Goal: Task Accomplishment & Management: Manage account settings

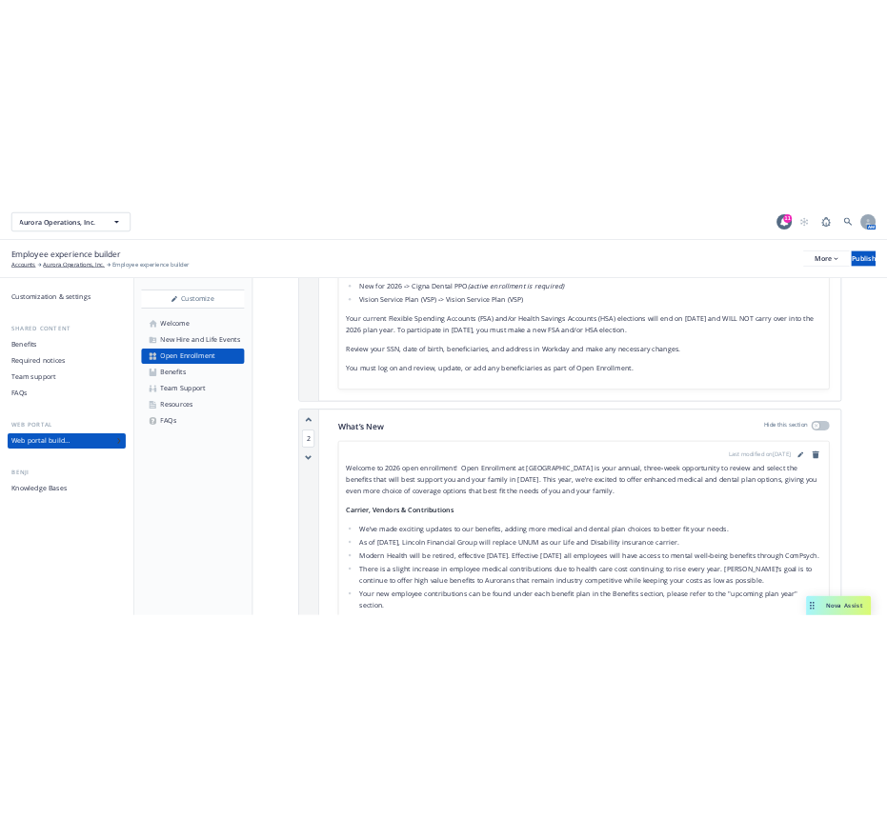
scroll to position [959, 0]
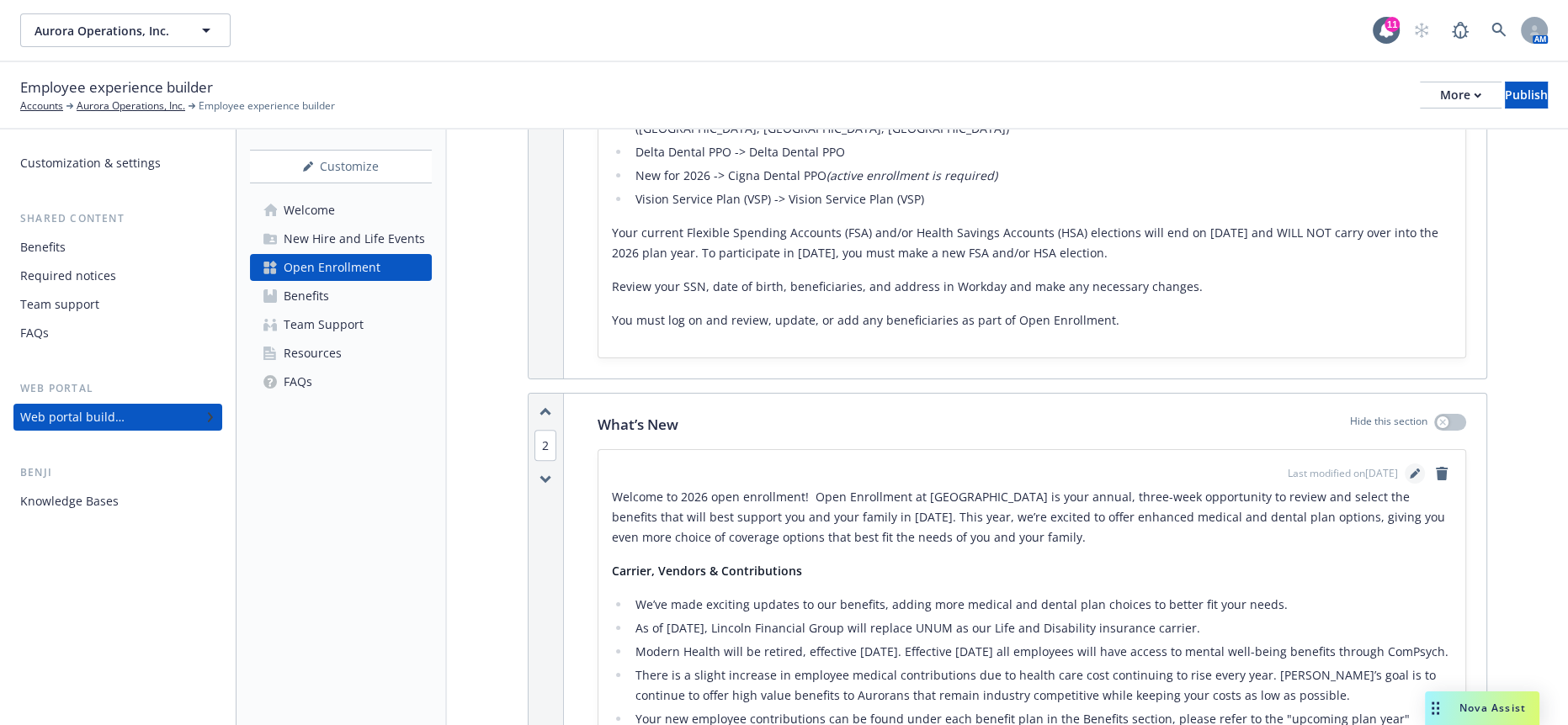
click at [1418, 469] on icon "editPencil" at bounding box center [1418, 471] width 4 height 4
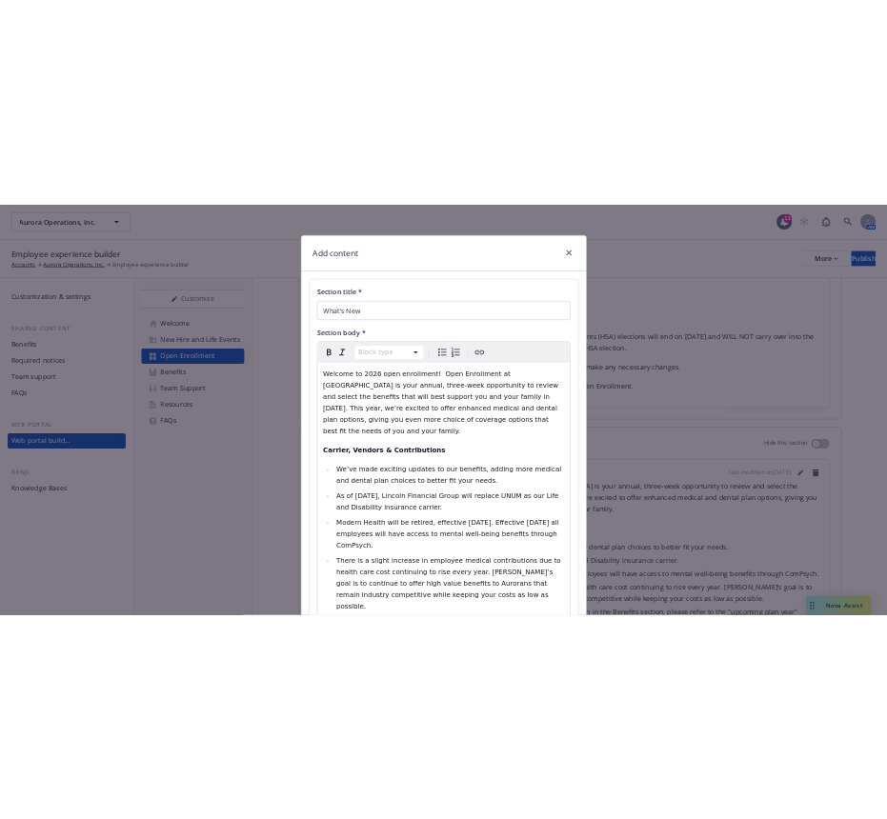
scroll to position [1016, 0]
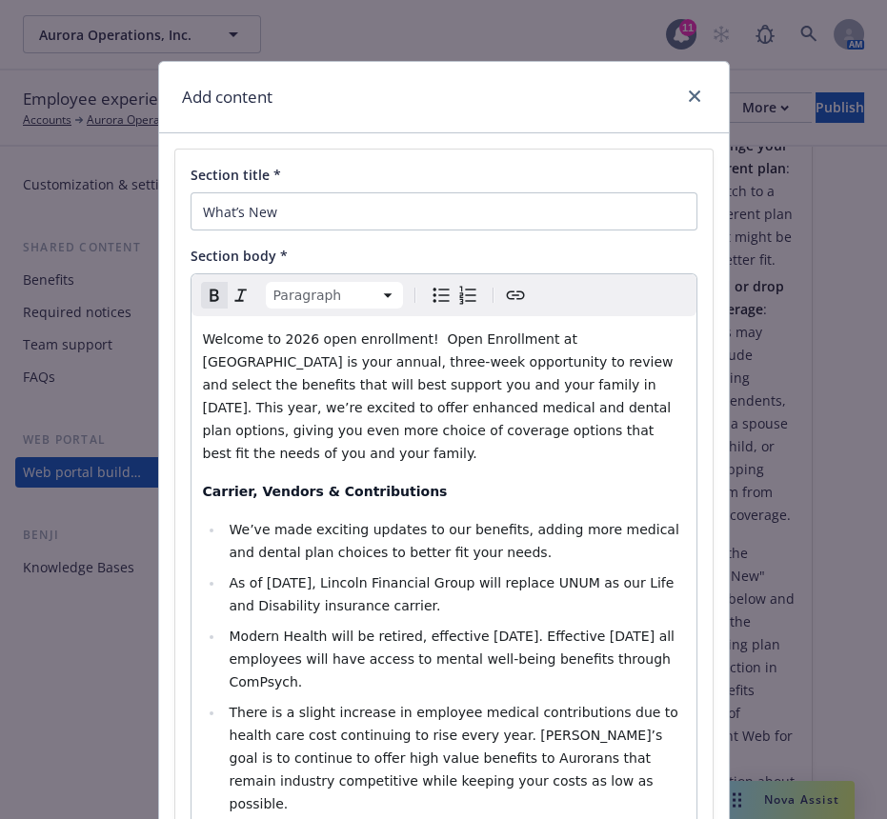
click at [520, 480] on p "Carrier, Vendors & Contributions" at bounding box center [444, 491] width 482 height 23
drag, startPoint x: 445, startPoint y: 413, endPoint x: 137, endPoint y: 417, distance: 307.8
click at [137, 417] on div "Add content Section title * What’s New Section body * Paragraph Paragraph Headi…" at bounding box center [443, 409] width 887 height 819
click at [242, 484] on strong "Key HighLights:" at bounding box center [262, 491] width 119 height 15
click at [231, 523] on ul "We’ve made exciting updates to our benefits, adding more medical and dental pla…" at bounding box center [444, 758] width 482 height 480
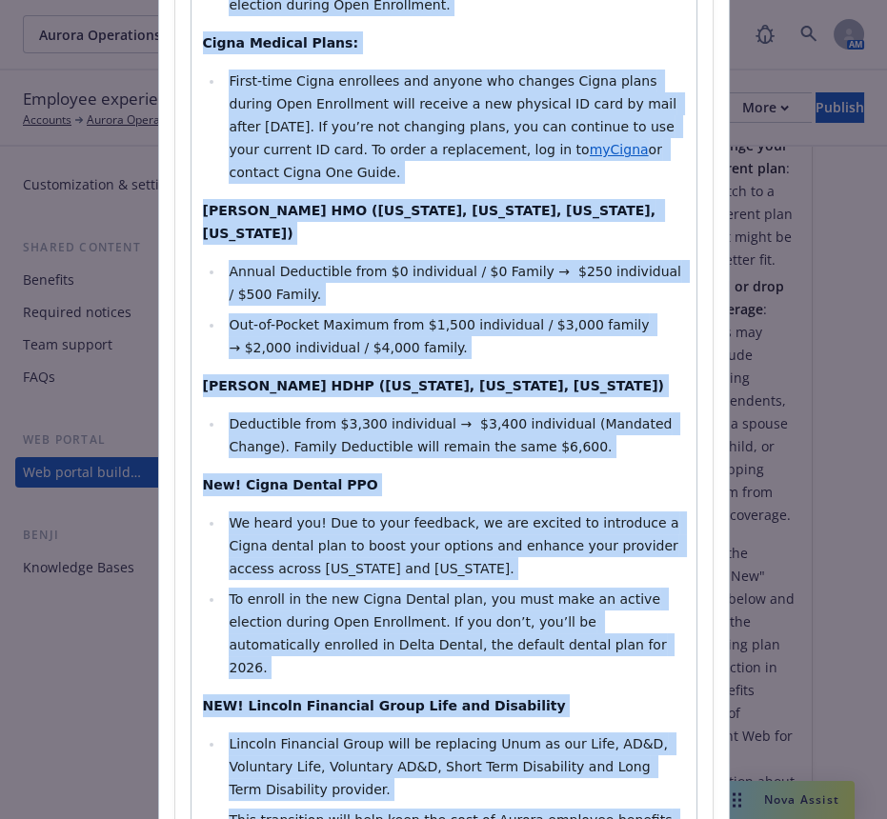
scroll to position [2043, 0]
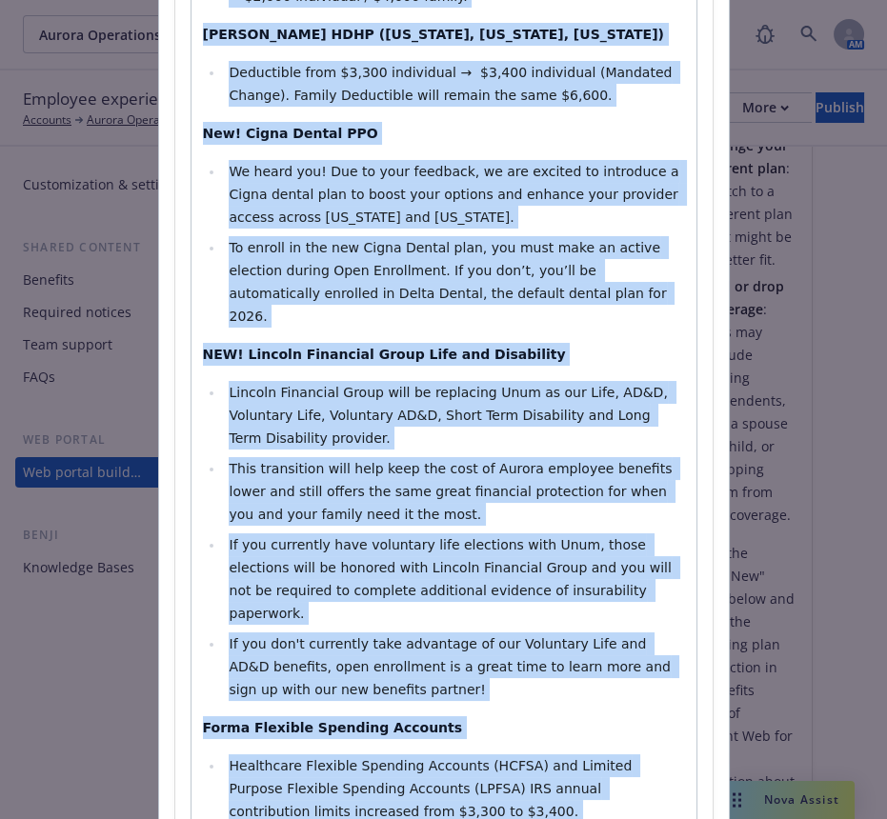
drag, startPoint x: 210, startPoint y: 449, endPoint x: 590, endPoint y: 637, distance: 424.4
copy div "We’ve made exciting updates to our benefits, adding more medical and dental pla…"
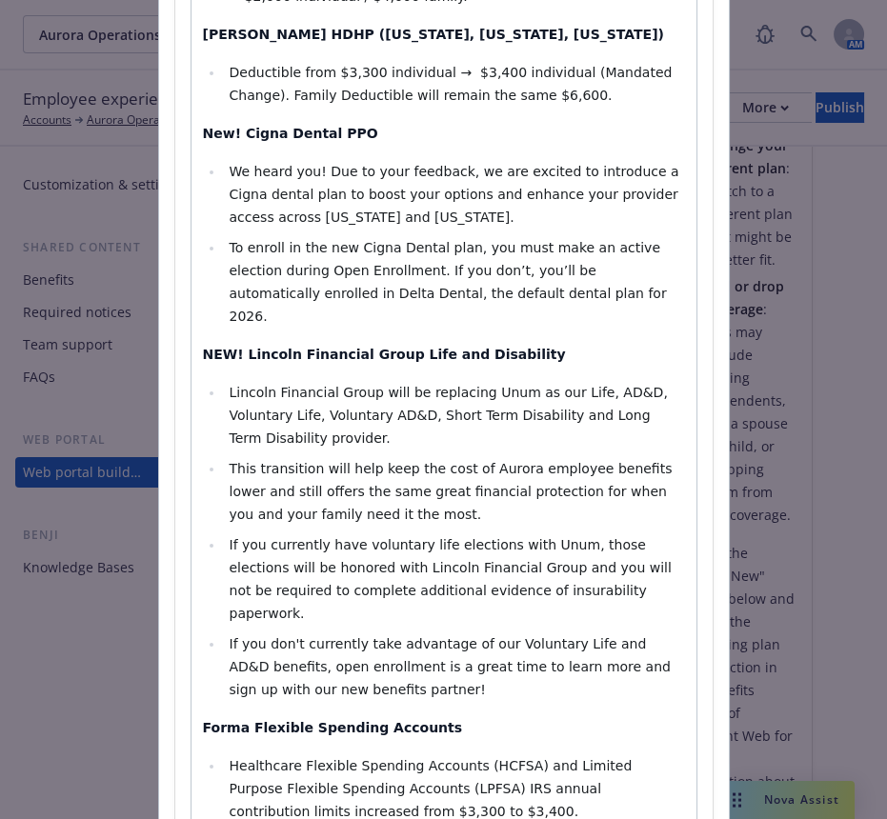
select select "paragraph"
drag, startPoint x: 367, startPoint y: 617, endPoint x: 357, endPoint y: 607, distance: 13.5
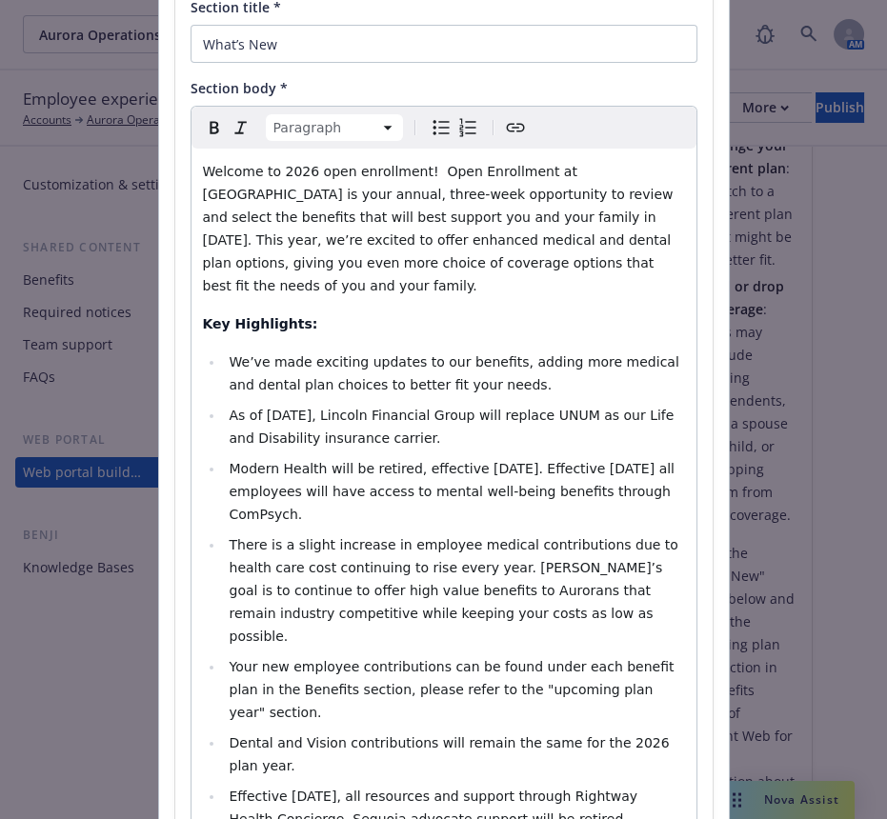
scroll to position [164, 0]
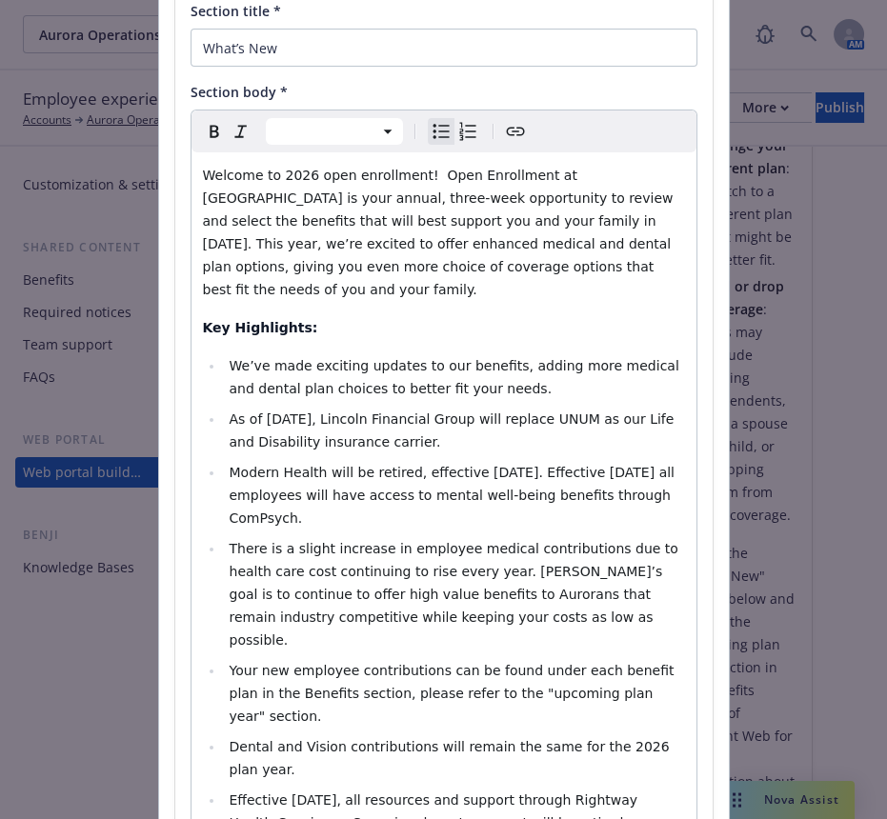
drag, startPoint x: 511, startPoint y: 579, endPoint x: 170, endPoint y: 283, distance: 451.9
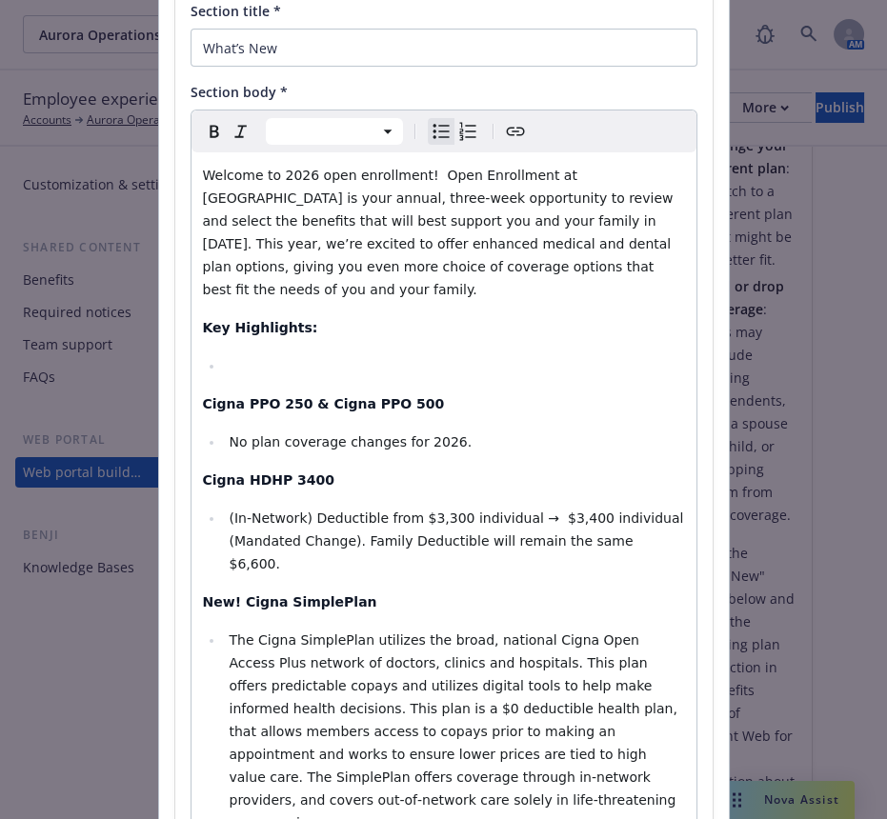
select select "paragraph"
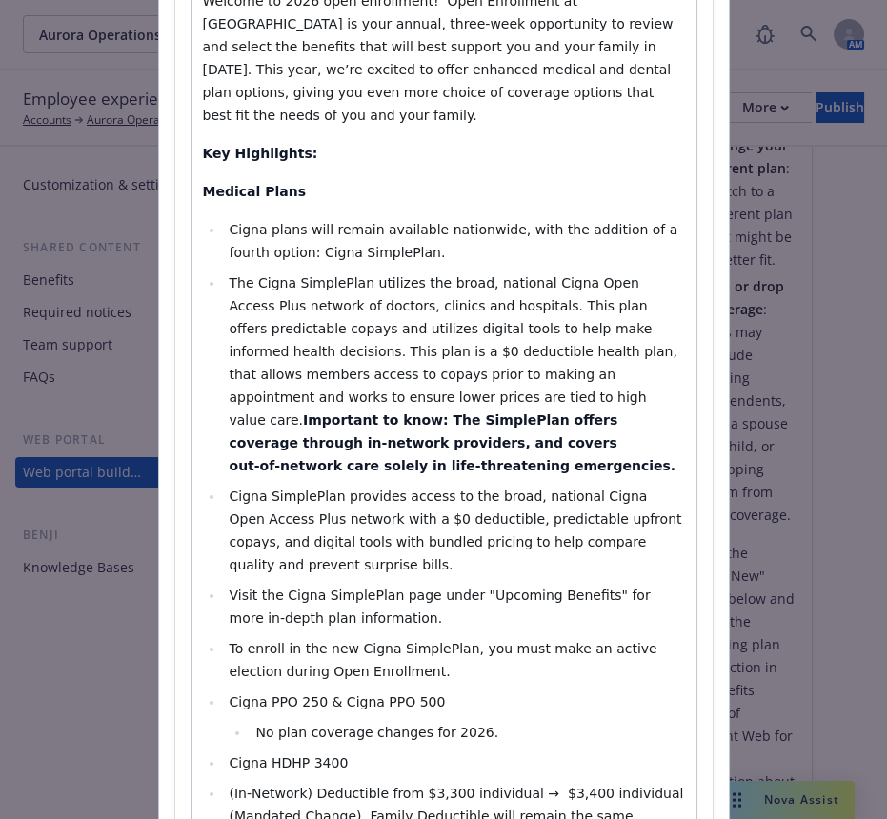
scroll to position [375, 0]
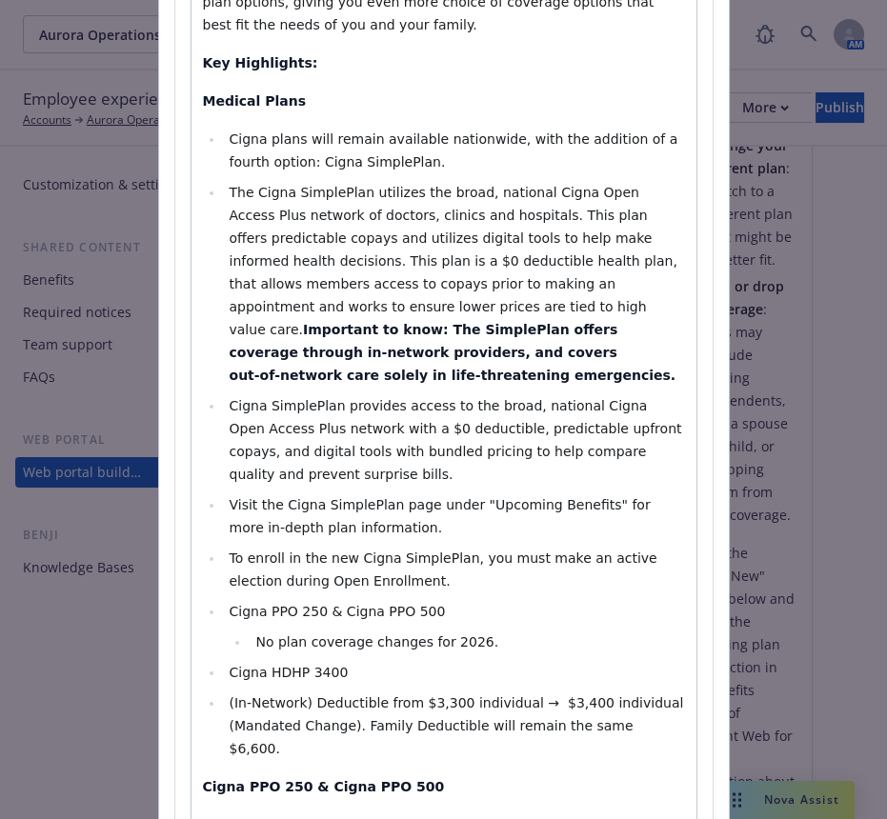
scroll to position [482, 0]
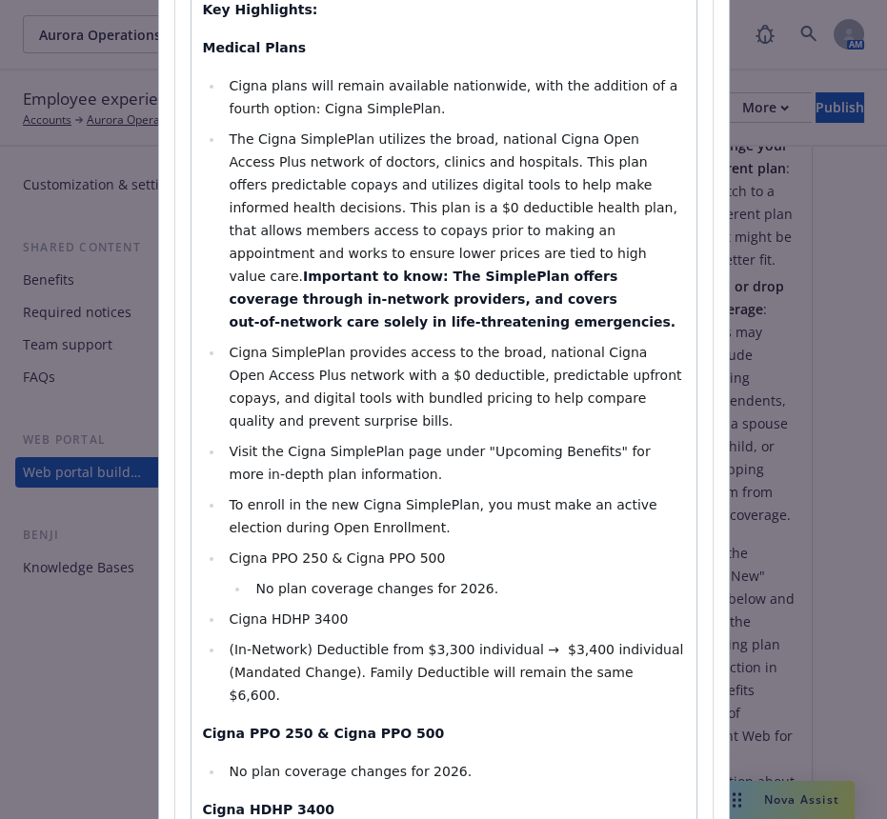
select select "paragraph"
drag, startPoint x: 189, startPoint y: 493, endPoint x: 337, endPoint y: 624, distance: 198.5
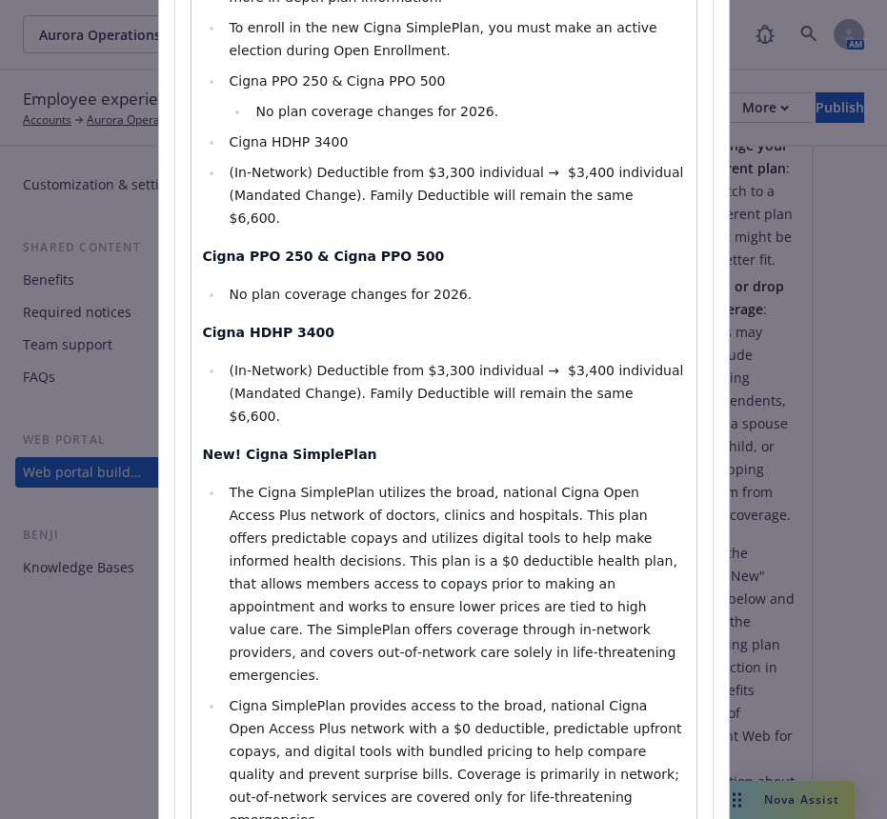
scroll to position [1011, 0]
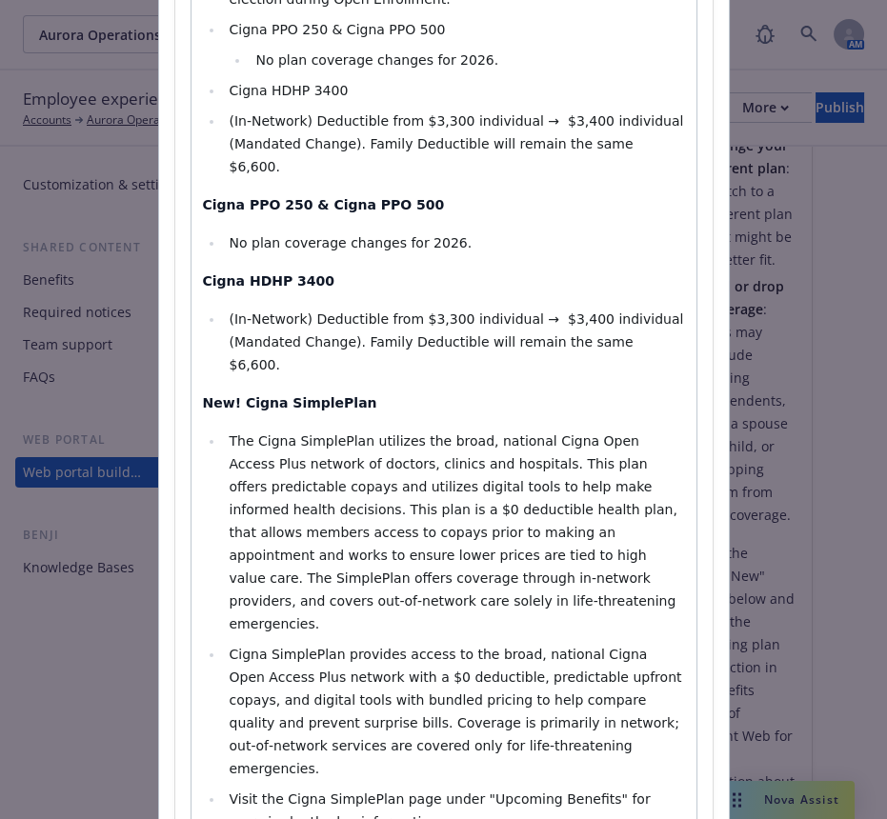
drag, startPoint x: 458, startPoint y: 570, endPoint x: 223, endPoint y: 448, distance: 265.1
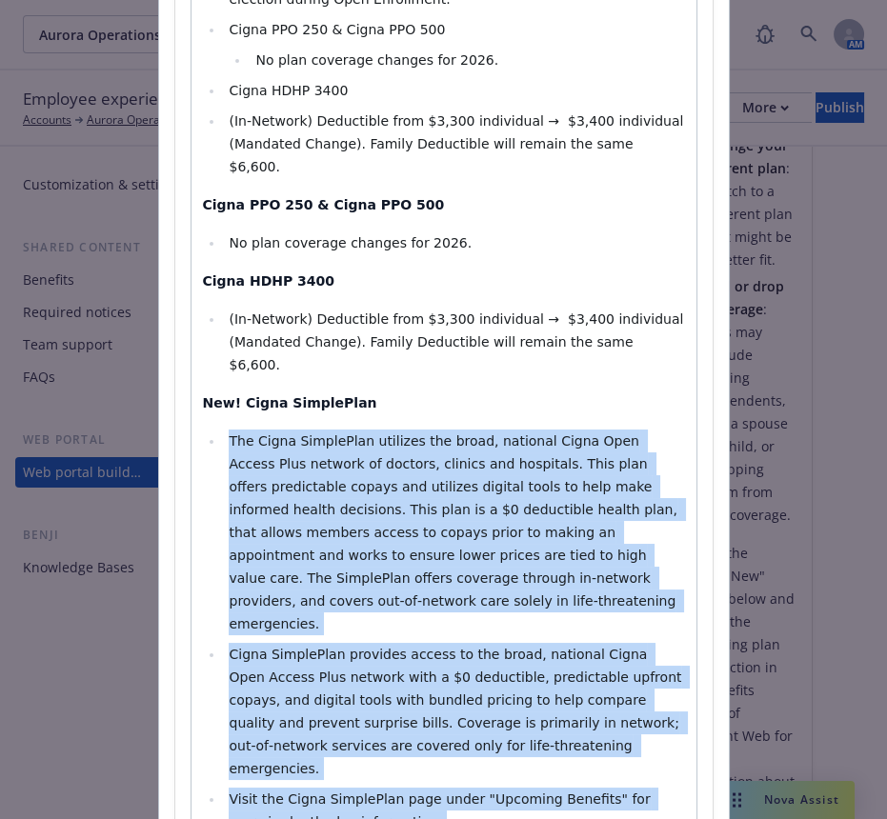
drag, startPoint x: 328, startPoint y: 444, endPoint x: 170, endPoint y: 128, distance: 353.7
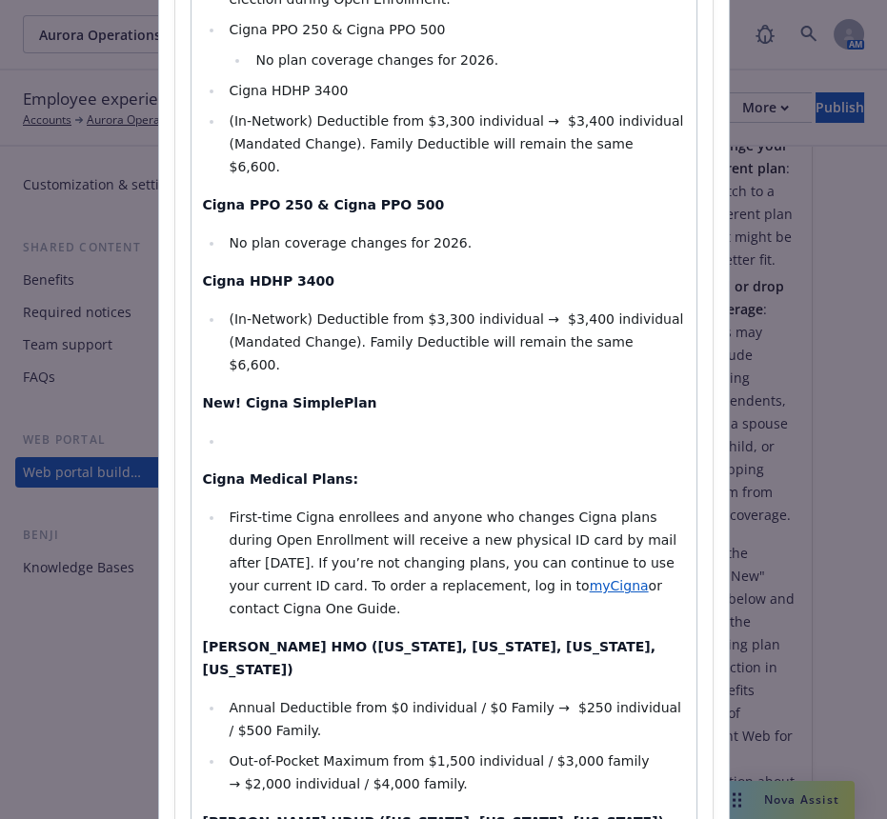
select select "paragraph"
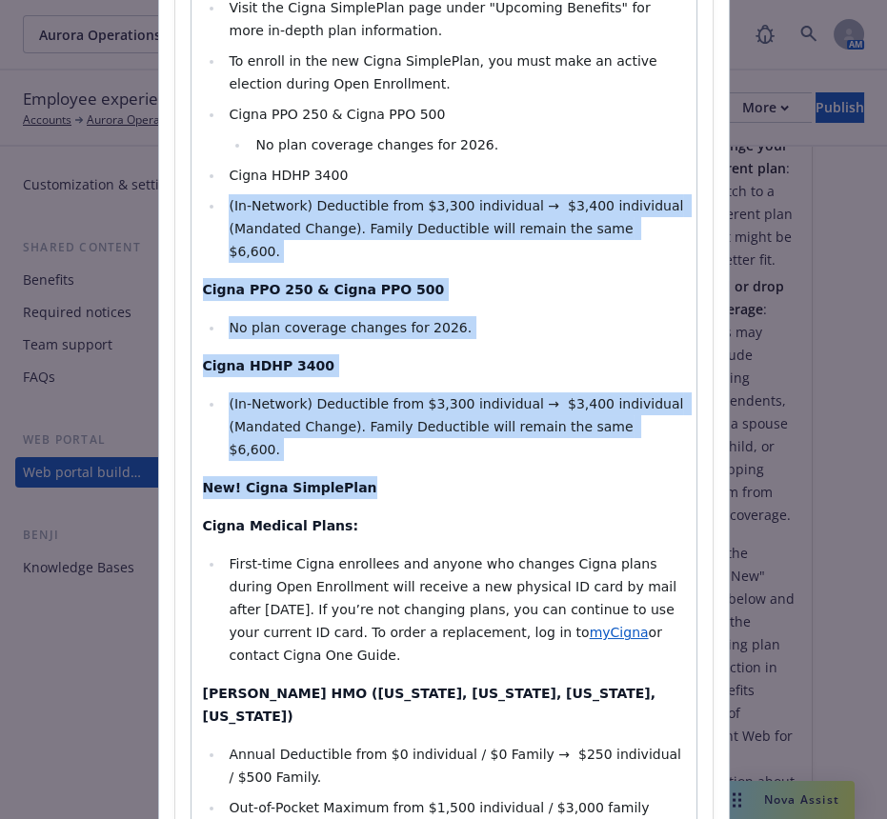
drag, startPoint x: 356, startPoint y: 88, endPoint x: 189, endPoint y: 10, distance: 184.6
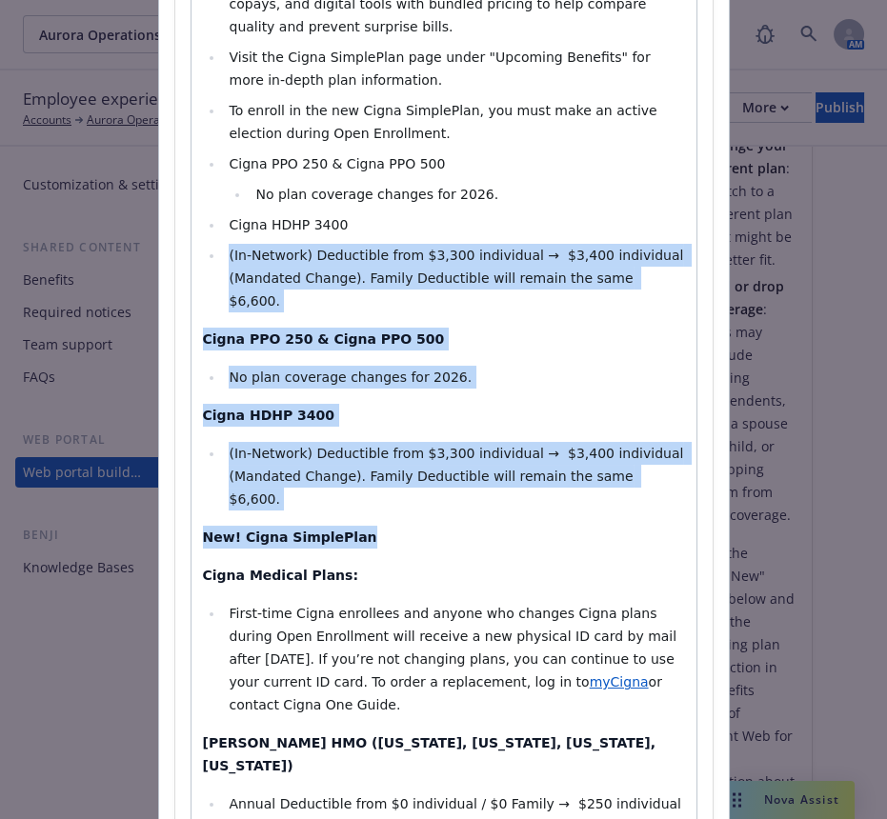
click at [312, 530] on strong "New! Cigna SimplePlan" at bounding box center [290, 537] width 174 height 15
click at [423, 446] on span "(In-Network) Deductible from $3,300 individual → $3,400 individual (Mandated Ch…" at bounding box center [458, 476] width 458 height 61
click at [376, 526] on p "New! Cigna SimplePlan" at bounding box center [444, 537] width 482 height 23
click at [350, 526] on p "New! Cigna SimplePlan" at bounding box center [444, 537] width 482 height 23
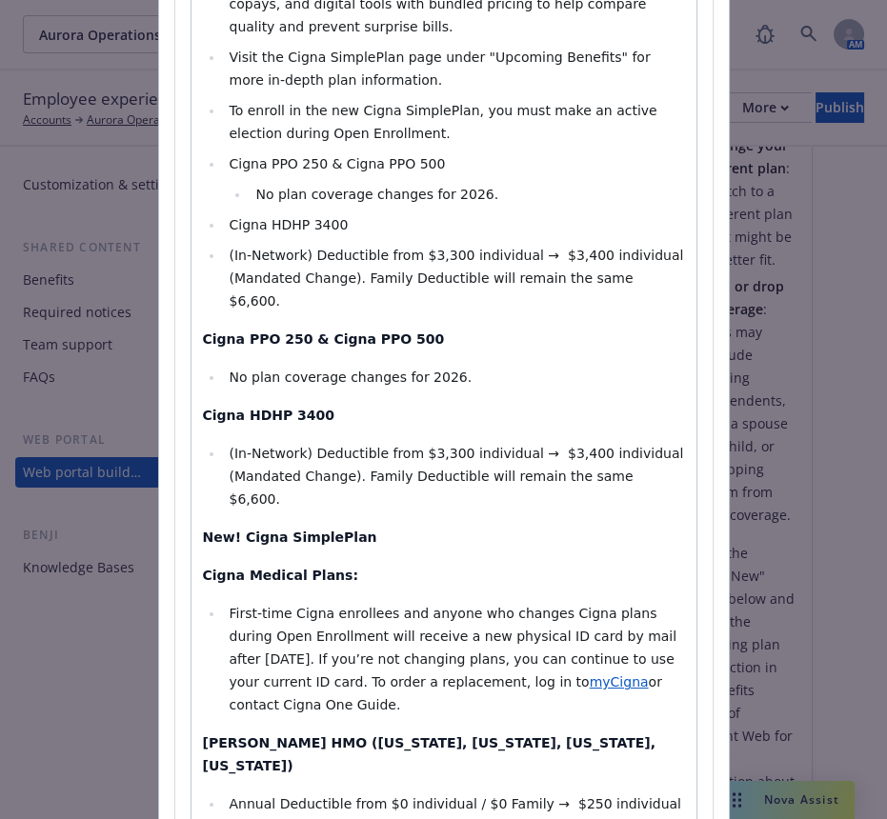
click at [351, 526] on p "New! Cigna SimplePlan" at bounding box center [444, 537] width 482 height 23
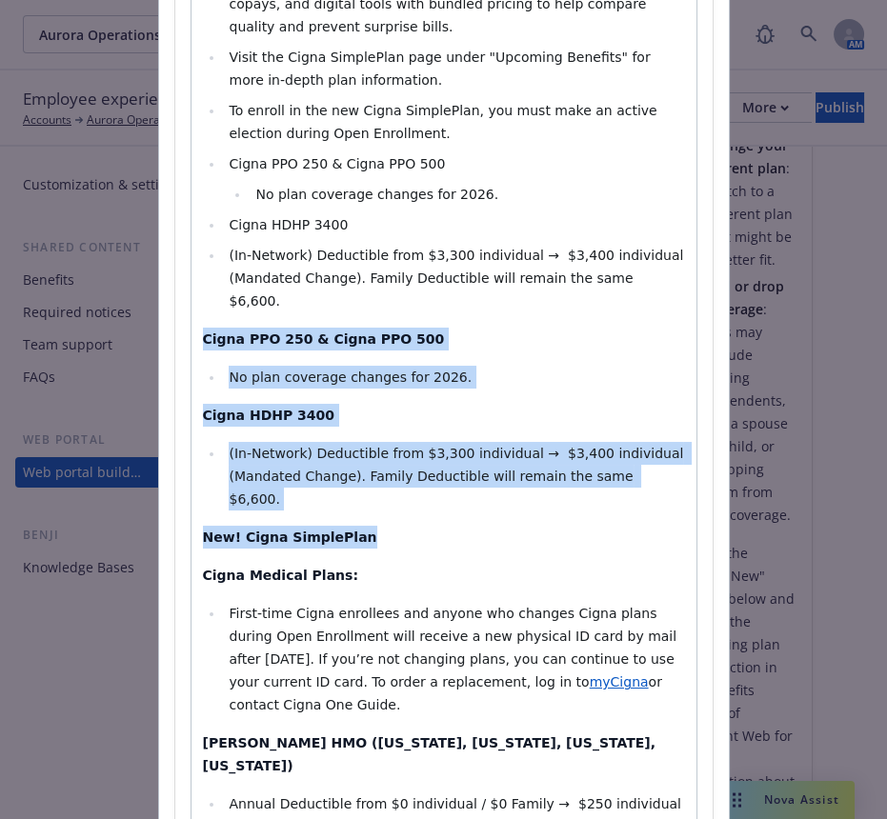
drag, startPoint x: 352, startPoint y: 246, endPoint x: 166, endPoint y: 85, distance: 245.9
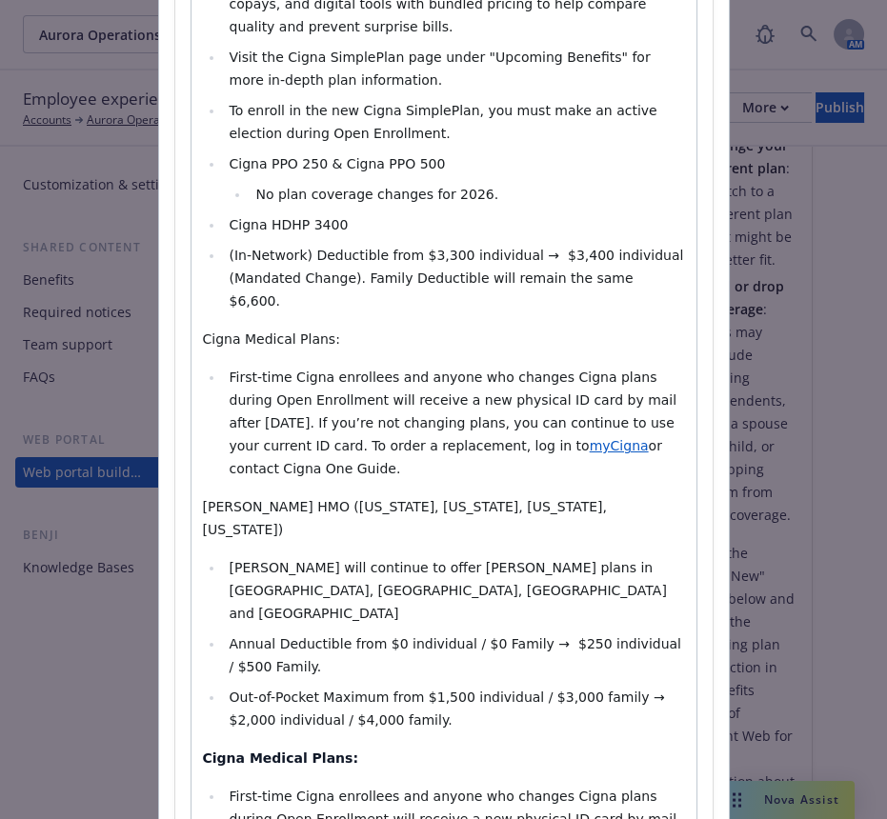
select select "paragraph"
drag, startPoint x: 275, startPoint y: 95, endPoint x: 206, endPoint y: 102, distance: 69.9
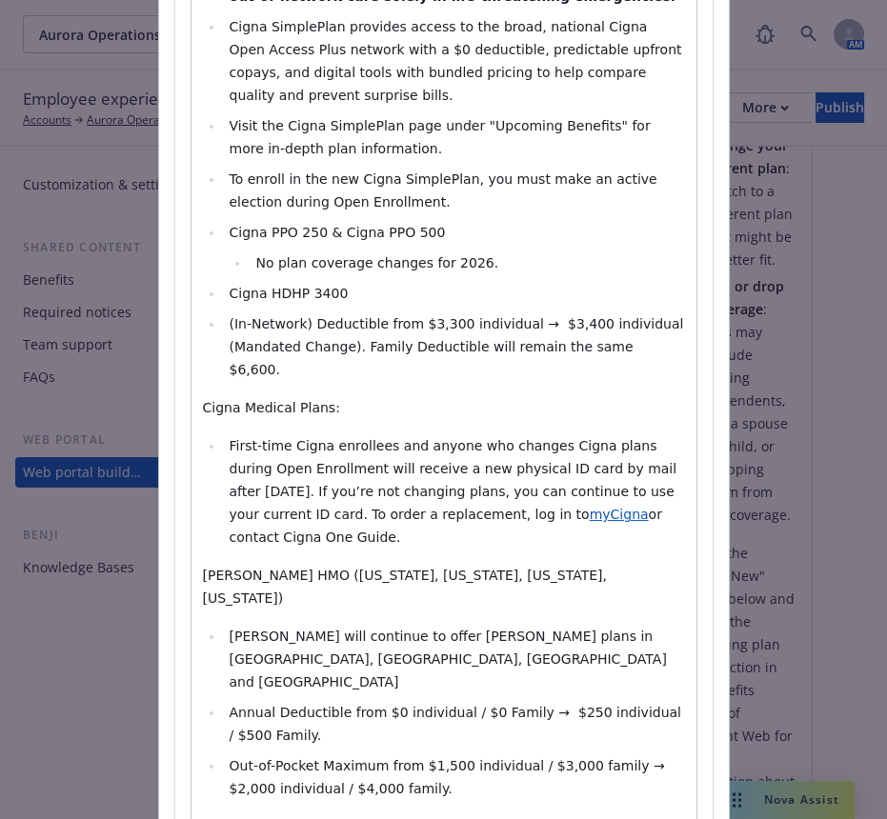
scroll to position [770, 0]
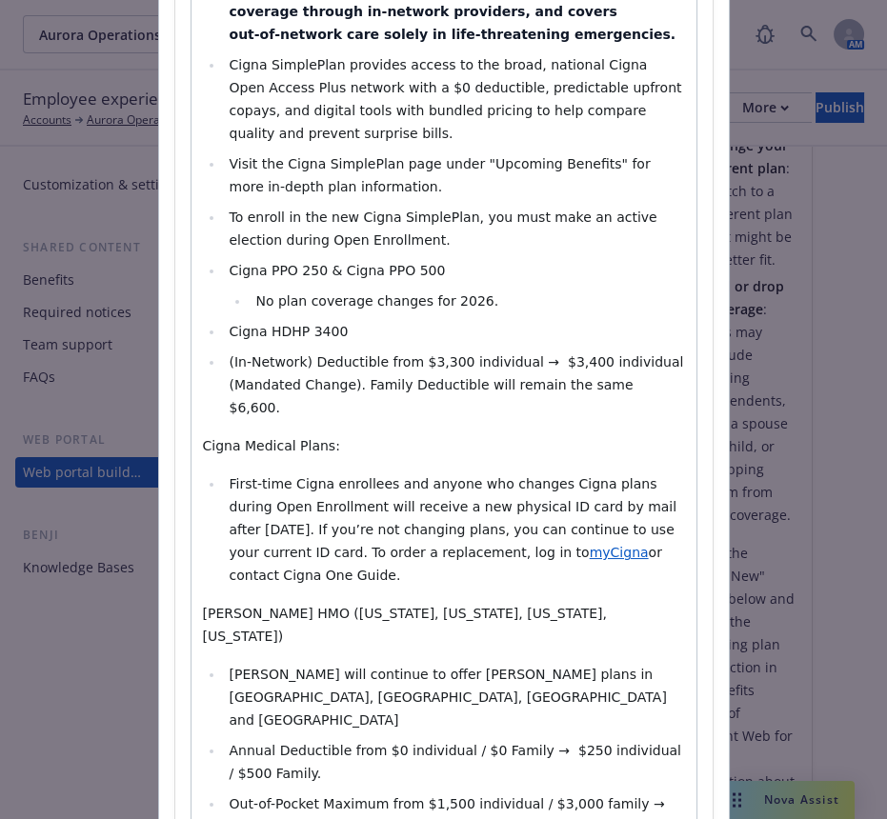
select select "paragraph"
drag, startPoint x: 329, startPoint y: 192, endPoint x: 178, endPoint y: 189, distance: 150.6
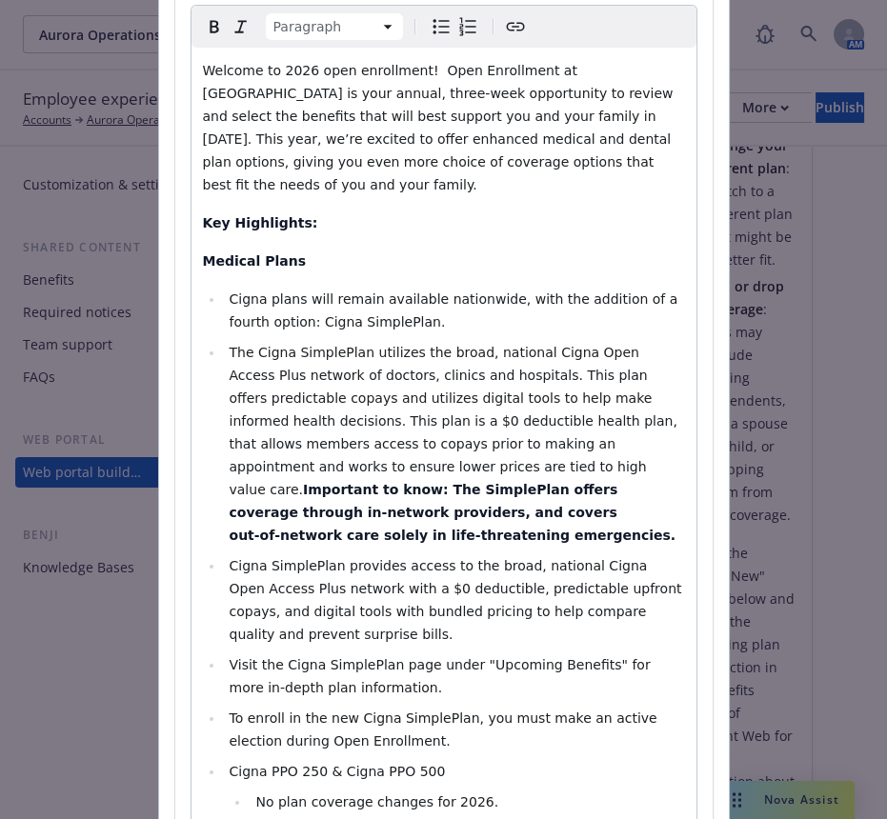
scroll to position [241, 0]
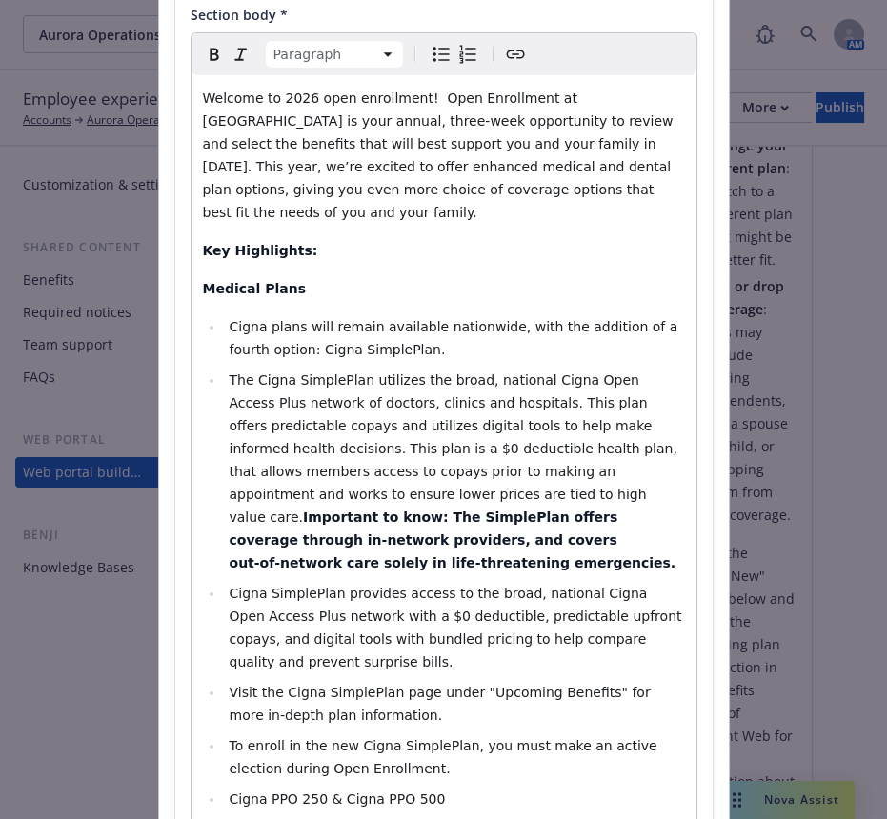
click at [205, 43] on icon "Bold" at bounding box center [214, 54] width 23 height 23
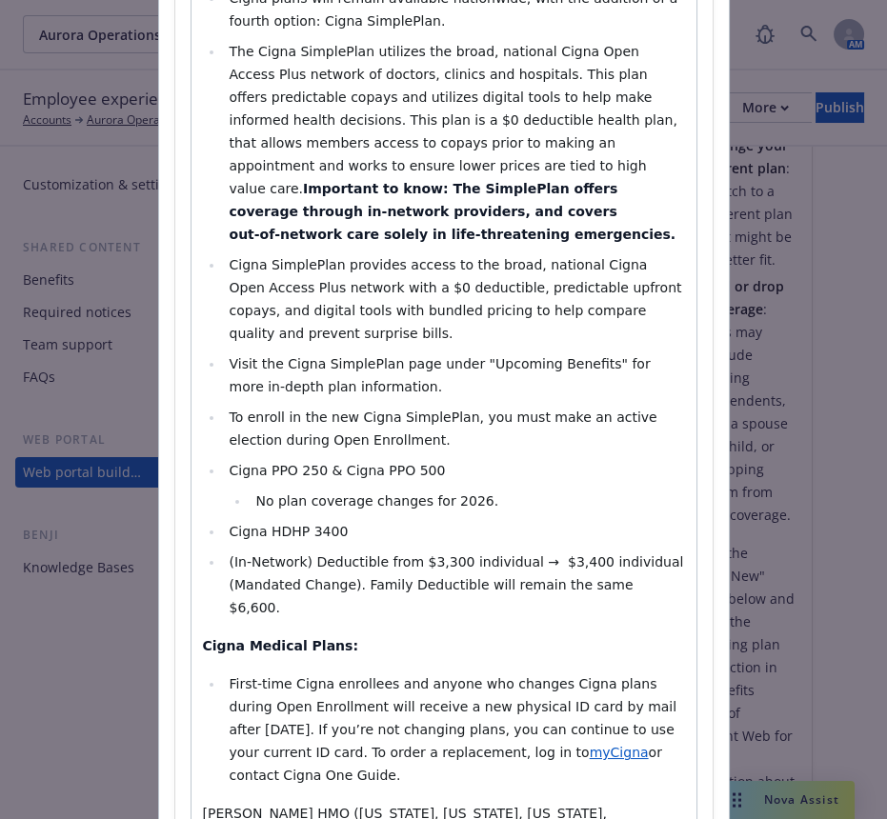
scroll to position [770, 0]
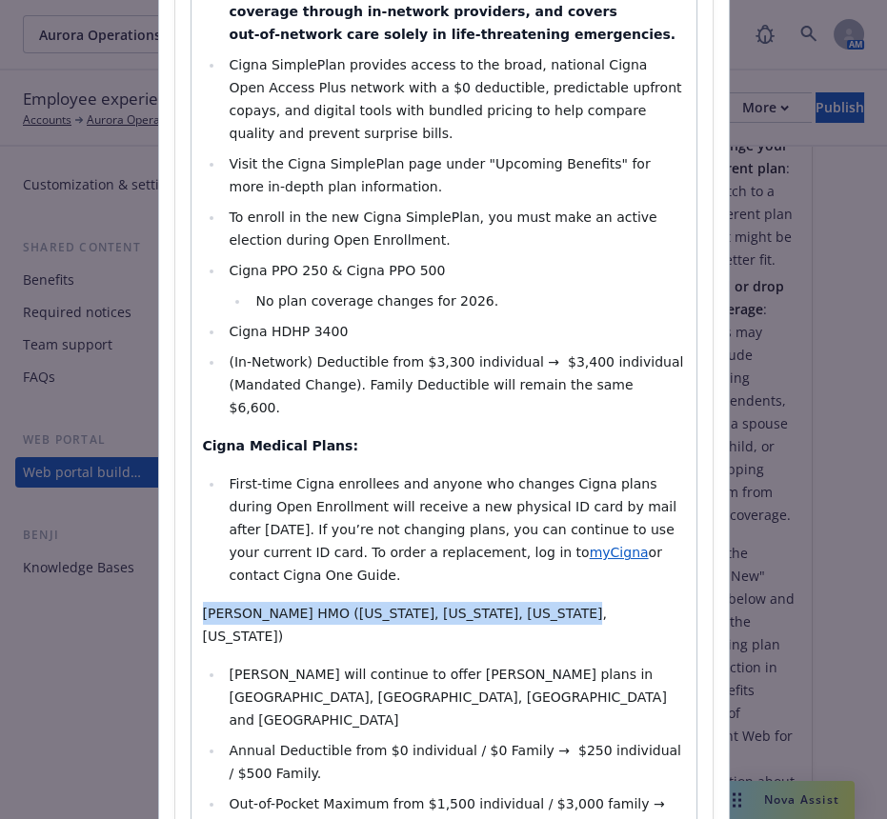
drag, startPoint x: 512, startPoint y: 315, endPoint x: 128, endPoint y: 328, distance: 384.2
click at [128, 328] on div "Add content Section title * What’s New Section body * Paragraph Paragraph Headi…" at bounding box center [443, 409] width 887 height 819
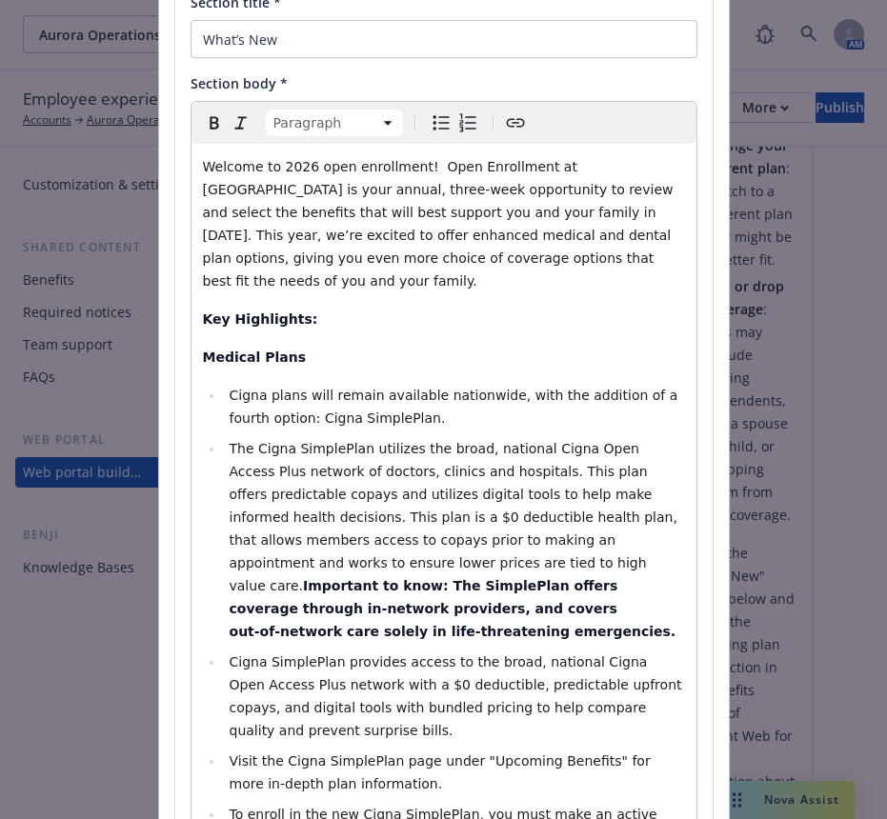
scroll to position [135, 0]
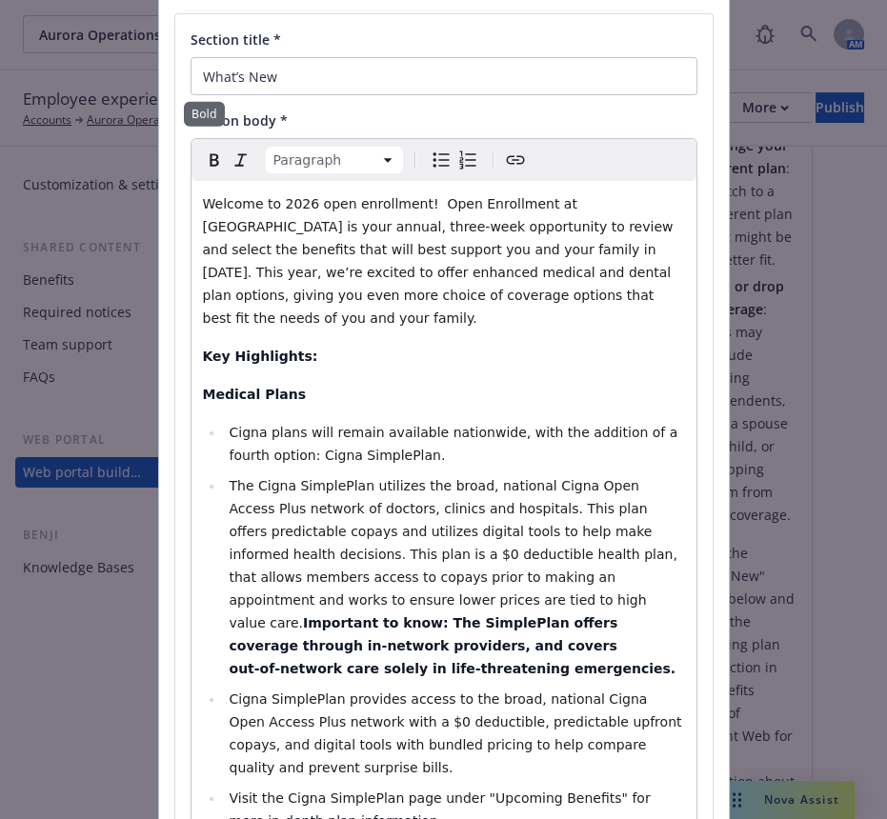
click at [203, 151] on icon "Bold" at bounding box center [214, 160] width 23 height 23
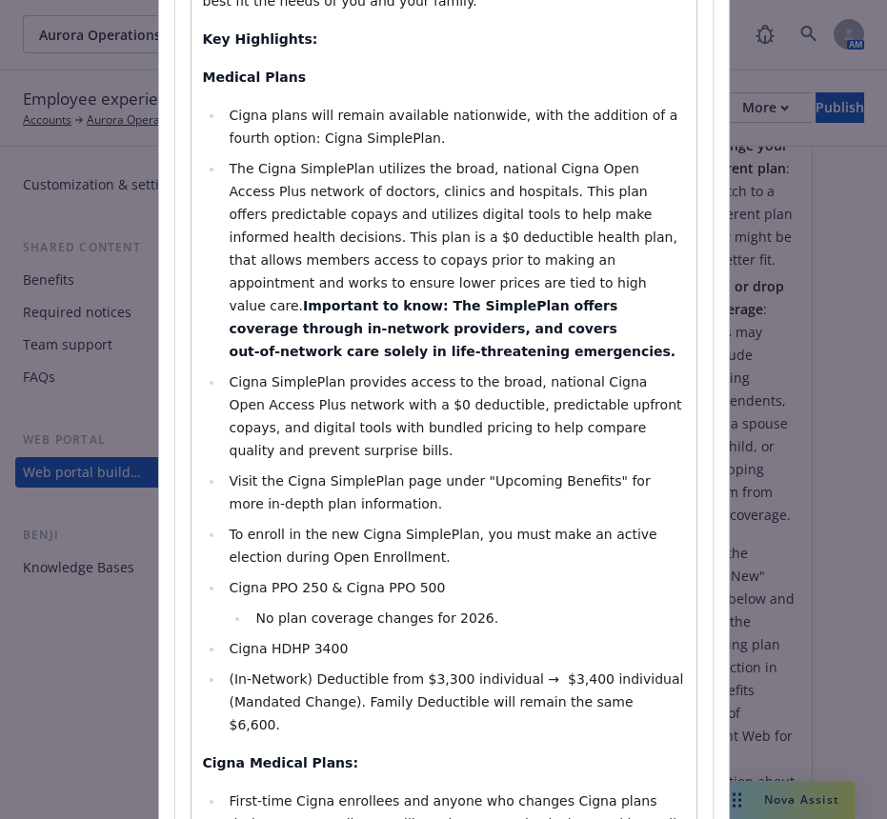
scroll to position [877, 0]
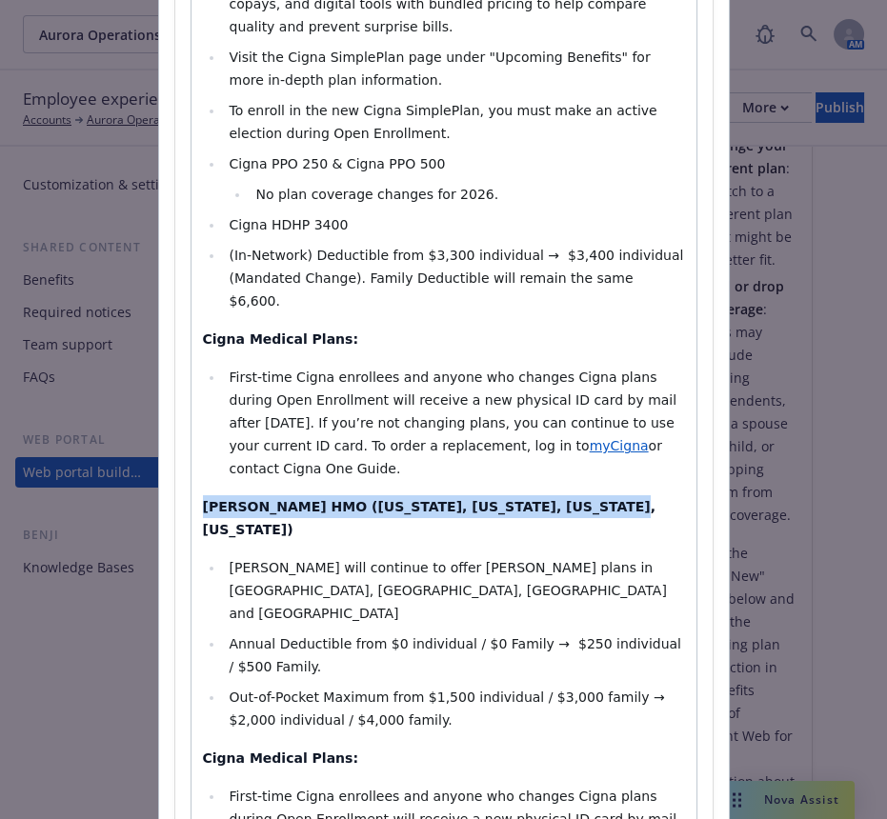
click at [533, 495] on p "Kaiser HMO (California, Colorado, Hawaii, Washington)" at bounding box center [444, 518] width 482 height 46
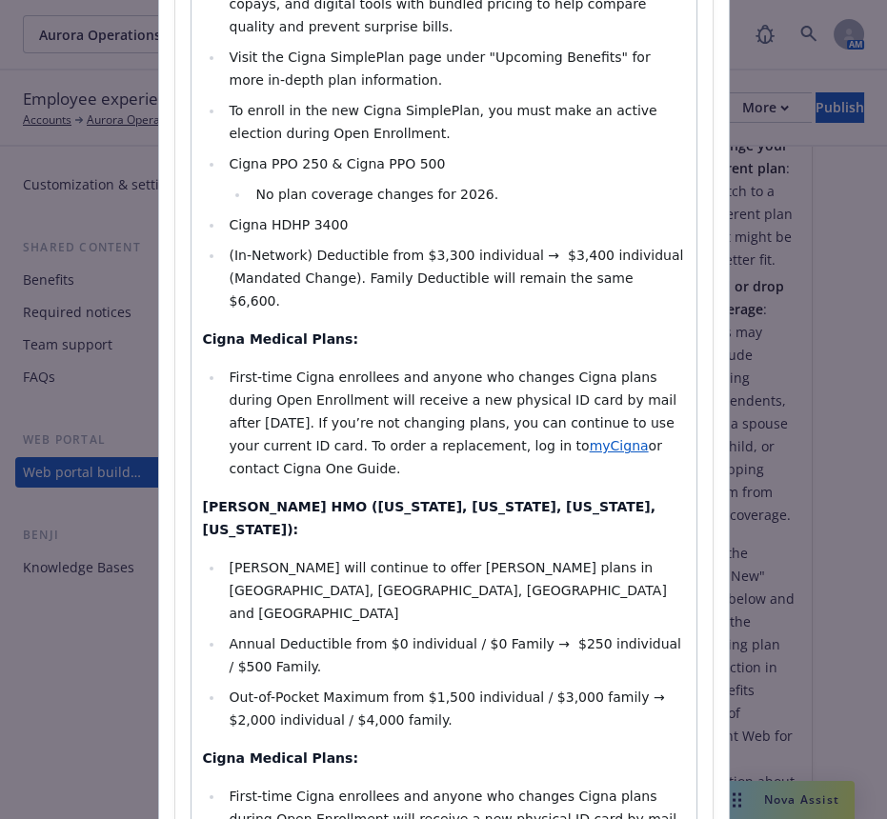
click at [441, 690] on span "Out-of-Pocket Maximum from $1,500 individual / $3,000 family → $2,000 individua…" at bounding box center [449, 709] width 440 height 38
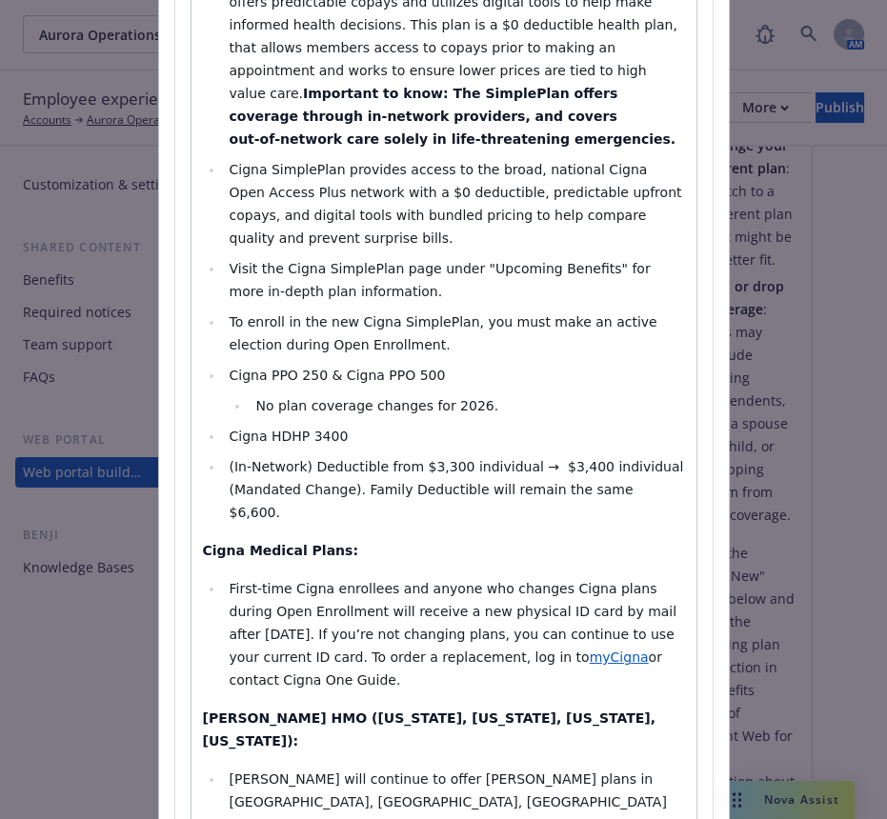
scroll to position [770, 0]
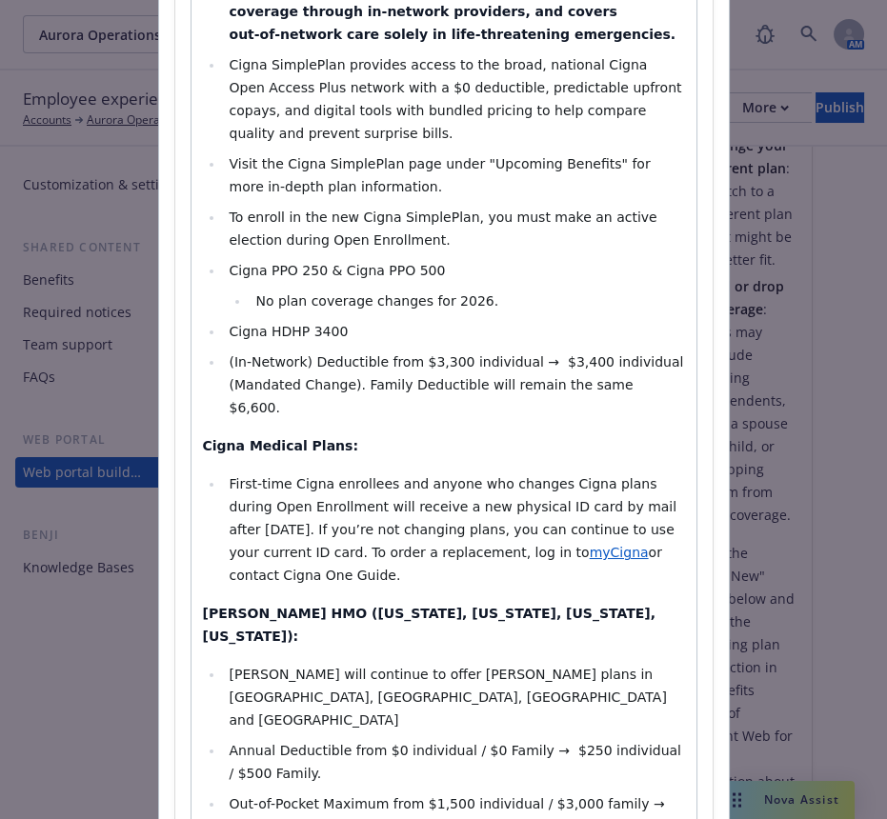
click at [294, 793] on li "Out-of-Pocket Maximum from $1,500 individual / $3,000 family → $2,000 individua…" at bounding box center [454, 816] width 461 height 46
select select "paragraph"
drag, startPoint x: 462, startPoint y: 467, endPoint x: 174, endPoint y: 468, distance: 287.8
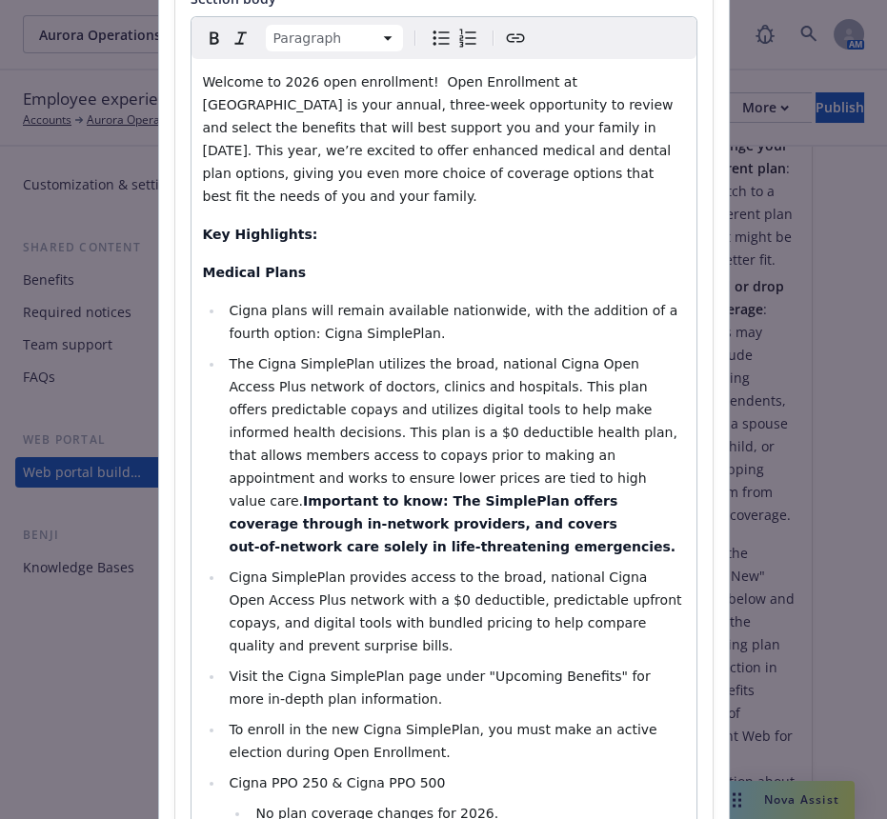
scroll to position [241, 0]
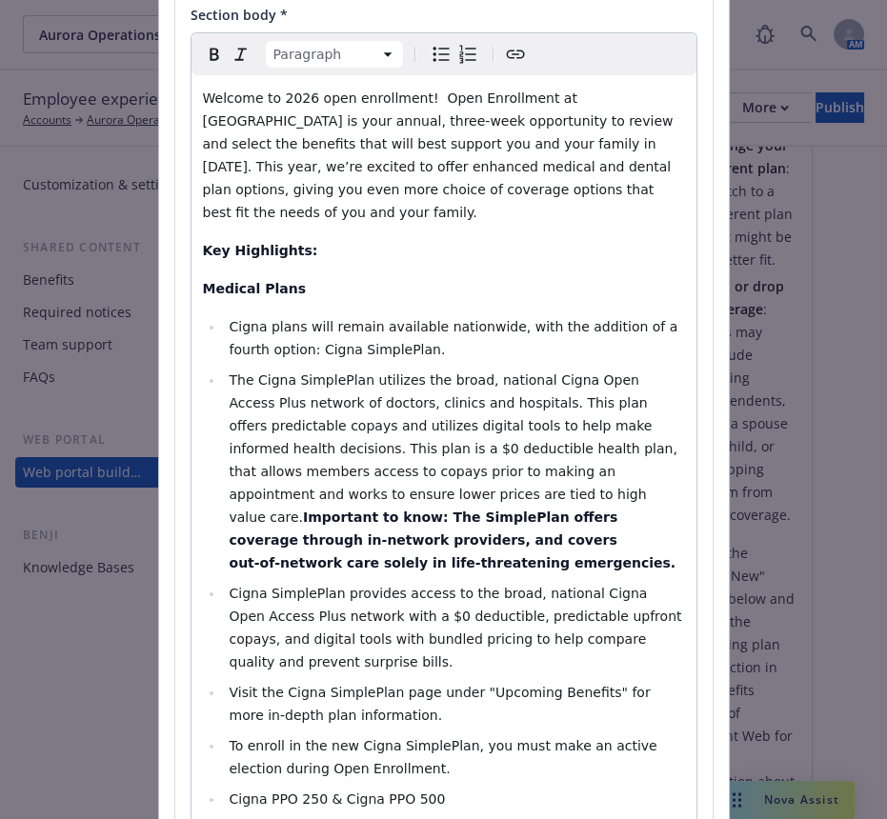
click at [203, 43] on icon "Bold" at bounding box center [214, 54] width 23 height 23
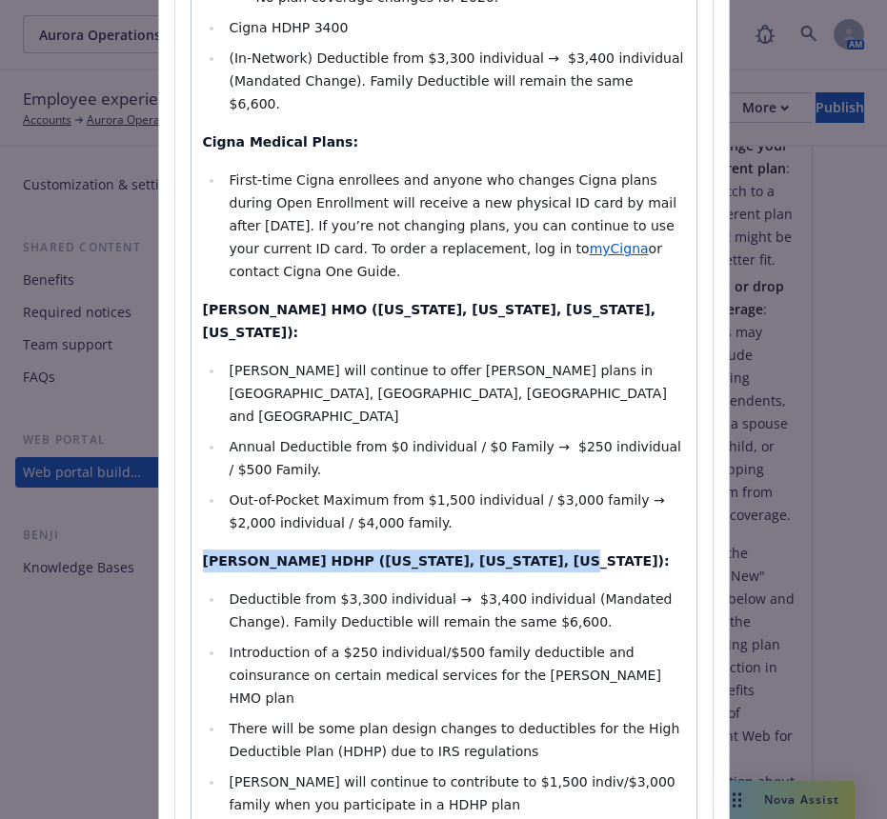
scroll to position [1088, 0]
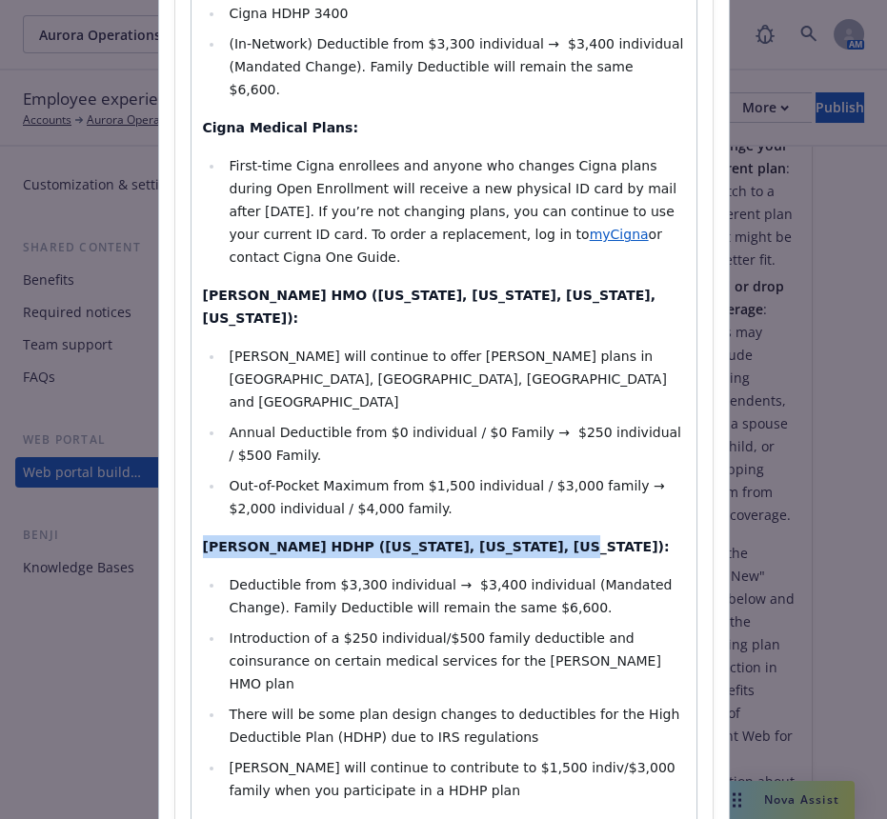
drag, startPoint x: 533, startPoint y: 465, endPoint x: 158, endPoint y: 354, distance: 390.7
select select "paragraph"
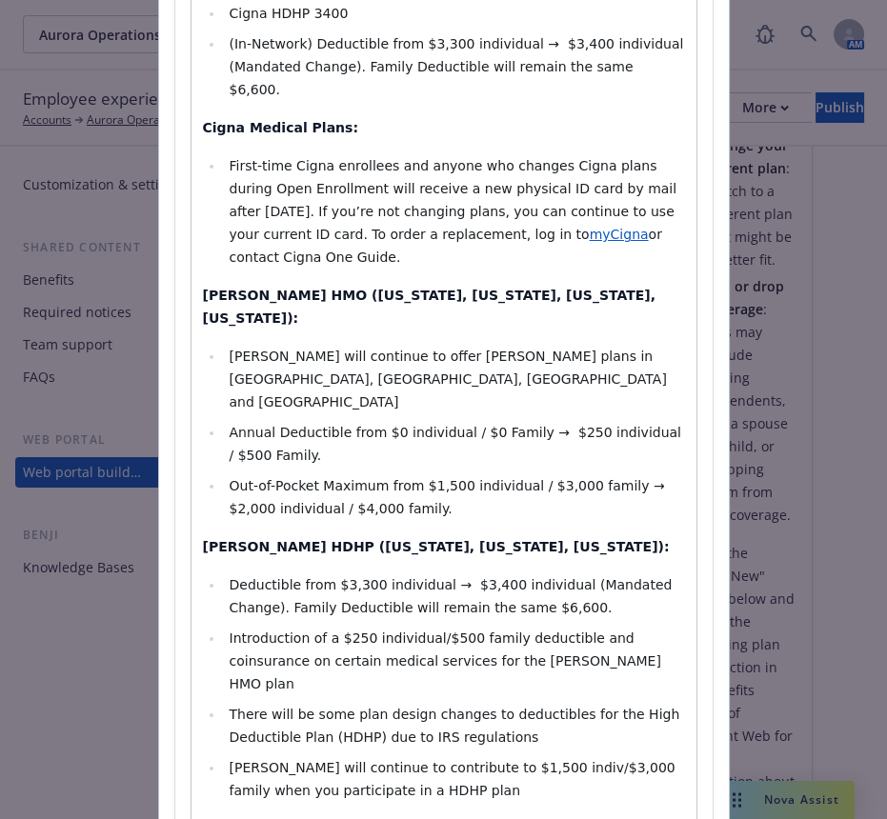
select select "paragraph"
drag, startPoint x: 418, startPoint y: 533, endPoint x: 167, endPoint y: 490, distance: 255.2
select select "paragraph"
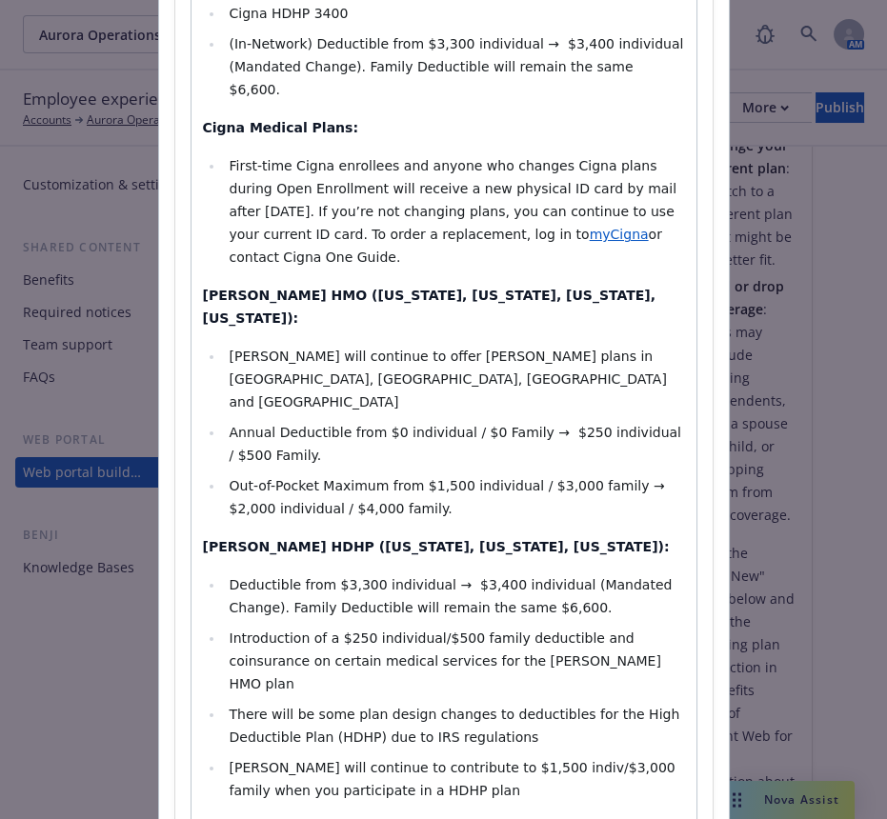
drag, startPoint x: 303, startPoint y: 712, endPoint x: 183, endPoint y: 596, distance: 167.1
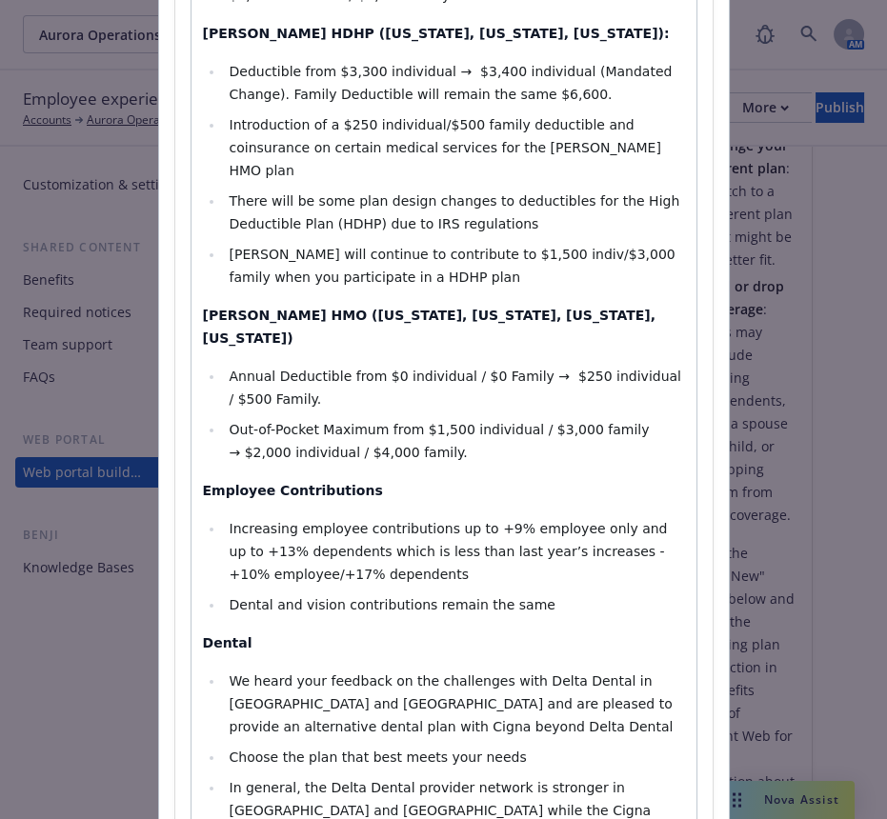
scroll to position [1663, 0]
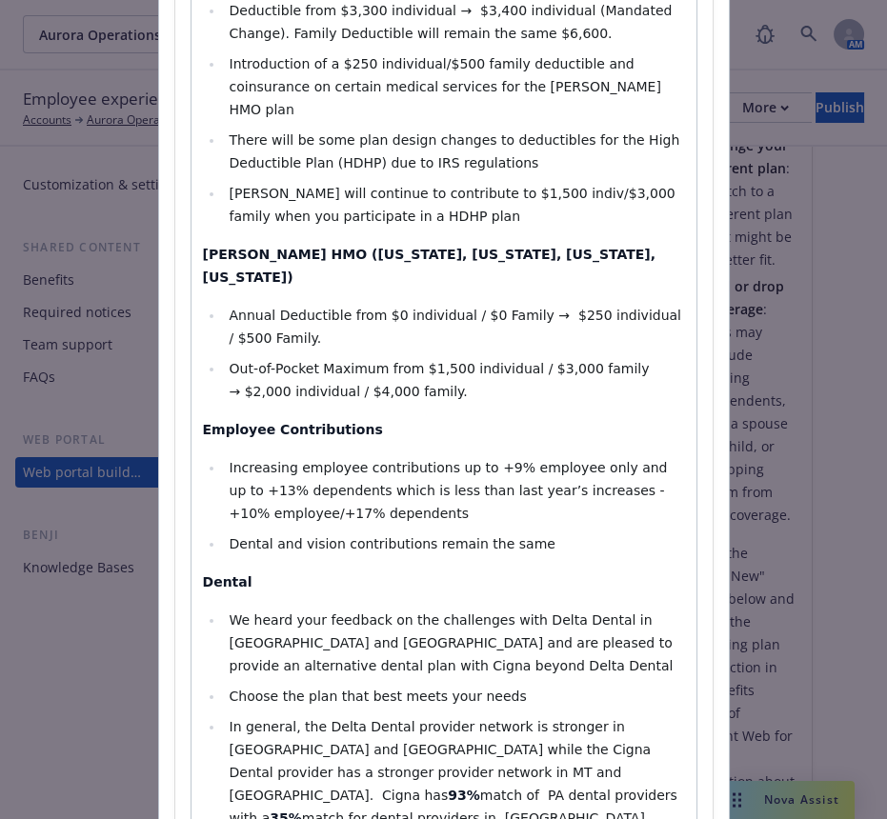
drag, startPoint x: 656, startPoint y: 524, endPoint x: 172, endPoint y: 307, distance: 529.7
click at [175, 307] on div "Section title * What’s New Section body * Paragraph Heading 1 Heading 2 Heading…" at bounding box center [443, 404] width 537 height 3834
click at [550, 333] on div "Welcome to 2026 open enrollment! Open Enrollment at Aurora is your annual, thre…" at bounding box center [444, 449] width 505 height 3590
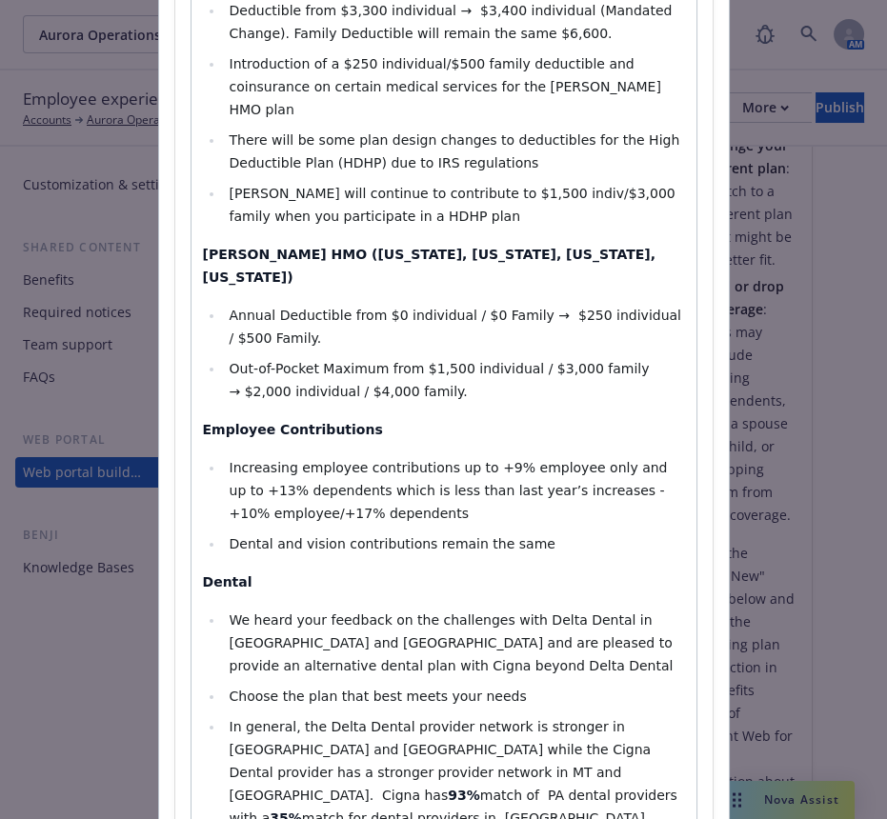
click at [451, 685] on li "Choose the plan that best meets your needs" at bounding box center [454, 696] width 461 height 23
click at [620, 609] on li "We heard your feedback on the challenges with Delta Dental in MT and PA and are…" at bounding box center [454, 643] width 461 height 69
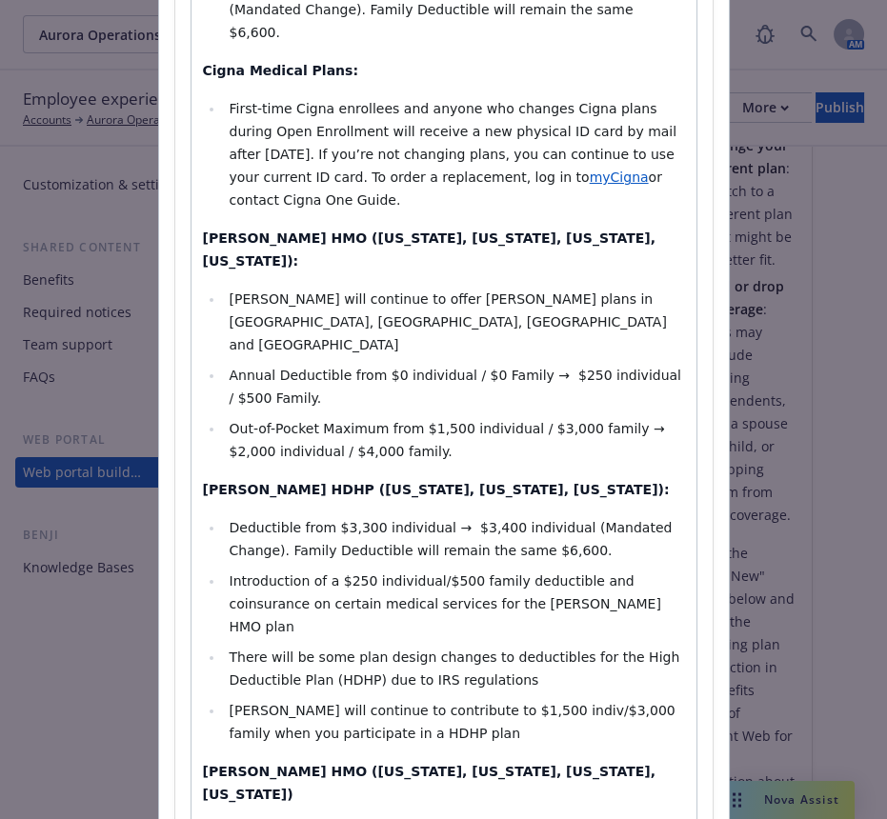
scroll to position [1133, 0]
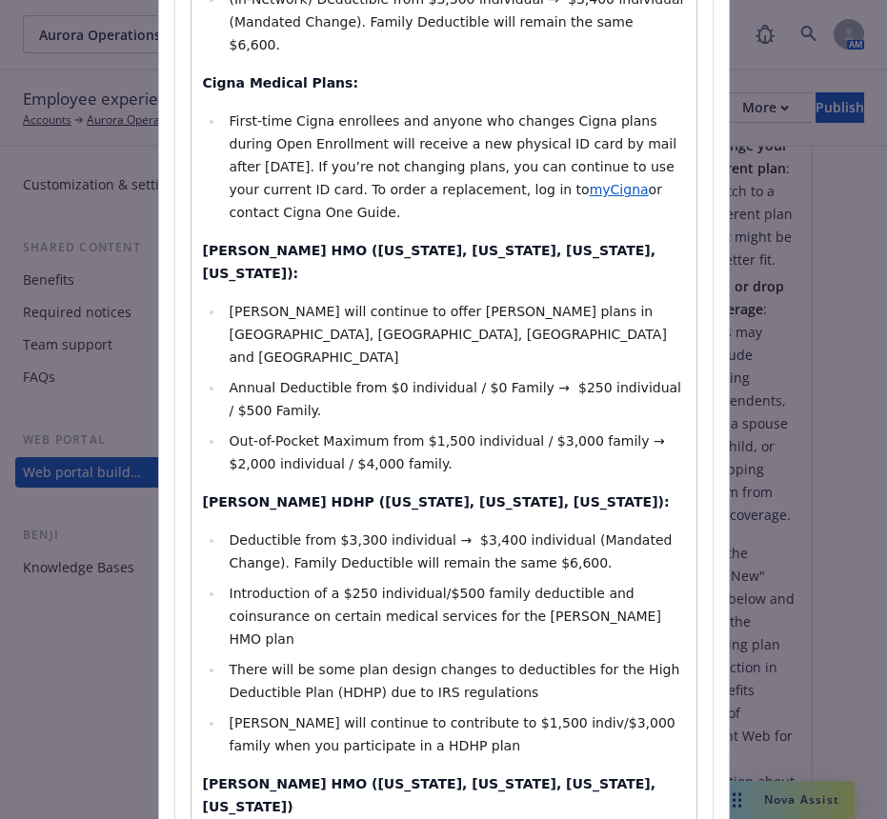
click at [372, 712] on li "Aurora will continue to contribute to $1,500 indiv/$3,000 family when you parti…" at bounding box center [454, 735] width 461 height 46
click at [435, 658] on li "There will be some plan design changes to deductibles for the High Deductible P…" at bounding box center [454, 681] width 461 height 46
click at [446, 582] on li "Introduction of a $250 individual/$500 family deductible and coinsurance on cer…" at bounding box center [454, 616] width 461 height 69
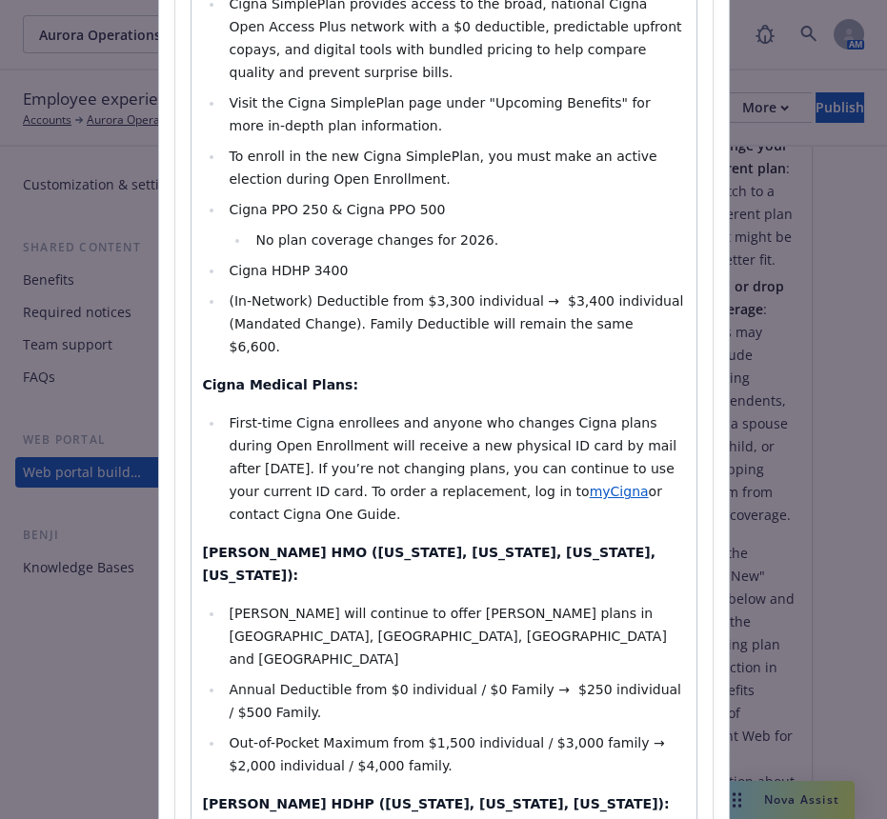
scroll to position [816, 0]
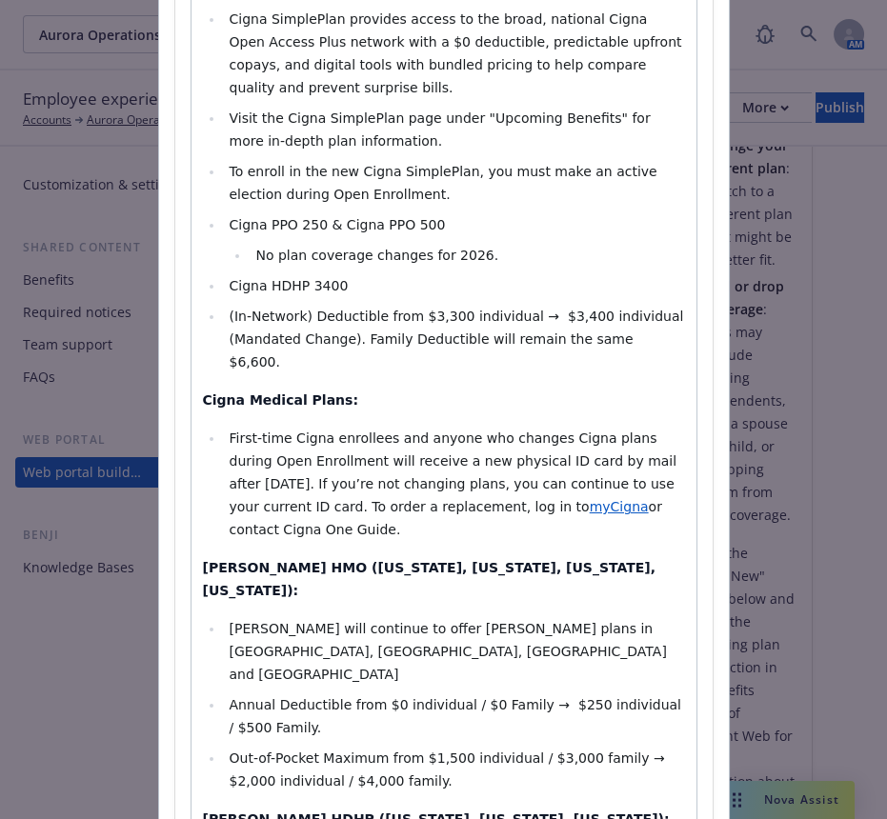
click at [546, 617] on li "Aurora will continue to offer Kaiser plans in CA, CO, HI and WA" at bounding box center [454, 651] width 461 height 69
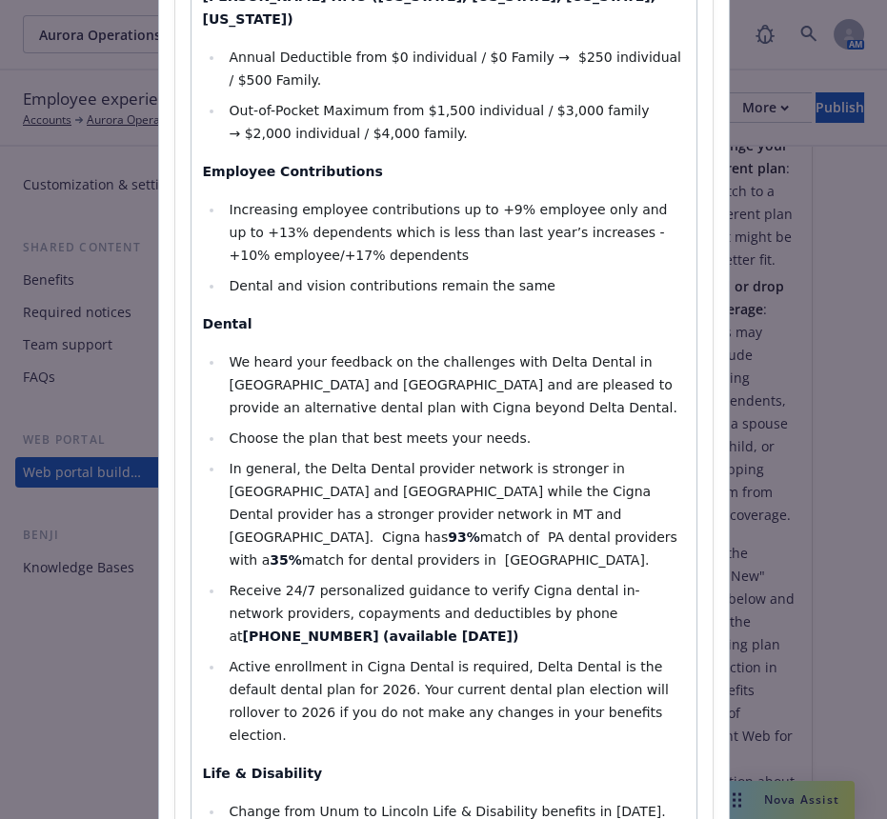
scroll to position [1981, 0]
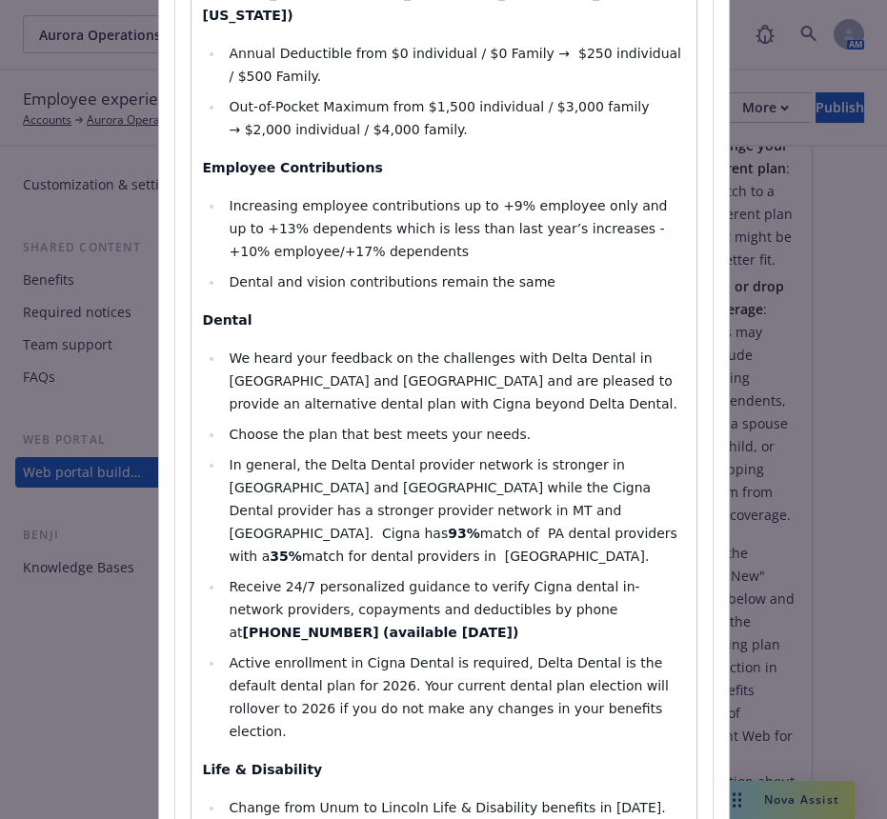
scroll to position [1700, 0]
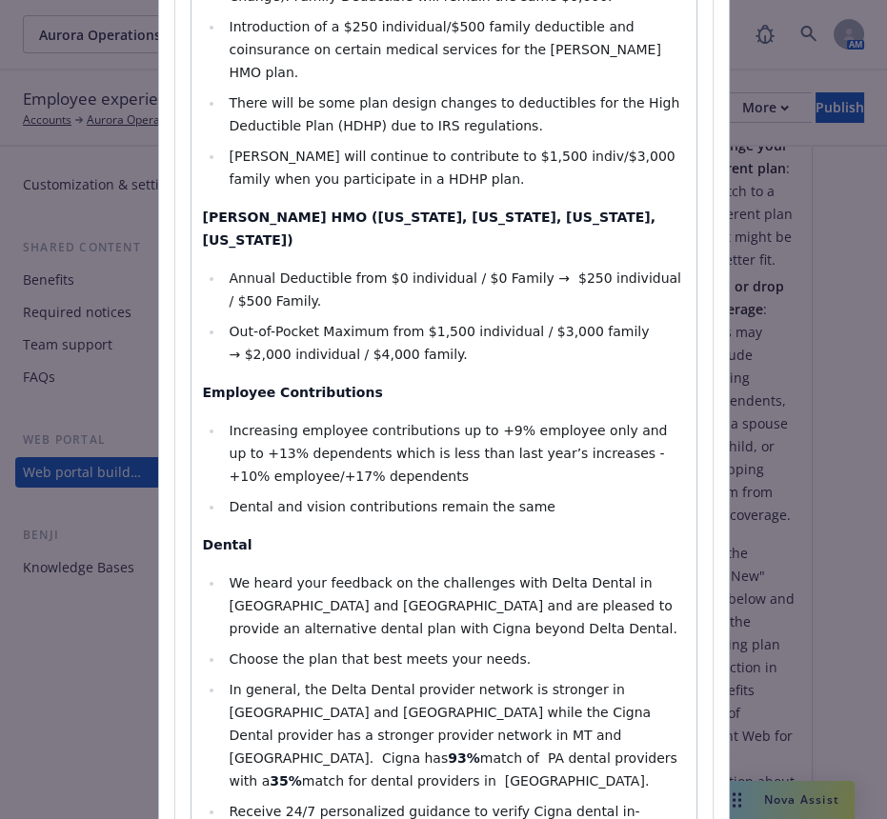
select select "paragraph"
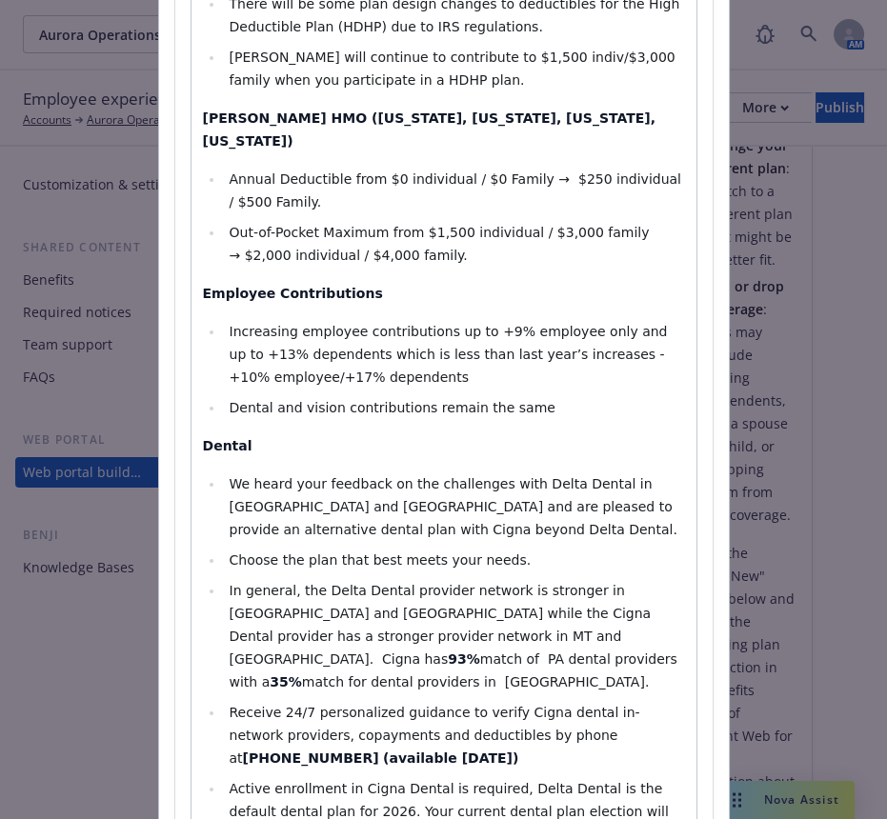
scroll to position [1911, 0]
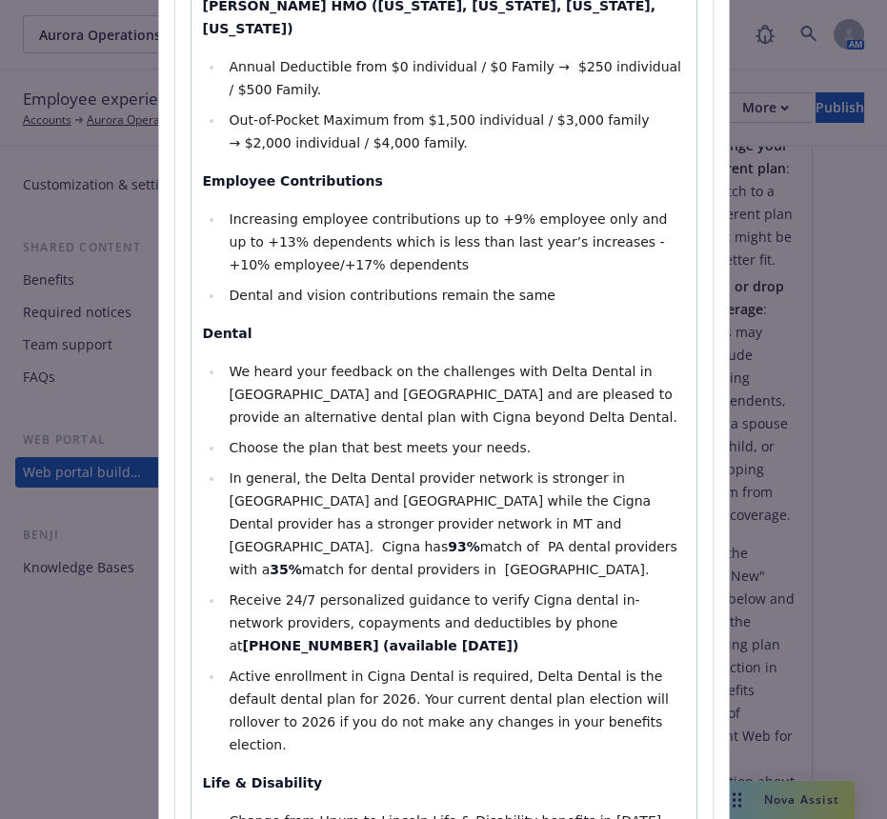
select select "paragraph"
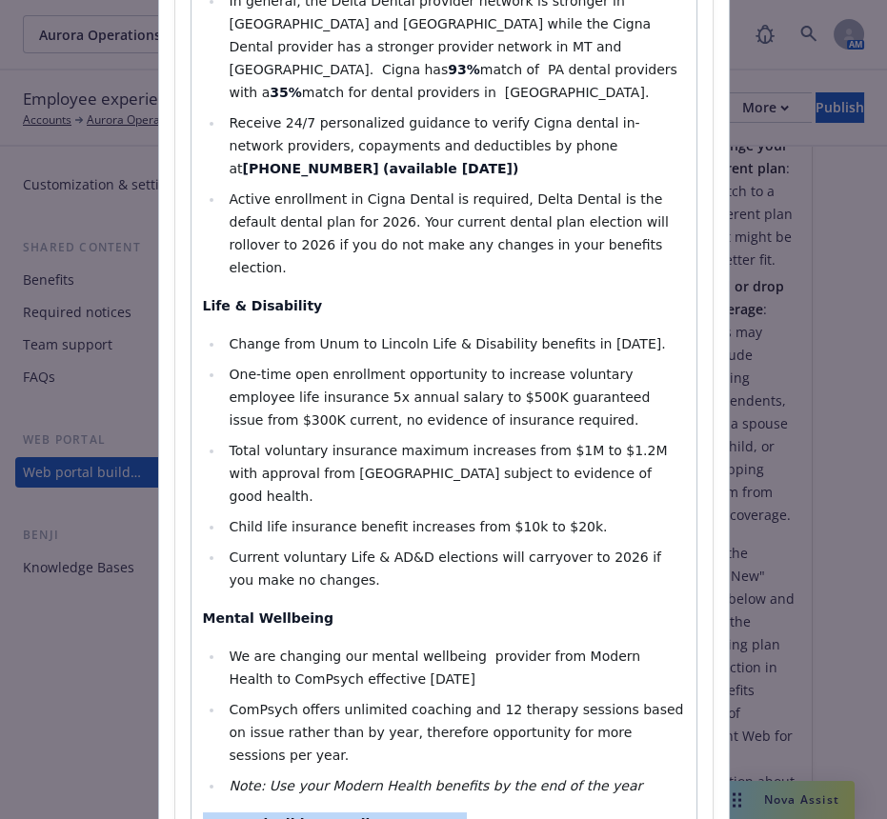
drag, startPoint x: 183, startPoint y: 460, endPoint x: 495, endPoint y: 738, distance: 418.4
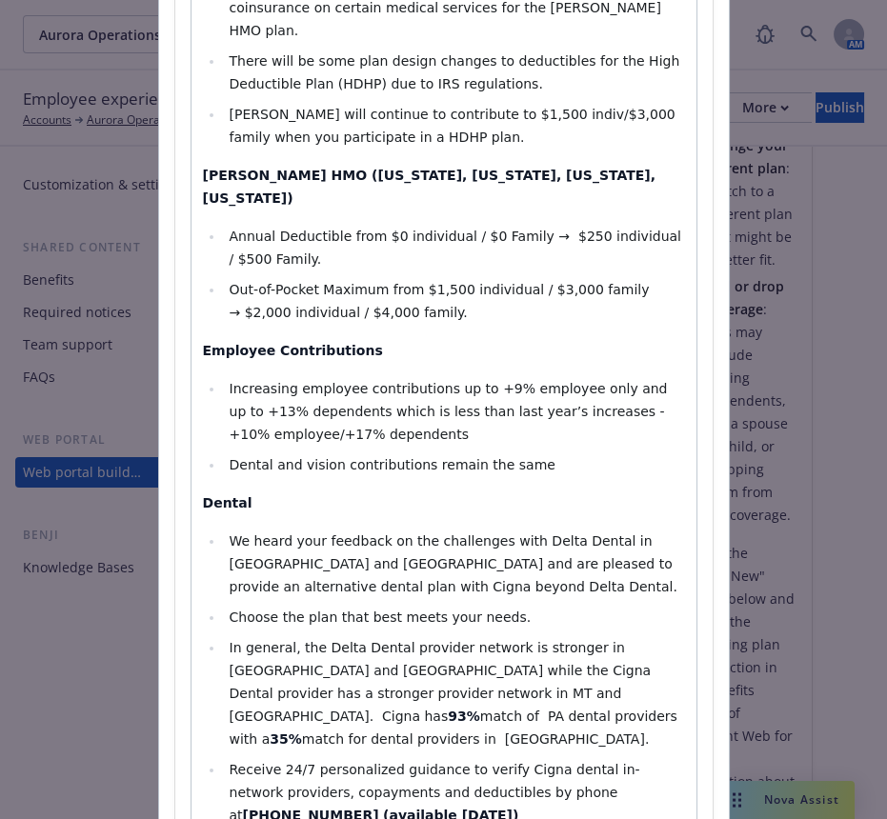
scroll to position [2289, 0]
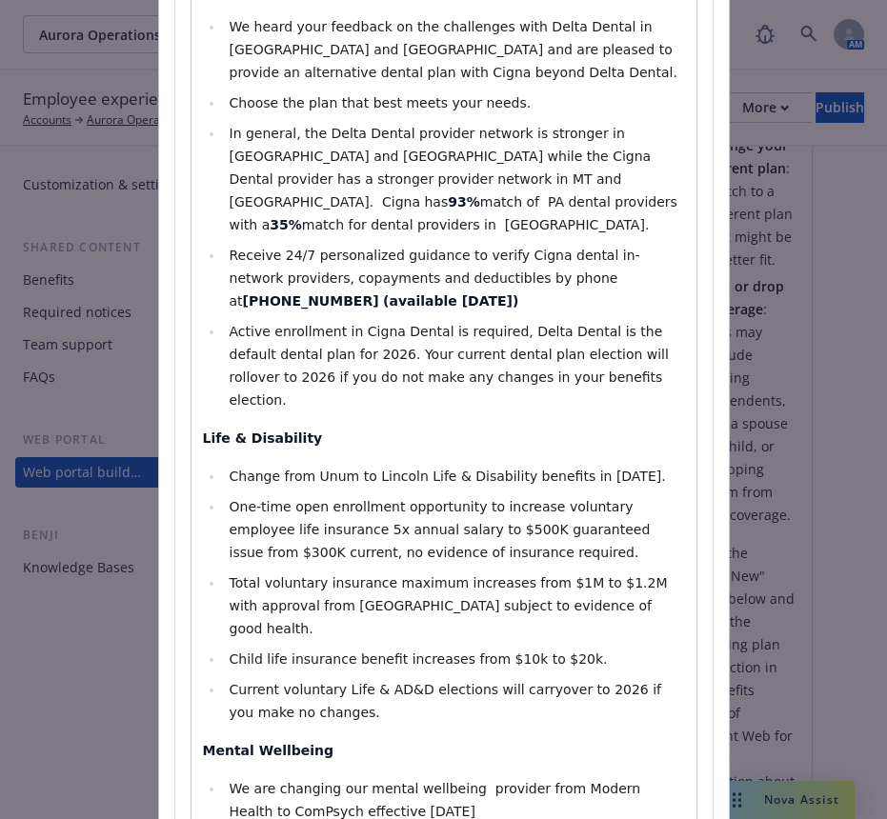
select select "paragraph"
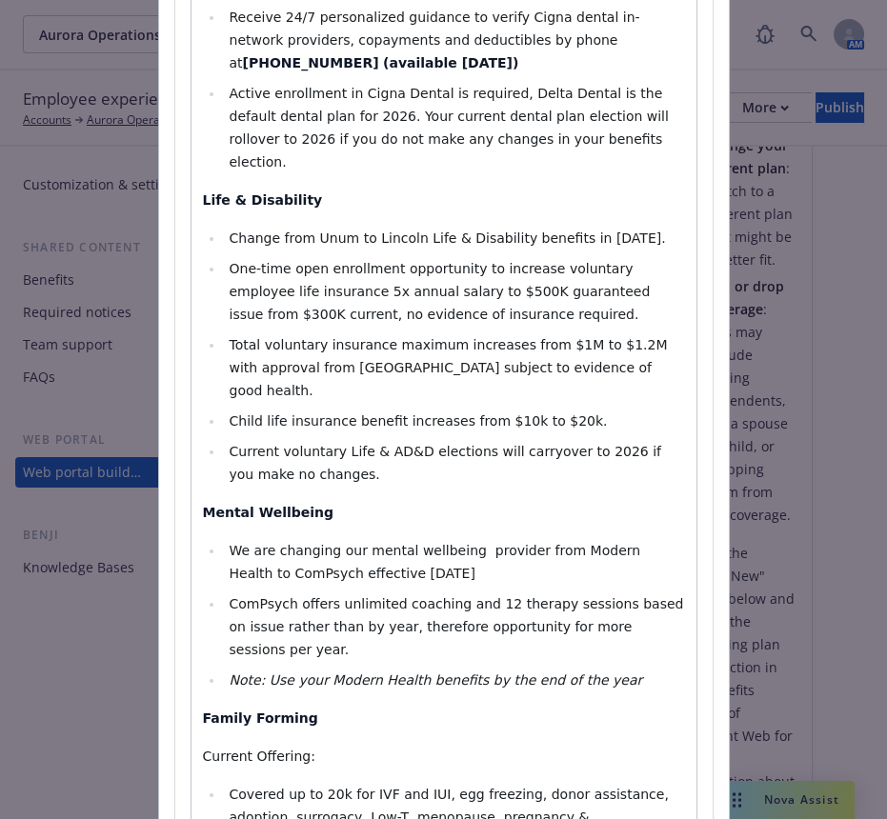
scroll to position [2496, 0]
select select "paragraph"
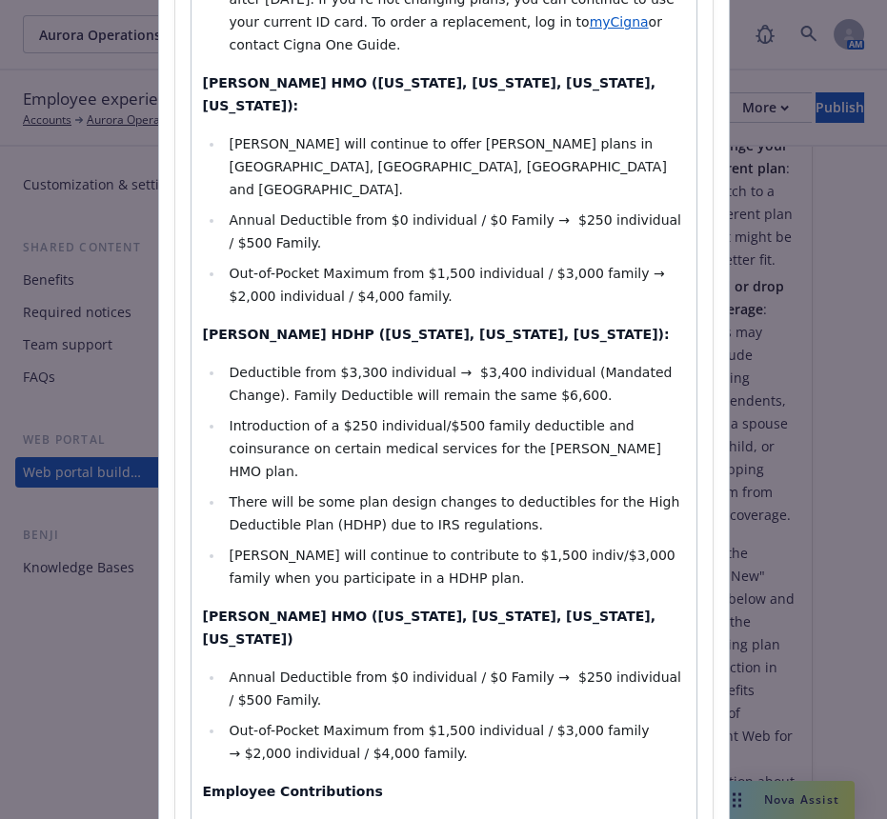
scroll to position [1264, 0]
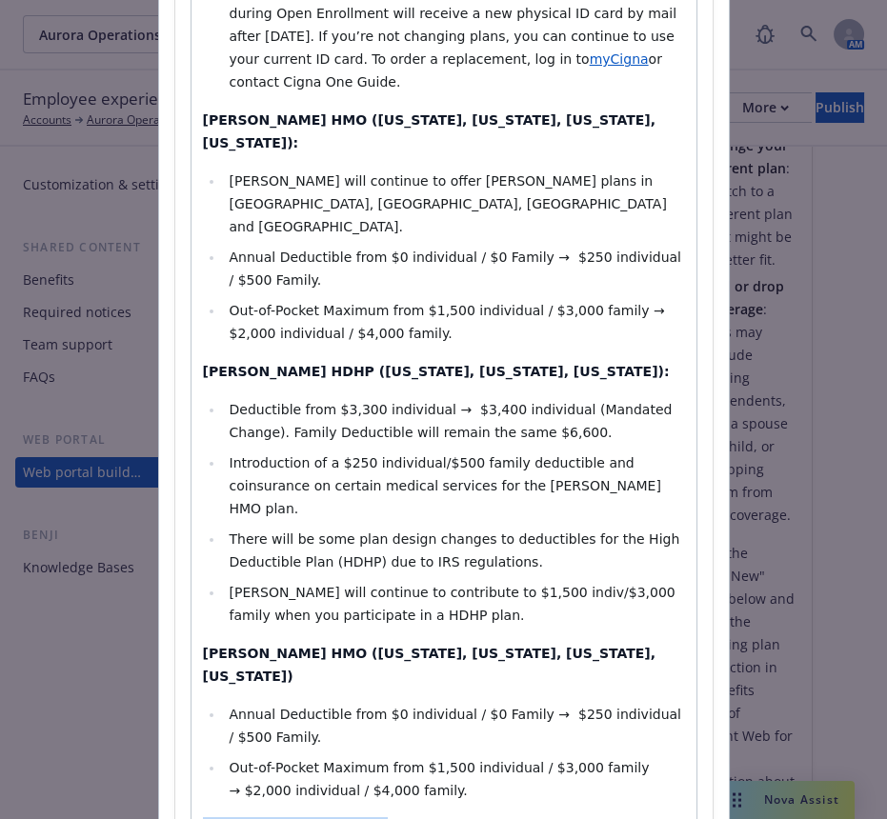
drag, startPoint x: 501, startPoint y: 379, endPoint x: 180, endPoint y: 310, distance: 328.6
select select "paragraph"
select select
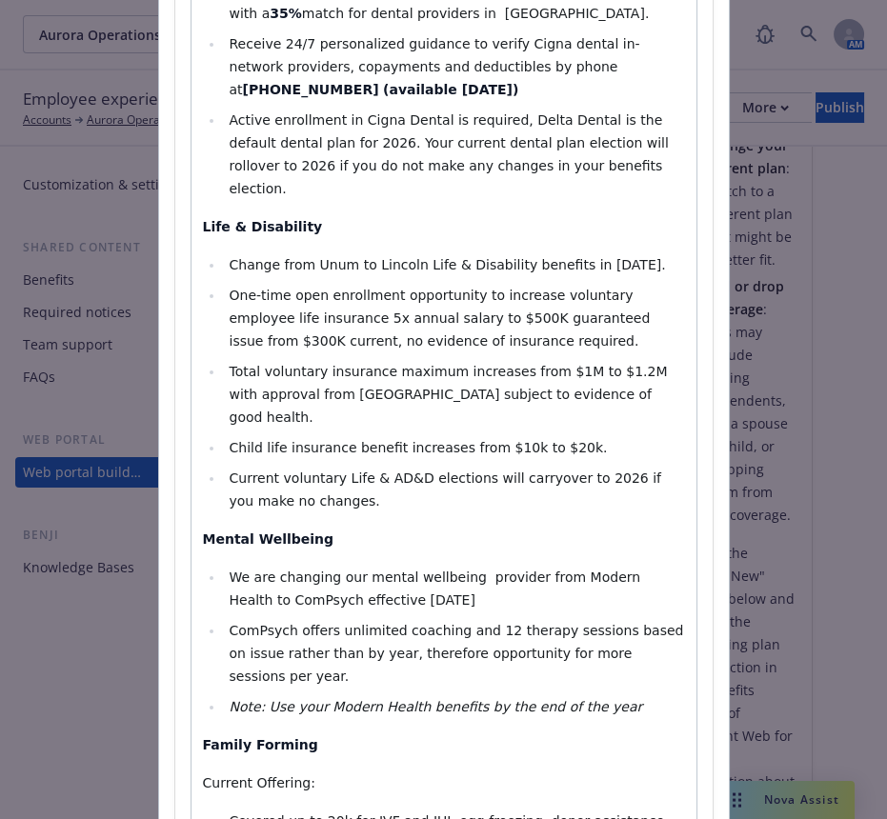
scroll to position [2322, 0]
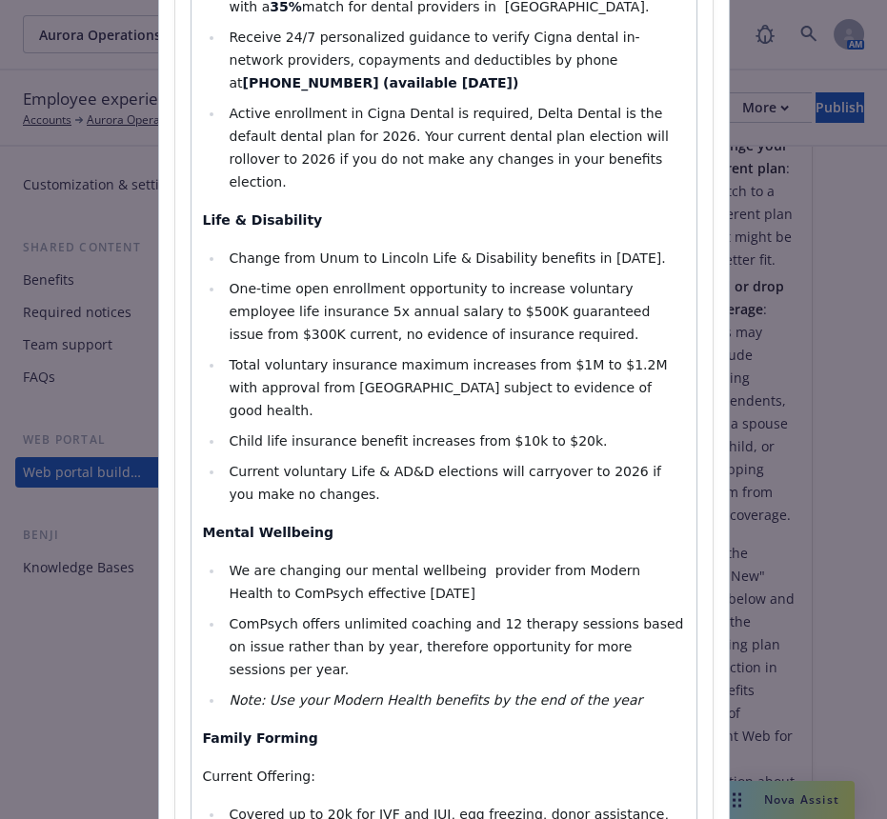
click at [191, 567] on div "Paragraph Heading 1 Heading 2 Heading 3 Heading 4 Heading 5 Heading 6 Welcome t…" at bounding box center [444, 8] width 507 height 4115
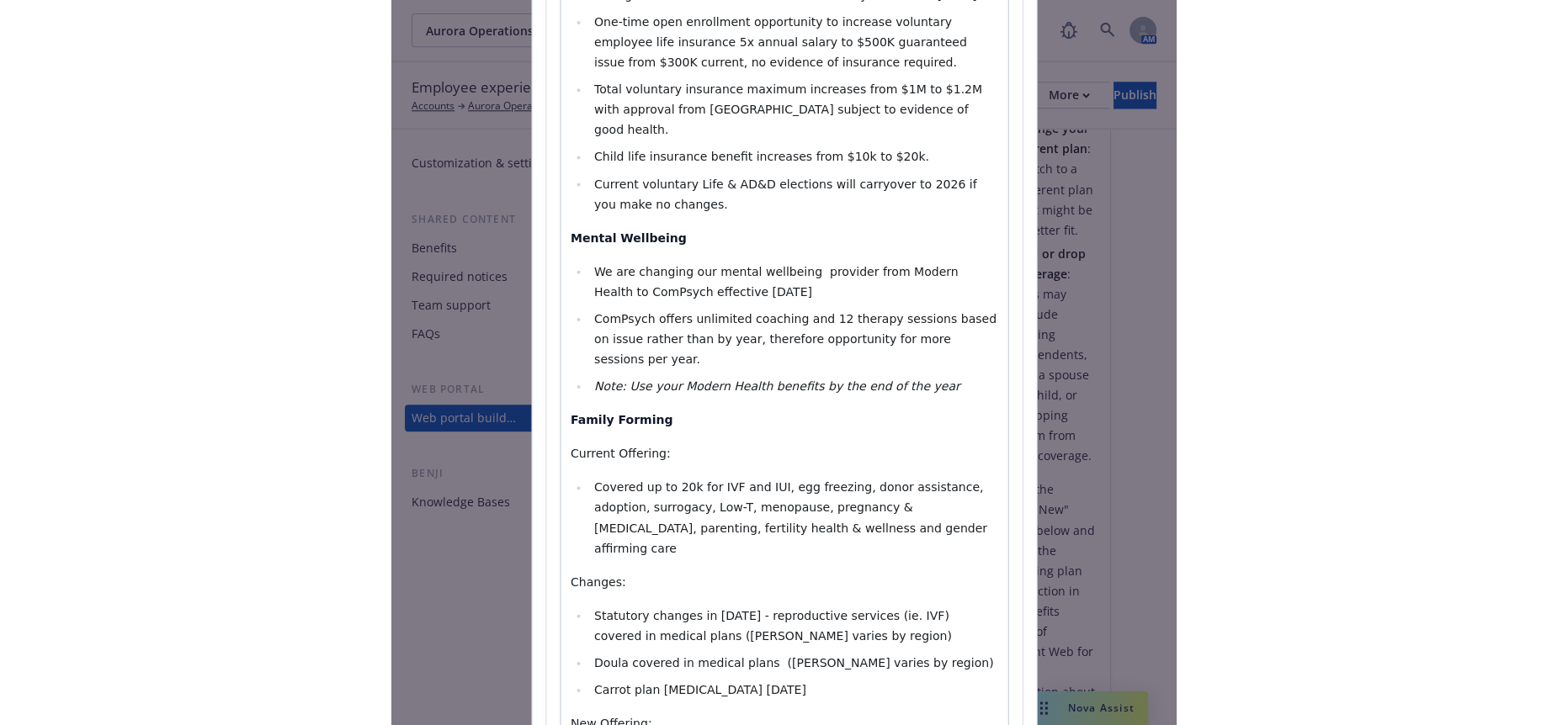
scroll to position [2304, 0]
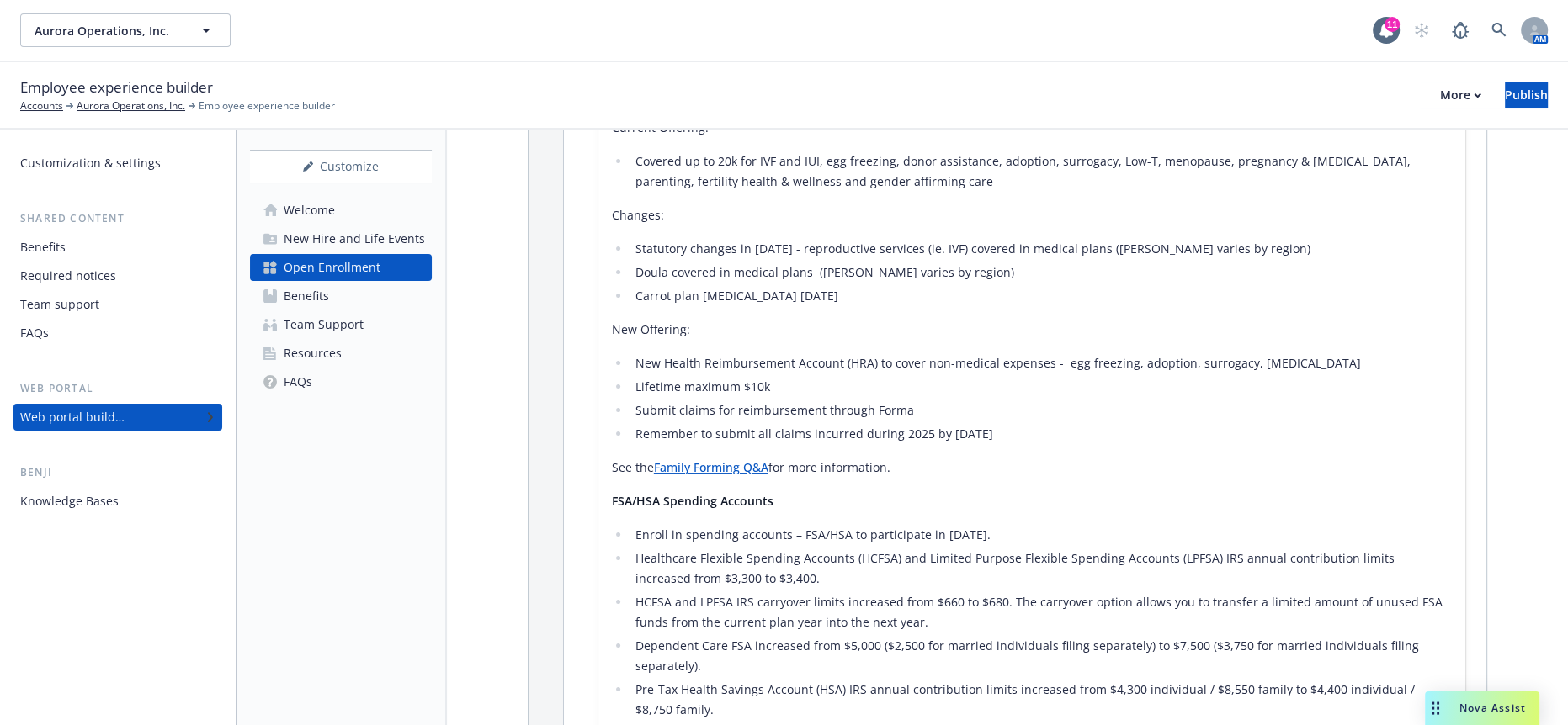
scroll to position [2716, 0]
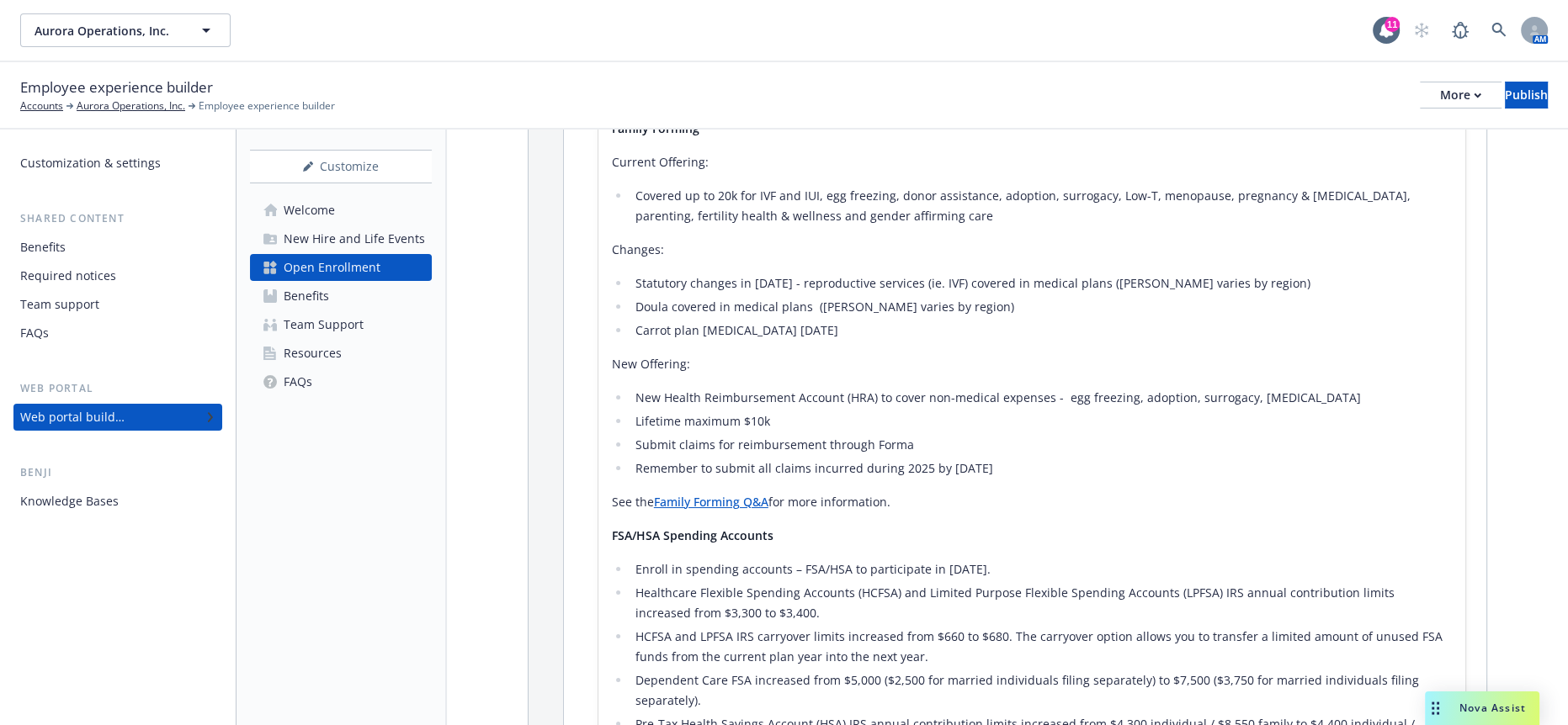
click at [148, 529] on div "Customization & settings Shared content Benefits Required notices Team support …" at bounding box center [117, 427] width 236 height 596
click at [1526, 83] on button "Publish" at bounding box center [1526, 94] width 43 height 26
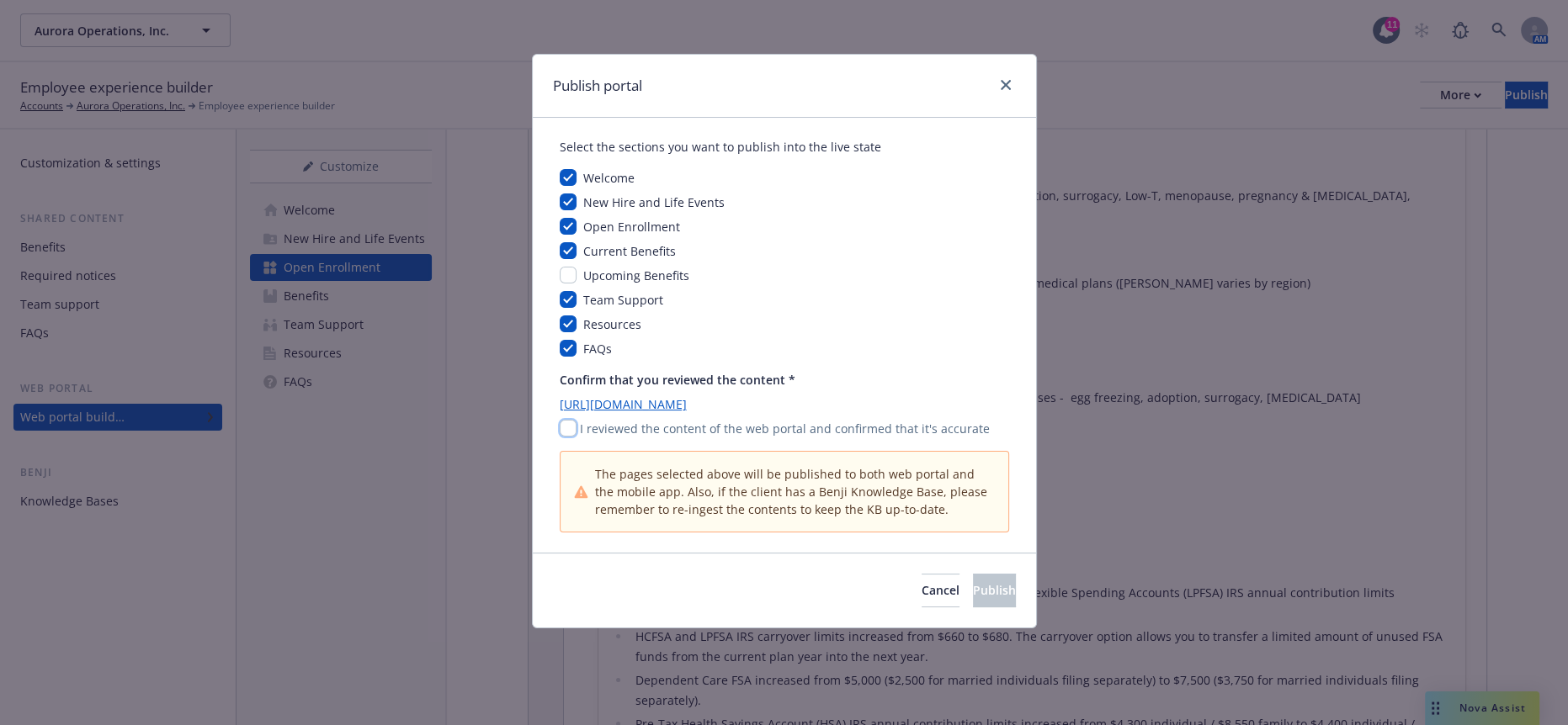
click at [564, 419] on input "checkbox" at bounding box center [568, 427] width 17 height 17
checkbox input "true"
click at [973, 574] on button "Publish" at bounding box center [995, 591] width 43 height 34
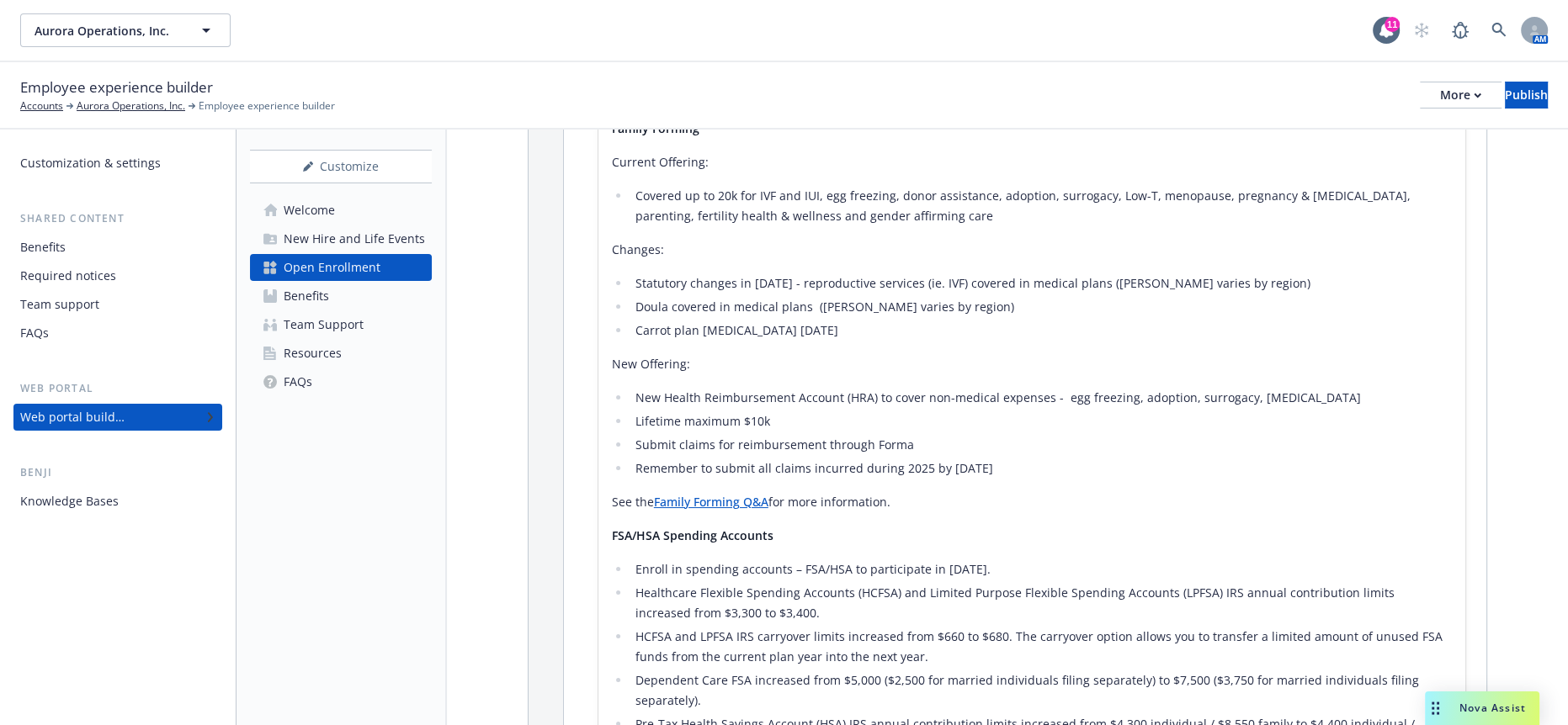
click at [349, 197] on link "Welcome" at bounding box center [341, 210] width 182 height 26
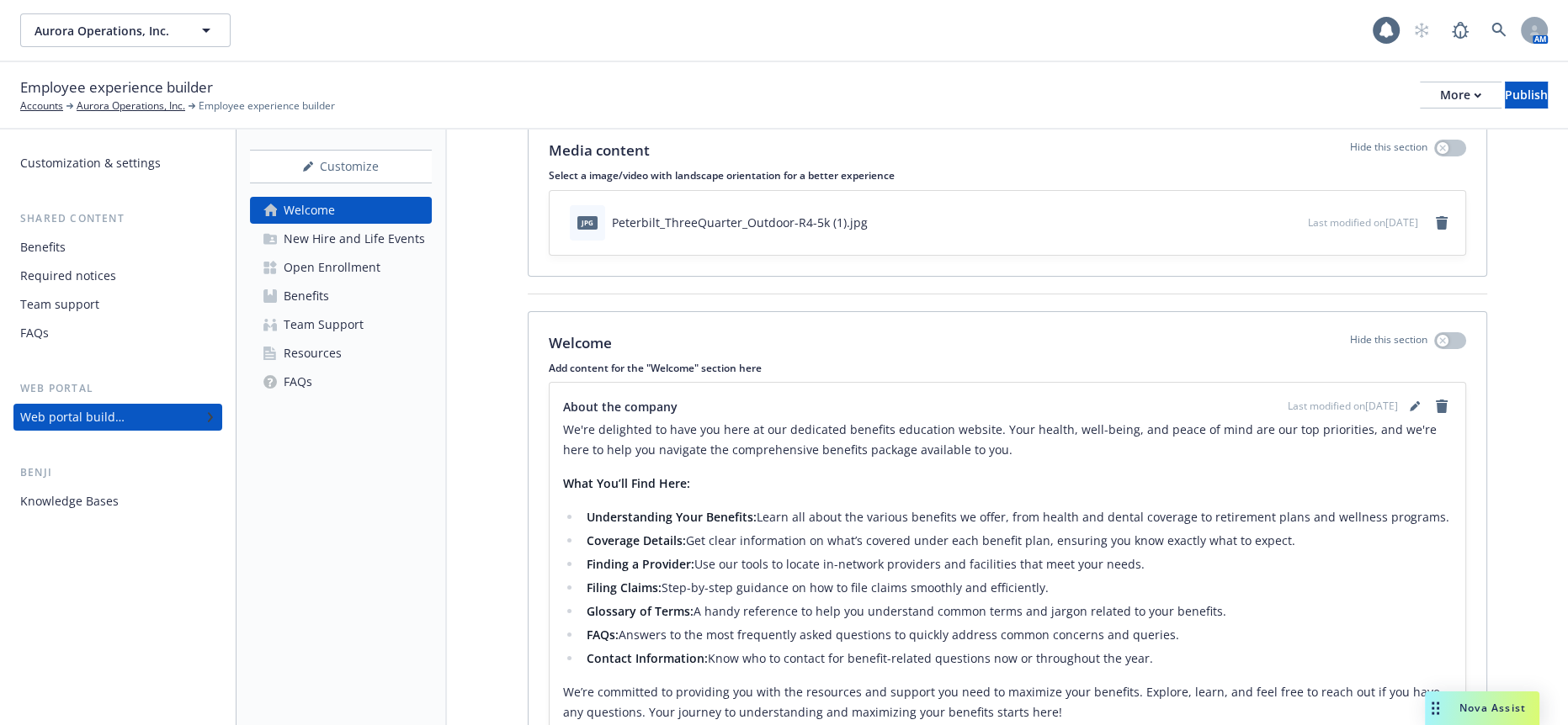
scroll to position [94, 0]
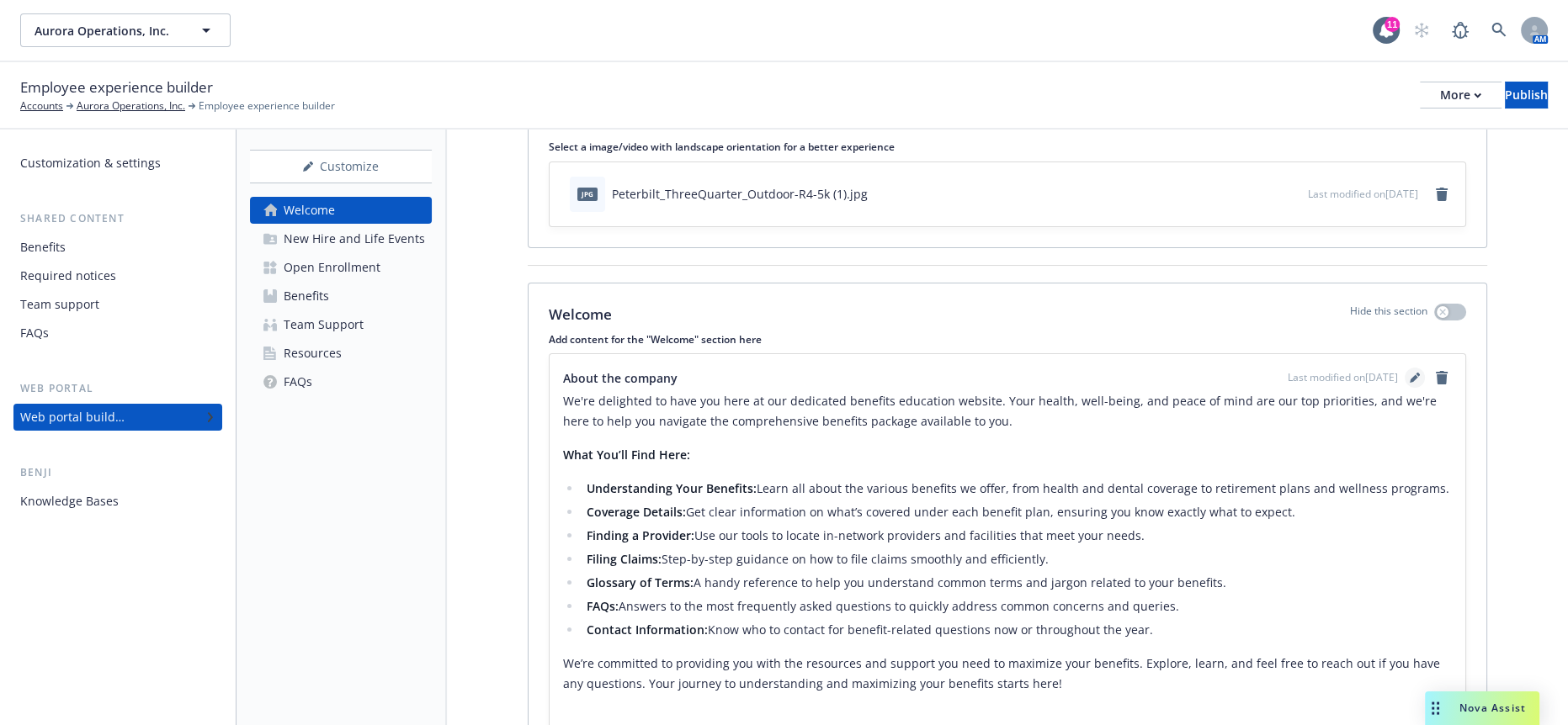
click at [1414, 373] on icon "editPencil" at bounding box center [1414, 377] width 10 height 10
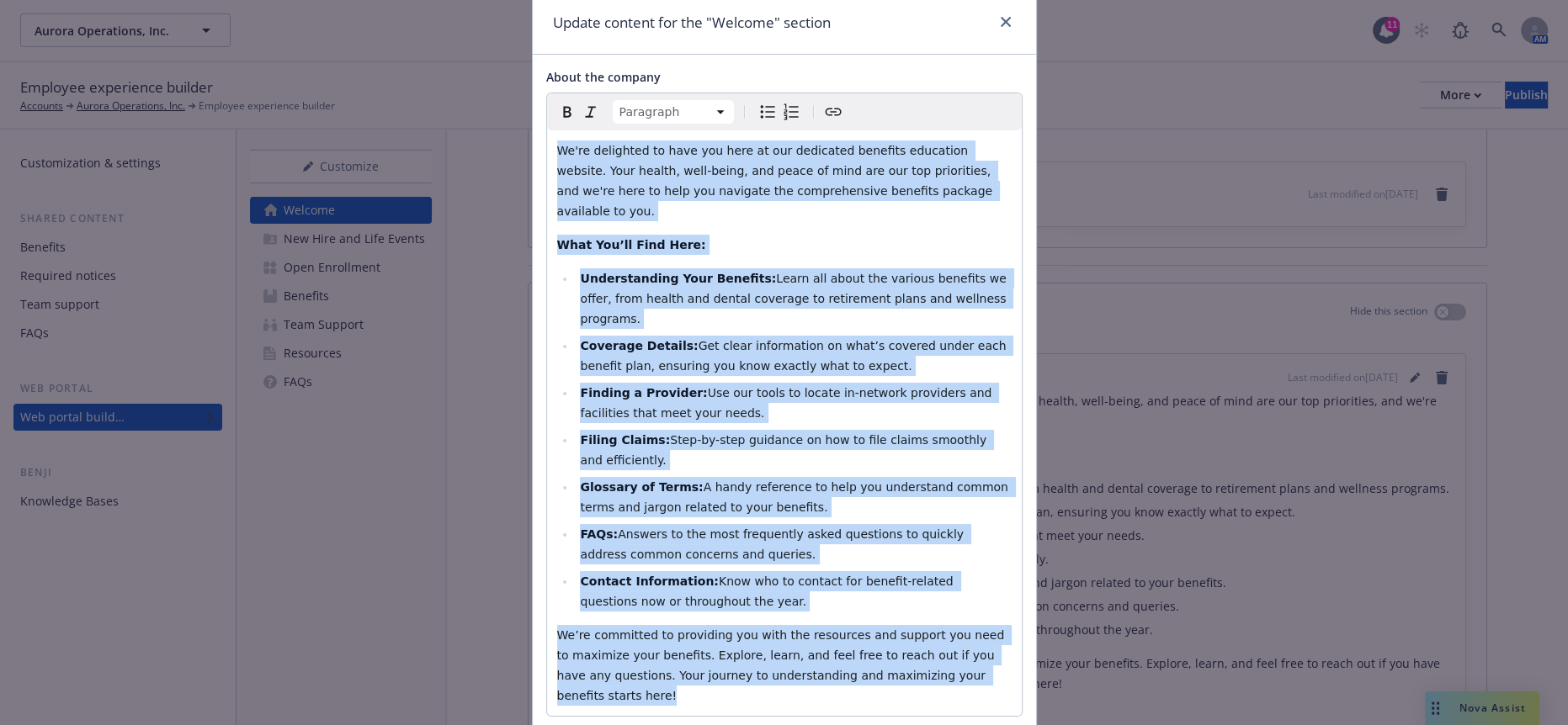
scroll to position [0, 0]
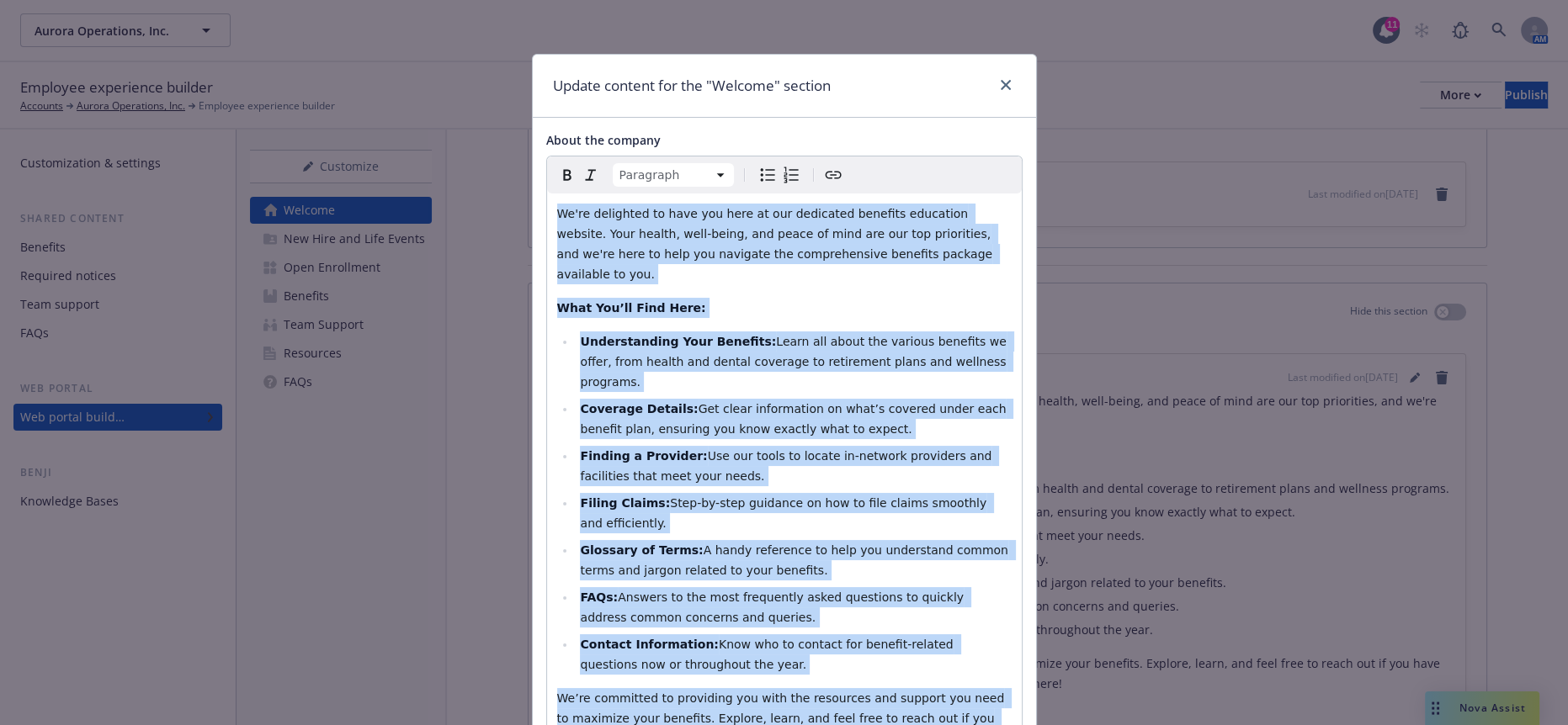
drag, startPoint x: 871, startPoint y: 415, endPoint x: 519, endPoint y: 187, distance: 419.4
click at [519, 187] on div "Update content for the "Welcome" section About the company Paragraph Paragraph …" at bounding box center [784, 362] width 1568 height 725
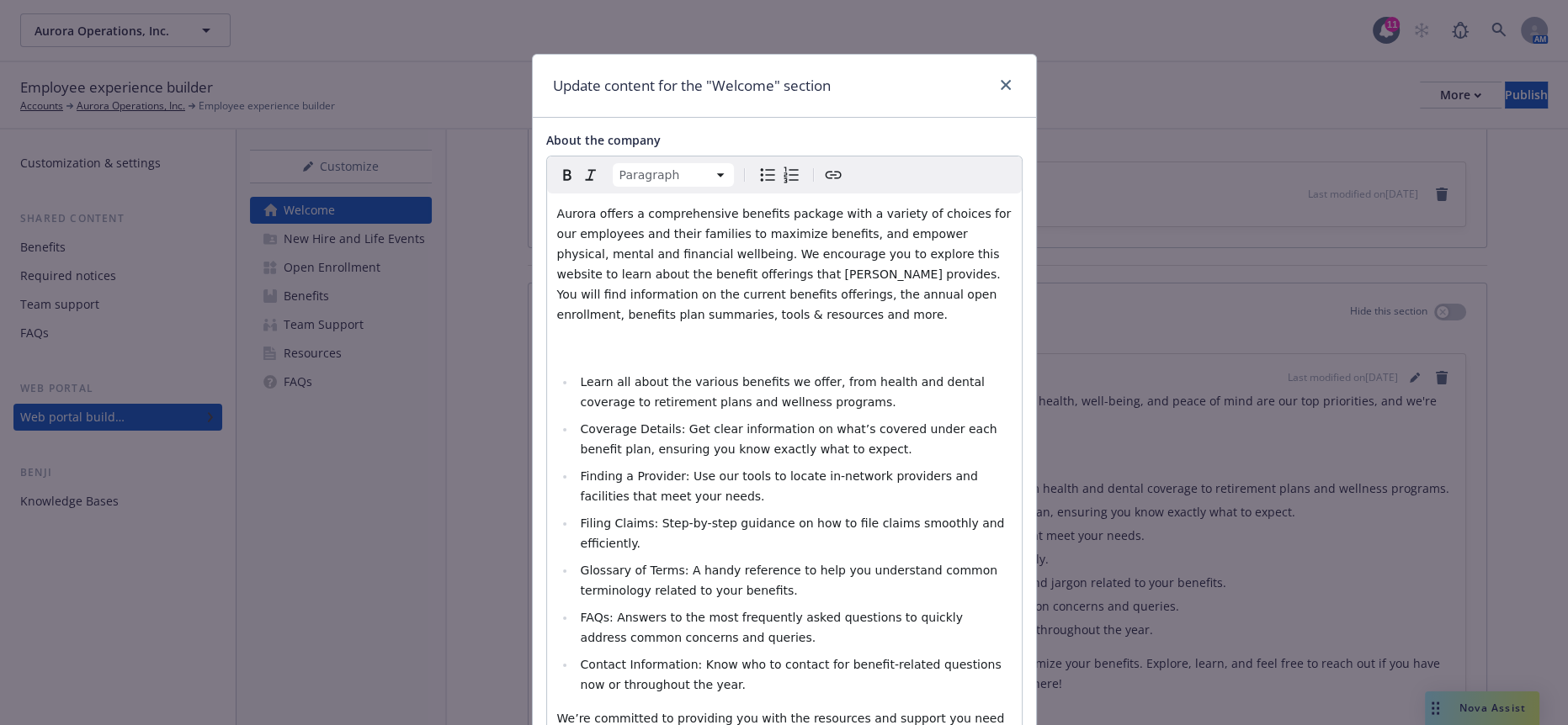
click at [681, 338] on p "editable markdown" at bounding box center [784, 348] width 455 height 20
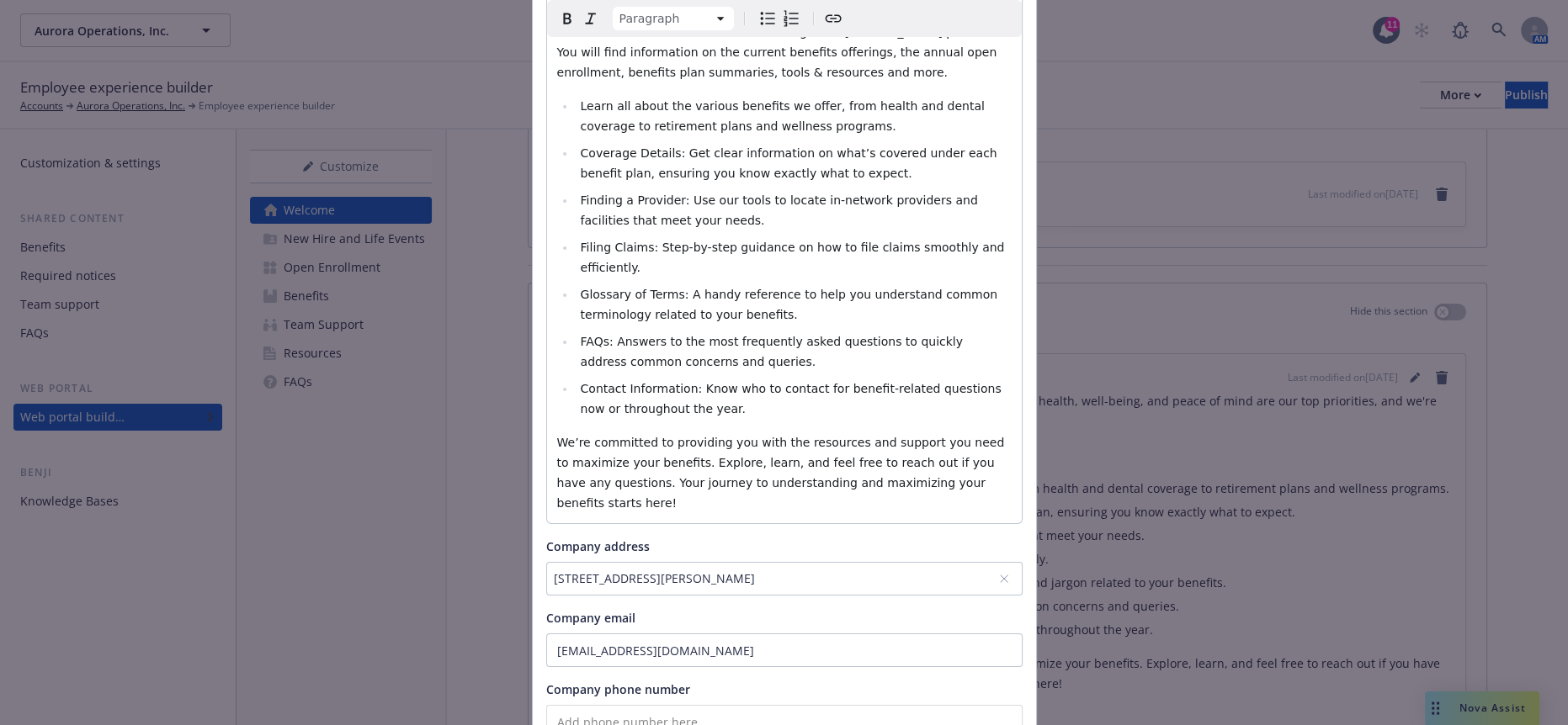
scroll to position [247, 0]
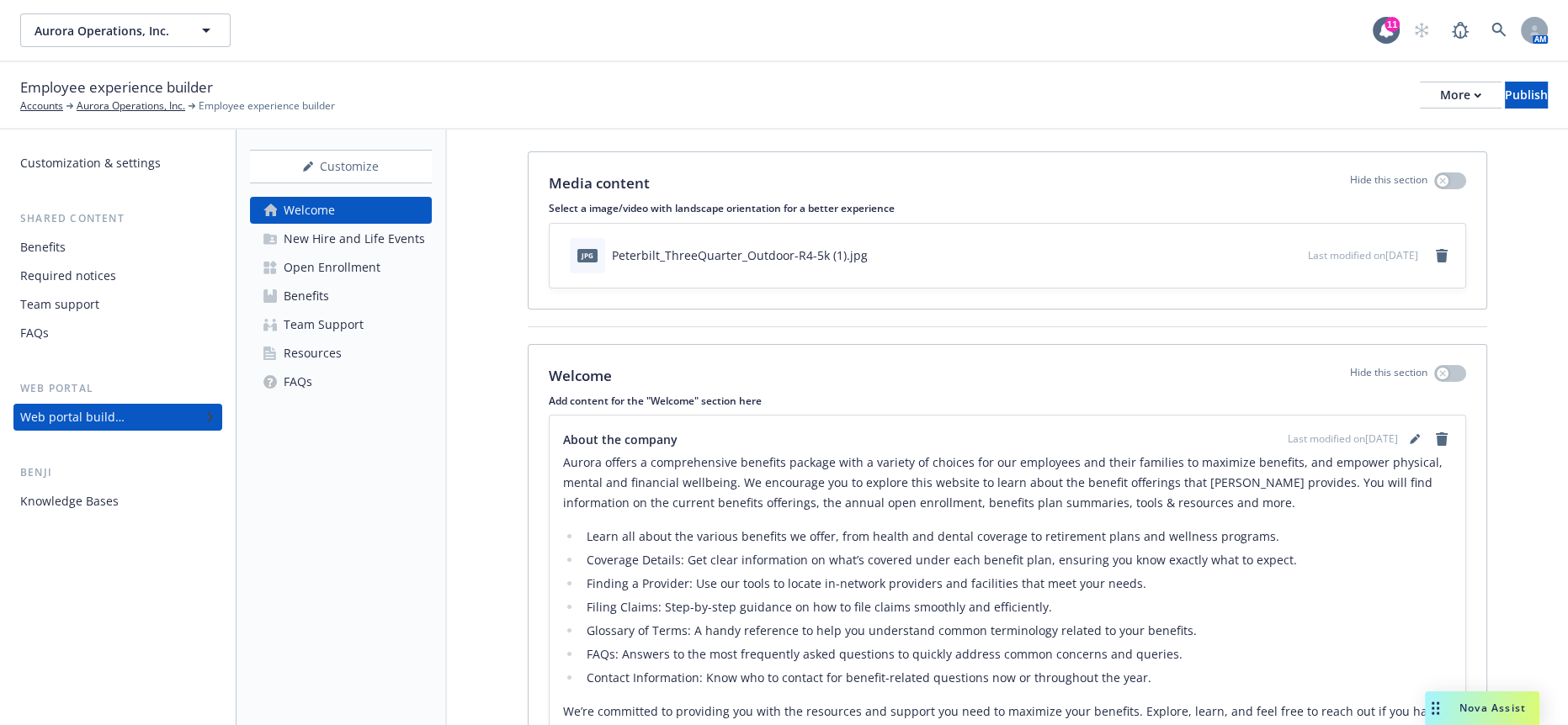
scroll to position [0, 0]
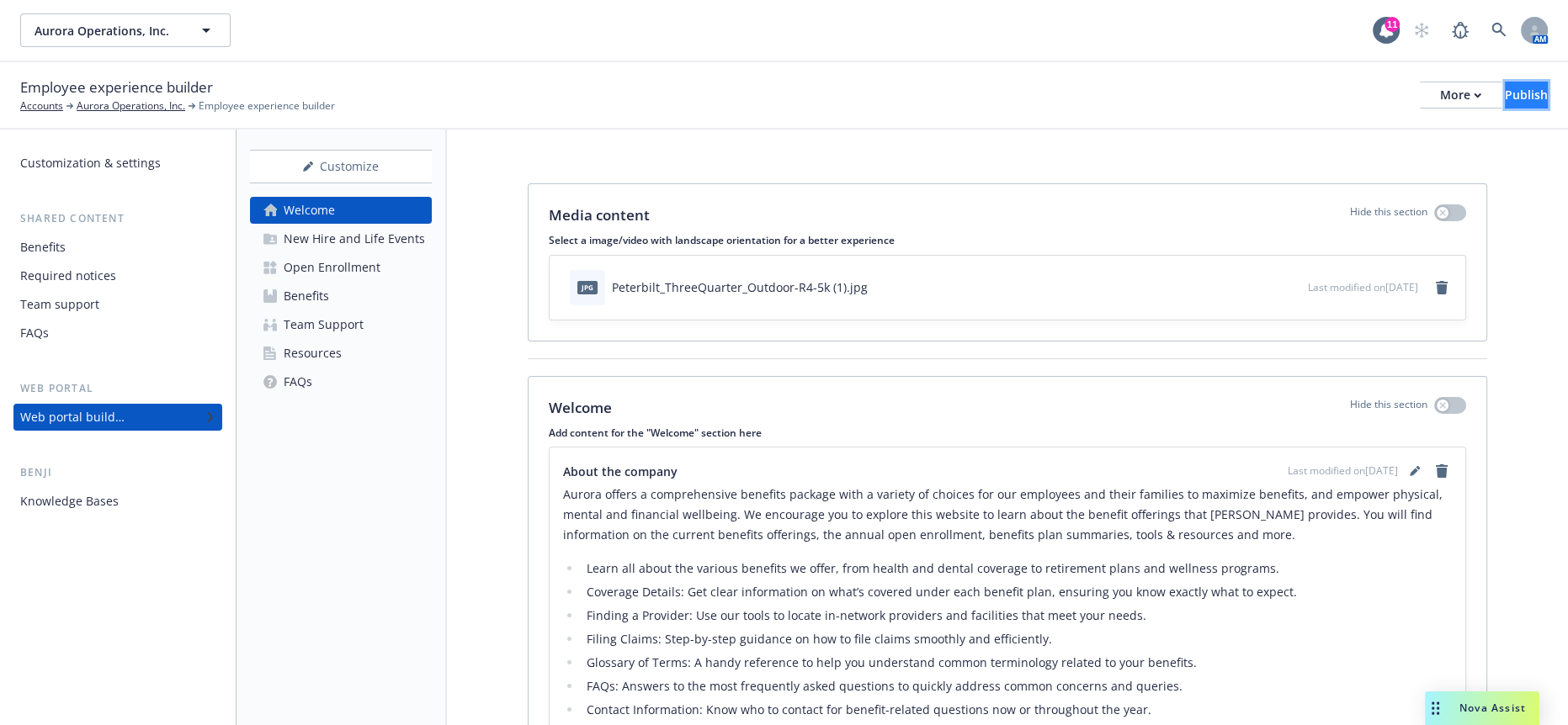
click at [1505, 87] on div "Publish" at bounding box center [1526, 94] width 43 height 26
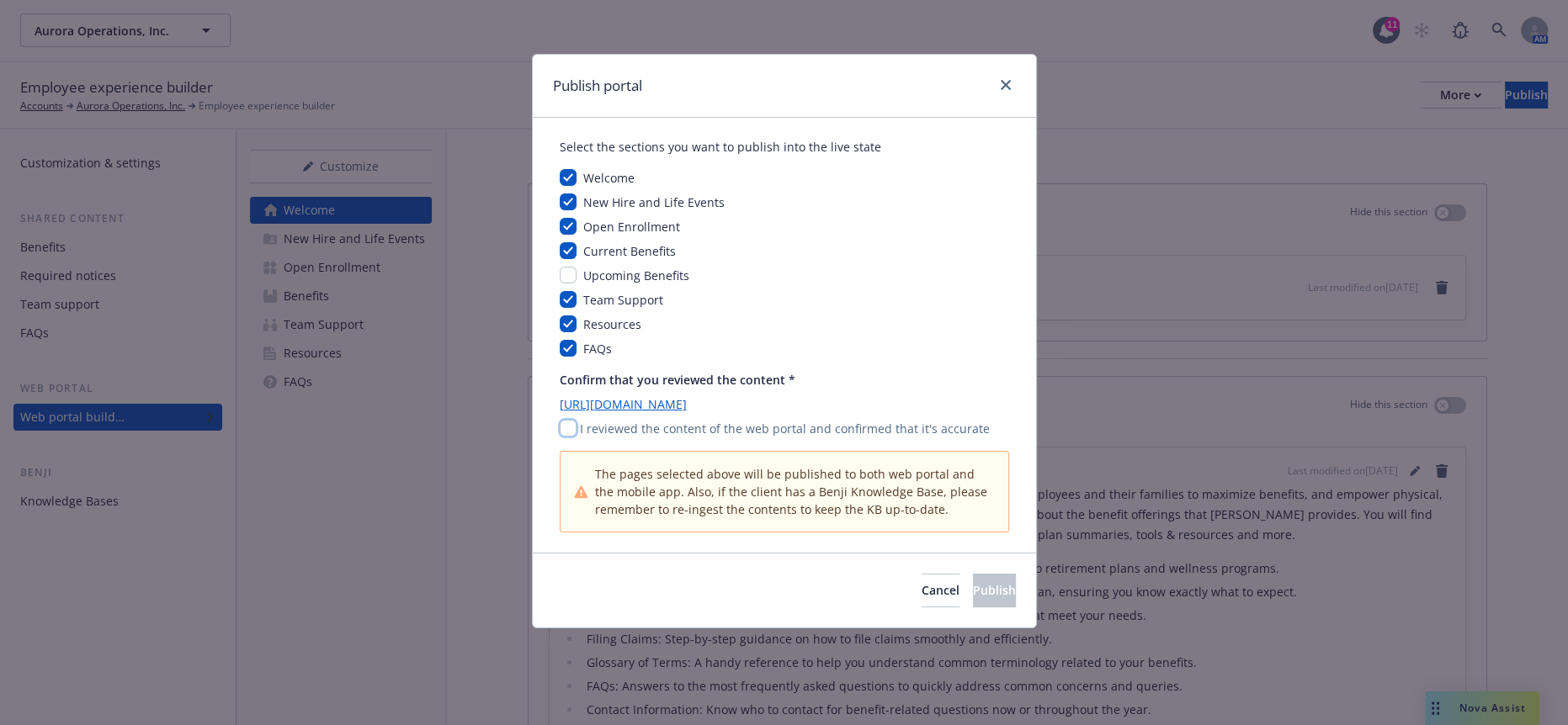
click at [566, 419] on input "checkbox" at bounding box center [568, 427] width 17 height 17
checkbox input "true"
click at [973, 574] on button "Publish" at bounding box center [995, 591] width 43 height 34
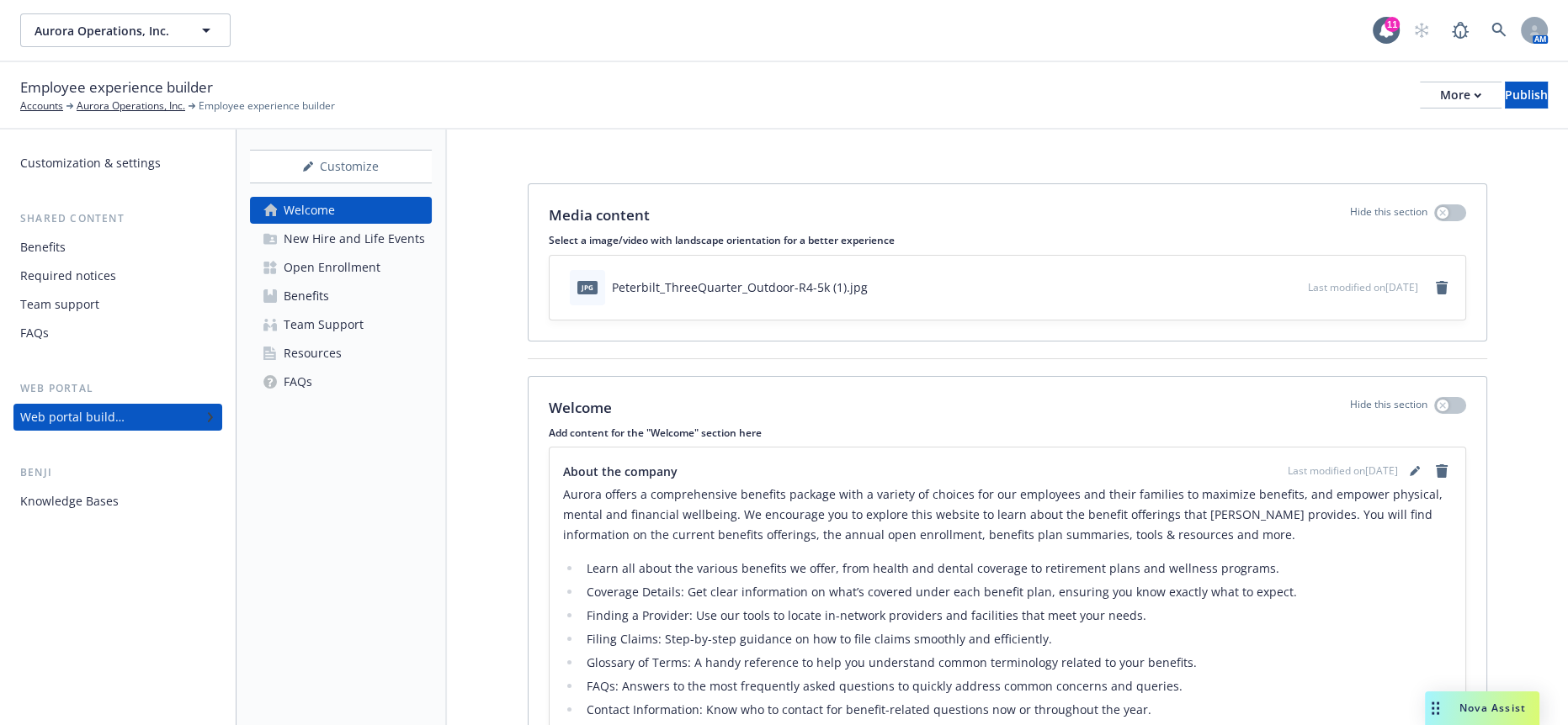
drag, startPoint x: 820, startPoint y: 619, endPoint x: 795, endPoint y: 607, distance: 27.7
click at [820, 676] on li "FAQs: Answers to the most frequently asked questions to quickly address common …" at bounding box center [1016, 686] width 870 height 20
click at [319, 254] on div "Open Enrollment" at bounding box center [332, 268] width 97 height 26
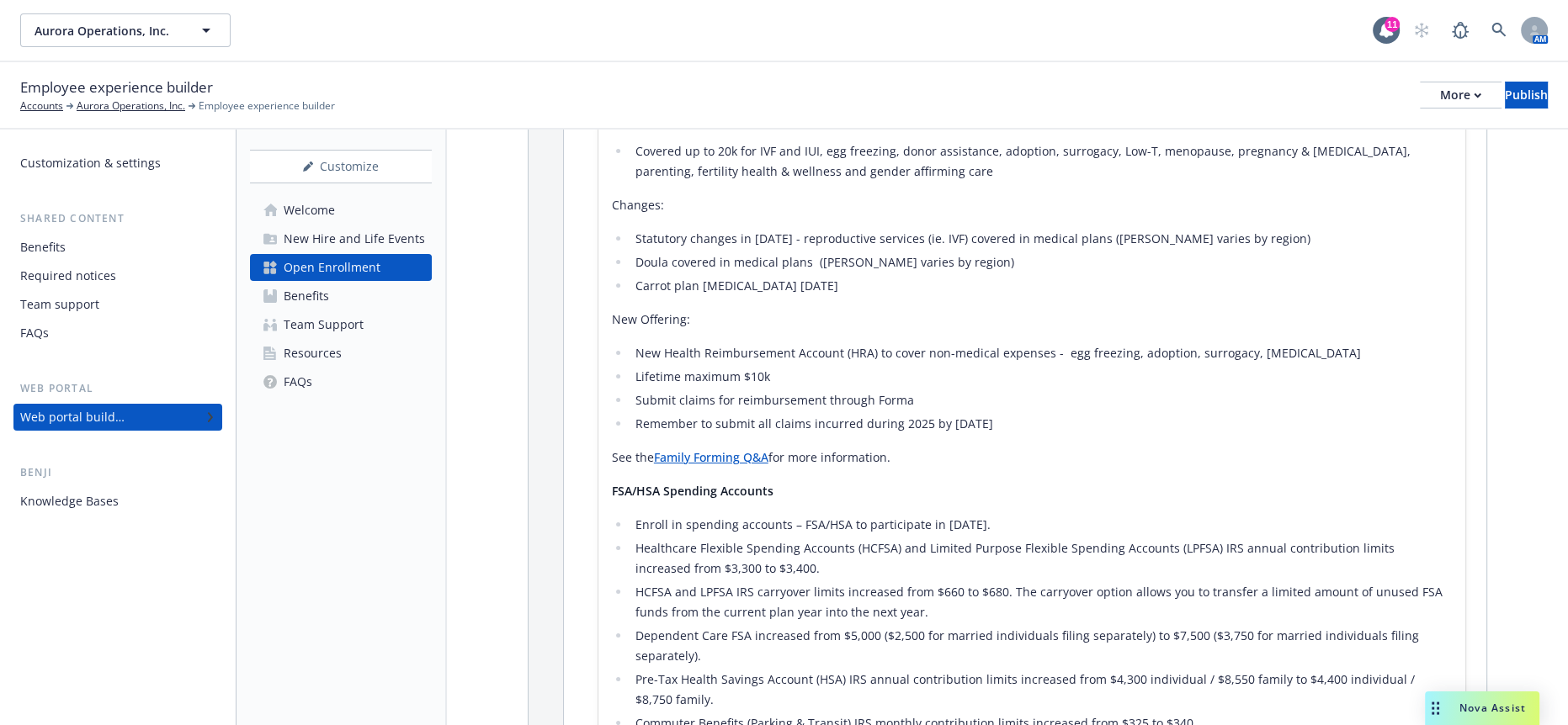
scroll to position [2728, 0]
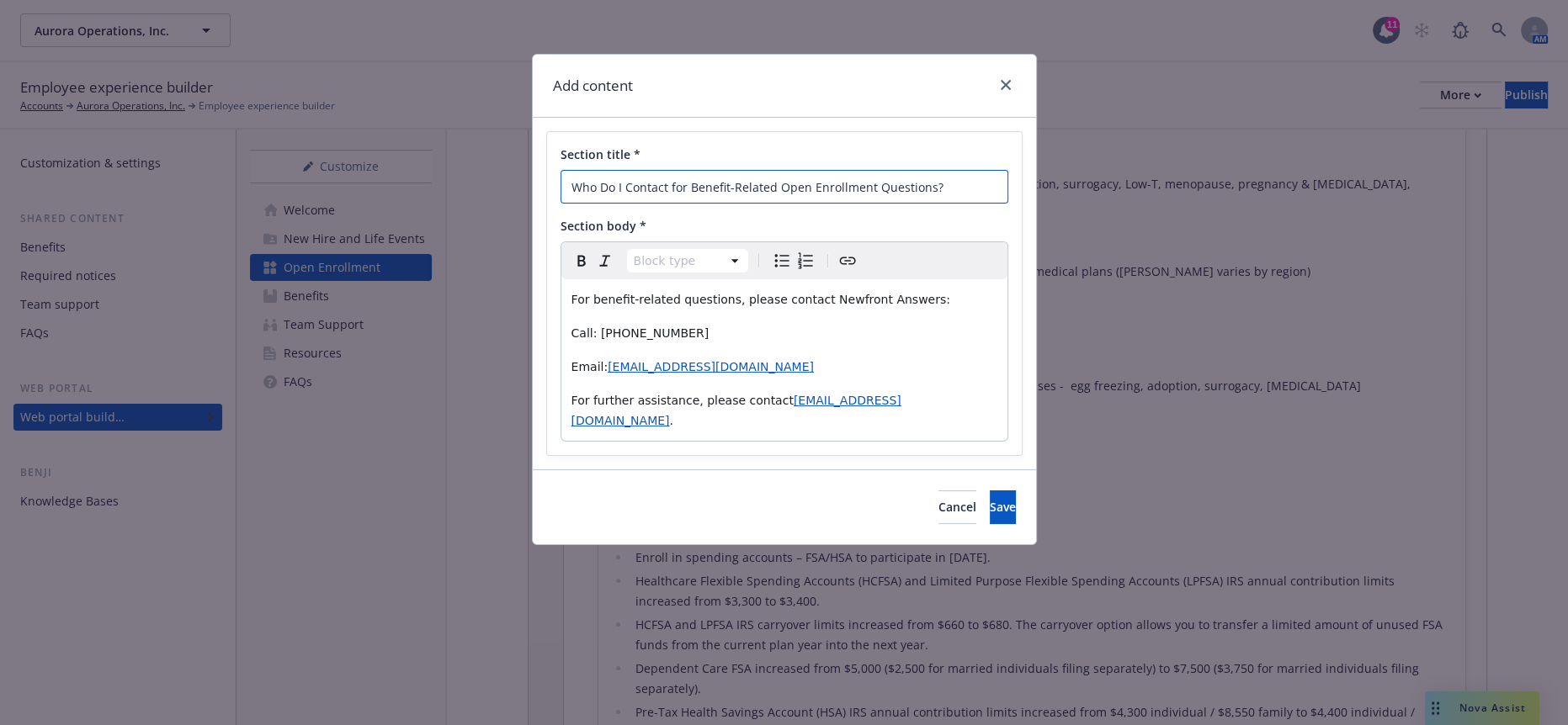
drag, startPoint x: 992, startPoint y: 177, endPoint x: 458, endPoint y: 159, distance: 534.3
click at [458, 159] on div "Add content Section title * Who Do I Contact for Benefit-Related Open Enrollmen…" at bounding box center [784, 362] width 1568 height 725
paste input "New Resources & Tools"
type input "New Resources & Tools"
click at [52, 629] on div "Add content Section title * New Resources & Tools Section body * Block type Par…" at bounding box center [784, 362] width 1568 height 725
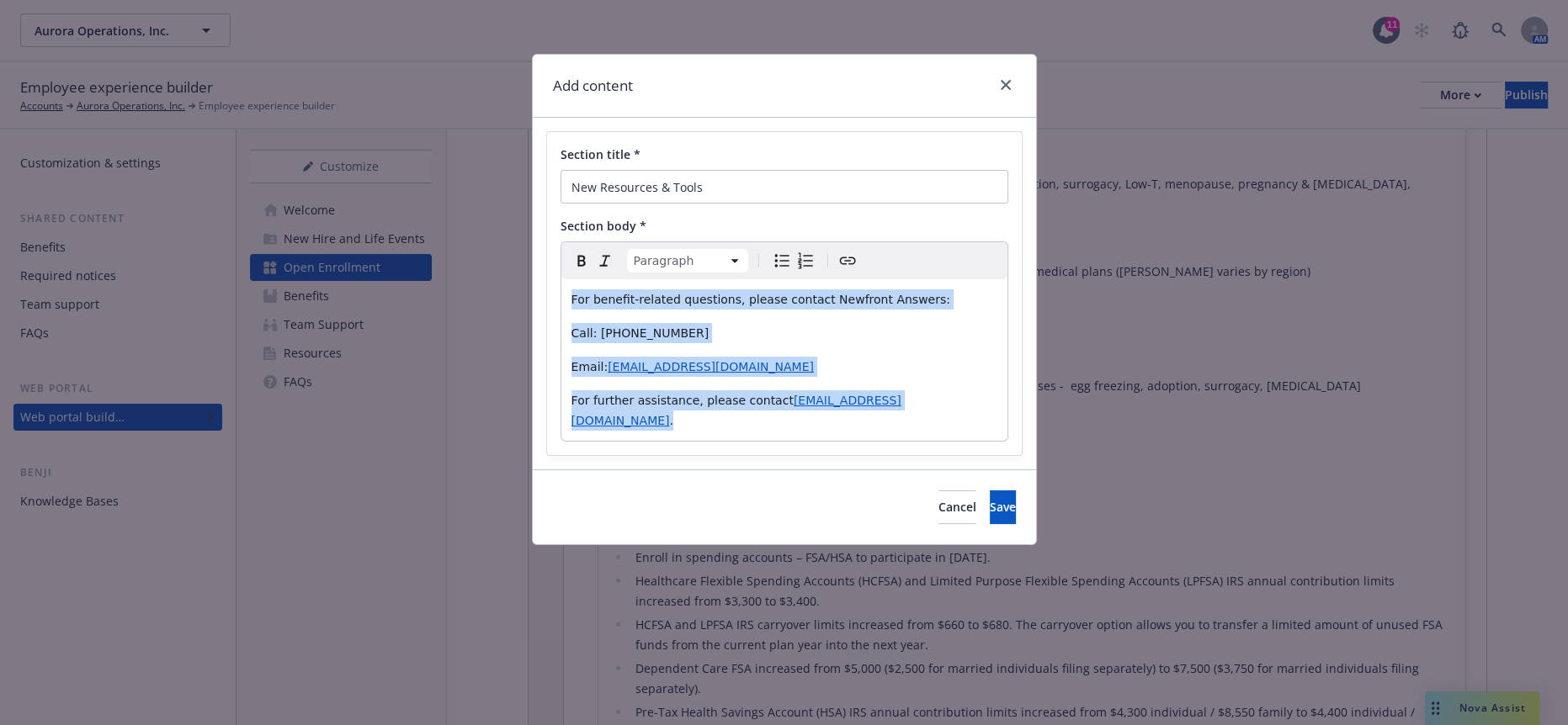
drag, startPoint x: 914, startPoint y: 384, endPoint x: 506, endPoint y: 255, distance: 427.9
click at [506, 255] on div "Add content Section title * New Resources & Tools Section body * Paragraph Para…" at bounding box center [784, 362] width 1568 height 725
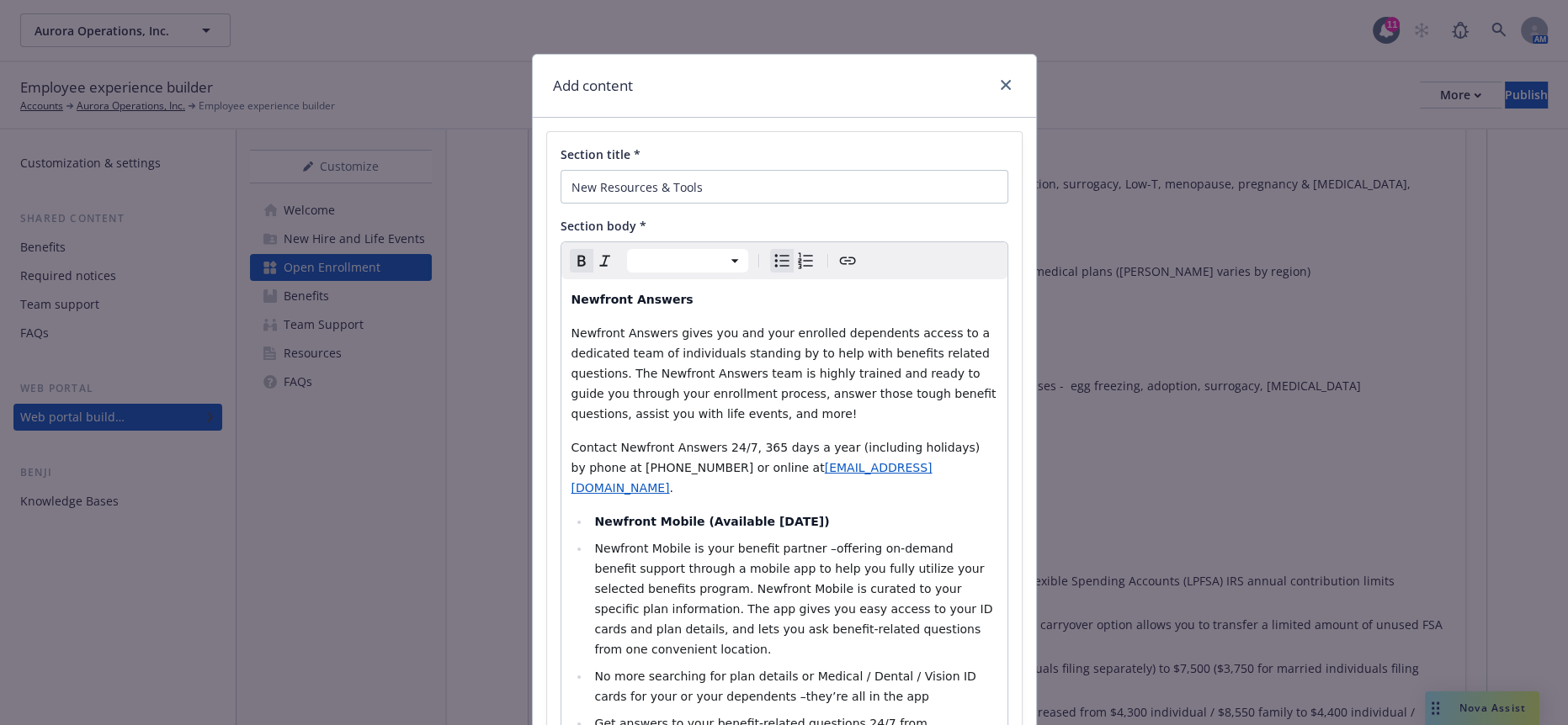
click at [572, 511] on ul "Newfront Mobile (Available January 2026) Newfront Mobile is your benefit partne…" at bounding box center [784, 632] width 426 height 242
select select "paragraph"
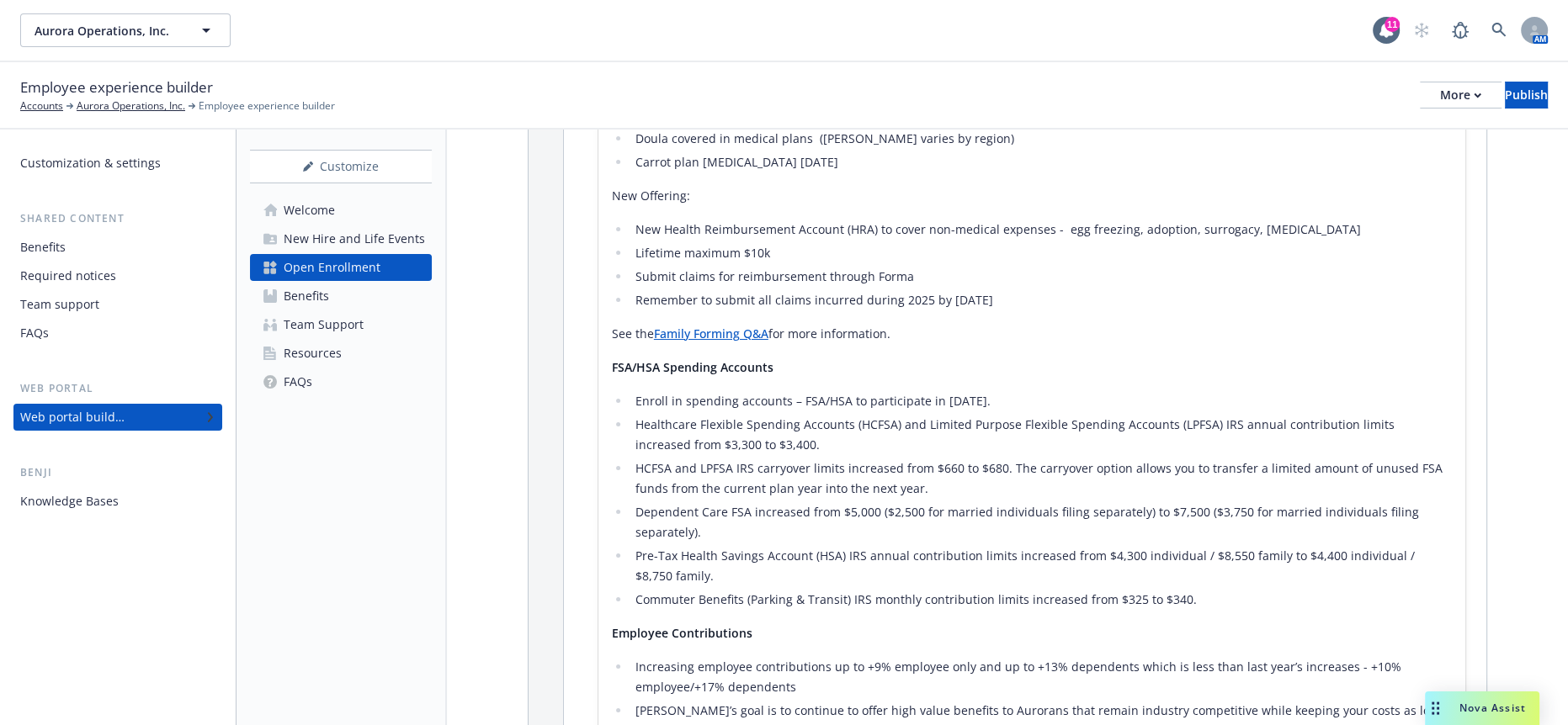
scroll to position [2915, 0]
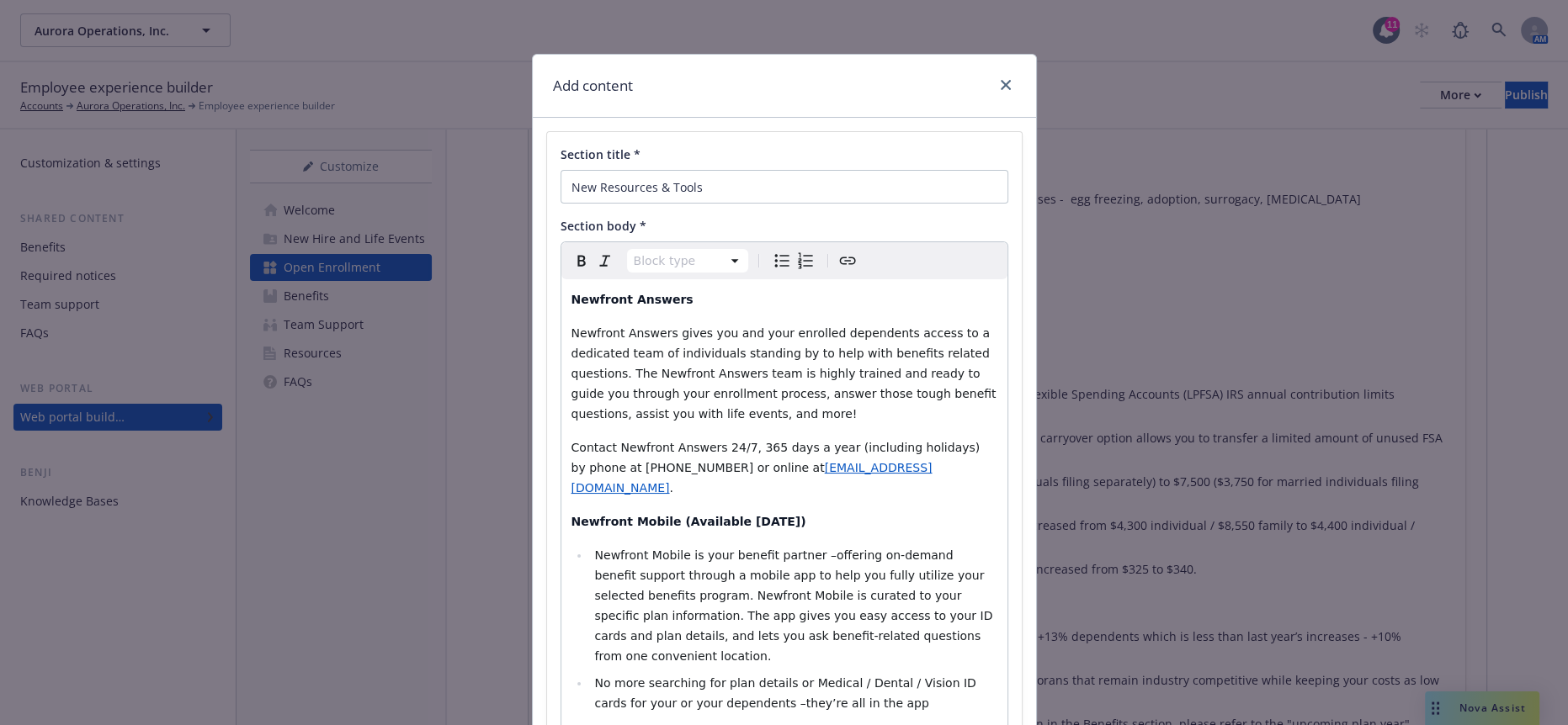
select select
click at [797, 673] on li "No more searching for plan details or Medical / Dental / Vision ID cards for yo…" at bounding box center [793, 693] width 407 height 41
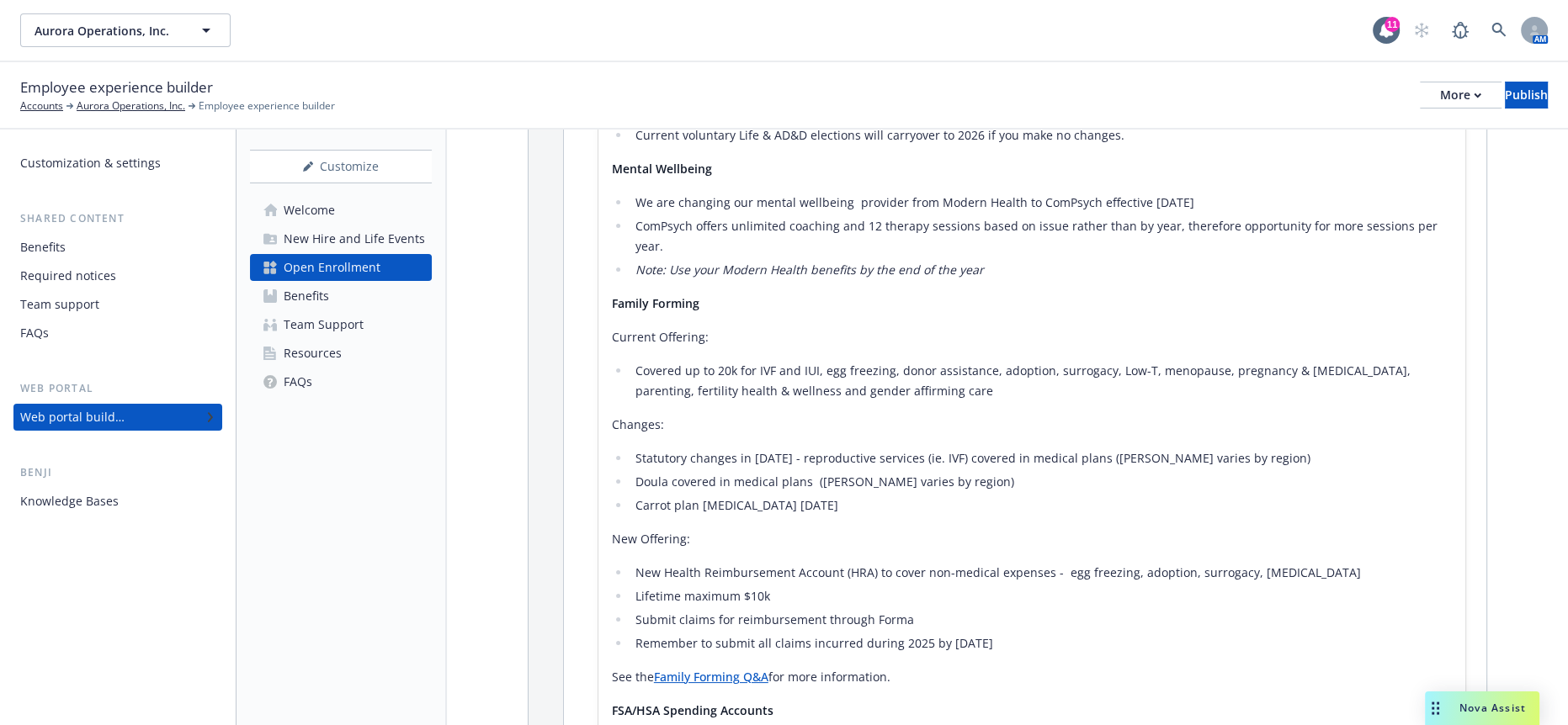
scroll to position [2821, 0]
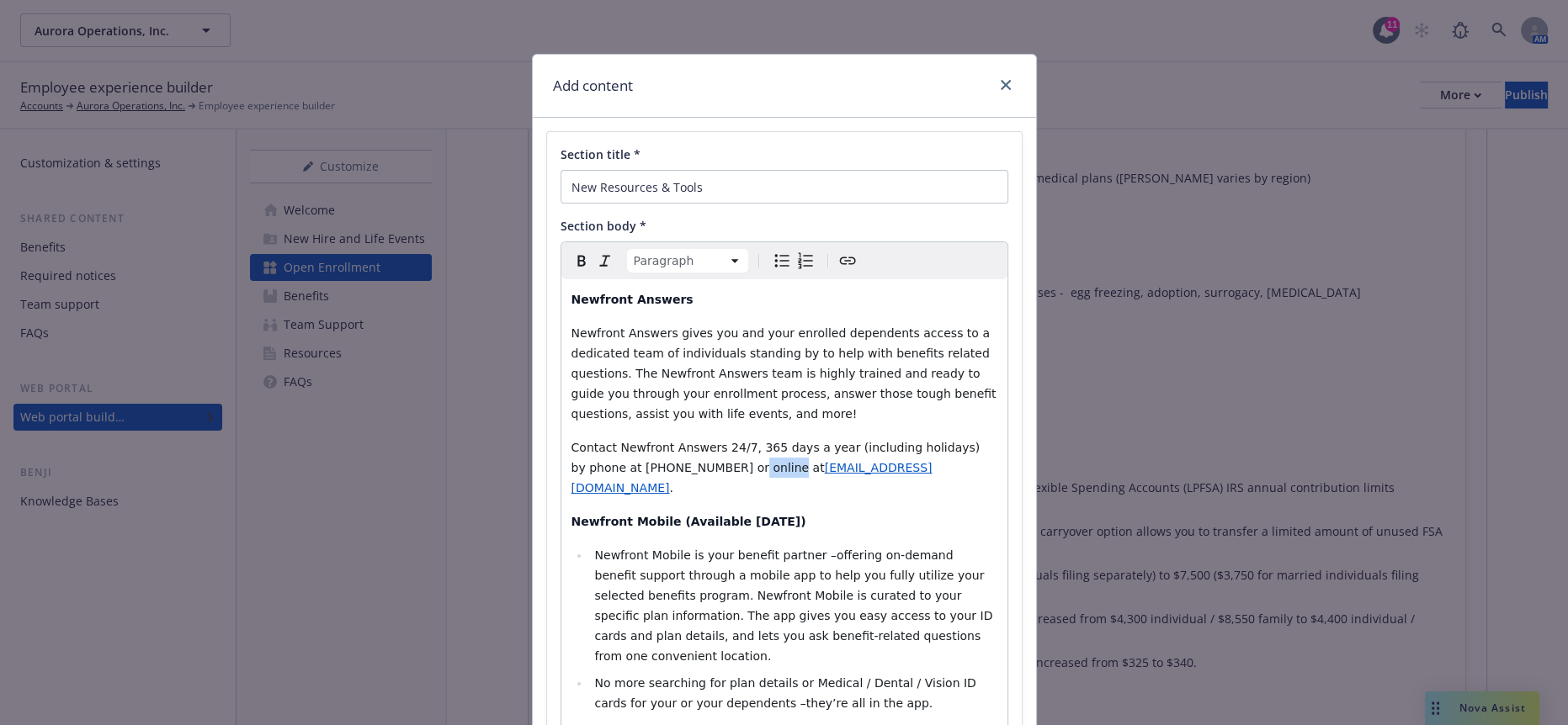
drag, startPoint x: 634, startPoint y: 409, endPoint x: 602, endPoint y: 408, distance: 32.0
click at [602, 441] on span "Contact Newfront Answers 24/7, 365 days a year (including holidays) by phone at…" at bounding box center [777, 457] width 413 height 34
click at [600, 441] on span "Contact Newfront Answers 24/7, 365 days a year (including holidays) by phone at…" at bounding box center [777, 457] width 413 height 34
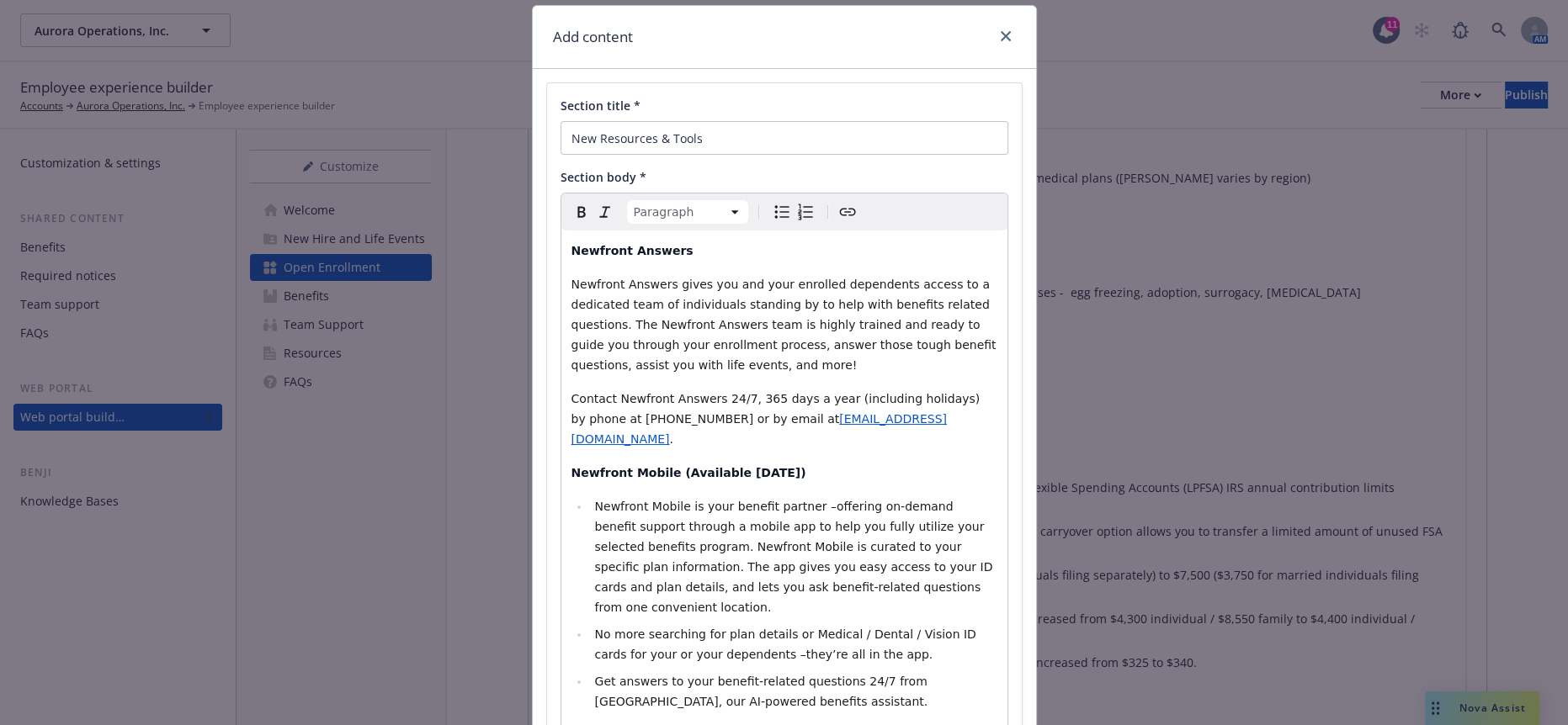
scroll to position [76, 0]
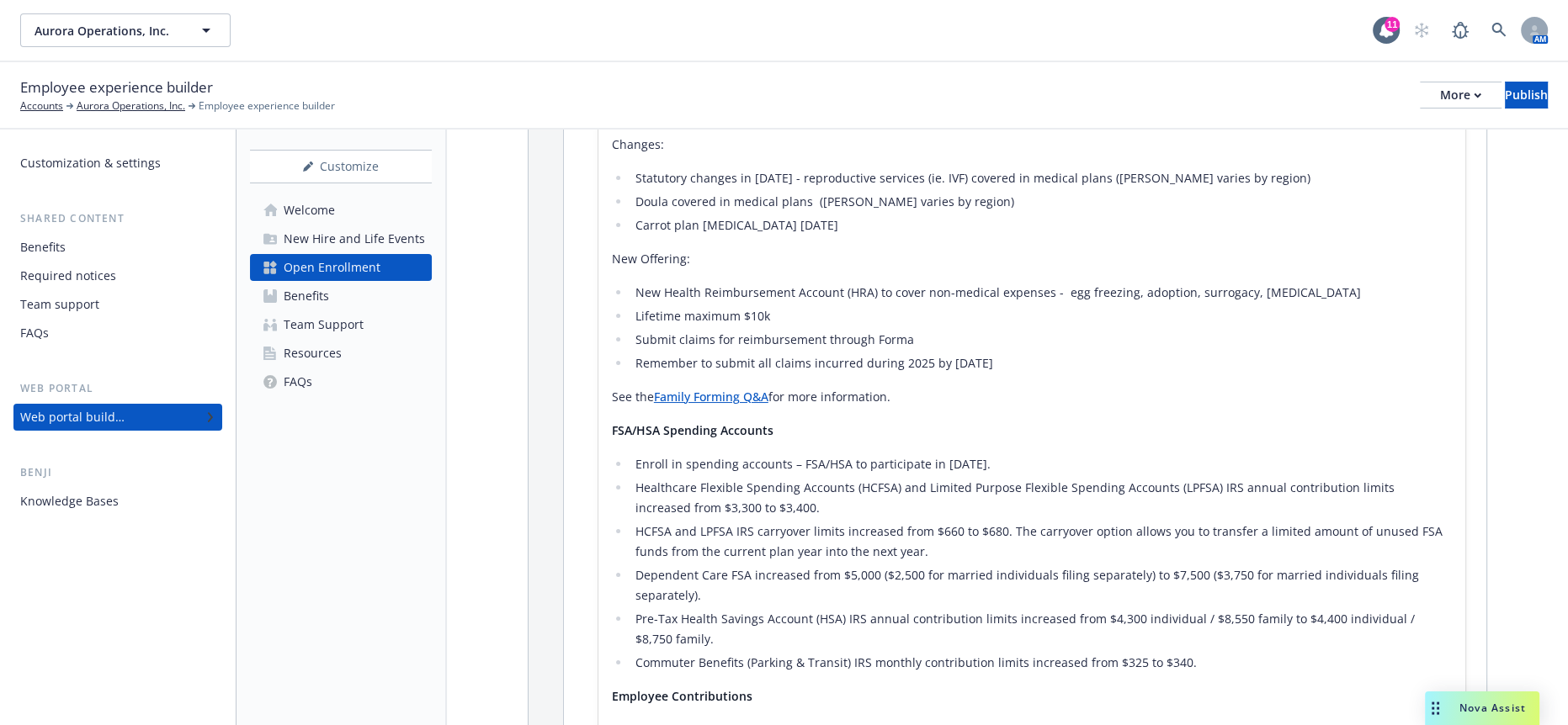
click at [126, 558] on div "Customization & settings Shared content Benefits Required notices Team support …" at bounding box center [117, 427] width 236 height 596
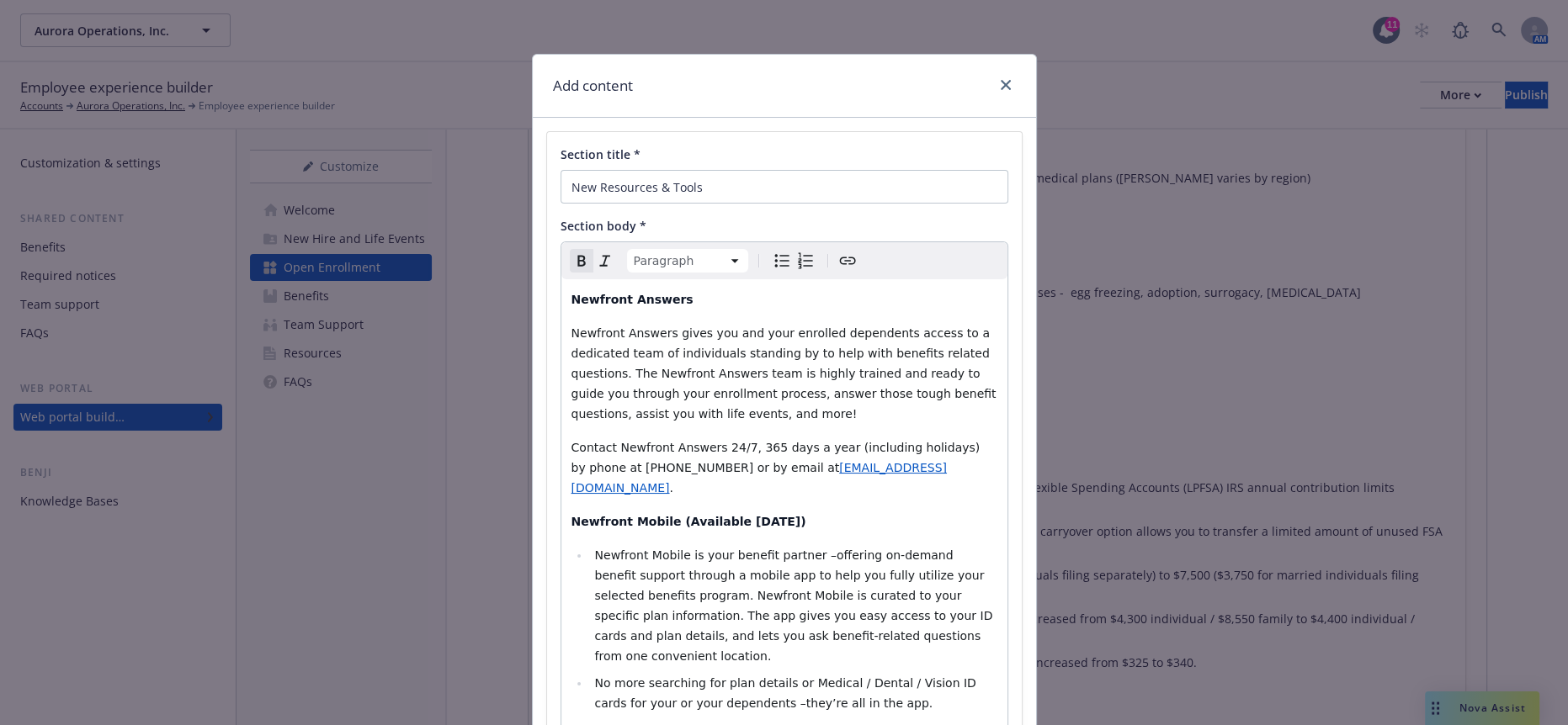
drag, startPoint x: 810, startPoint y: 419, endPoint x: 689, endPoint y: 439, distance: 122.6
click at [670, 419] on div "Newfront Answers Newfront Answers gives you and your enrolled dependents access…" at bounding box center [784, 541] width 446 height 525
click at [769, 545] on li "Newfront Mobile is your benefit partner –offering on-demand benefit support thr…" at bounding box center [793, 605] width 407 height 121
select select "paragraph"
drag, startPoint x: 713, startPoint y: 402, endPoint x: 652, endPoint y: 419, distance: 63.3
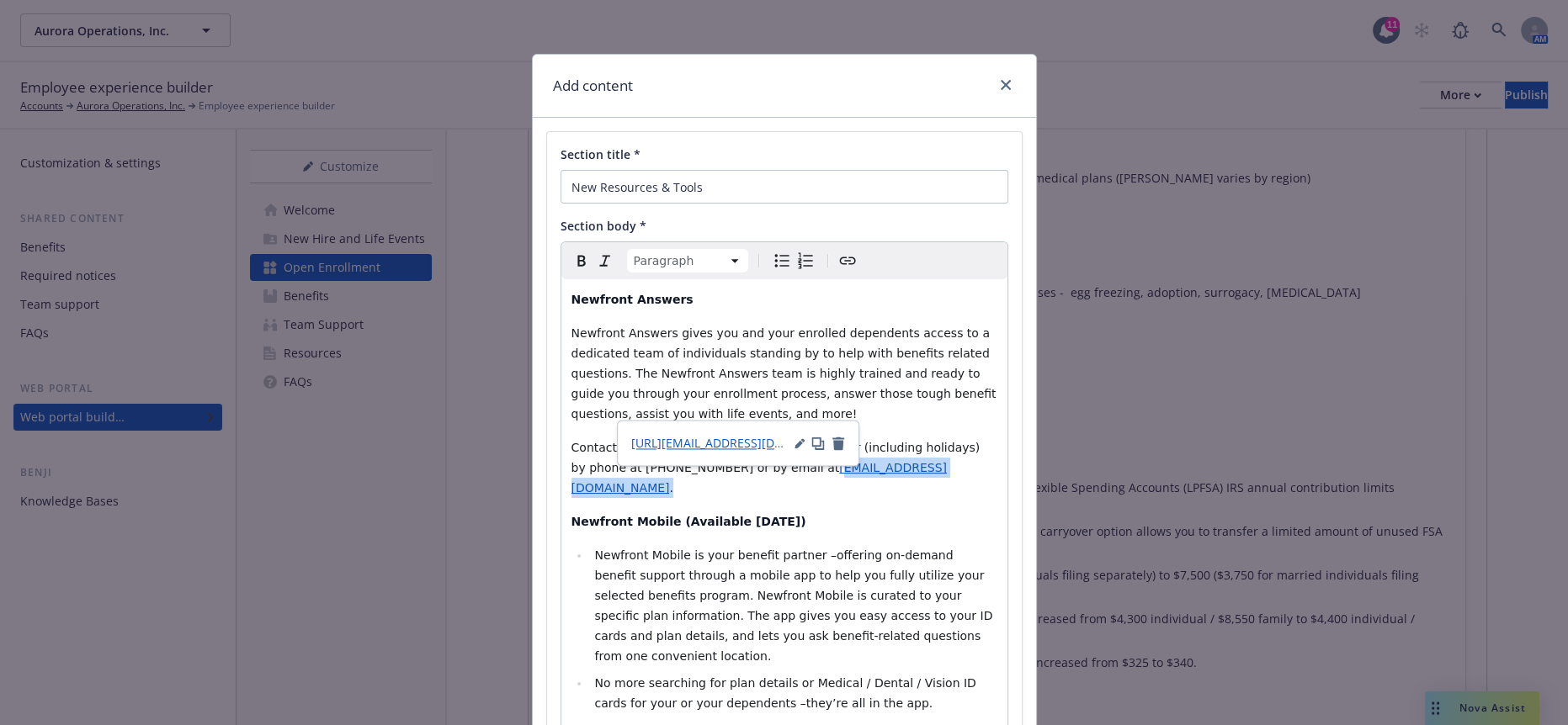
click at [652, 437] on p "Contact Newfront Answers 24/7, 365 days a year (including holidays) by phone at…" at bounding box center [784, 467] width 426 height 61
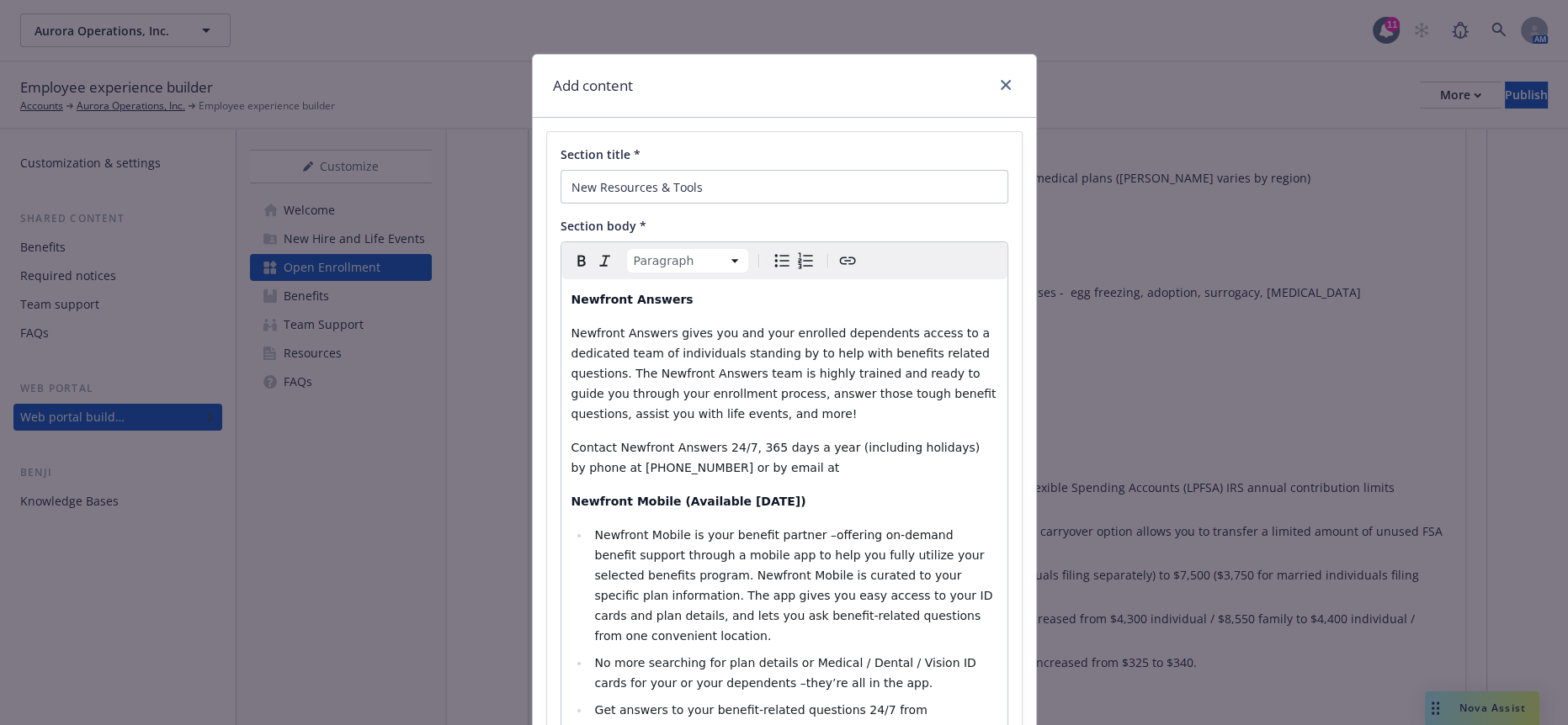
drag, startPoint x: 686, startPoint y: 413, endPoint x: 675, endPoint y: 397, distance: 19.4
click at [649, 441] on span "Contact Newfront Answers 24/7, 365 days a year (including holidays) by phone at…" at bounding box center [777, 457] width 413 height 34
click at [684, 437] on p "Contact Newfront Answers 24/7, 365 days a year (including holidays) by phone at…" at bounding box center [784, 457] width 426 height 41
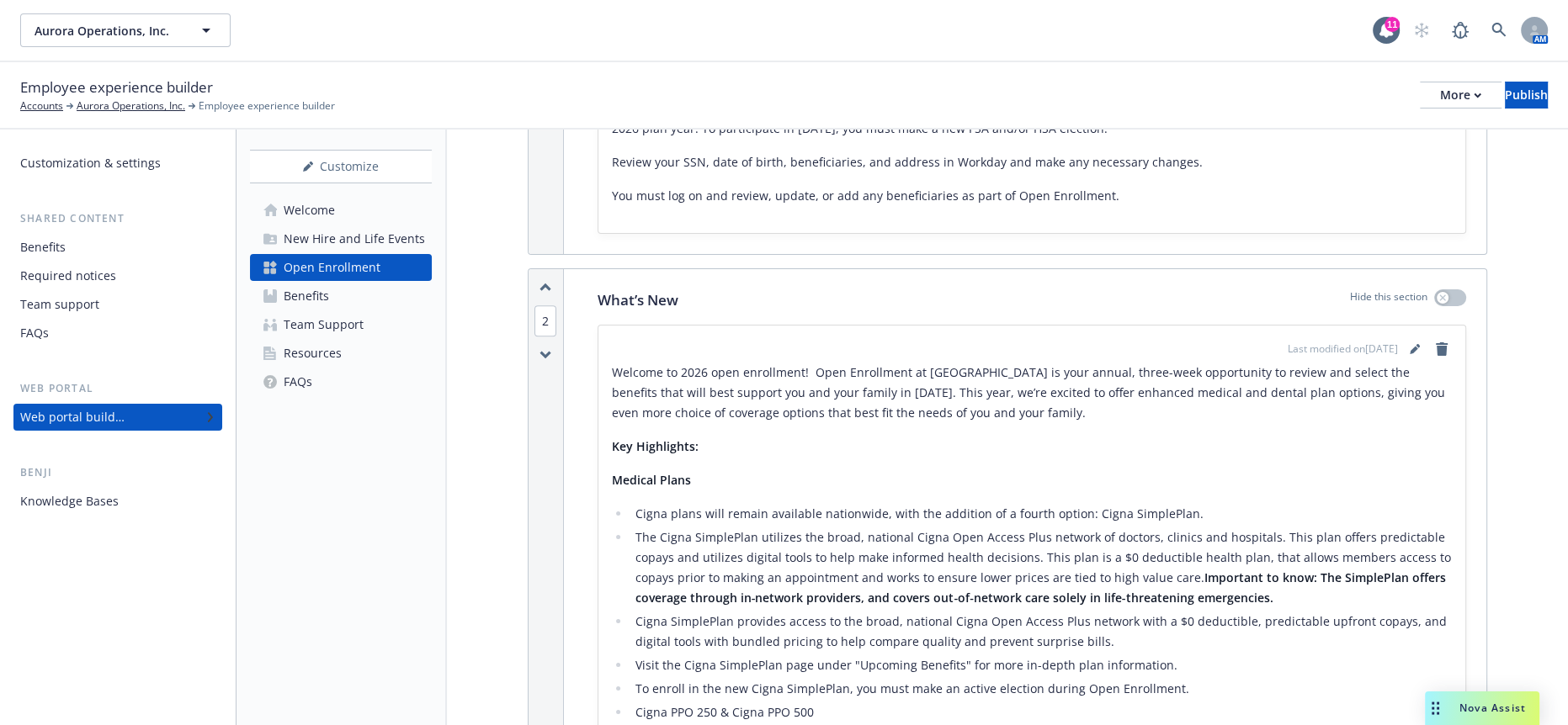
scroll to position [952, 0]
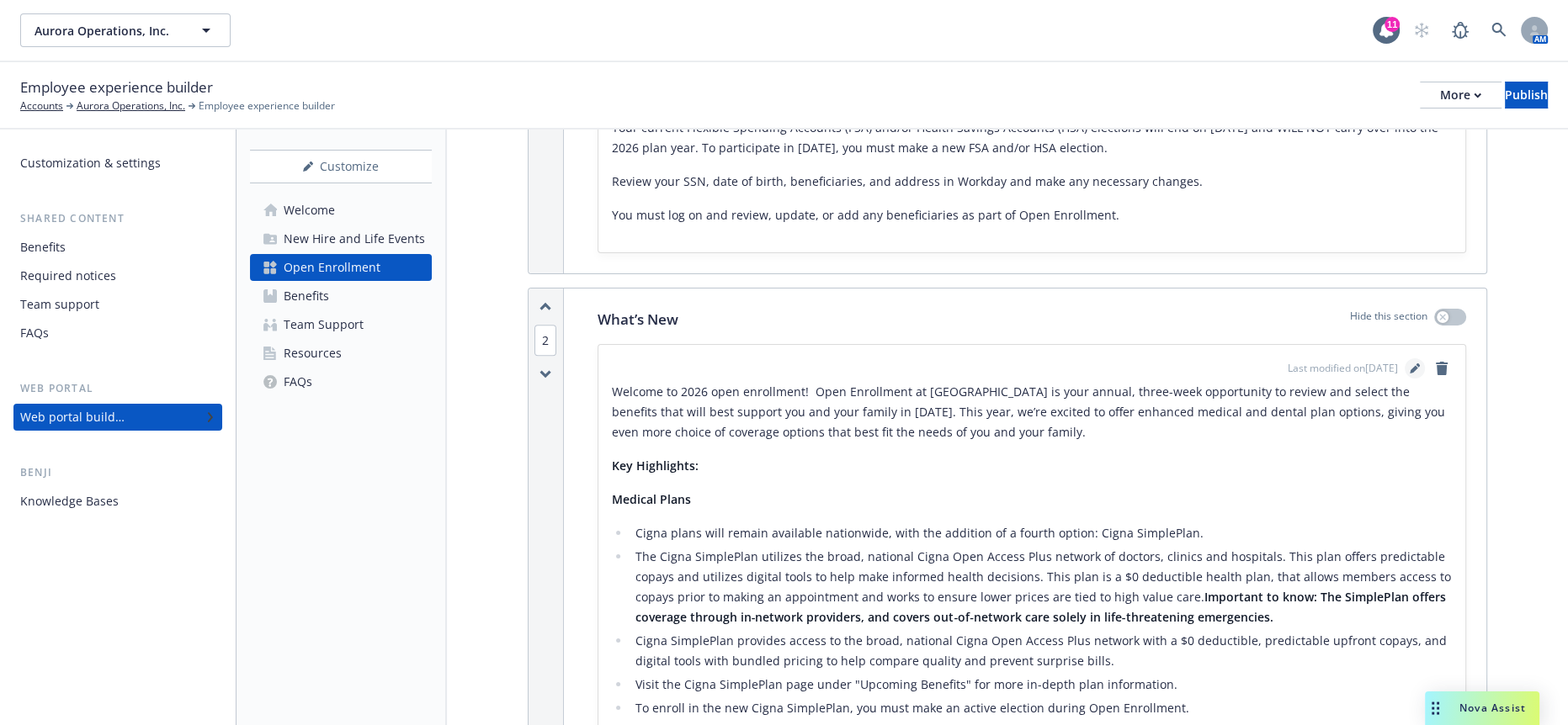
click at [1415, 364] on icon "editPencil" at bounding box center [1414, 368] width 10 height 10
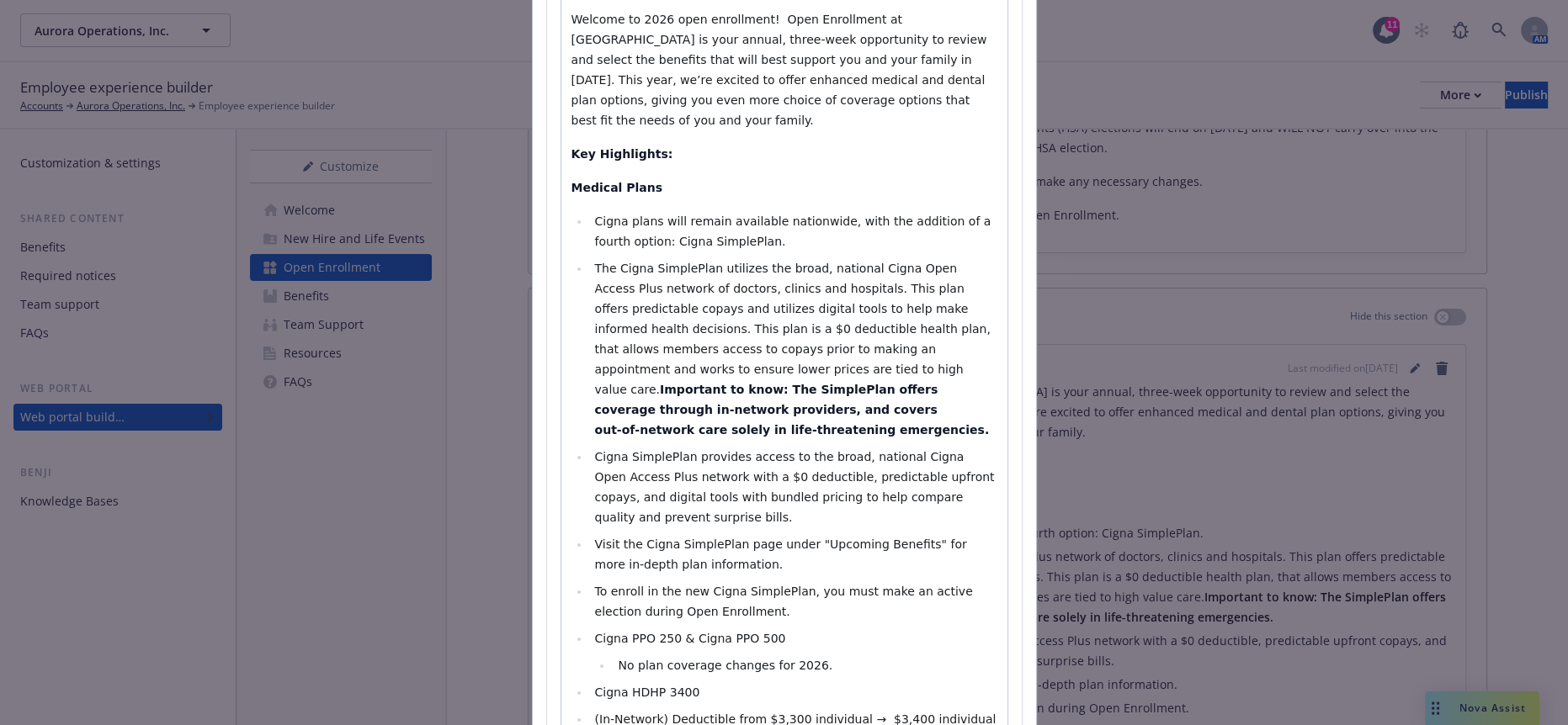
scroll to position [374, 0]
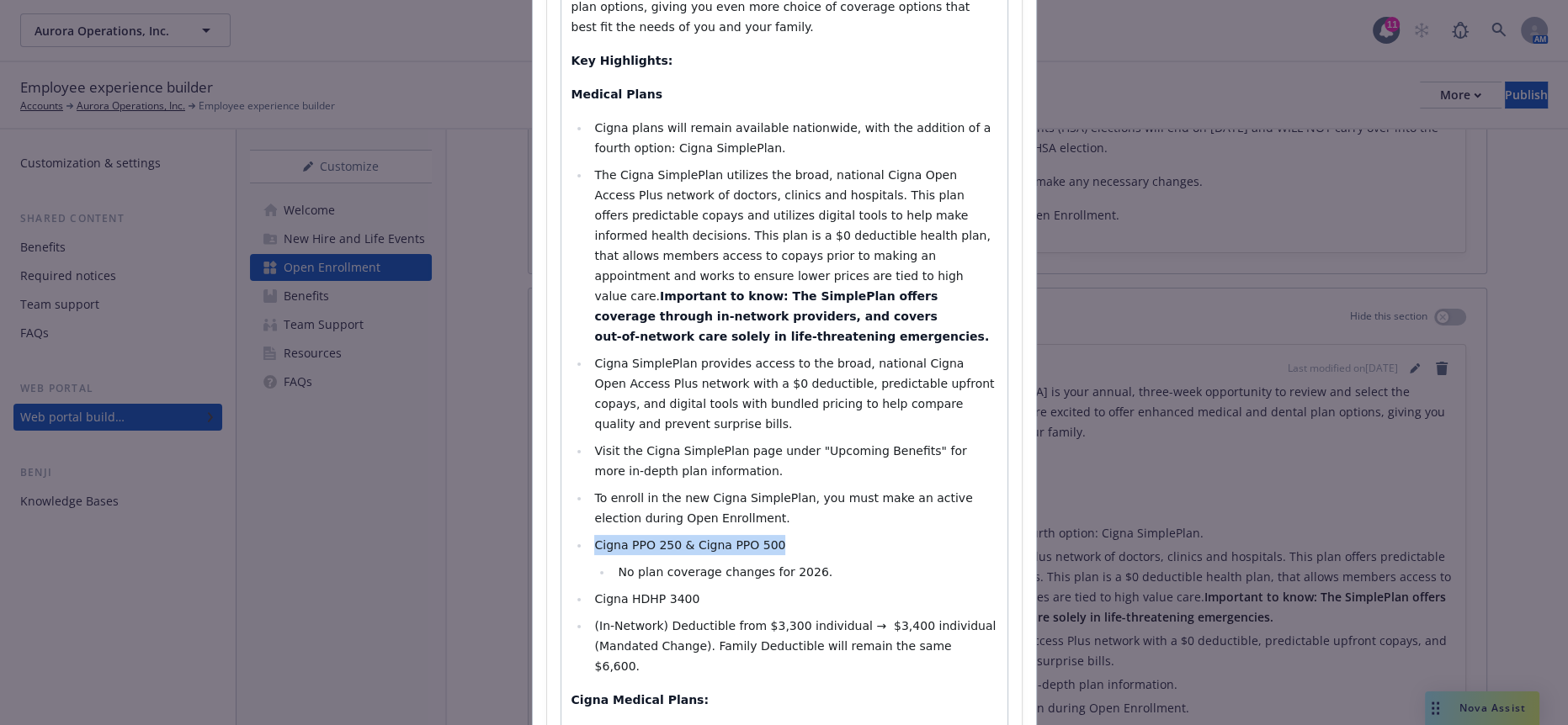
drag, startPoint x: 753, startPoint y: 363, endPoint x: 573, endPoint y: 358, distance: 180.1
click at [573, 358] on ul "Cigna plans will remain available nationwide, with the addition of a fourth opt…" at bounding box center [784, 396] width 426 height 559
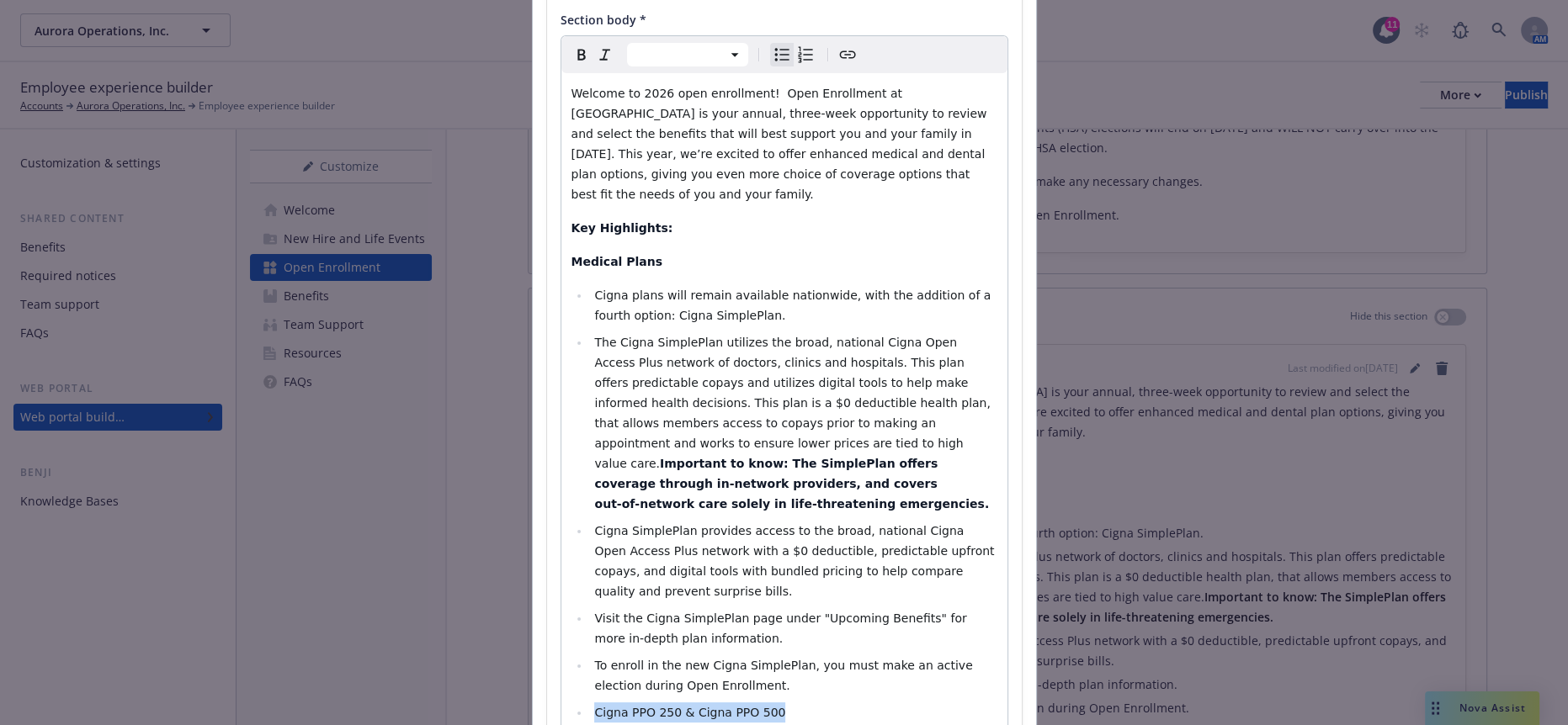
scroll to position [187, 0]
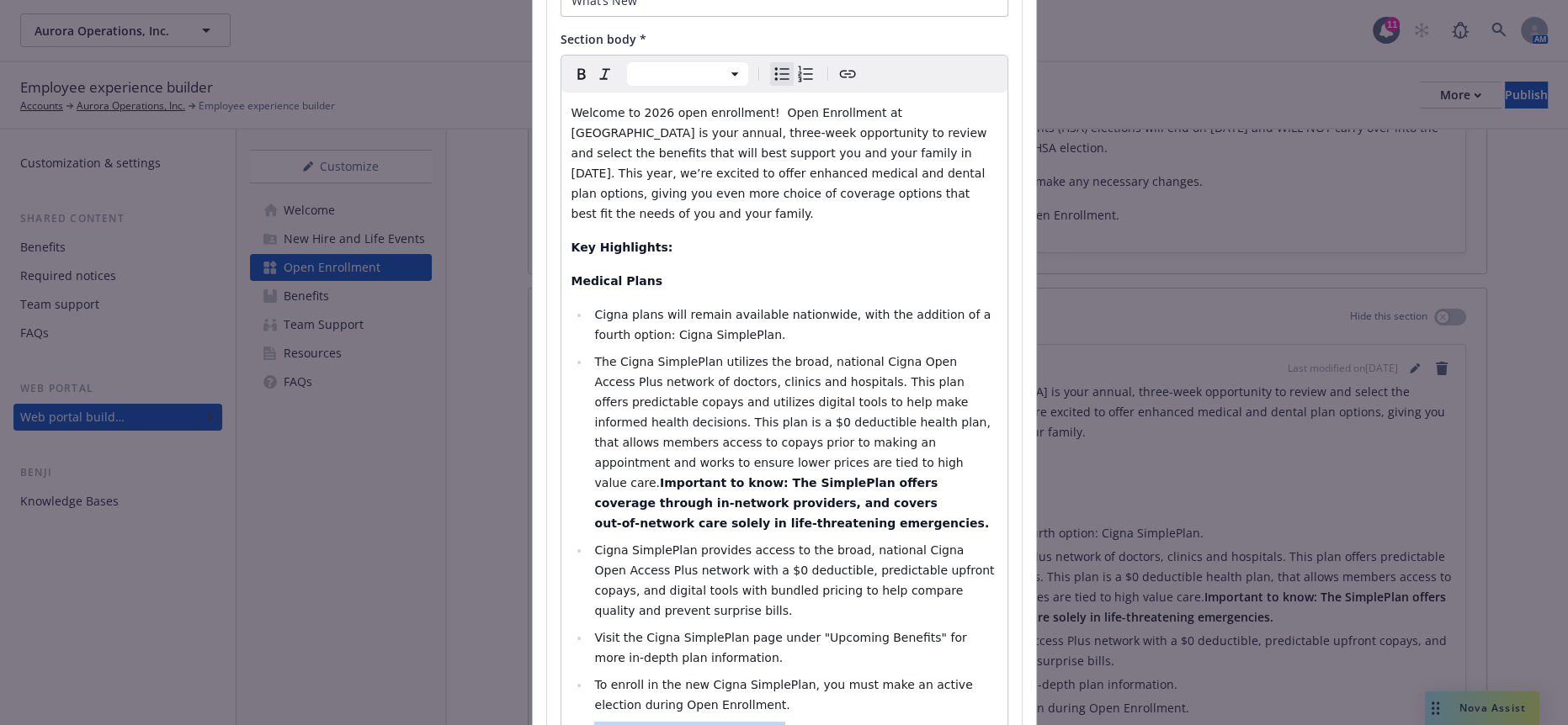
click at [572, 64] on icon "Bold" at bounding box center [581, 73] width 20 height 20
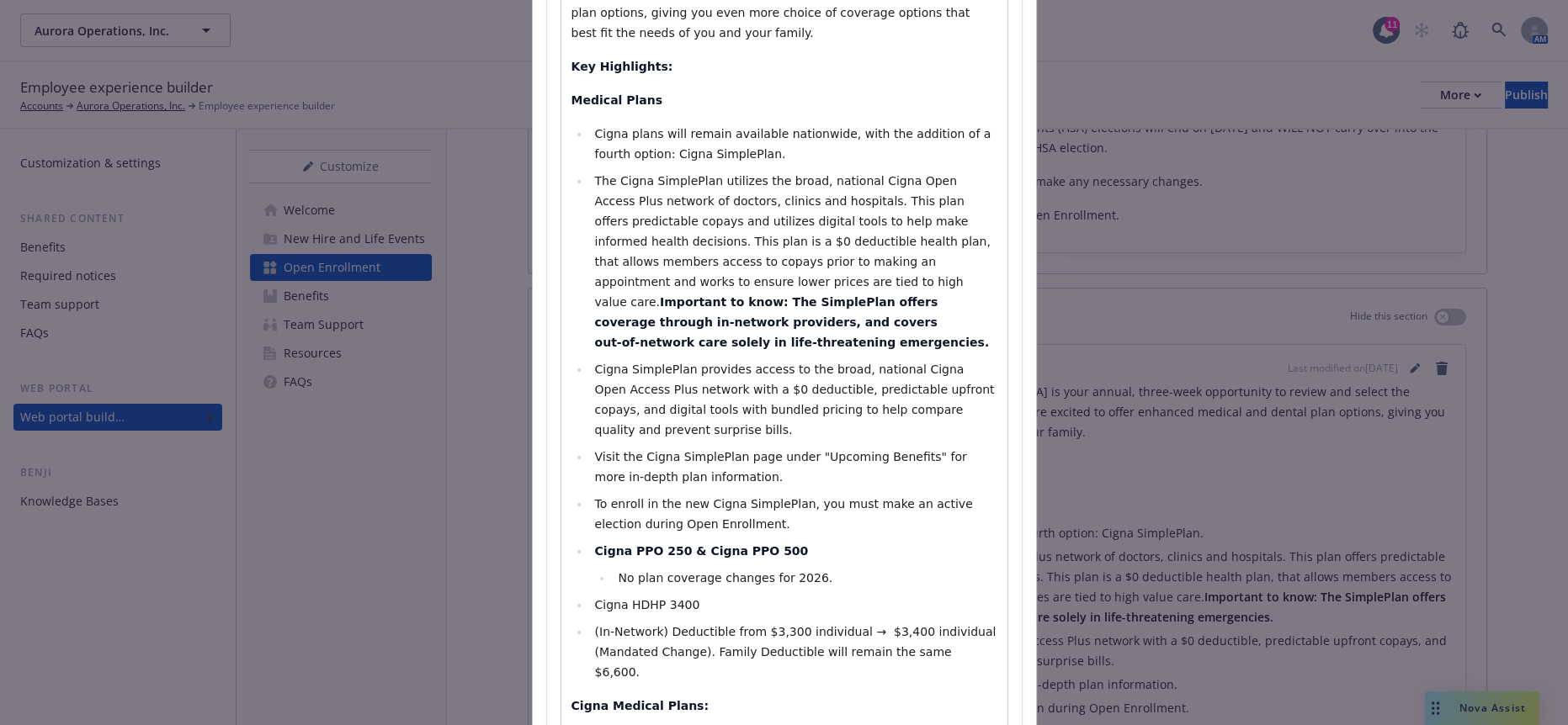
scroll to position [374, 0]
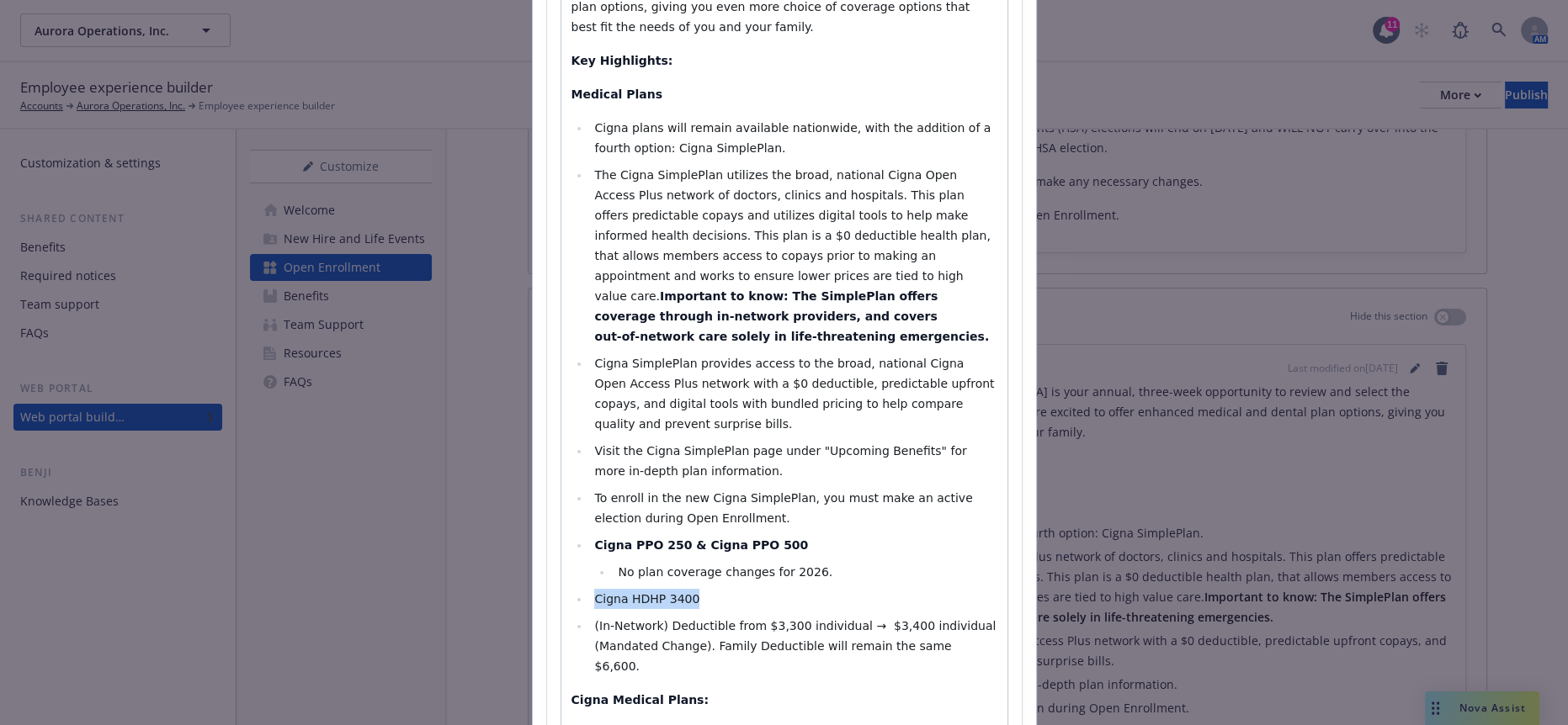
drag, startPoint x: 673, startPoint y: 407, endPoint x: 571, endPoint y: 397, distance: 102.5
click at [572, 397] on ul "Cigna plans will remain available nationwide, with the addition of a fourth opt…" at bounding box center [784, 396] width 426 height 559
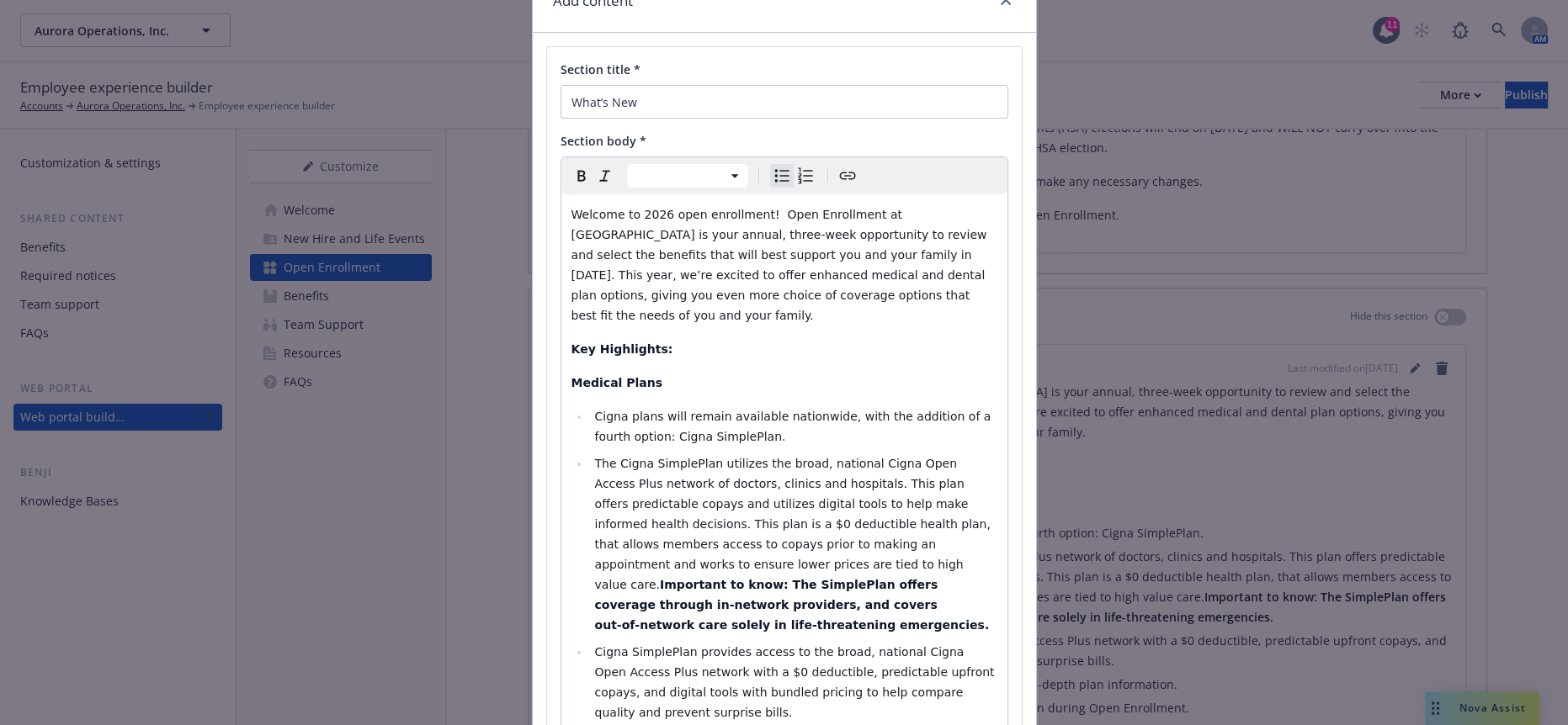
scroll to position [0, 0]
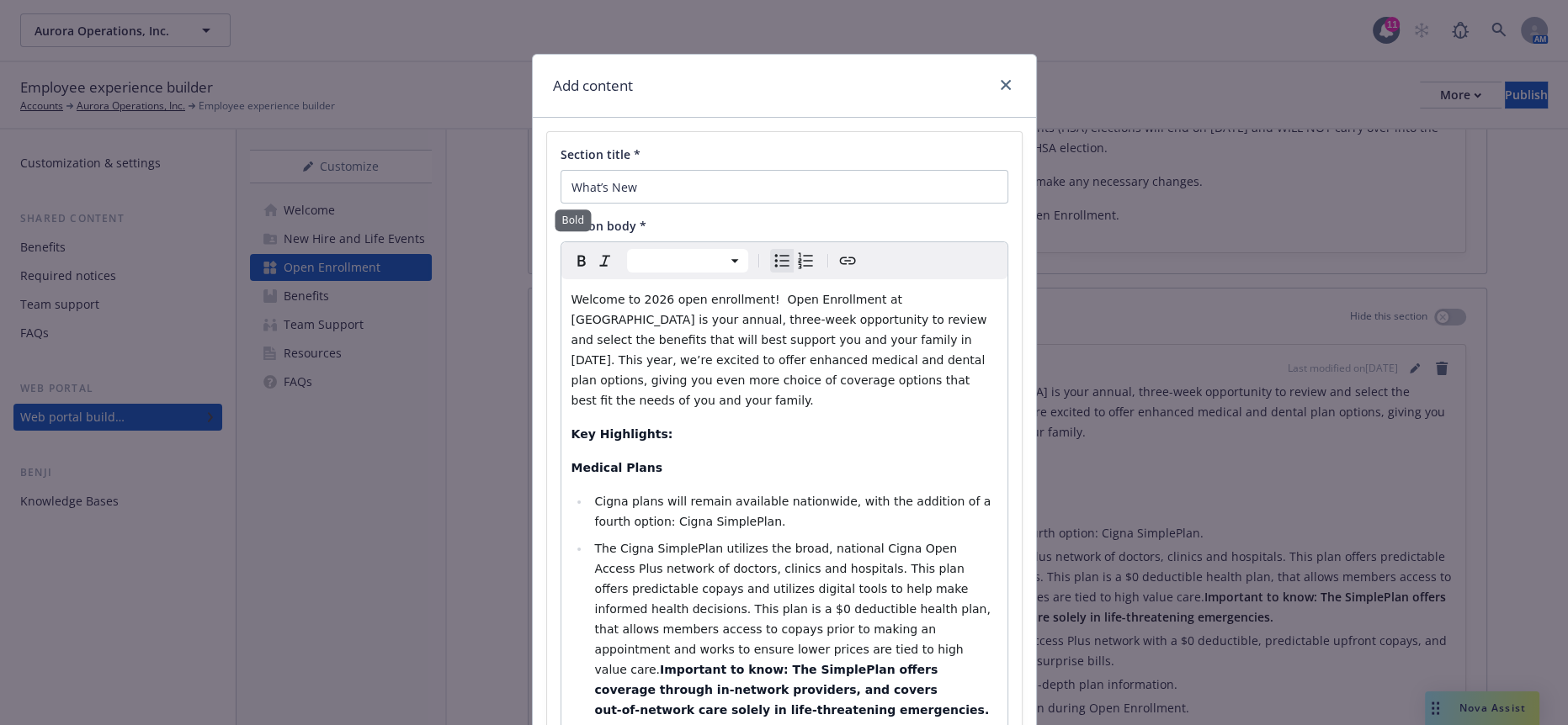
click at [572, 251] on icon "Bold" at bounding box center [581, 261] width 20 height 20
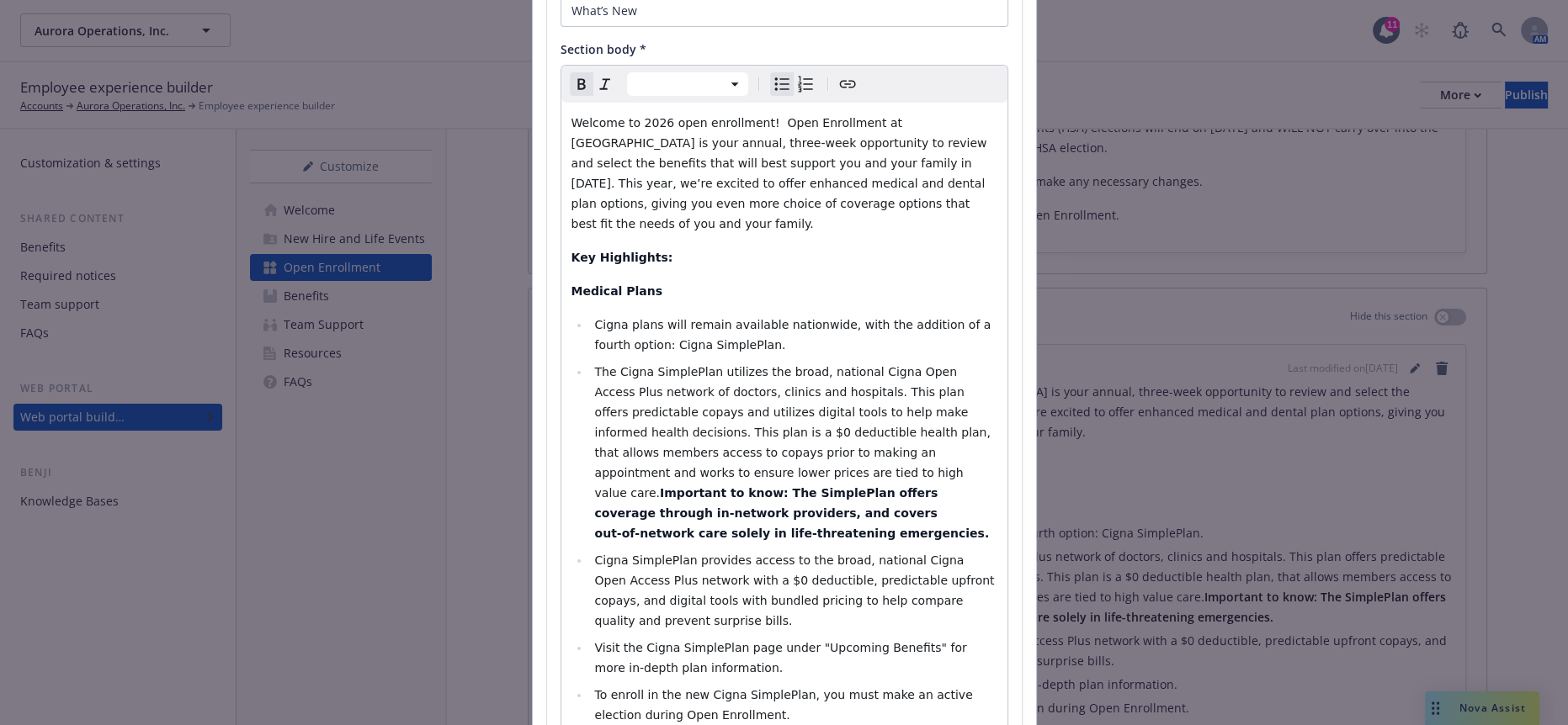
scroll to position [374, 0]
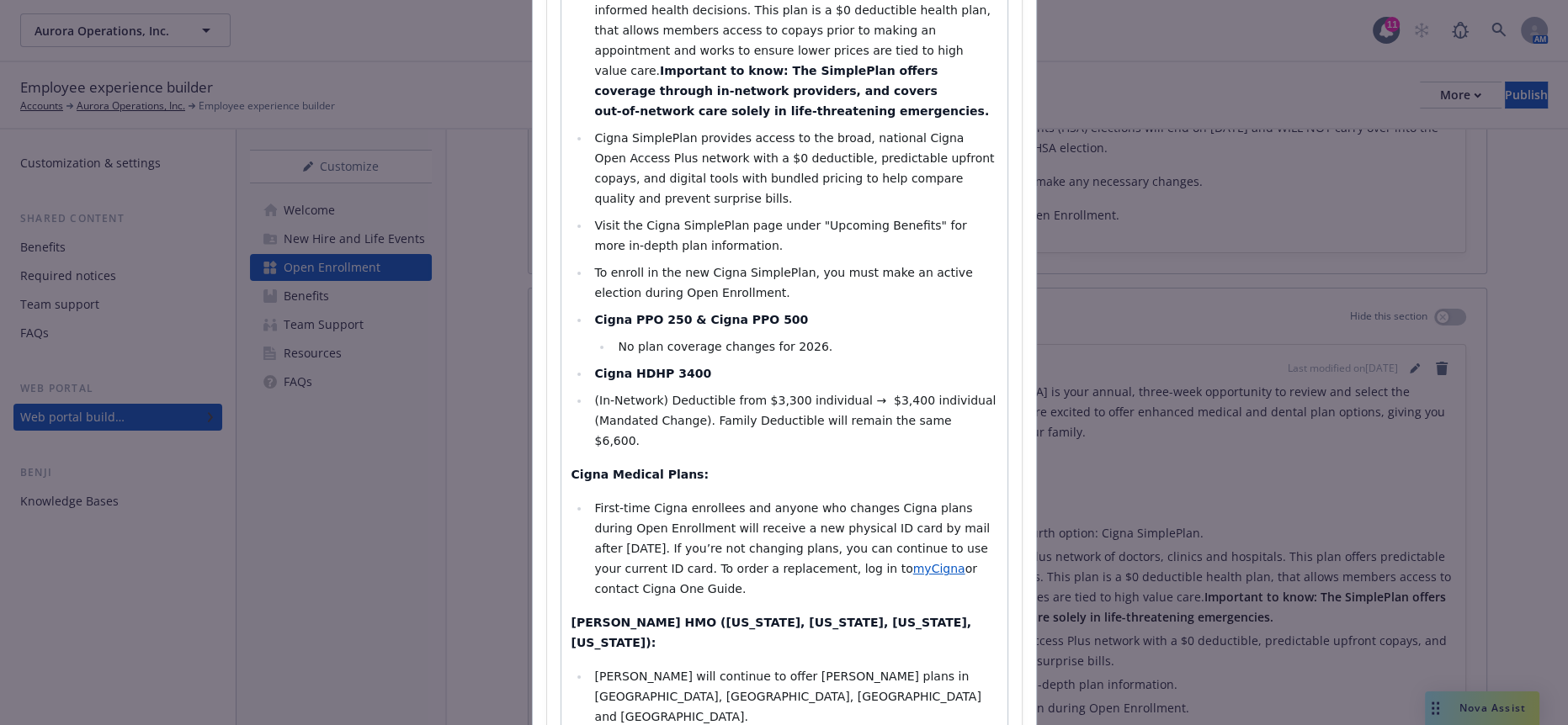
scroll to position [653, 0]
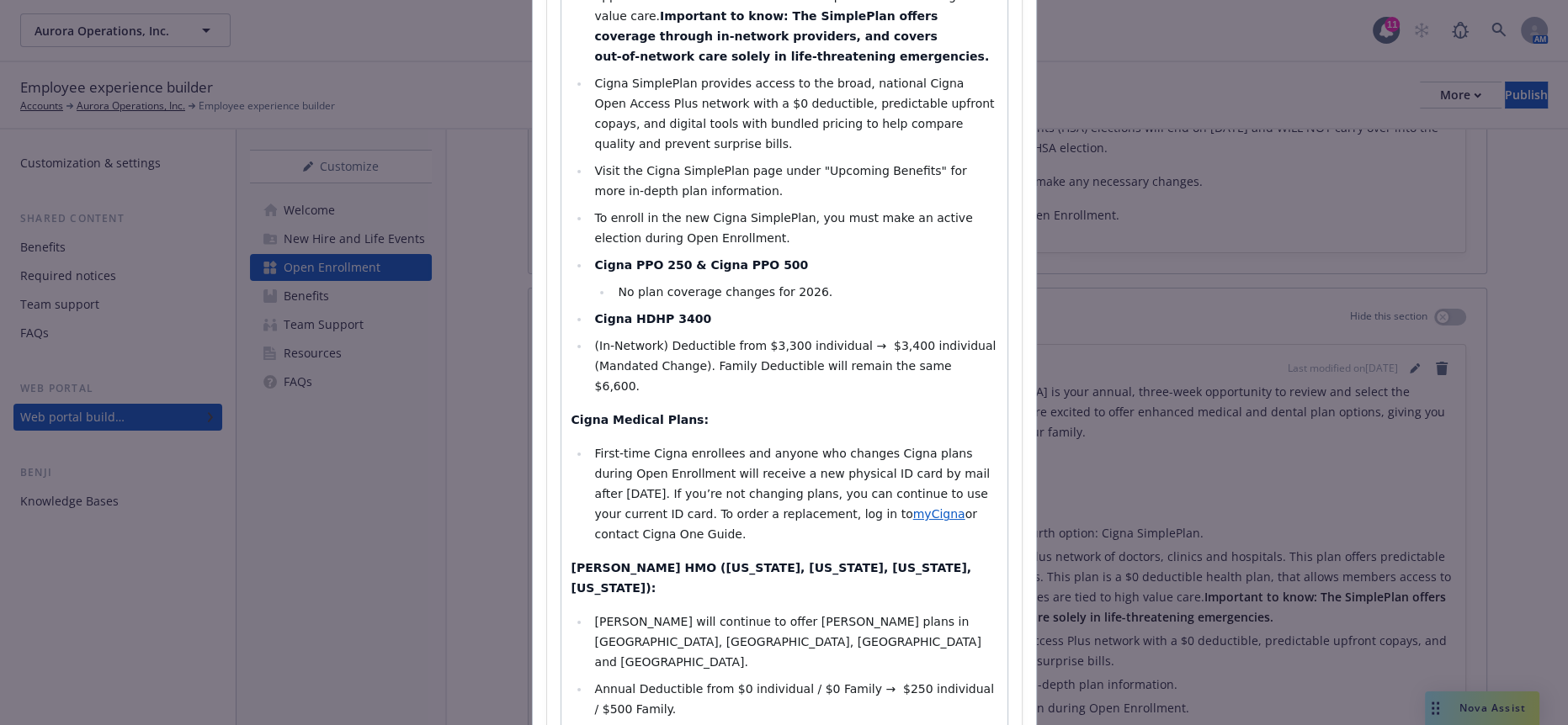
drag, startPoint x: 765, startPoint y: 279, endPoint x: 532, endPoint y: 189, distance: 249.8
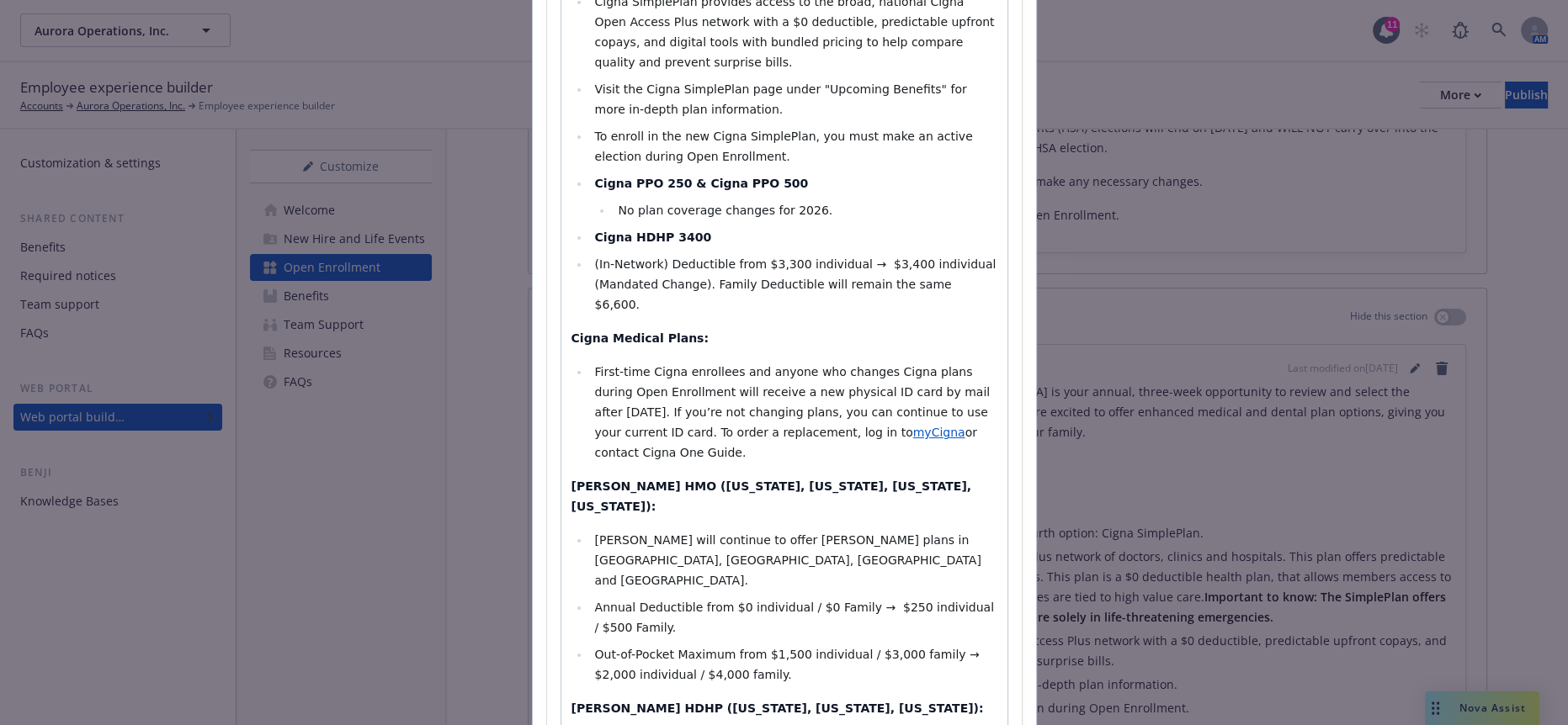
scroll to position [748, 0]
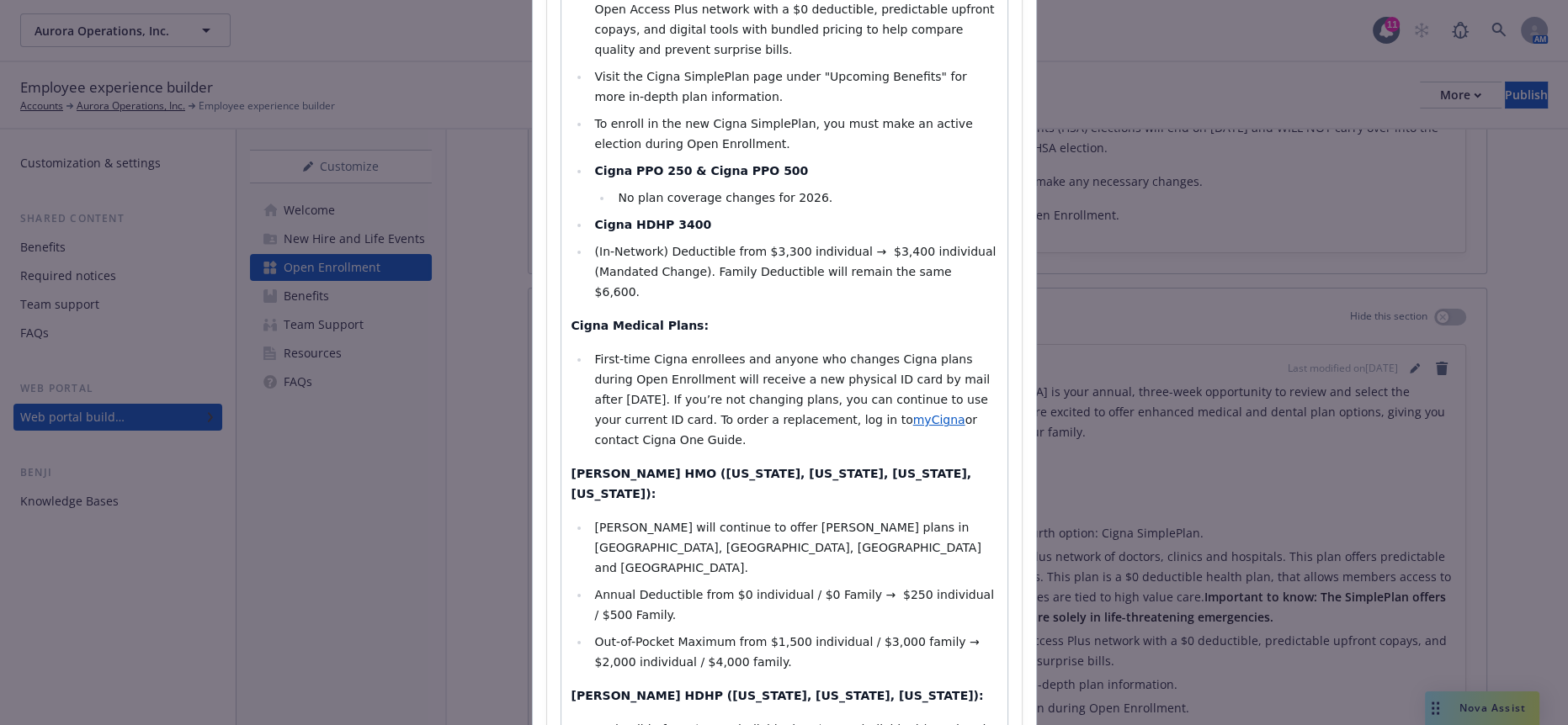
click at [679, 413] on span "or contact Cigna One Guide." at bounding box center [787, 430] width 386 height 34
click at [804, 349] on li "First-time Cigna enrollees and anyone who changes Cigna plans during Open Enrol…" at bounding box center [793, 399] width 407 height 101
drag, startPoint x: 804, startPoint y: 192, endPoint x: 523, endPoint y: 97, distance: 296.6
click at [523, 97] on div "Add content Section title * What’s New Section body * Paragraph Heading 1 Headi…" at bounding box center [784, 362] width 1568 height 725
click at [688, 413] on span "or contact Cigna One Guide." at bounding box center [787, 430] width 386 height 34
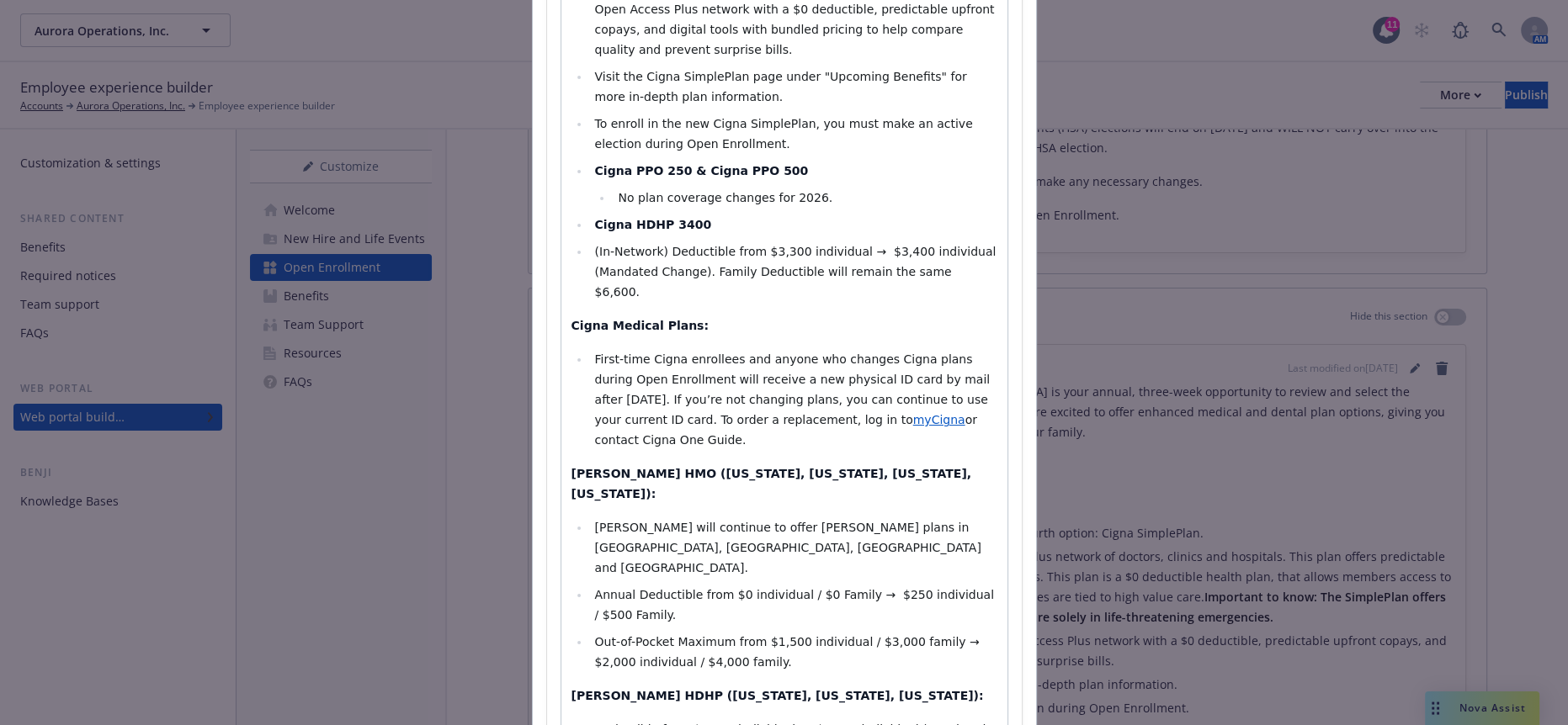
select select "paragraph"
drag, startPoint x: 663, startPoint y: 107, endPoint x: 632, endPoint y: 84, distance: 38.6
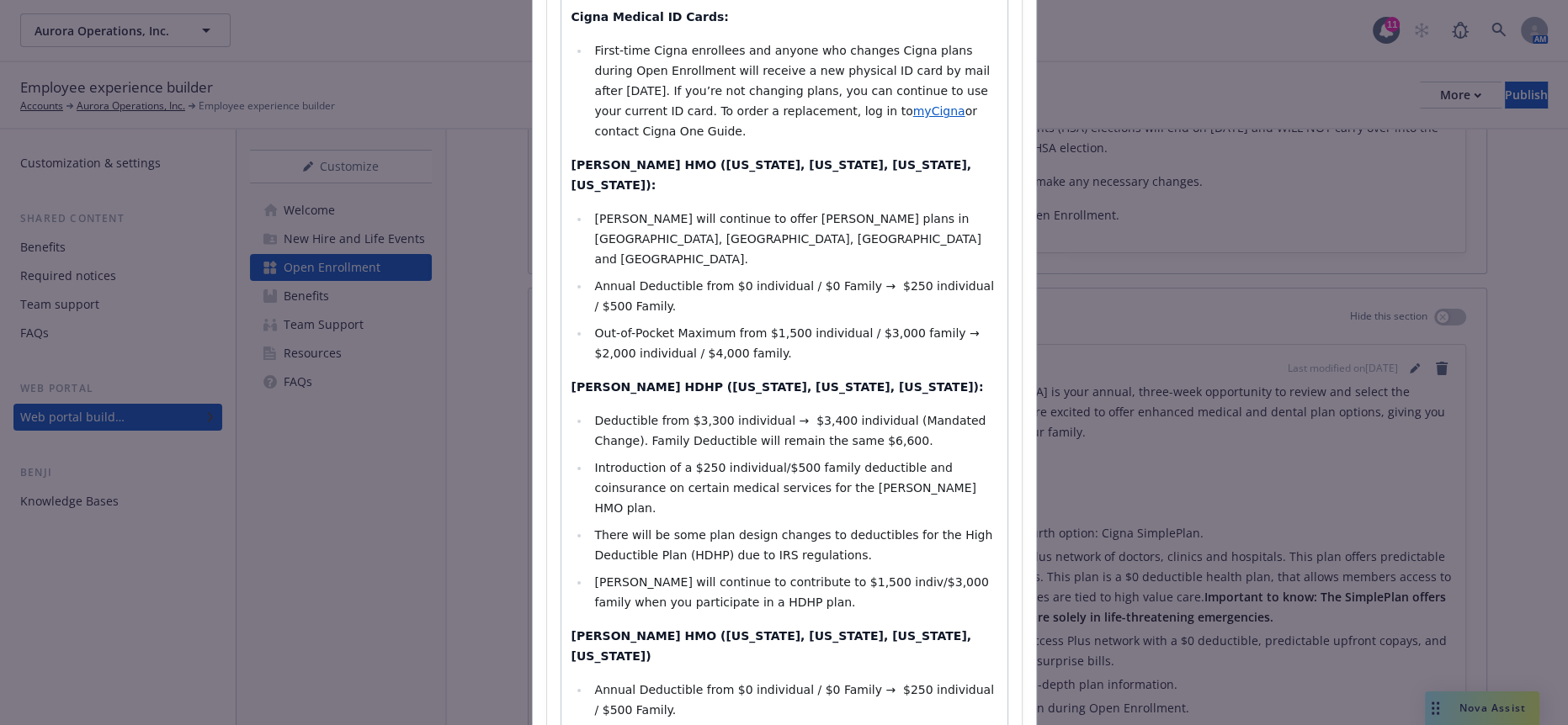
scroll to position [1121, 0]
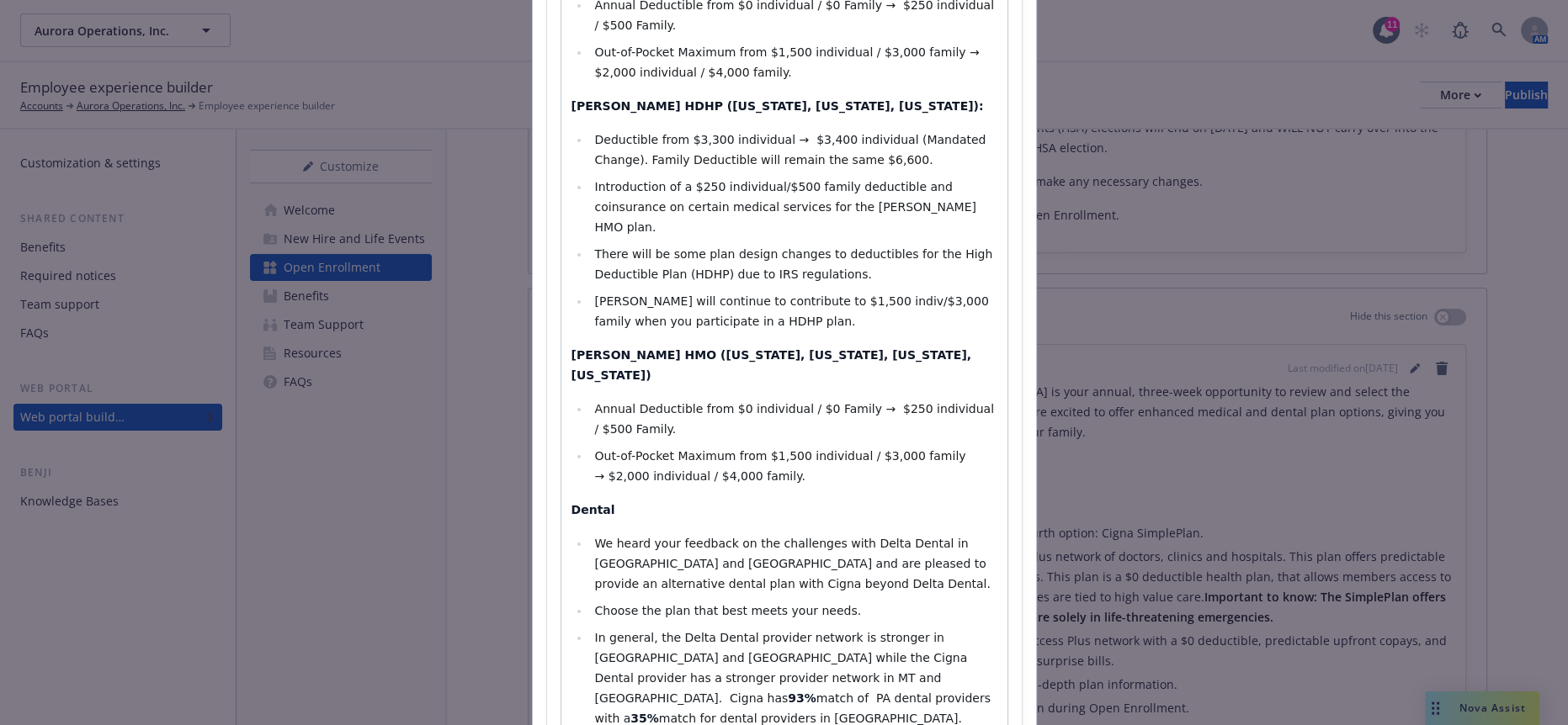
scroll to position [1401, 0]
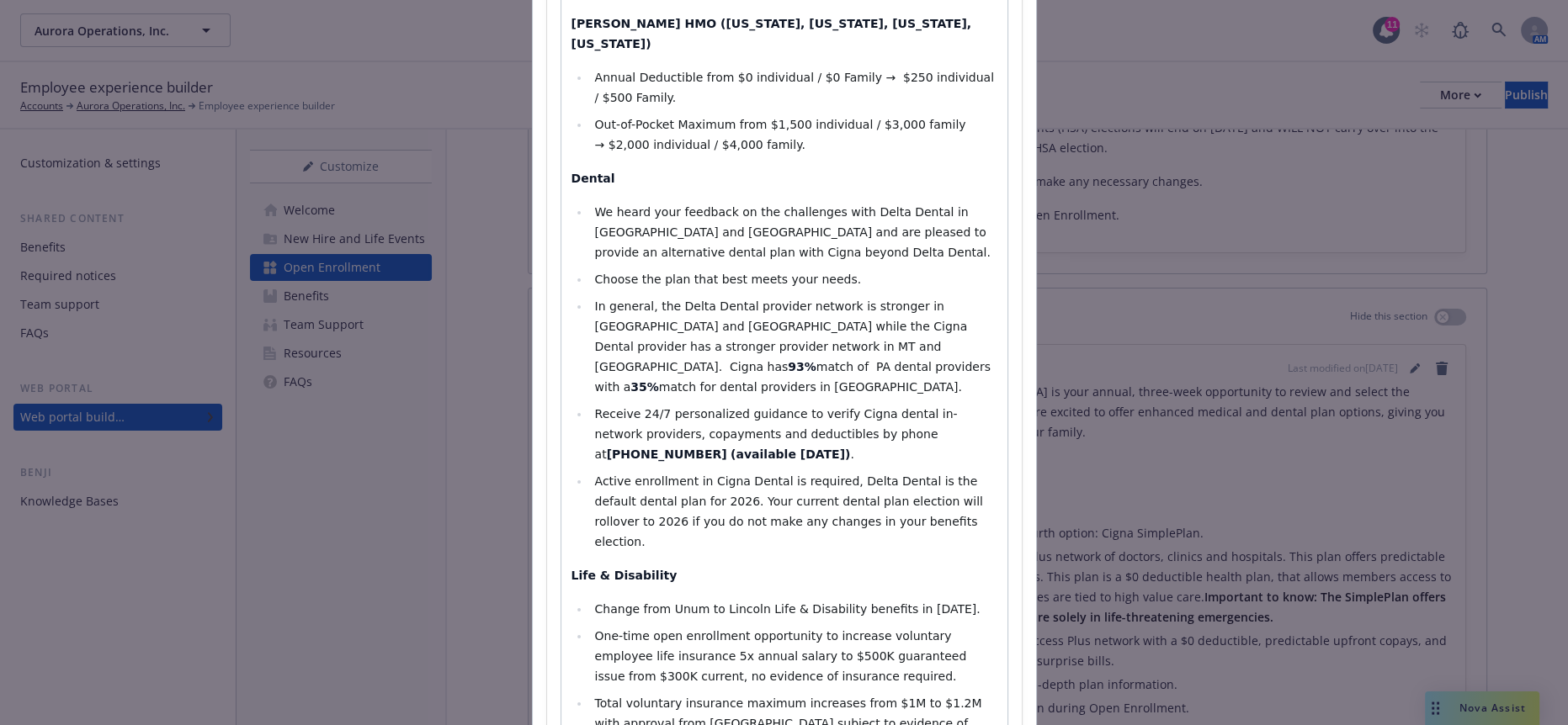
scroll to position [1683, 0]
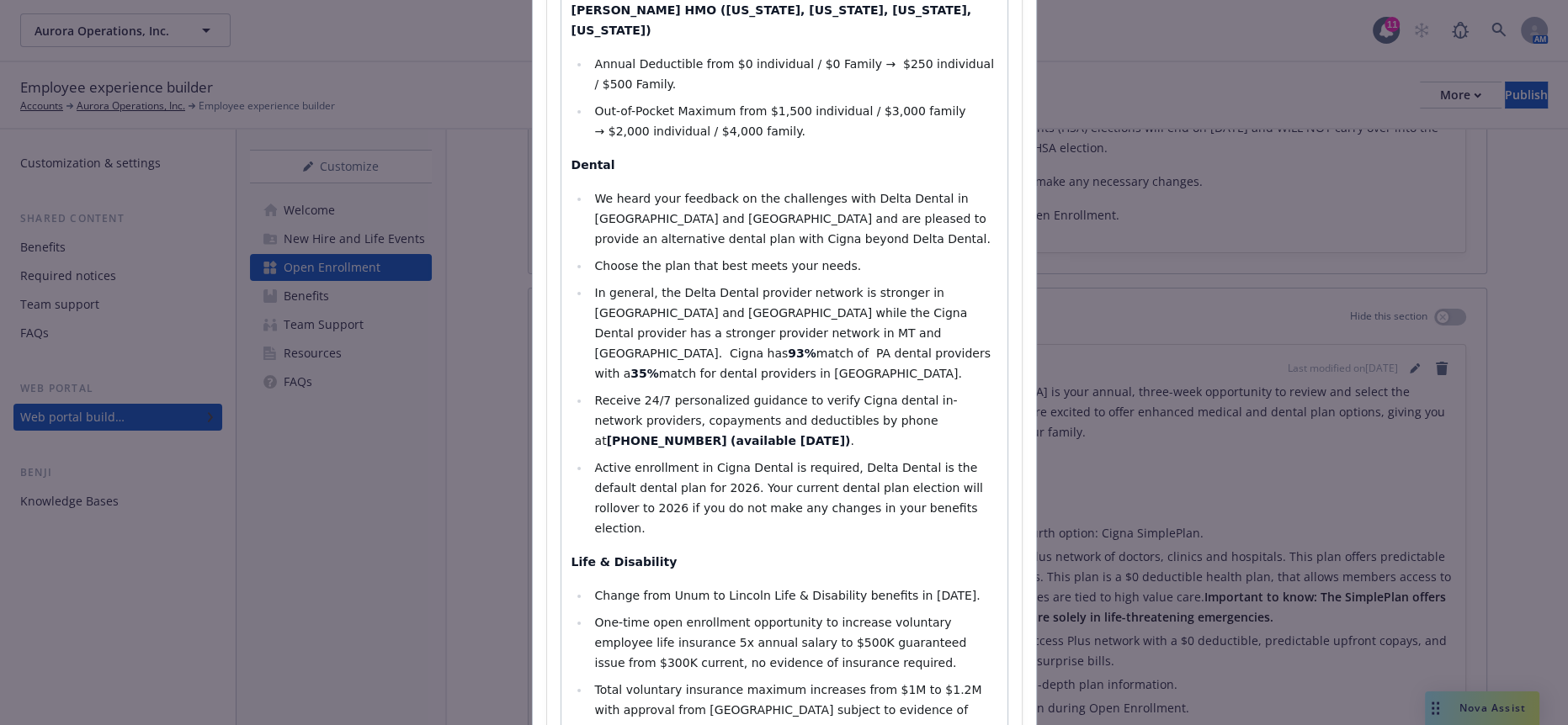
select select "paragraph"
drag, startPoint x: 646, startPoint y: 341, endPoint x: 549, endPoint y: 344, distance: 97.0
click at [561, 344] on div "Paragraph Paragraph Heading 1 Heading 2 Heading 3 Heading 4 Heading 5 Heading 6…" at bounding box center [784, 389] width 448 height 3660
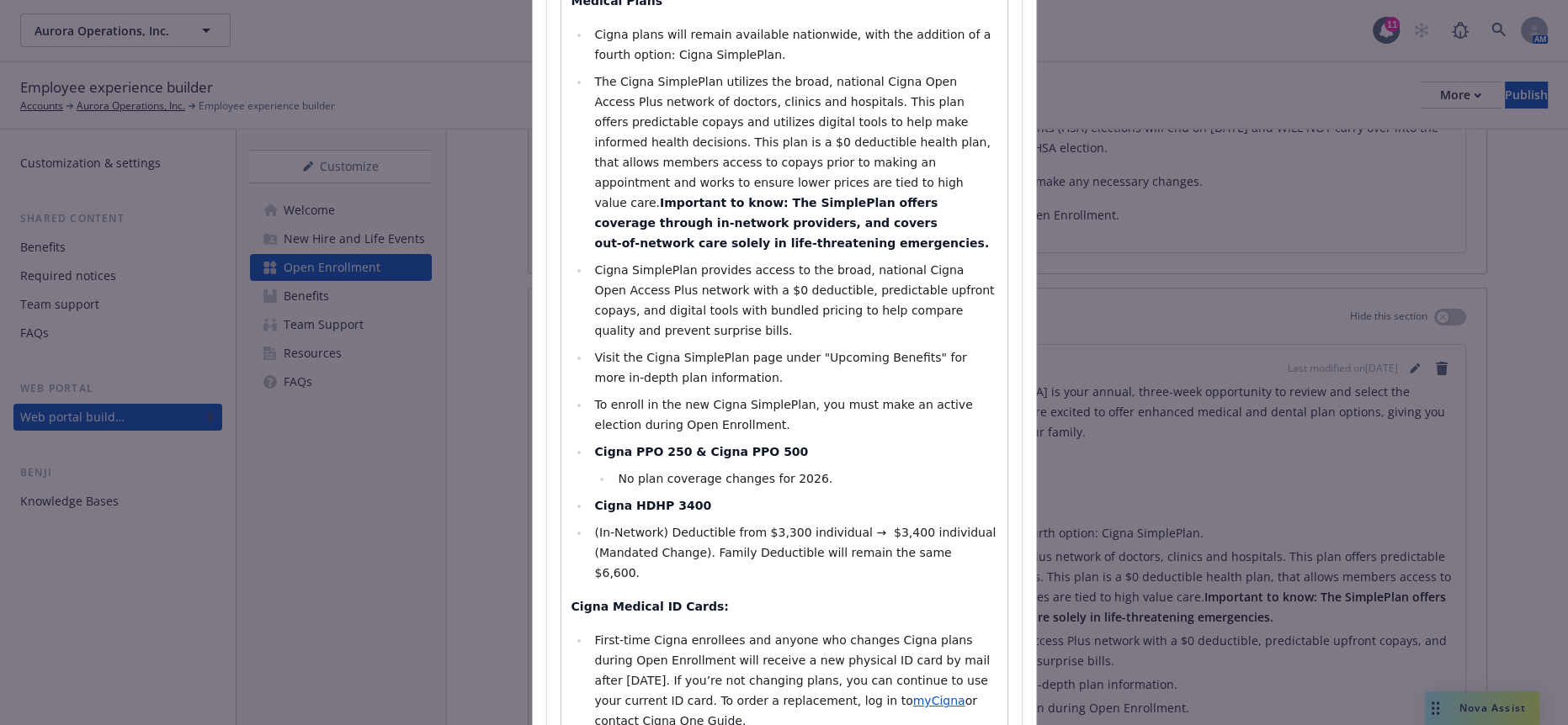
scroll to position [0, 0]
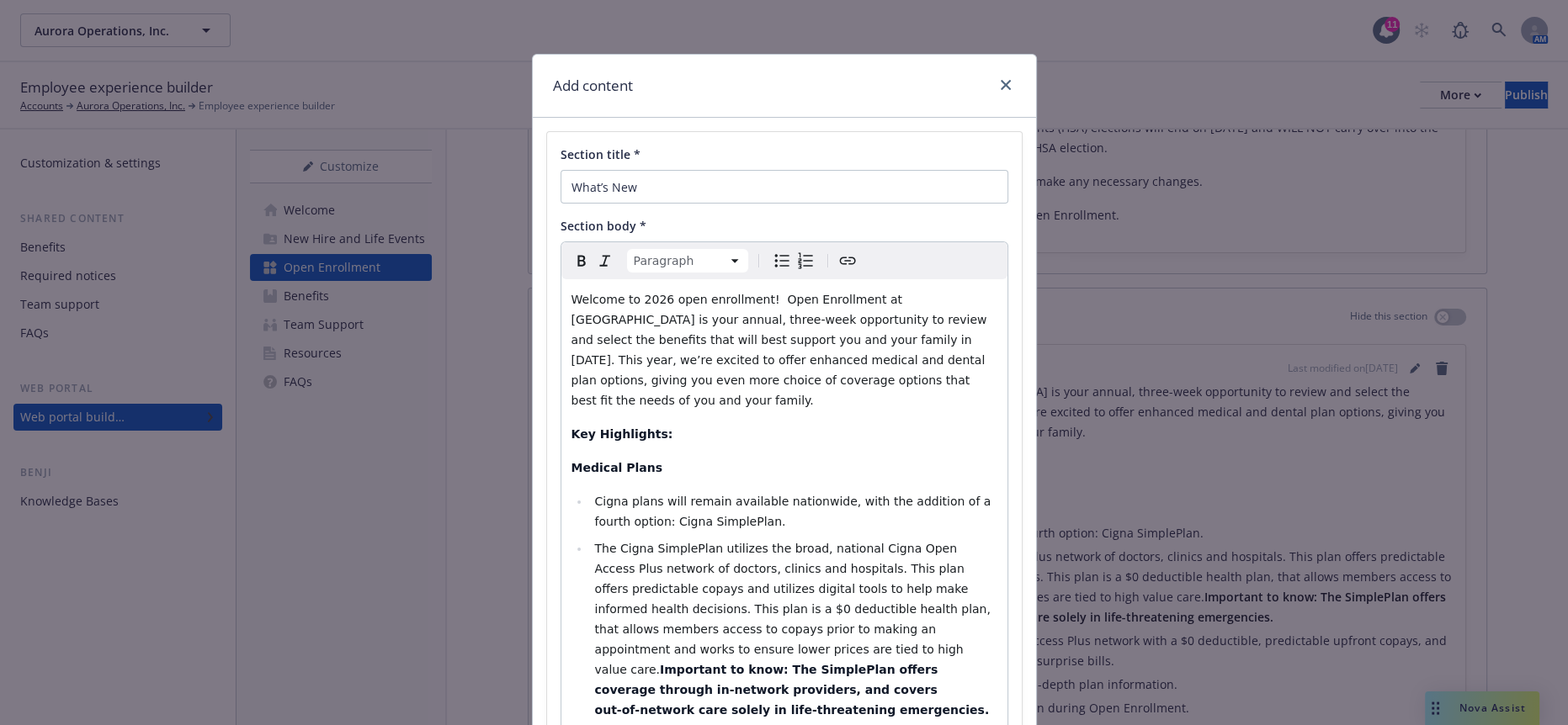
click at [598, 251] on icon "Italic" at bounding box center [605, 261] width 20 height 20
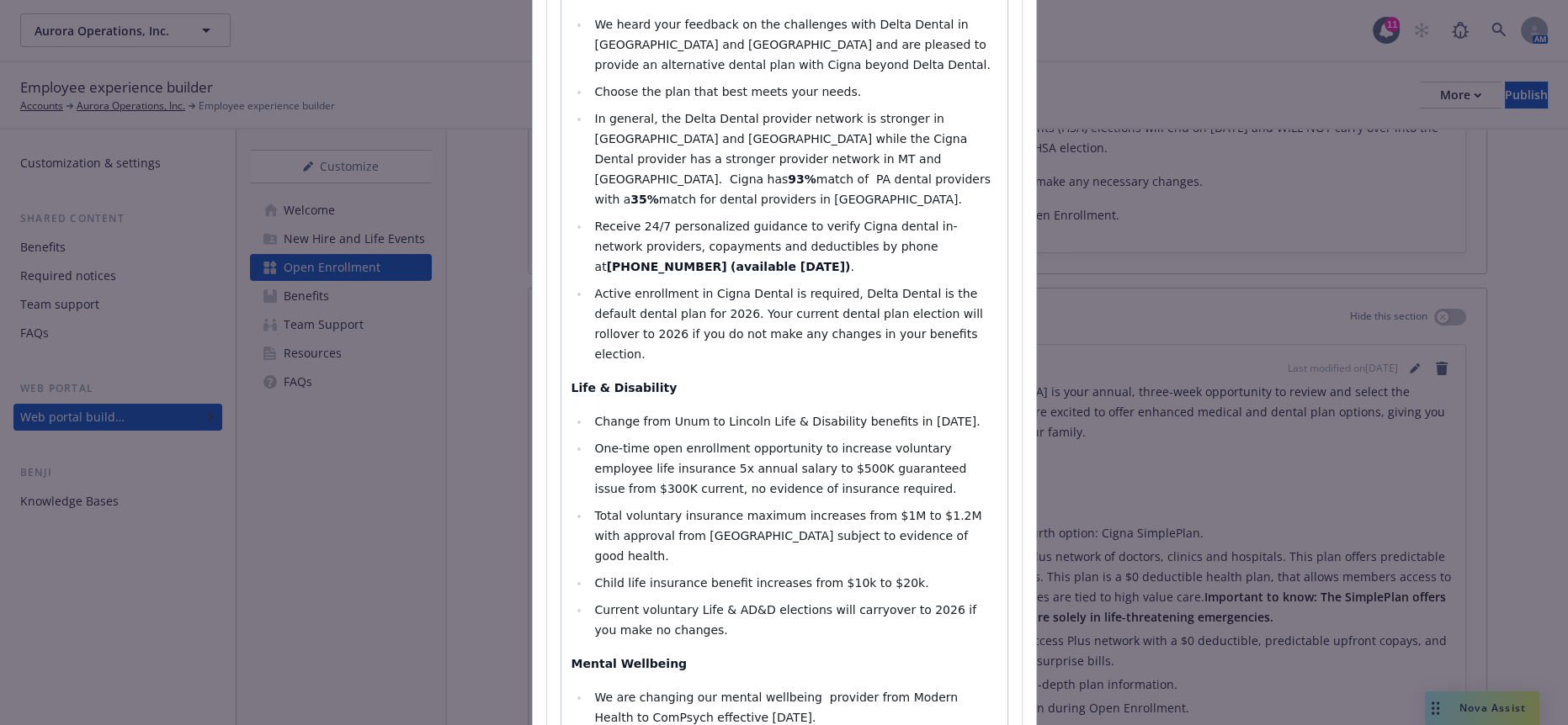
scroll to position [1869, 0]
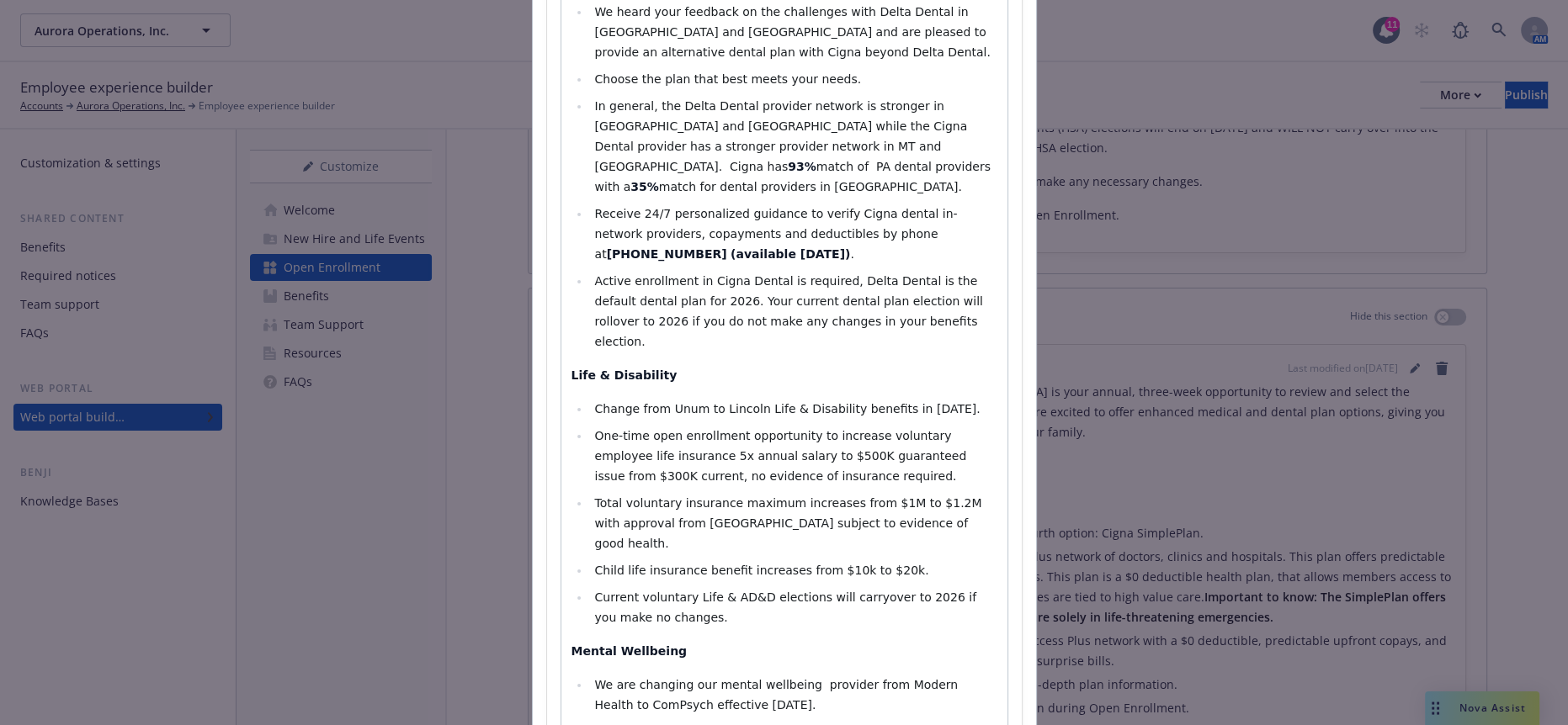
select select "paragraph"
drag, startPoint x: 599, startPoint y: 249, endPoint x: 540, endPoint y: 248, distance: 59.0
click at [547, 248] on div "Section title * What’s New Section body * Paragraph Paragraph Heading 1 Heading…" at bounding box center [784, 154] width 474 height 3783
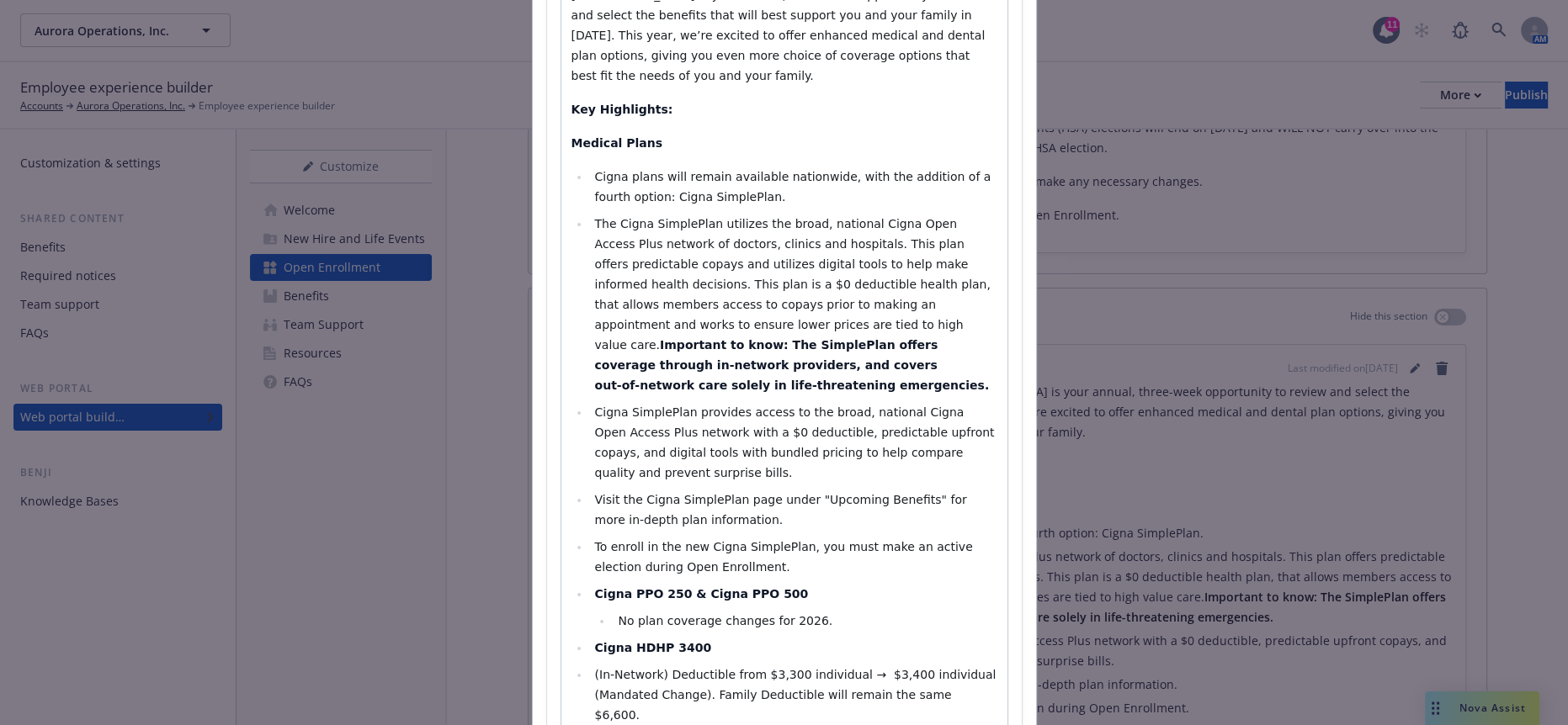
scroll to position [0, 0]
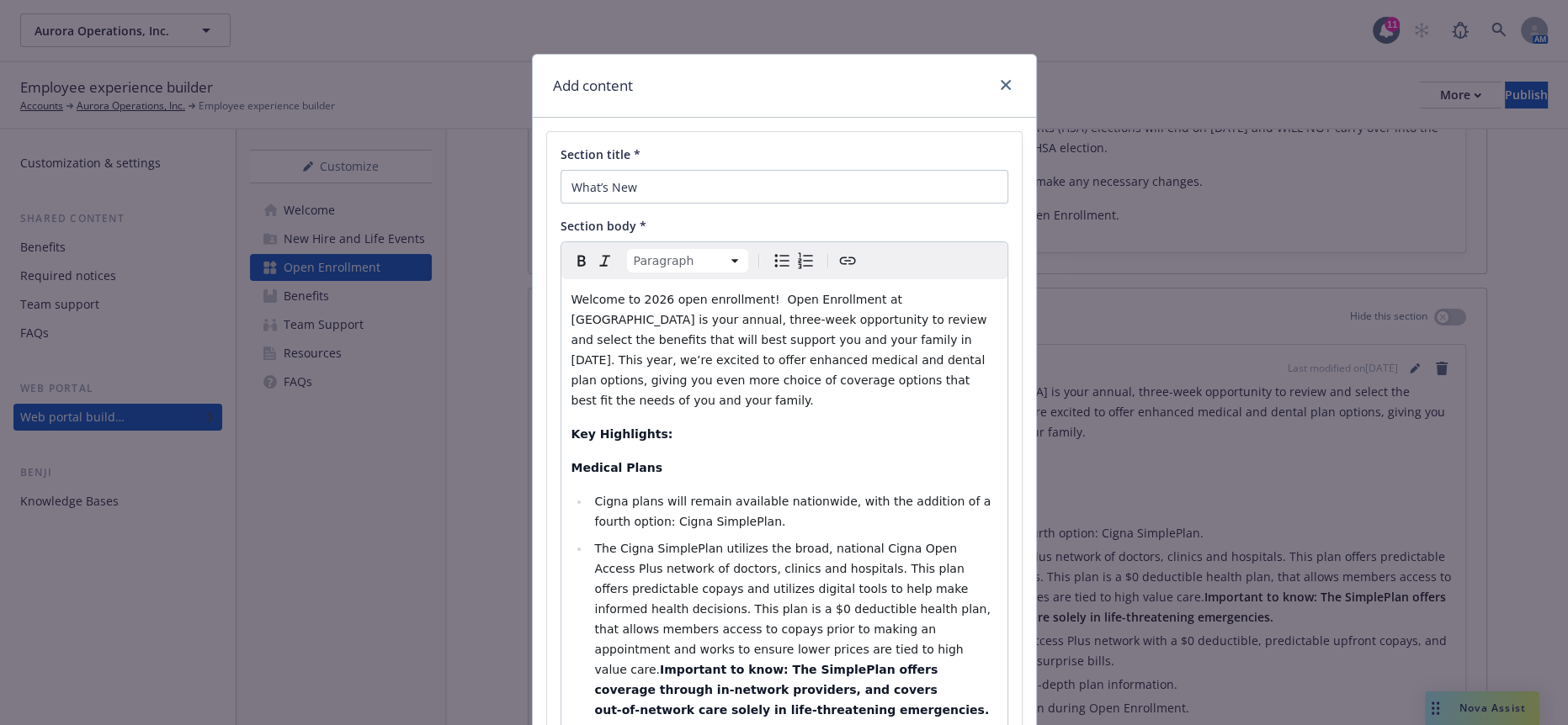
click at [578, 256] on icon "Bold" at bounding box center [581, 261] width 8 height 11
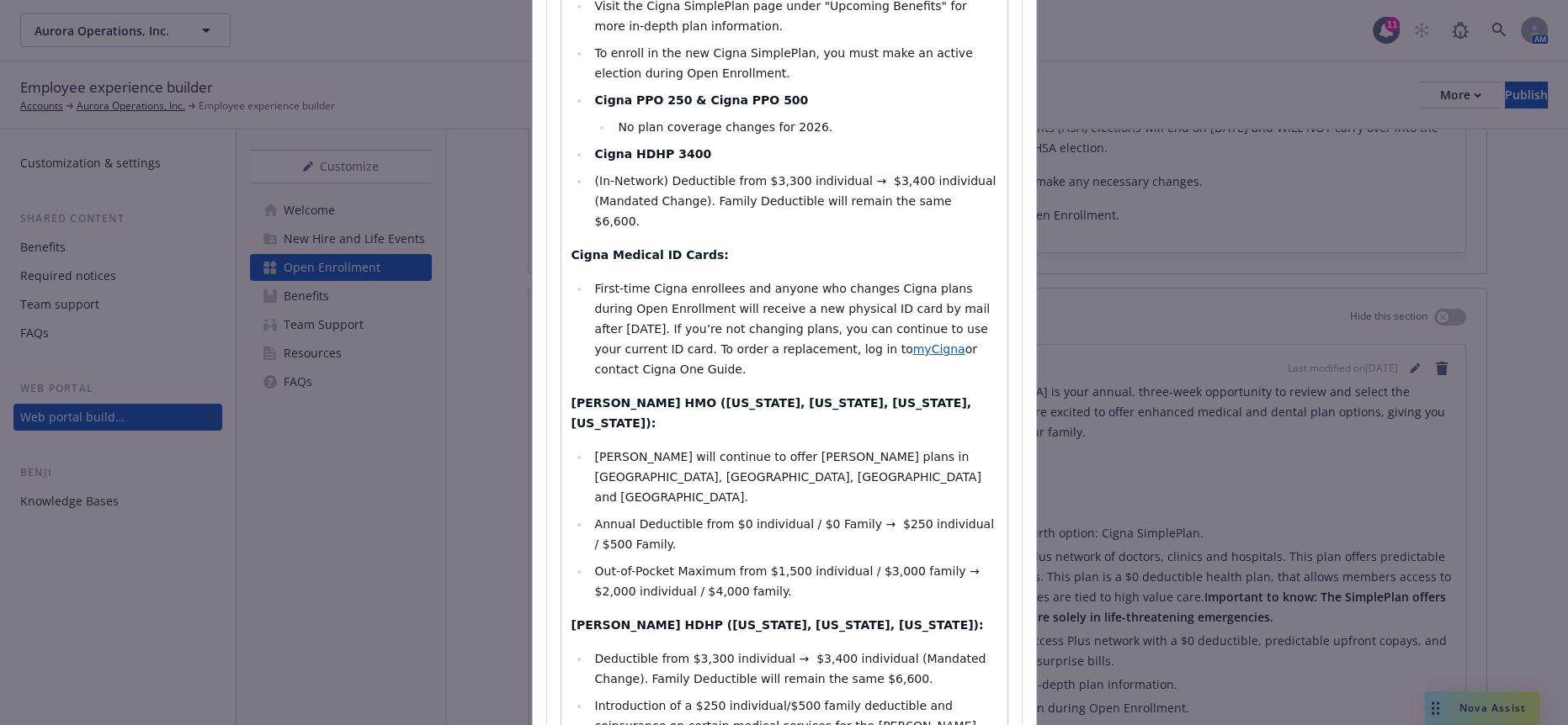
scroll to position [1566, 0]
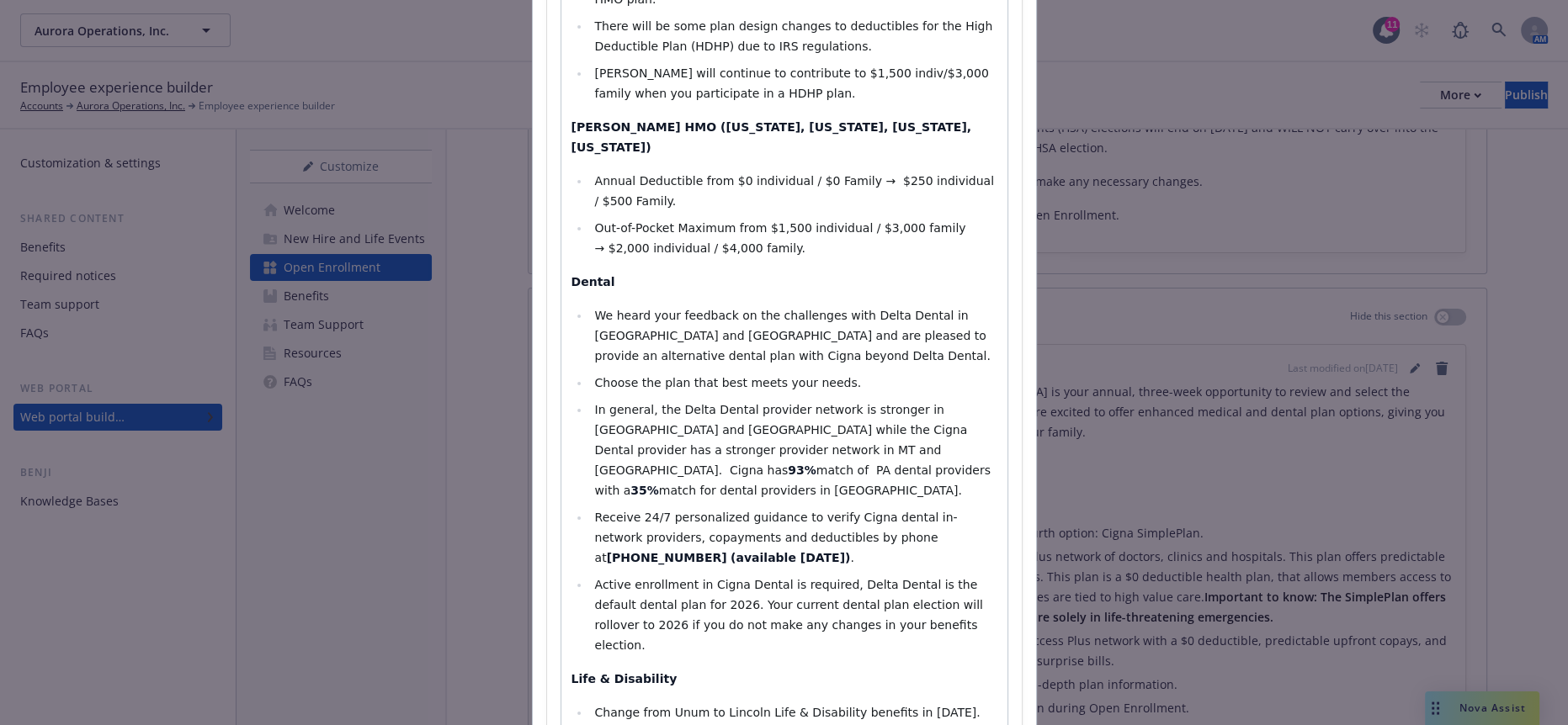
click at [641, 476] on div "Welcome to 2026 open enrollment! Open Enrollment at Aurora is your annual, thre…" at bounding box center [784, 524] width 446 height 3621
select select "paragraph"
drag, startPoint x: 671, startPoint y: 454, endPoint x: 539, endPoint y: 459, distance: 132.1
click at [547, 459] on div "Section title * What’s New Section body * Paragraph Paragraph Heading 1 Heading…" at bounding box center [784, 457] width 474 height 3783
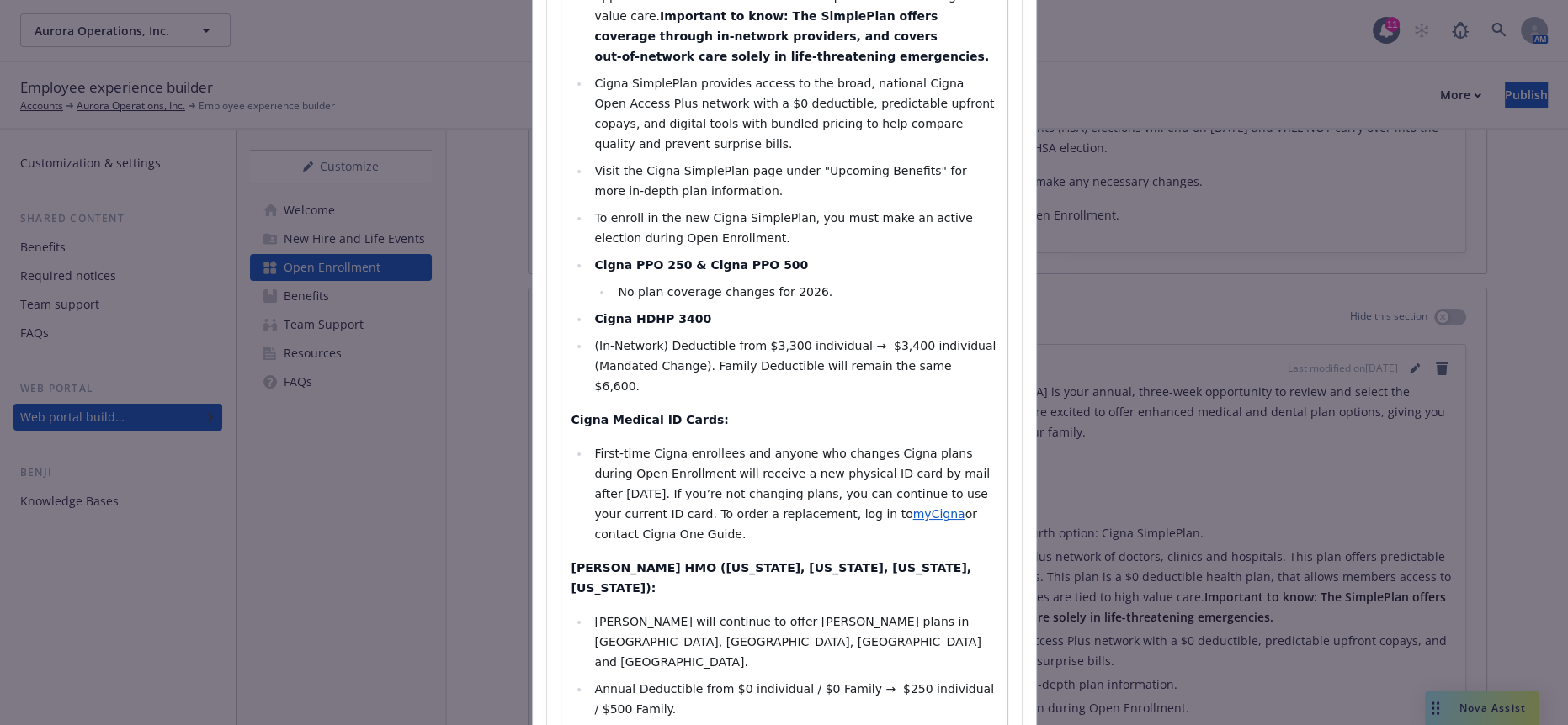
scroll to position [0, 0]
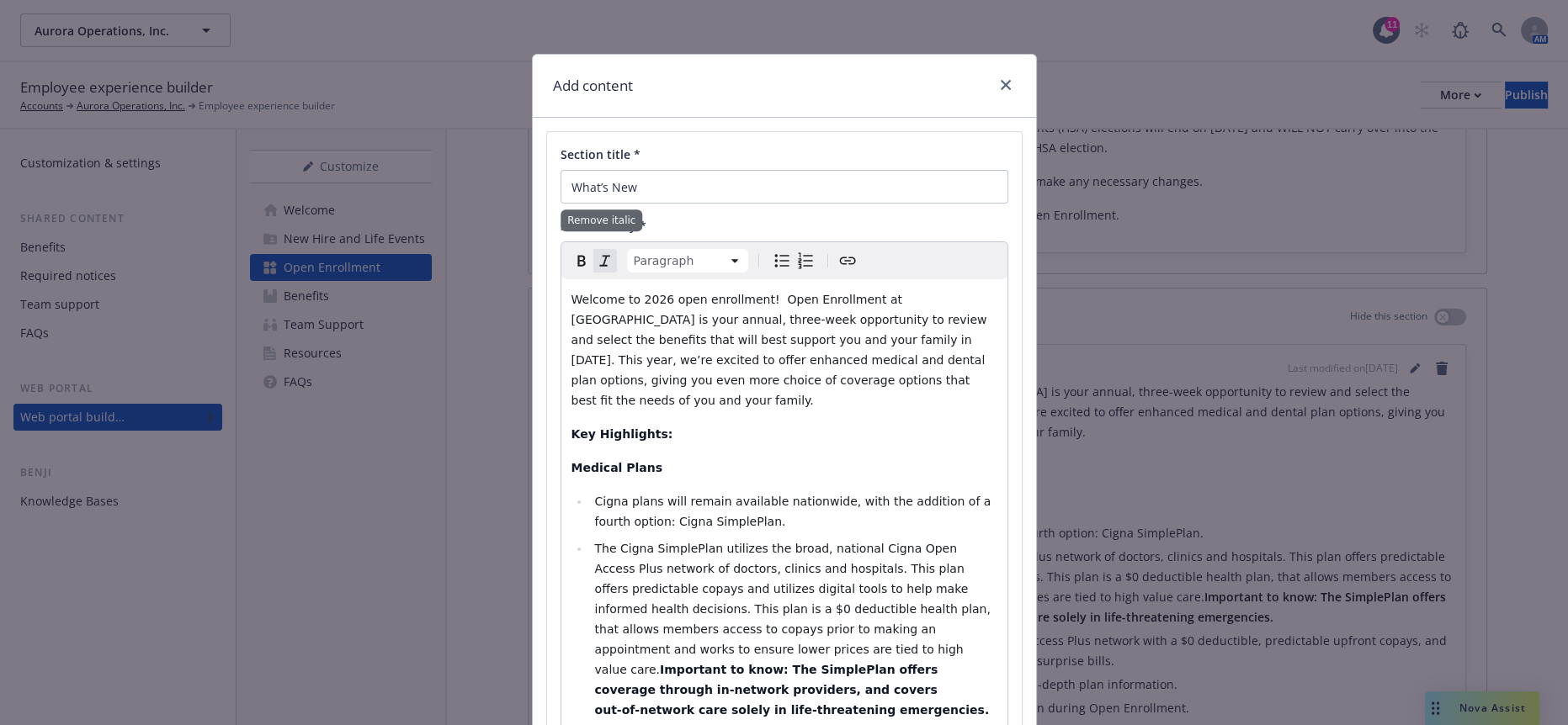
click at [595, 251] on icon "Remove italic" at bounding box center [605, 261] width 20 height 20
click at [572, 251] on icon "Bold" at bounding box center [581, 261] width 20 height 20
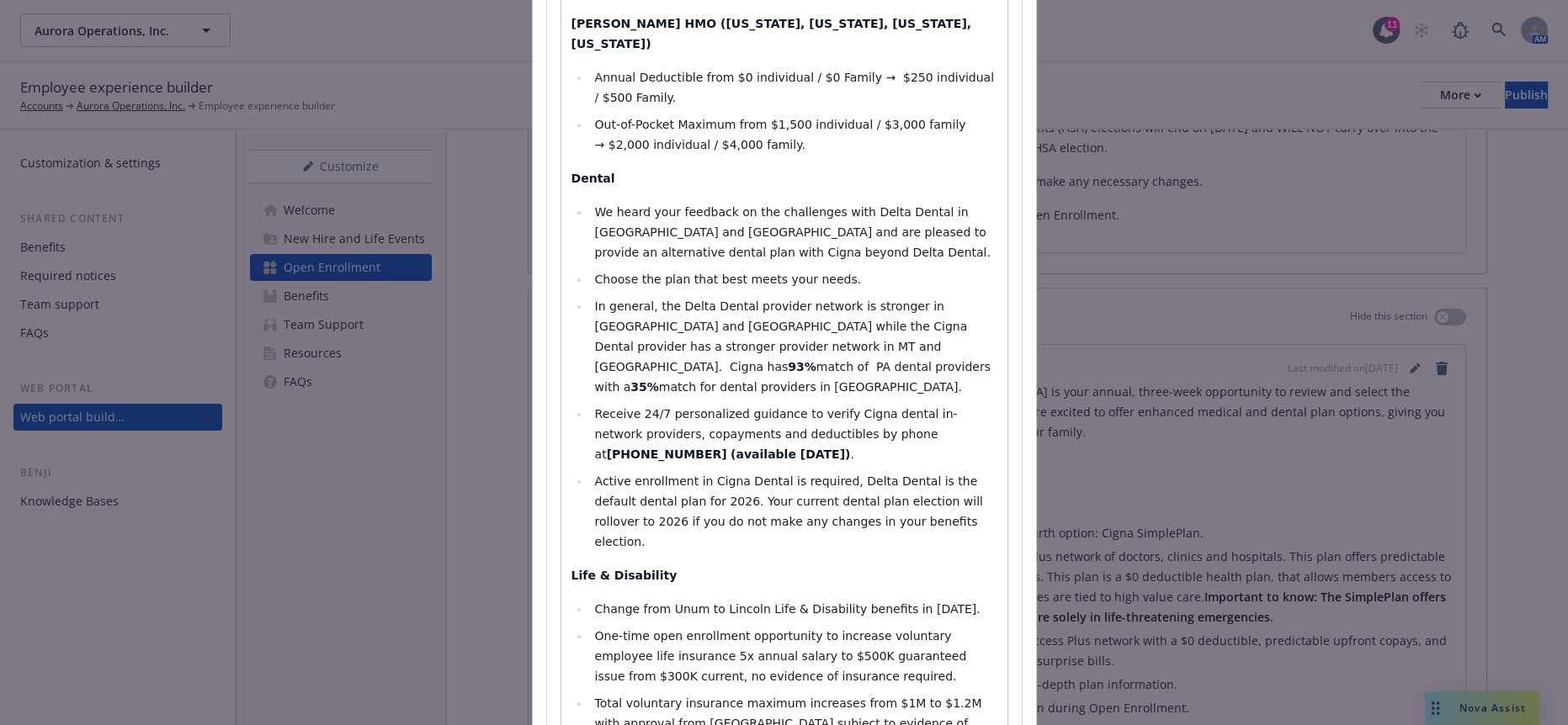
scroll to position [1682, 0]
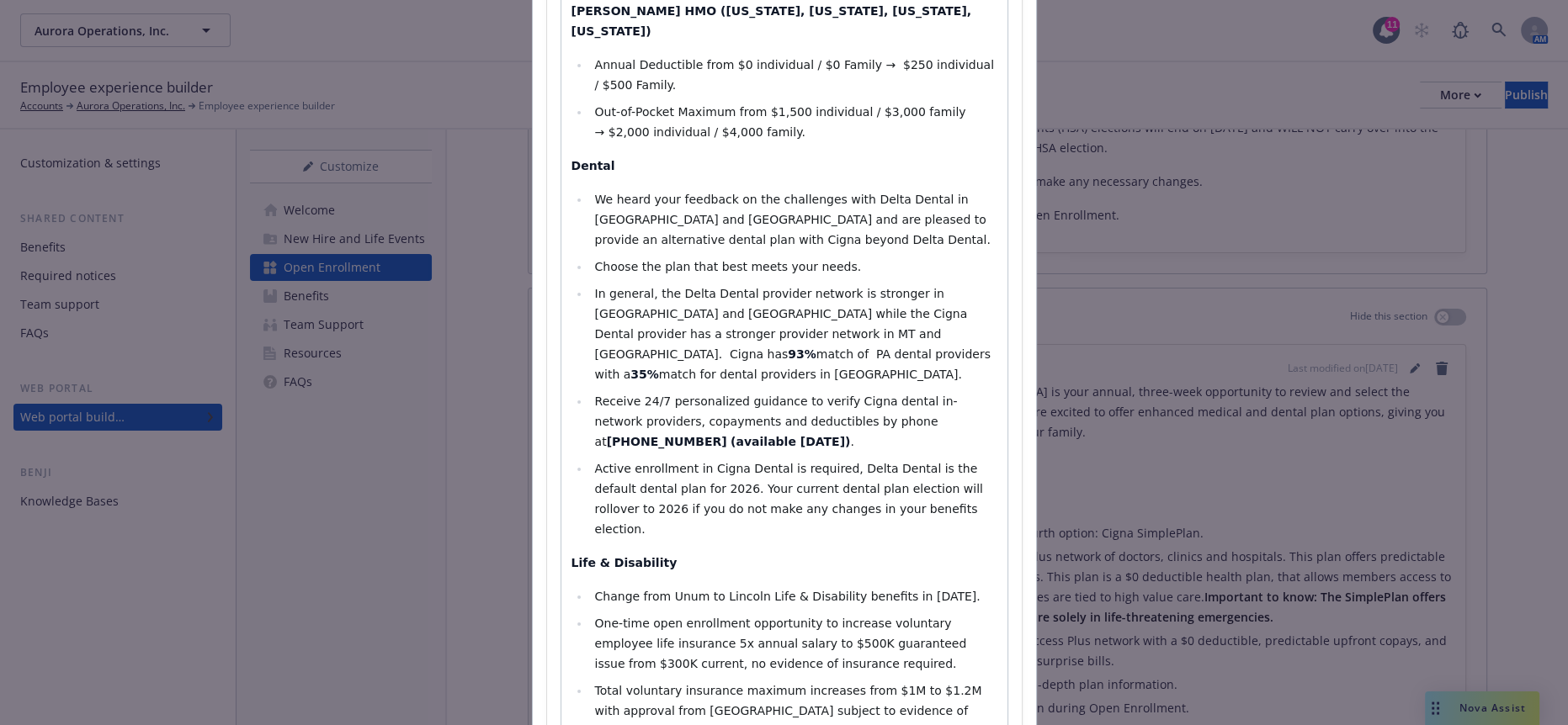
select select "paragraph"
drag, startPoint x: 633, startPoint y: 554, endPoint x: 515, endPoint y: 556, distance: 118.0
click at [515, 556] on div "Add content Section title * What’s New Section body * Paragraph Paragraph Headi…" at bounding box center [784, 362] width 1568 height 725
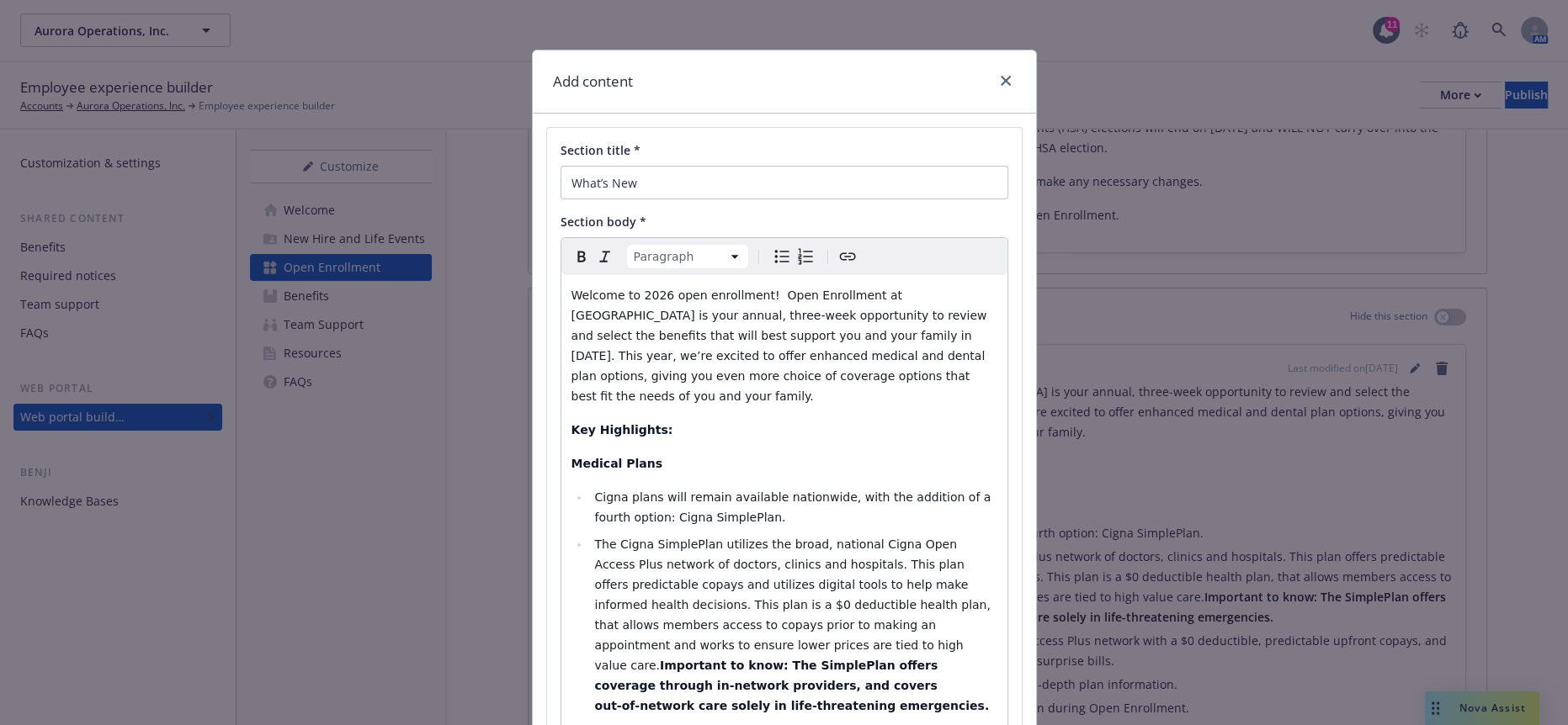
scroll to position [0, 0]
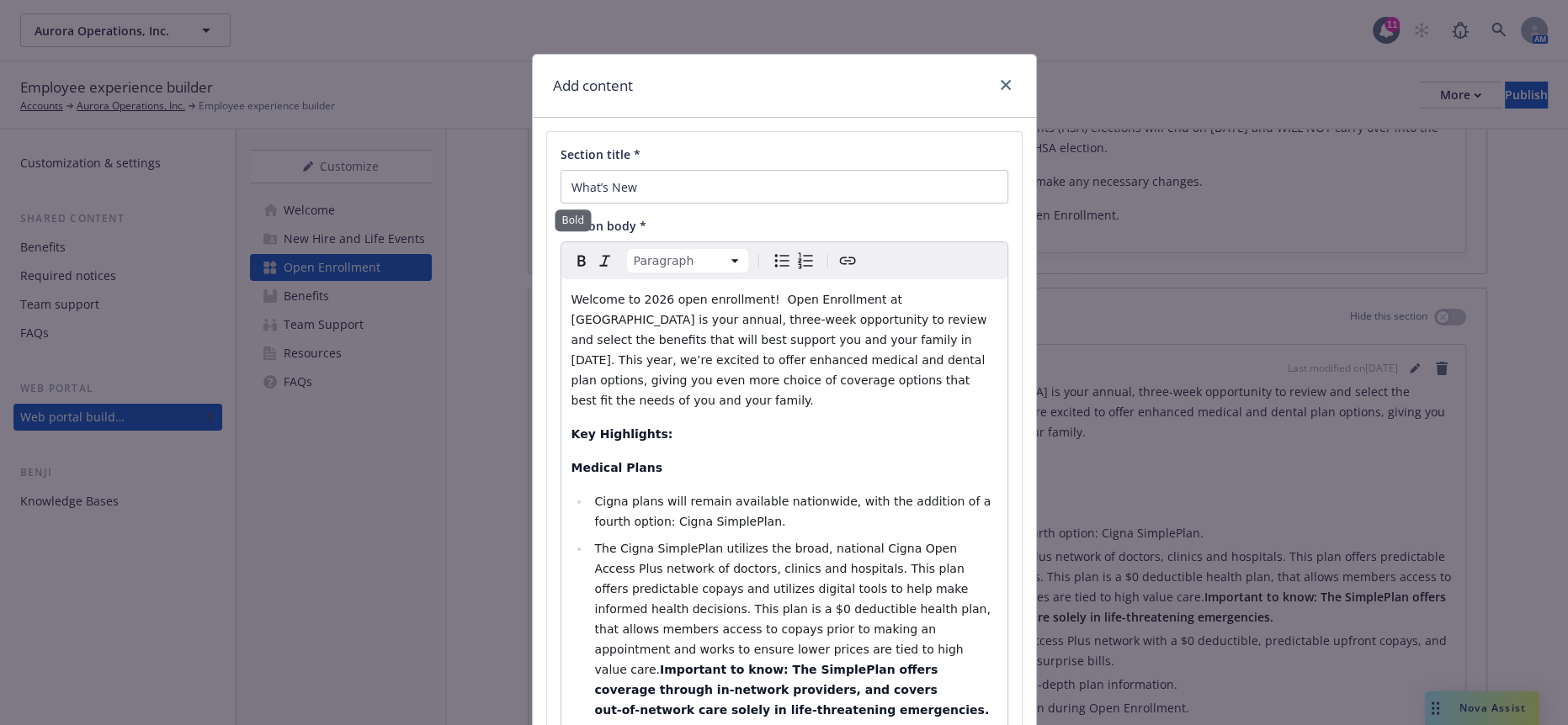
click at [572, 251] on icon "Bold" at bounding box center [581, 261] width 20 height 20
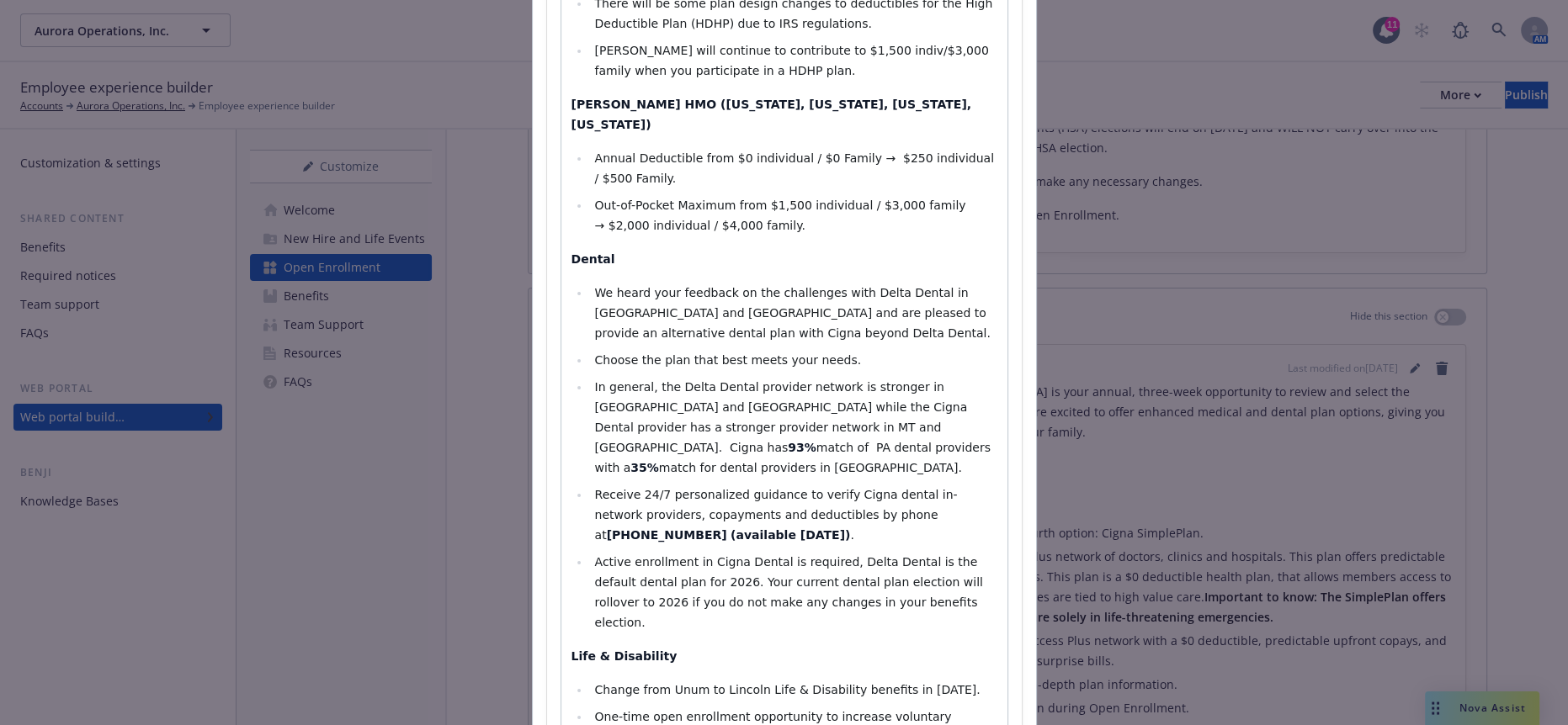
scroll to position [2057, 0]
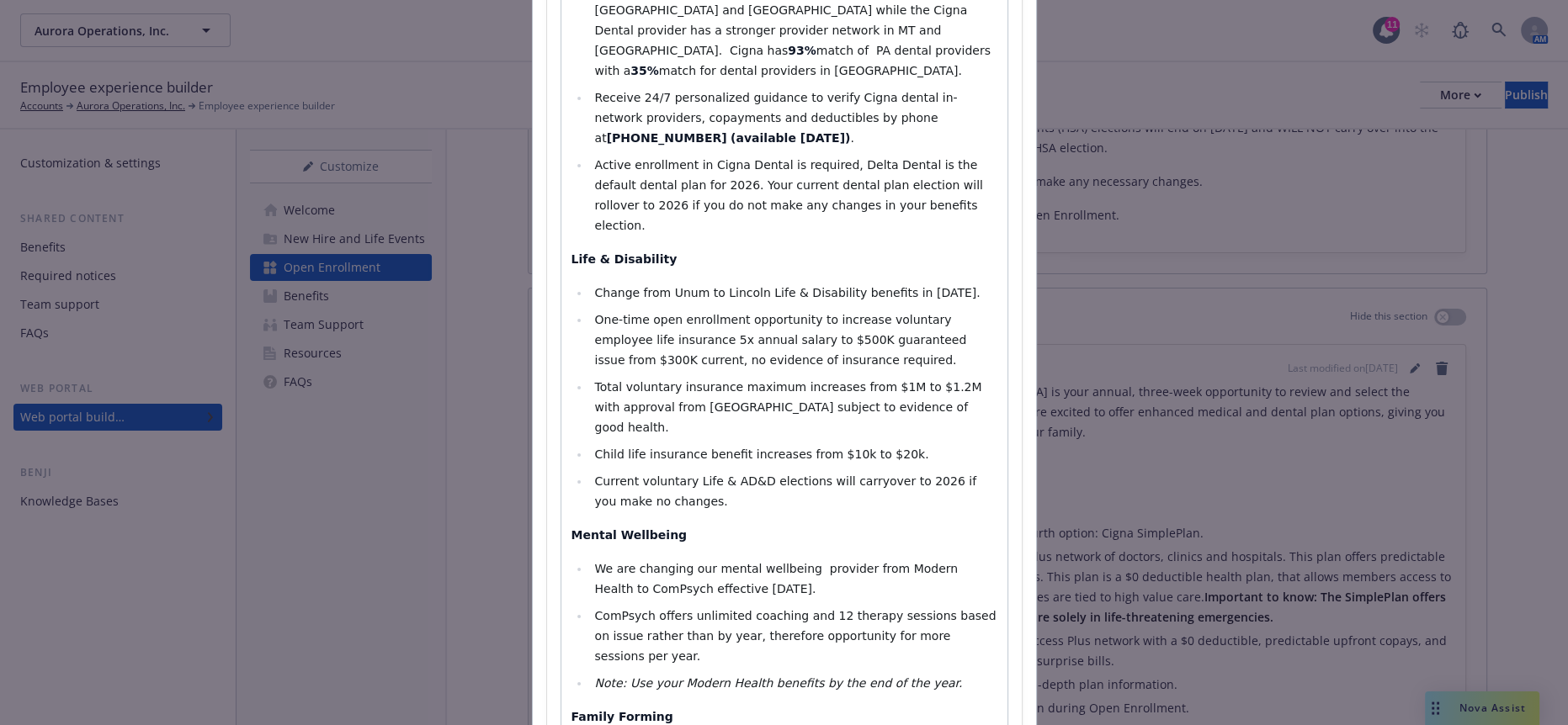
scroll to position [1869, 0]
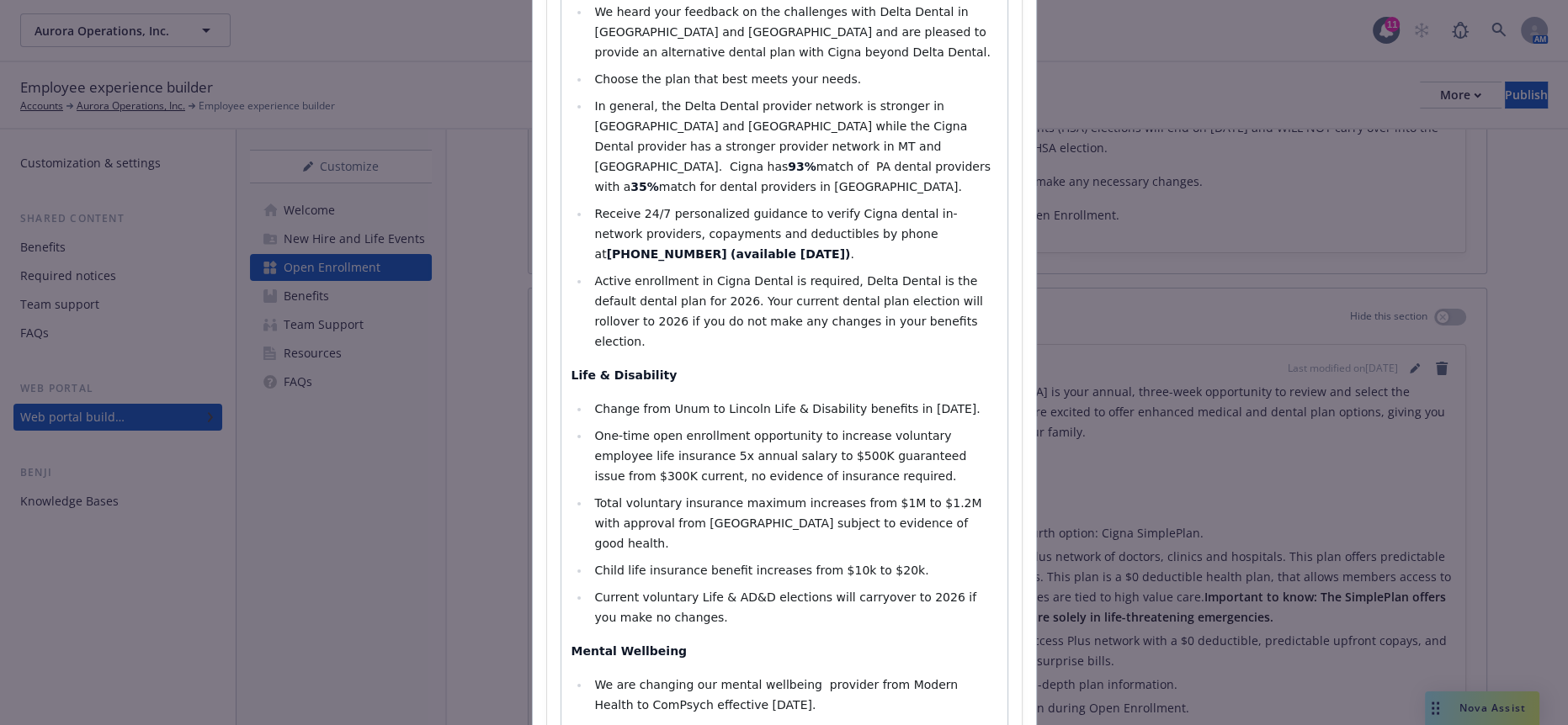
select select "paragraph"
select select
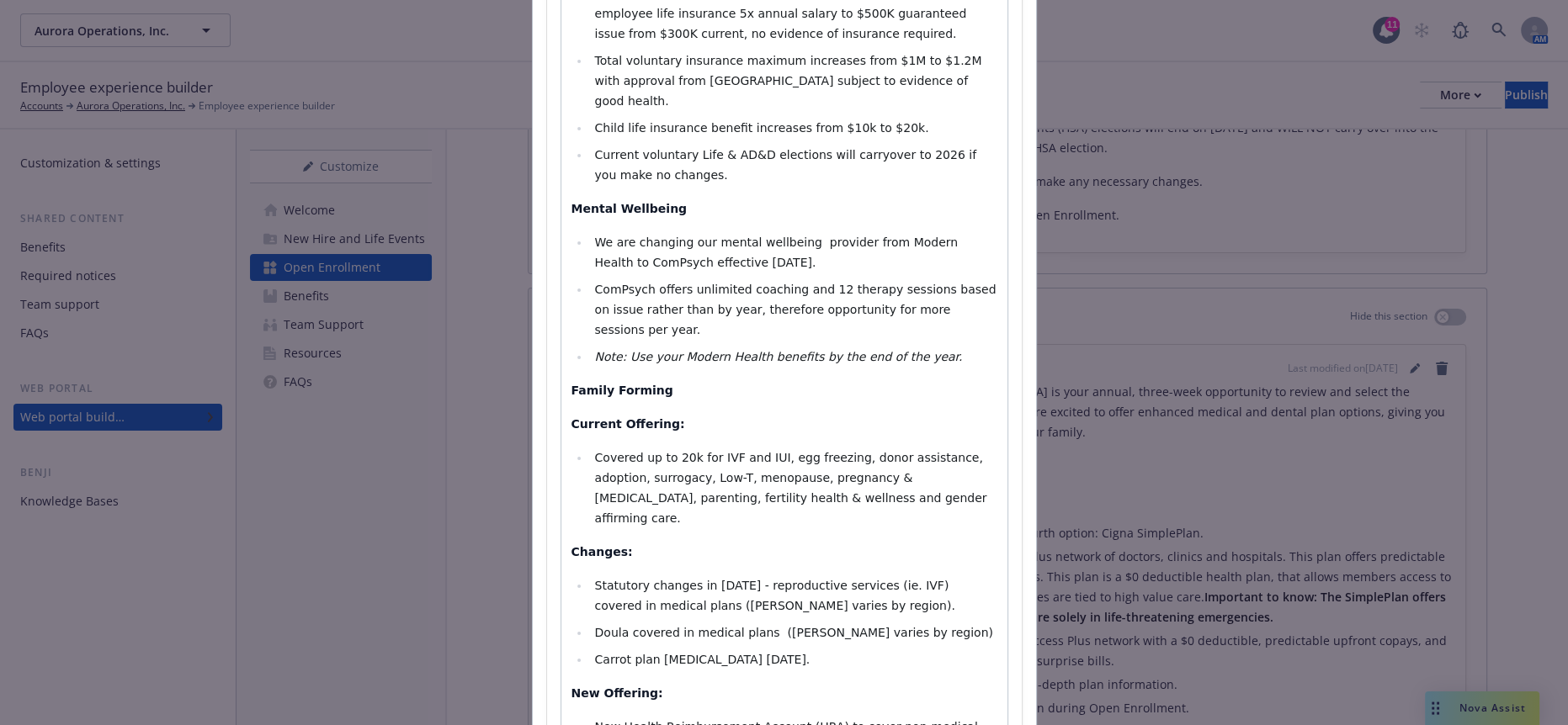
scroll to position [2326, 0]
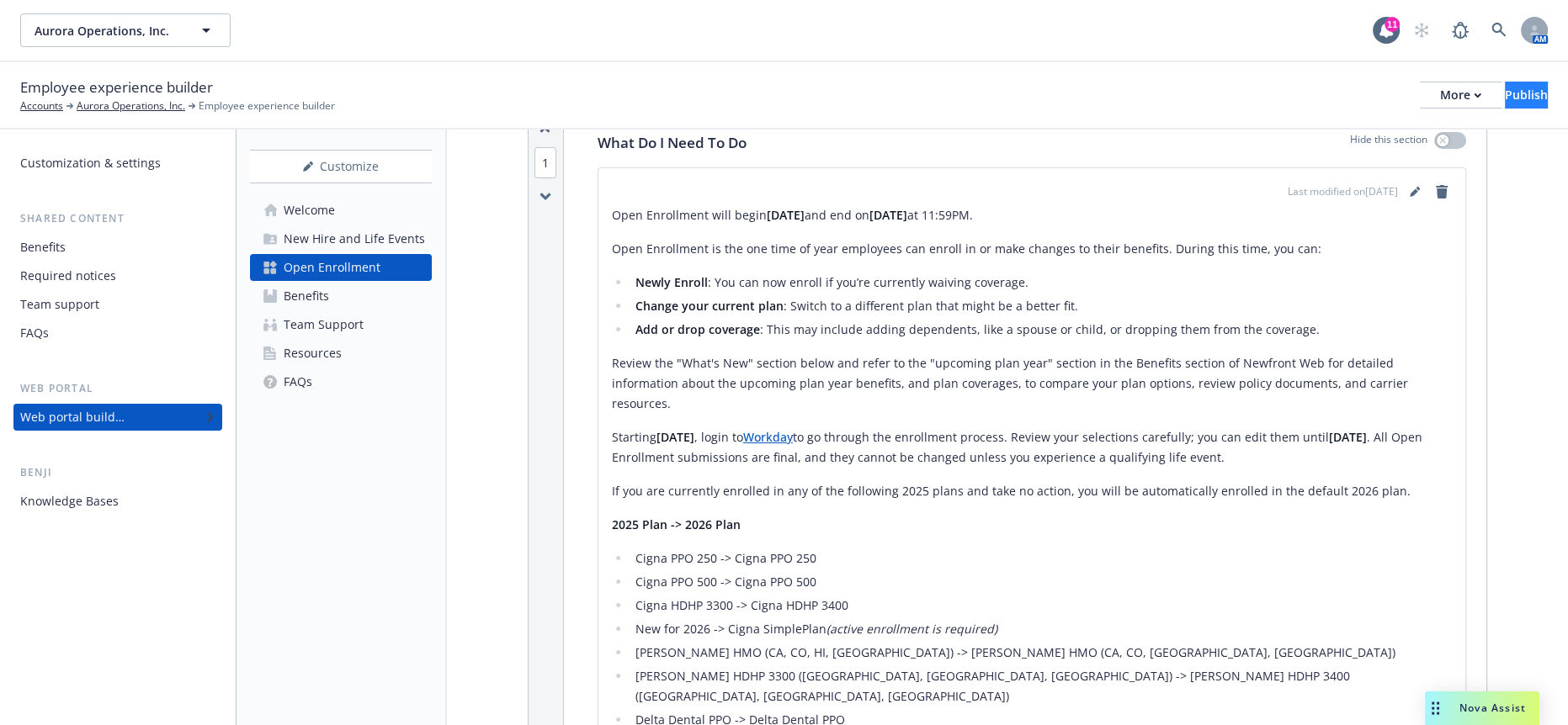
scroll to position [245, 0]
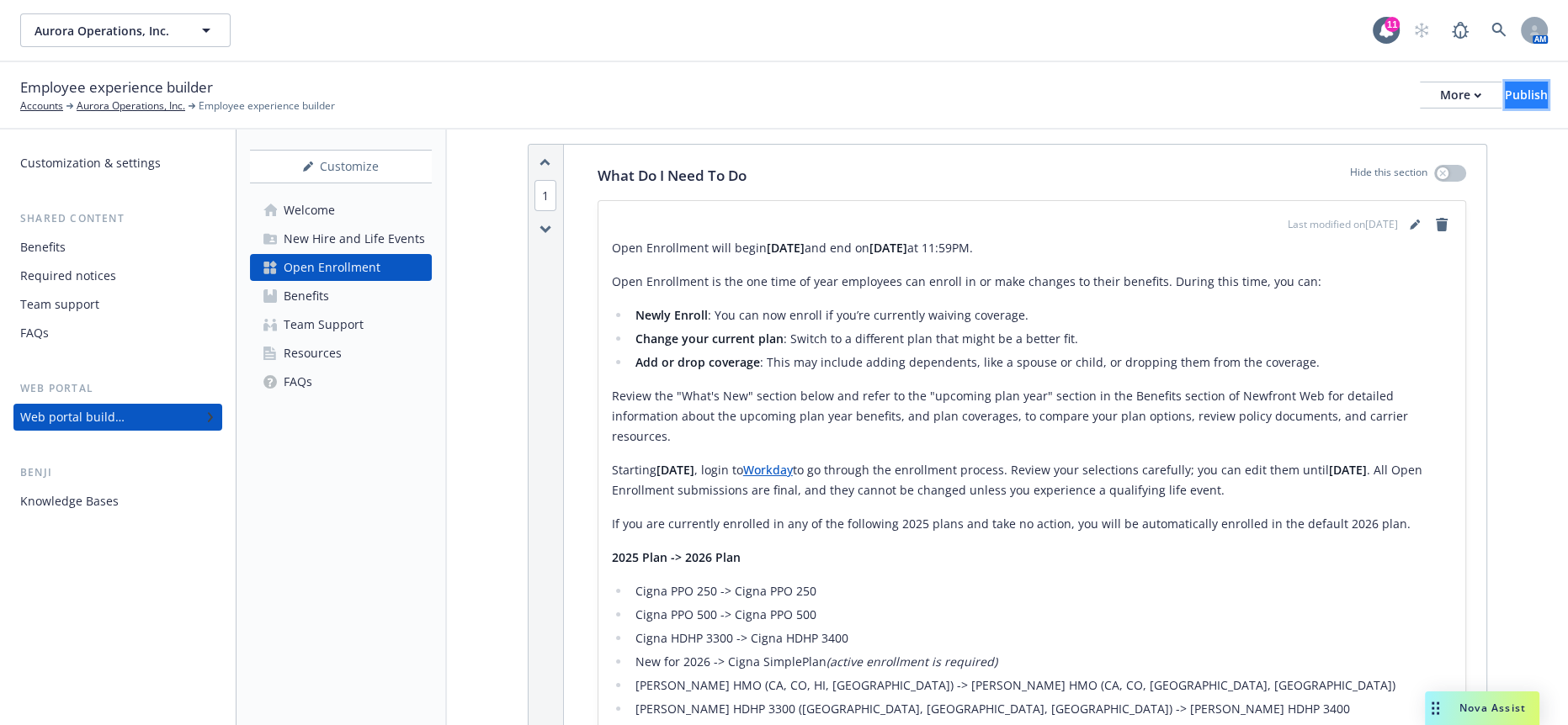
click at [1514, 82] on div "Publish" at bounding box center [1526, 94] width 43 height 26
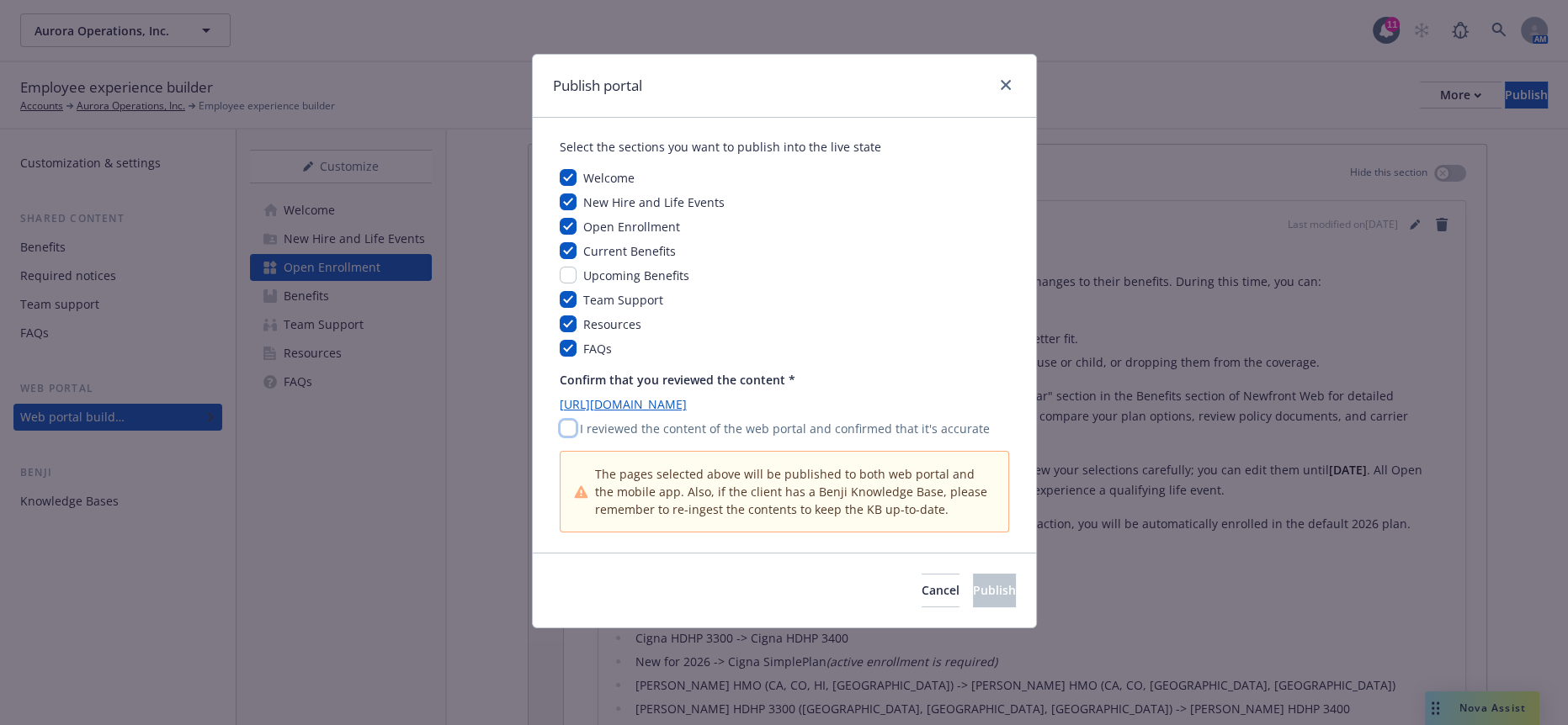
click at [566, 419] on input "checkbox" at bounding box center [568, 427] width 17 height 17
checkbox input "true"
click at [973, 582] on span "Publish" at bounding box center [995, 590] width 43 height 16
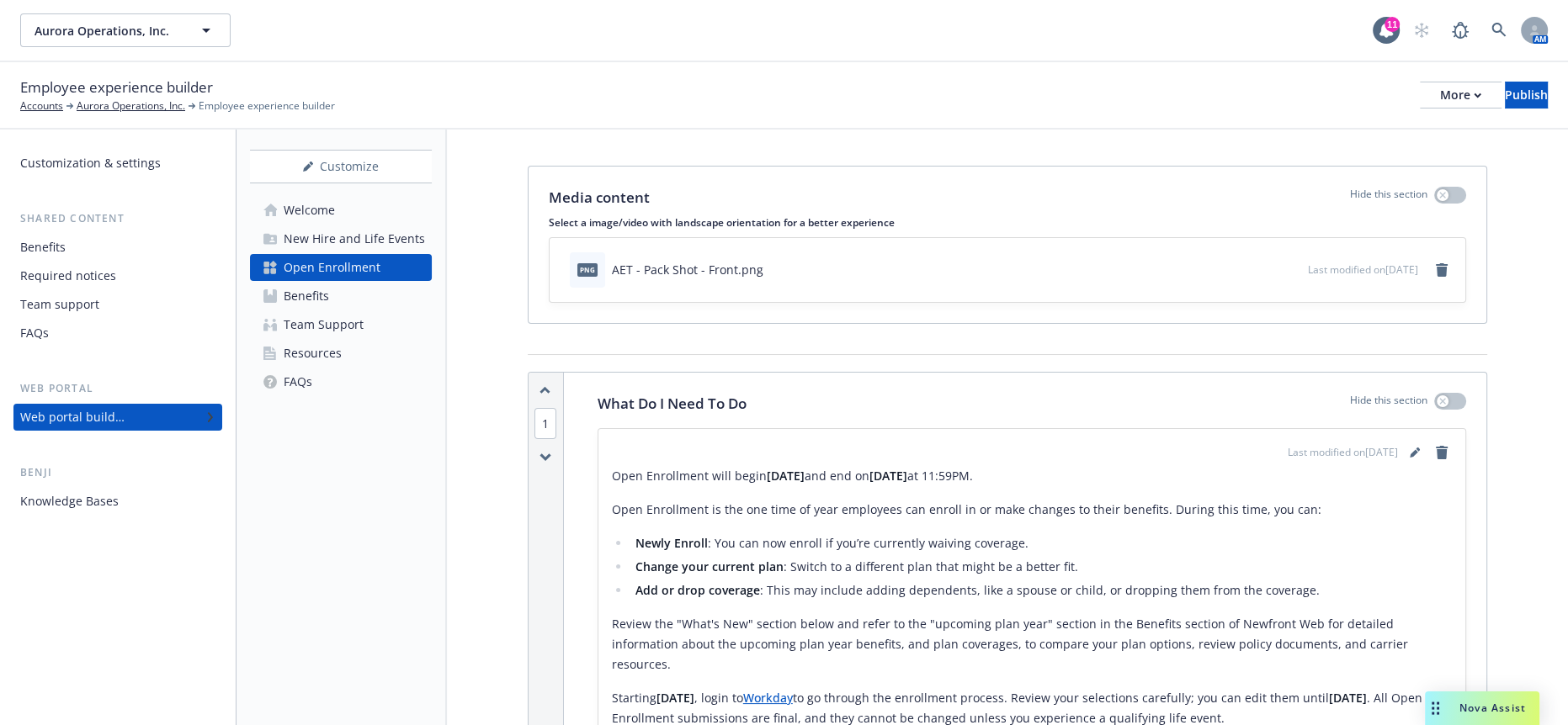
scroll to position [0, 0]
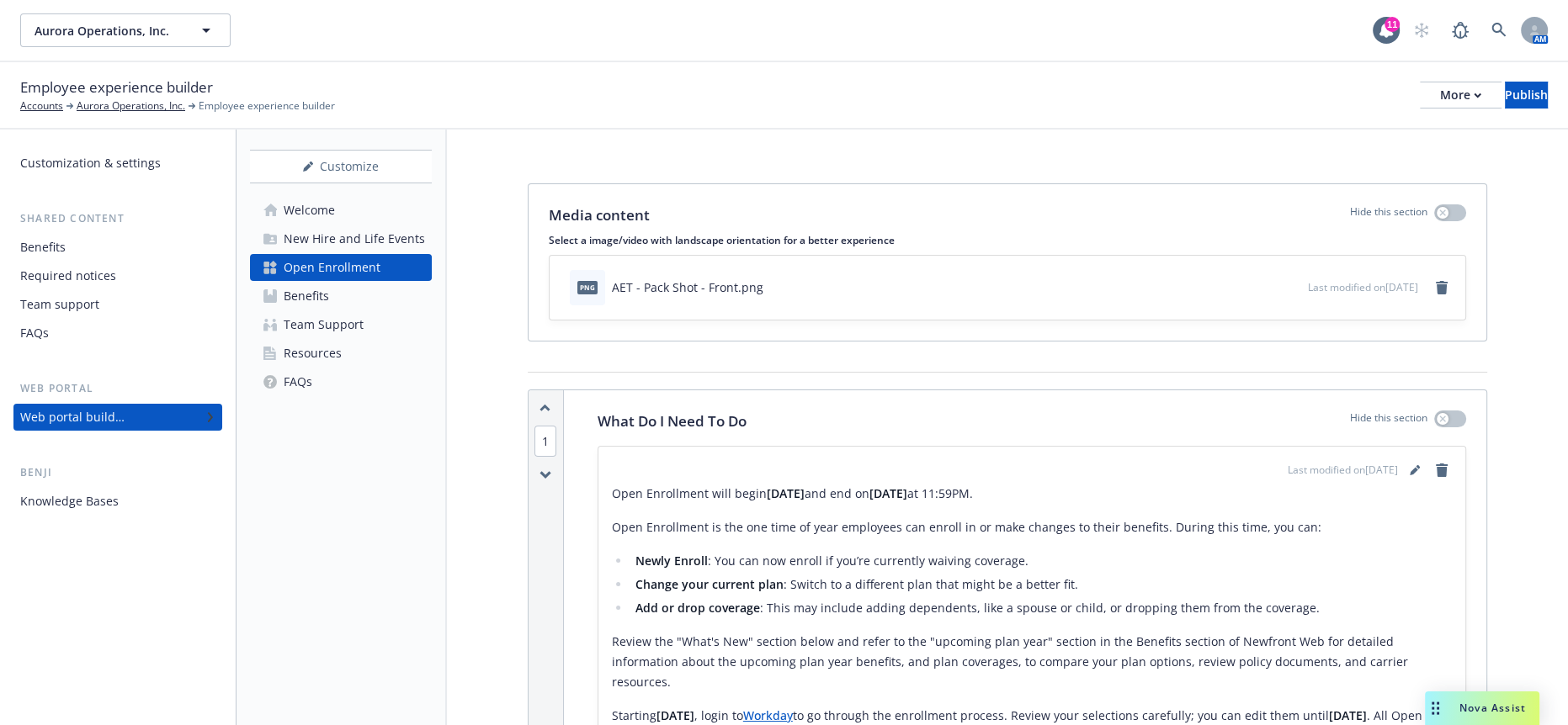
click at [323, 225] on div "New Hire and Life Events" at bounding box center [354, 238] width 141 height 26
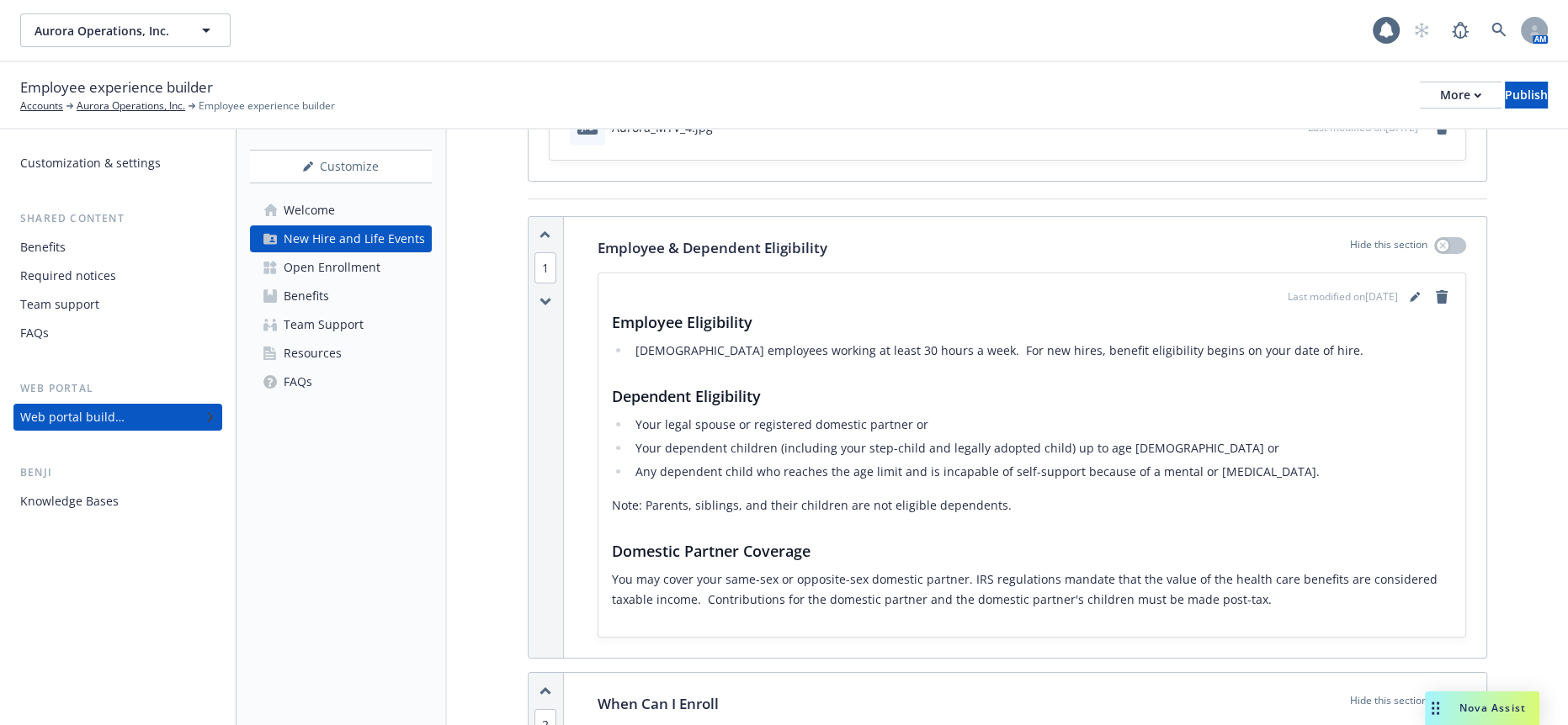
scroll to position [187, 0]
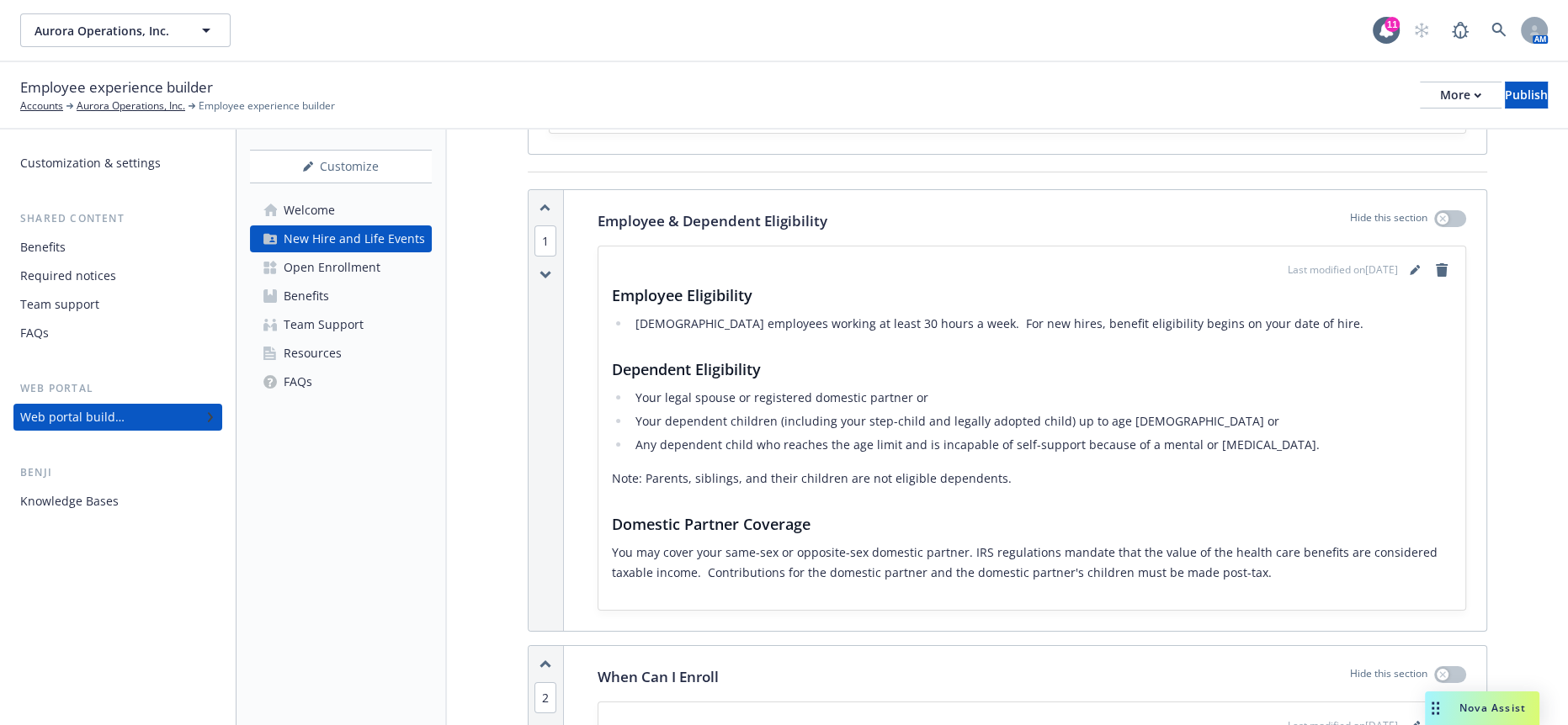
drag, startPoint x: 860, startPoint y: 467, endPoint x: 1183, endPoint y: 408, distance: 328.3
click at [860, 543] on p "You may cover your same-sex or opposite-sex domestic partner. IRS regulations m…" at bounding box center [1032, 563] width 840 height 41
click at [1418, 260] on link "editPencil" at bounding box center [1414, 269] width 20 height 20
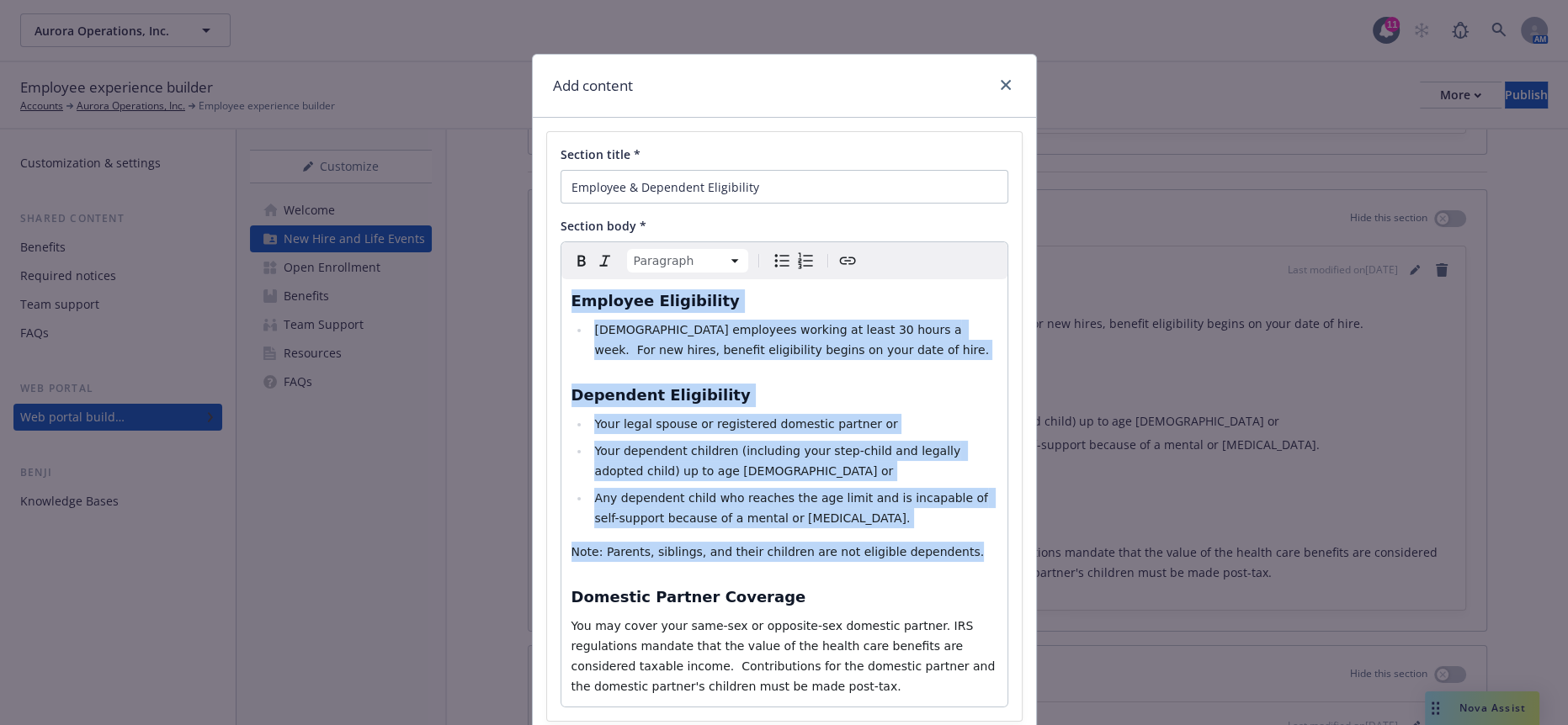
drag, startPoint x: 889, startPoint y: 498, endPoint x: 545, endPoint y: 275, distance: 410.0
click at [547, 275] on div "Section title * Employee & Dependent Eligibility Section body * Paragraph Parag…" at bounding box center [784, 427] width 474 height 589
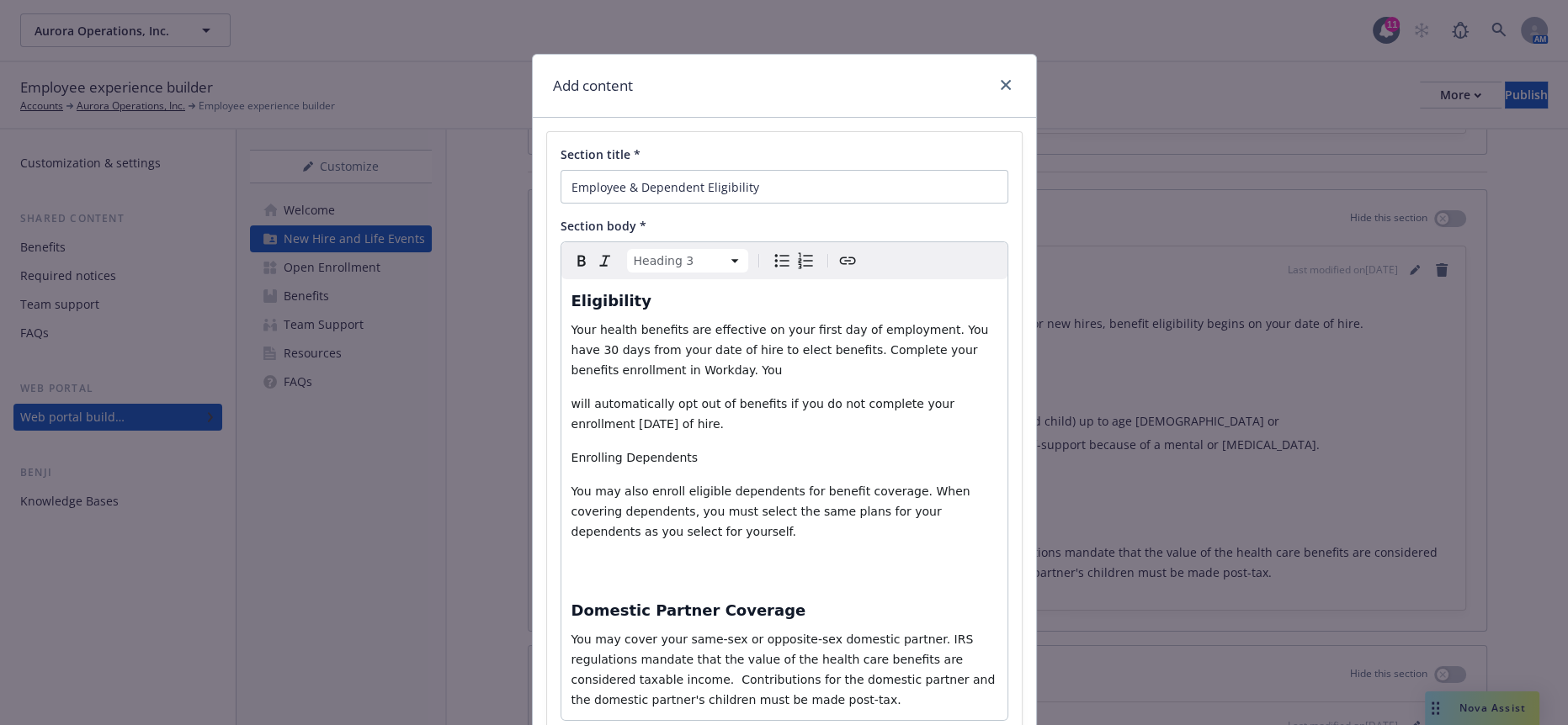
click at [718, 503] on div "Eligibility Your health benefits are effective on your first day of employment.…" at bounding box center [784, 499] width 446 height 441
drag, startPoint x: 615, startPoint y: 489, endPoint x: 615, endPoint y: 480, distance: 9.0
click at [615, 480] on div "Eligibility Your health benefits are effective on your first day of employment.…" at bounding box center [784, 499] width 446 height 441
click at [615, 555] on p "editable markdown" at bounding box center [784, 565] width 426 height 20
select select "paragraph"
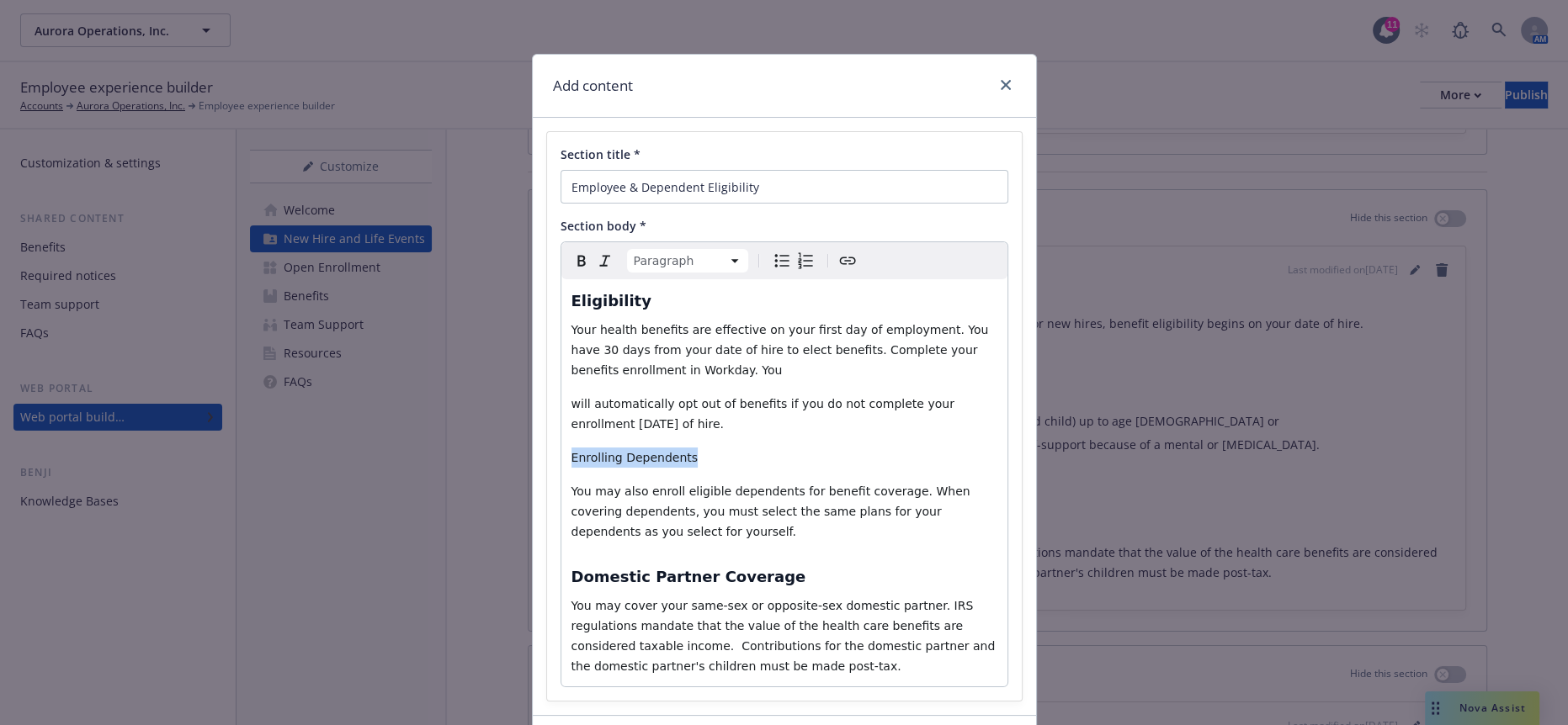
drag, startPoint x: 692, startPoint y: 404, endPoint x: 535, endPoint y: 389, distance: 157.7
click at [535, 389] on div "Section title * Employee & Dependent Eligibility Section body * Paragraph Parag…" at bounding box center [784, 416] width 504 height 598
click at [576, 249] on button "Bold" at bounding box center [581, 261] width 24 height 24
click at [617, 394] on p "will automatically opt out of benefits if you do not complete your enrollment w…" at bounding box center [784, 414] width 426 height 41
click at [572, 397] on span "will automatically opt out of benefits if you do not complete your enrollment w…" at bounding box center [765, 414] width 387 height 34
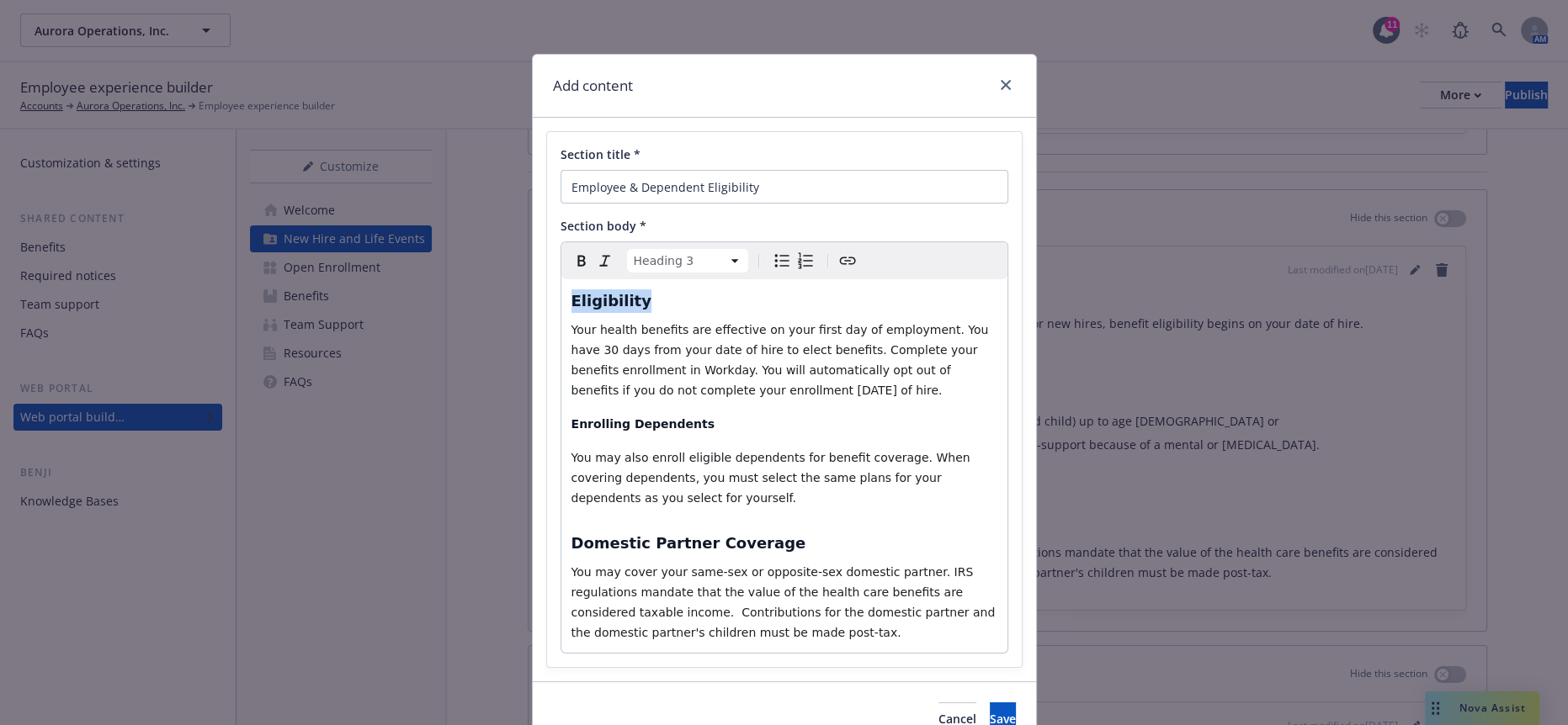
drag, startPoint x: 632, startPoint y: 275, endPoint x: 514, endPoint y: 281, distance: 118.2
click at [514, 281] on div "Add content Section title * Employee & Dependent Eligibility Section body * Hea…" at bounding box center [784, 362] width 1568 height 725
click at [621, 418] on strong "Enrolling Dependents" at bounding box center [643, 424] width 143 height 13
click at [699, 534] on span "Domestic Partner Coverage" at bounding box center [689, 543] width 235 height 18
click at [625, 418] on strong "Enrolling Dependents" at bounding box center [643, 424] width 143 height 13
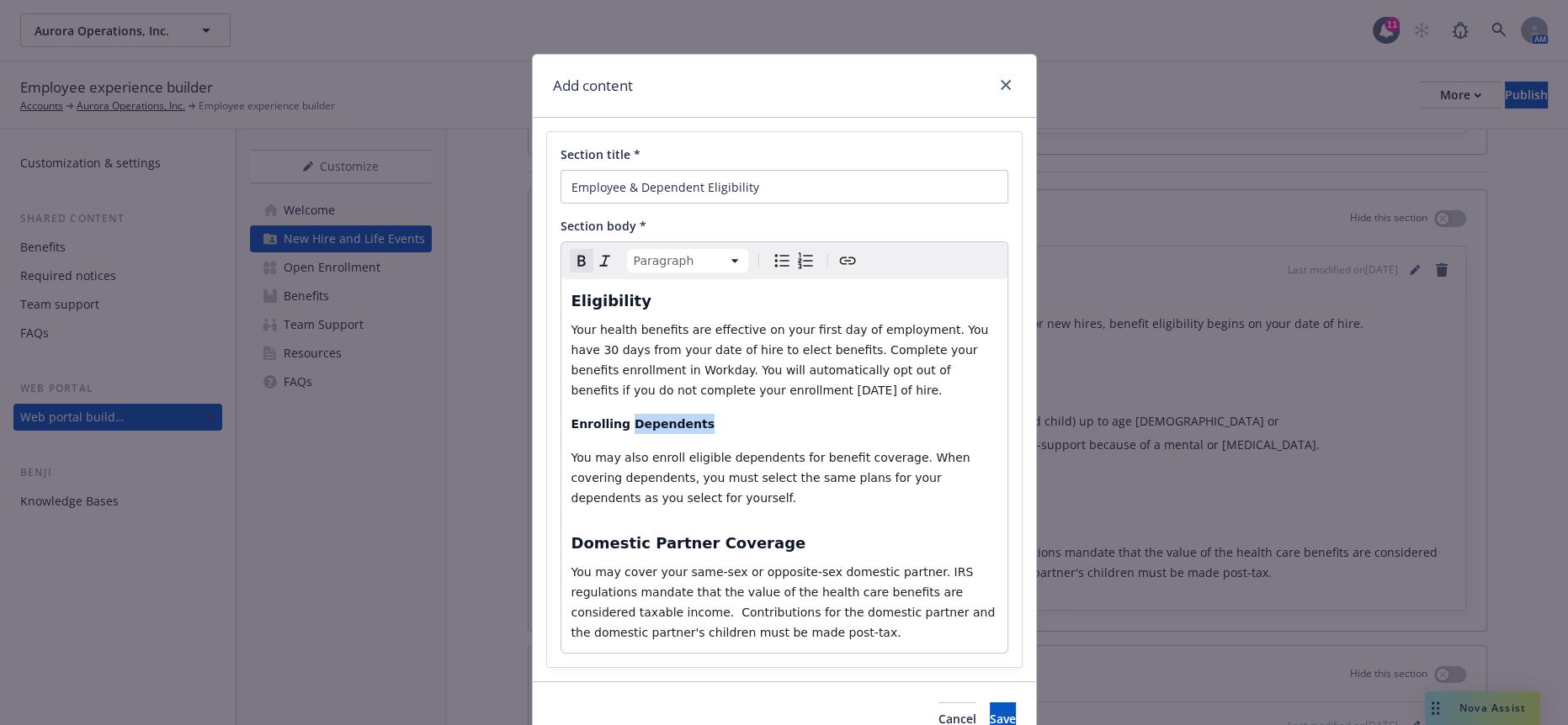
click at [625, 418] on strong "Enrolling Dependents" at bounding box center [643, 424] width 143 height 13
click at [712, 252] on html "Aurora Operations, Inc. Aurora Operations, Inc. 11 AM Employee experience build…" at bounding box center [784, 362] width 1568 height 725
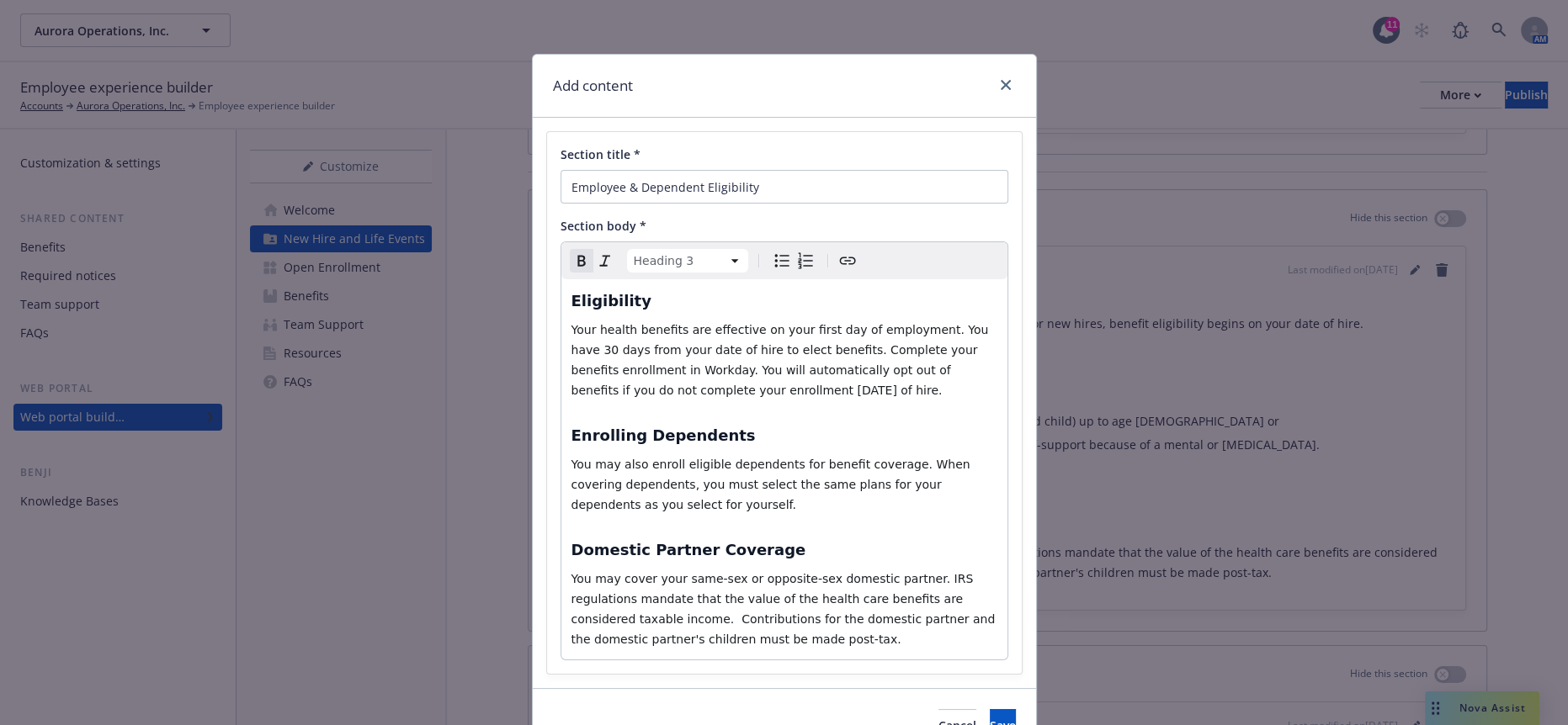
select select "paragraph"
click at [731, 572] on span "You may cover your same-sex or opposite-sex domestic partner. IRS regulations m…" at bounding box center [785, 609] width 428 height 74
click at [1008, 709] on button "Save" at bounding box center [1004, 726] width 27 height 34
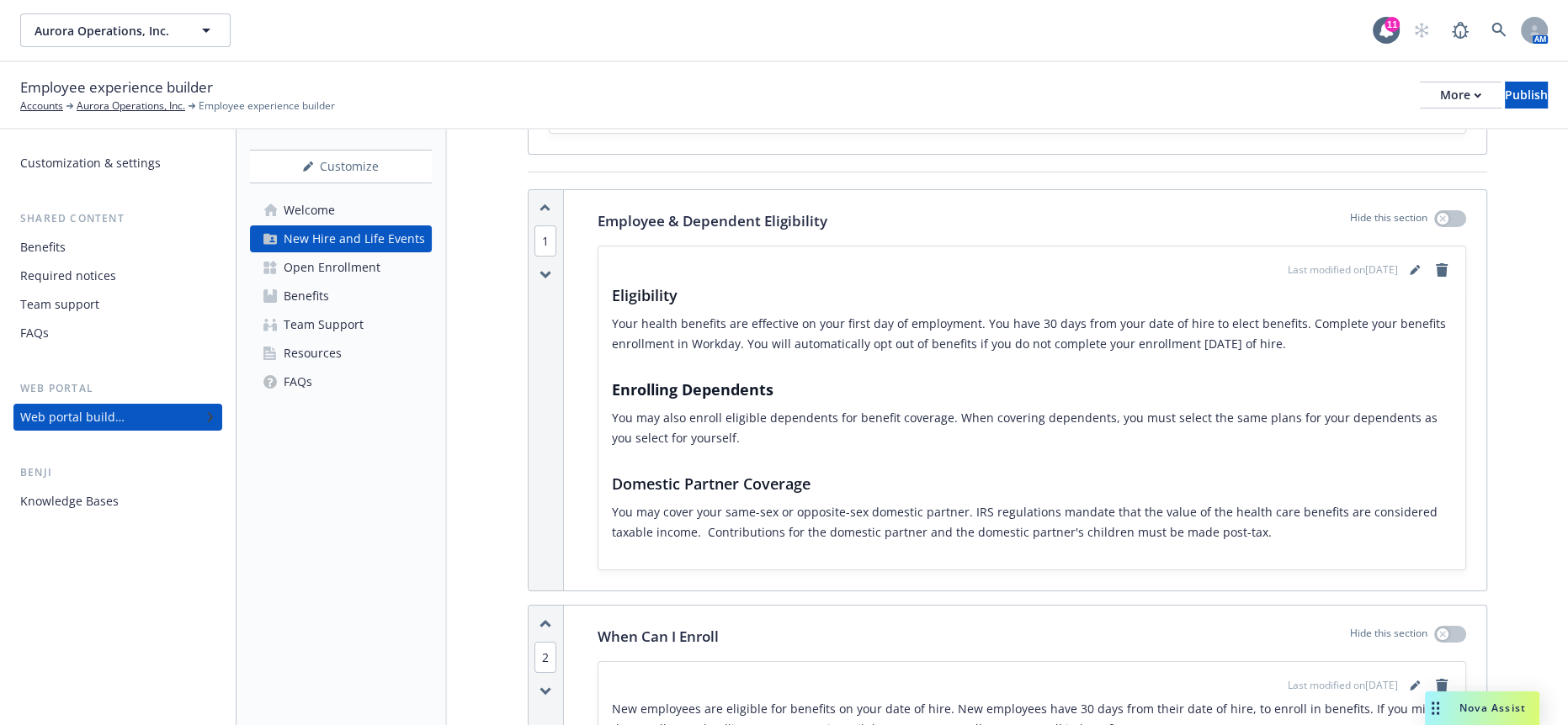
click at [64, 575] on div "Customization & settings Shared content Benefits Required notices Team support …" at bounding box center [117, 427] width 236 height 596
click at [1407, 260] on link "editPencil" at bounding box center [1414, 269] width 20 height 20
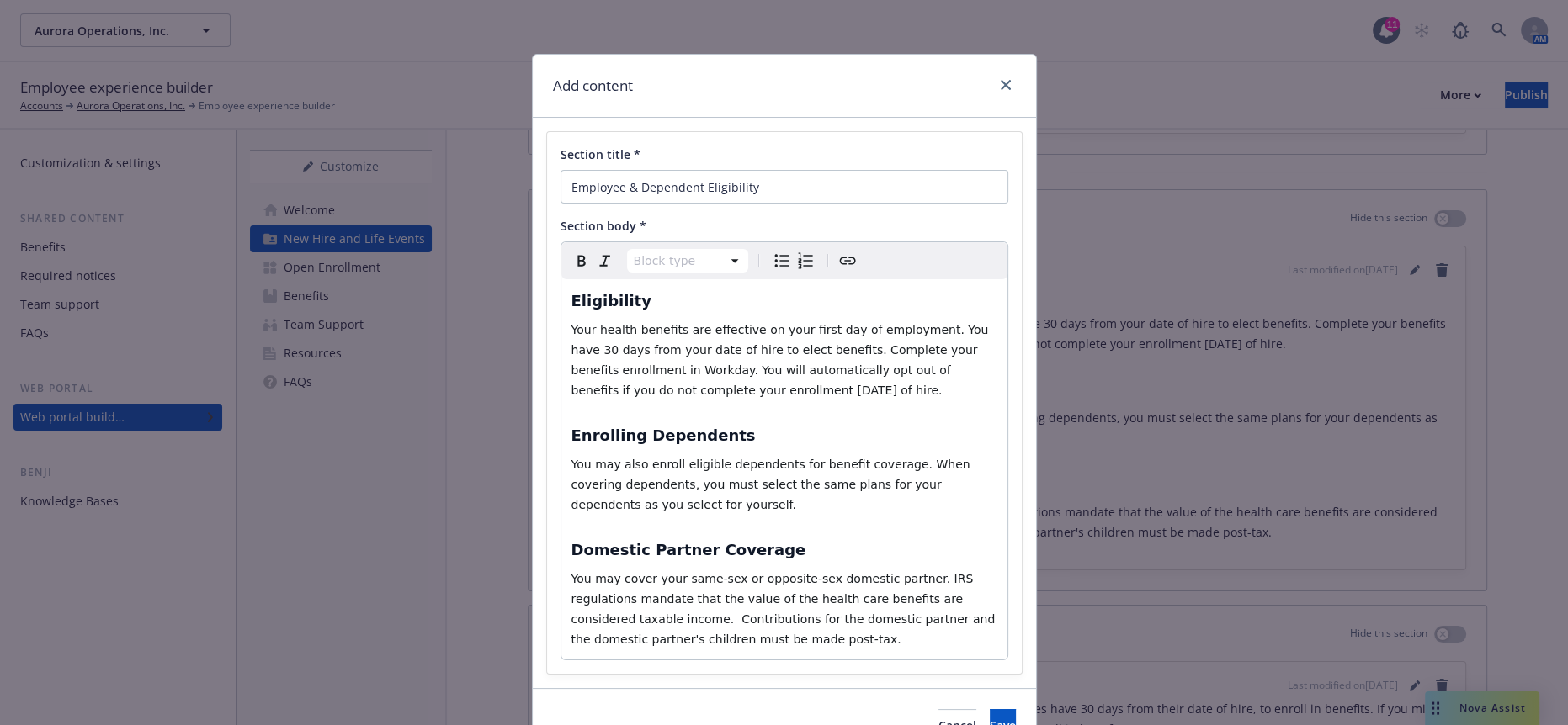
click at [617, 541] on span "Domestic Partner Coverage" at bounding box center [689, 550] width 235 height 18
drag, startPoint x: 716, startPoint y: 396, endPoint x: 514, endPoint y: 379, distance: 202.7
click at [514, 379] on div "Add content Section title * Employee & Dependent Eligibility Section body * Par…" at bounding box center [784, 362] width 1568 height 725
click at [625, 457] on span "You may also enroll eligible dependents for benefit coverage. When covering dep…" at bounding box center [773, 484] width 403 height 54
click at [633, 424] on h3 "Enrolling Dependents" at bounding box center [784, 435] width 426 height 24
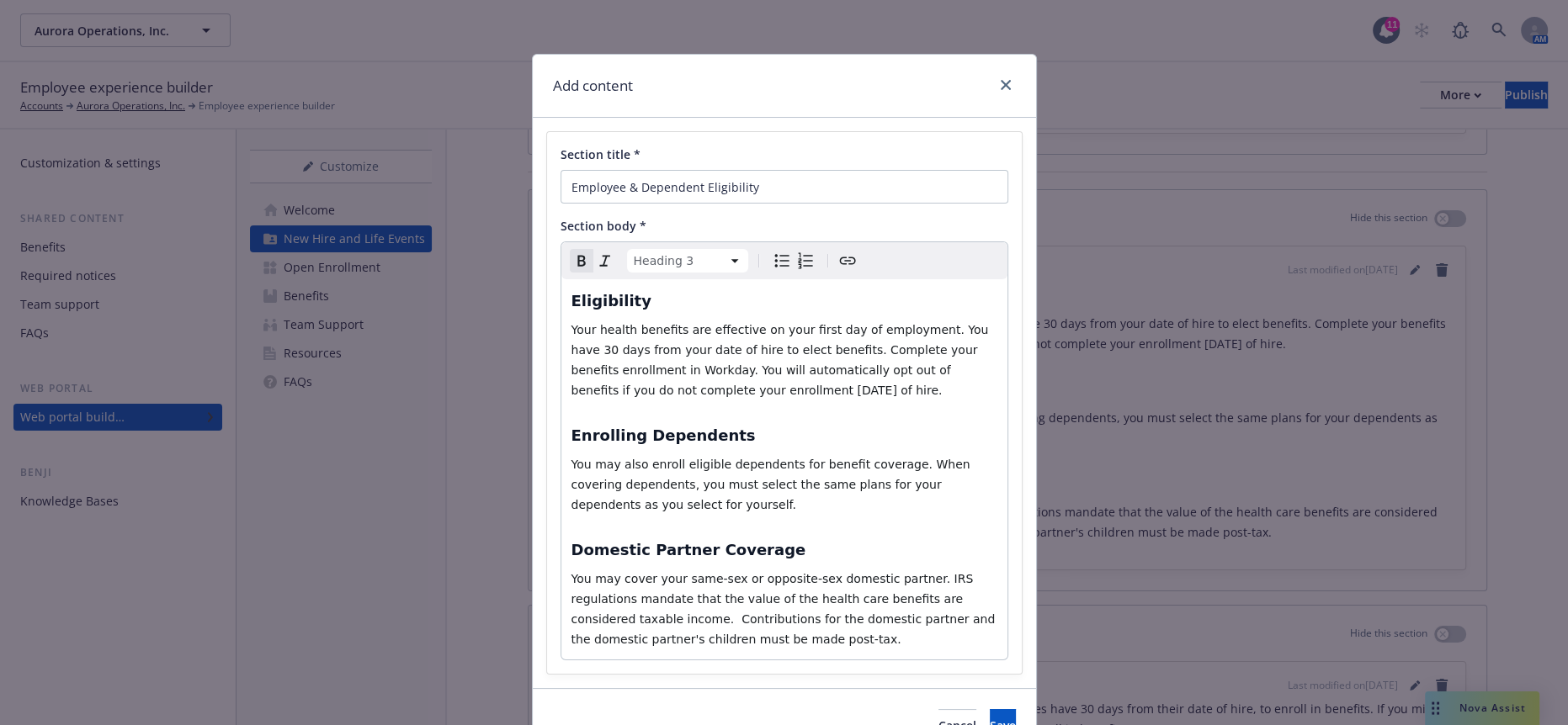
click at [633, 427] on strong "Enrolling Dependents" at bounding box center [663, 435] width 185 height 18
click at [587, 249] on button "Remove bold" at bounding box center [581, 261] width 24 height 24
click at [662, 357] on div "Eligibility Your health benefits are effective on your first day of employment.…" at bounding box center [784, 469] width 446 height 381
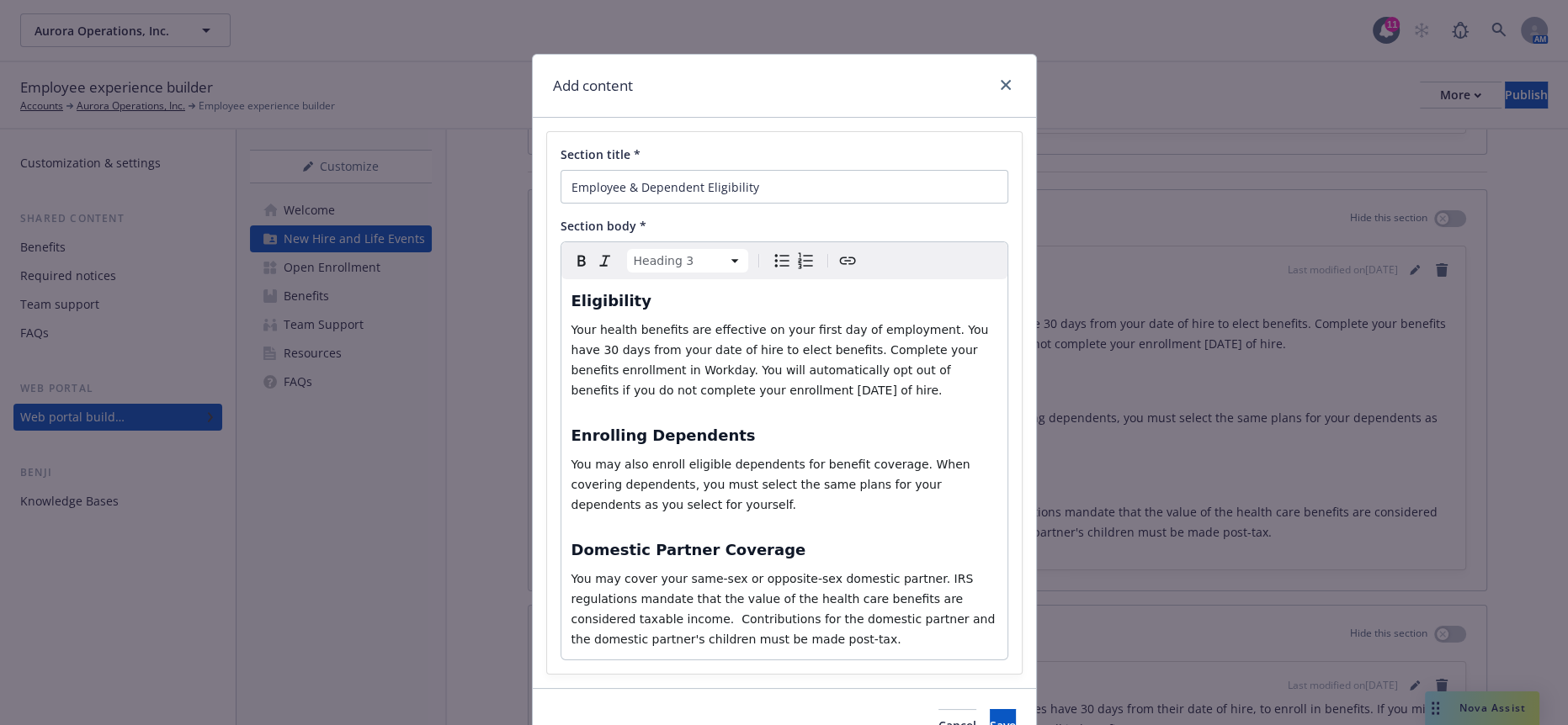
click at [795, 569] on p "You may cover your same-sex or opposite-sex domestic partner. IRS regulations m…" at bounding box center [784, 608] width 426 height 80
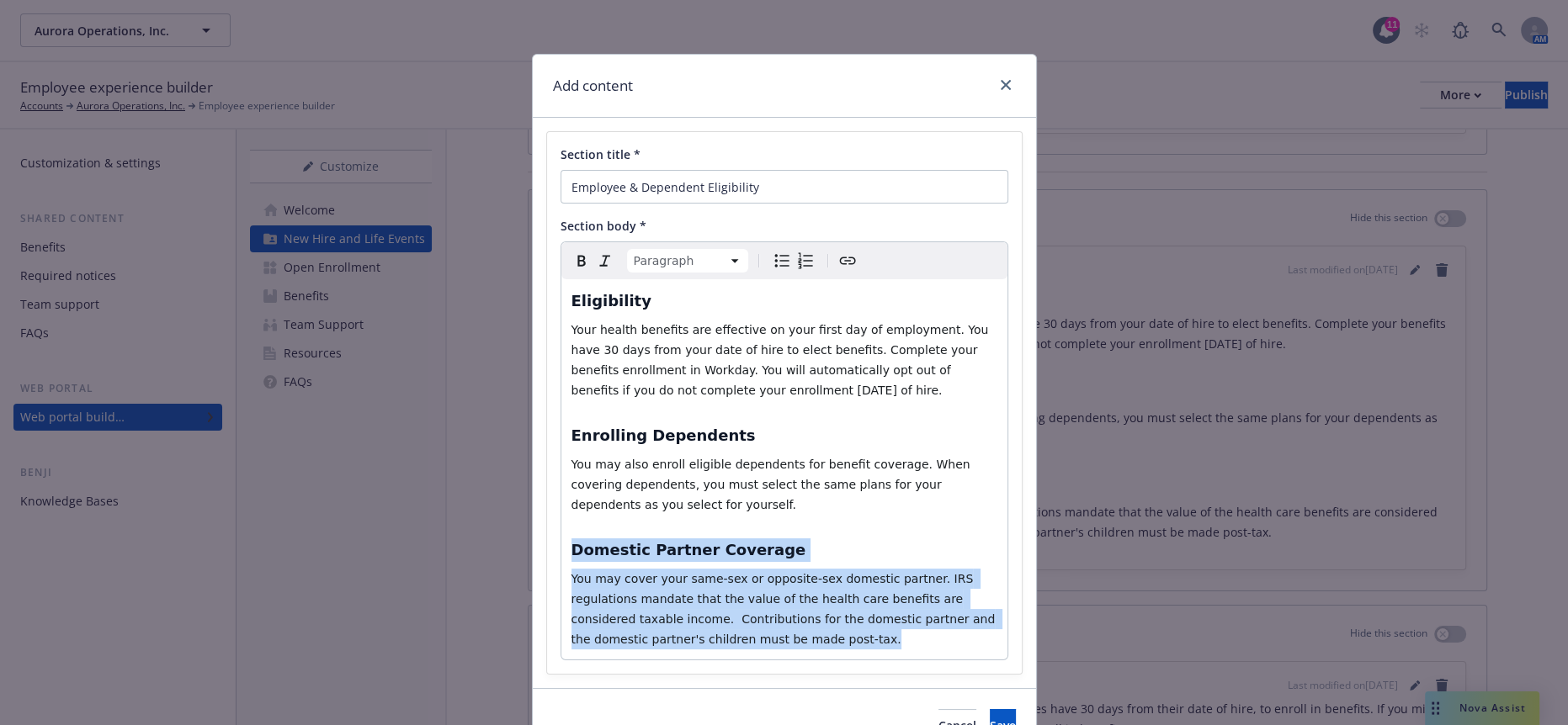
drag, startPoint x: 944, startPoint y: 529, endPoint x: 557, endPoint y: 439, distance: 397.3
click at [561, 439] on div "Paragraph Paragraph Heading 1 Heading 2 Heading 3 Heading 4 Heading 5 Heading 6…" at bounding box center [784, 450] width 448 height 419
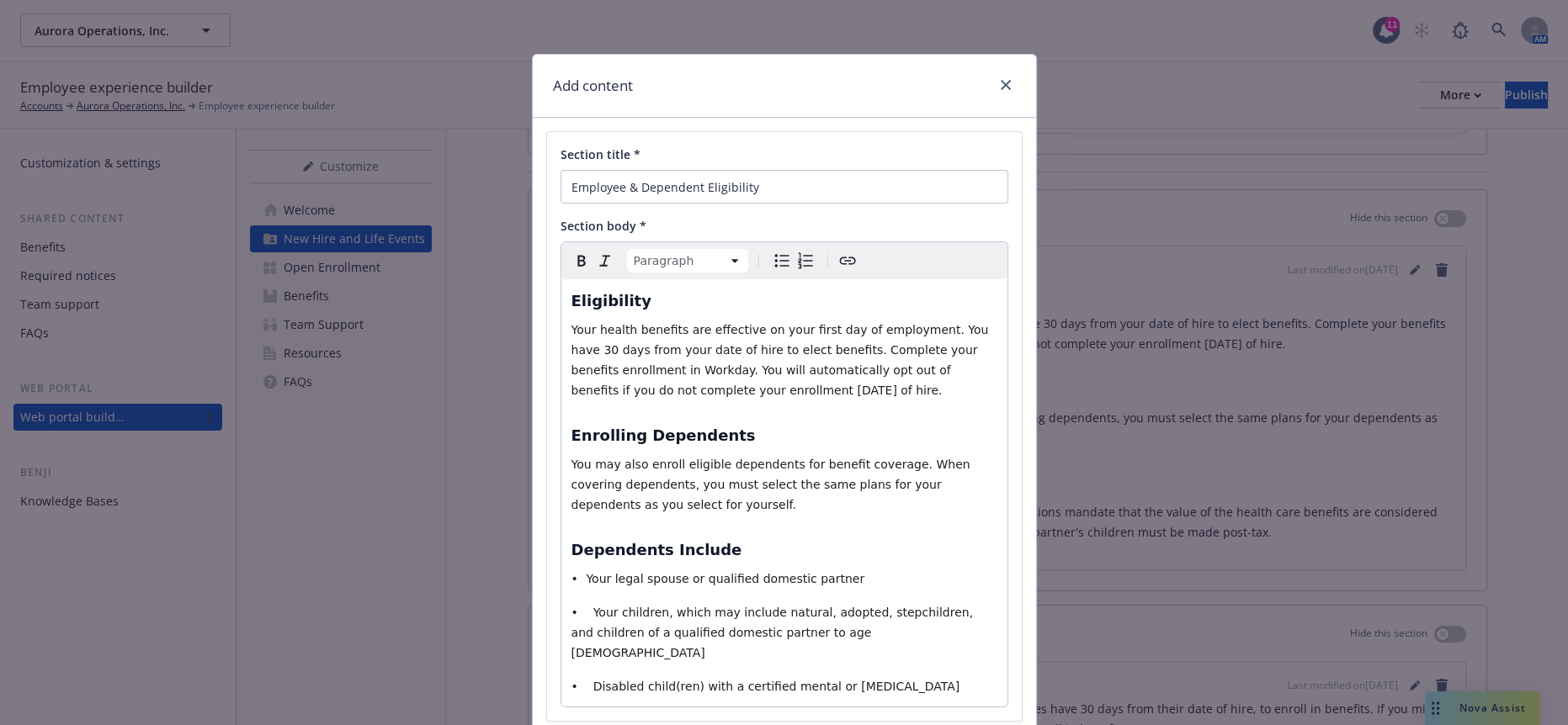
click at [622, 502] on div "Eligibility Your health benefits are effective on your first day of employment.…" at bounding box center [784, 493] width 446 height 427
drag, startPoint x: 879, startPoint y: 570, endPoint x: 495, endPoint y: 452, distance: 401.7
click at [495, 452] on div "Add content Section title * Employee & Dependent Eligibility Section body * Par…" at bounding box center [784, 362] width 1568 height 725
click at [706, 539] on h3 "Dependents Include" at bounding box center [784, 550] width 426 height 24
select select "h3"
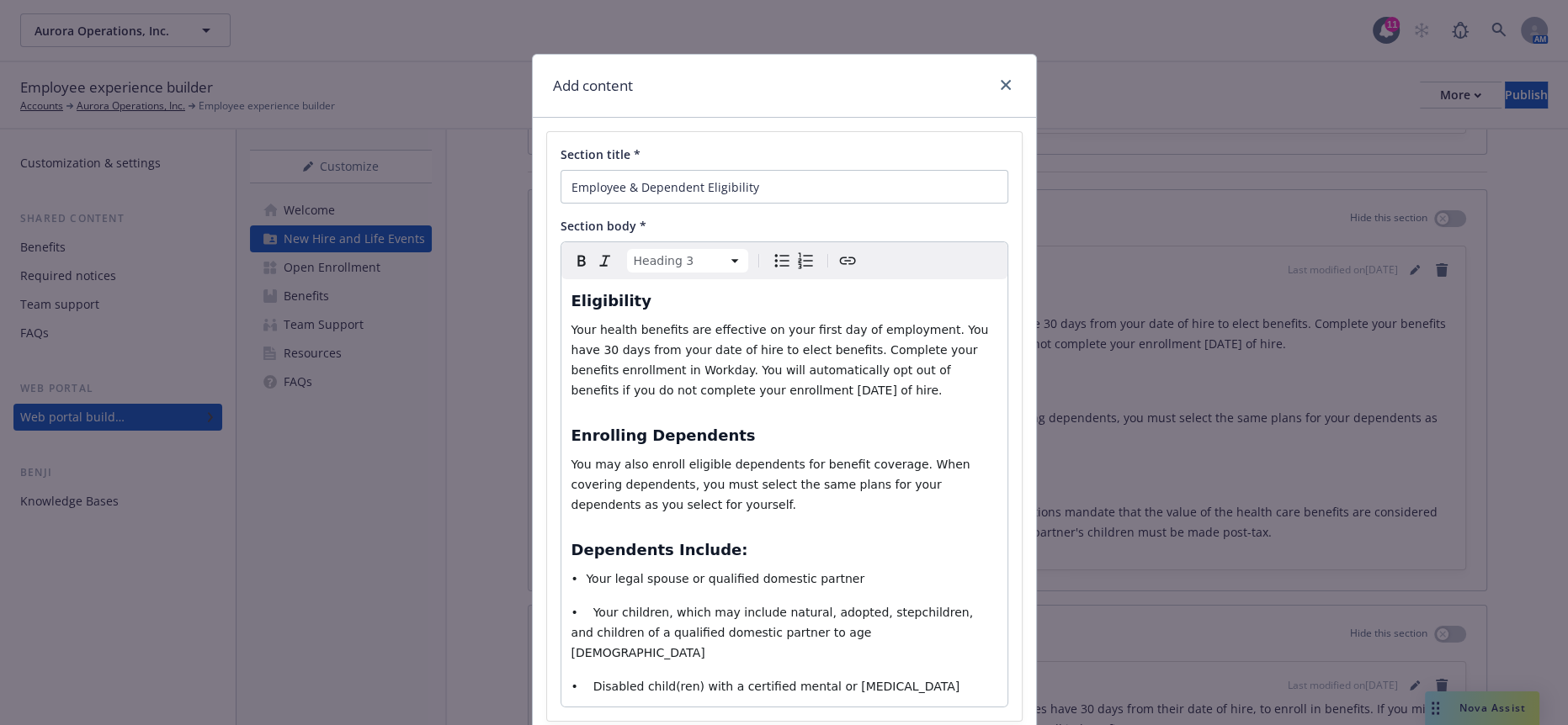
select select "paragraph"
drag, startPoint x: 887, startPoint y: 572, endPoint x: 541, endPoint y: 489, distance: 355.8
click at [547, 489] on div "Section title * Employee & Dependent Eligibility Section body * Paragraph Parag…" at bounding box center [784, 427] width 474 height 589
click at [775, 255] on icon "Bulleted list" at bounding box center [782, 261] width 14 height 12
select select
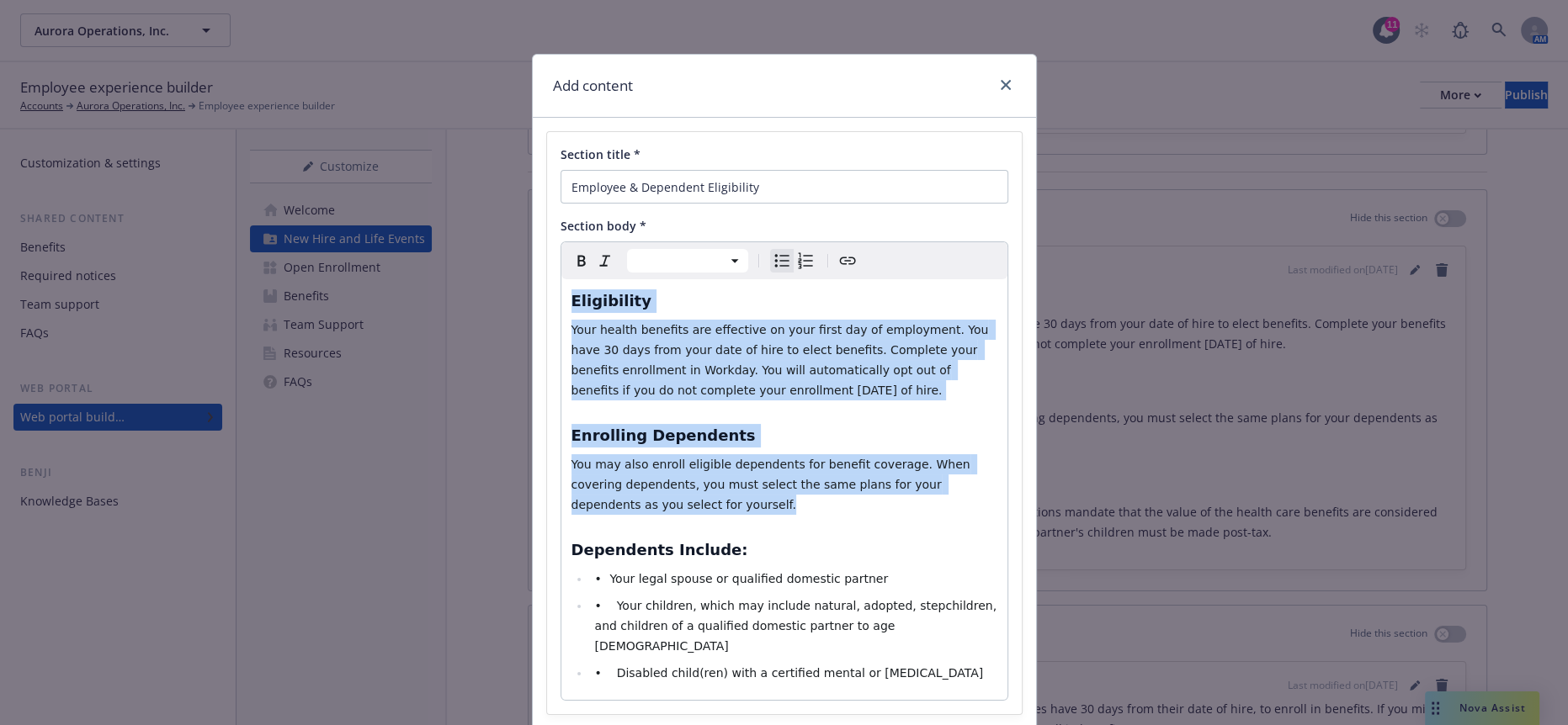
click at [623, 572] on span "Your legal spouse or qualified domestic partner" at bounding box center [748, 578] width 278 height 13
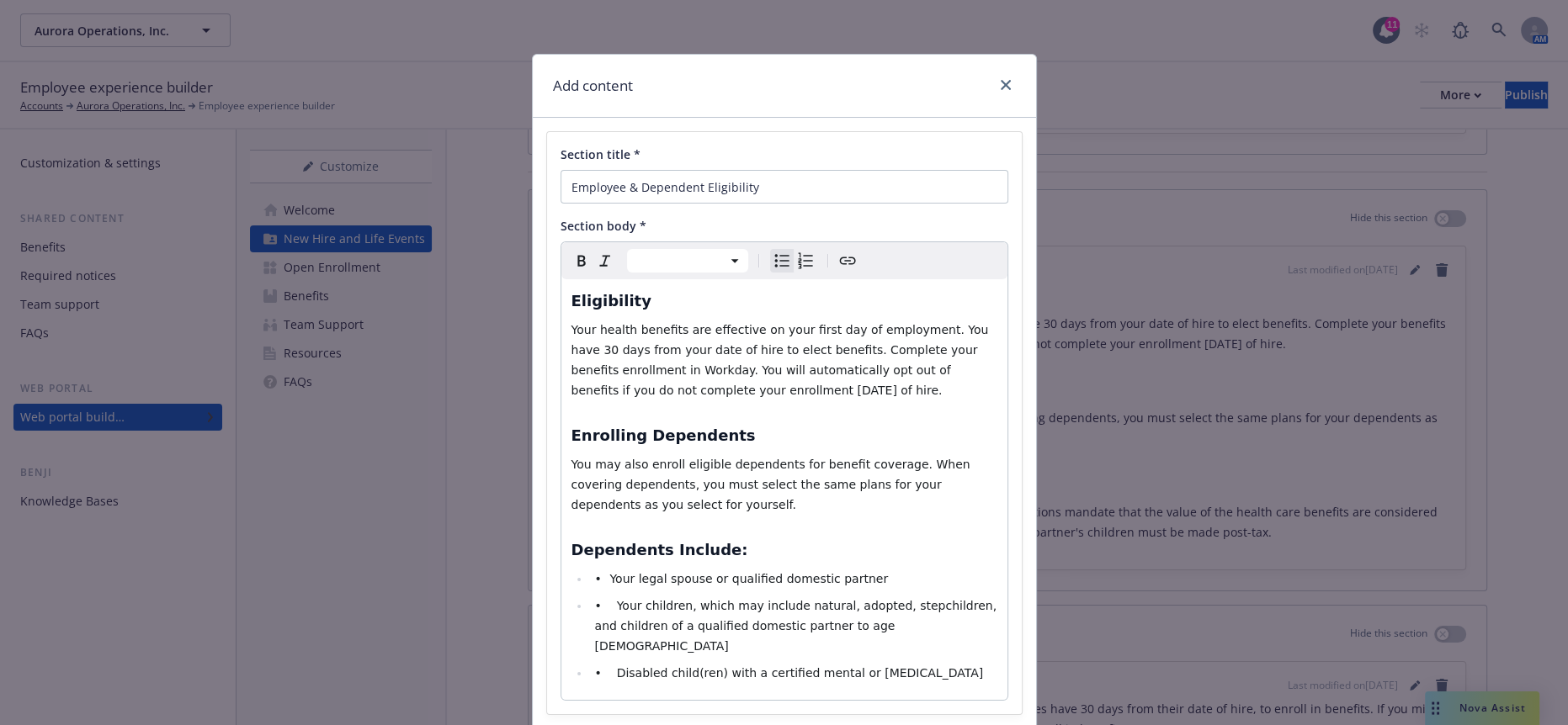
drag, startPoint x: 597, startPoint y: 513, endPoint x: 678, endPoint y: 526, distance: 82.0
click at [597, 599] on span "• Your children, which may include natural, adopted, stepchildren, and children…" at bounding box center [797, 625] width 405 height 54
drag, startPoint x: 595, startPoint y: 490, endPoint x: 604, endPoint y: 491, distance: 9.1
click at [610, 572] on span "Your legal spouse or qualified domestic partner" at bounding box center [748, 578] width 278 height 13
click at [597, 667] on span "• Disabled child(ren) with a certified mental or physical disability" at bounding box center [789, 673] width 389 height 13
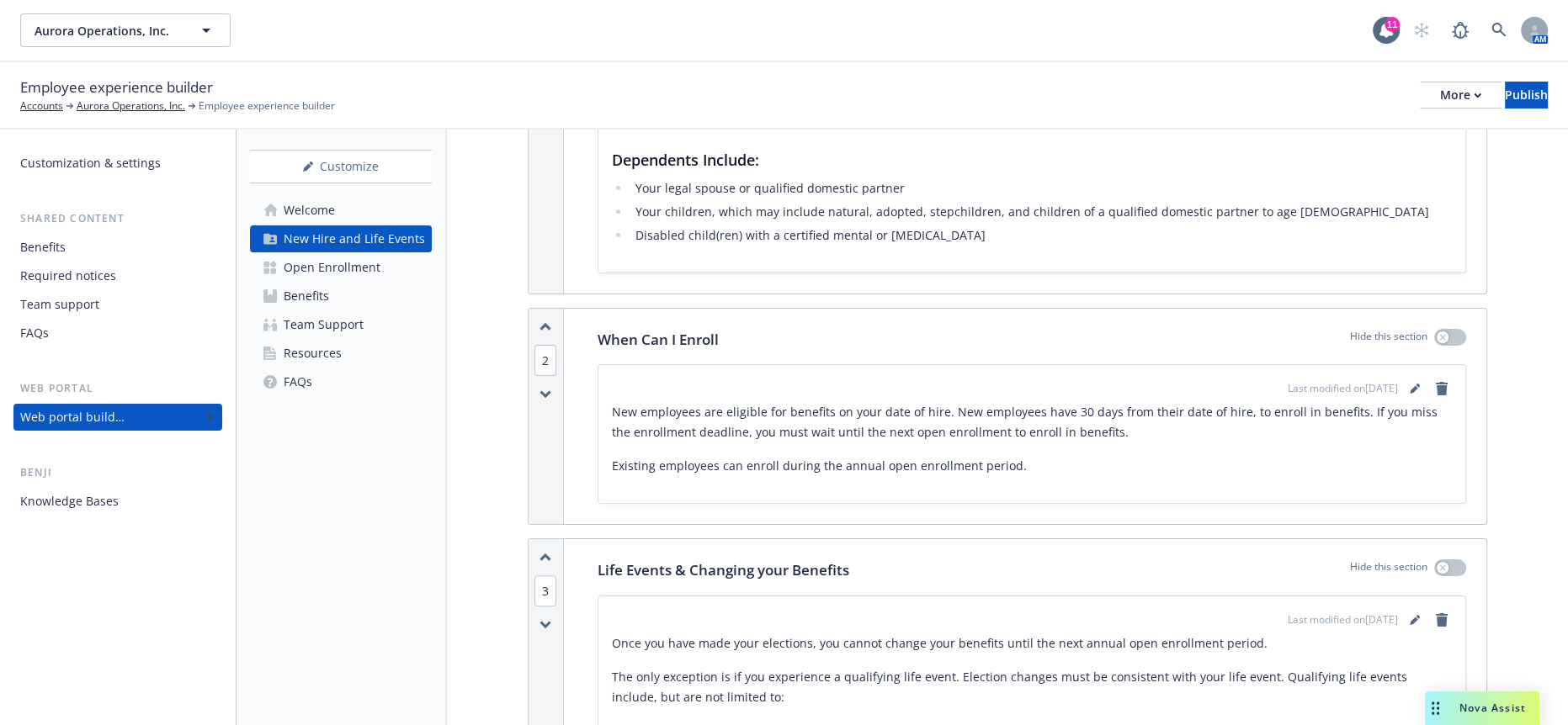
scroll to position [562, 0]
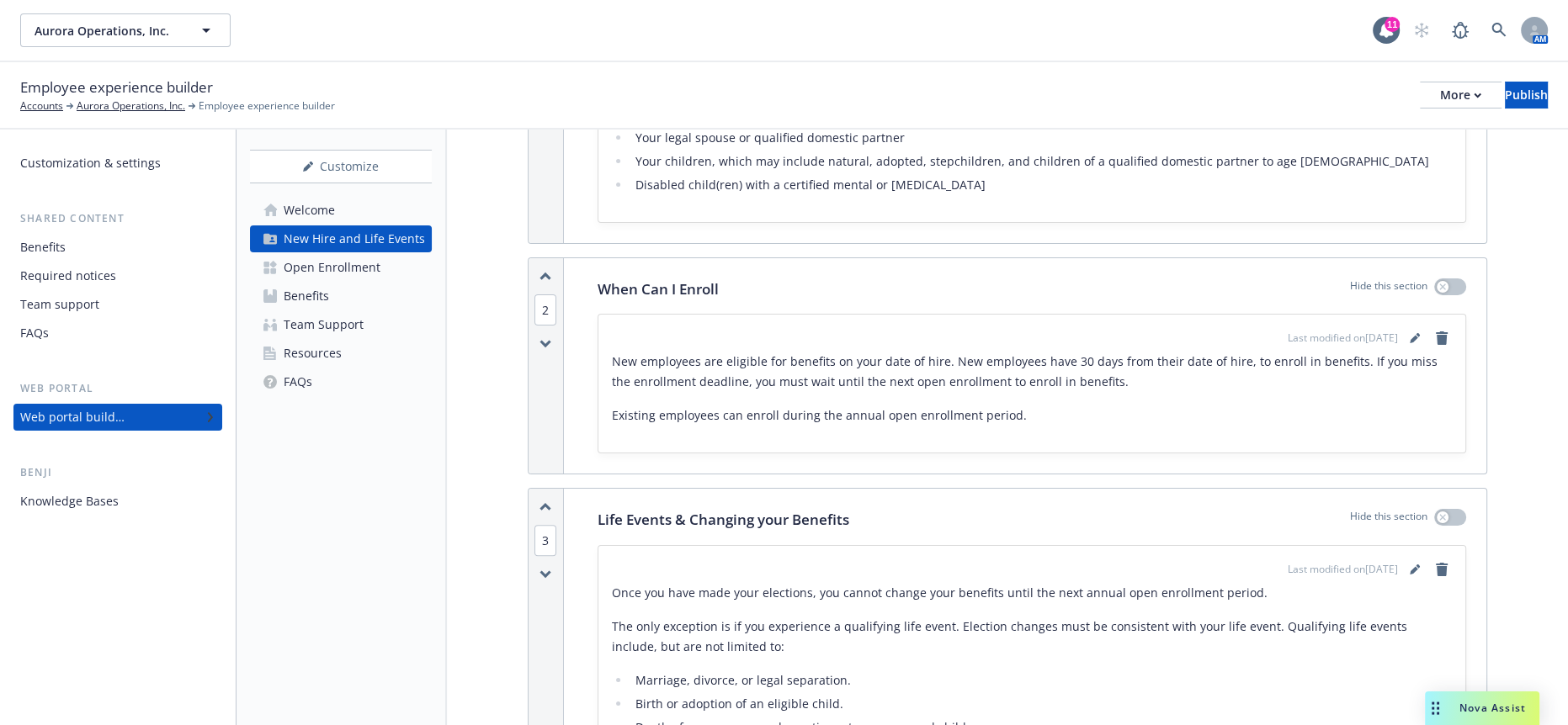
click at [95, 578] on div "Customization & settings Shared content Benefits Required notices Team support …" at bounding box center [117, 427] width 236 height 596
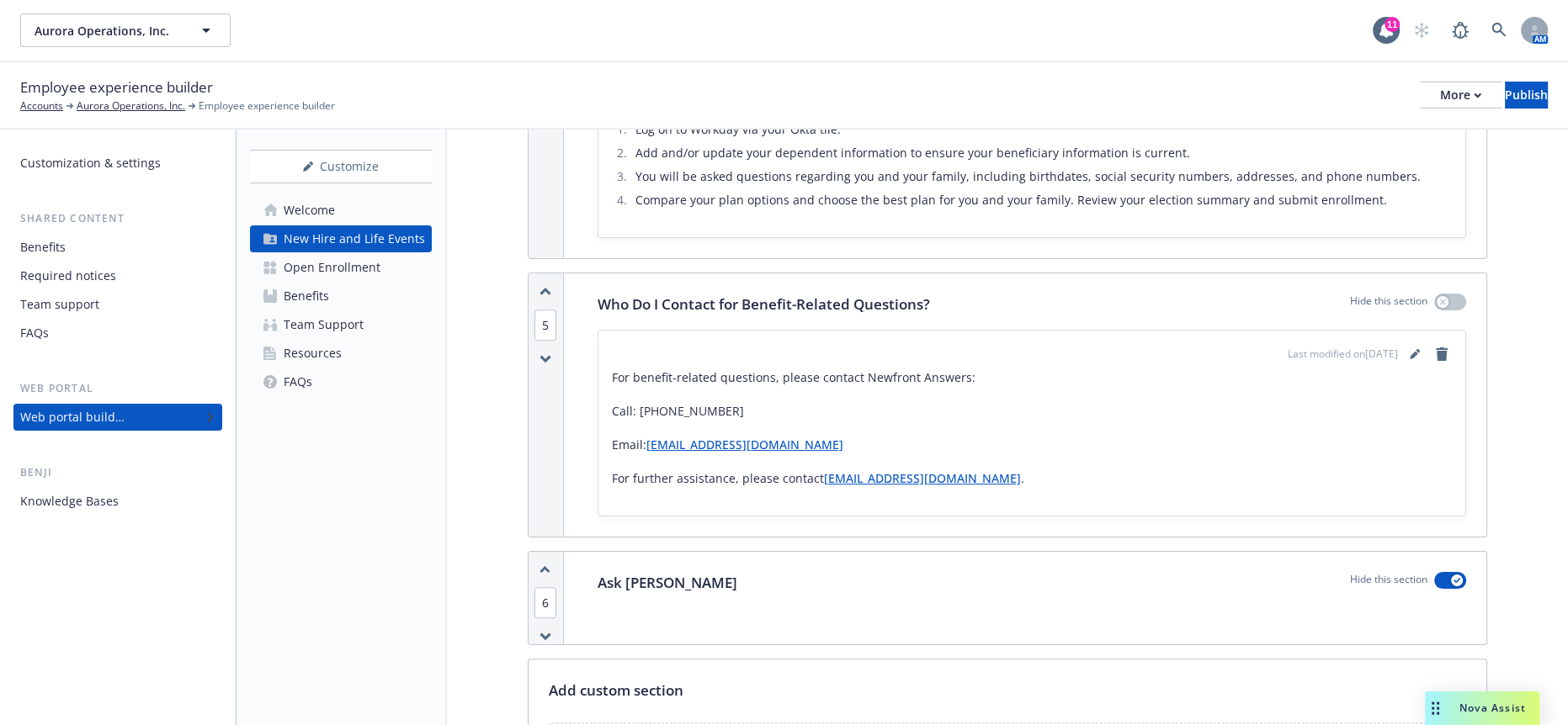
scroll to position [1330, 0]
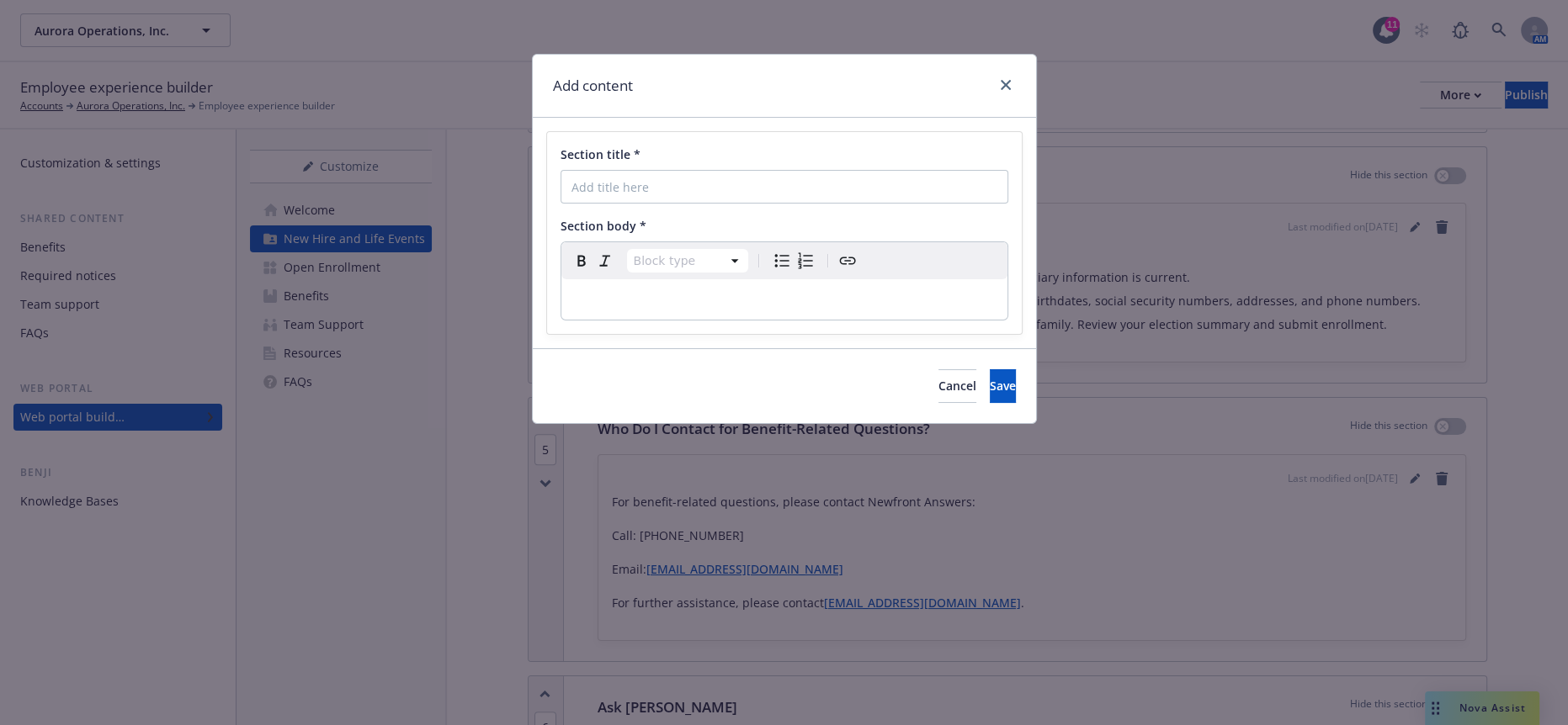
click at [691, 290] on p "editable markdown" at bounding box center [784, 299] width 426 height 20
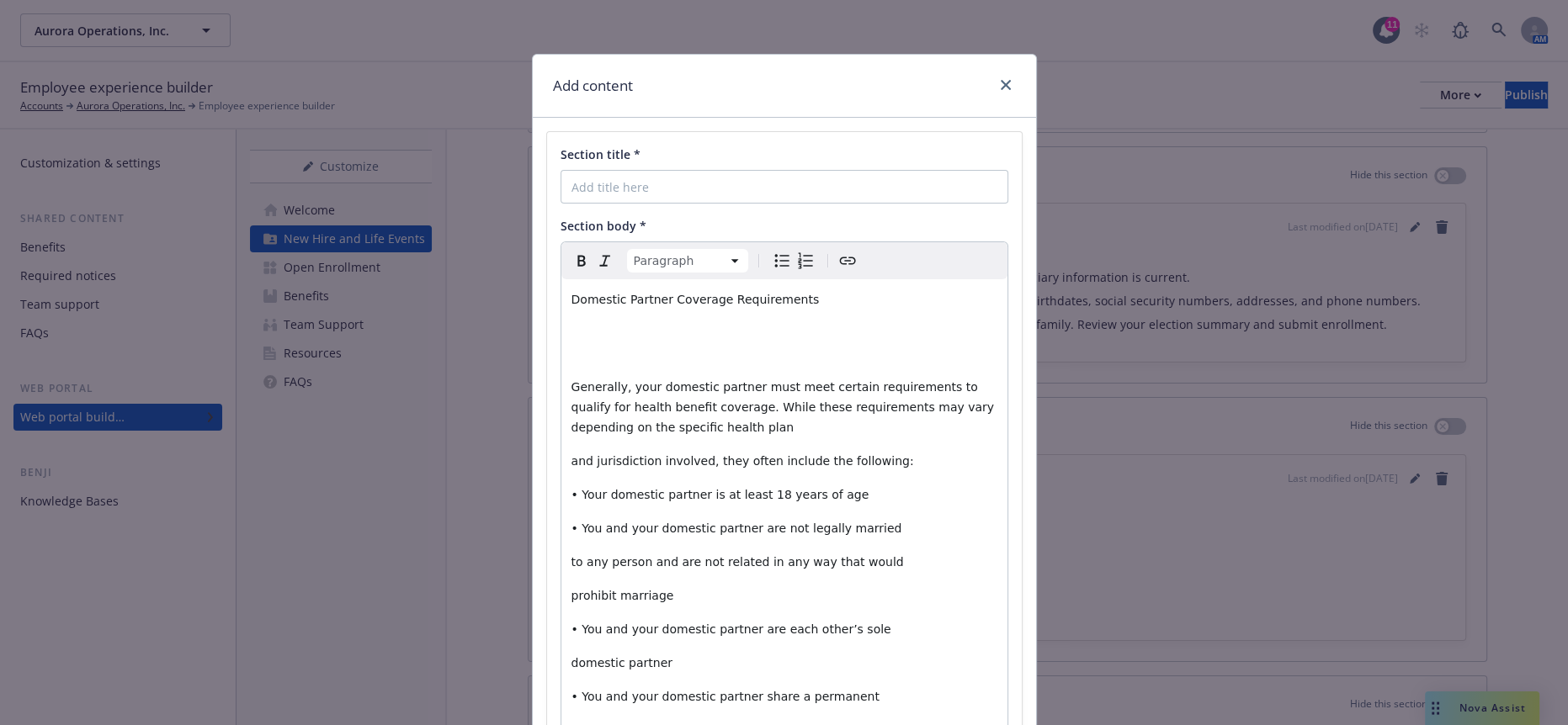
scroll to position [39, 0]
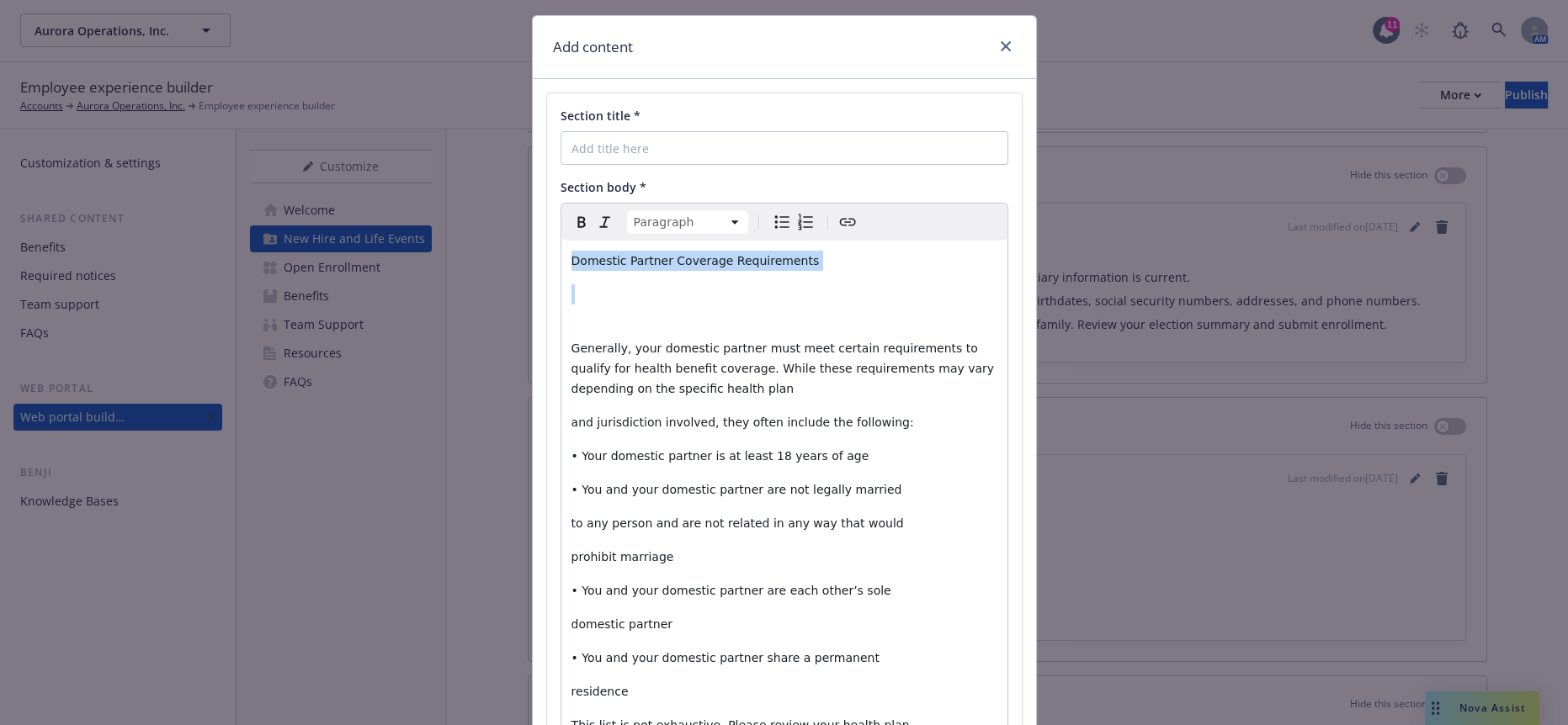
drag, startPoint x: 793, startPoint y: 259, endPoint x: 502, endPoint y: 243, distance: 291.4
click at [502, 243] on div "Add content Section title * Section body * Paragraph Paragraph Heading 1 Headin…" at bounding box center [784, 362] width 1568 height 725
copy span "Domestic Partner Coverage Requirements"
click at [614, 115] on span "Section title *" at bounding box center [601, 116] width 80 height 16
click at [614, 132] on input "Section title *" at bounding box center [784, 148] width 448 height 34
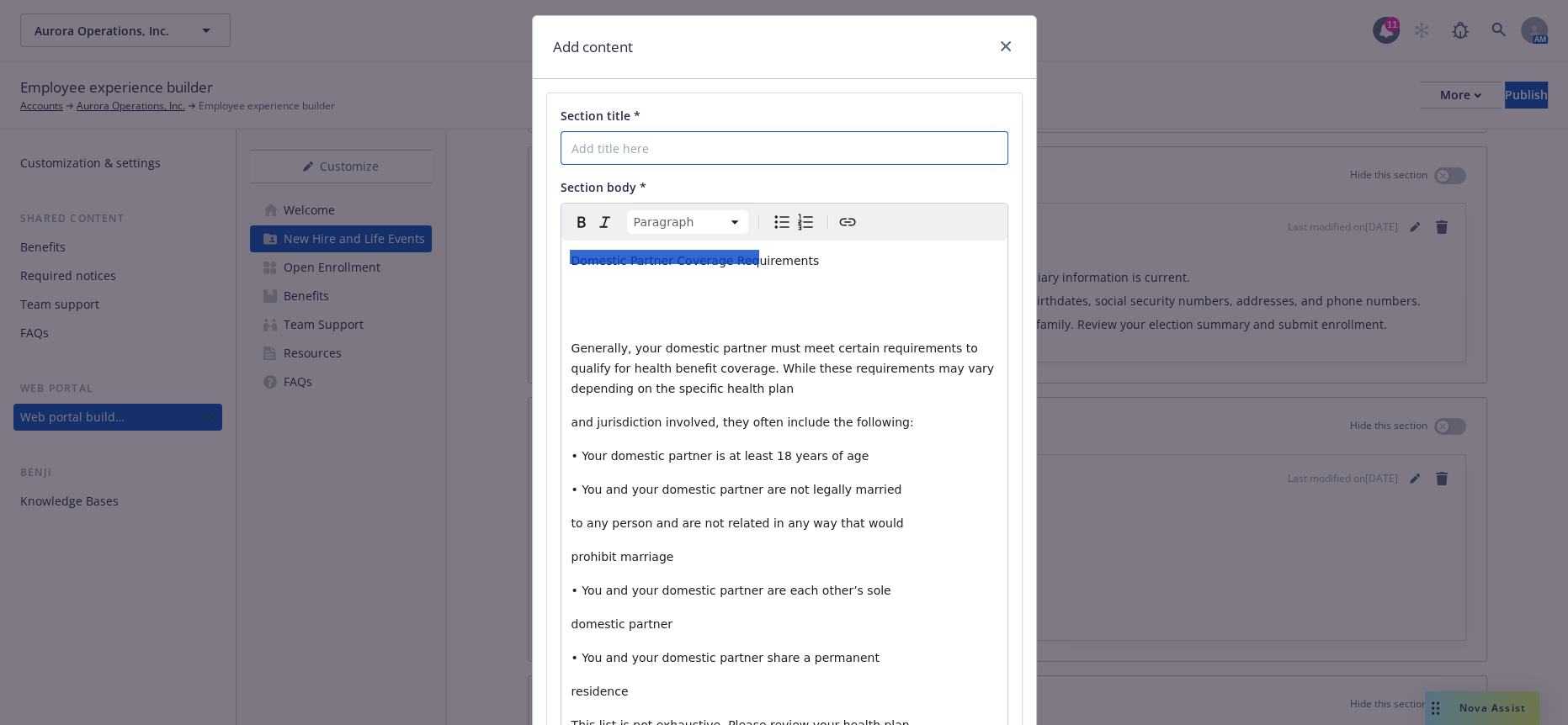
click at [614, 133] on input "Section title *" at bounding box center [784, 148] width 448 height 34
paste input "Domestic Partner Coverage Requirements"
type input "Domestic Partner Coverage Requirements"
click at [615, 284] on p "editable markdown" at bounding box center [784, 305] width 426 height 41
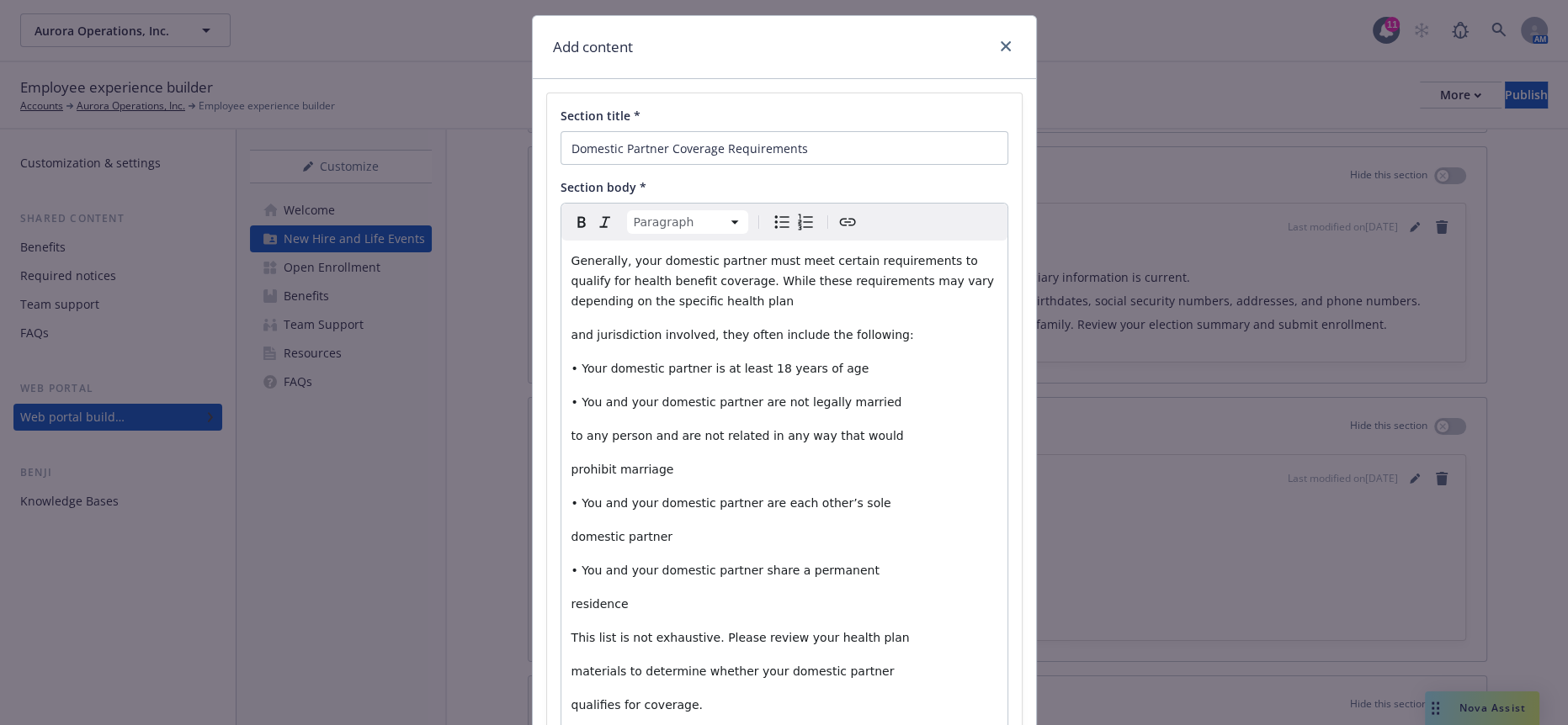
click at [562, 293] on div "Generally, your domestic partner must meet certain requirements to qualify for …" at bounding box center [784, 500] width 446 height 518
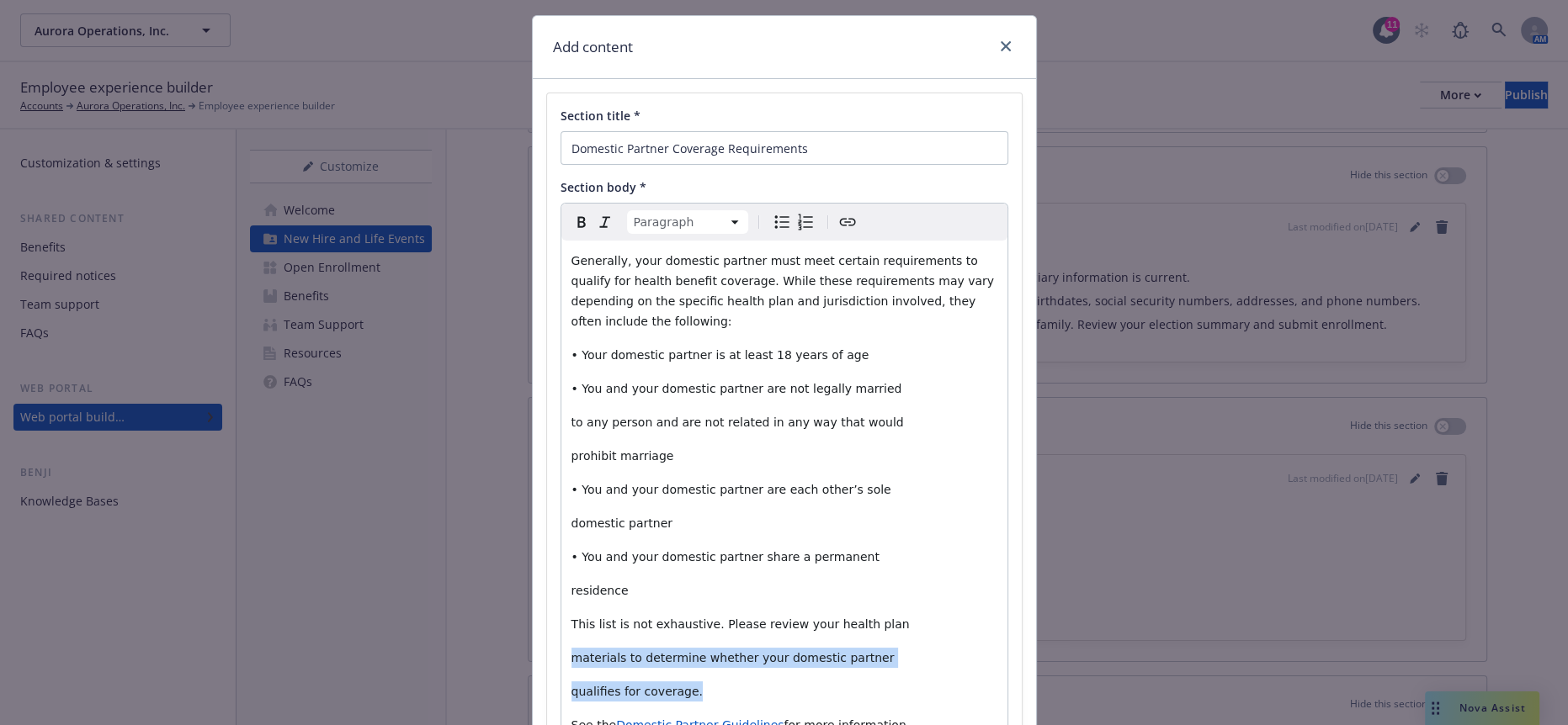
drag, startPoint x: 702, startPoint y: 603, endPoint x: 557, endPoint y: 570, distance: 148.7
click at [562, 570] on div "Generally, your domestic partner must meet certain requirements to qualify for …" at bounding box center [784, 494] width 446 height 505
click at [722, 617] on span "This list is not exhaustive. Please review your health plan" at bounding box center [740, 623] width 338 height 13
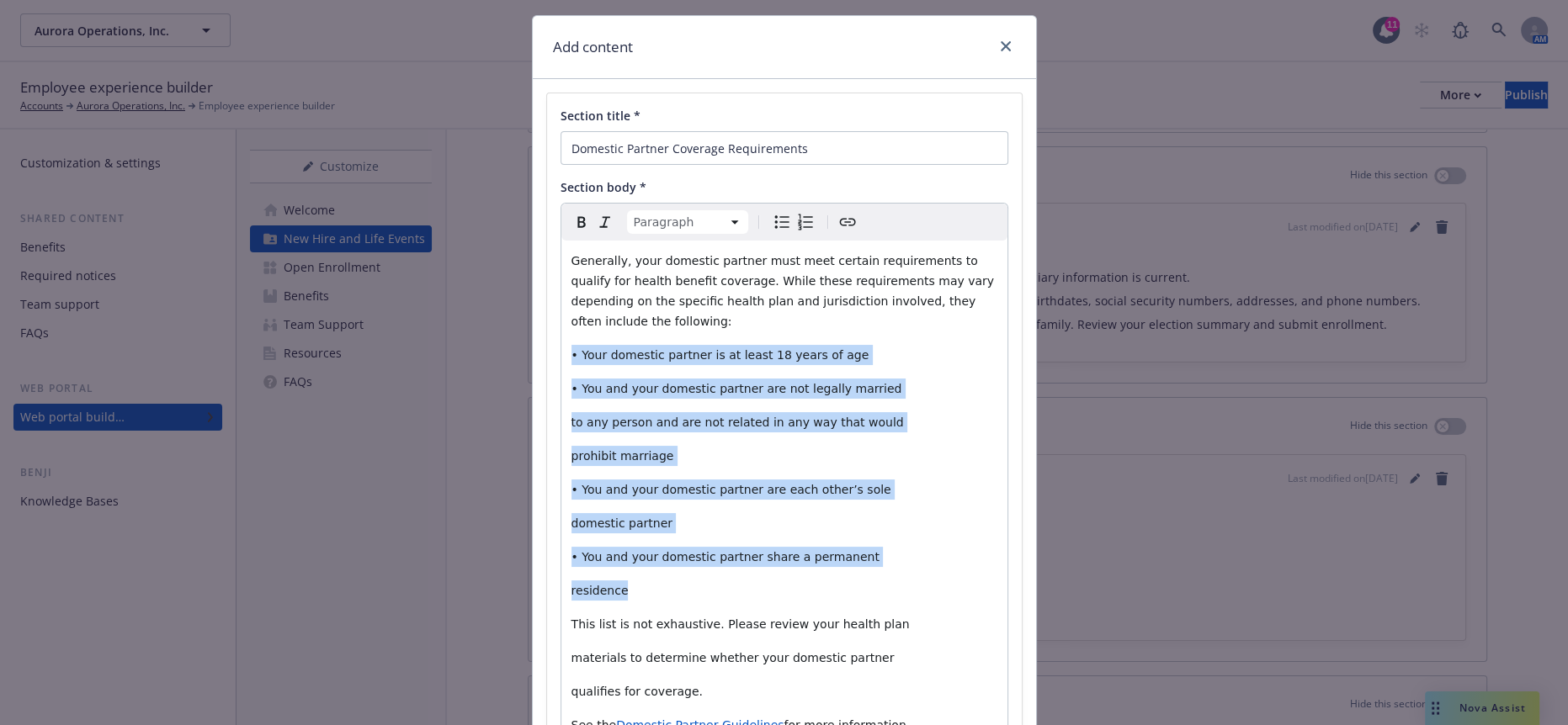
drag, startPoint x: 616, startPoint y: 520, endPoint x: 497, endPoint y: 310, distance: 241.4
click at [497, 310] on div "Add content Section title * Domestic Partner Coverage Requirements Section body…" at bounding box center [784, 362] width 1568 height 725
click at [772, 212] on icon "Bulleted list" at bounding box center [782, 222] width 20 height 20
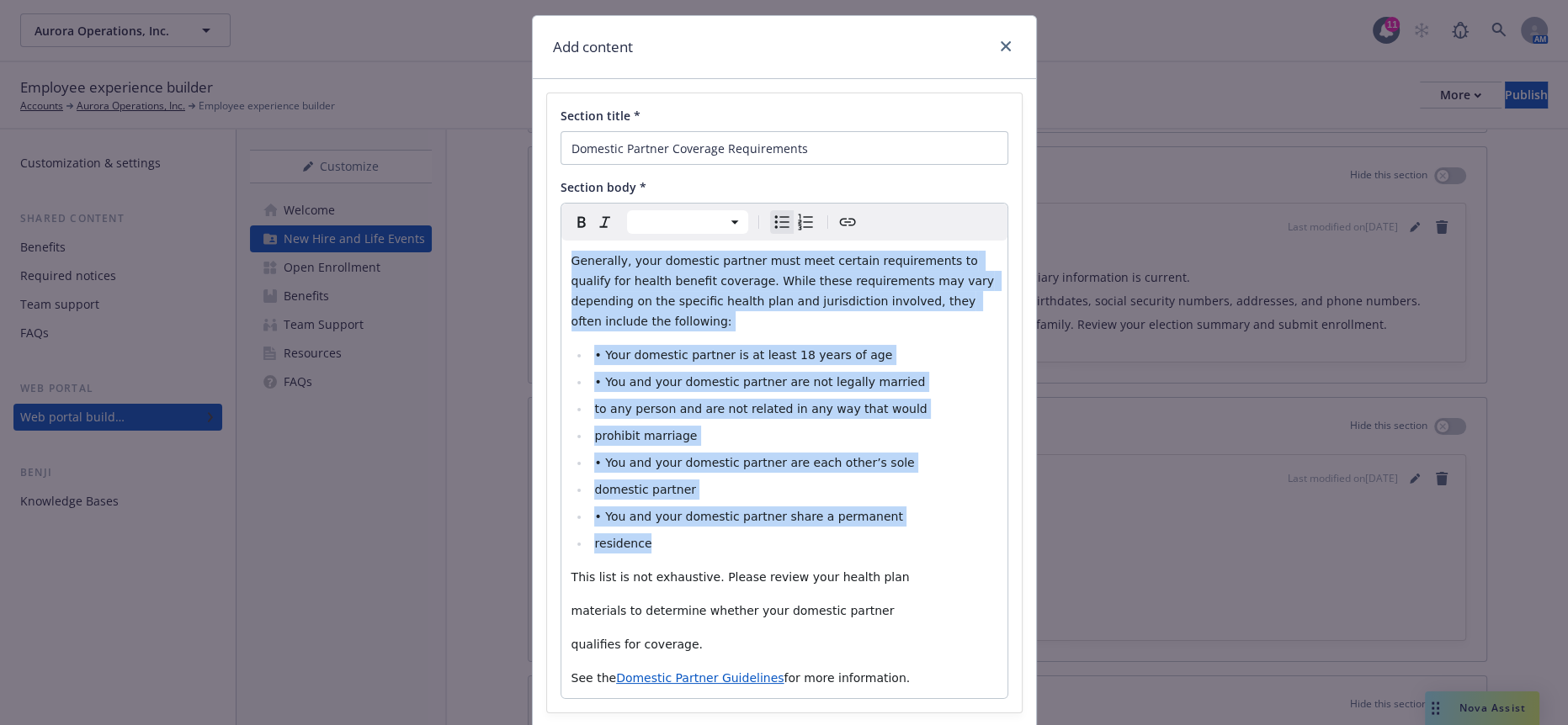
drag, startPoint x: 647, startPoint y: 332, endPoint x: 603, endPoint y: 339, distance: 44.6
click at [647, 375] on span "• You and your domestic partner are not legally married" at bounding box center [760, 381] width 330 height 13
click at [590, 372] on li "• You and your domestic partner are not legally married" at bounding box center [793, 381] width 407 height 20
click at [595, 348] on span "• Your domestic partner is at least 18 years of age" at bounding box center [743, 354] width 298 height 13
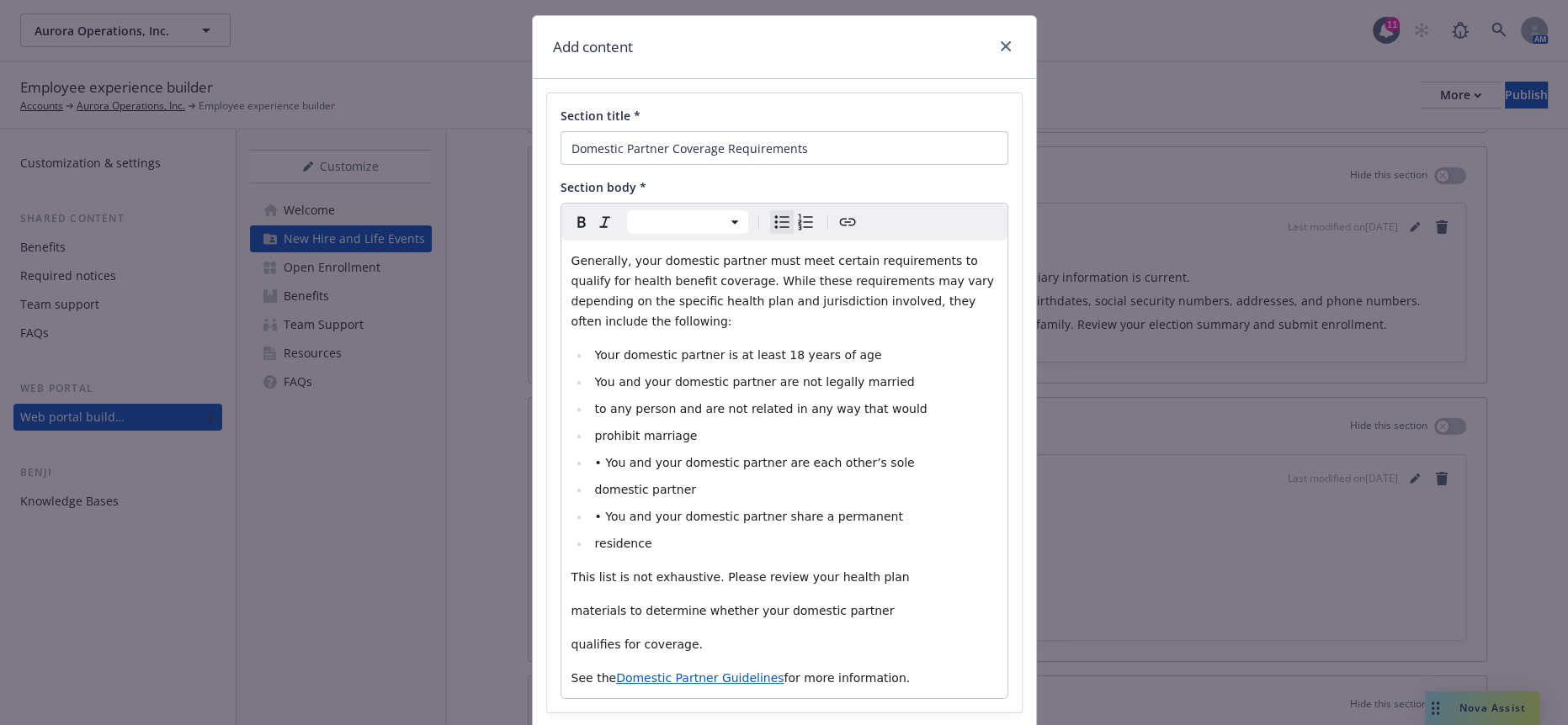
click at [590, 399] on li "to any person and are not related in any way that would" at bounding box center [793, 409] width 407 height 20
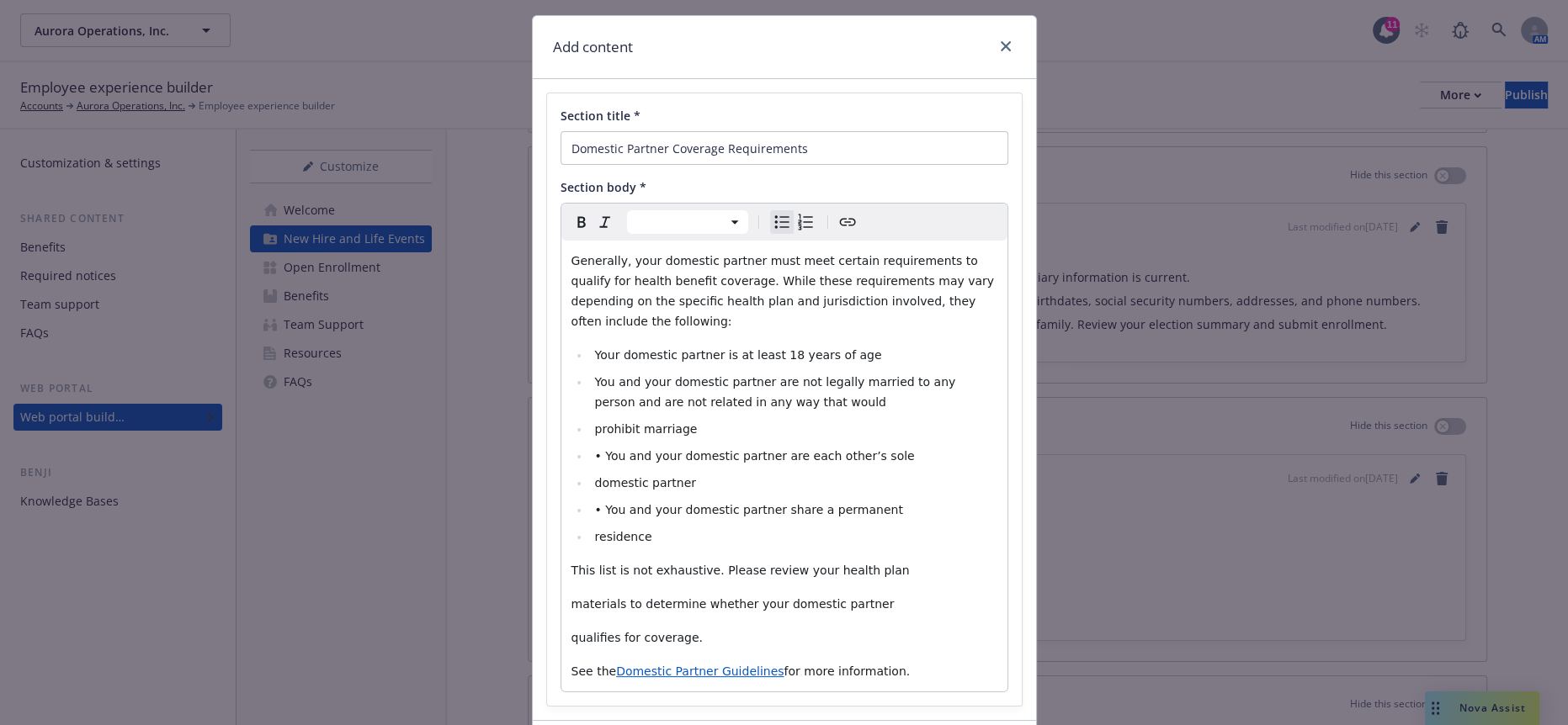
click at [572, 375] on ul "Your domestic partner is at least 18 years of age You and your domestic partner…" at bounding box center [784, 446] width 426 height 202
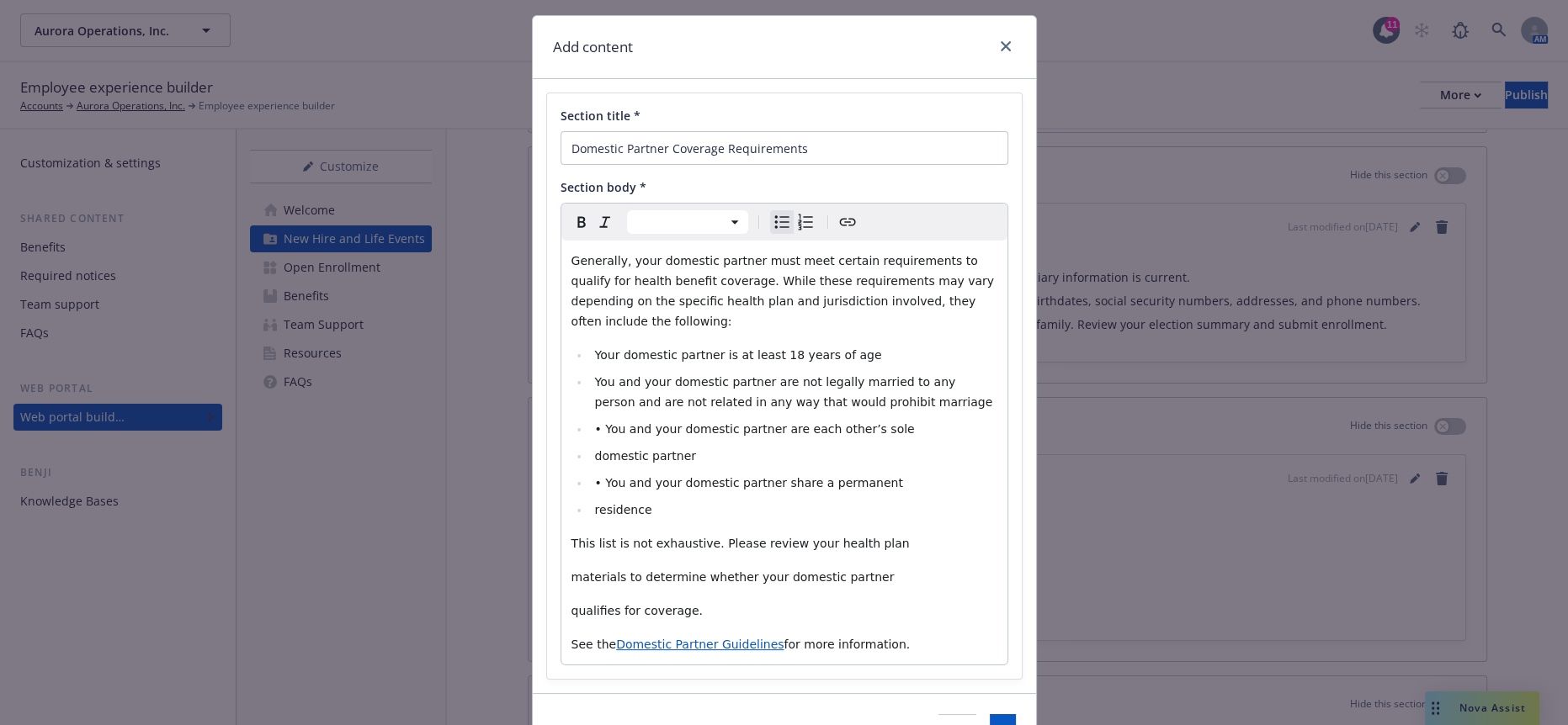
click at [767, 372] on li "You and your domestic partner are not legally married to any person and are not…" at bounding box center [793, 392] width 407 height 41
click at [807, 345] on li "Your domestic partner is at least 18 years of age" at bounding box center [793, 355] width 407 height 20
click at [590, 446] on li "domestic partner" at bounding box center [793, 456] width 407 height 20
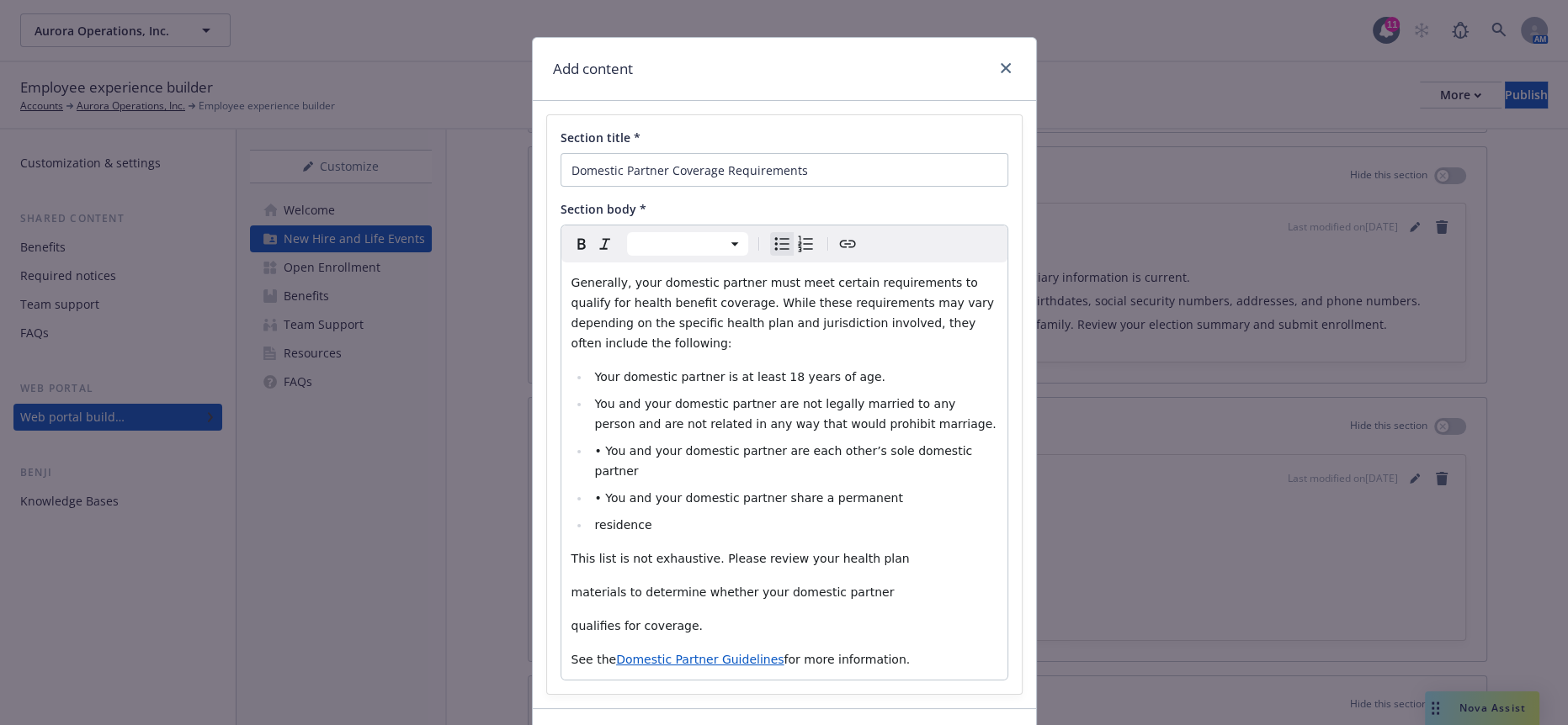
click at [595, 444] on span "• You and your domestic partner are each other’s sole domestic partner" at bounding box center [785, 461] width 382 height 34
click at [907, 441] on li "You and your domestic partner are each other’s sole domestic partner" at bounding box center [793, 461] width 407 height 41
click at [590, 488] on li "• You and your domestic partner share a permanent" at bounding box center [793, 498] width 407 height 20
click at [595, 518] on span "residence" at bounding box center [623, 525] width 57 height 13
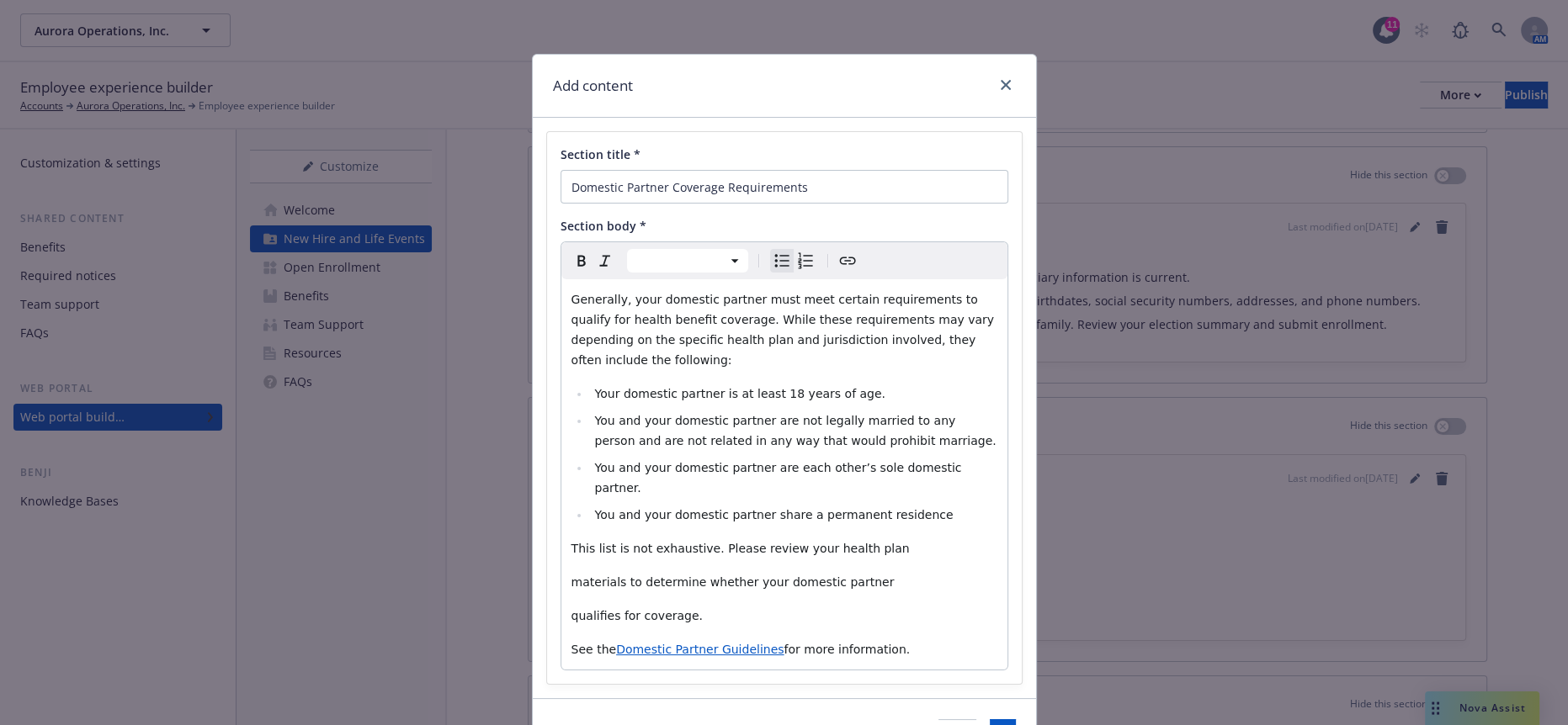
click at [868, 505] on li "You and your domestic partner share a permanent residence" at bounding box center [793, 515] width 407 height 20
select select "paragraph"
click at [572, 576] on span "materials to determine whether your domestic partner" at bounding box center [733, 582] width 323 height 13
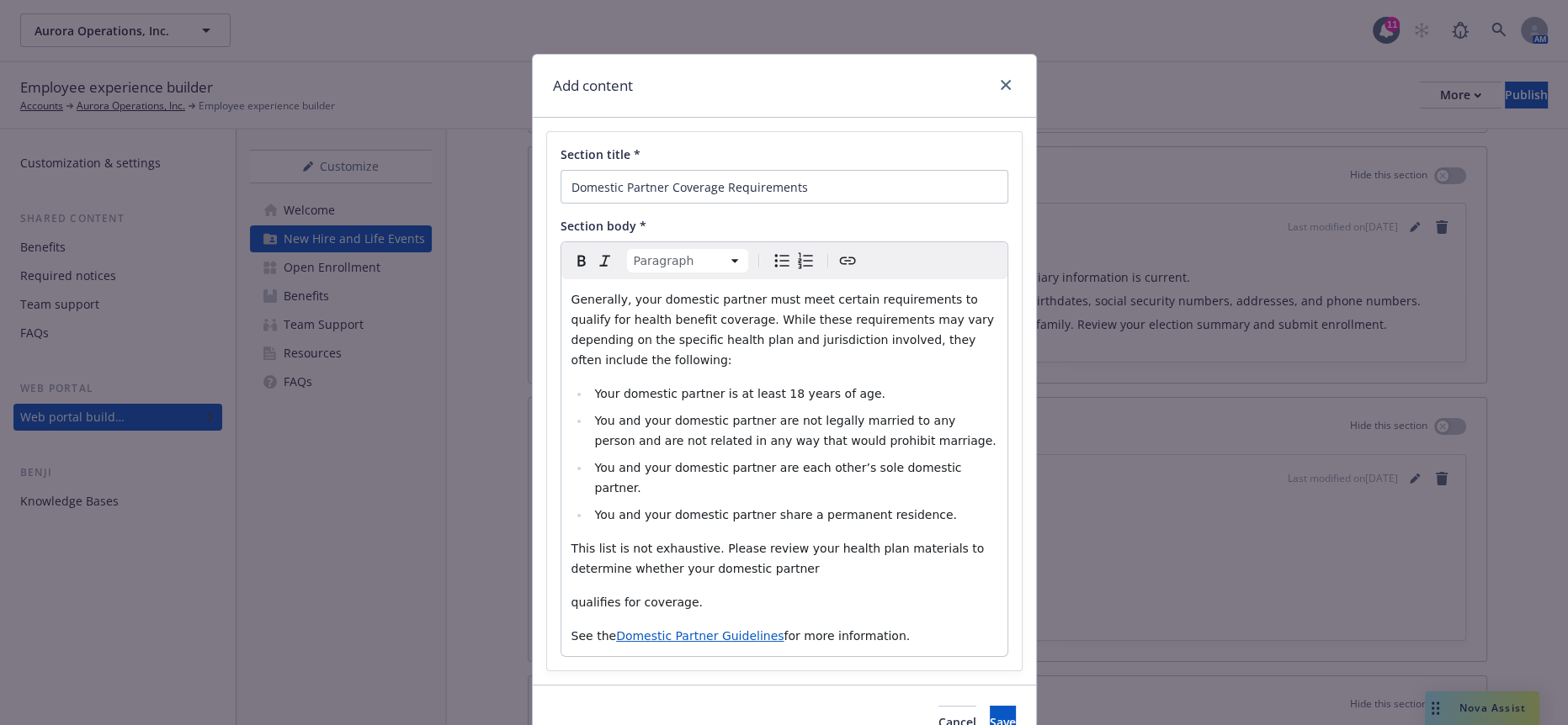
click at [572, 596] on span "qualifies for coverage." at bounding box center [637, 602] width 132 height 13
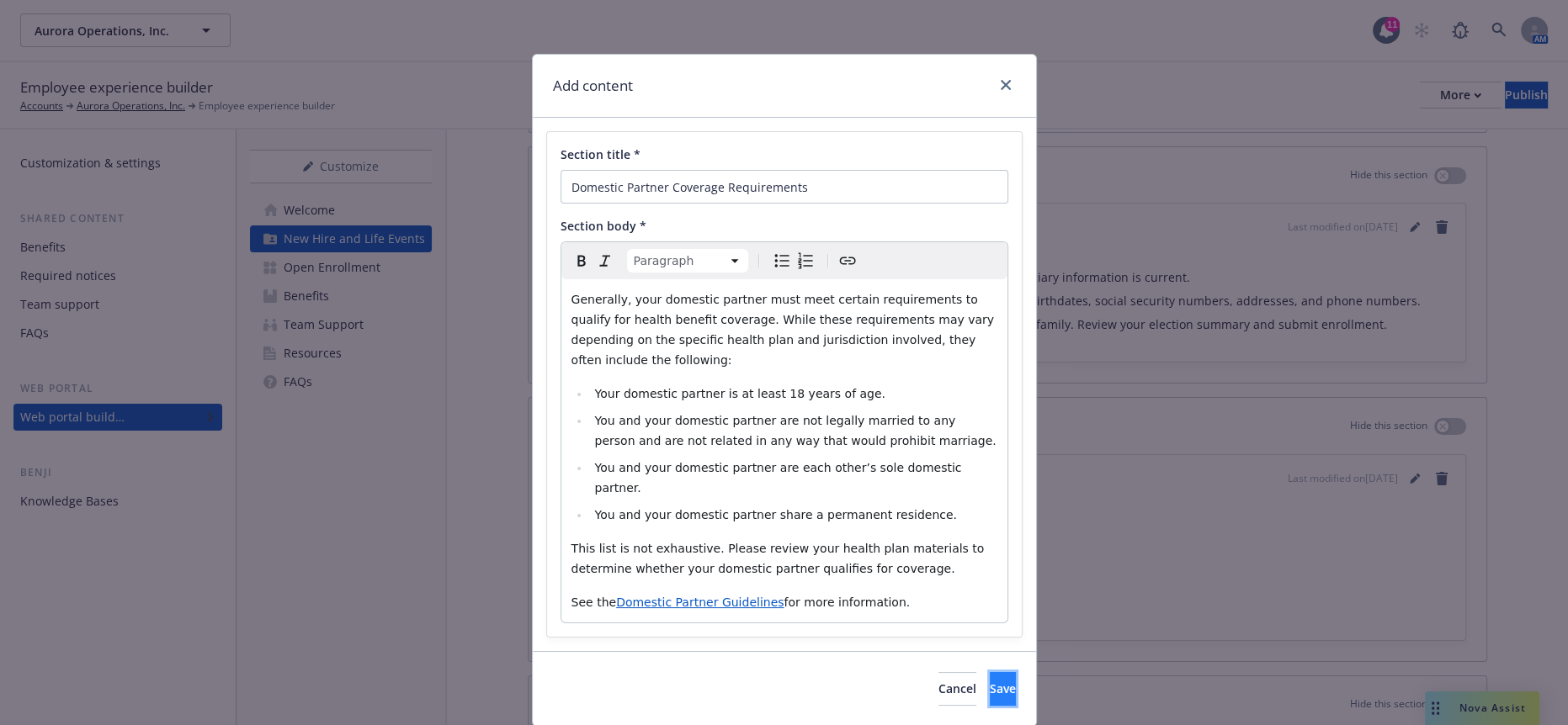
click at [990, 672] on button "Save" at bounding box center [1004, 689] width 27 height 34
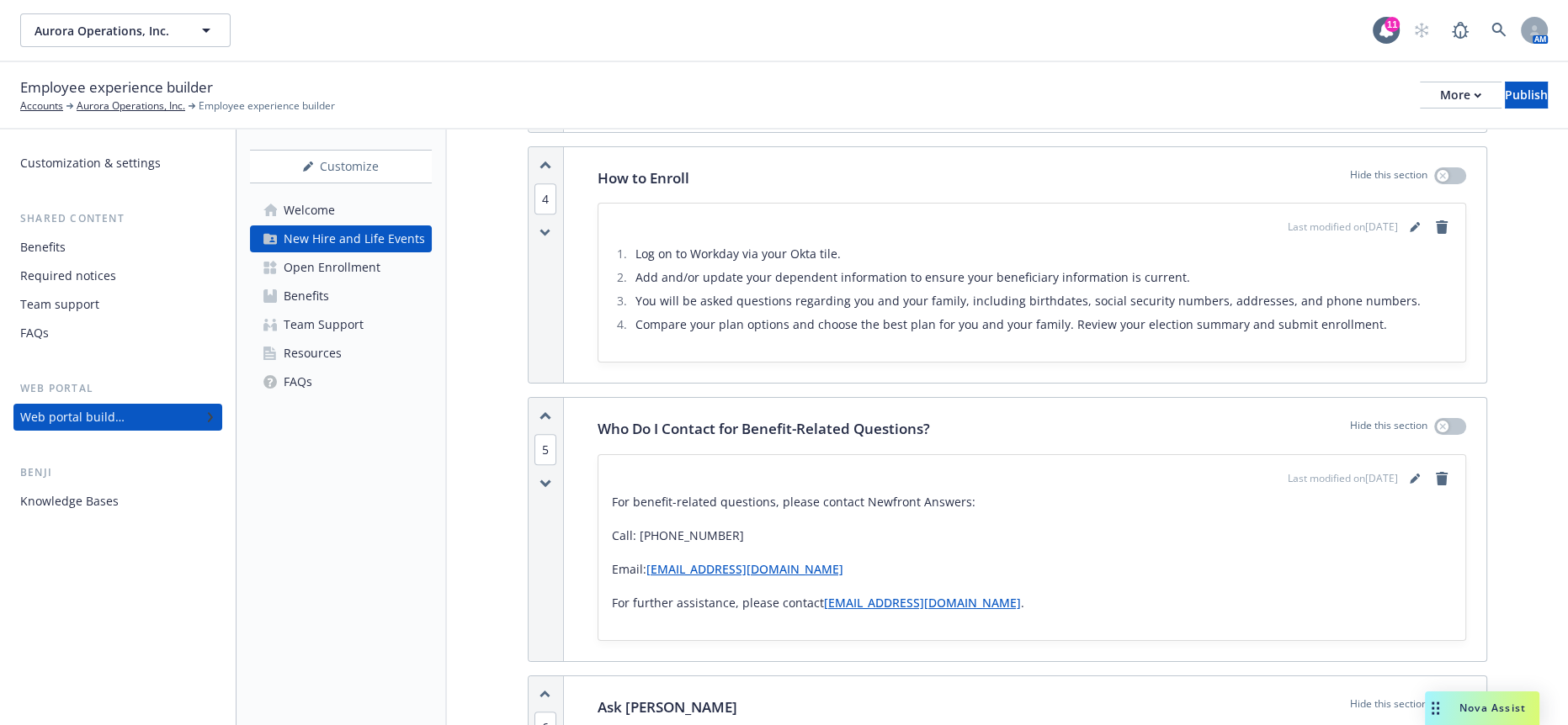
click at [540, 690] on icon "button" at bounding box center [545, 694] width 11 height 9
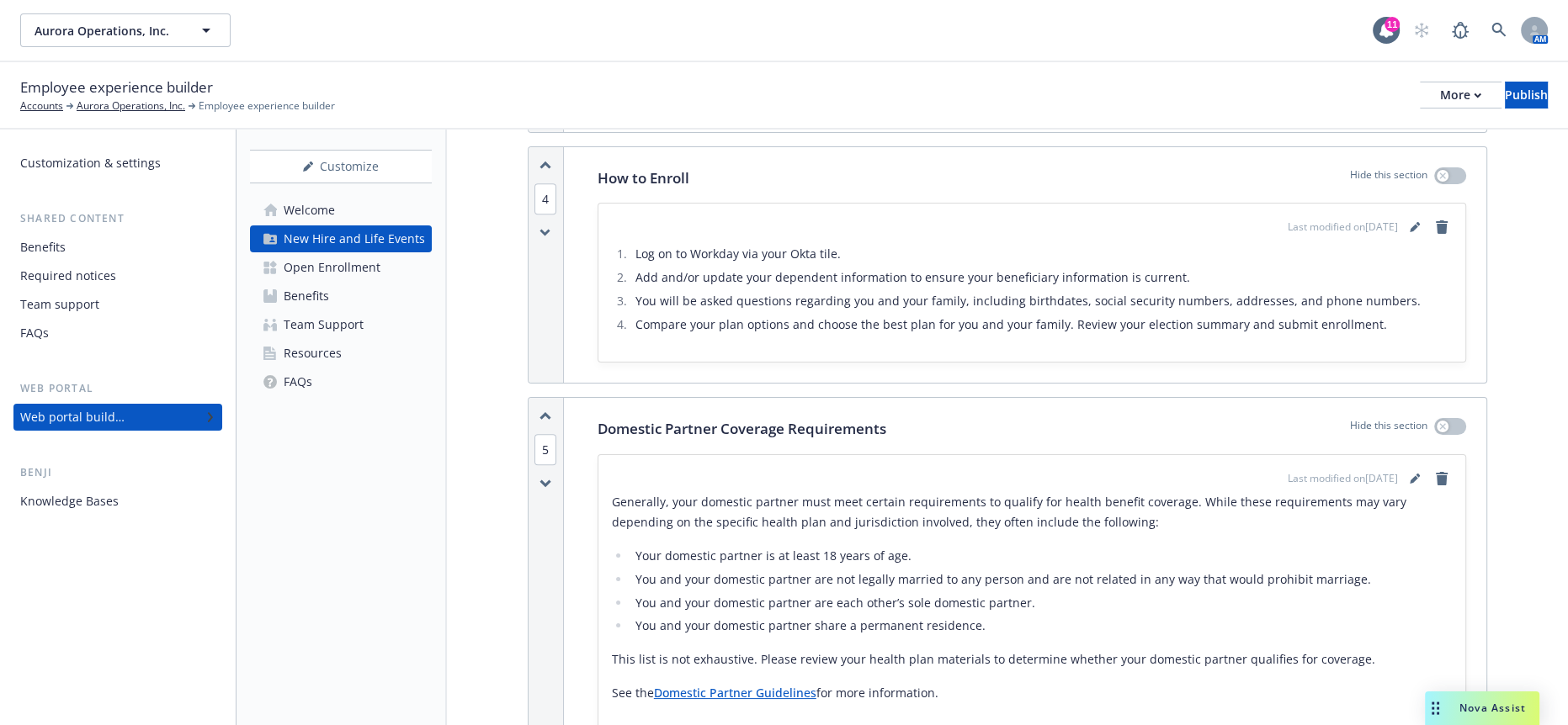
click at [534, 398] on div "5" at bounding box center [546, 575] width 35 height 353
click at [540, 412] on icon "button" at bounding box center [545, 416] width 11 height 9
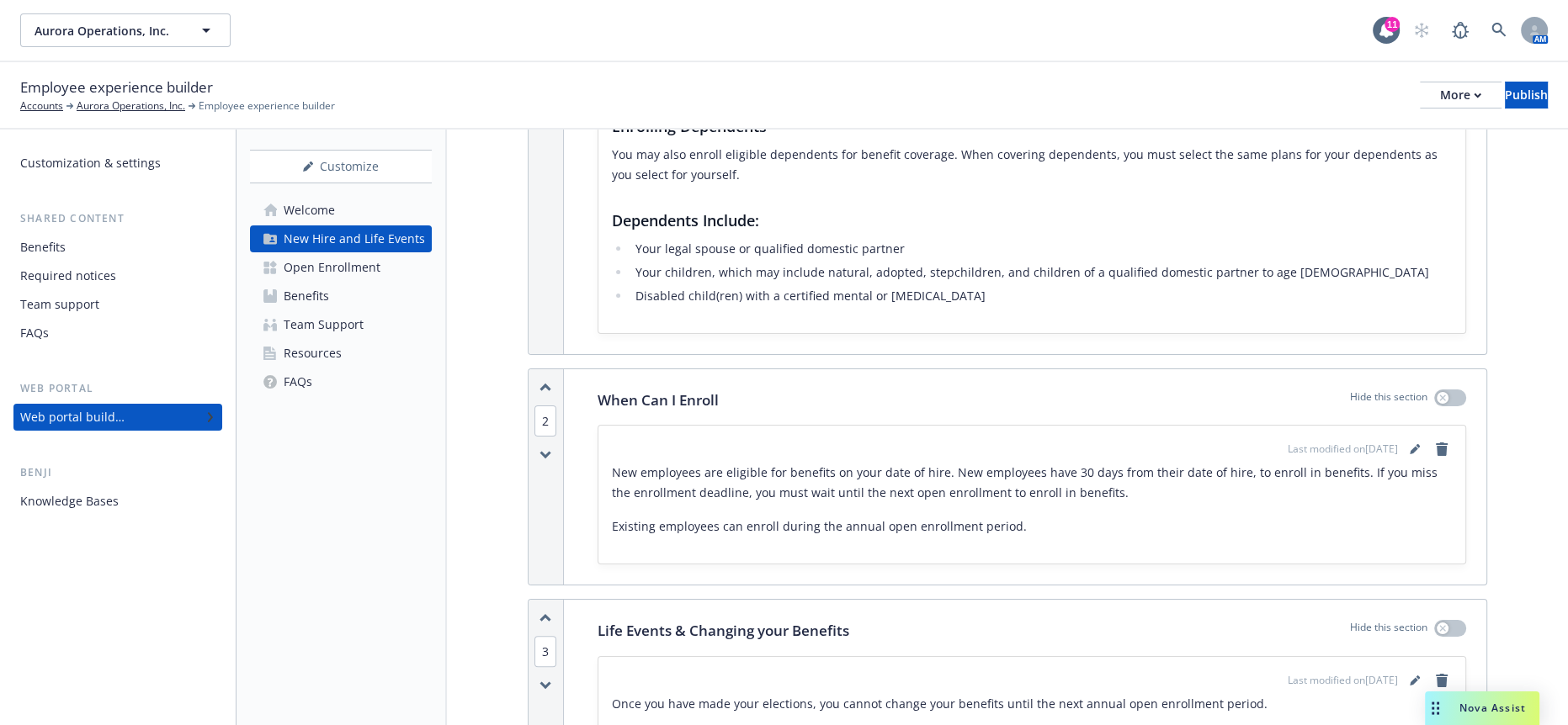
scroll to position [918, 0]
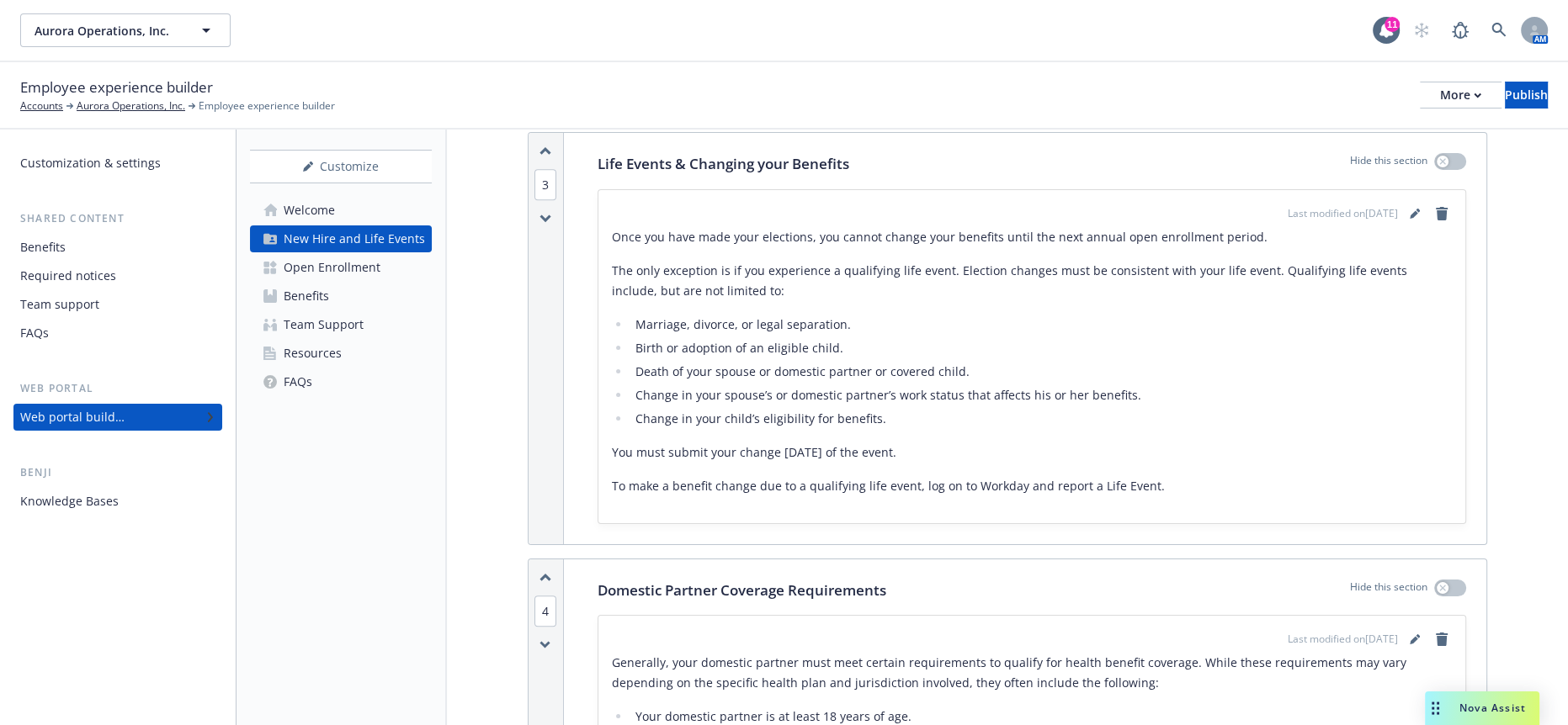
click at [540, 573] on icon "button" at bounding box center [545, 578] width 11 height 9
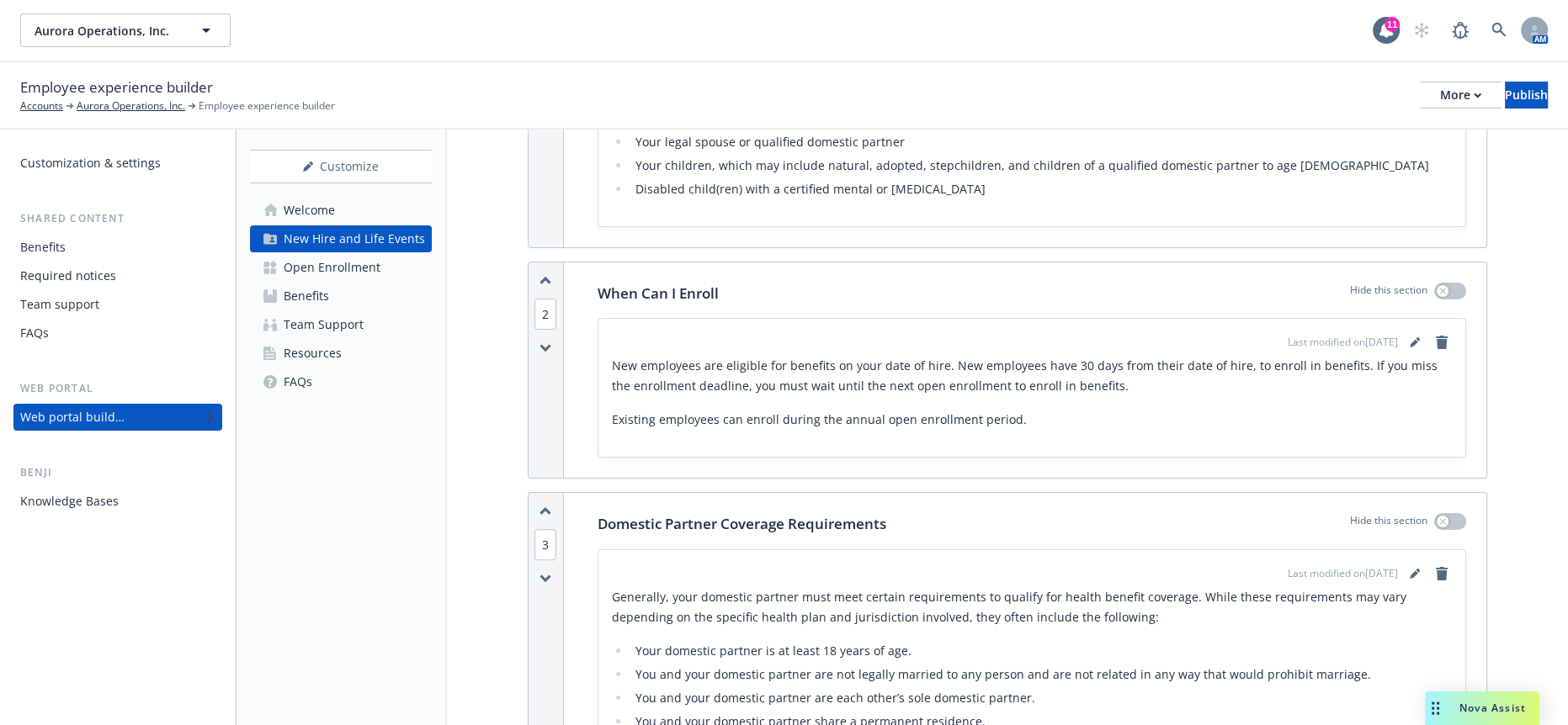
scroll to position [370, 0]
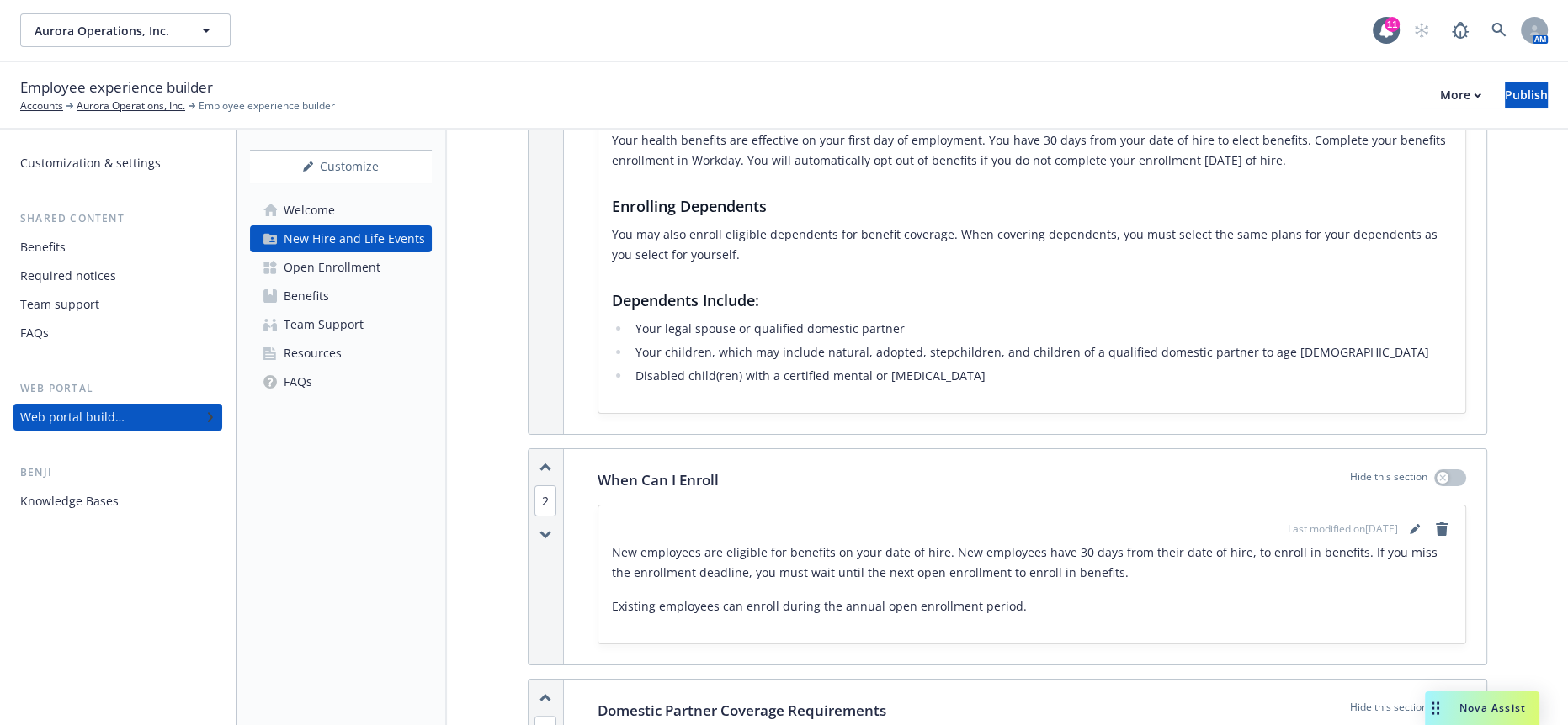
click at [540, 693] on icon "button" at bounding box center [545, 698] width 11 height 9
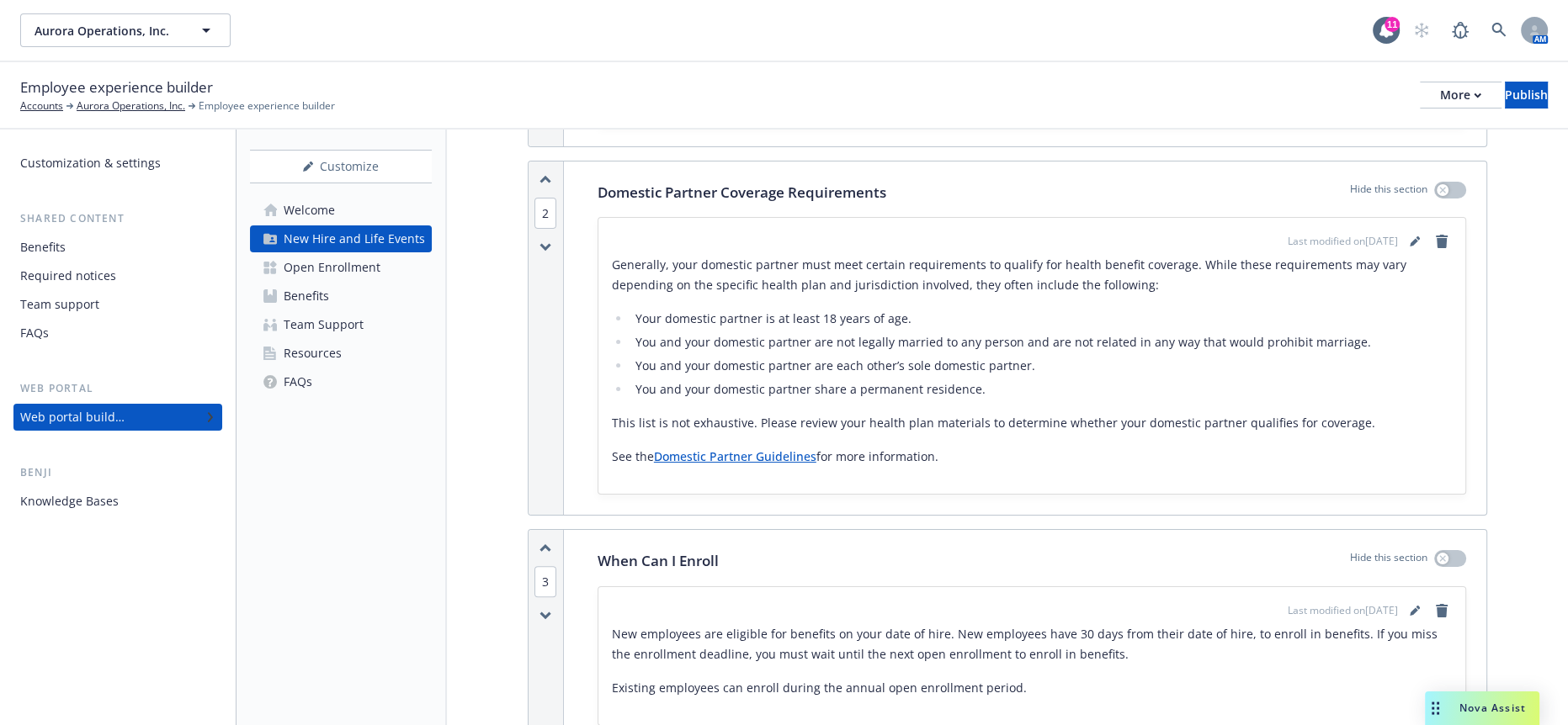
scroll to position [744, 0]
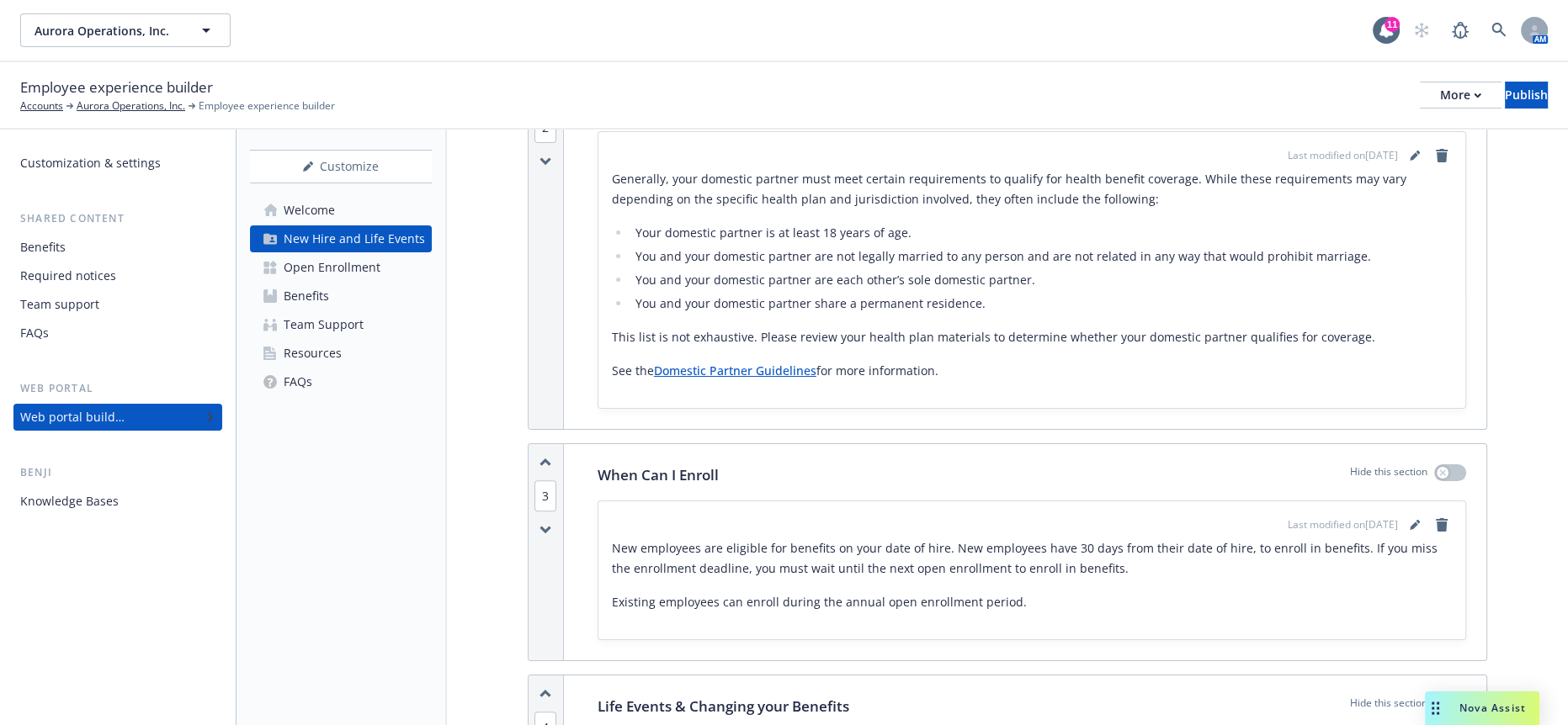
click at [428, 532] on div "Customize Welcome New Hire and Life Events Open Enrollment Benefits Team Suppor…" at bounding box center [342, 427] width 210 height 596
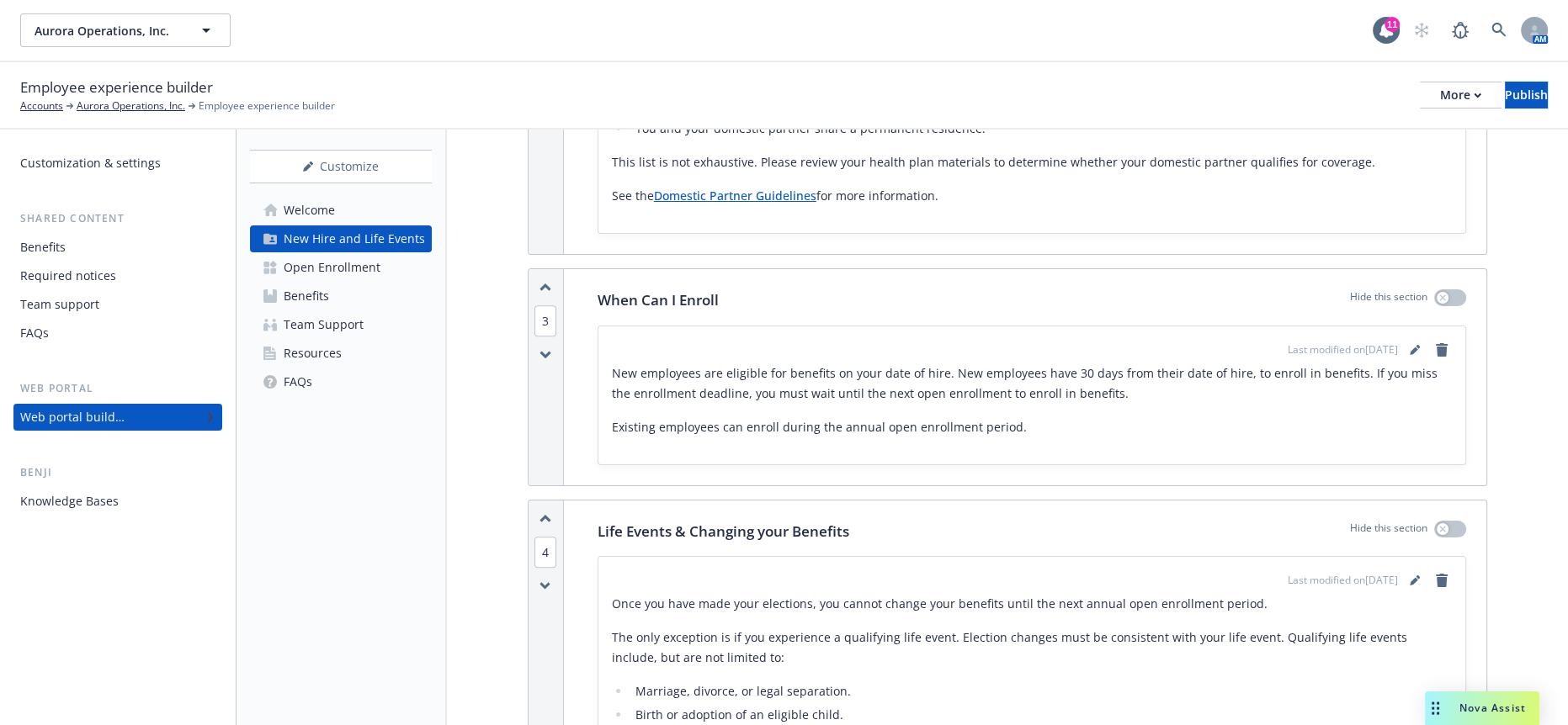
scroll to position [931, 0]
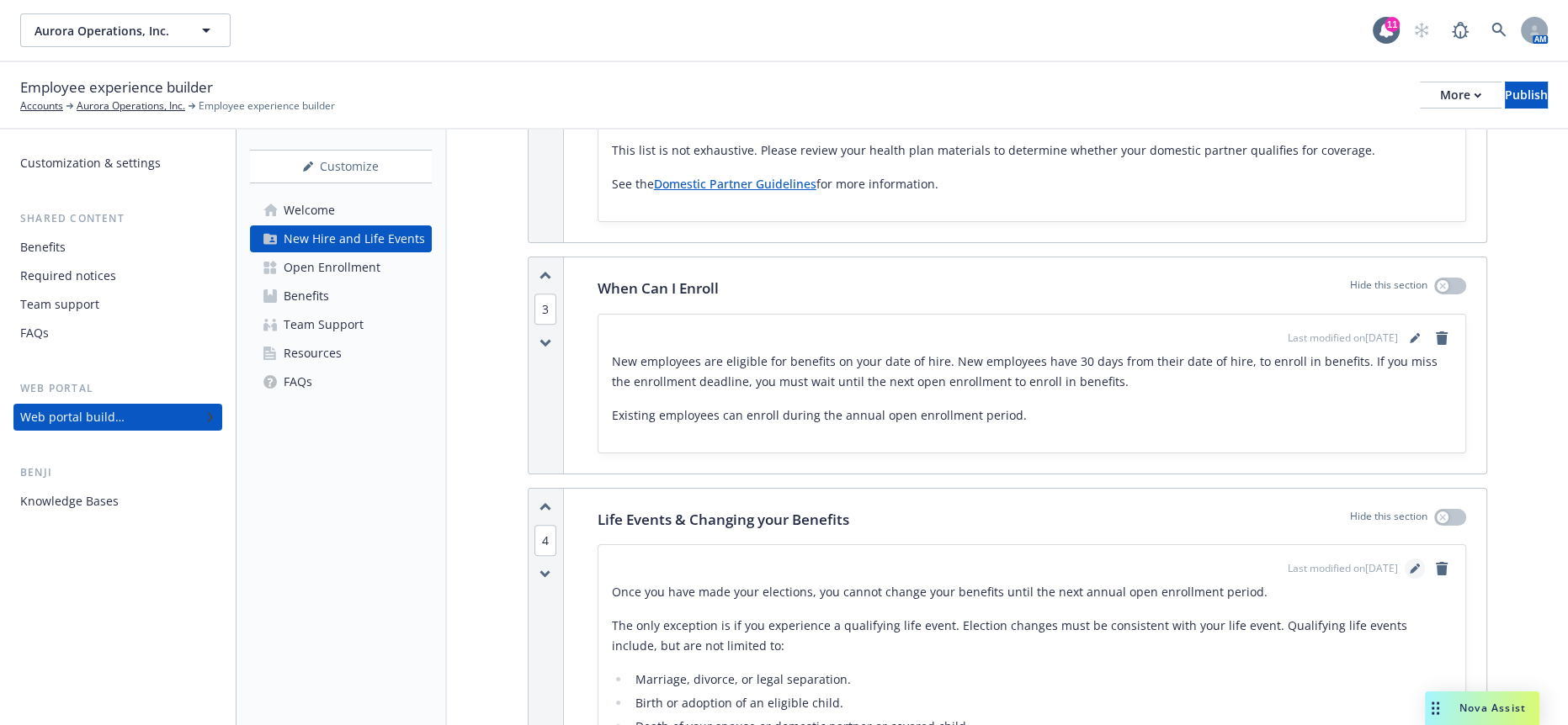
click at [1417, 559] on link "editPencil" at bounding box center [1414, 569] width 20 height 20
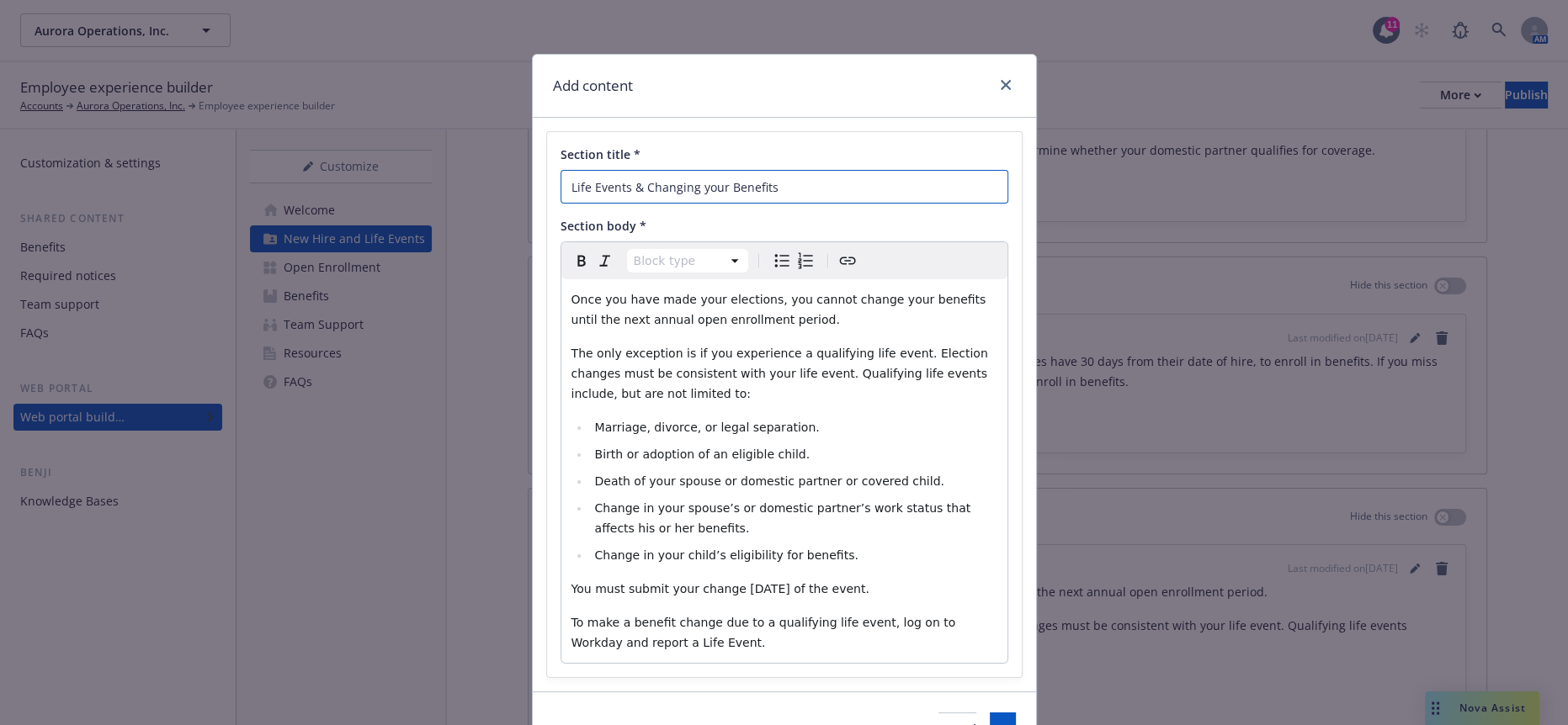
drag, startPoint x: 836, startPoint y: 170, endPoint x: 418, endPoint y: 154, distance: 418.3
click at [418, 172] on div "Add content Section title * Life Events & Changing your Benefits Section body *…" at bounding box center [784, 362] width 1568 height 725
type input "Qualifying Life Events"
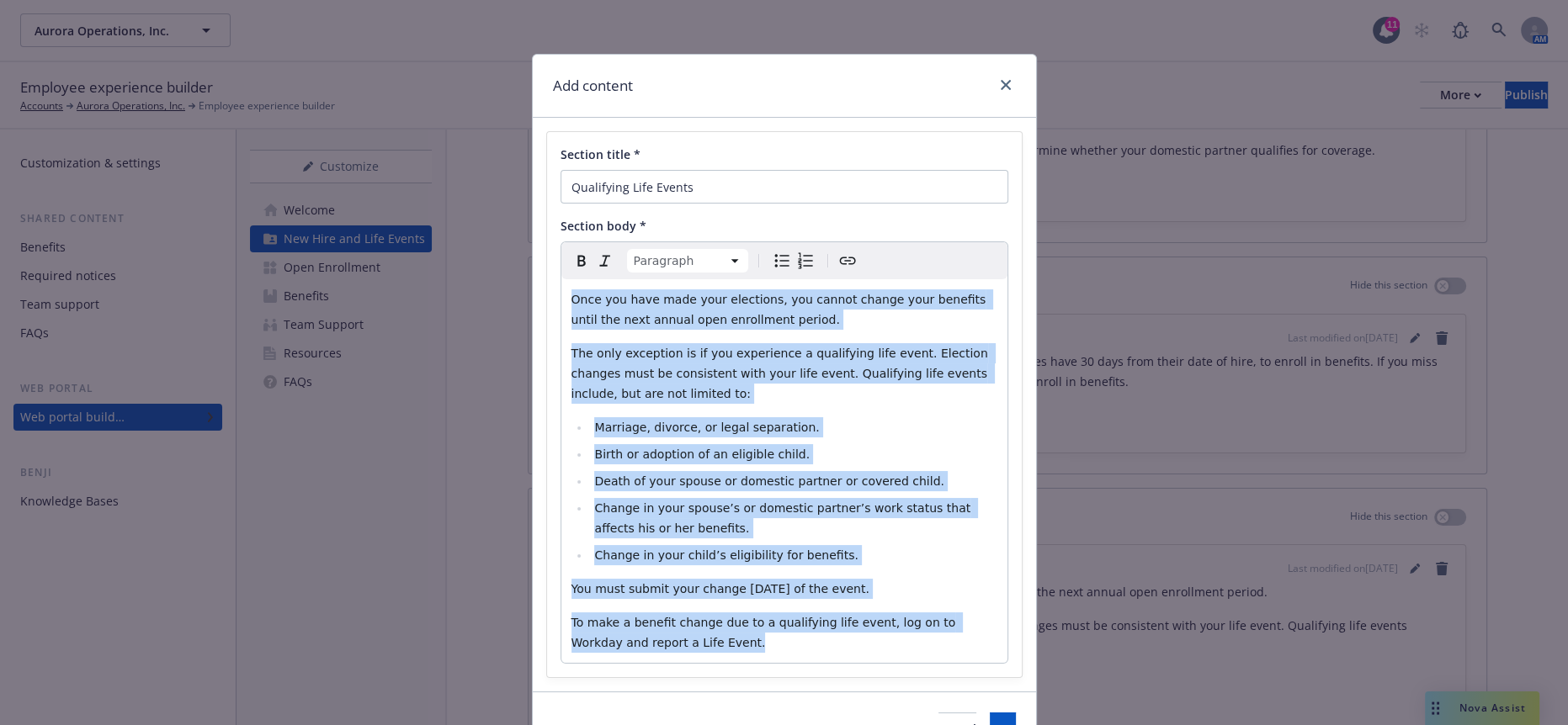
drag, startPoint x: 636, startPoint y: 549, endPoint x: 527, endPoint y: 267, distance: 302.3
click at [527, 267] on div "Add content Section title * Qualifying Life Events Section body * Paragraph Par…" at bounding box center [784, 362] width 1568 height 725
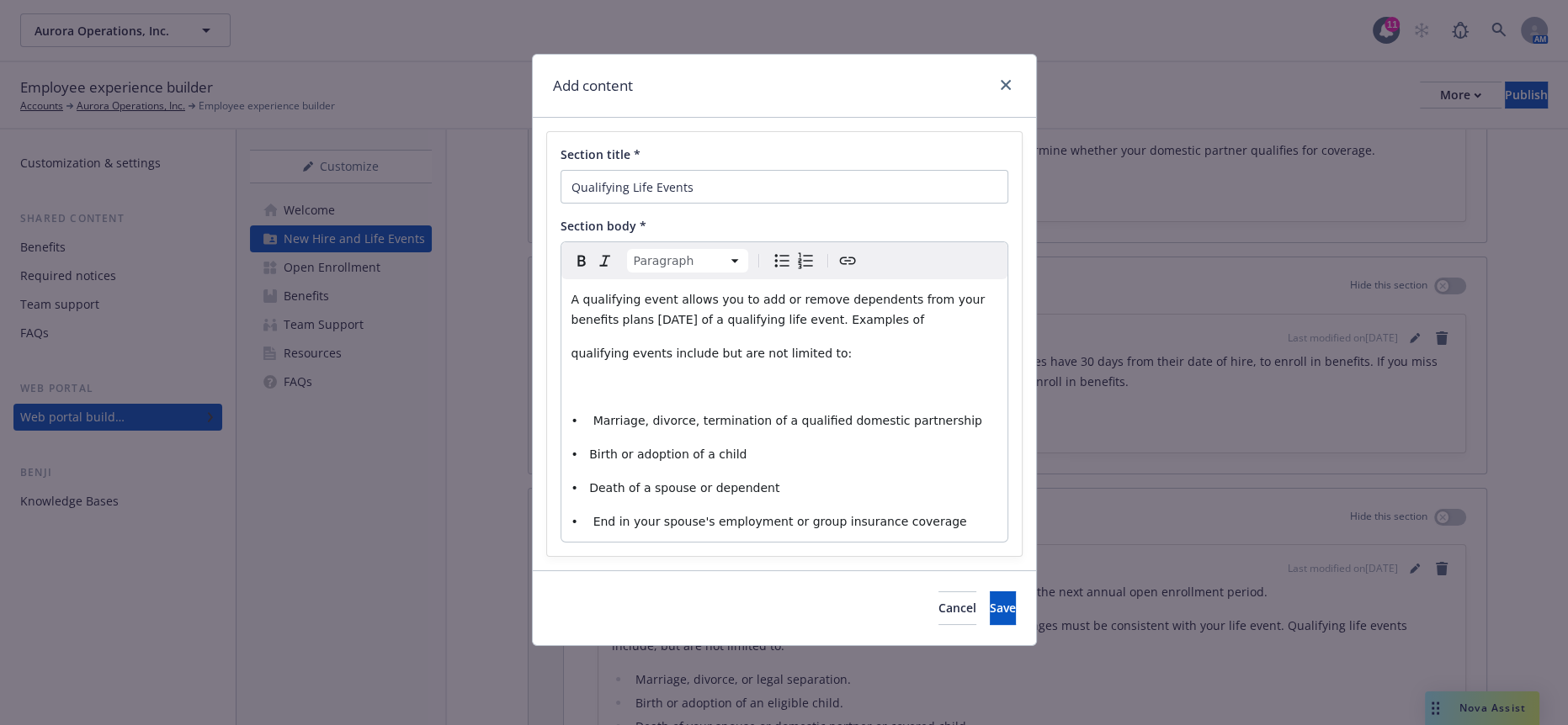
click at [640, 377] on p "editable markdown" at bounding box center [784, 387] width 426 height 20
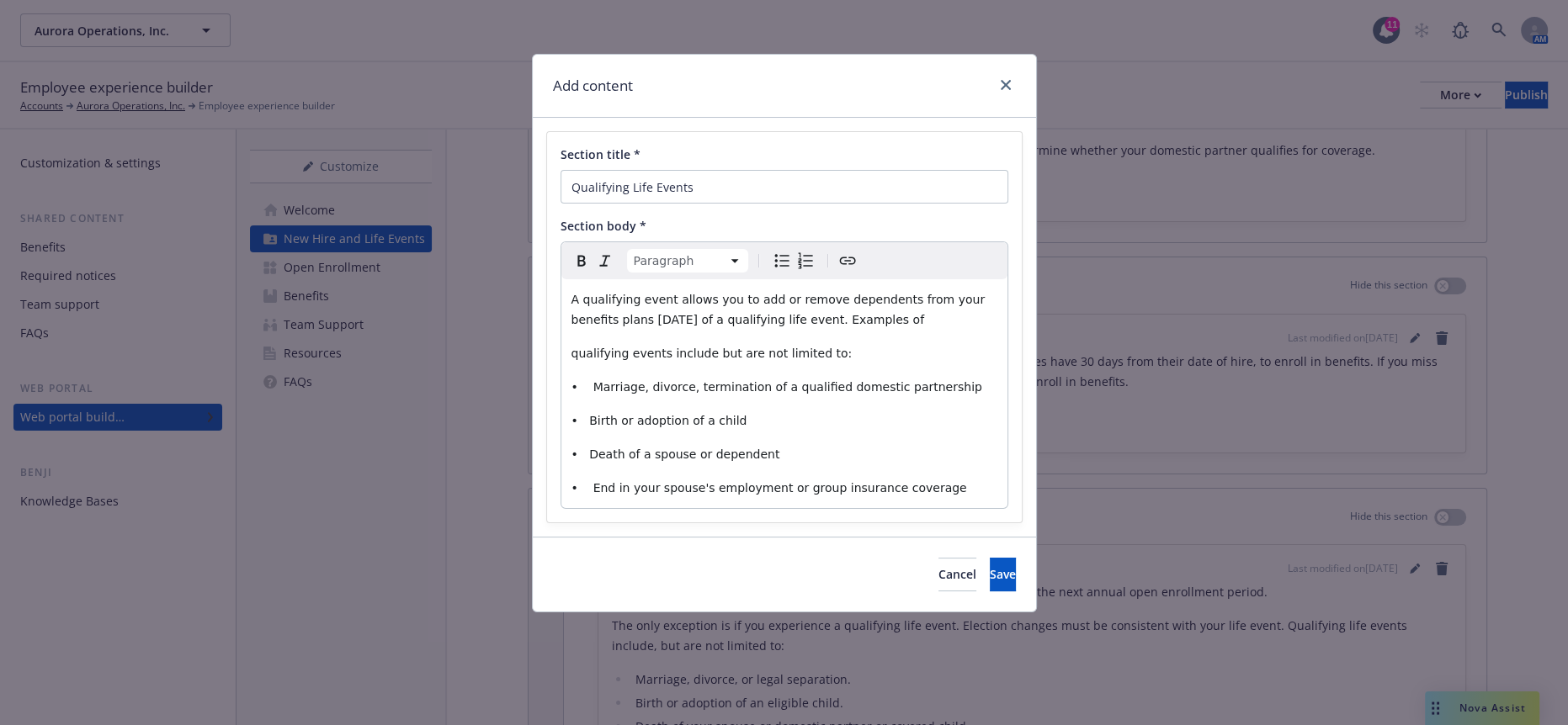
click at [572, 347] on span "qualifying events include but are not limited to:" at bounding box center [712, 353] width 281 height 13
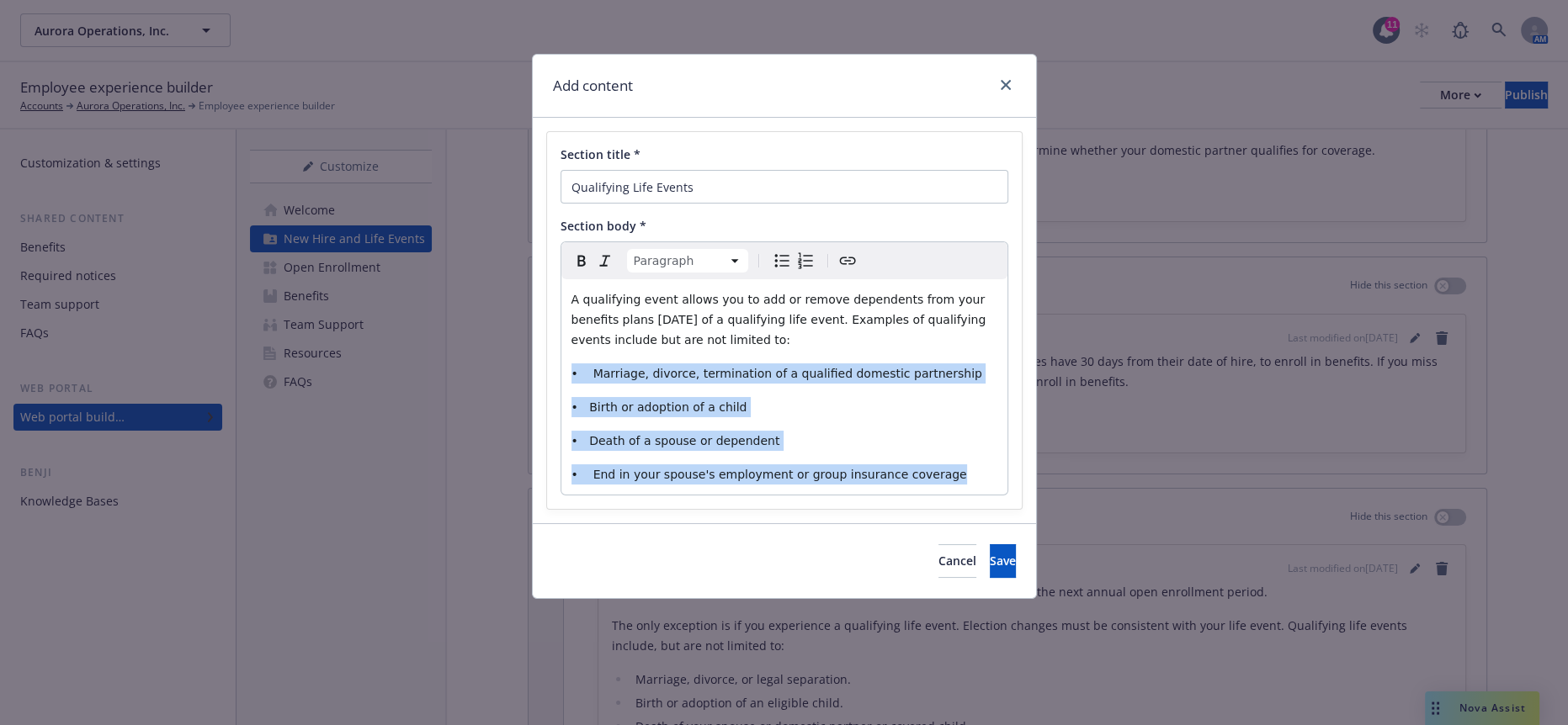
drag, startPoint x: 908, startPoint y: 429, endPoint x: 540, endPoint y: 322, distance: 383.2
click at [540, 322] on div "Section title * Qualifying Life Events Section body * Paragraph Paragraph Headi…" at bounding box center [784, 320] width 504 height 405
click at [772, 251] on icon "Bulleted list" at bounding box center [782, 261] width 20 height 20
select select
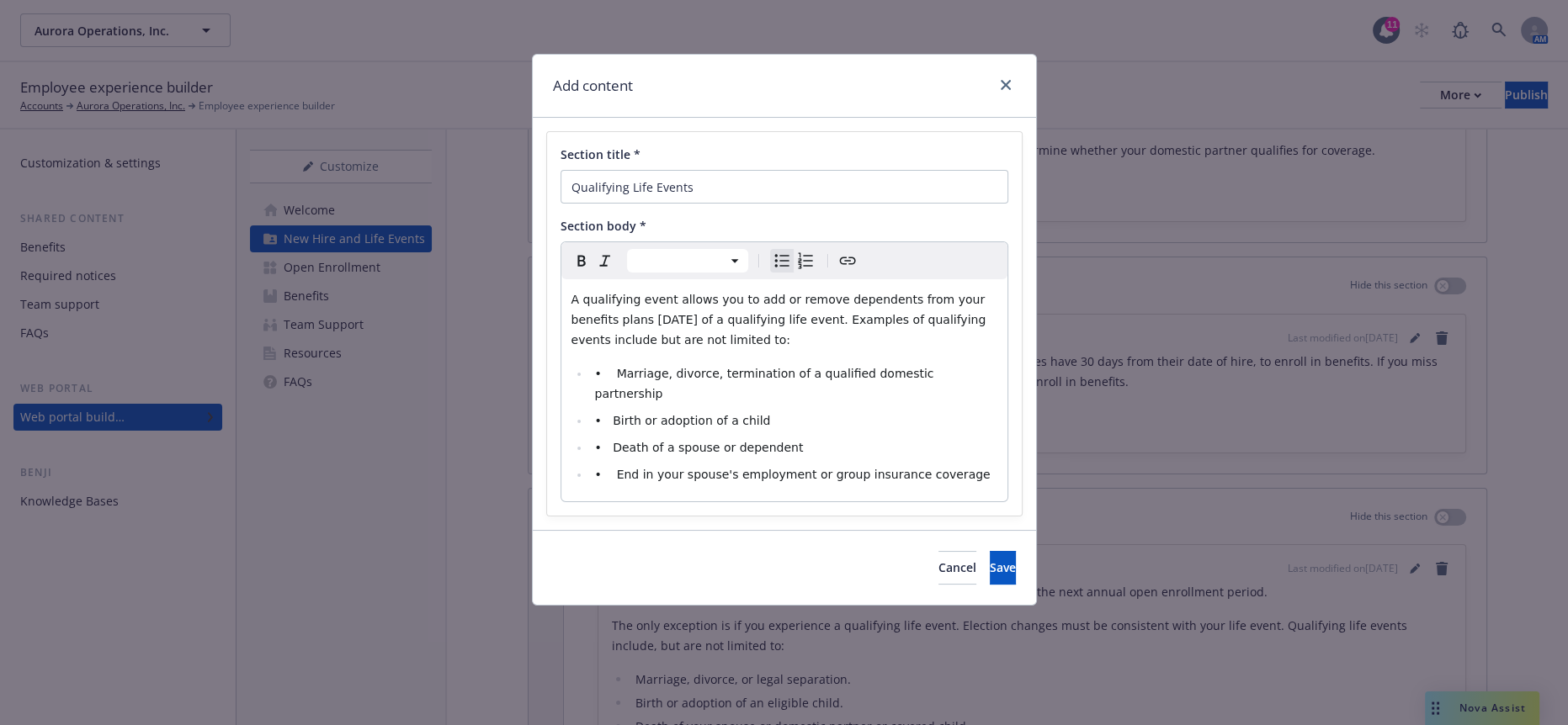
drag, startPoint x: 607, startPoint y: 359, endPoint x: 615, endPoint y: 339, distance: 21.5
click at [607, 411] on li "• Birth or adoption of a child" at bounding box center [793, 420] width 407 height 20
click at [601, 366] on span "• Marriage, divorce, termination of a qualified domestic partnership" at bounding box center [766, 383] width 343 height 34
click at [605, 366] on span "• Marriage, divorce, termination of a qualified domestic partnership" at bounding box center [766, 383] width 343 height 34
click at [601, 366] on span "• Marriage, divorce, termination of a qualified domestic partnership" at bounding box center [766, 383] width 343 height 34
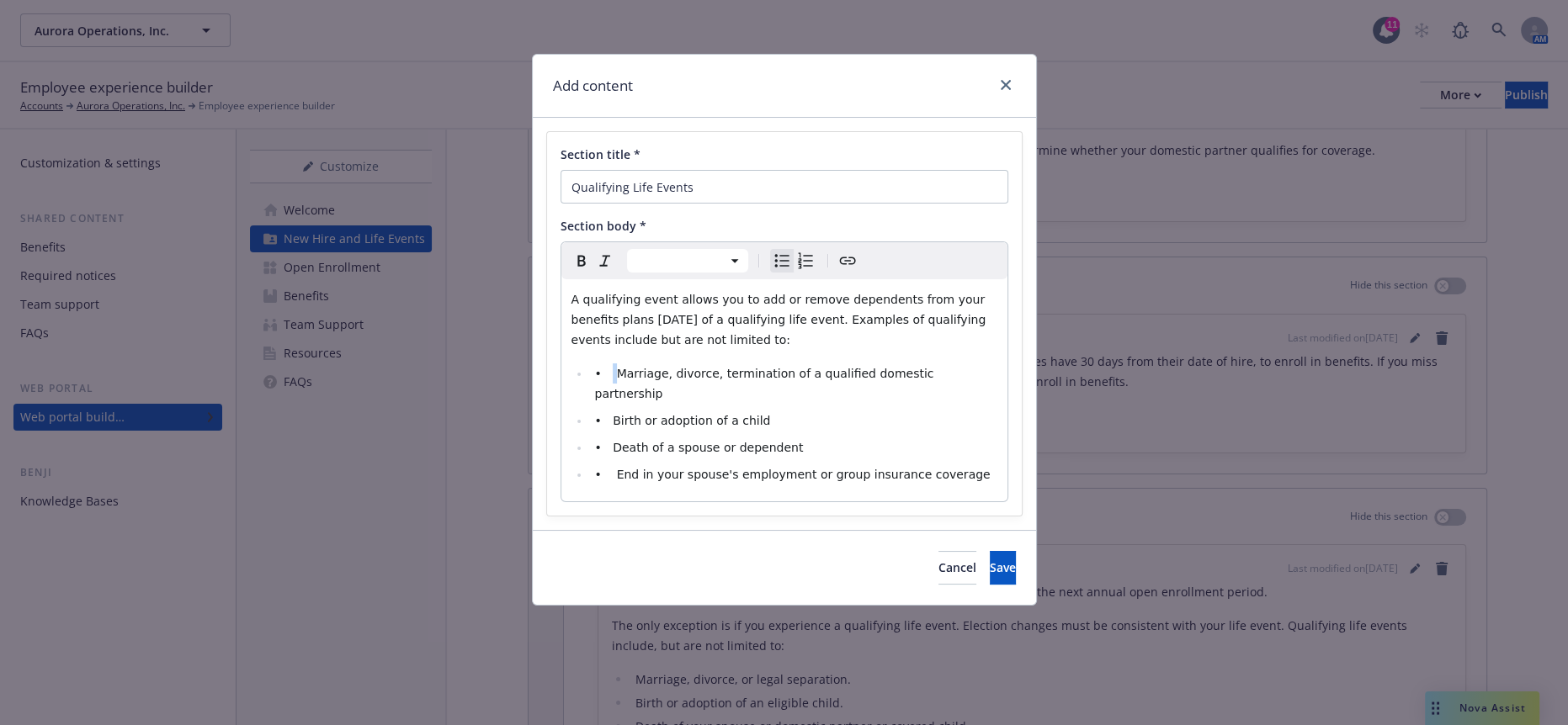
click at [600, 366] on span "• Marriage, divorce, termination of a qualified domestic partnership" at bounding box center [766, 383] width 343 height 34
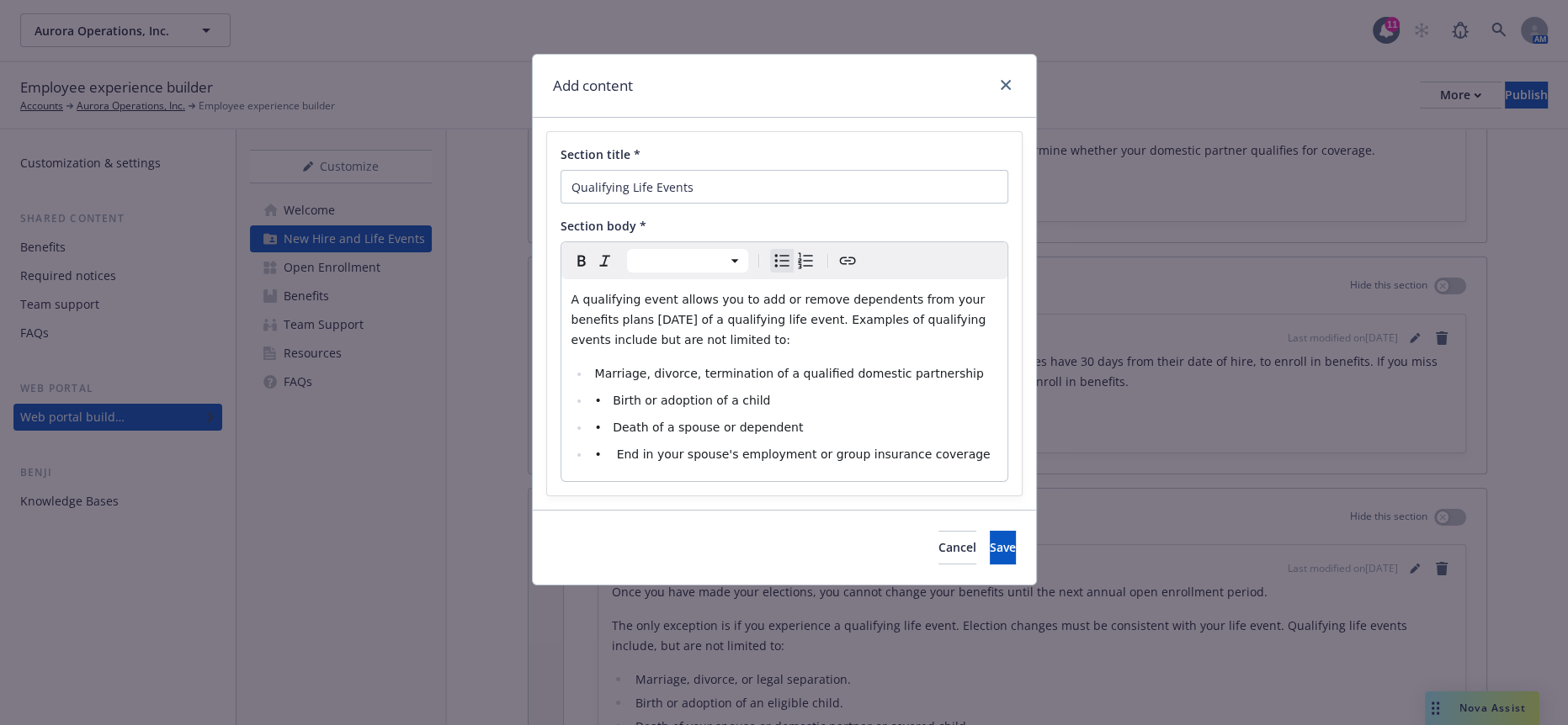
click at [598, 394] on span "• Birth or adoption of a child" at bounding box center [682, 400] width 176 height 13
drag, startPoint x: 598, startPoint y: 371, endPoint x: 596, endPoint y: 389, distance: 18.1
click at [598, 420] on span "• Death of a spouse or dependent" at bounding box center [699, 427] width 208 height 13
click at [607, 448] on span "• End in your spouse's employment or group insurance coverage" at bounding box center [792, 454] width 396 height 13
click at [990, 540] on span "Save" at bounding box center [1004, 548] width 27 height 16
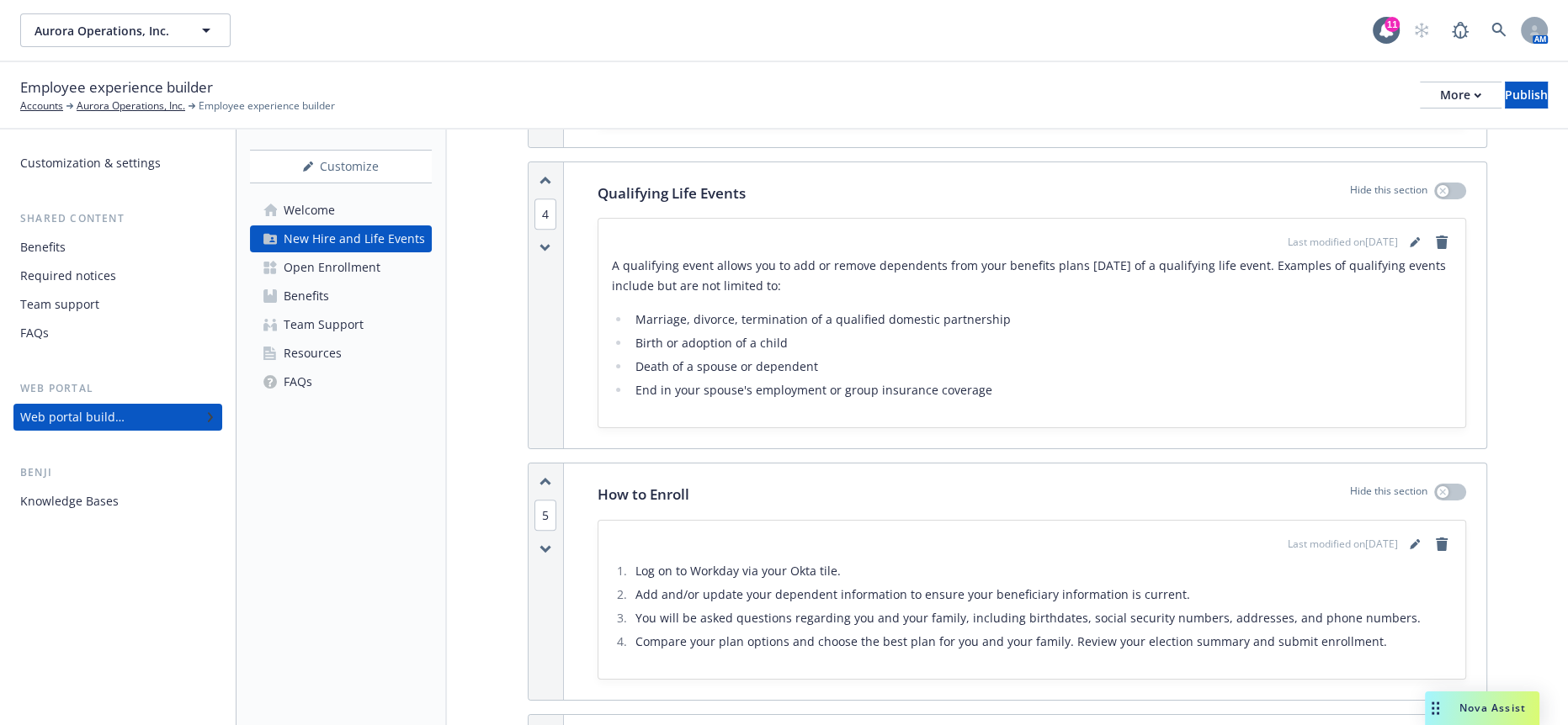
scroll to position [1305, 0]
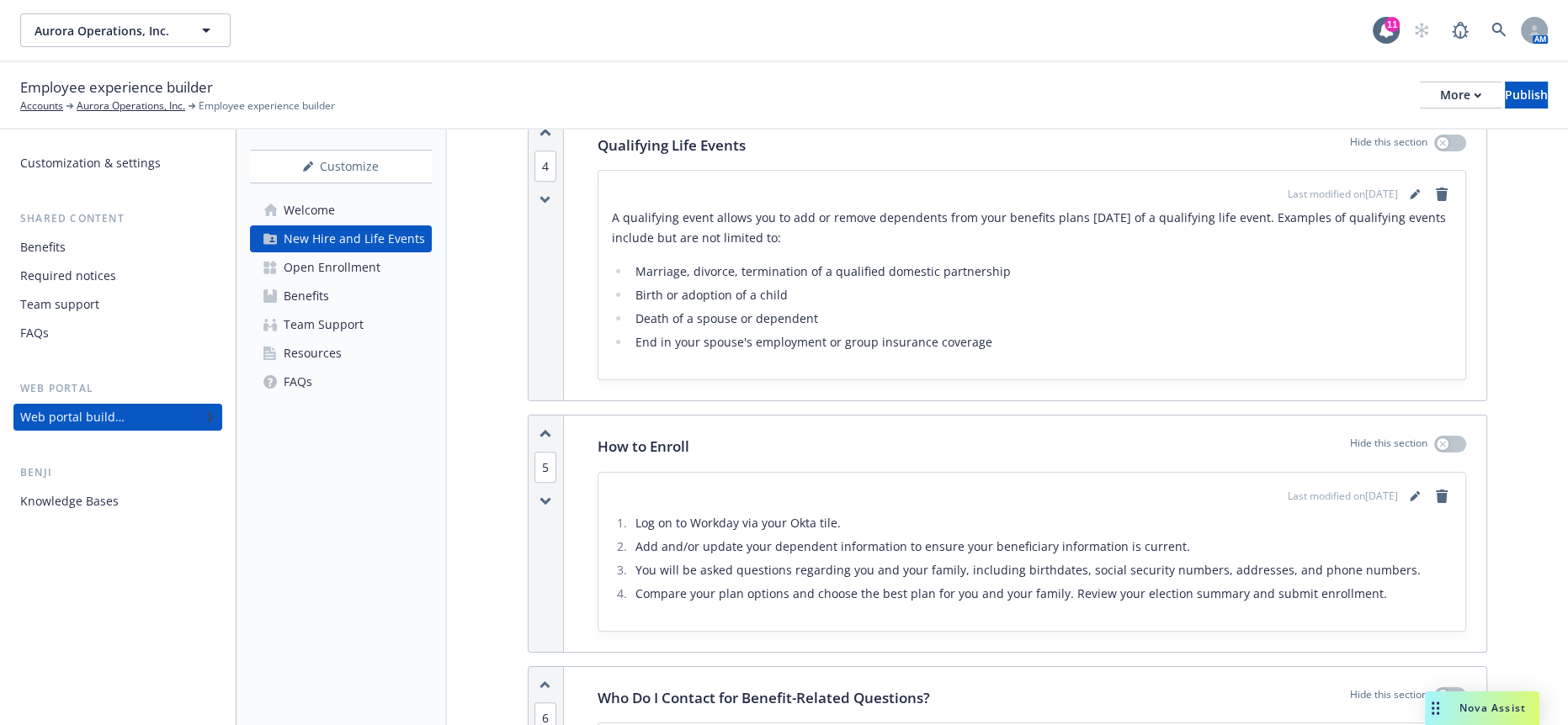
drag, startPoint x: 86, startPoint y: 578, endPoint x: 96, endPoint y: 568, distance: 14.1
click at [86, 578] on div "Customization & settings Shared content Benefits Required notices Team support …" at bounding box center [117, 427] width 236 height 596
click at [1413, 493] on icon "editPencil" at bounding box center [1414, 497] width 9 height 9
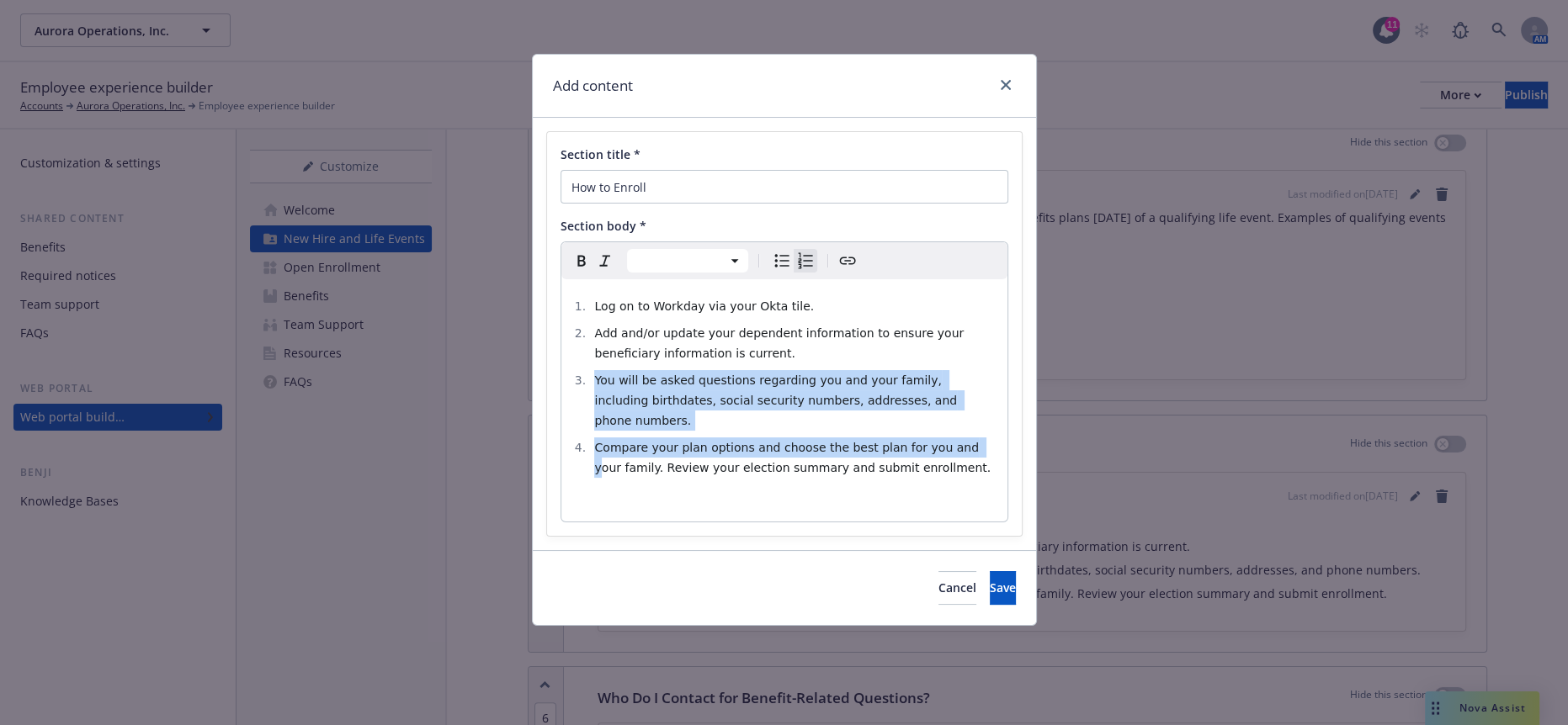
drag, startPoint x: 890, startPoint y: 401, endPoint x: 472, endPoint y: 357, distance: 420.3
click at [472, 358] on div "Add content Section title * How to Enroll Section body * Paragraph Heading 1 He…" at bounding box center [784, 362] width 1568 height 725
click at [678, 441] on span "Compare your plan options and choose the best plan for you and your family. Rev…" at bounding box center [792, 457] width 397 height 34
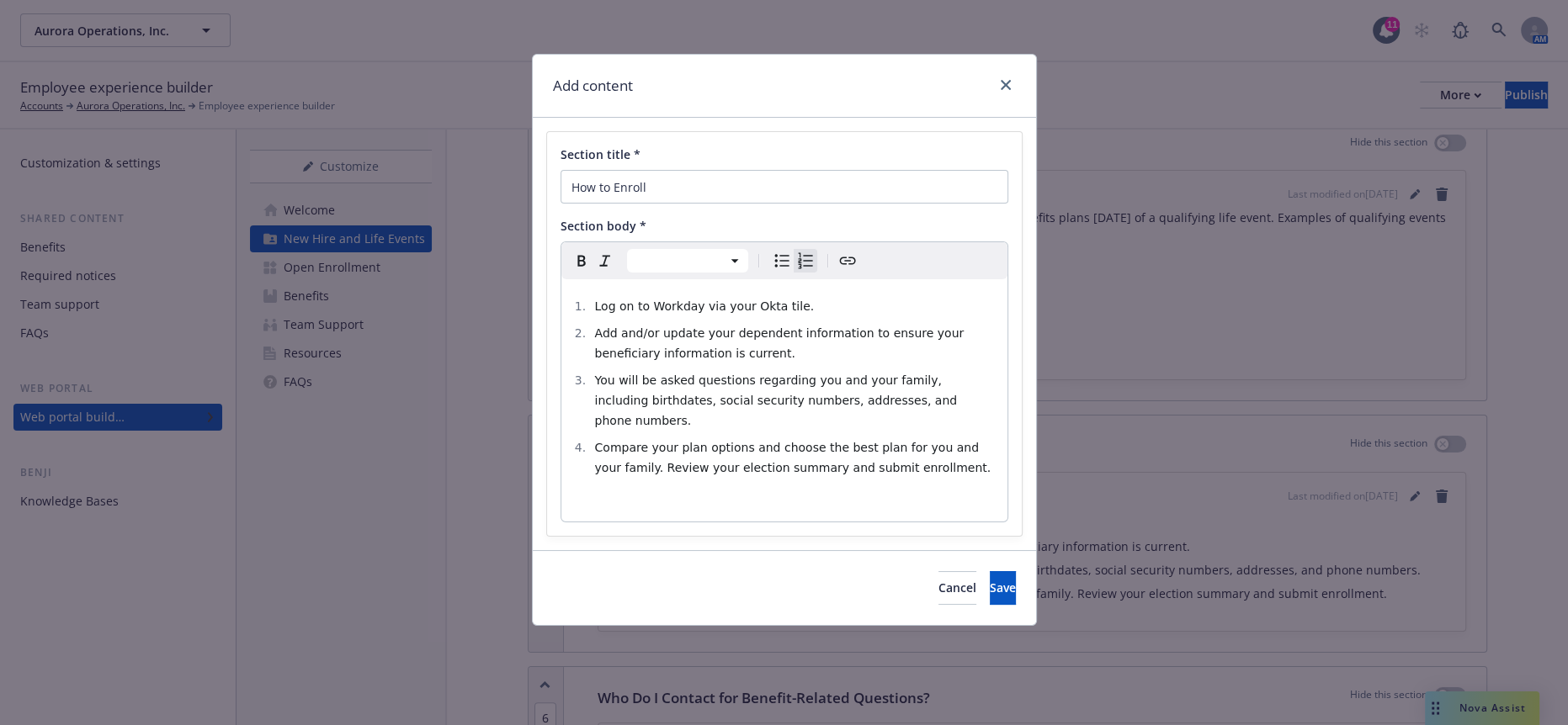
click at [816, 437] on li "Compare your plan options and choose the best plan for you and your family. Rev…" at bounding box center [793, 457] width 407 height 41
select select "paragraph"
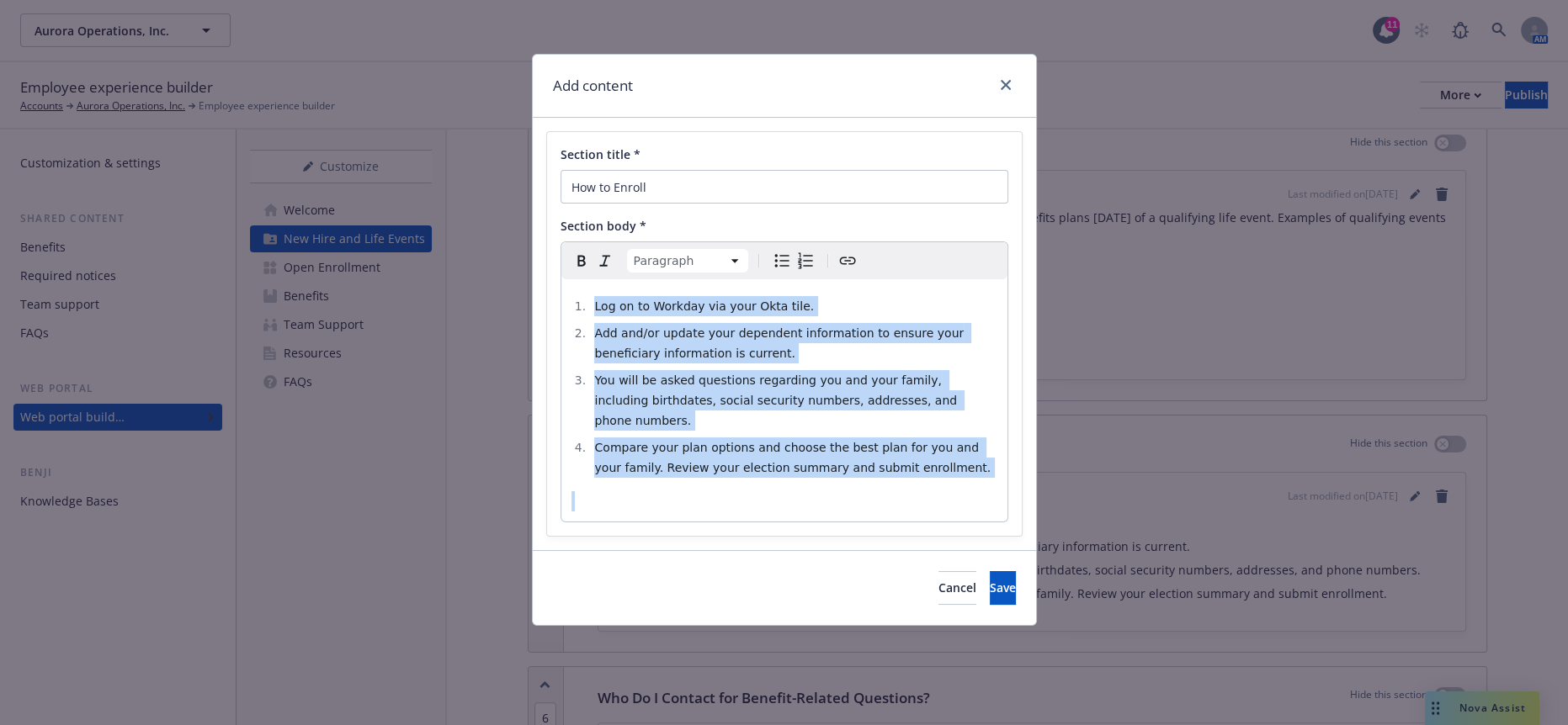
drag, startPoint x: 818, startPoint y: 419, endPoint x: 517, endPoint y: 241, distance: 349.7
click at [517, 241] on div "Add content Section title * How to Enroll Section body * Paragraph Paragraph He…" at bounding box center [784, 362] width 1568 height 725
select select
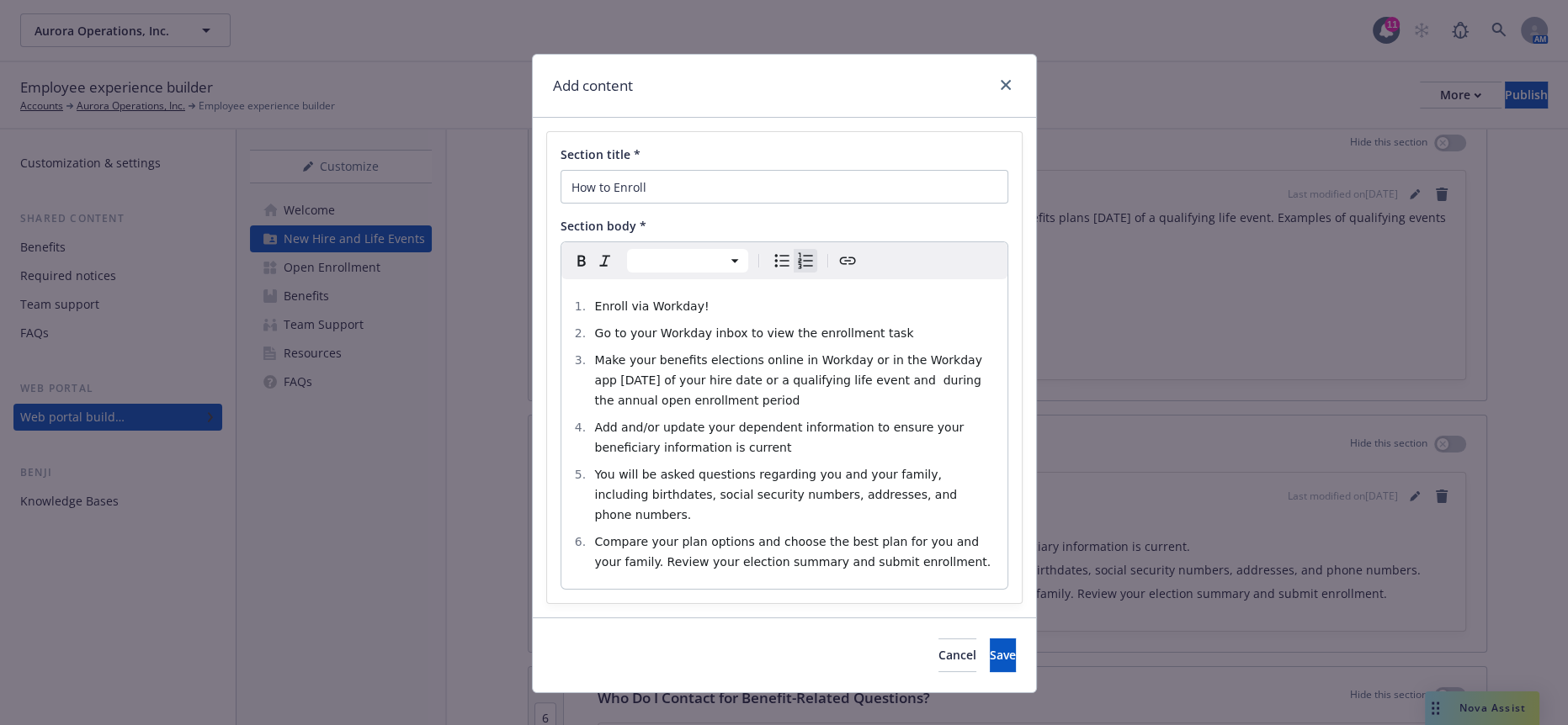
click at [861, 323] on li "Go to your Workday inbox to view the enrollment task" at bounding box center [793, 333] width 407 height 20
click at [980, 357] on li "Make your benefits elections online in Workday or in the Workday app within 30 …" at bounding box center [793, 380] width 407 height 61
click at [693, 418] on li "Add and/or update your dependent information to ensure your beneficiary informa…" at bounding box center [793, 438] width 407 height 41
click at [996, 638] on button "Save" at bounding box center [1004, 655] width 27 height 34
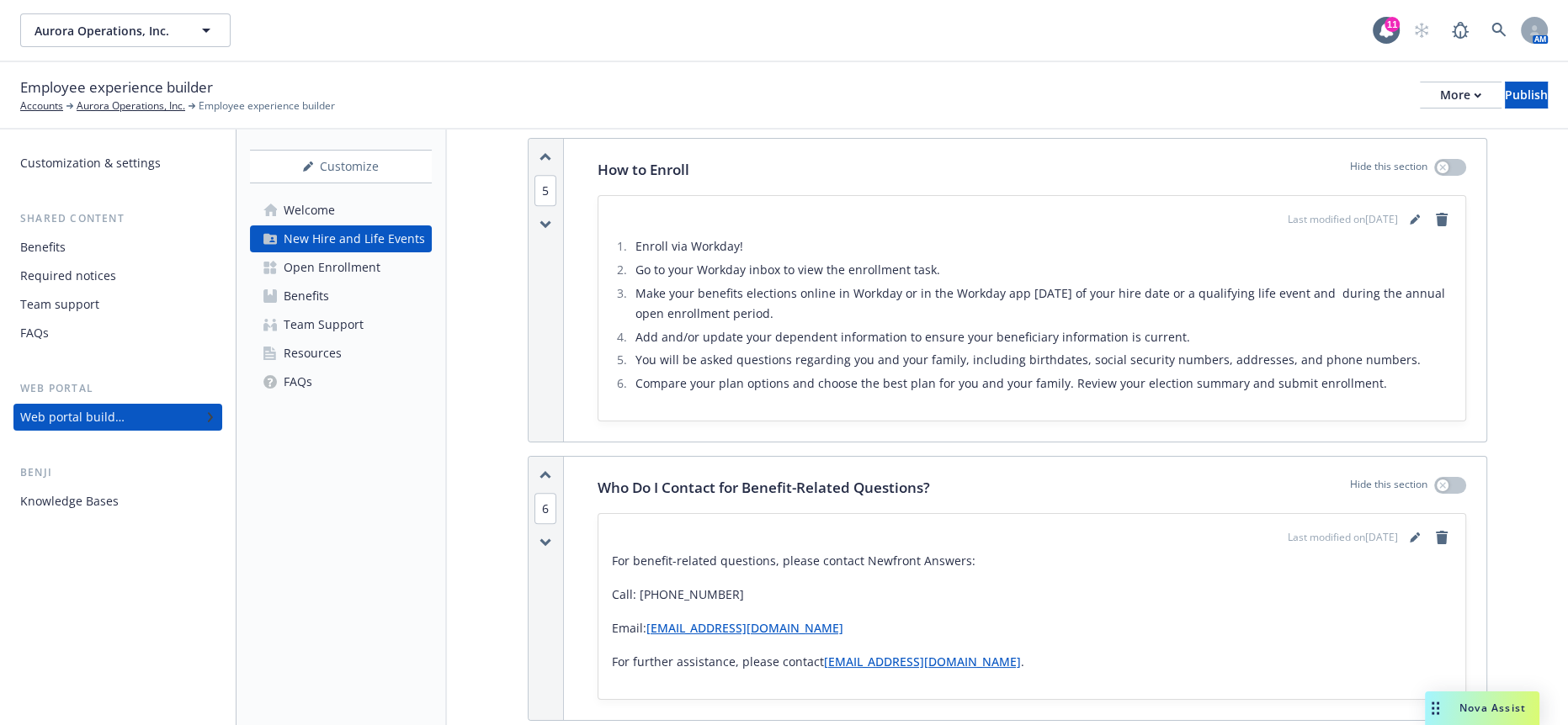
scroll to position [1586, 0]
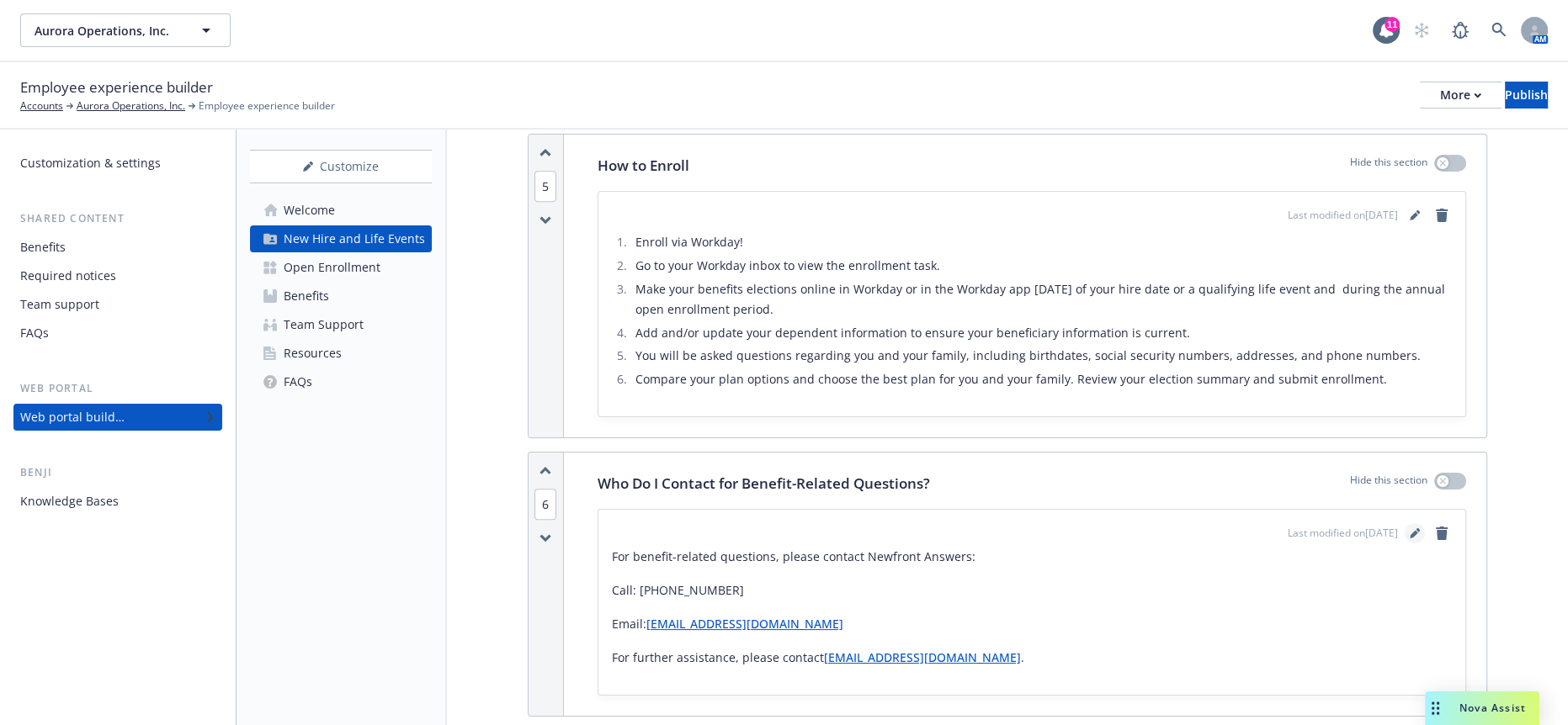
click at [1411, 528] on icon "editPencil" at bounding box center [1414, 532] width 10 height 10
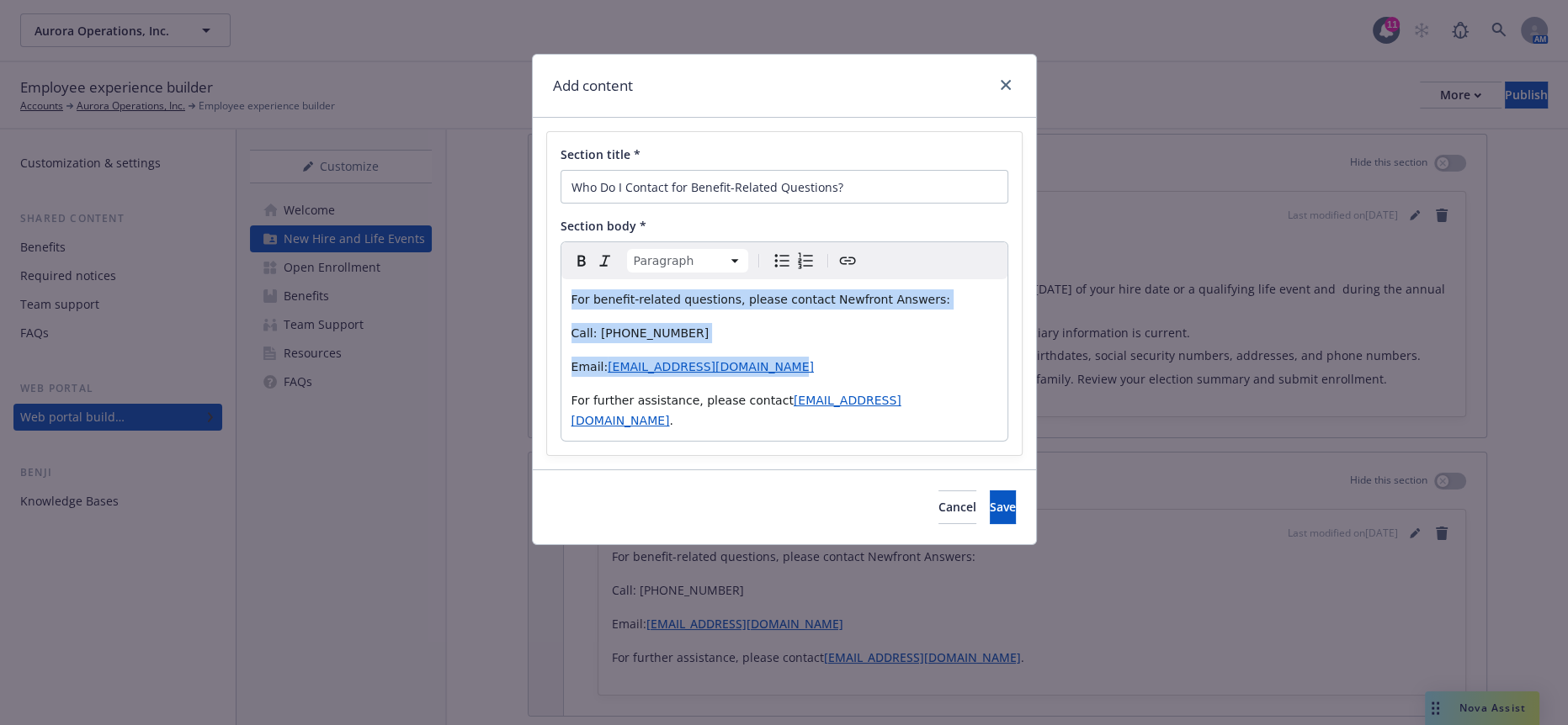
drag, startPoint x: 759, startPoint y: 336, endPoint x: 472, endPoint y: 243, distance: 301.7
click at [472, 244] on div "Add content Section title * Who Do I Contact for Benefit-Related Questions? Sec…" at bounding box center [784, 362] width 1568 height 725
click at [723, 298] on div "For benefit-related questions, please contact Newfront Answers: Call: 866-307-7…" at bounding box center [784, 359] width 446 height 162
drag, startPoint x: 688, startPoint y: 309, endPoint x: 527, endPoint y: 248, distance: 172.2
click at [527, 248] on div "Add content Section title * Who Do I Contact for Benefit-Related Questions? Sec…" at bounding box center [784, 362] width 1568 height 725
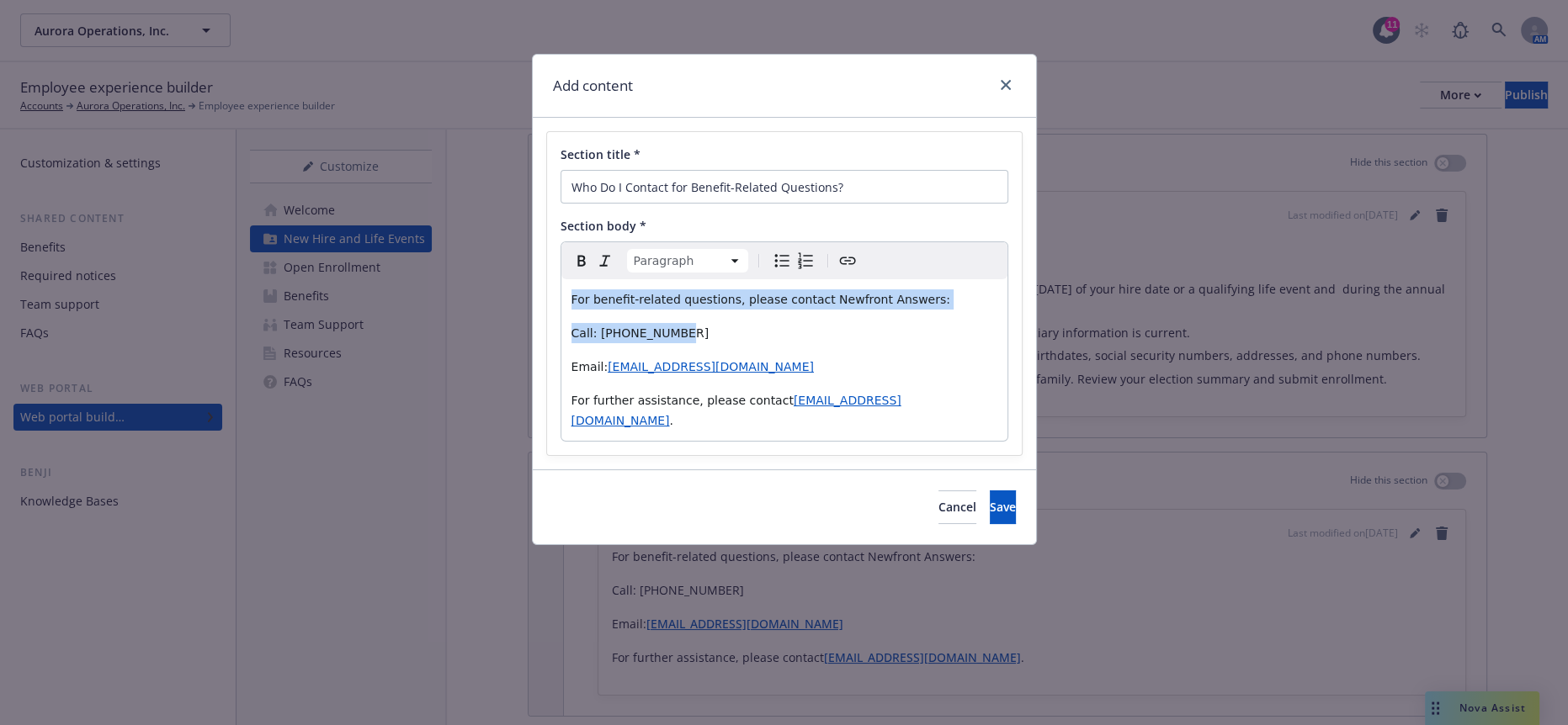
click at [711, 293] on span "For benefit-related questions, please contact Newfront Answers:" at bounding box center [761, 299] width 379 height 13
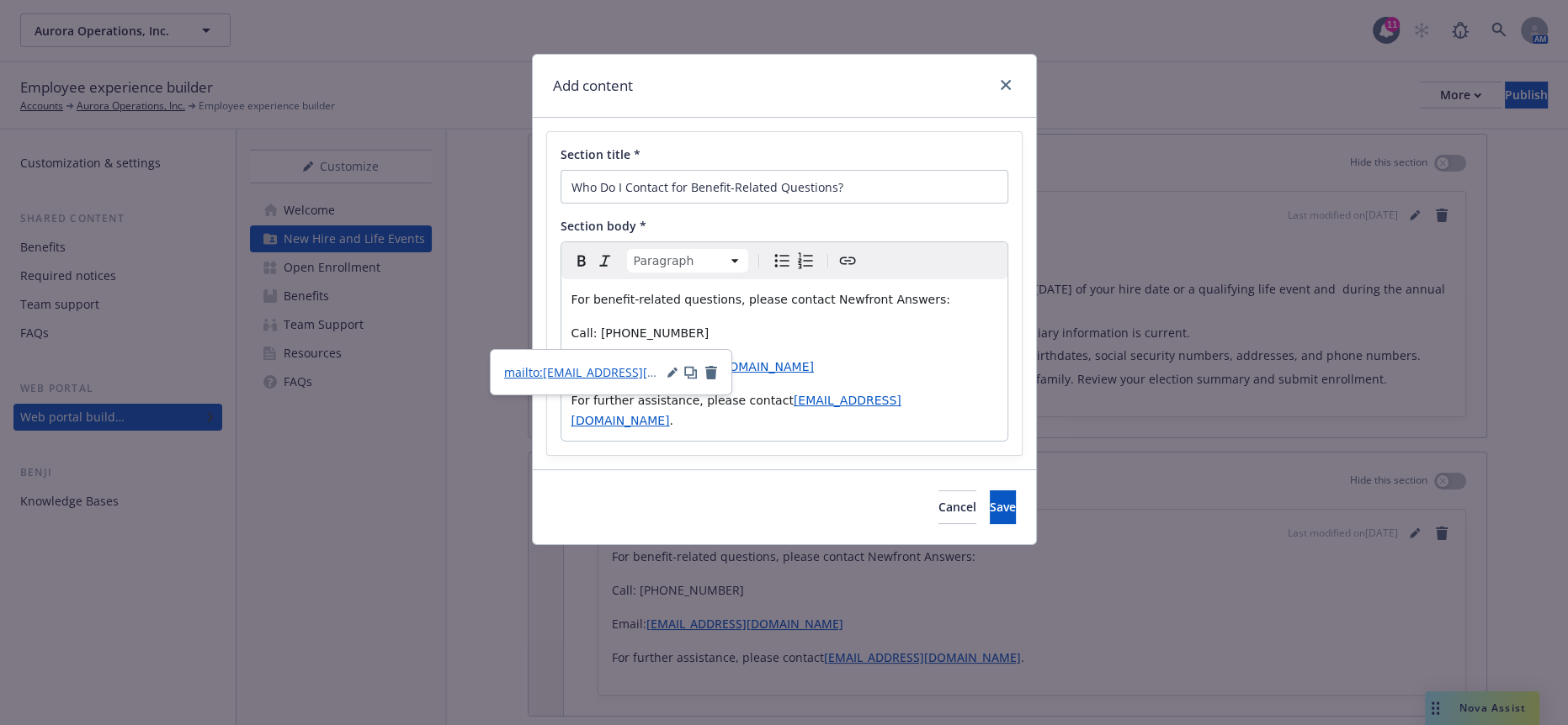
click at [883, 357] on p "Email: aurora@answers.newfront.com" at bounding box center [784, 366] width 426 height 20
click at [897, 390] on p "For further assistance, please contact pops-support@aurora.tech ." at bounding box center [784, 411] width 426 height 41
click at [754, 357] on p "Email: aurora@answers.newfront.com" at bounding box center [784, 366] width 426 height 20
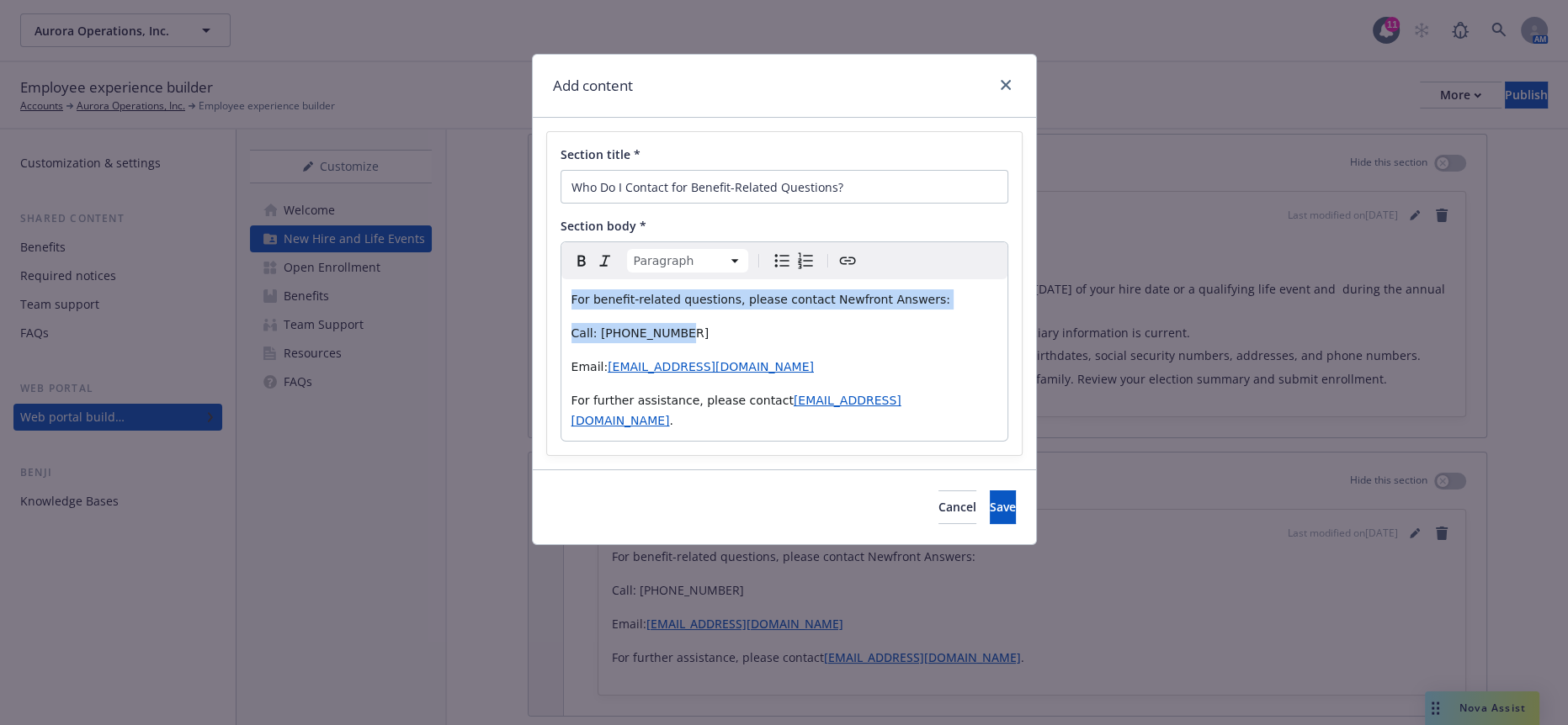
drag, startPoint x: 698, startPoint y: 318, endPoint x: 478, endPoint y: 223, distance: 239.6
click at [478, 223] on div "Add content Section title * Who Do I Contact for Benefit-Related Questions? Sec…" at bounding box center [784, 362] width 1568 height 725
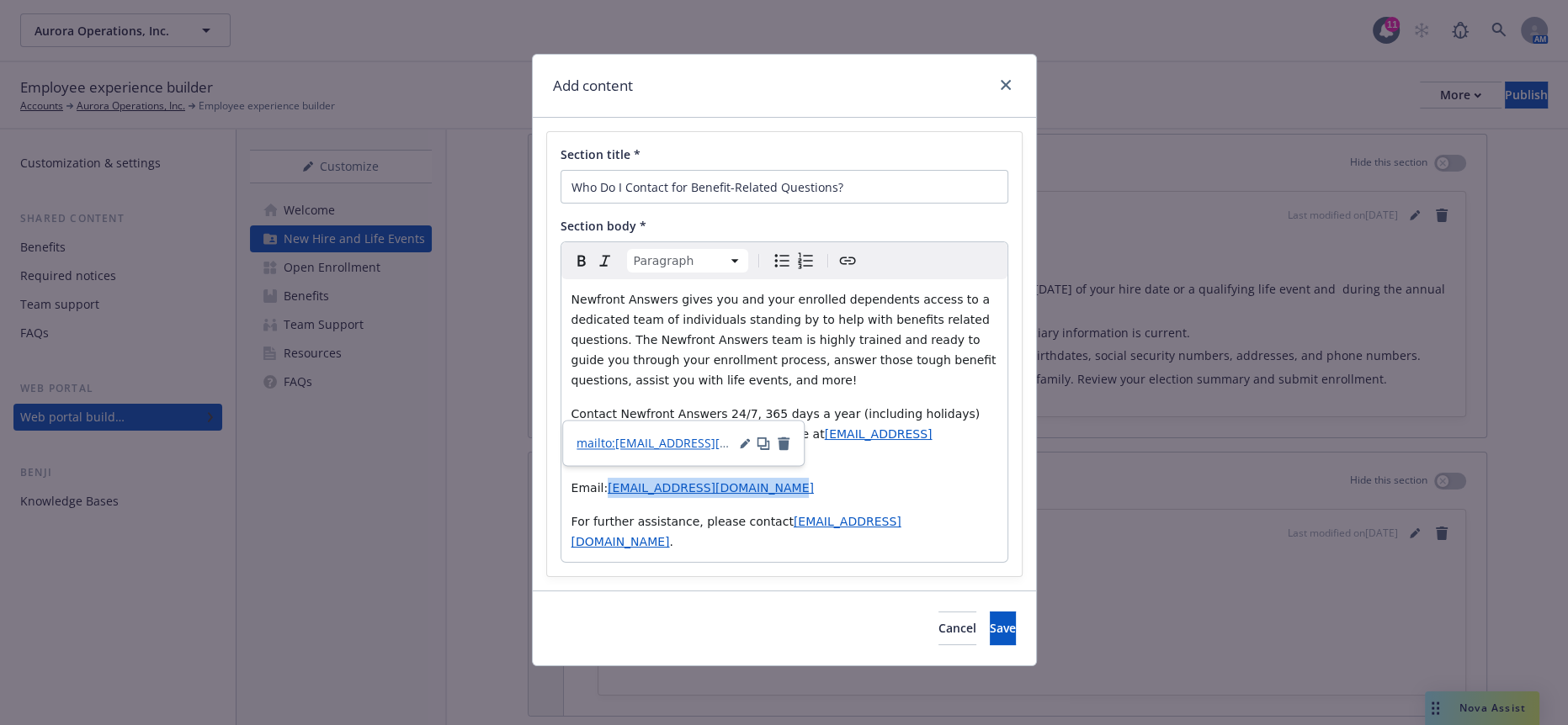
drag, startPoint x: 761, startPoint y: 414, endPoint x: 596, endPoint y: 408, distance: 165.1
click at [596, 478] on p "Email: aurora@answers.newfront.com" at bounding box center [784, 487] width 426 height 20
click at [710, 441] on div "mailto:aurora@answers.newfront.com" at bounding box center [684, 443] width 214 height 18
click at [740, 438] on icon "button" at bounding box center [745, 442] width 10 height 10
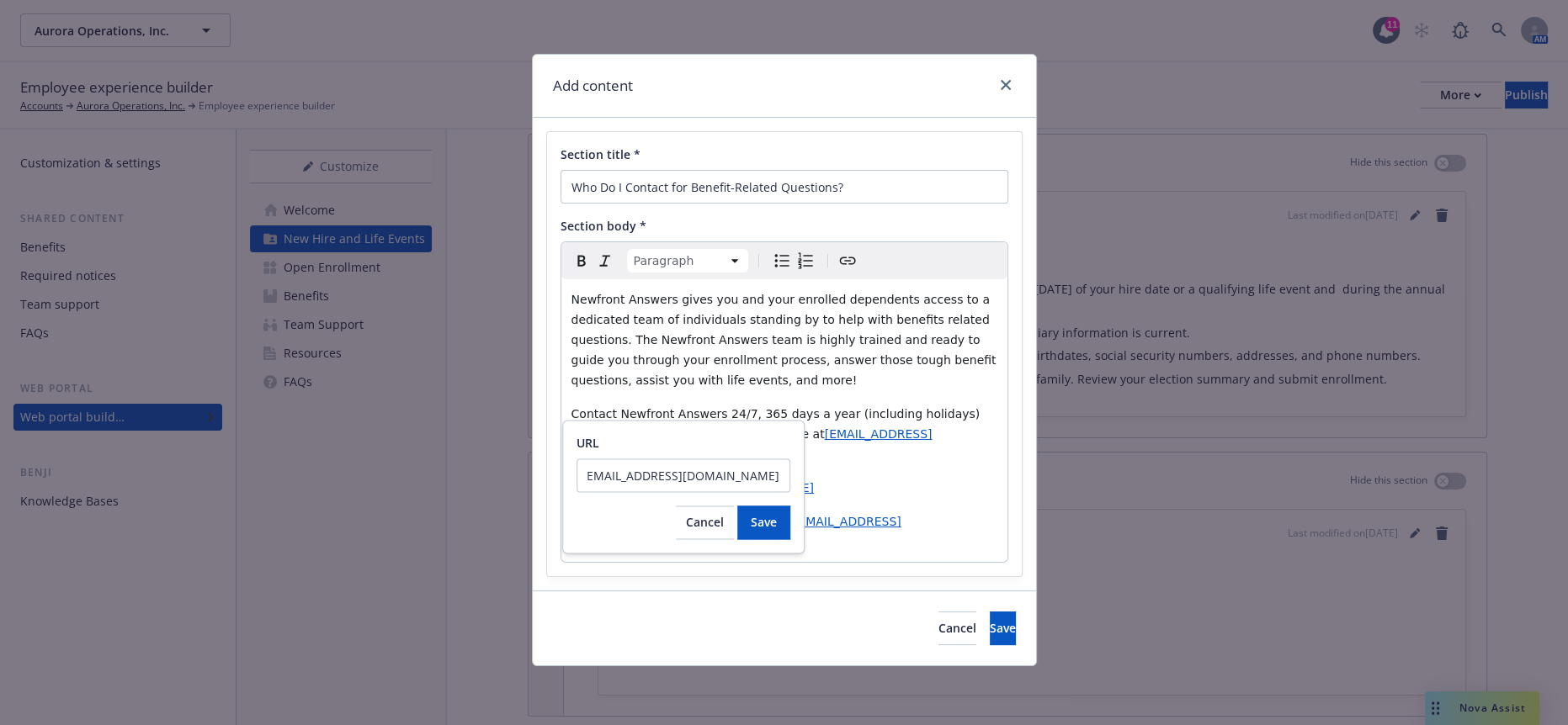
scroll to position [0, 0]
drag, startPoint x: 759, startPoint y: 474, endPoint x: 576, endPoint y: 471, distance: 183.0
click at [577, 471] on input "mailto:aurora@answers.newfront.com" at bounding box center [684, 475] width 214 height 34
click at [676, 509] on button "Cancel" at bounding box center [705, 523] width 58 height 34
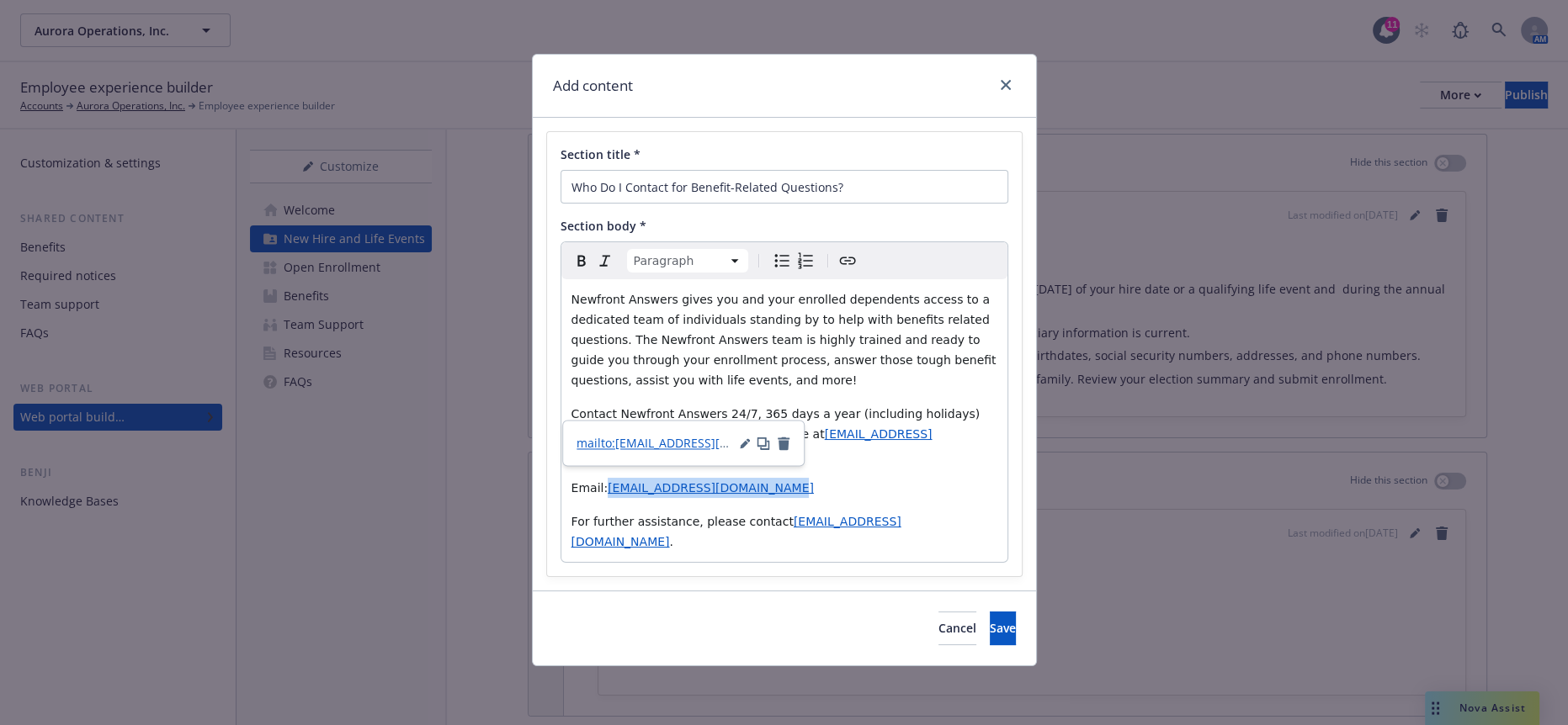
click at [743, 478] on p "Email: aurora@answers.newfront.com" at bounding box center [784, 487] width 426 height 20
drag, startPoint x: 752, startPoint y: 414, endPoint x: 557, endPoint y: 410, distance: 195.0
click at [562, 410] on div "Newfront Answers gives you and your enrolled dependents access to a dedicated t…" at bounding box center [784, 420] width 446 height 283
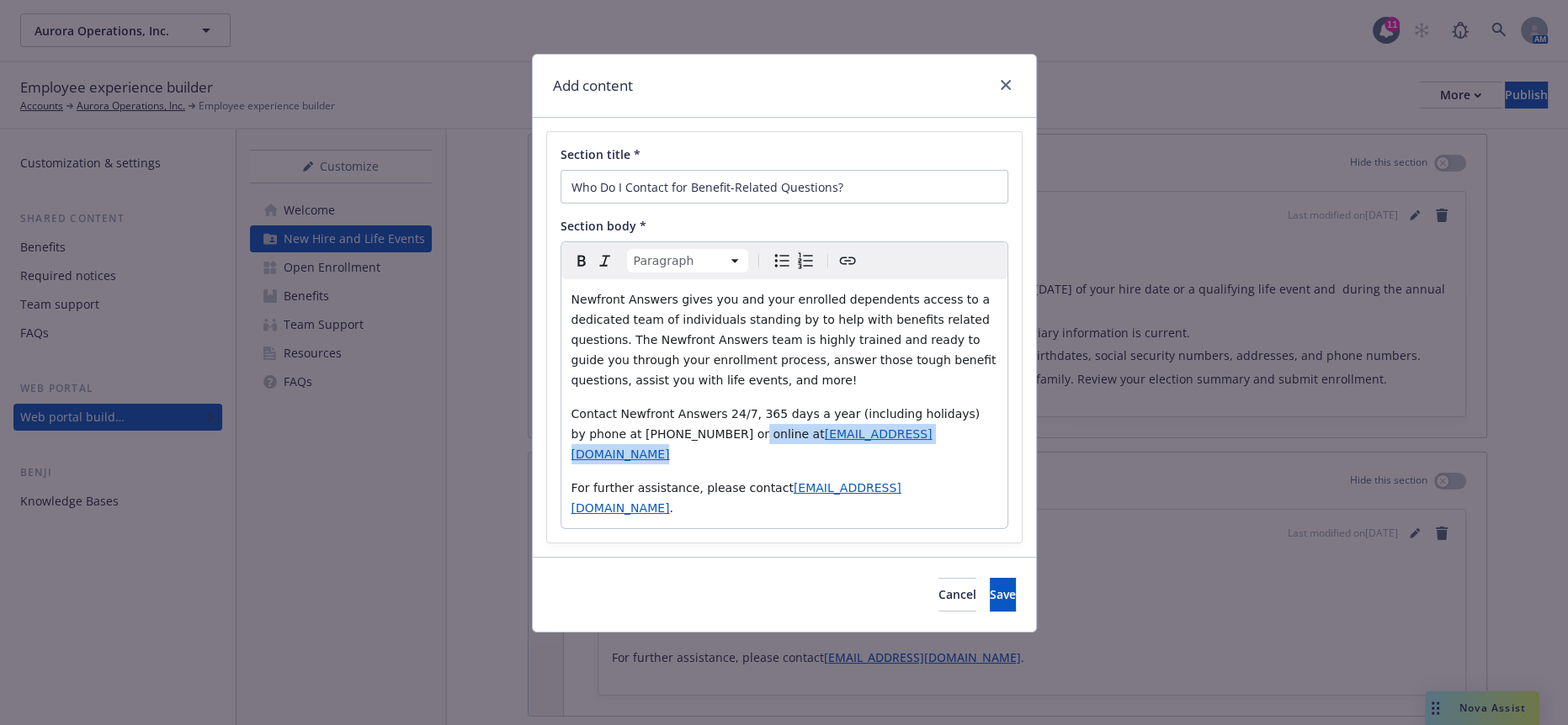
drag, startPoint x: 803, startPoint y: 381, endPoint x: 607, endPoint y: 384, distance: 196.0
click at [607, 404] on p "Contact Newfront Answers 24/7, 365 days a year (including holidays) by phone at…" at bounding box center [784, 434] width 426 height 61
click at [687, 407] on span "Contact Newfront Answers 24/7, 365 days a year (including holidays) by phone at…" at bounding box center [782, 434] width 420 height 54
drag, startPoint x: 688, startPoint y: 382, endPoint x: 655, endPoint y: 381, distance: 33.0
click at [655, 407] on span "Contact Newfront Answers 24/7, 365 days a year (including holidays) by phone at…" at bounding box center [782, 434] width 420 height 54
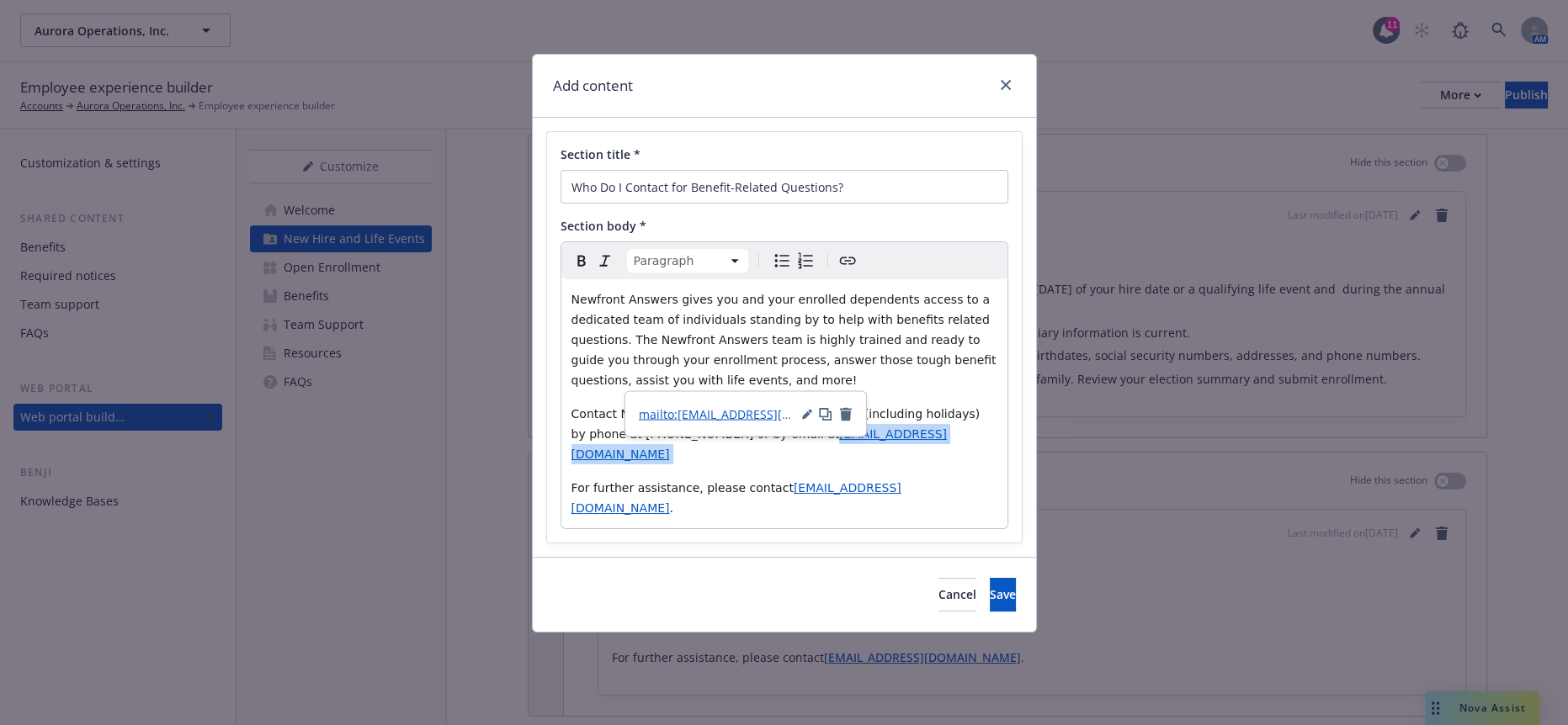
drag, startPoint x: 842, startPoint y: 381, endPoint x: 655, endPoint y: 381, distance: 187.0
click at [655, 404] on p "Contact Newfront Answers 24/7, 365 days a year (including holidays) by phone at…" at bounding box center [784, 434] width 426 height 61
click at [845, 404] on p "Contact Newfront Answers 24/7, 365 days a year (including holidays) by phone at…" at bounding box center [784, 434] width 426 height 61
click at [834, 404] on p "Contact Newfront Answers 24/7, 365 days a year (including holidays) by phone at…" at bounding box center [784, 434] width 426 height 61
click at [913, 478] on p "For further assistance, please contact pops-support@aurora.tech ." at bounding box center [784, 498] width 426 height 41
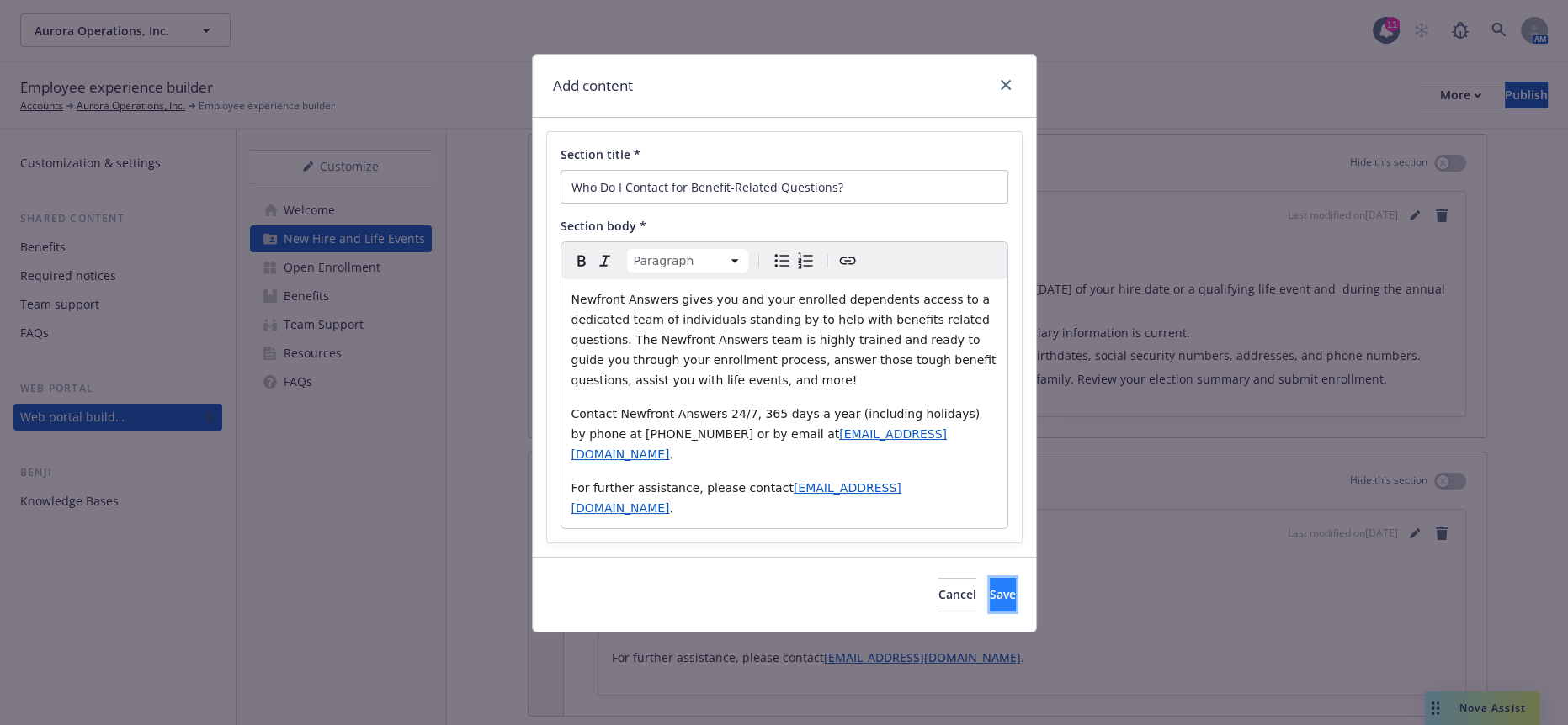
click at [990, 578] on button "Save" at bounding box center [1004, 595] width 27 height 34
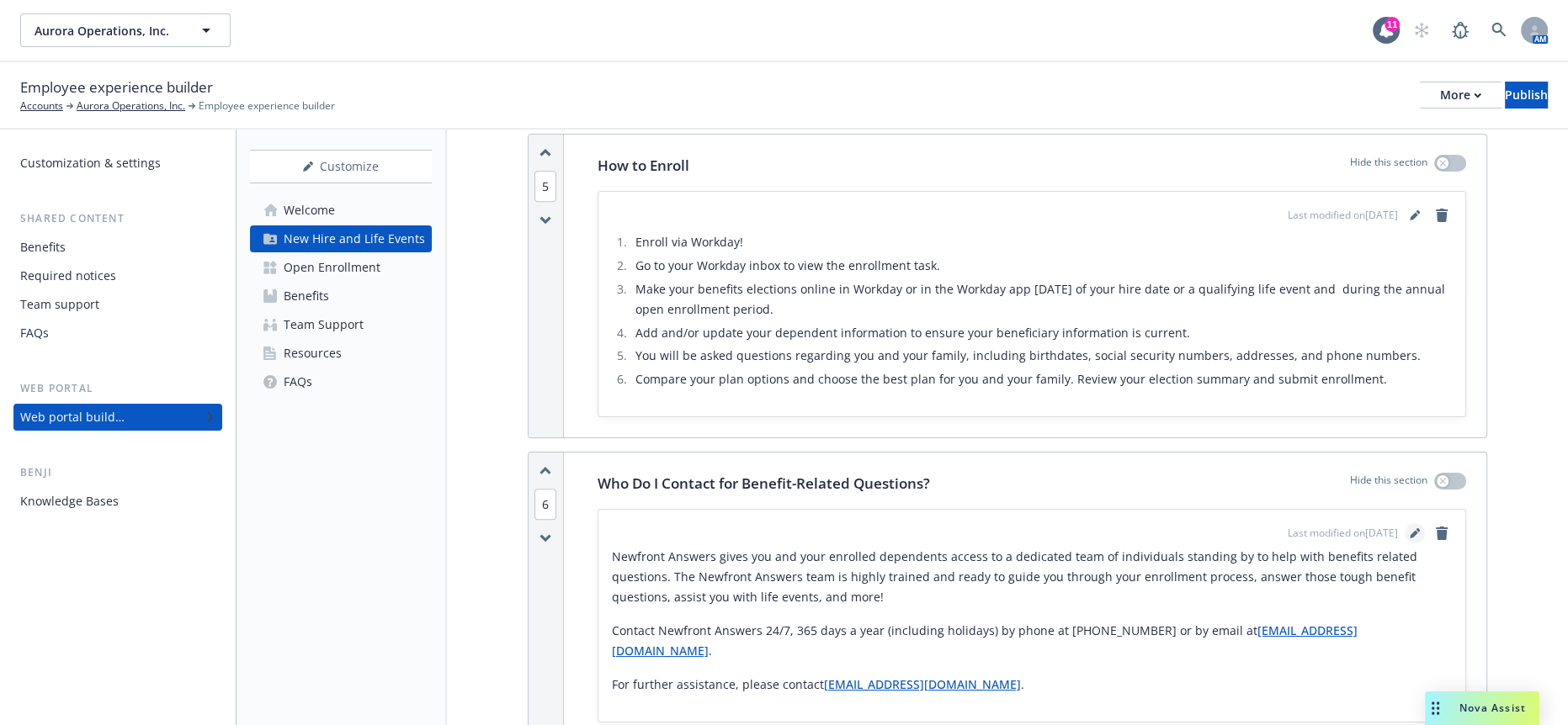
click at [1407, 524] on link "editPencil" at bounding box center [1414, 533] width 20 height 20
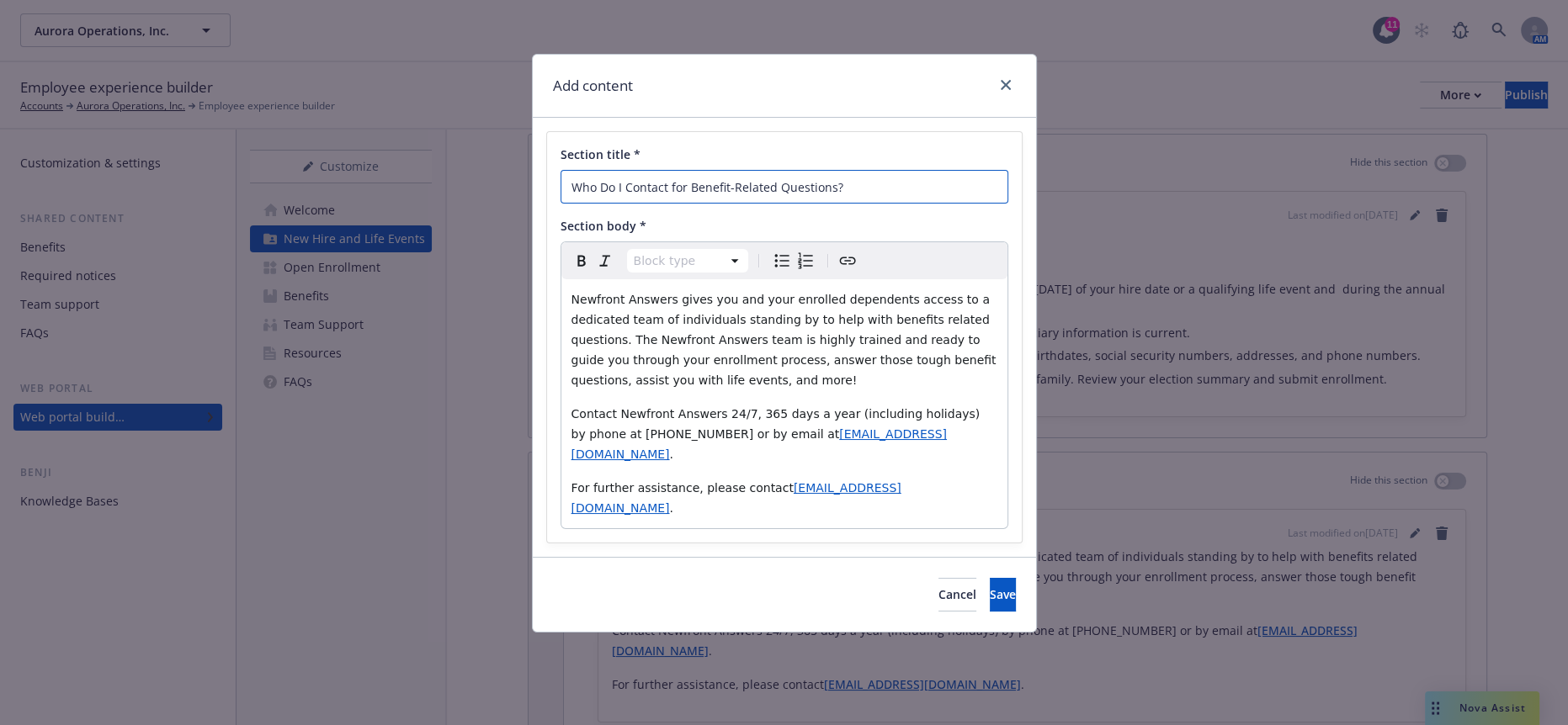
drag, startPoint x: 867, startPoint y: 190, endPoint x: 496, endPoint y: 194, distance: 371.0
click at [496, 194] on div "Add content Section title * Who Do I Contact for Benefit-Related Questions? Sec…" at bounding box center [784, 362] width 1568 height 725
type input "Newfront Answers"
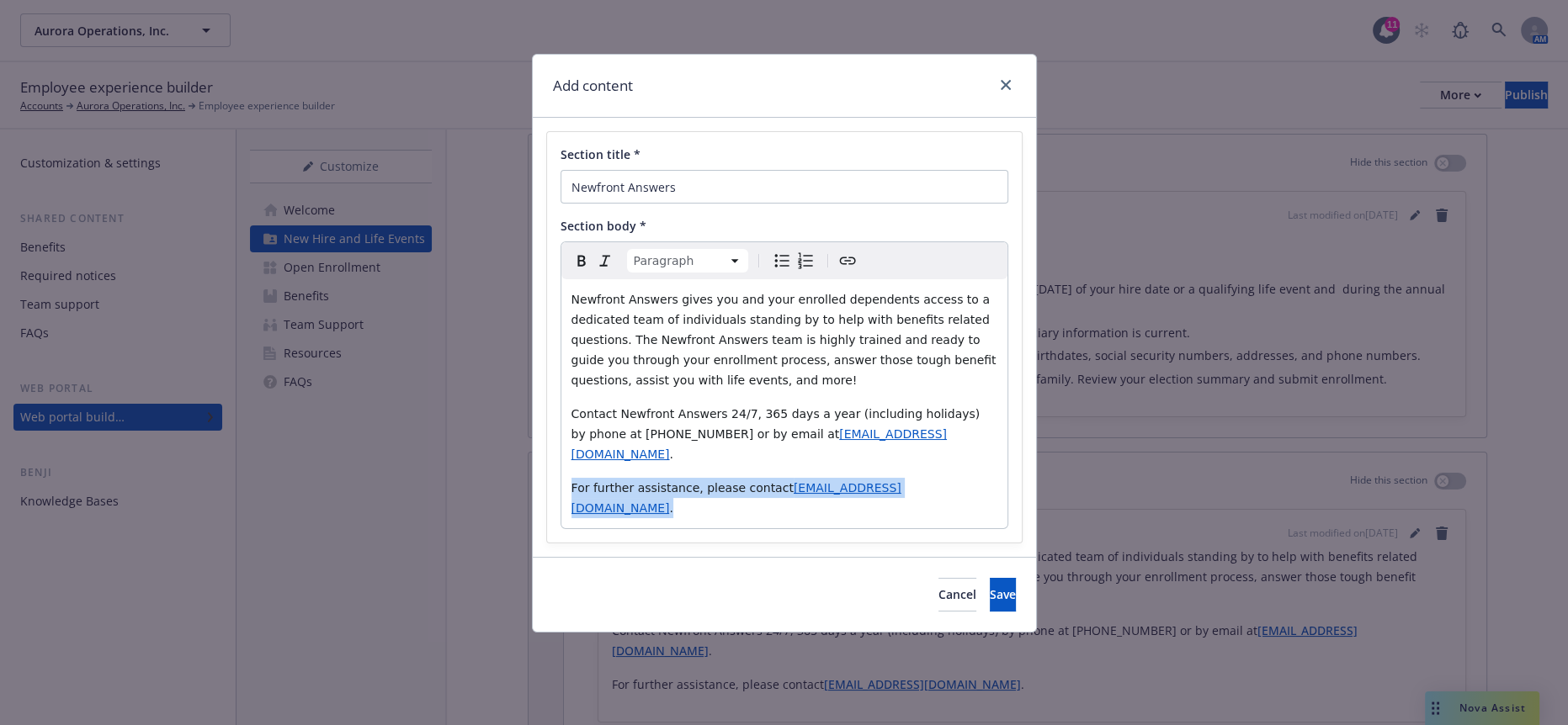
drag, startPoint x: 934, startPoint y: 414, endPoint x: 495, endPoint y: 420, distance: 439.0
click at [495, 420] on div "Add content Section title * Newfront Answers Section body * Paragraph Paragraph…" at bounding box center [784, 362] width 1568 height 725
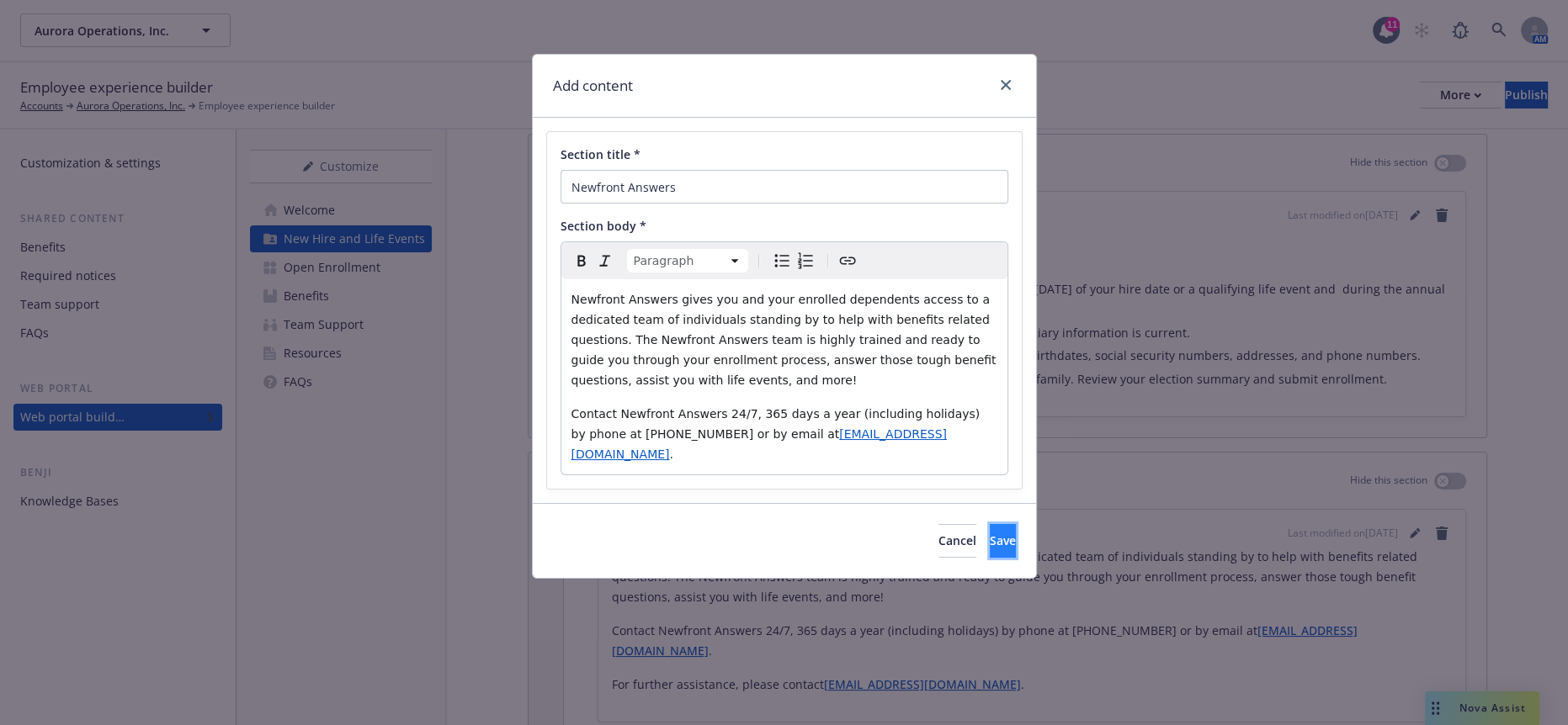
click at [990, 525] on button "Save" at bounding box center [1004, 541] width 27 height 34
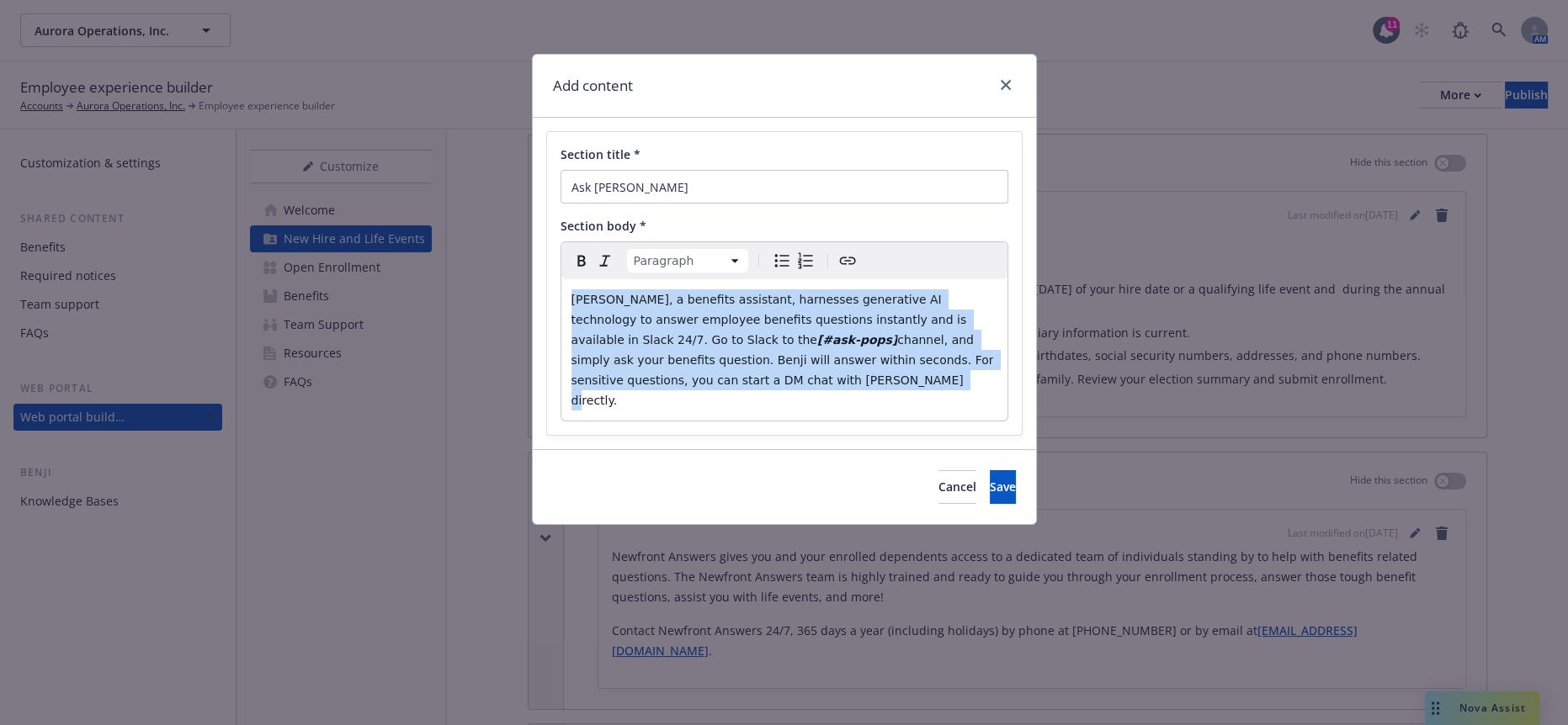
drag, startPoint x: 799, startPoint y: 335, endPoint x: 453, endPoint y: 185, distance: 377.1
click at [453, 185] on div "Add content Section title * Ask Benji Section body * Paragraph Paragraph Headin…" at bounding box center [784, 362] width 1568 height 725
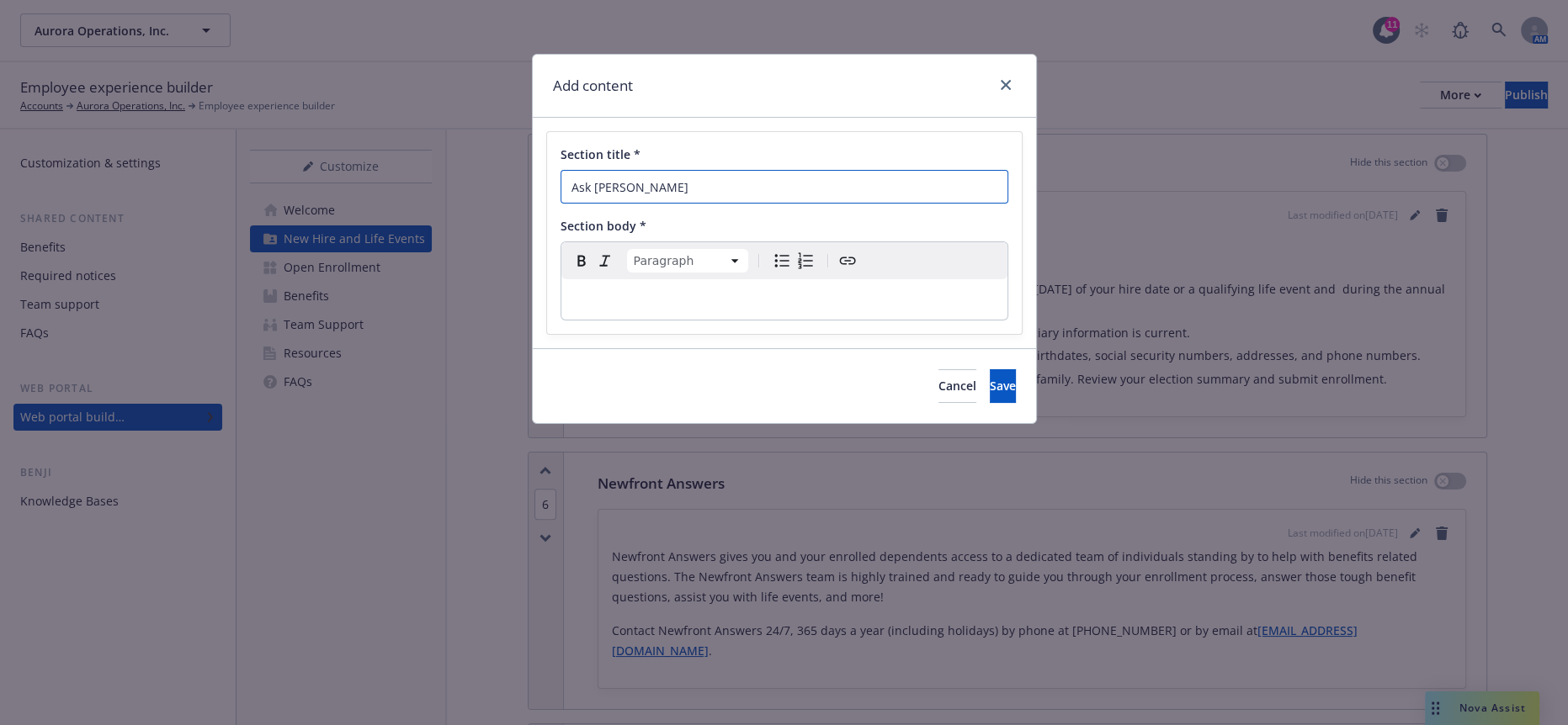
drag, startPoint x: 640, startPoint y: 161, endPoint x: 494, endPoint y: 180, distance: 147.2
click at [491, 177] on div "Add content Section title * Ask Benji Section body * Paragraph Paragraph Headin…" at bounding box center [784, 362] width 1568 height 725
click at [695, 170] on input "Section title *" at bounding box center [784, 186] width 448 height 34
paste input "Newfront Mobile (Available January 2026)"
type input "Newfront Mobile (Available January 2026)"
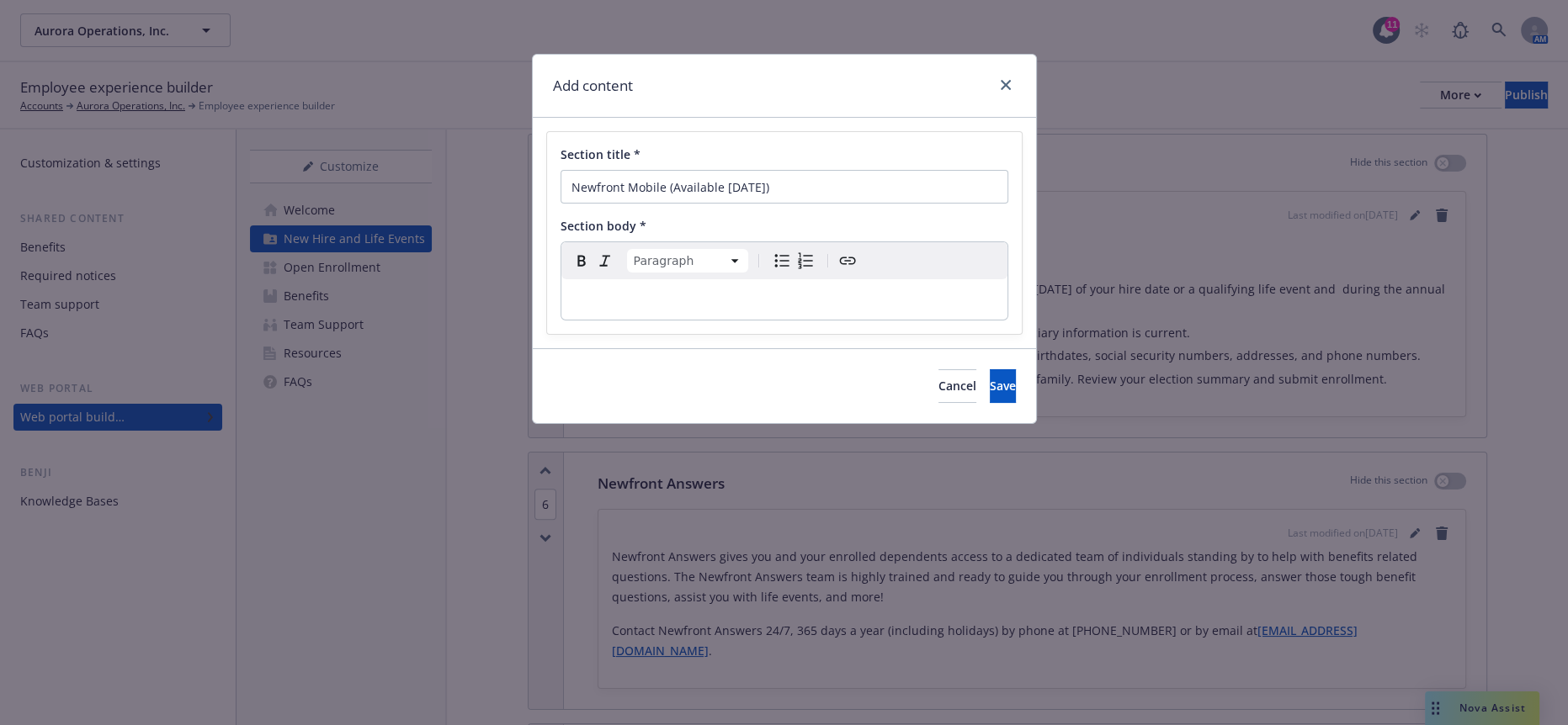
click at [1514, 475] on div "Add content Section title * Newfront Mobile (Available January 2026) Section bo…" at bounding box center [784, 362] width 1568 height 725
click at [880, 261] on div "Paragraph Paragraph Heading 1 Heading 2 Heading 3 Heading 4 Heading 5 Heading 6" at bounding box center [784, 261] width 446 height 37
click at [877, 261] on div "Paragraph Paragraph Heading 1 Heading 2 Heading 3 Heading 4 Heading 5 Heading 6" at bounding box center [784, 261] width 446 height 37
click at [876, 279] on div "editable markdown" at bounding box center [784, 299] width 446 height 41
select select
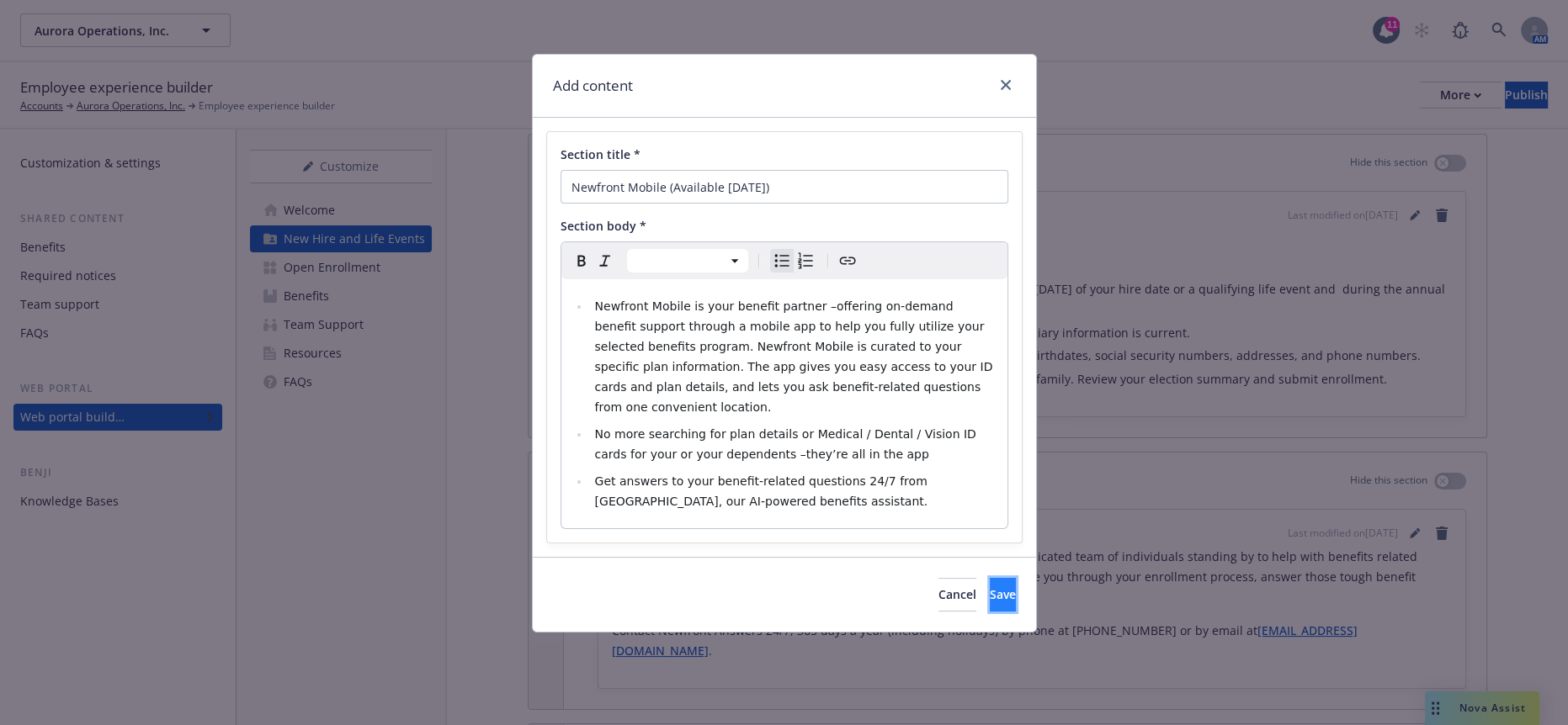
click at [997, 578] on button "Save" at bounding box center [1004, 595] width 27 height 34
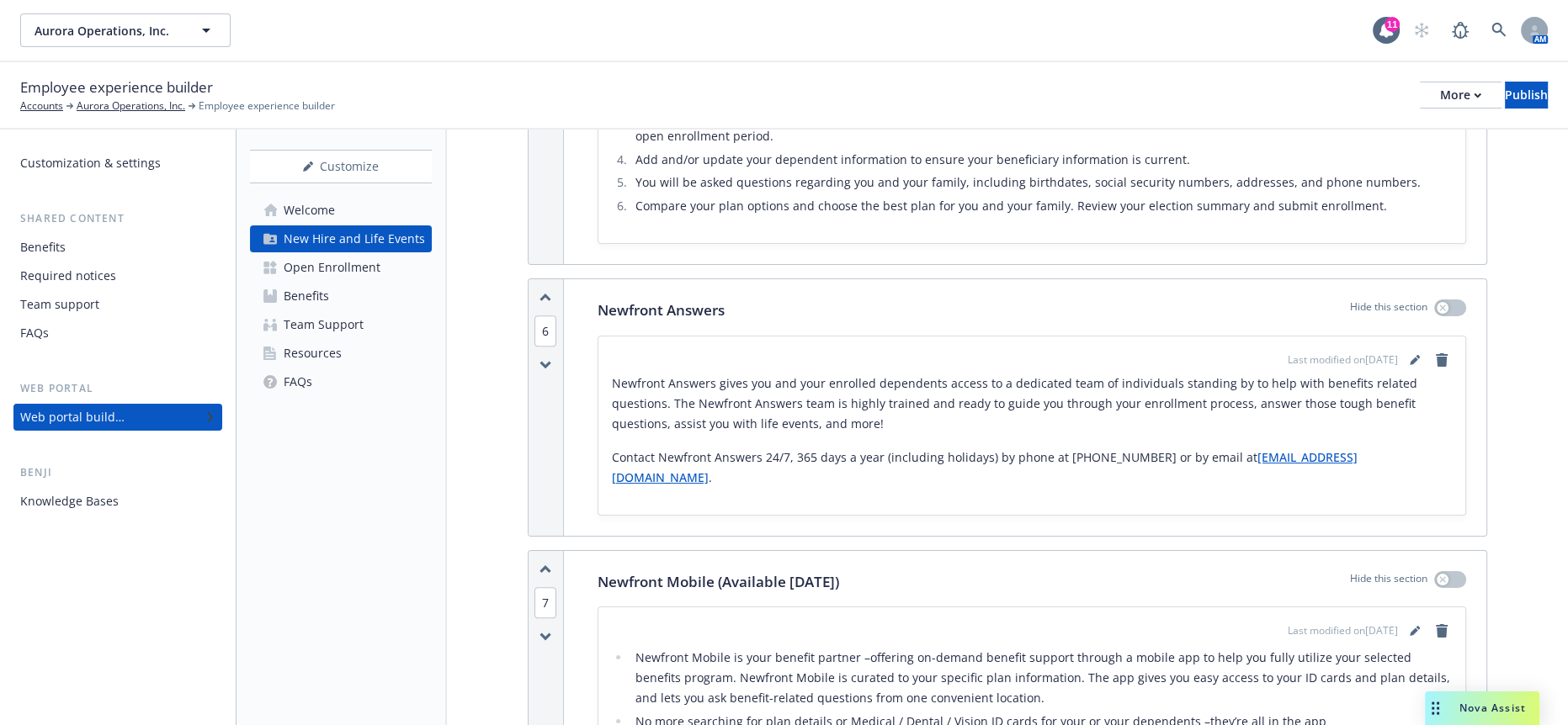
scroll to position [1586, 0]
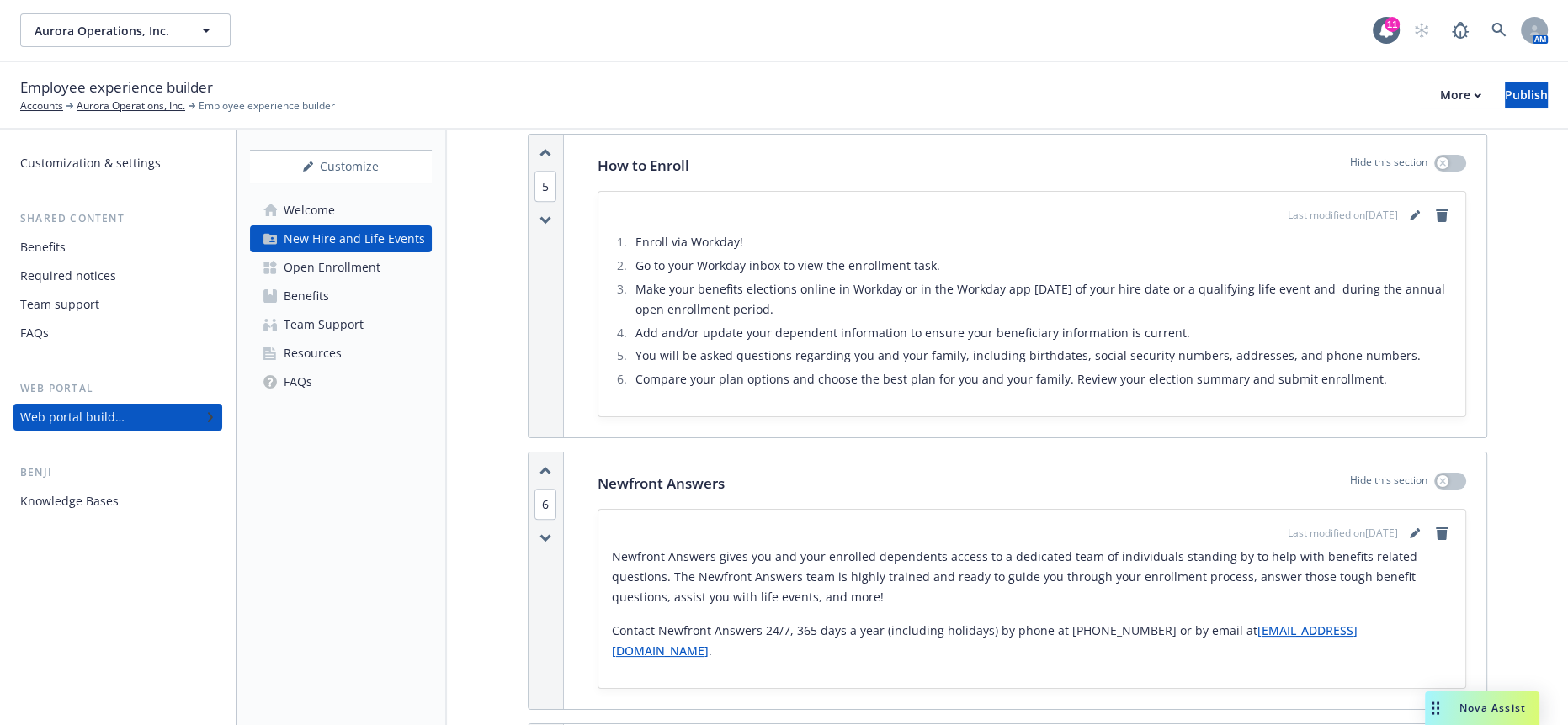
click at [473, 436] on div "Media content Hide this section Select a image/video with landscape orientation…" at bounding box center [1007, 36] width 1121 height 2986
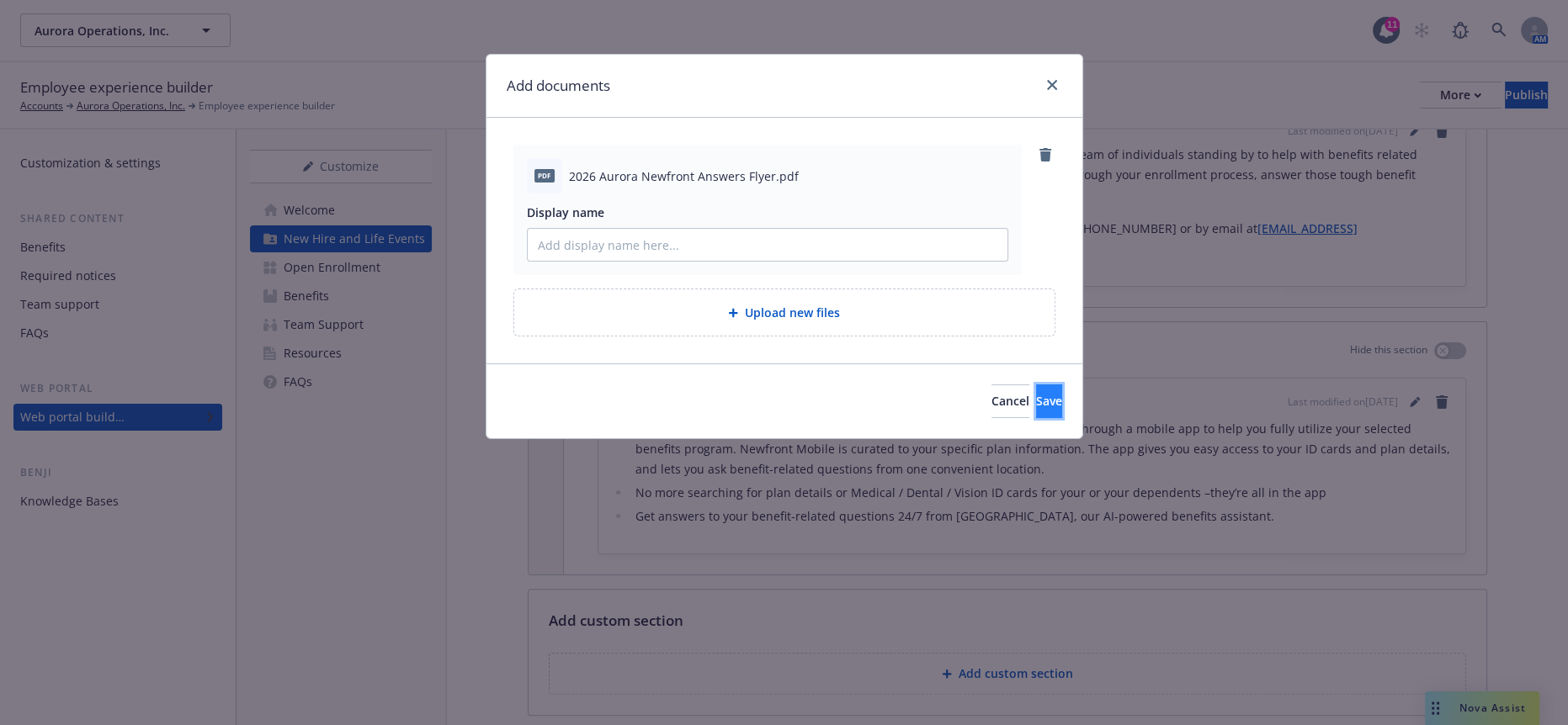
click at [1036, 393] on span "Save" at bounding box center [1049, 401] width 27 height 16
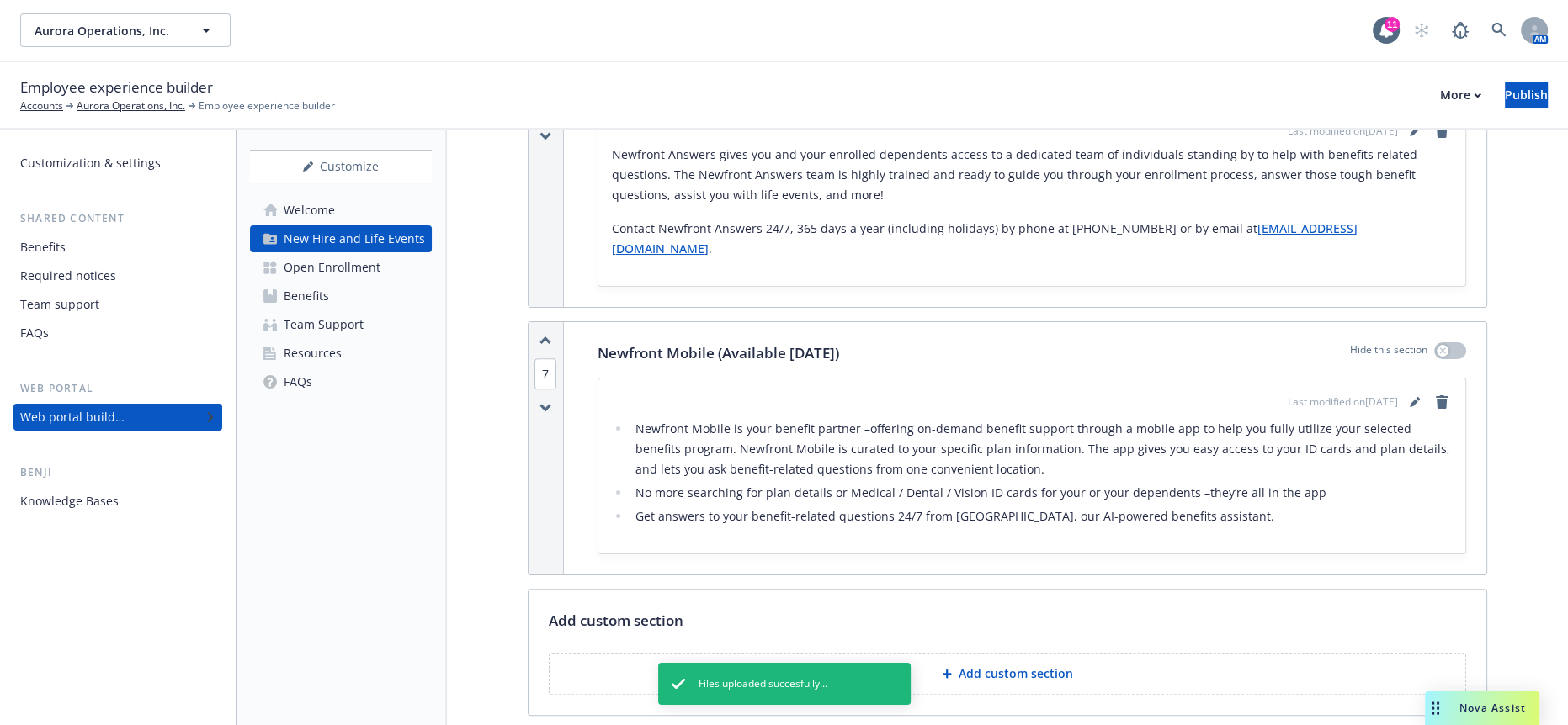
scroll to position [2046, 0]
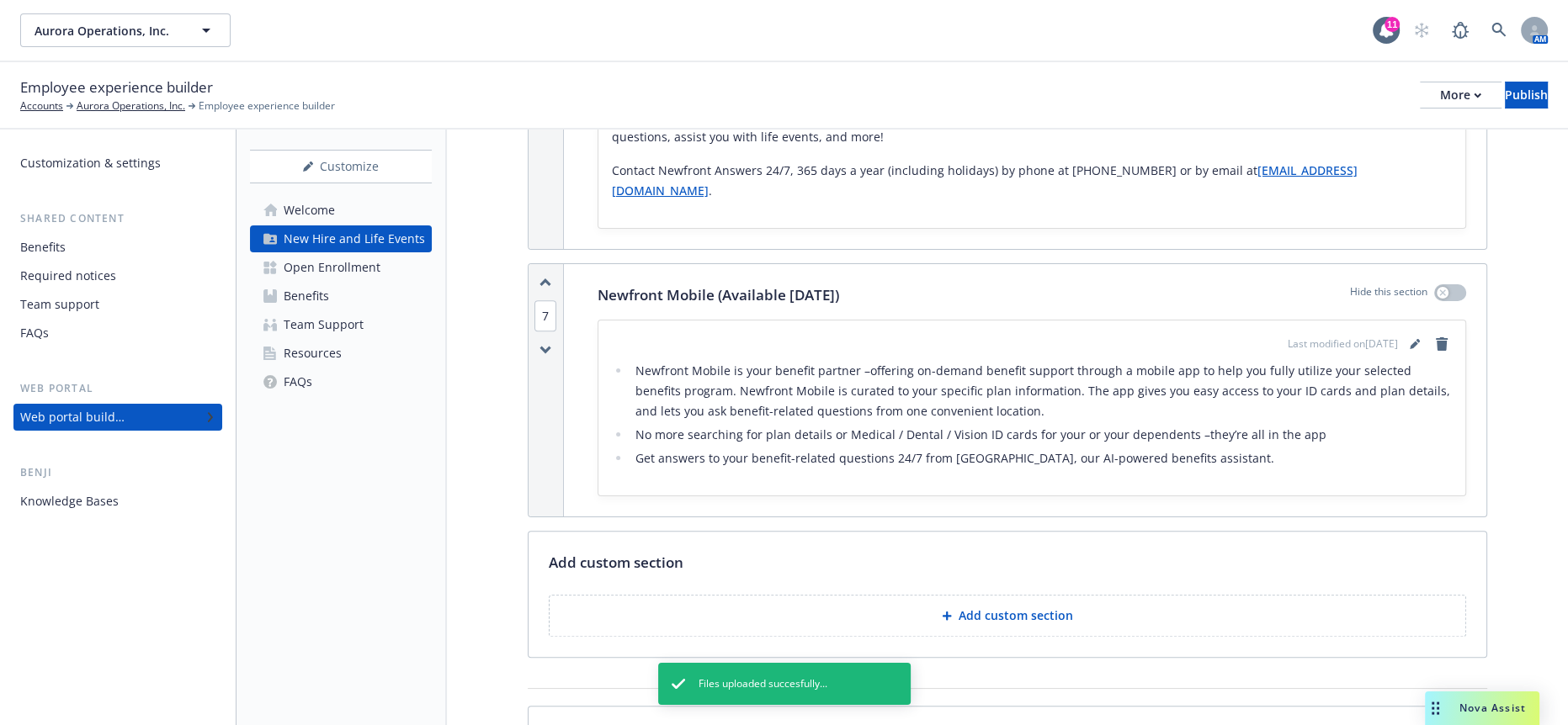
click at [352, 254] on div "Open Enrollment" at bounding box center [332, 268] width 97 height 26
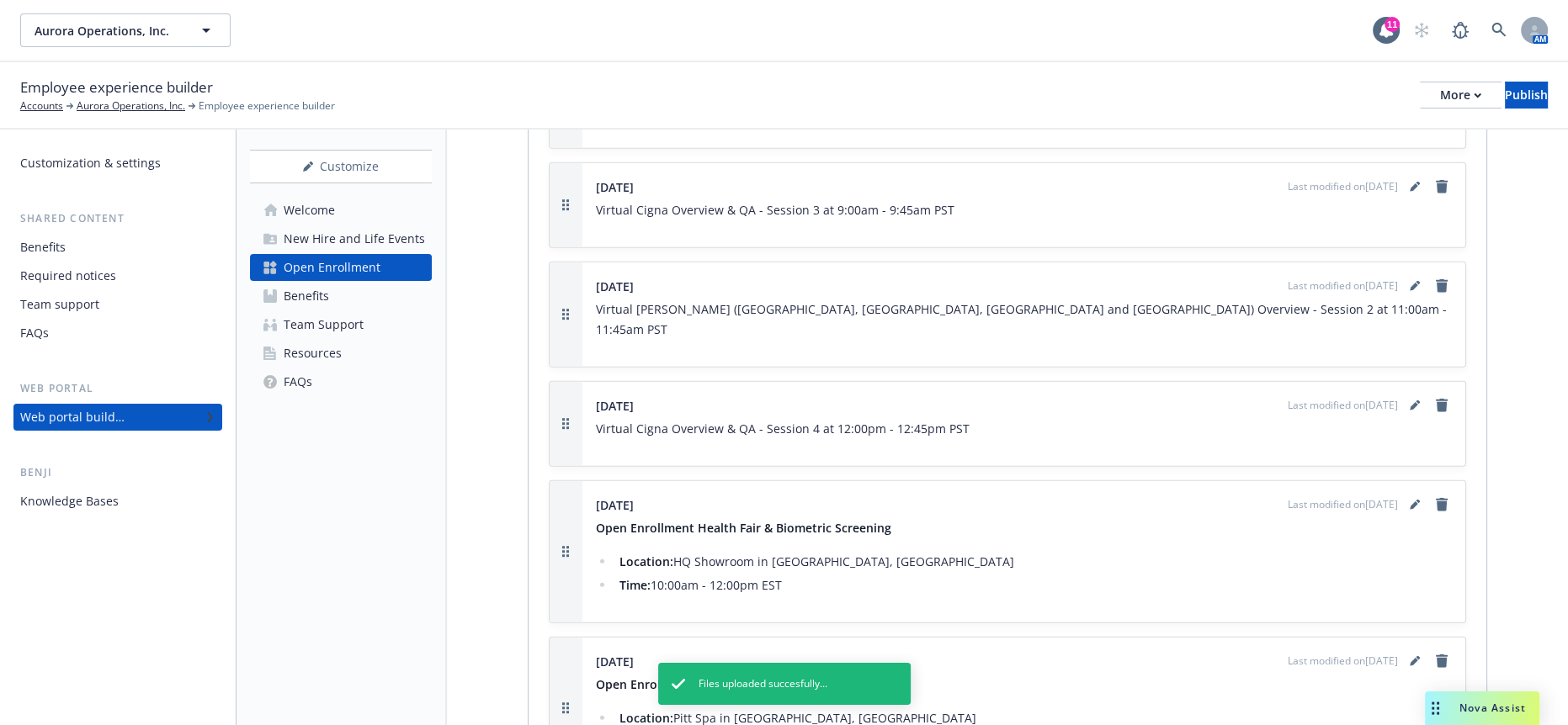
scroll to position [4981, 0]
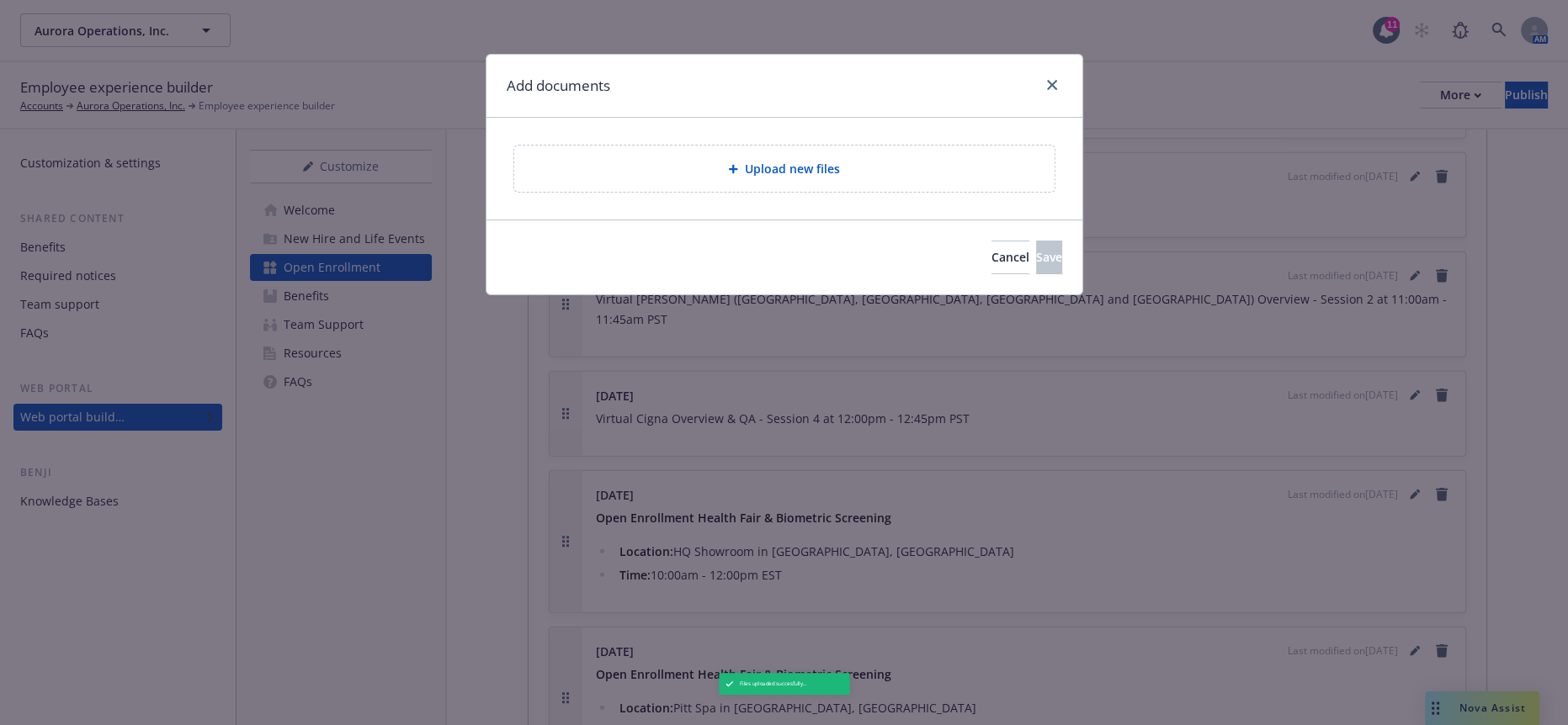
click at [788, 160] on span "Upload new files" at bounding box center [792, 169] width 95 height 18
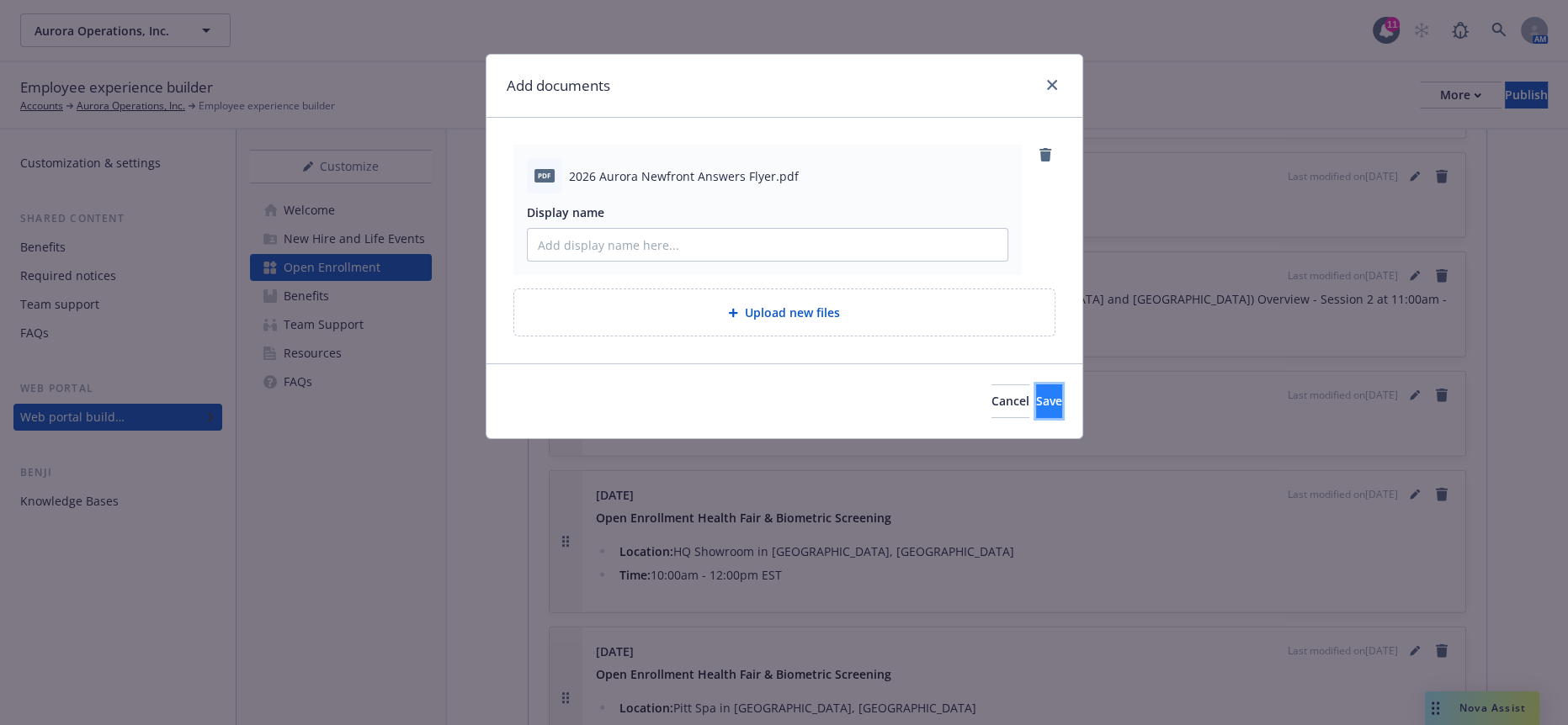
click at [1036, 393] on span "Save" at bounding box center [1049, 401] width 27 height 16
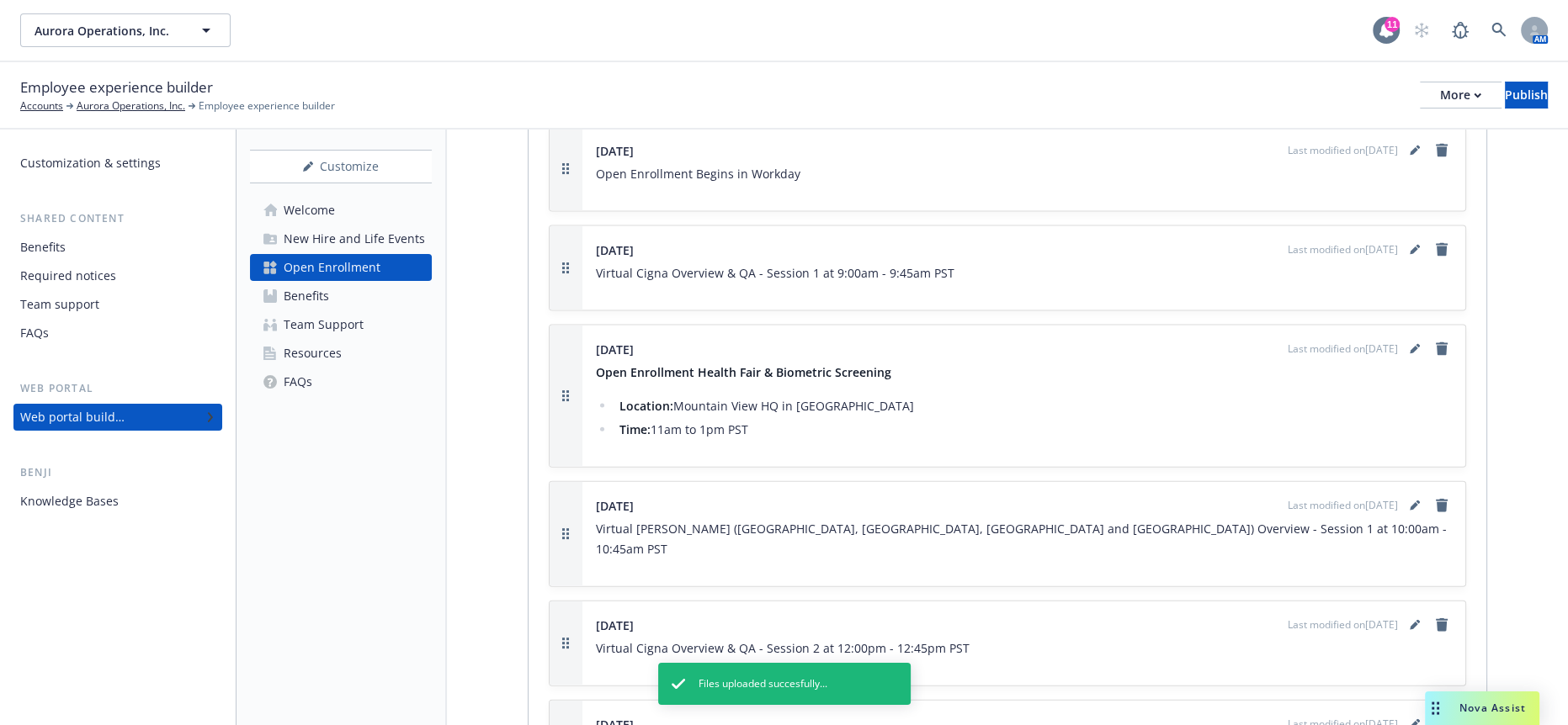
scroll to position [4233, 0]
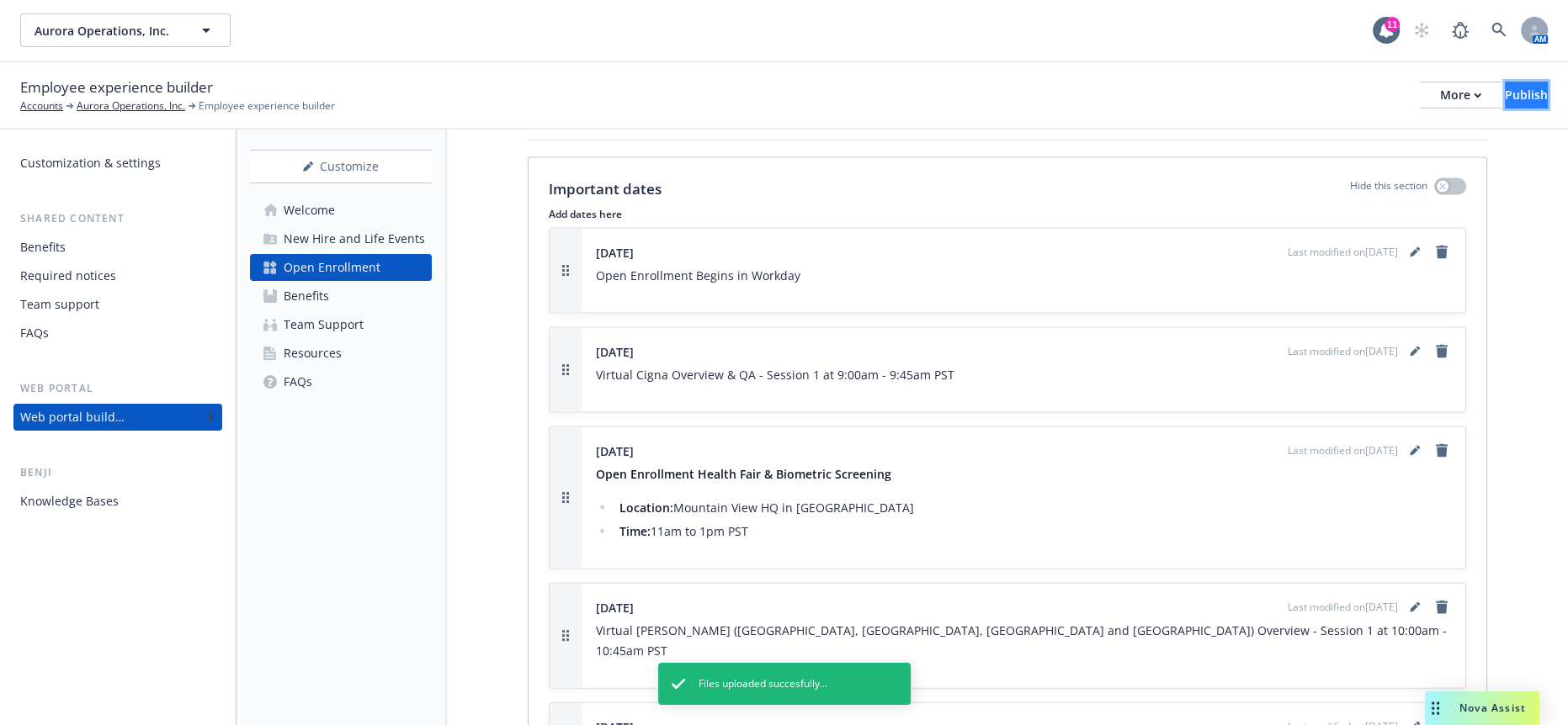
click at [1505, 89] on div "Publish" at bounding box center [1526, 94] width 43 height 26
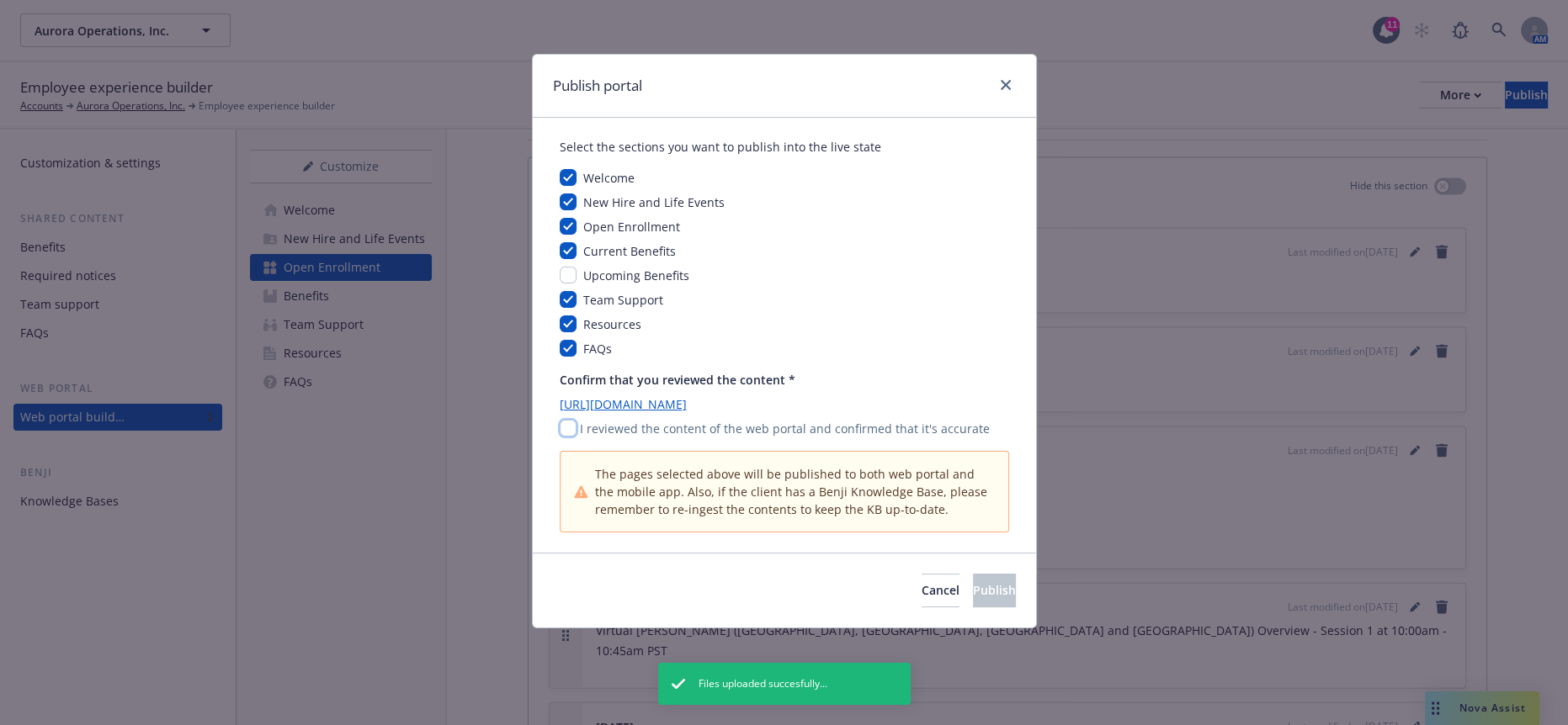
drag, startPoint x: 564, startPoint y: 405, endPoint x: 592, endPoint y: 412, distance: 28.9
click at [564, 419] on input "checkbox" at bounding box center [568, 427] width 17 height 17
checkbox input "true"
click at [973, 574] on button "Publish" at bounding box center [995, 591] width 43 height 34
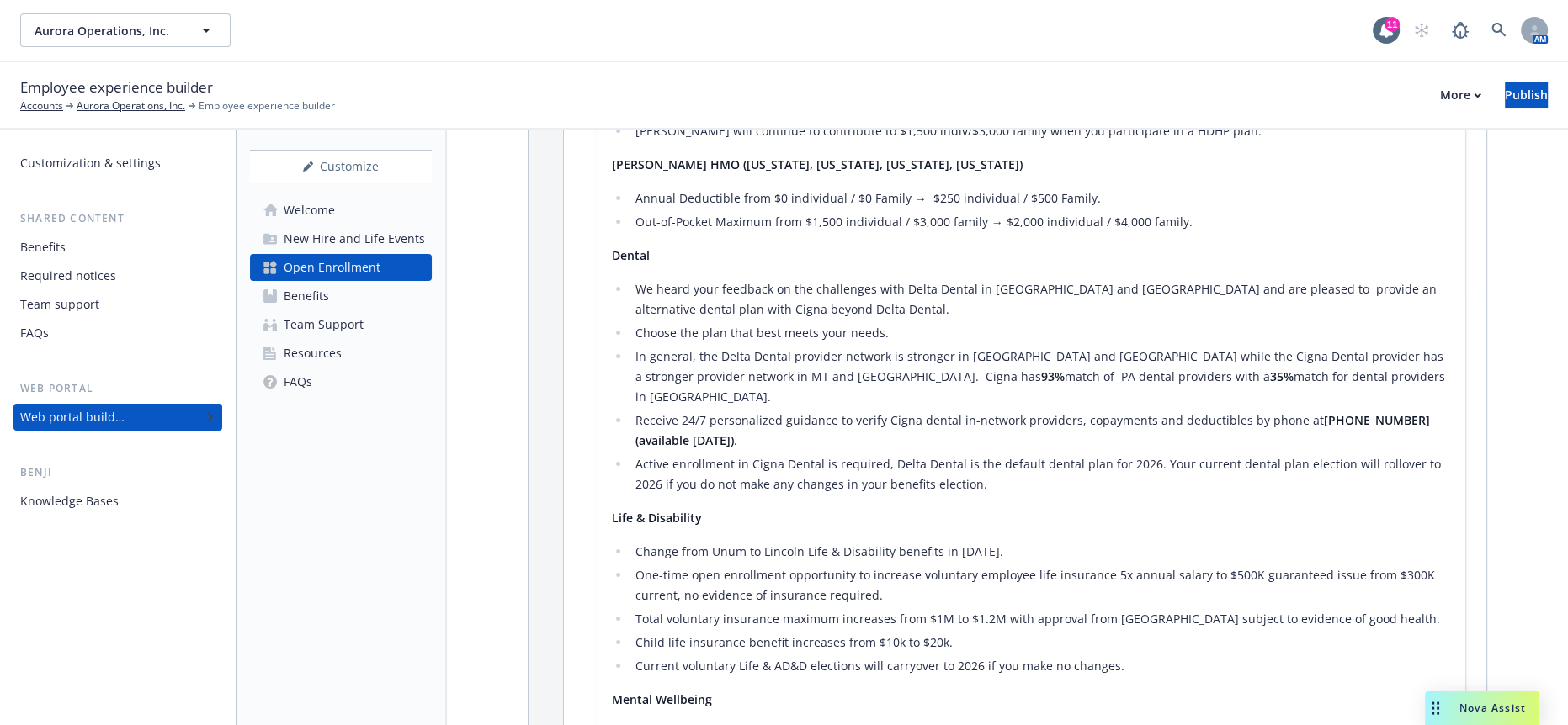
scroll to position [2073, 0]
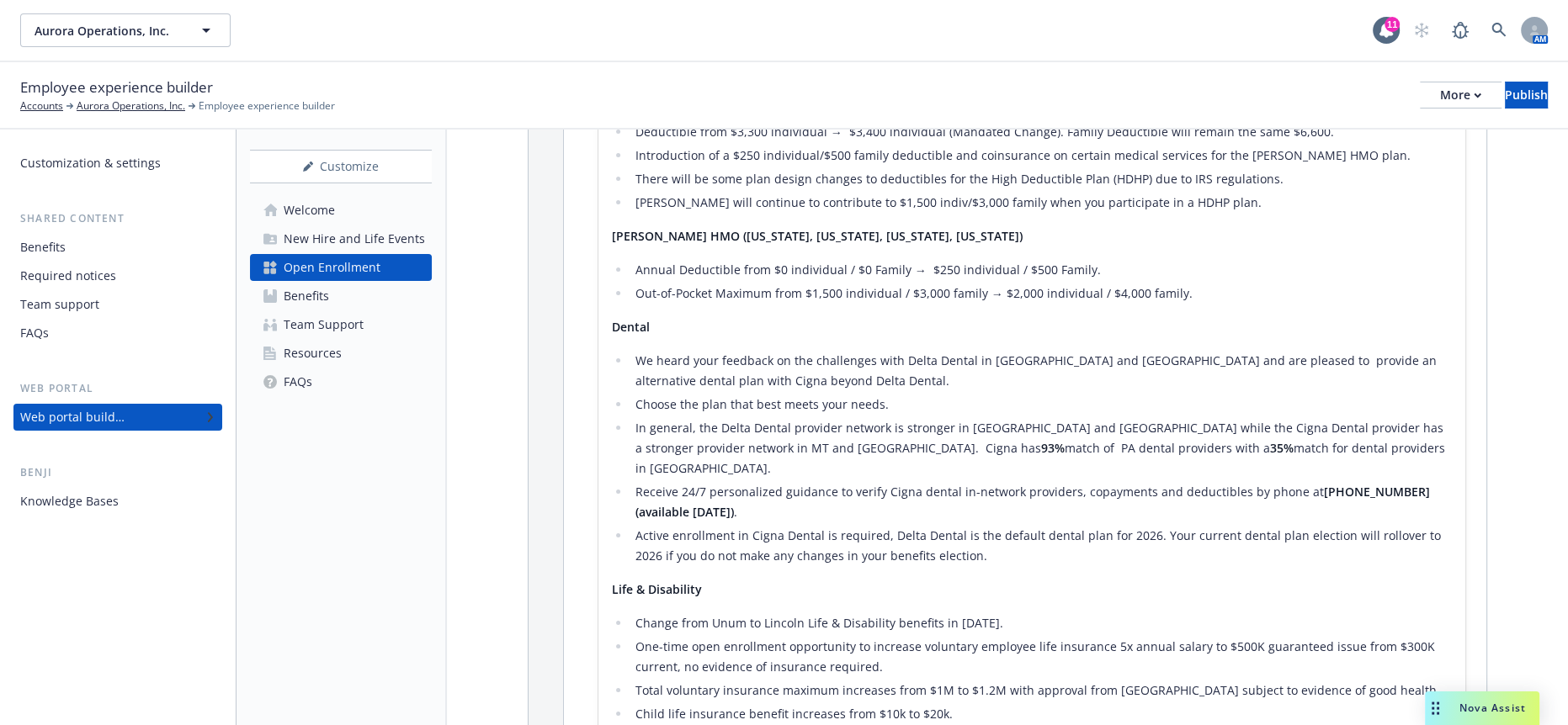
scroll to position [2126, 0]
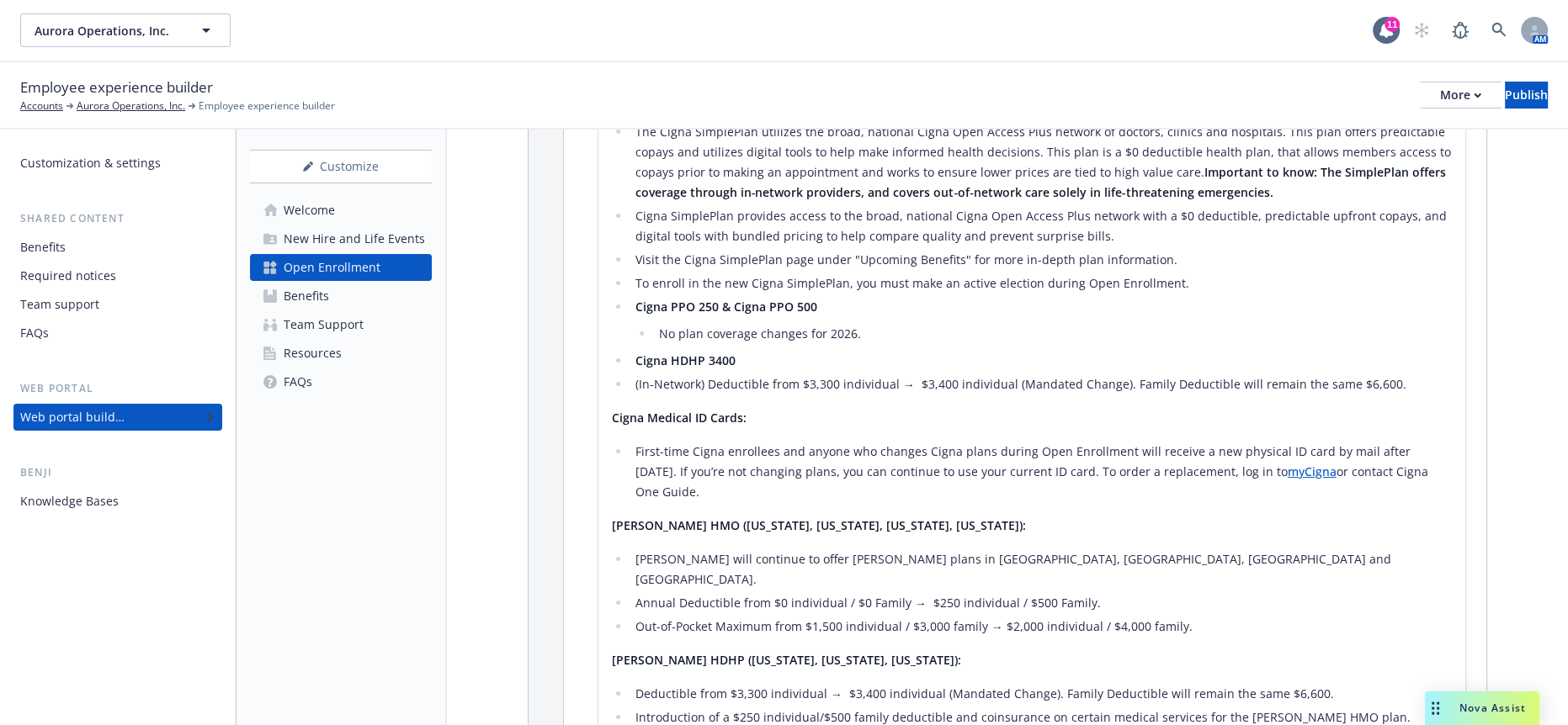
scroll to position [723, 0]
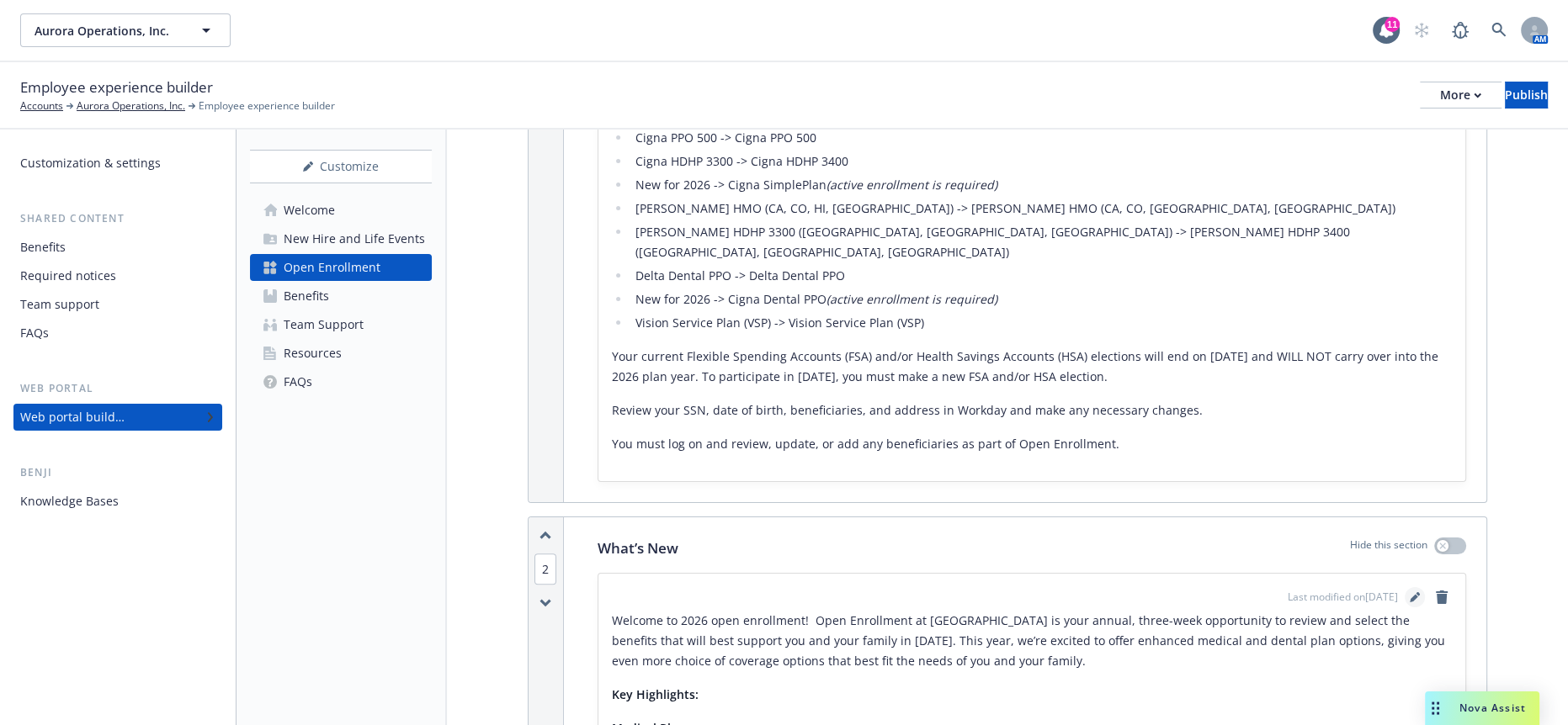
click at [1416, 587] on link "editPencil" at bounding box center [1414, 597] width 20 height 20
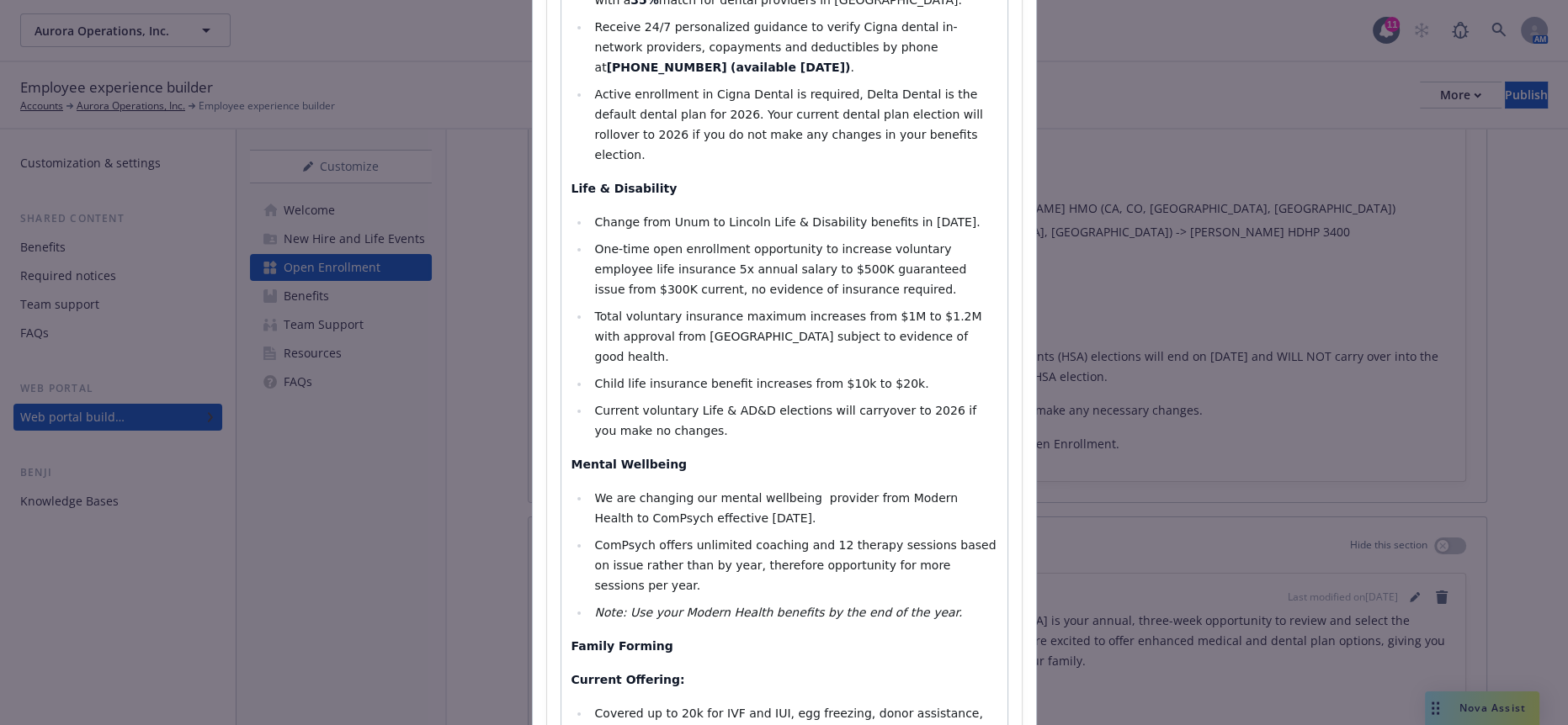
scroll to position [1869, 0]
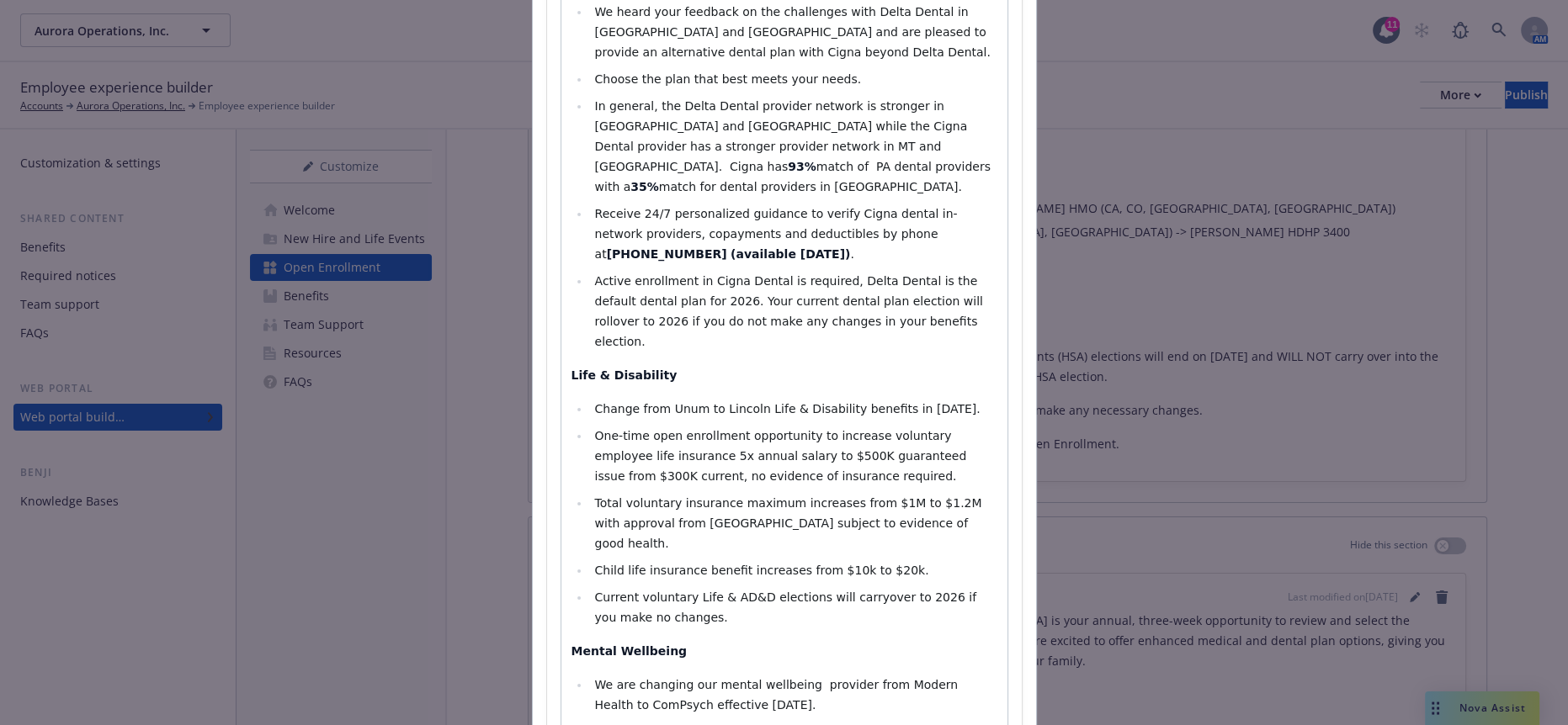
select select
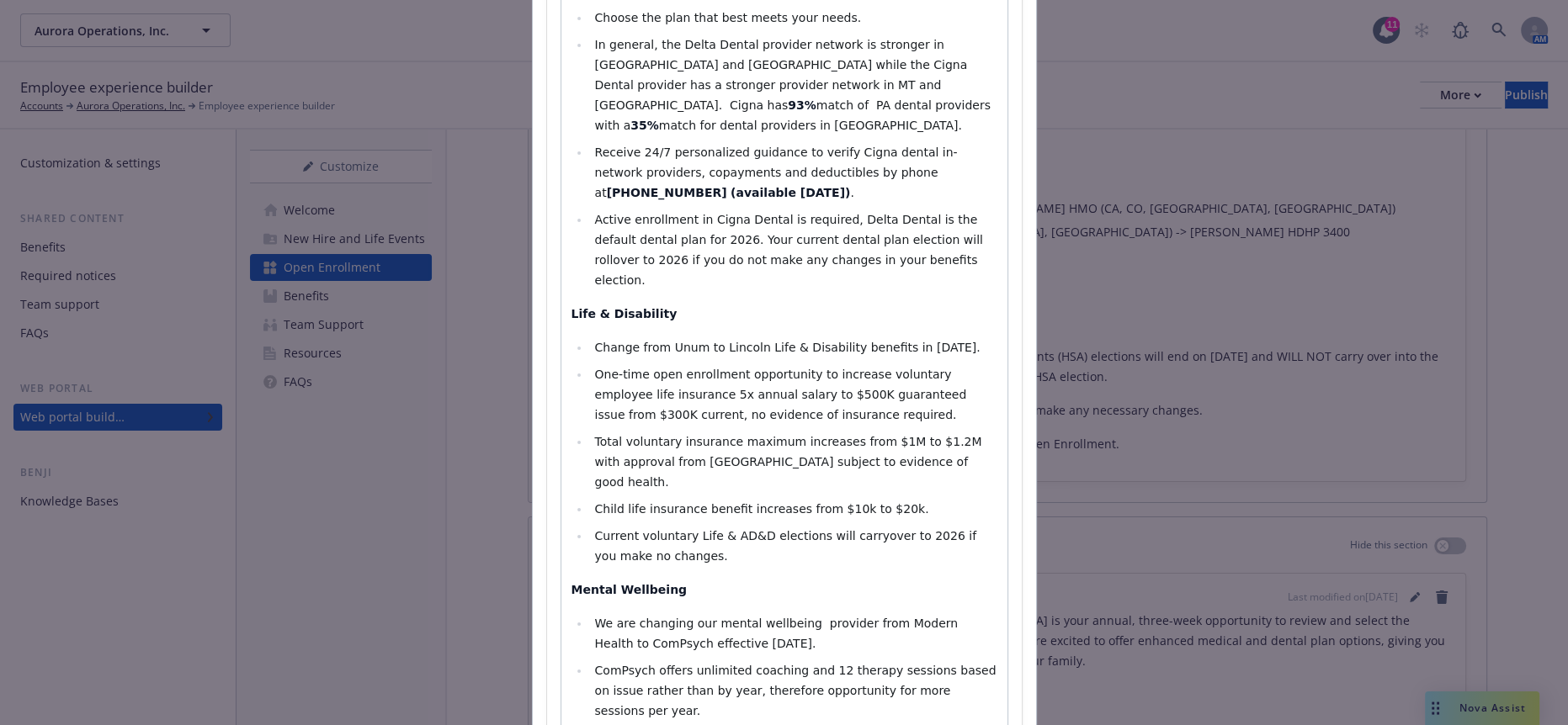
scroll to position [1963, 0]
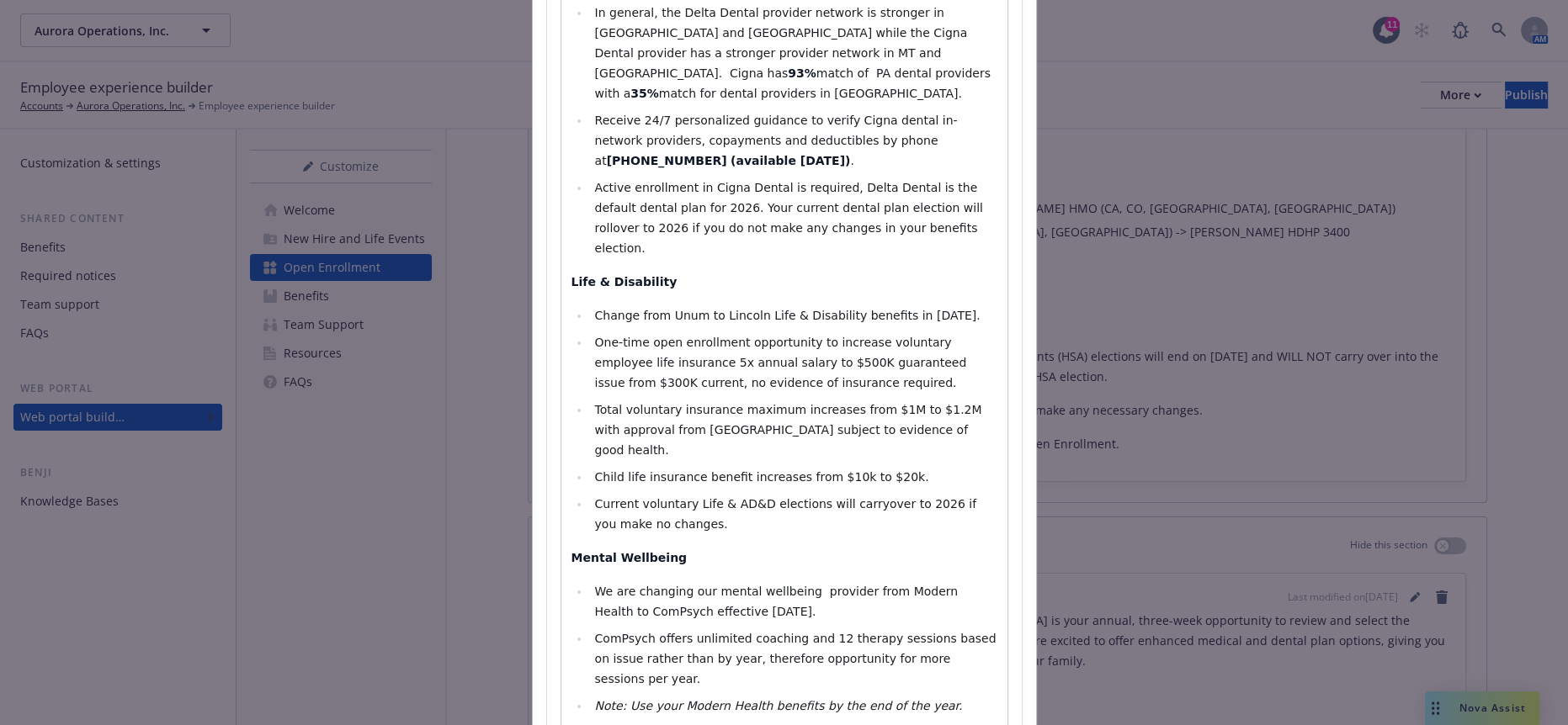
drag, startPoint x: 951, startPoint y: 398, endPoint x: 572, endPoint y: 313, distance: 388.4
copy ul "New Health Reimbursement Account (HRA) to cover non-medical expenses - egg free…"
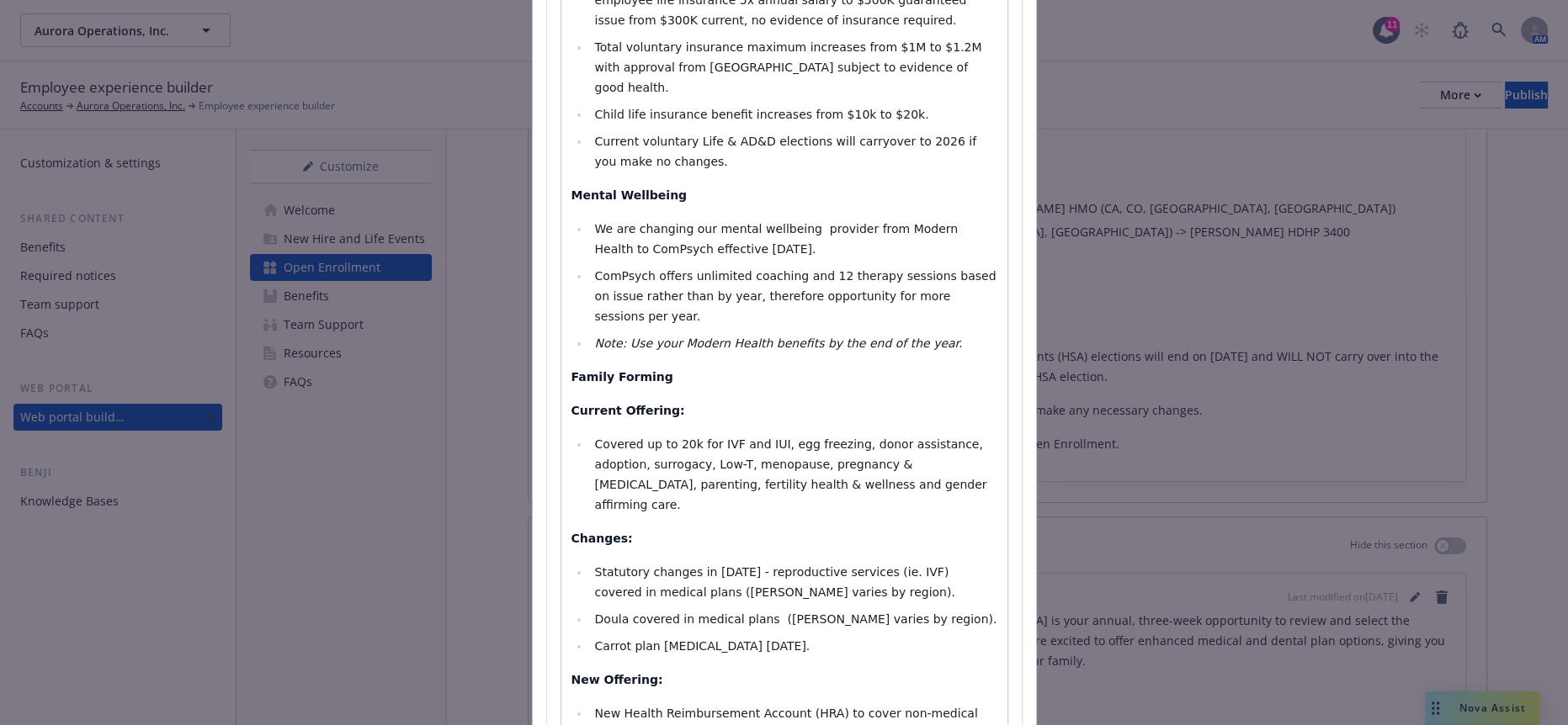
select select "paragraph"
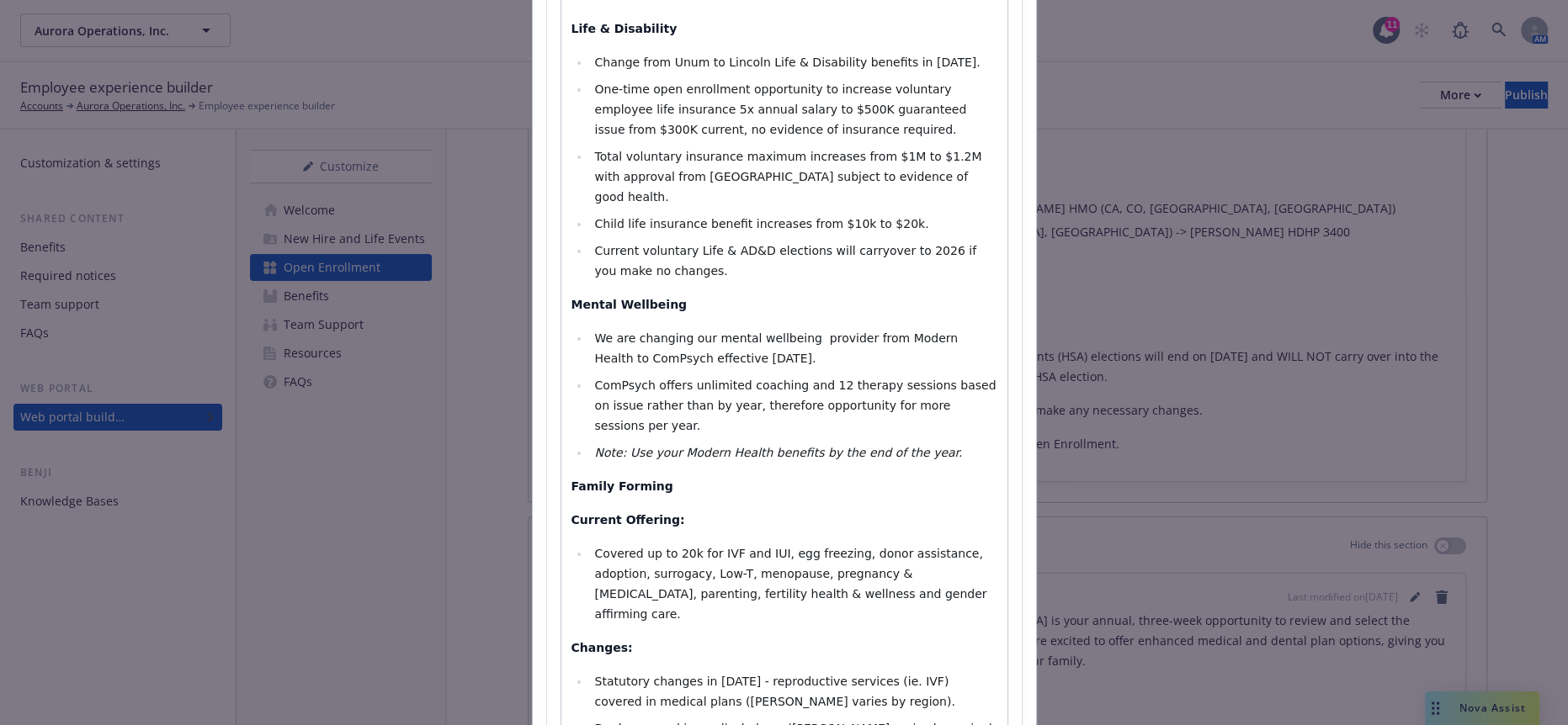
scroll to position [1999, 0]
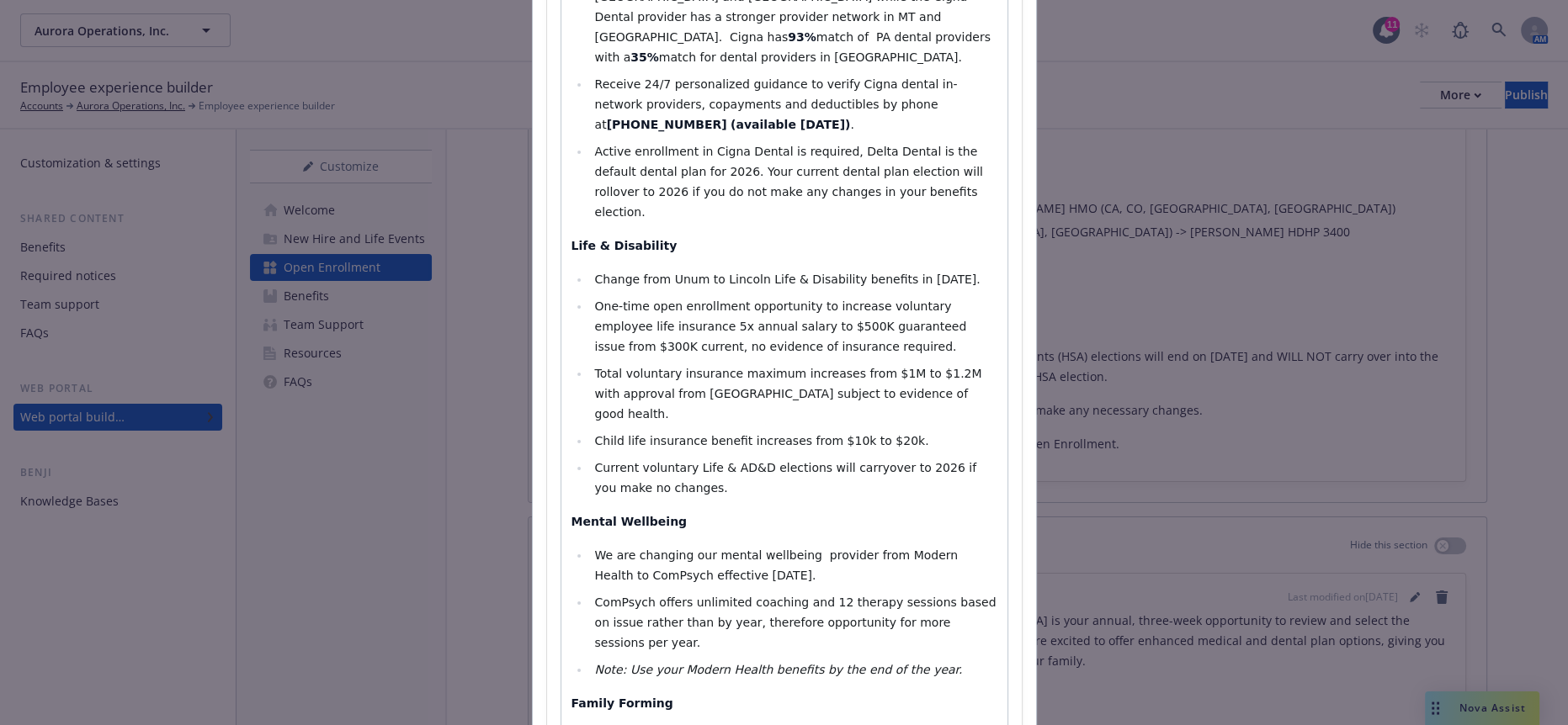
drag, startPoint x: 804, startPoint y: 64, endPoint x: 579, endPoint y: 267, distance: 303.0
click at [579, 267] on div "Welcome to 2026 open enrollment! Open Enrollment at Aurora is your annual, thre…" at bounding box center [784, 90] width 446 height 3621
copy div "New Health Reimbursement Account (HRA) to cover non-medical expenses - egg free…"
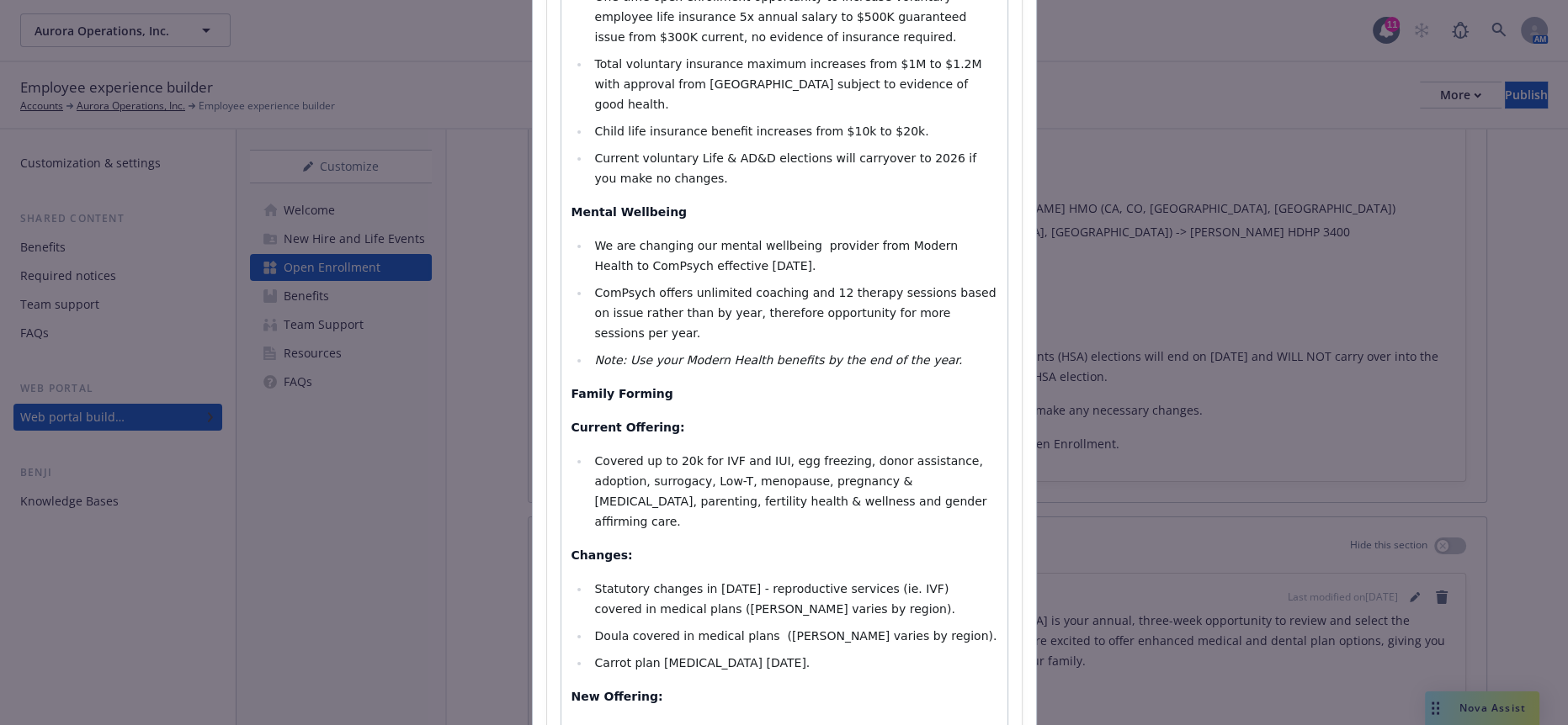
scroll to position [2326, 0]
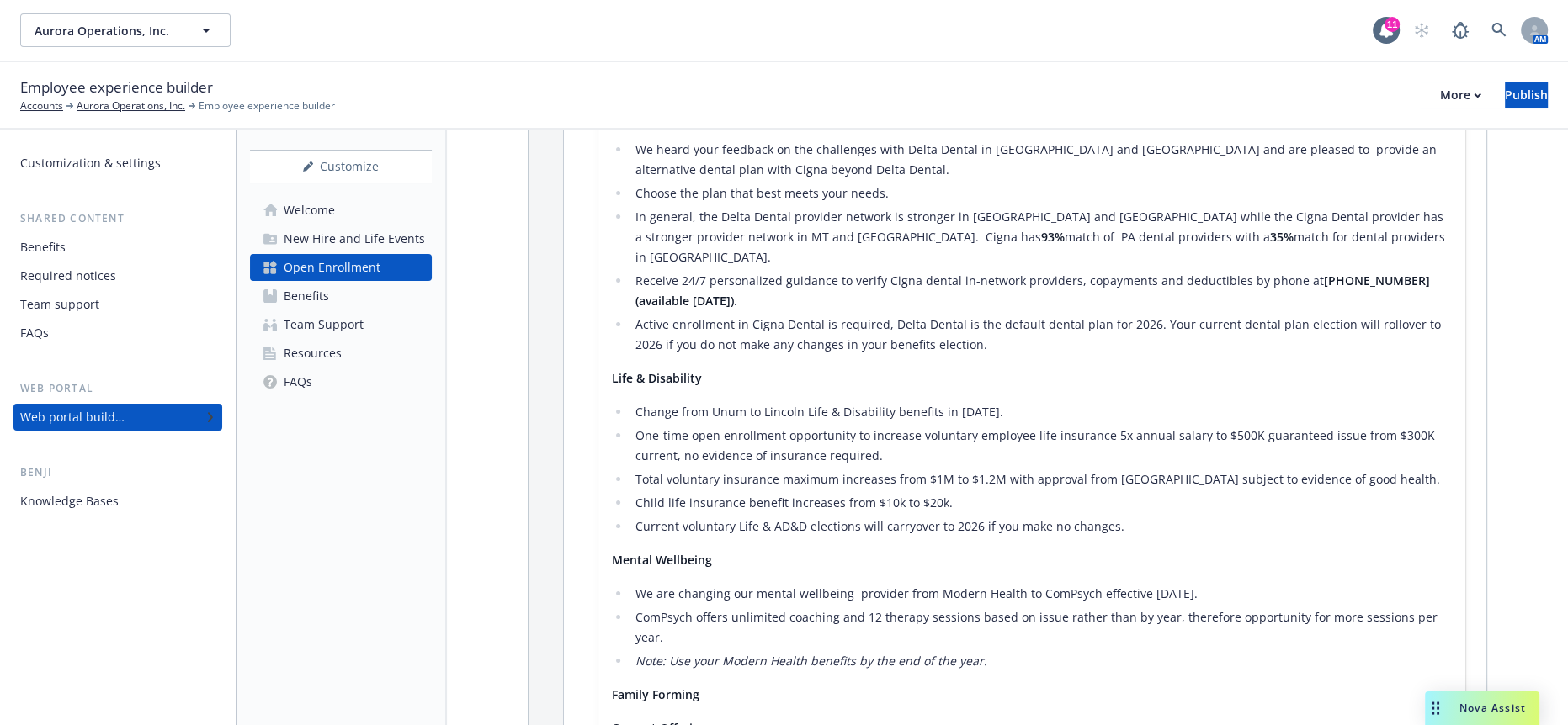
scroll to position [2243, 0]
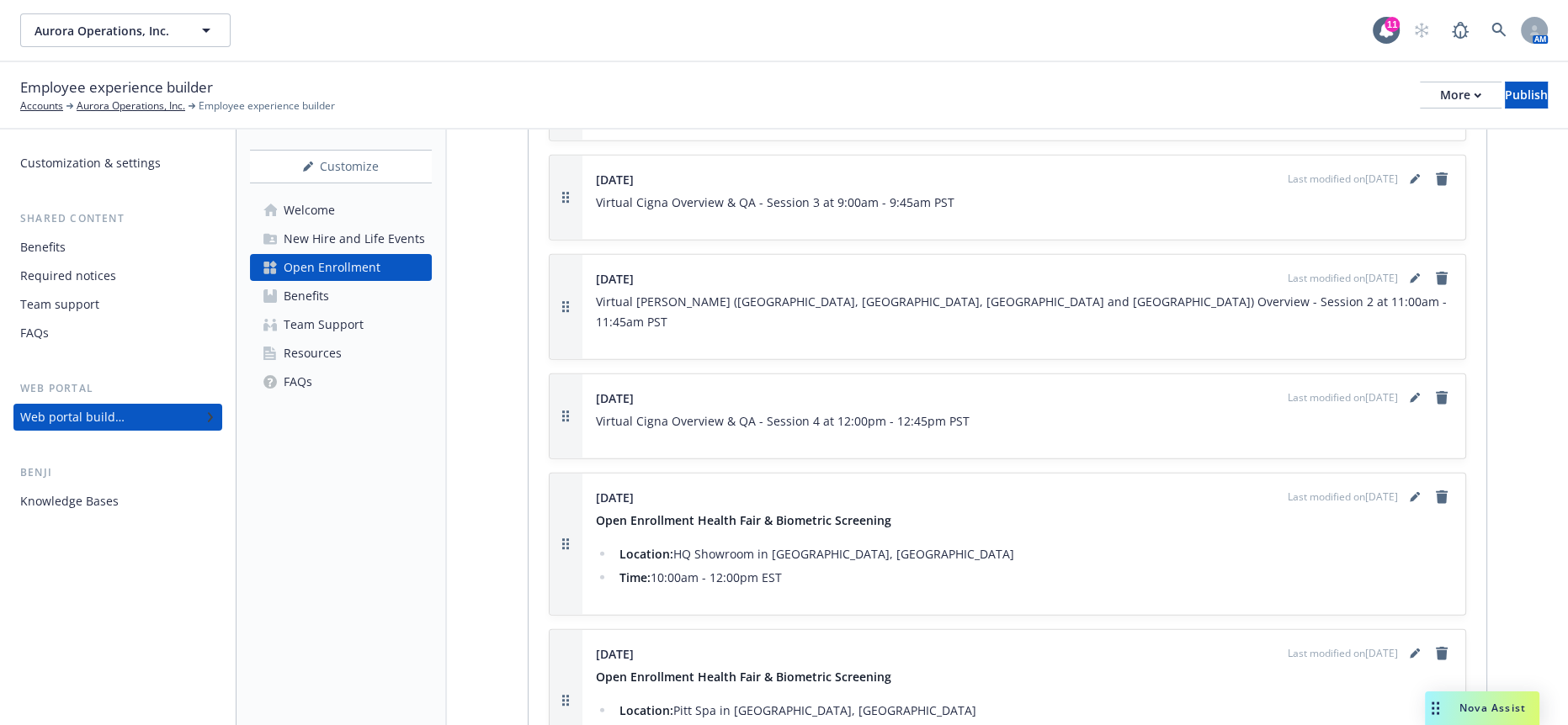
scroll to position [4945, 0]
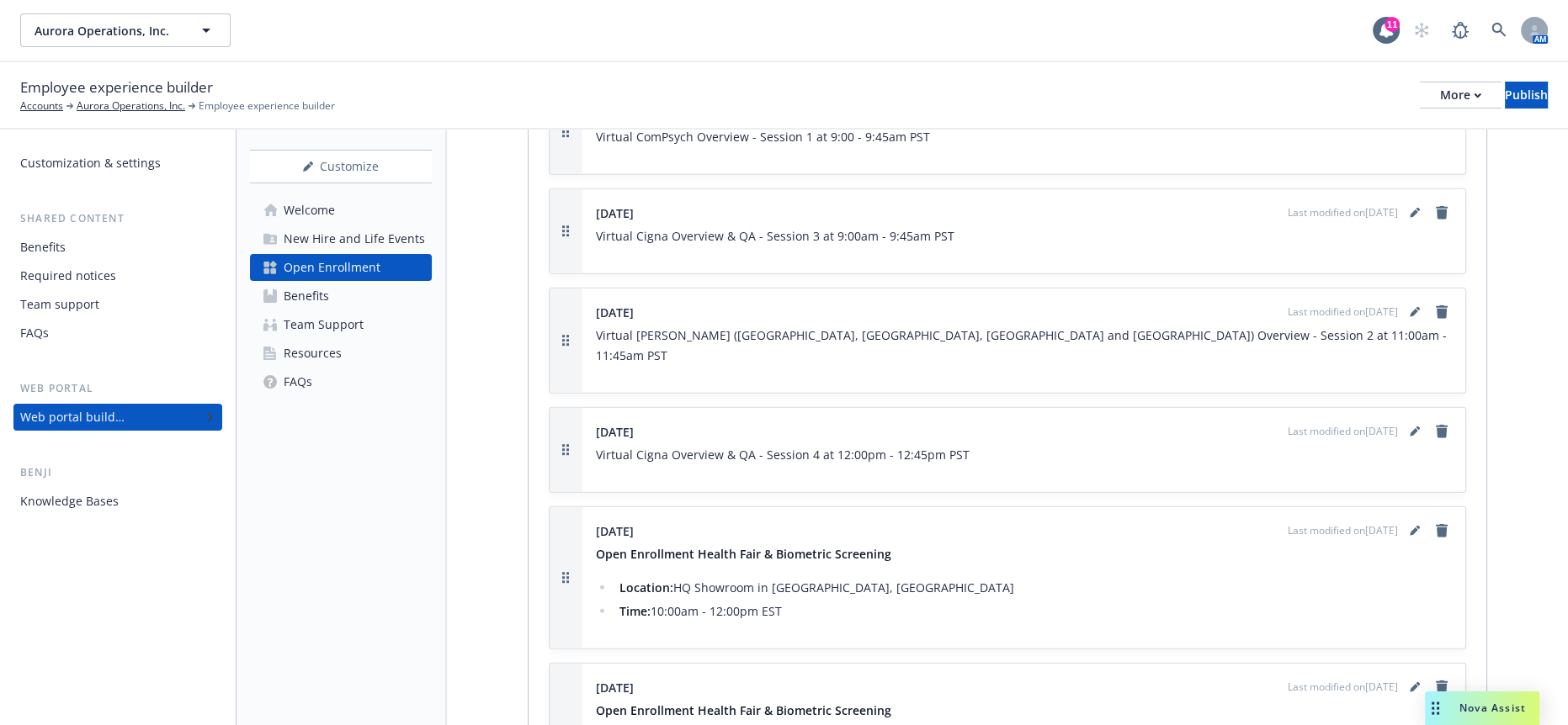
drag, startPoint x: 1046, startPoint y: 438, endPoint x: 704, endPoint y: 459, distance: 342.6
drag, startPoint x: 991, startPoint y: 456, endPoint x: 568, endPoint y: 460, distance: 423.0
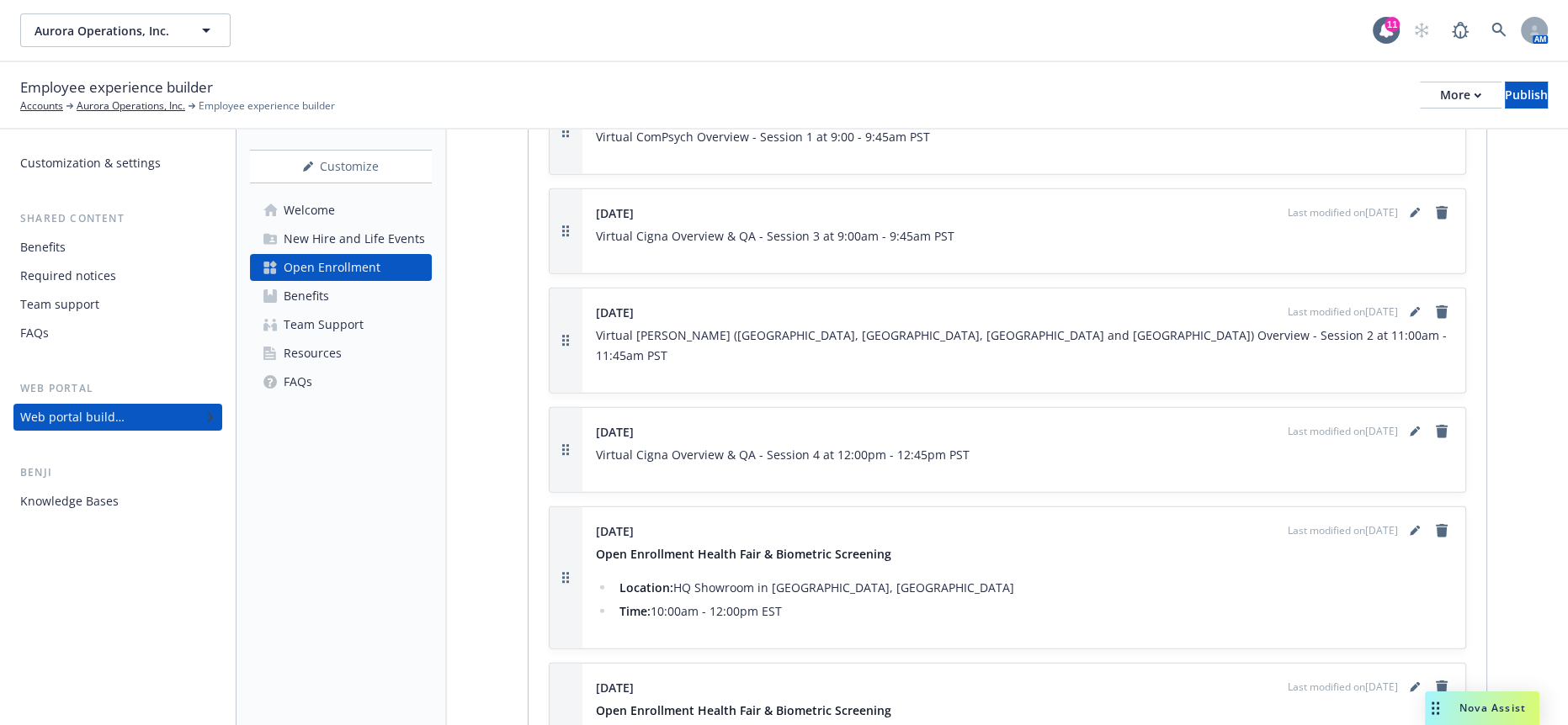
copy p "https://aurora-innovation.okta.com/app/workday/exk3eb9swrW7l8CY45d7/sso/saml"
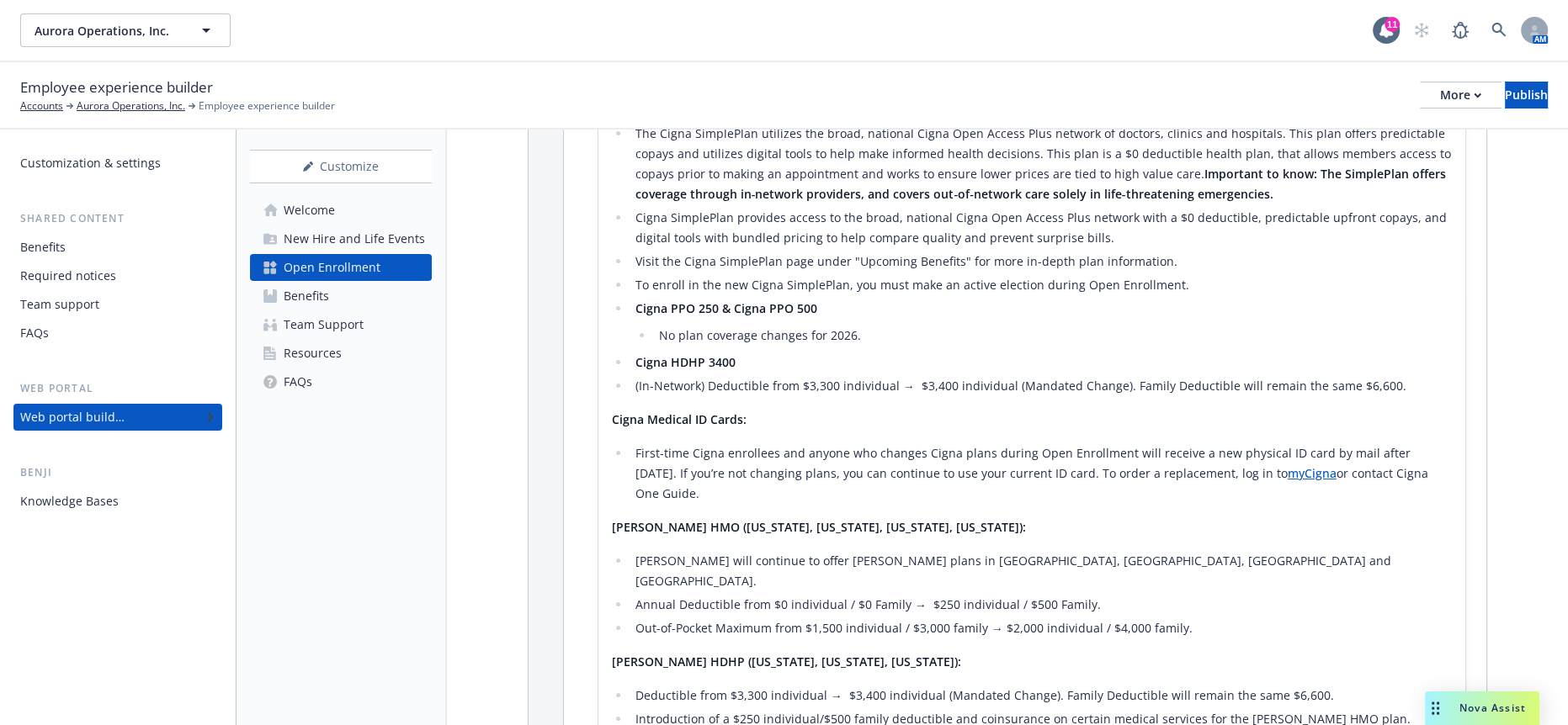
scroll to position [763, 0]
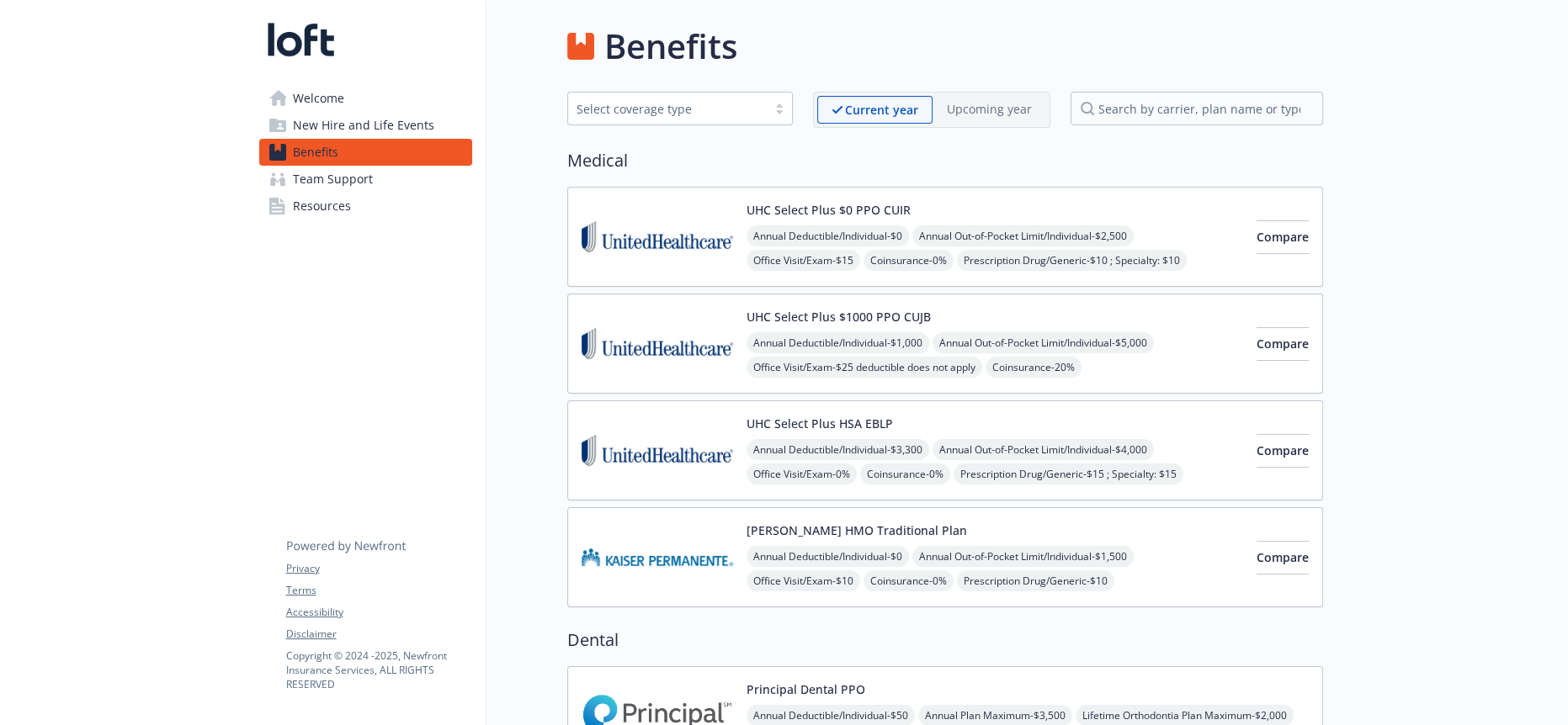
scroll to position [1215, 0]
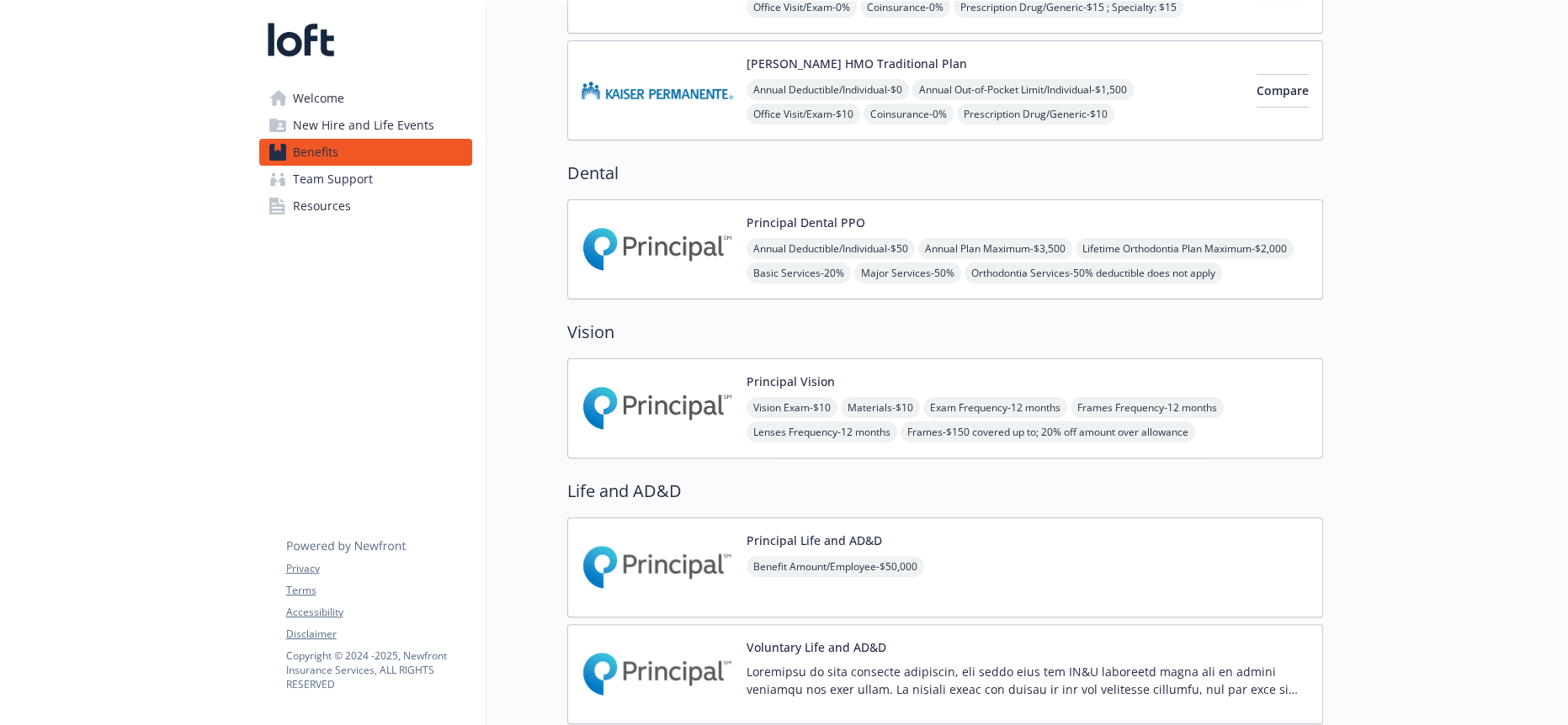
scroll to position [0, 0]
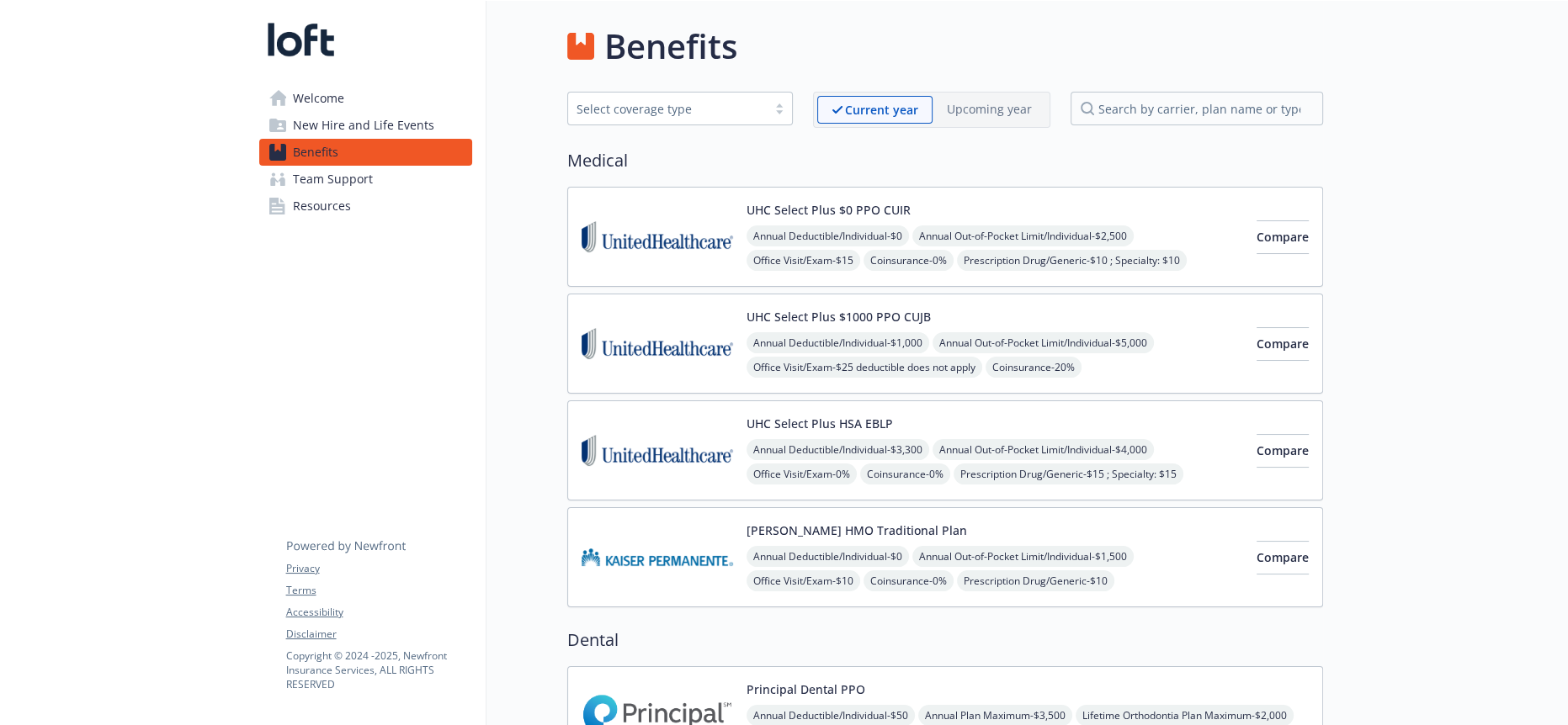
click at [372, 550] on icon at bounding box center [346, 533] width 120 height 42
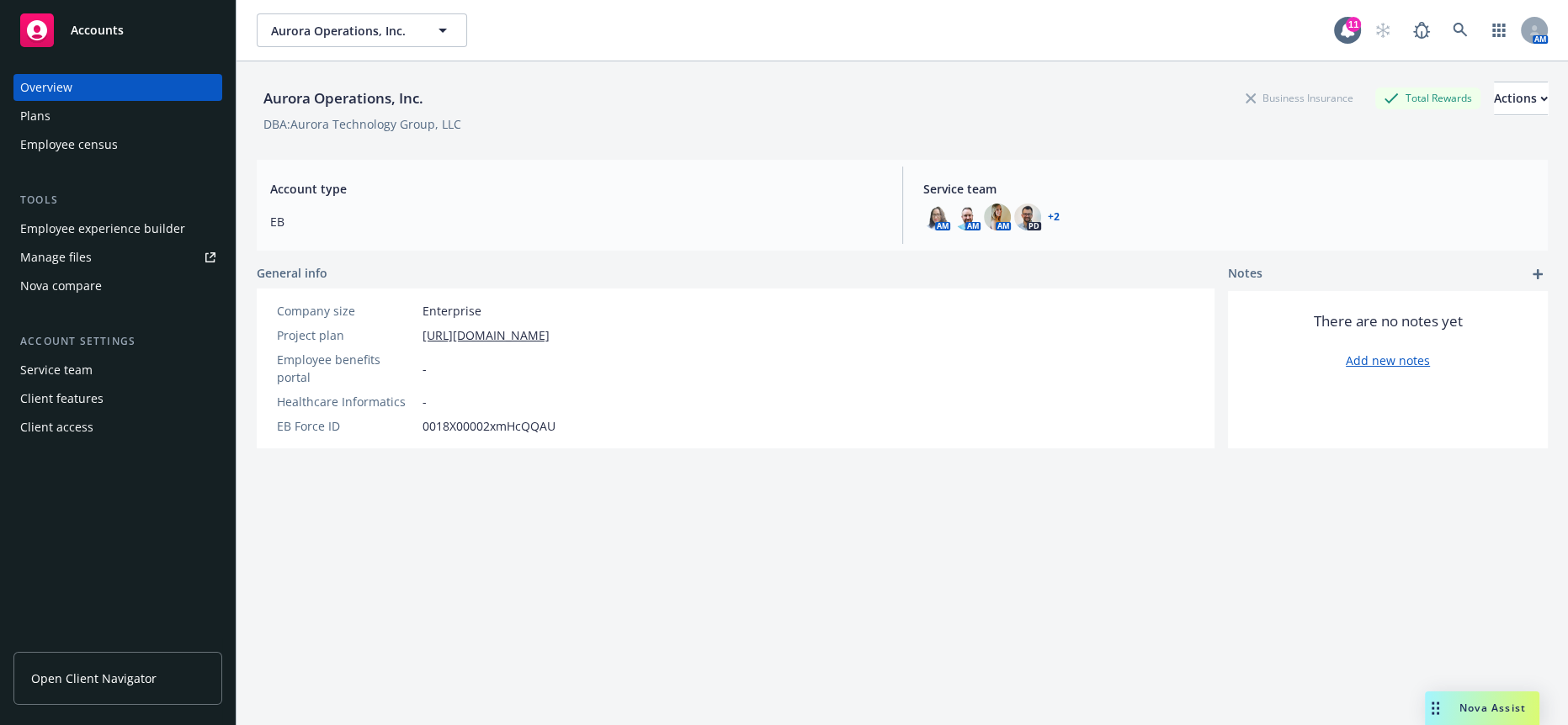
click at [85, 273] on div "Nova compare" at bounding box center [61, 286] width 81 height 26
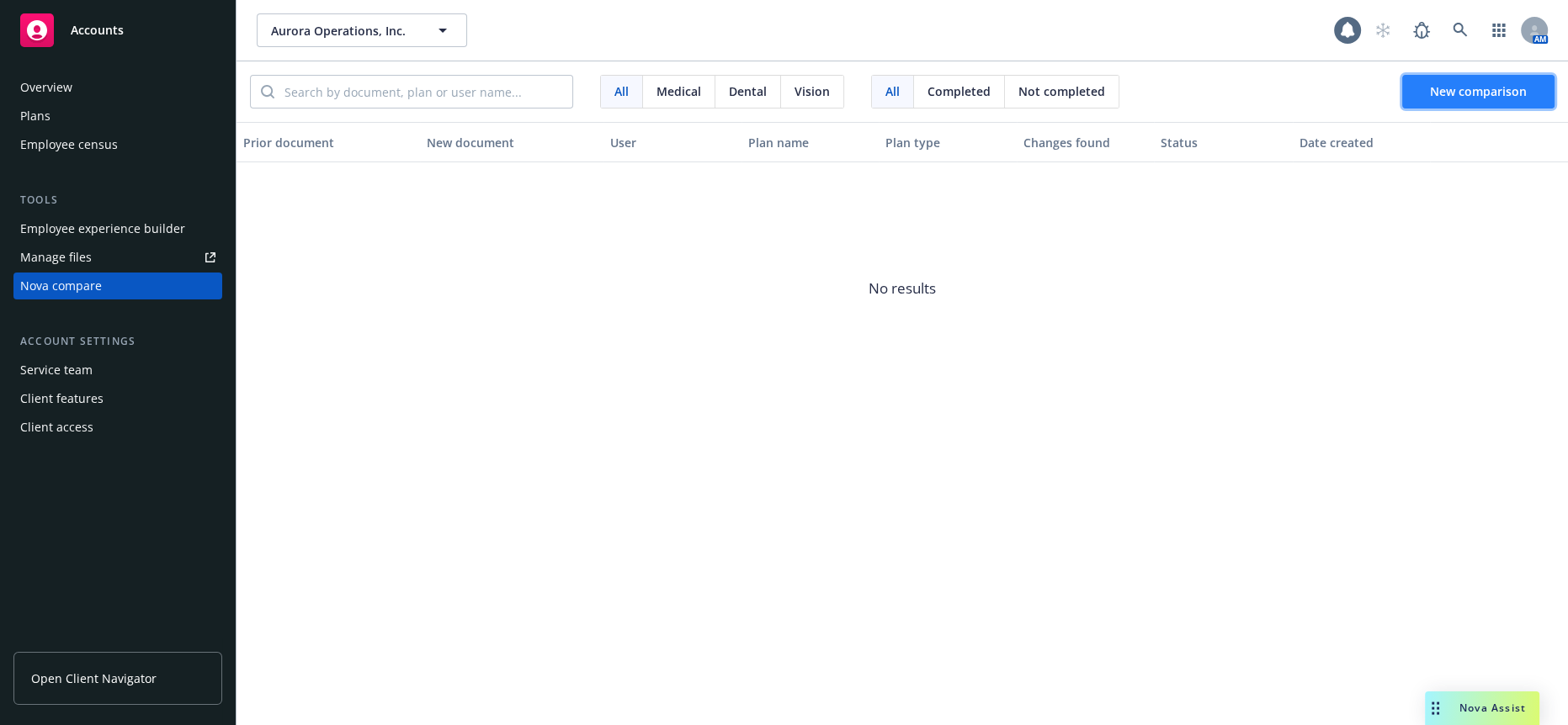
click at [1463, 84] on span "New comparison" at bounding box center [1479, 91] width 97 height 16
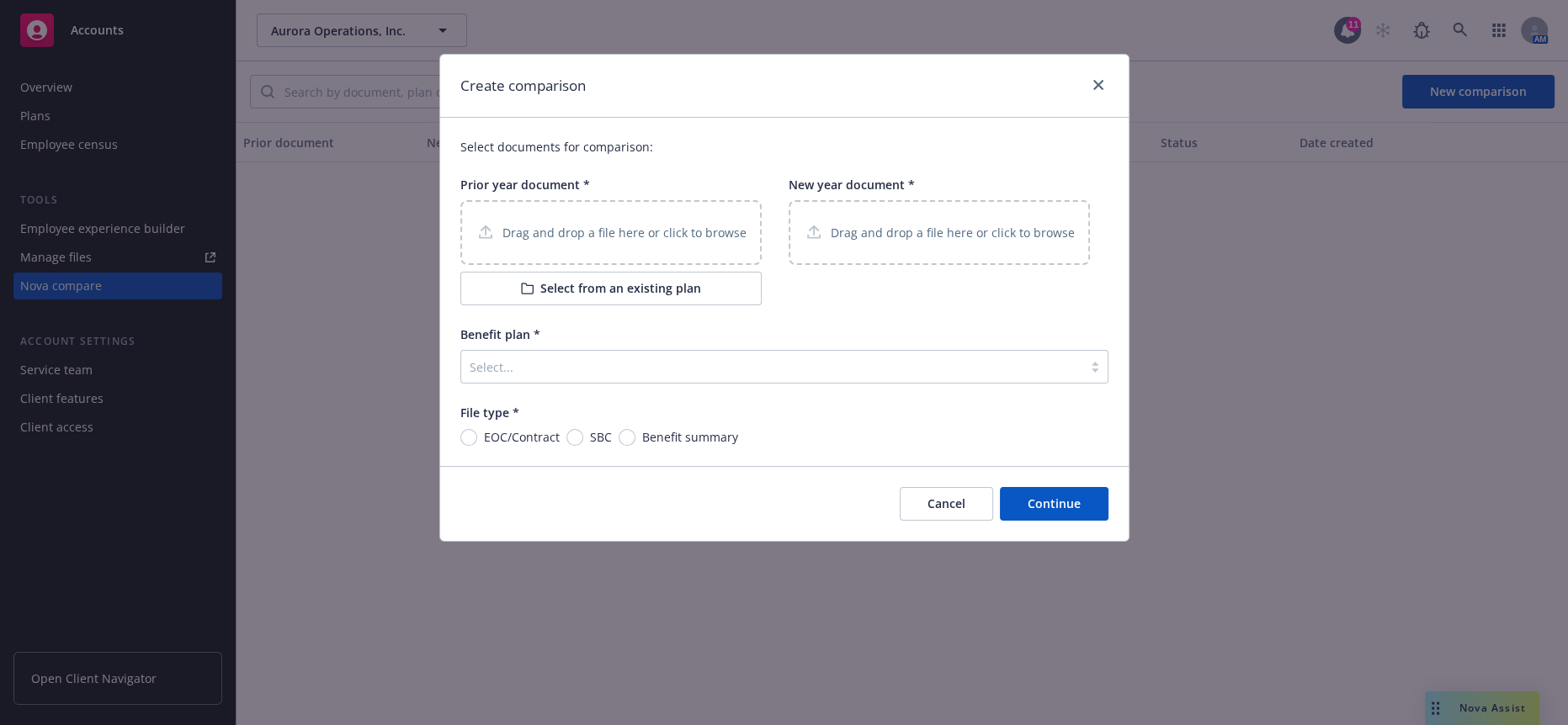
click at [540, 223] on p "Drag and drop a file here or click to browse" at bounding box center [625, 232] width 244 height 18
click at [587, 278] on button "Select from an existing plan" at bounding box center [610, 289] width 301 height 34
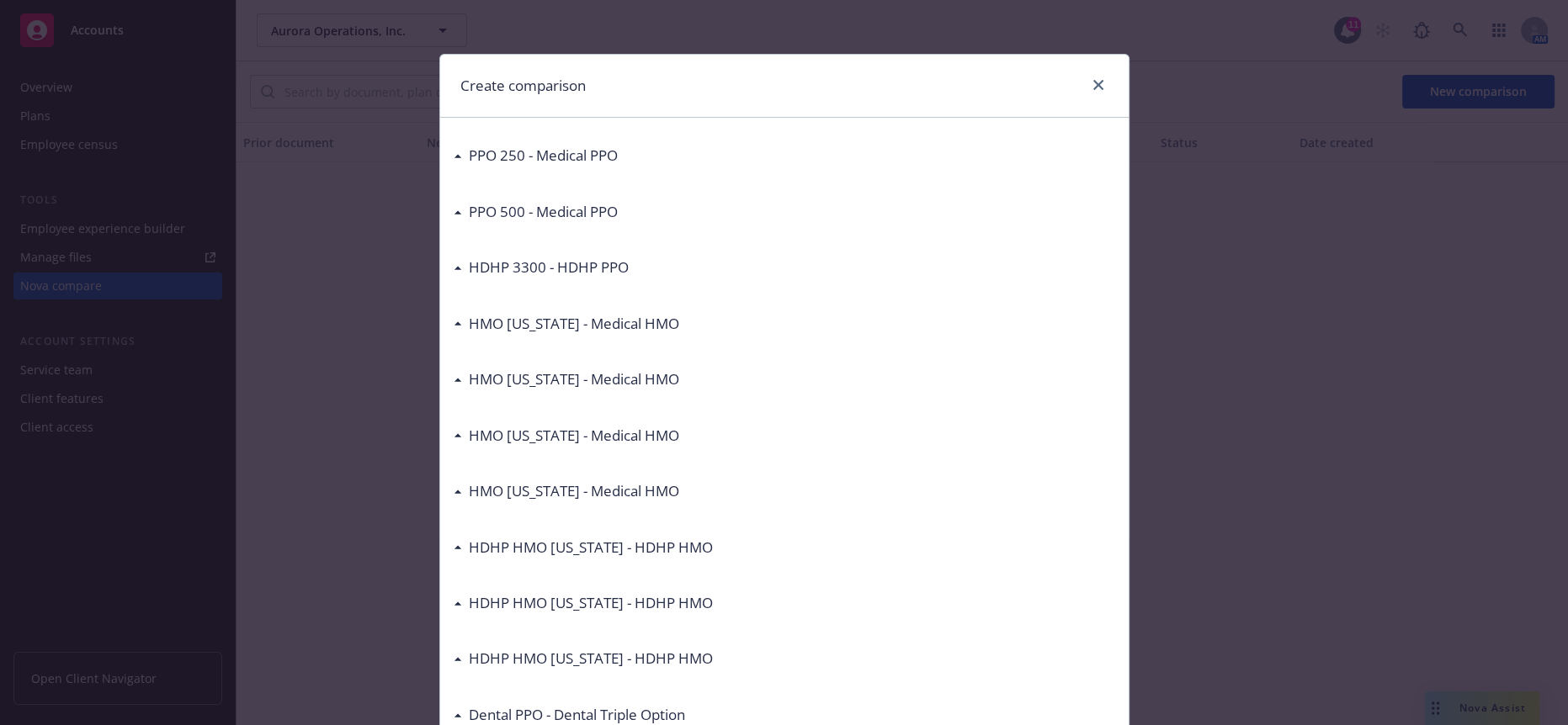
click at [521, 145] on h3 "PPO 250 - Medical PPO" at bounding box center [543, 155] width 149 height 22
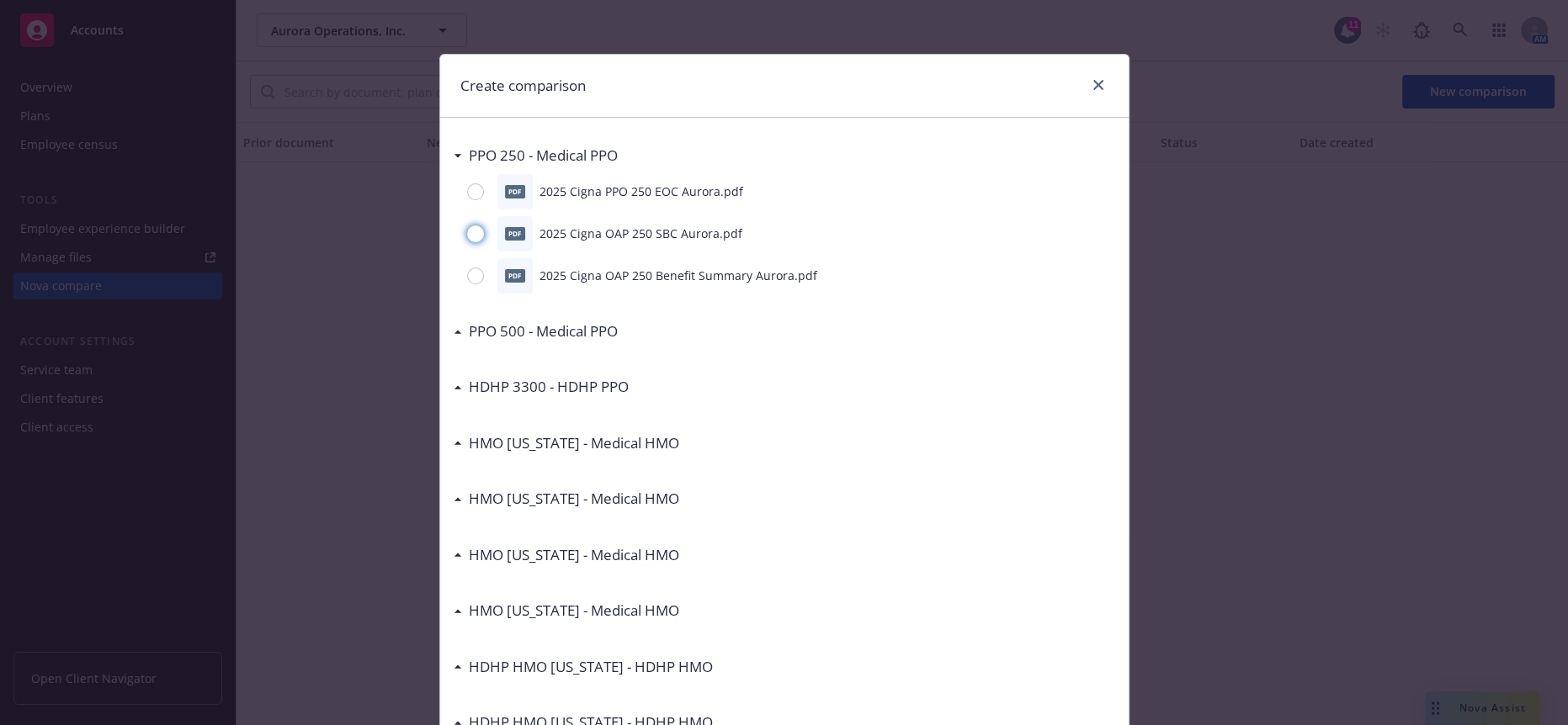
click at [467, 225] on input "radio" at bounding box center [475, 233] width 17 height 17
radio input "true"
click at [463, 259] on div "pdf 2025 Cigna OAP 250 Benefit Summary Aurora.pdf" at bounding box center [784, 276] width 662 height 35
click at [467, 268] on input "radio" at bounding box center [475, 276] width 17 height 17
radio input "true"
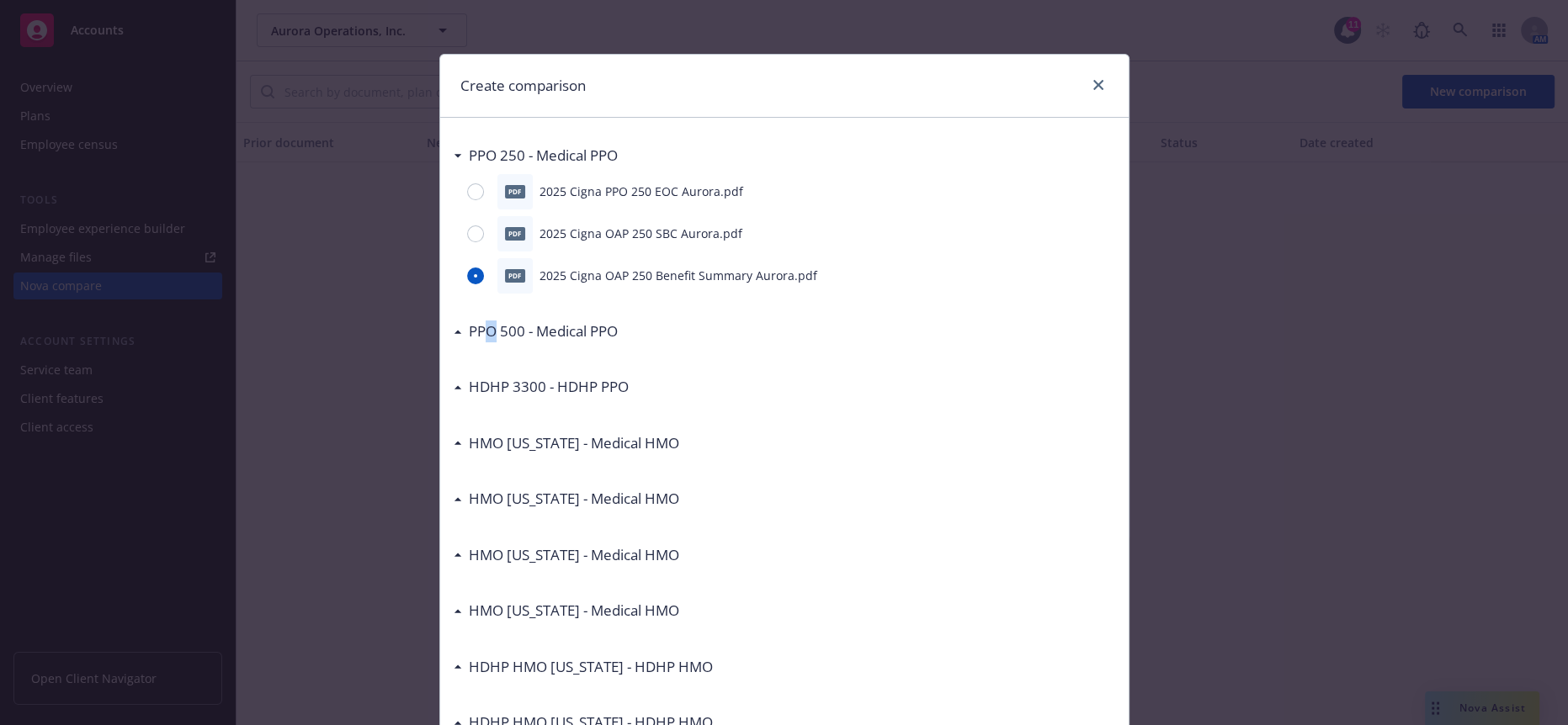
click at [481, 322] on h3 "PPO 500 - Medical PPO" at bounding box center [543, 331] width 149 height 22
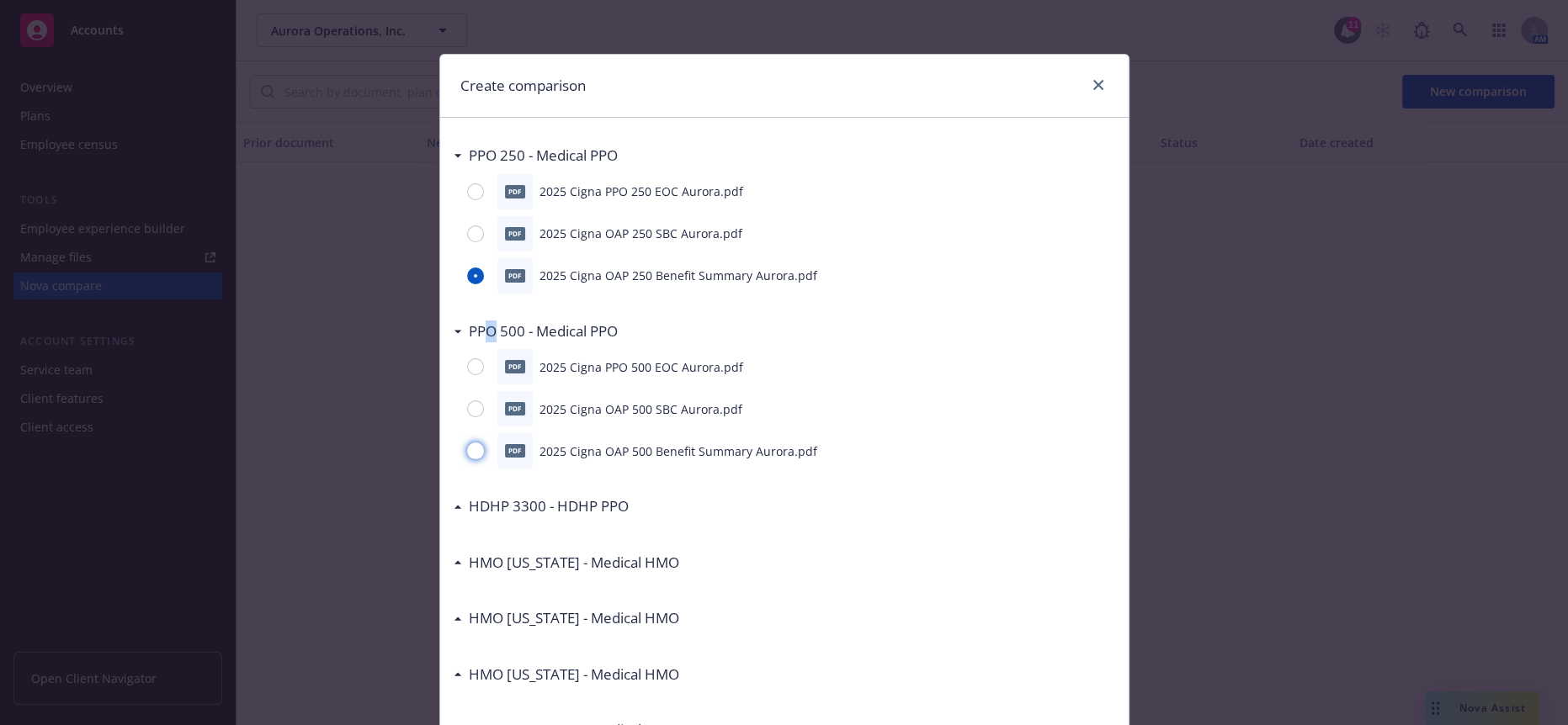
click at [467, 442] on input "radio" at bounding box center [475, 450] width 17 height 17
radio input "true"
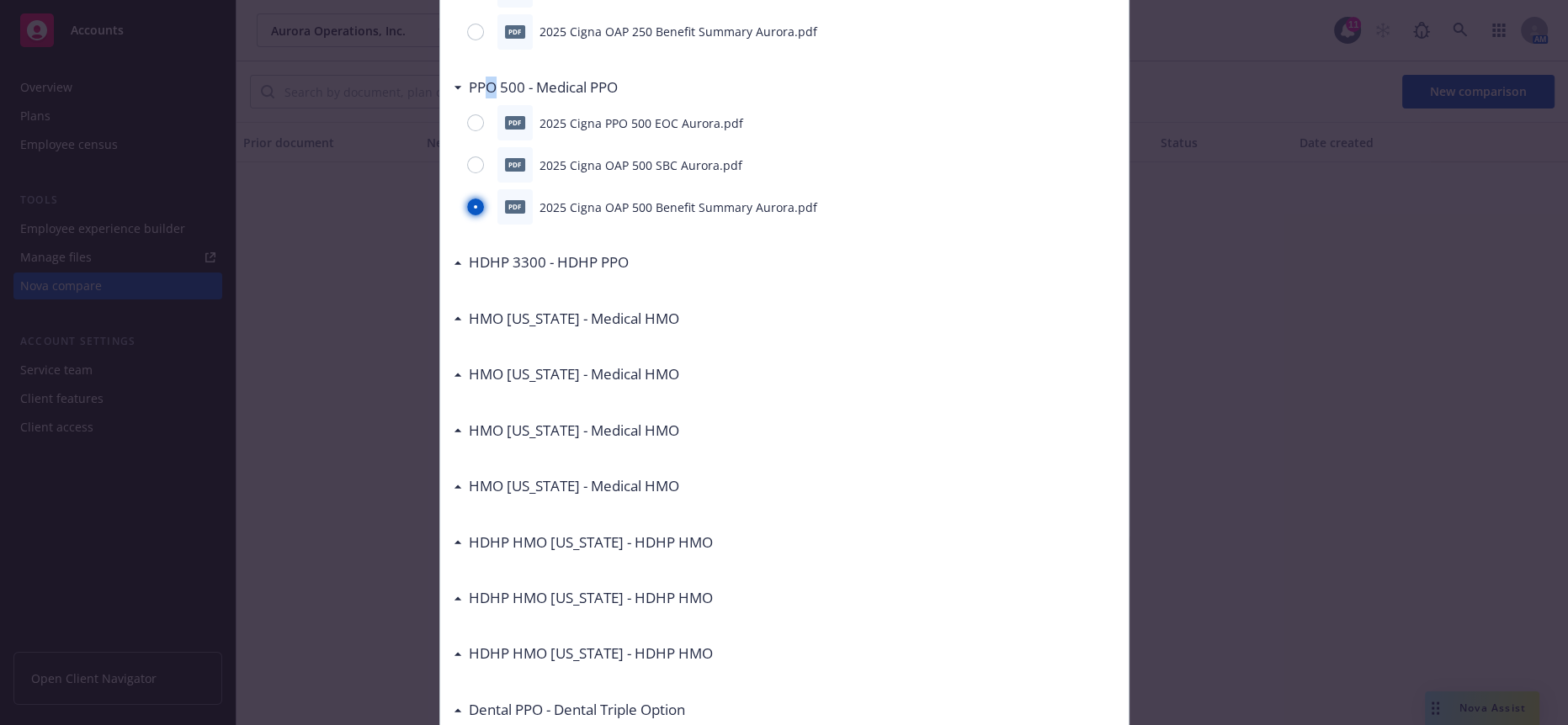
scroll to position [381, 0]
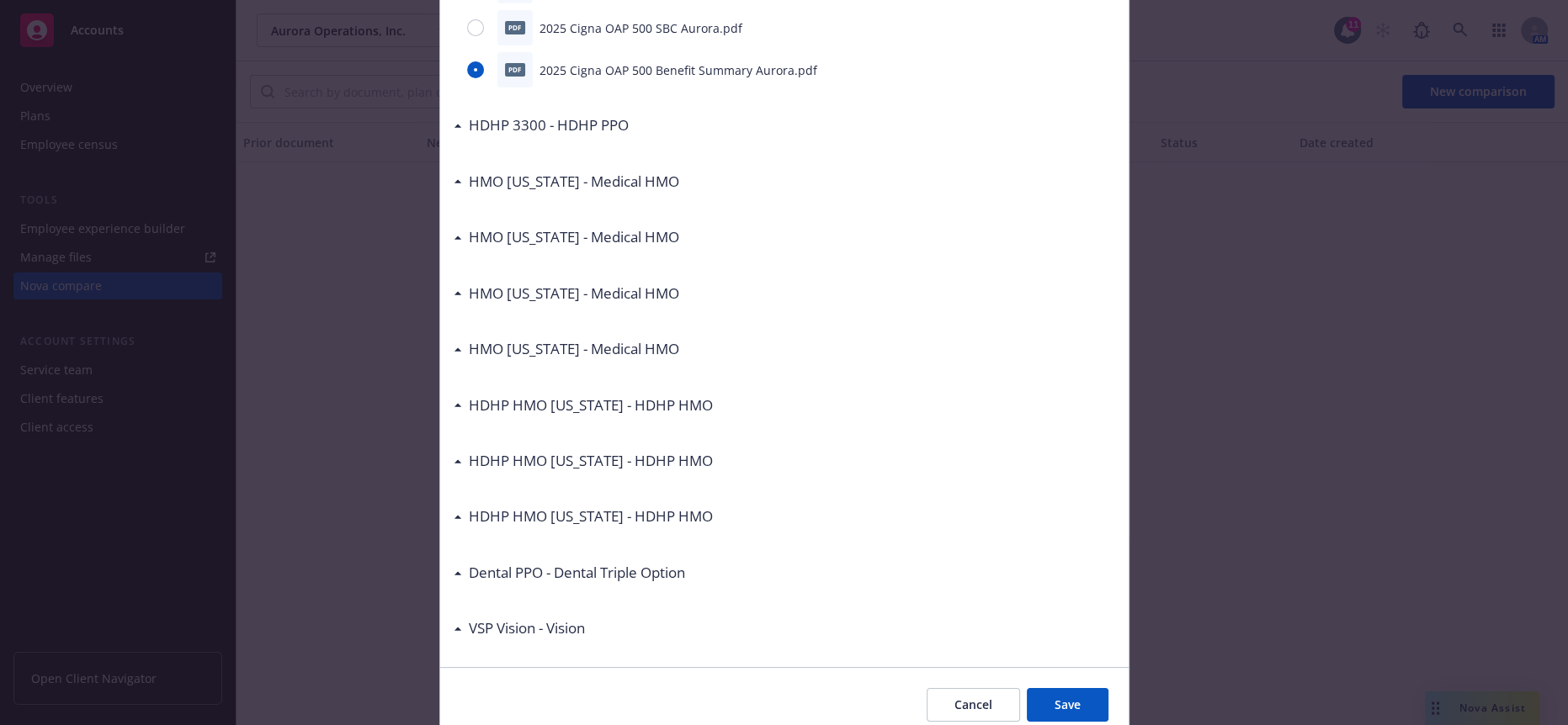
click at [1063, 688] on button "Save" at bounding box center [1068, 705] width 81 height 34
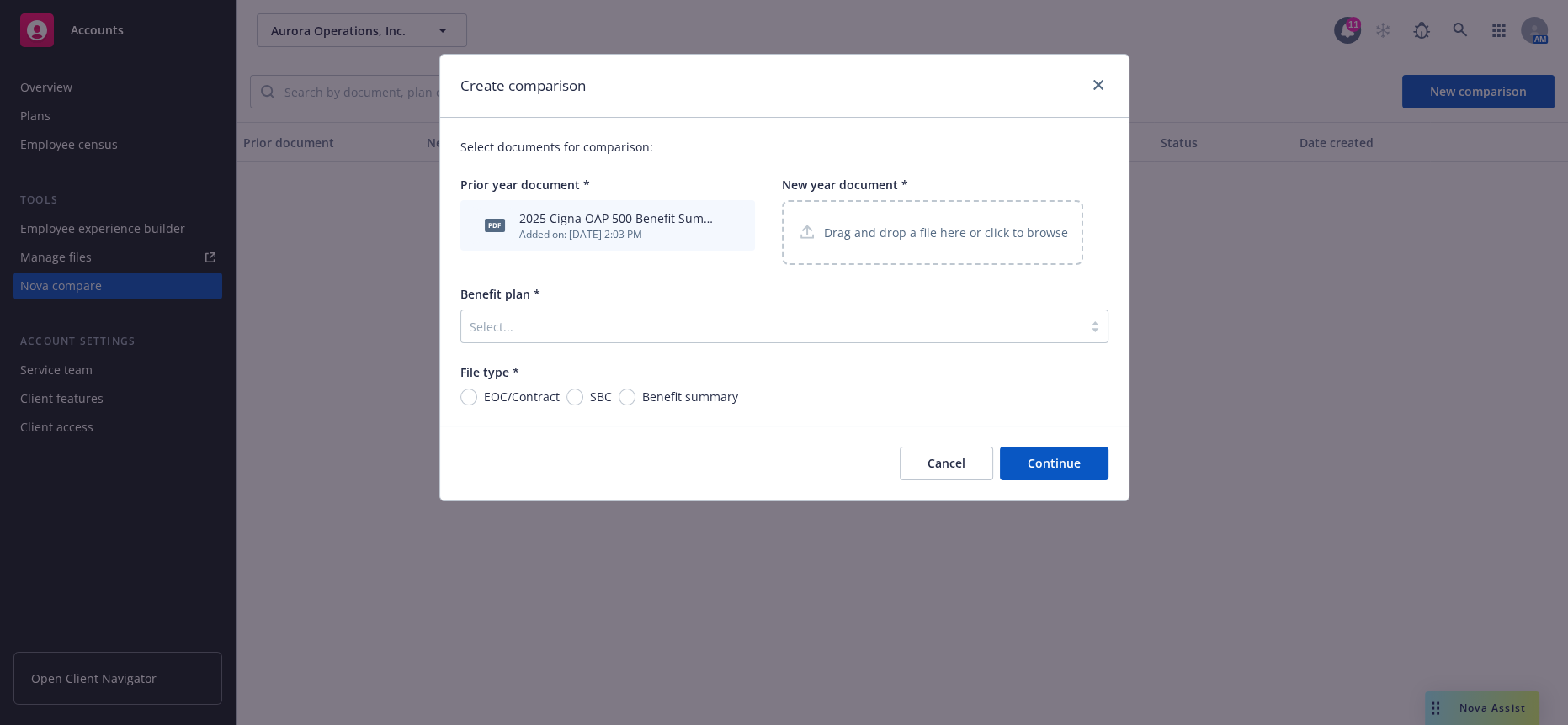
click at [902, 223] on p "Drag and drop a file here or click to browse" at bounding box center [946, 232] width 244 height 18
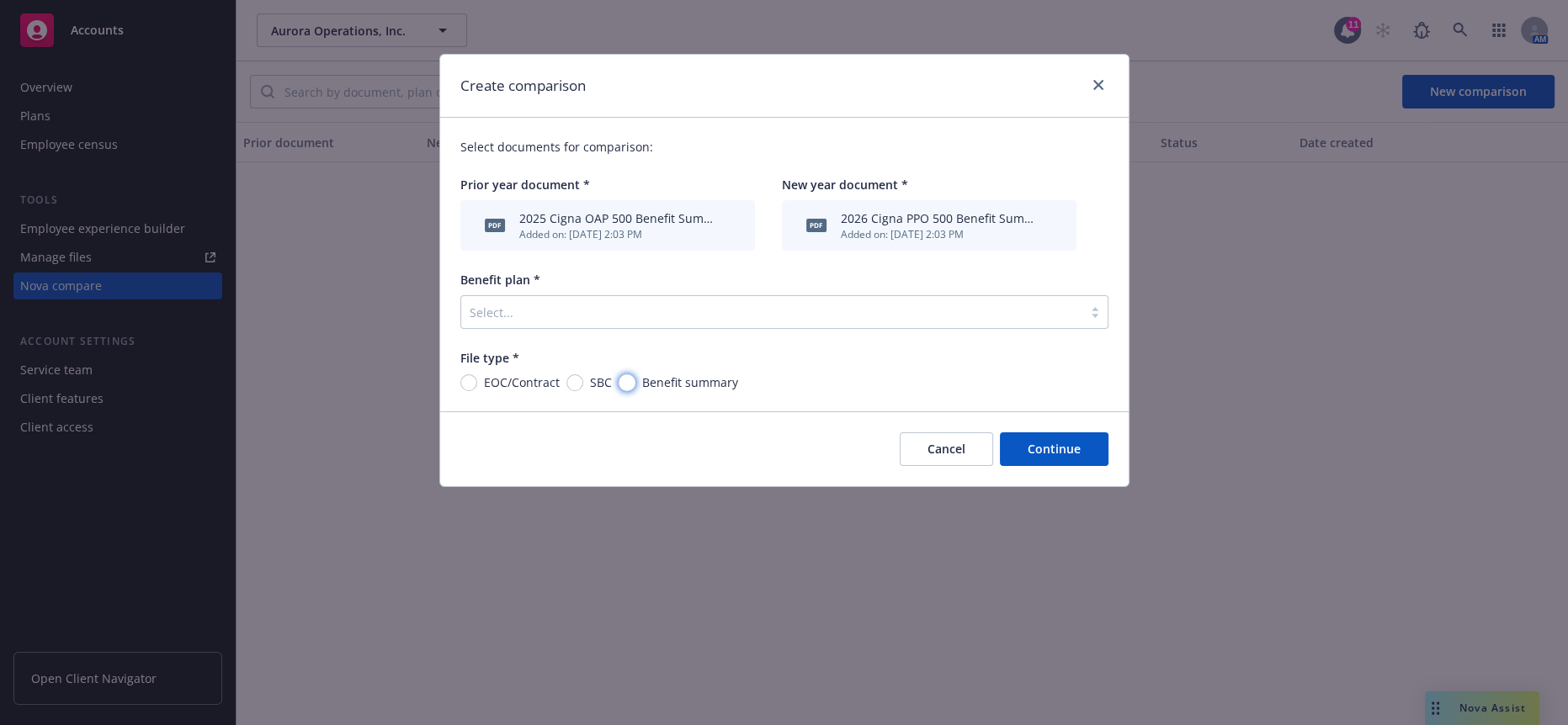
click at [618, 374] on input "Benefit summary" at bounding box center [626, 382] width 17 height 17
radio input "true"
click at [1045, 433] on button "Continue" at bounding box center [1054, 449] width 109 height 34
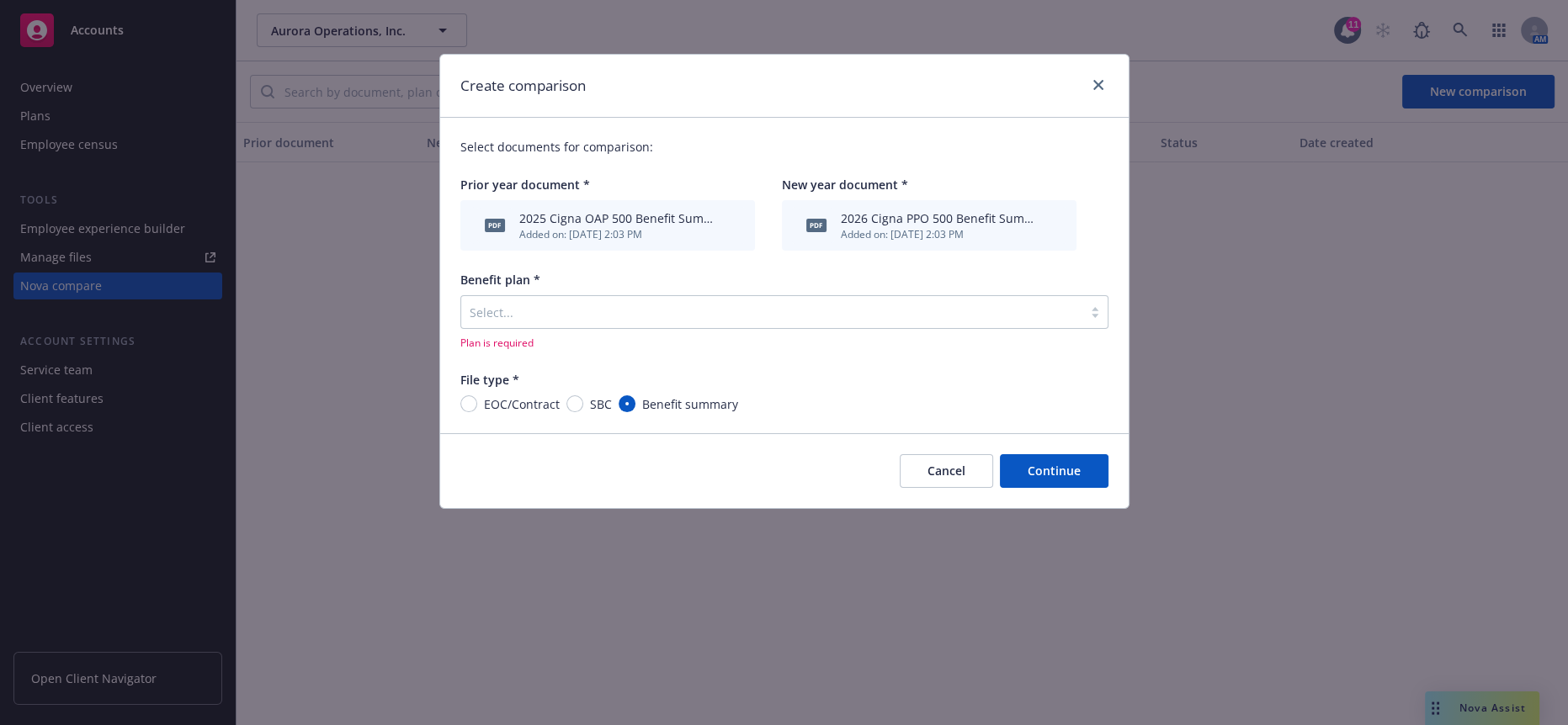
click at [973, 302] on div at bounding box center [772, 312] width 604 height 20
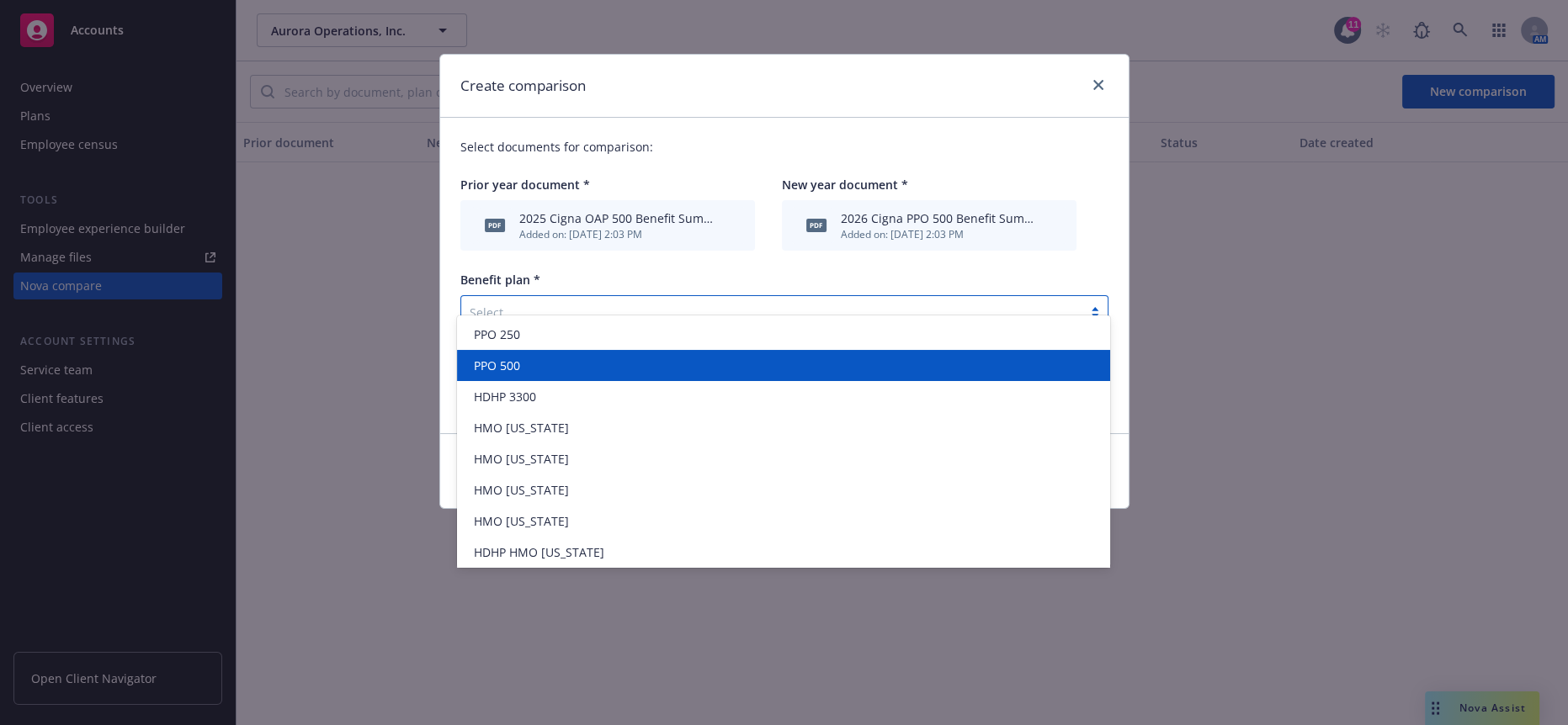
click at [880, 357] on div "PPO 500" at bounding box center [784, 366] width 633 height 18
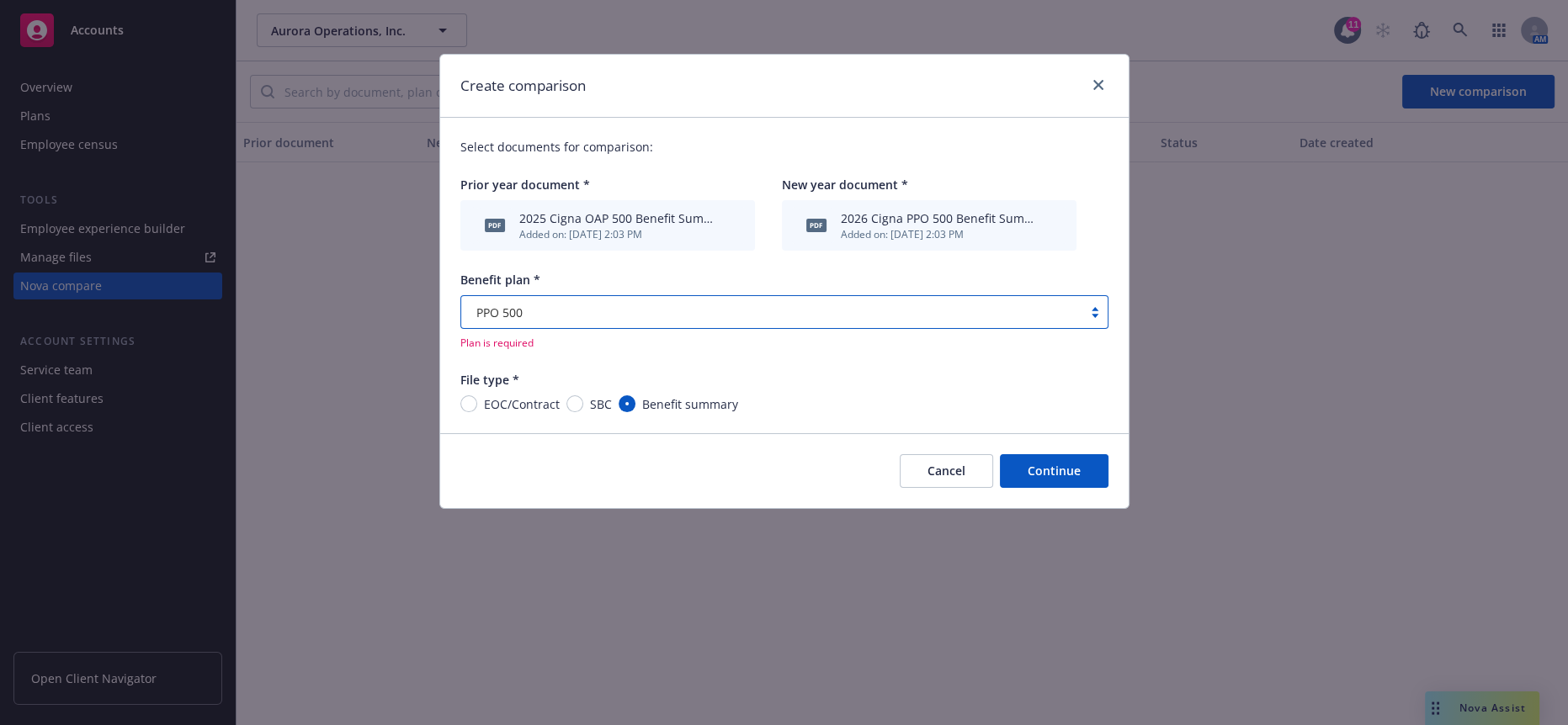
click at [1064, 455] on button "Continue" at bounding box center [1054, 472] width 109 height 34
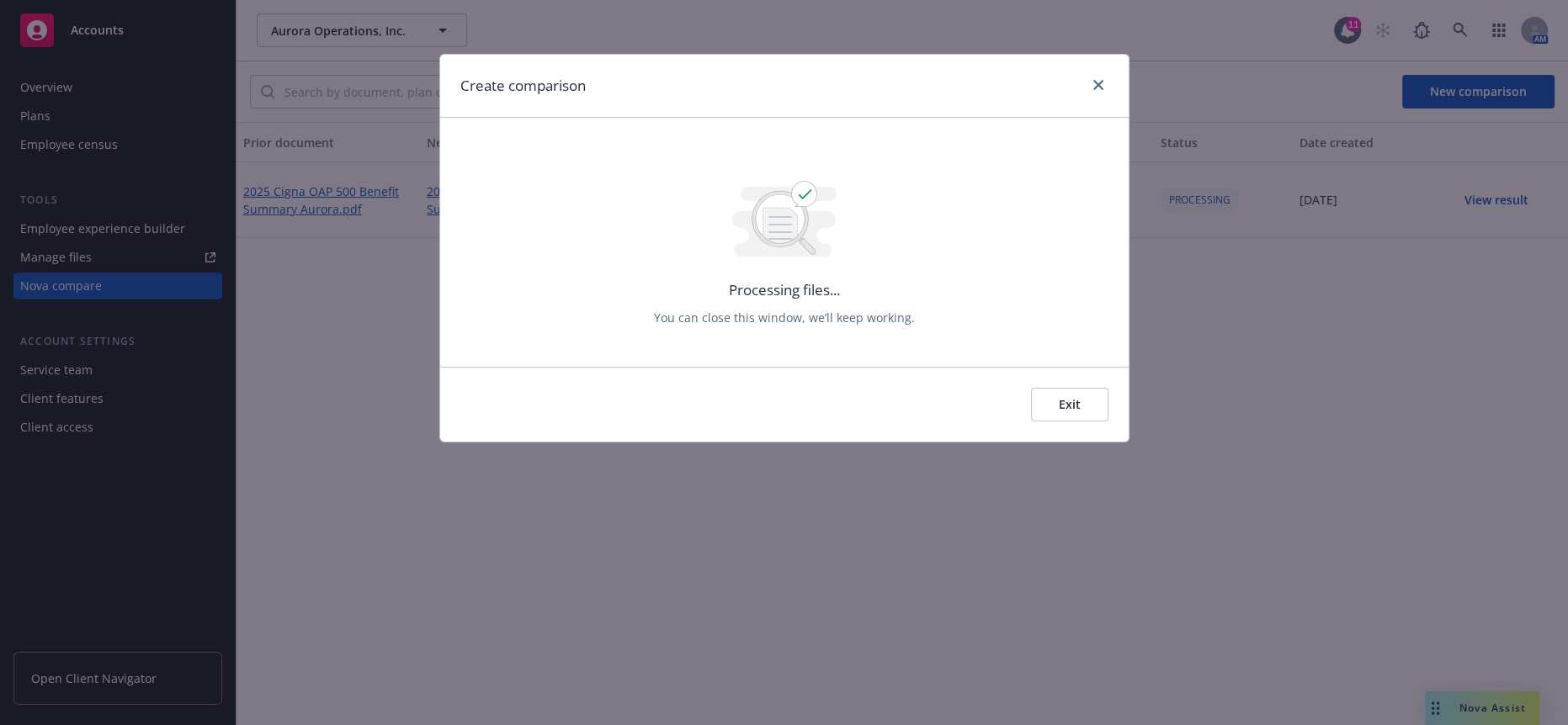
click at [1044, 388] on button "Exit" at bounding box center [1070, 404] width 78 height 34
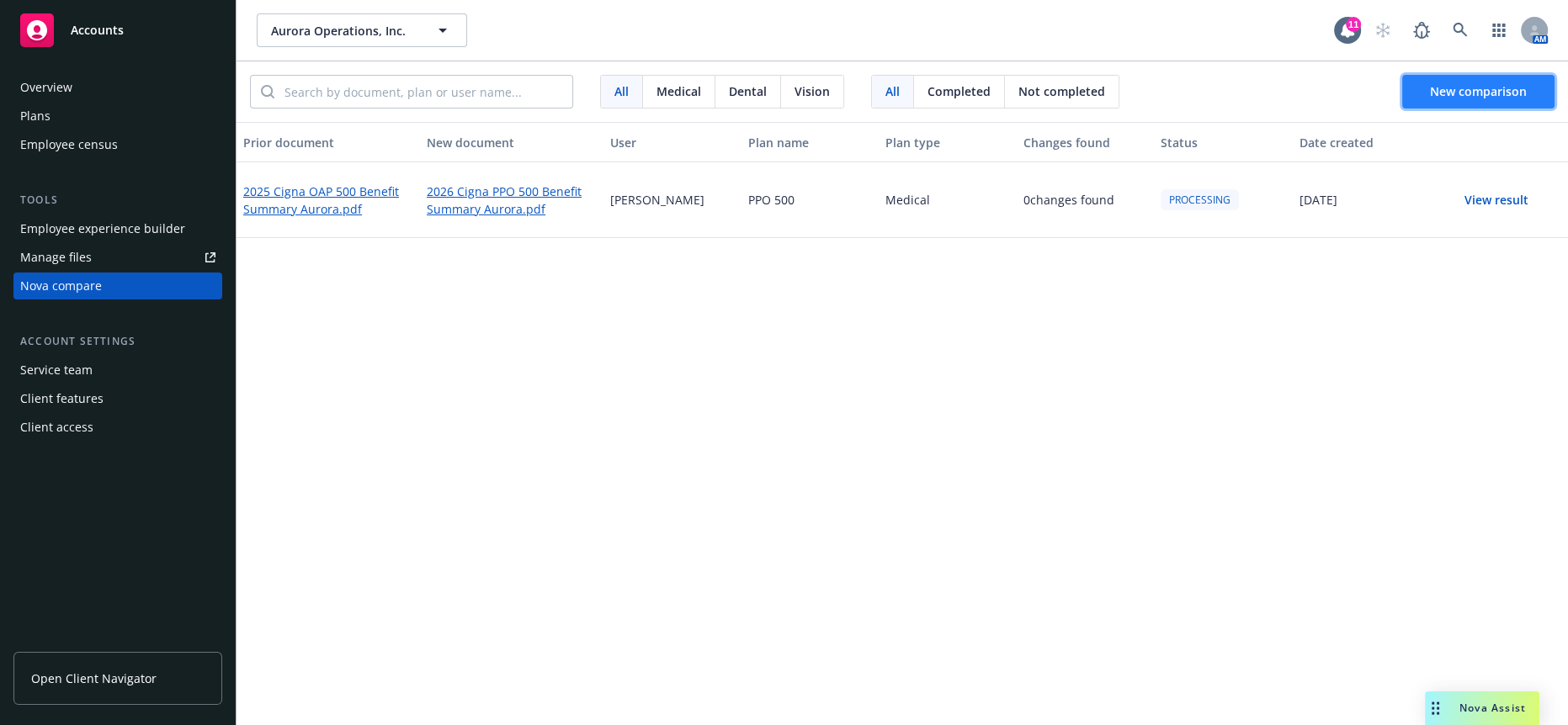
click at [1469, 83] on span "New comparison" at bounding box center [1479, 91] width 97 height 16
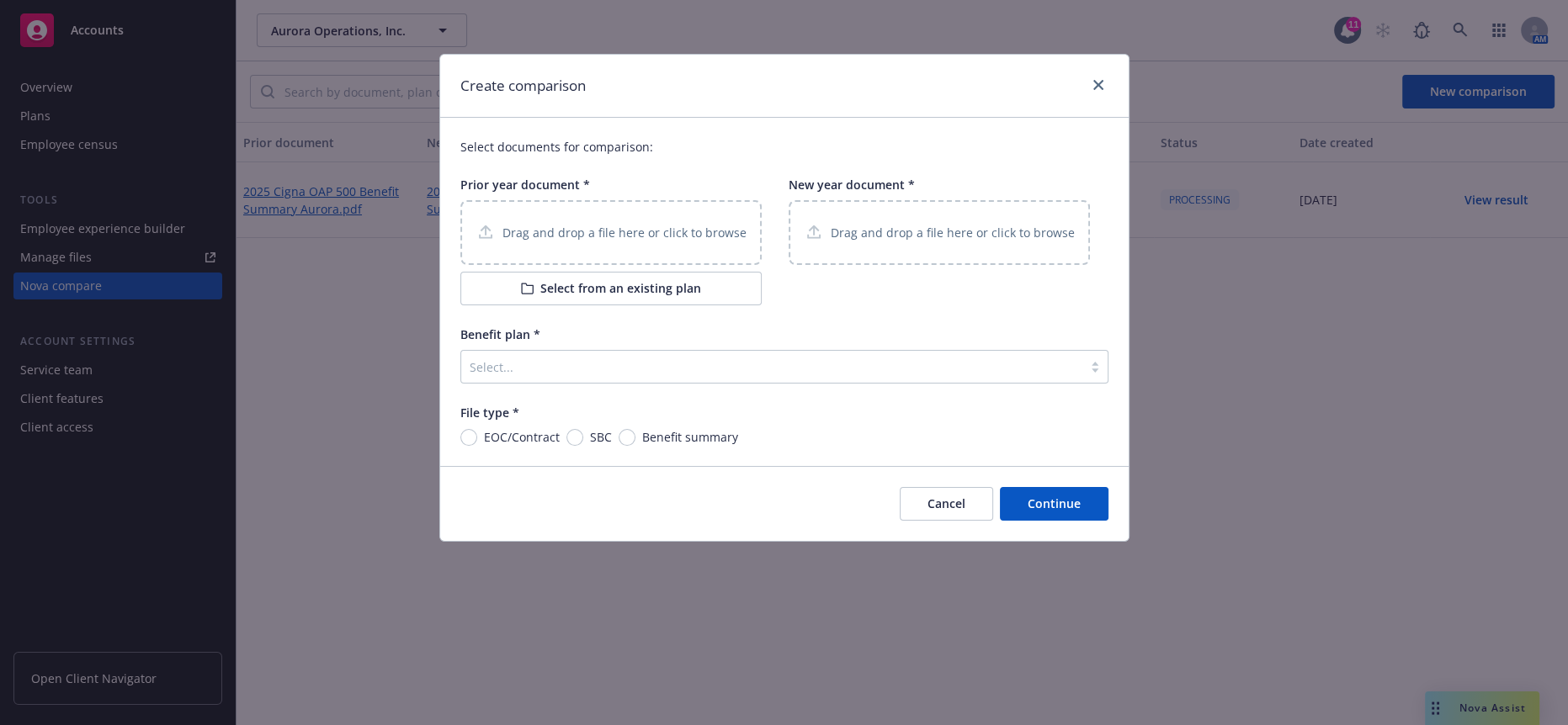
click at [521, 283] on icon at bounding box center [527, 288] width 12 height 11
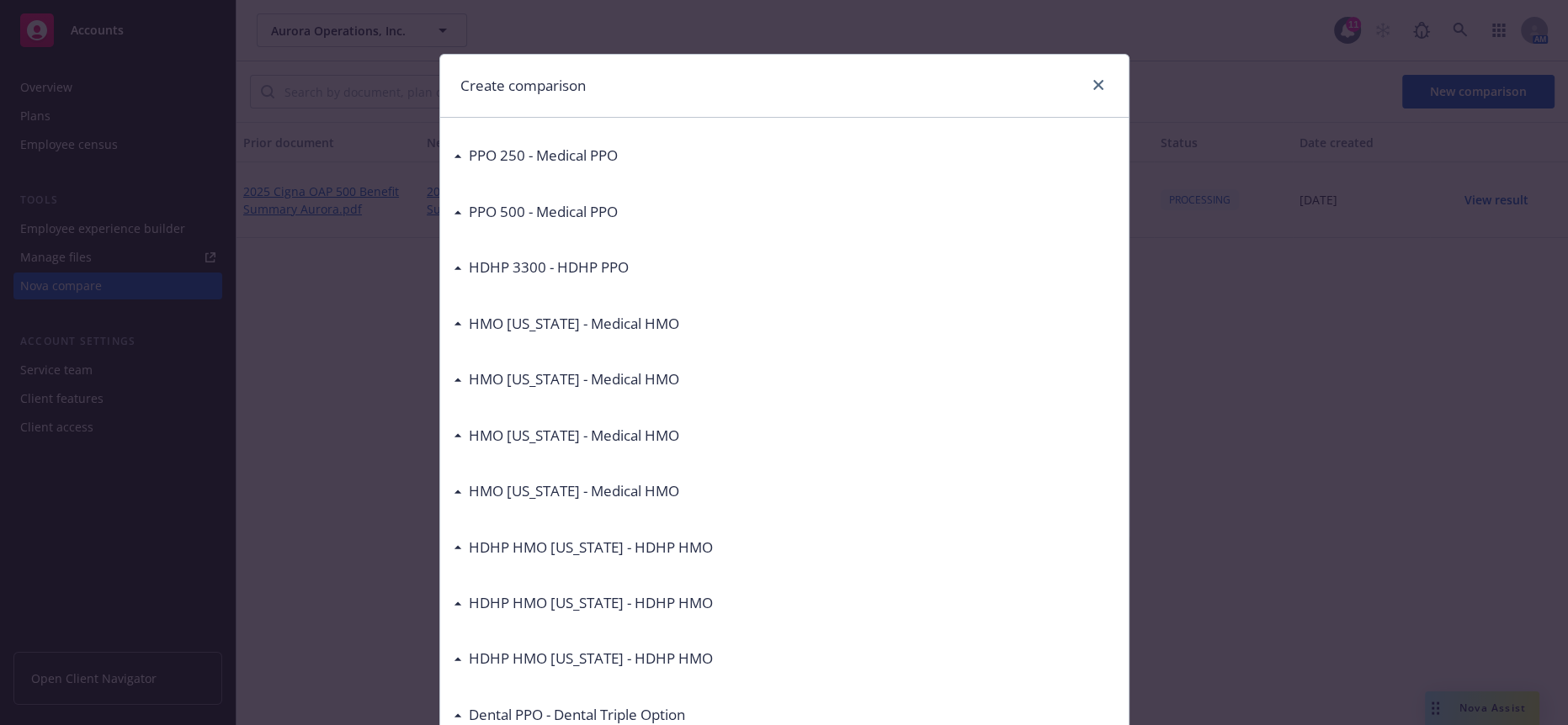
click at [454, 155] on icon at bounding box center [458, 156] width 7 height 4
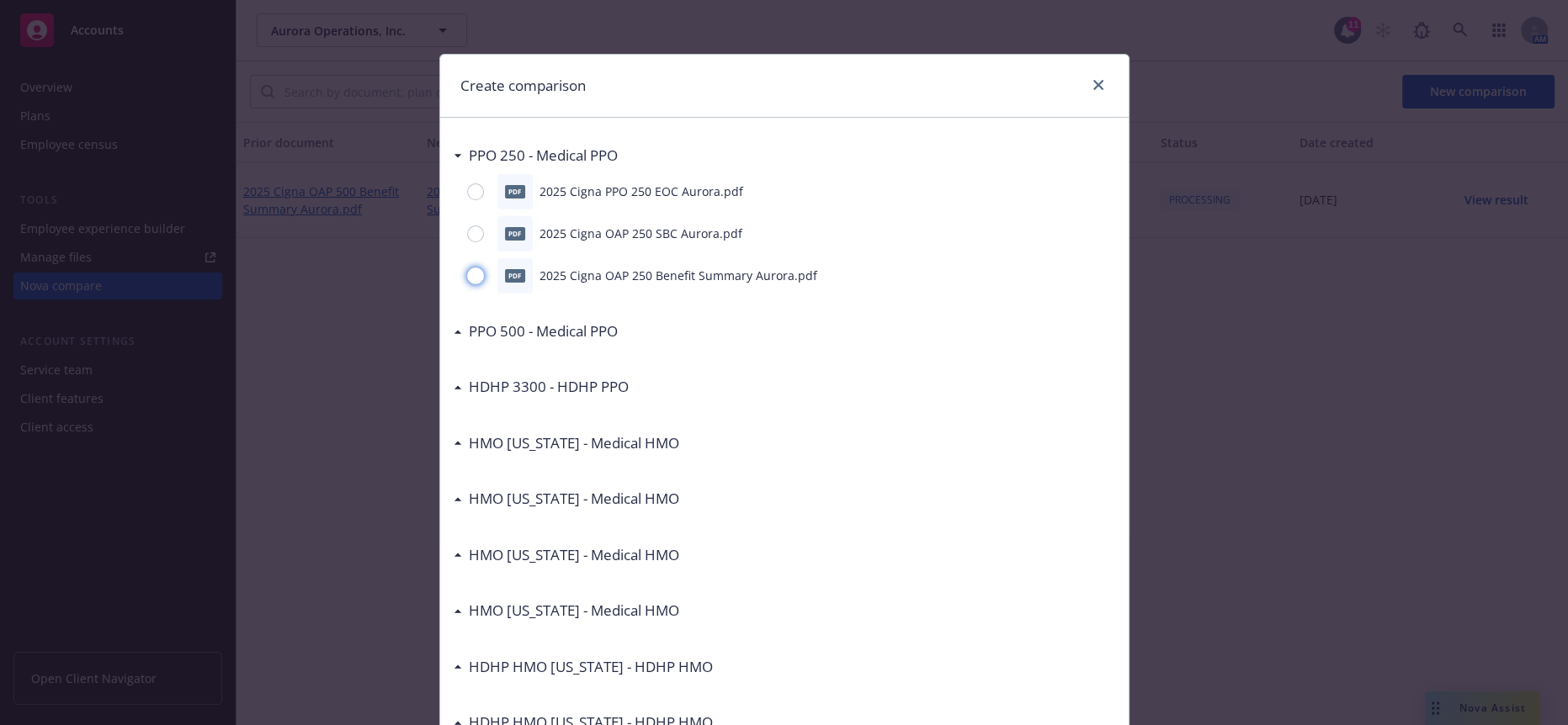
click at [467, 268] on input "radio" at bounding box center [475, 276] width 17 height 17
radio input "true"
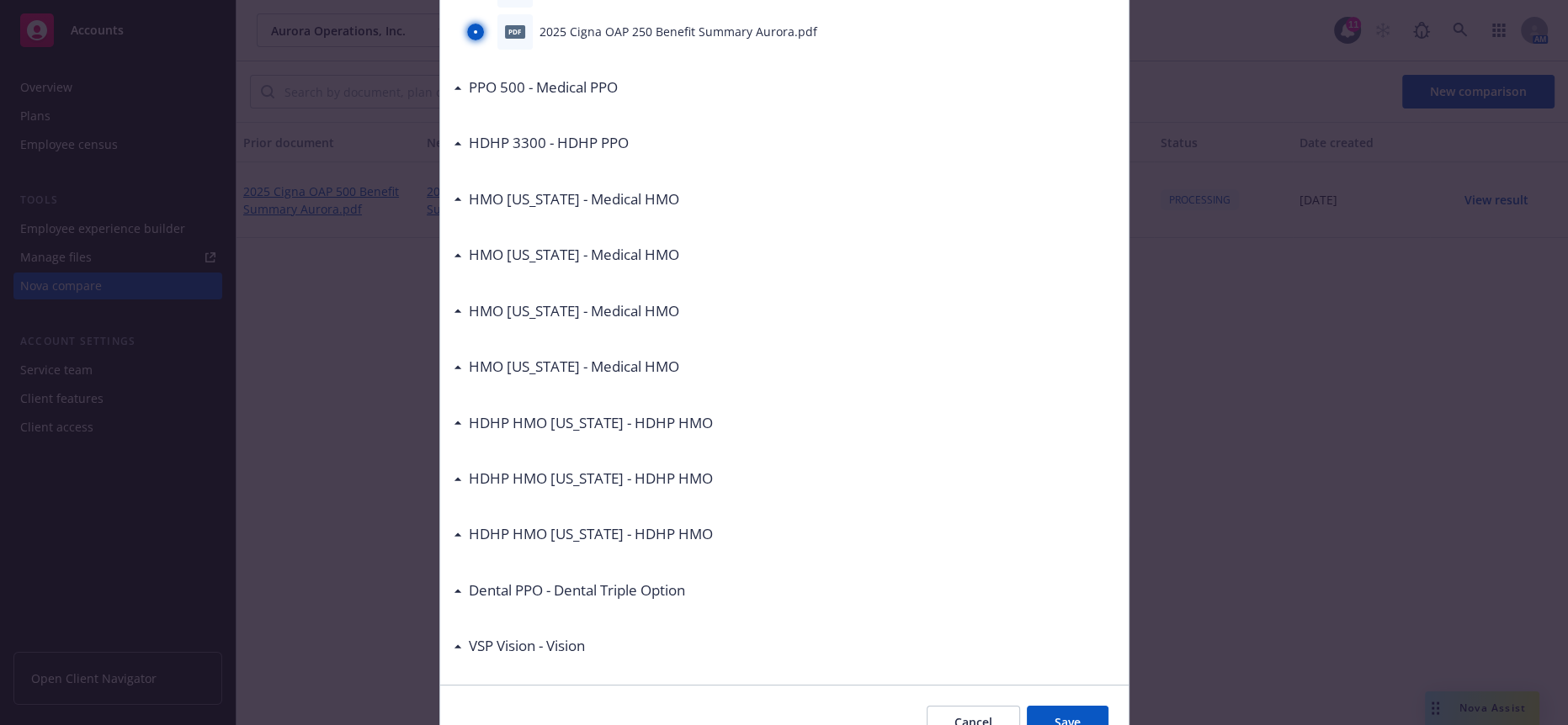
scroll to position [263, 0]
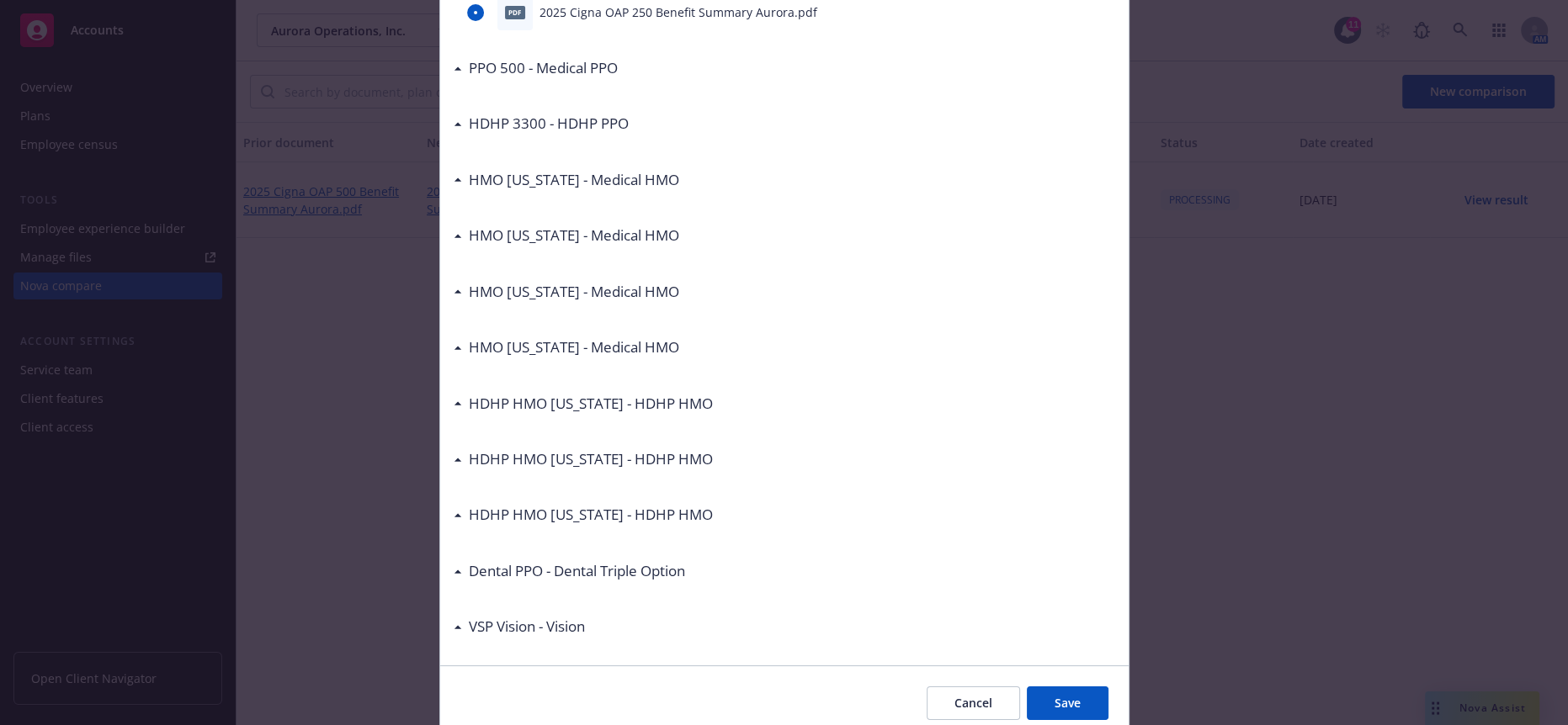
click at [1057, 687] on button "Save" at bounding box center [1068, 704] width 81 height 34
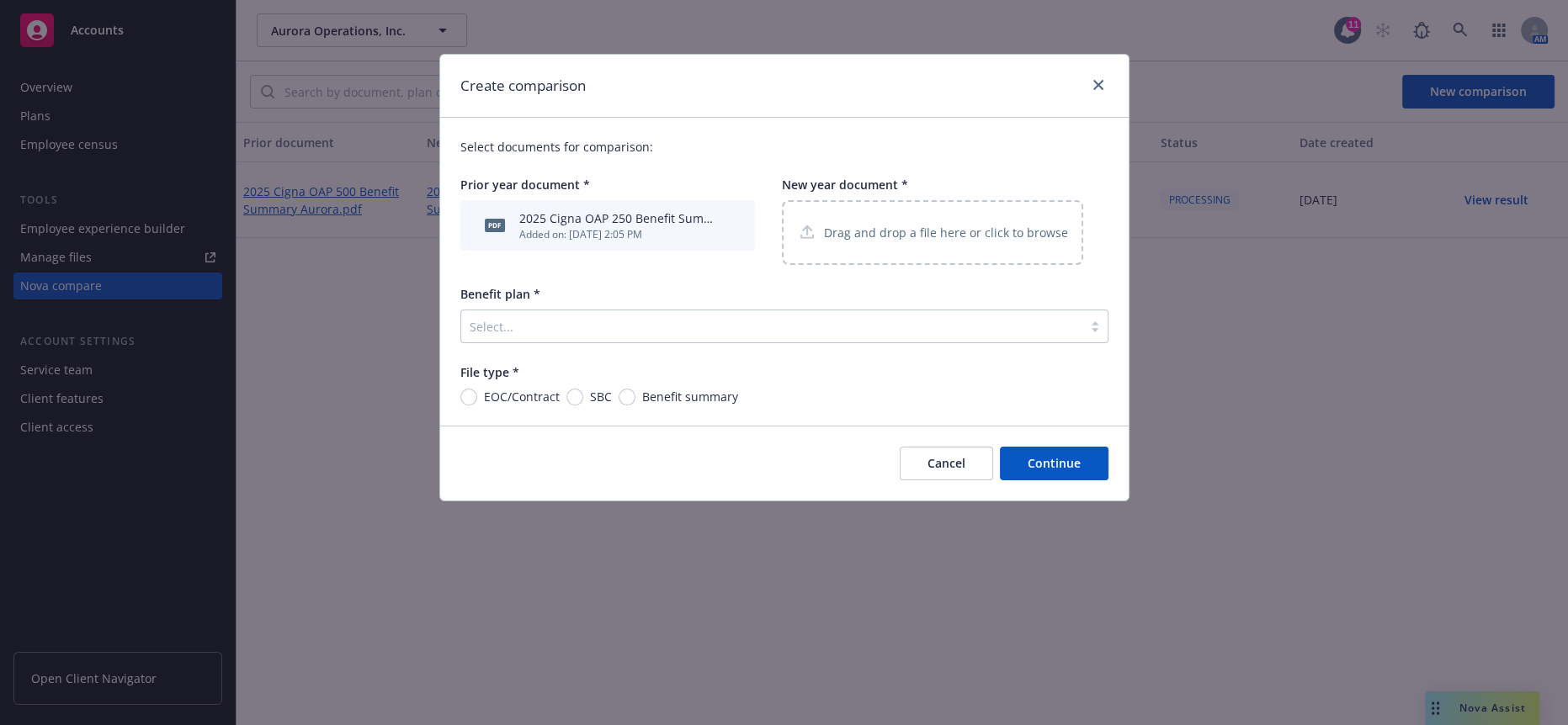
click at [790, 200] on div "Drag and drop a file here or click to browse" at bounding box center [932, 232] width 301 height 64
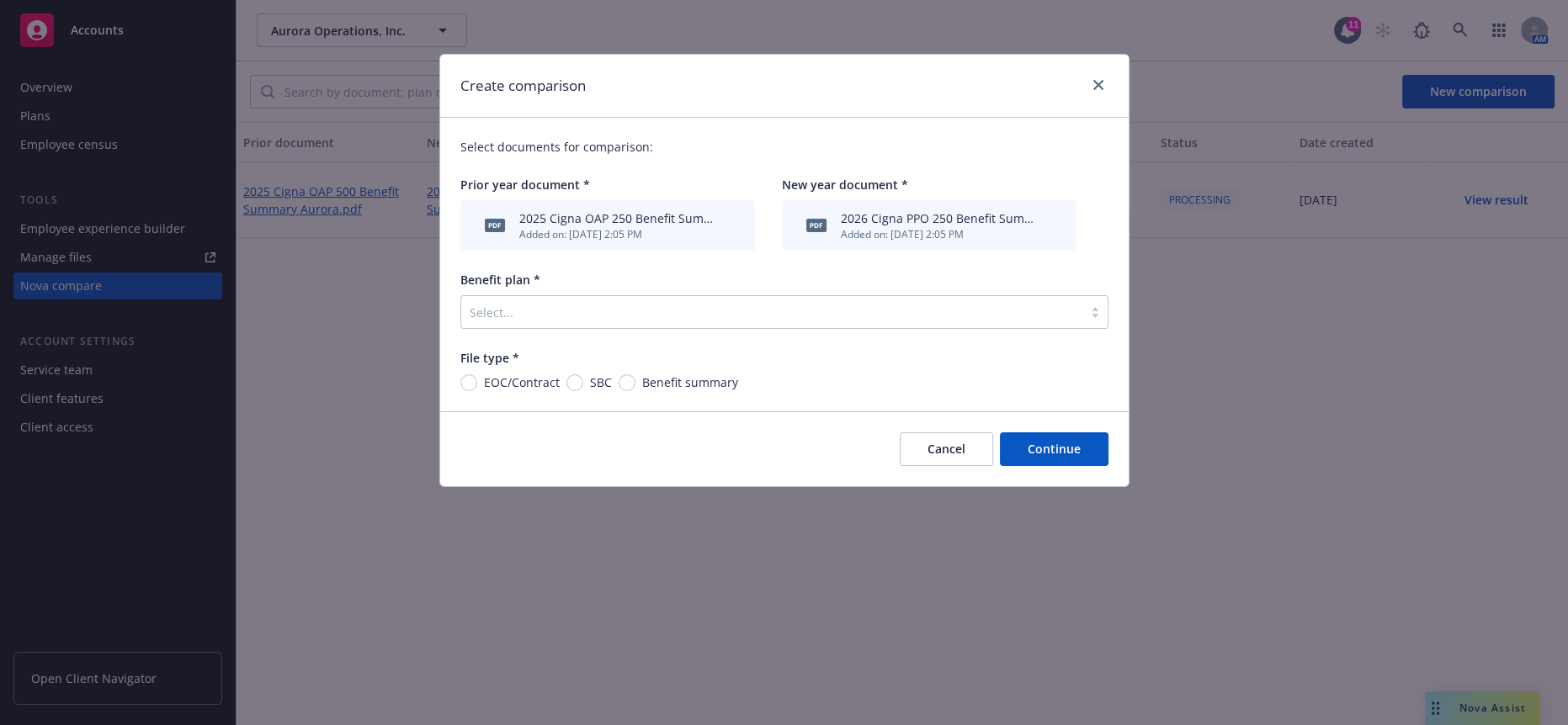
click at [663, 374] on span "Benefit summary" at bounding box center [690, 382] width 96 height 18
click at [635, 374] on input "Benefit summary" at bounding box center [626, 382] width 17 height 17
radio input "true"
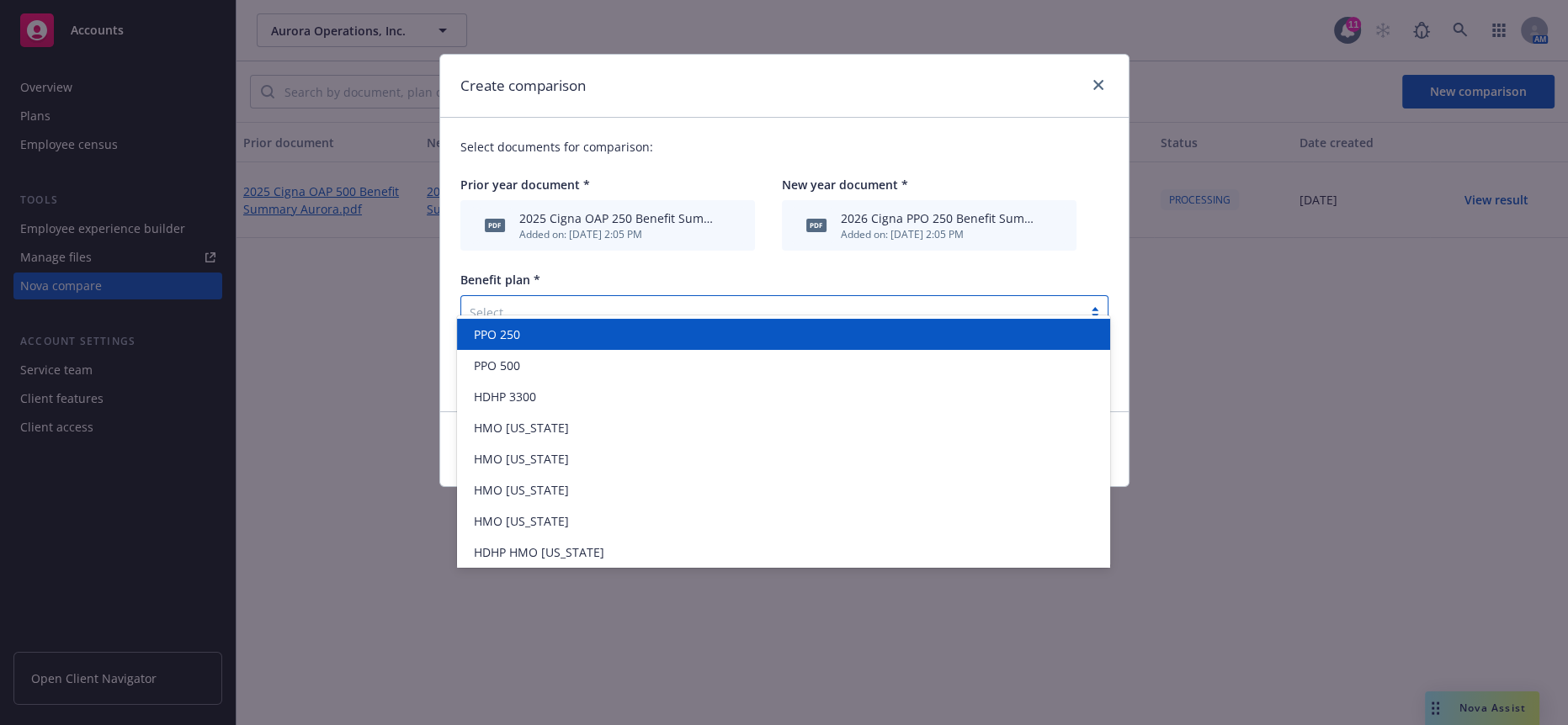
click at [763, 302] on div at bounding box center [772, 312] width 604 height 20
click at [625, 329] on div "PPO 250" at bounding box center [784, 335] width 633 height 18
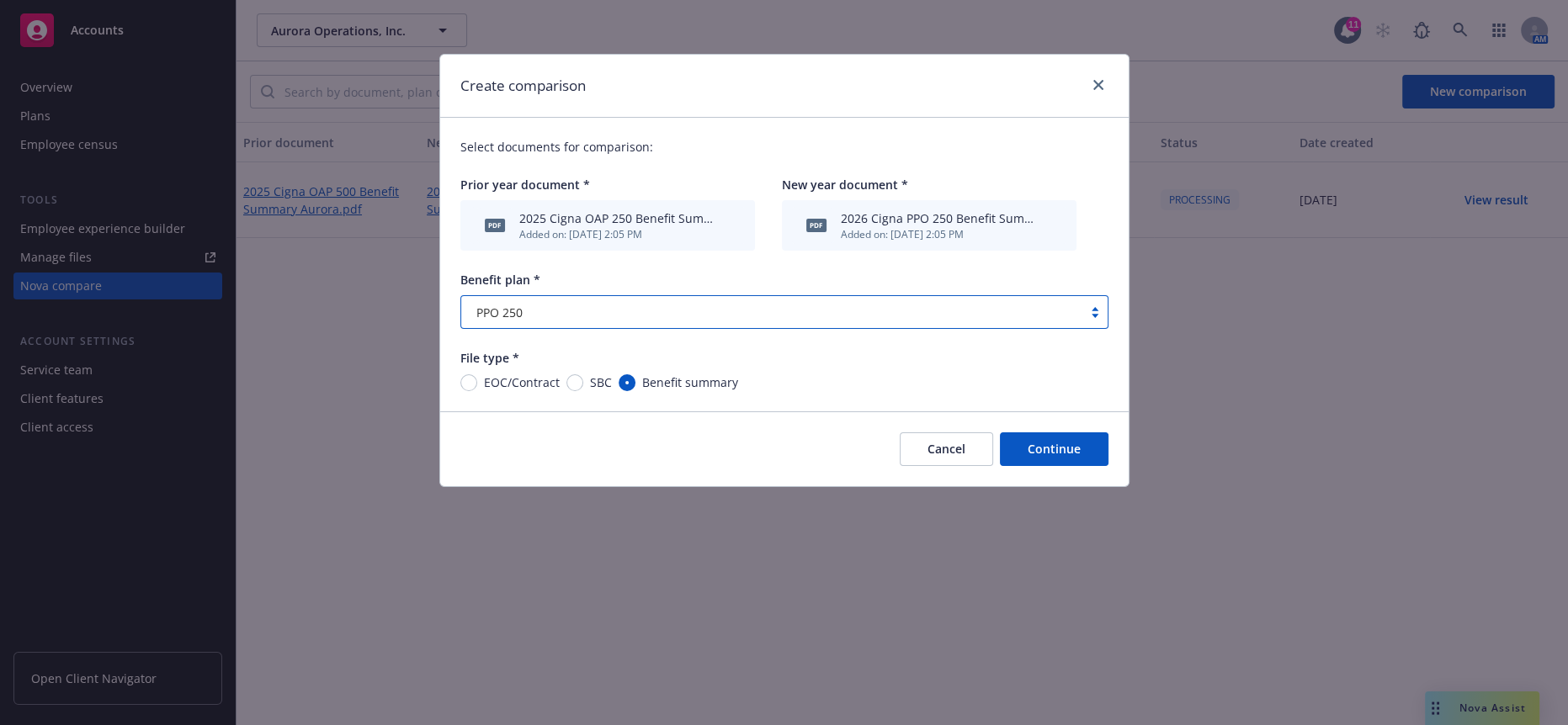
click at [1094, 433] on button "Continue" at bounding box center [1054, 449] width 109 height 34
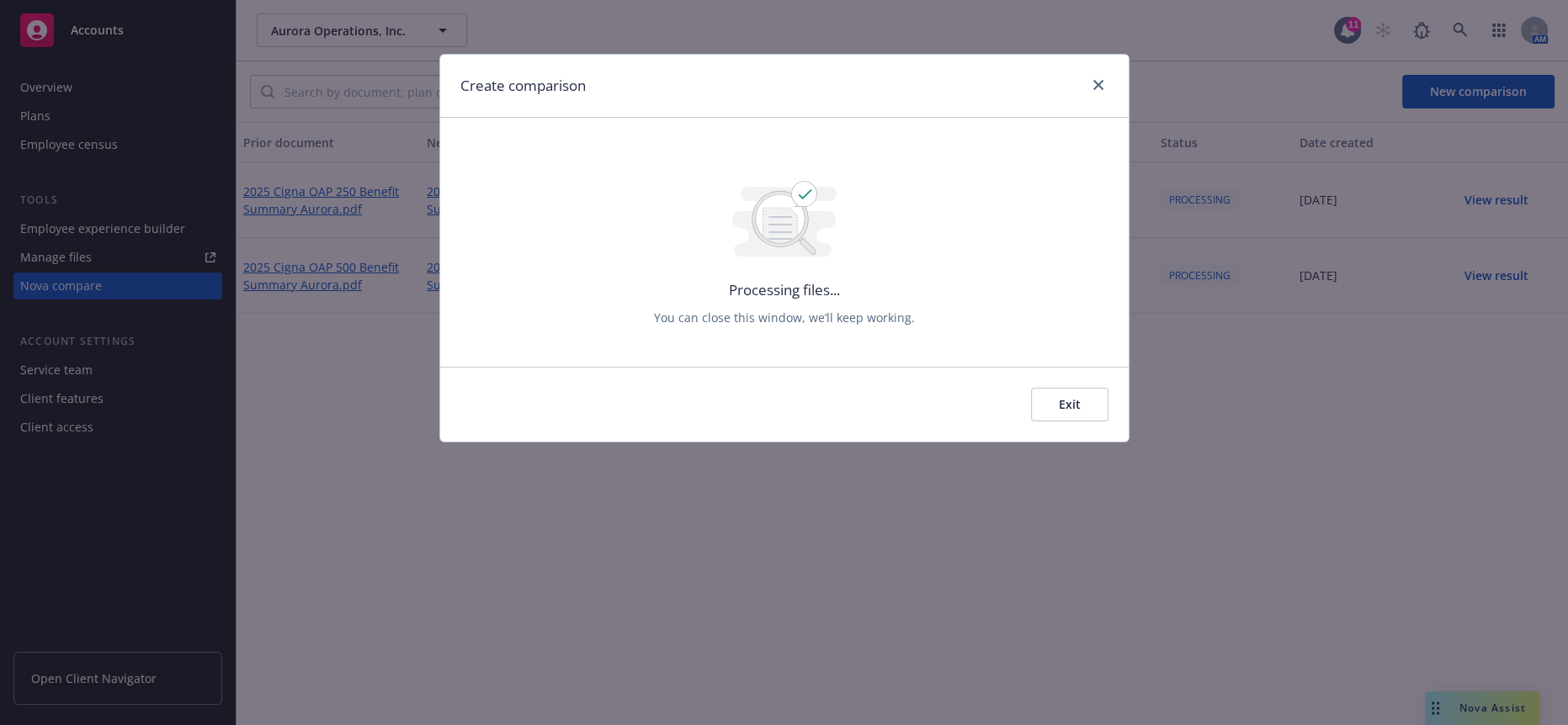
click at [1088, 388] on button "Exit" at bounding box center [1070, 404] width 78 height 34
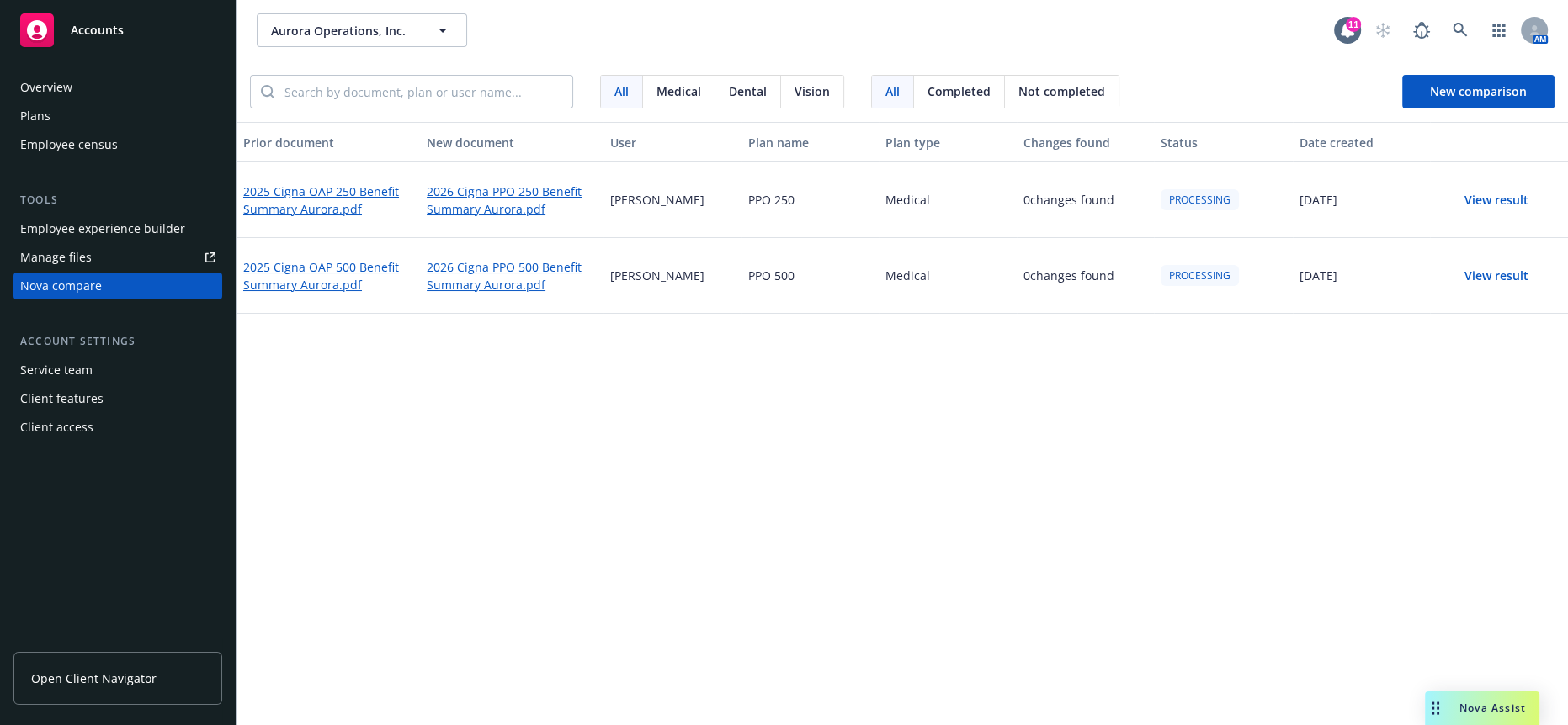
click at [1473, 259] on button "View result" at bounding box center [1496, 276] width 117 height 34
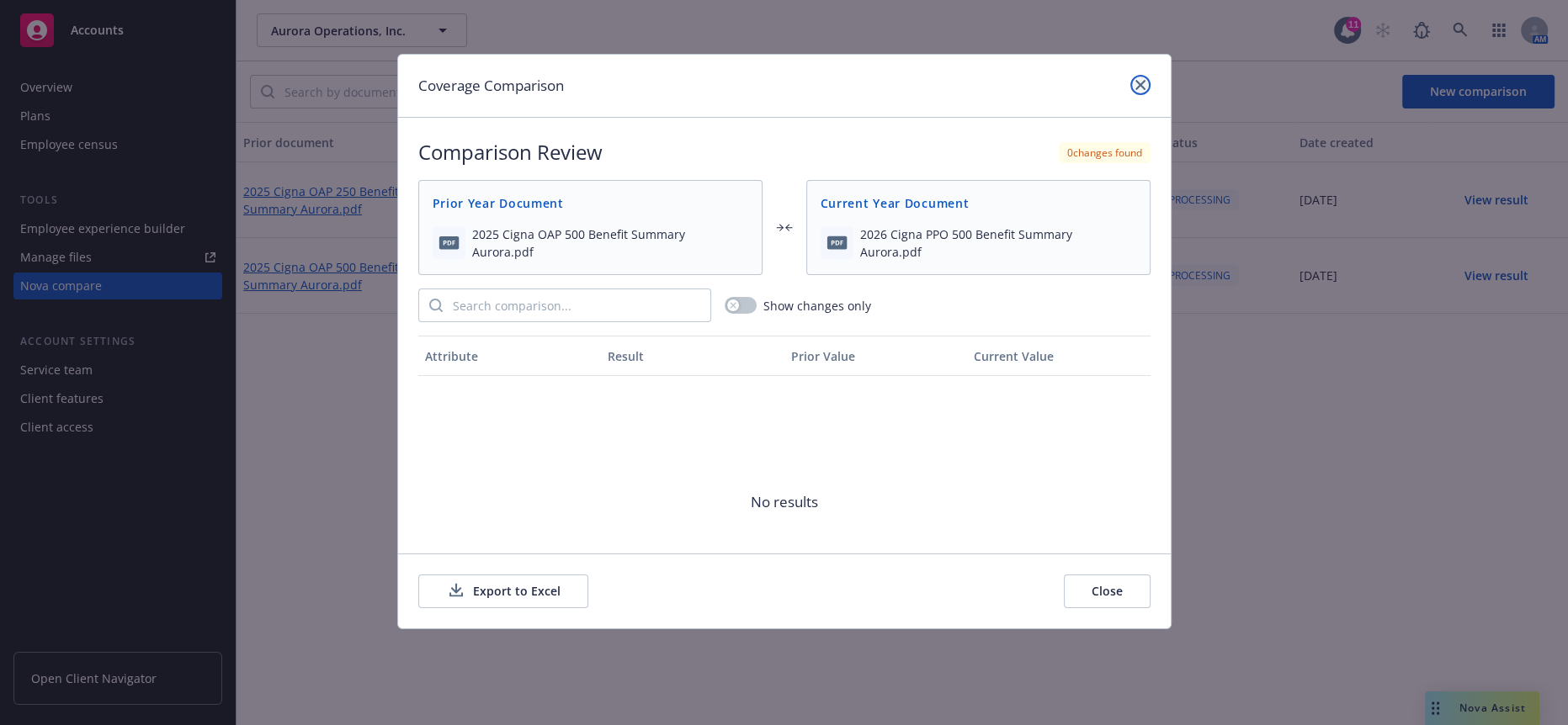
click at [1140, 86] on icon "close" at bounding box center [1140, 85] width 10 height 10
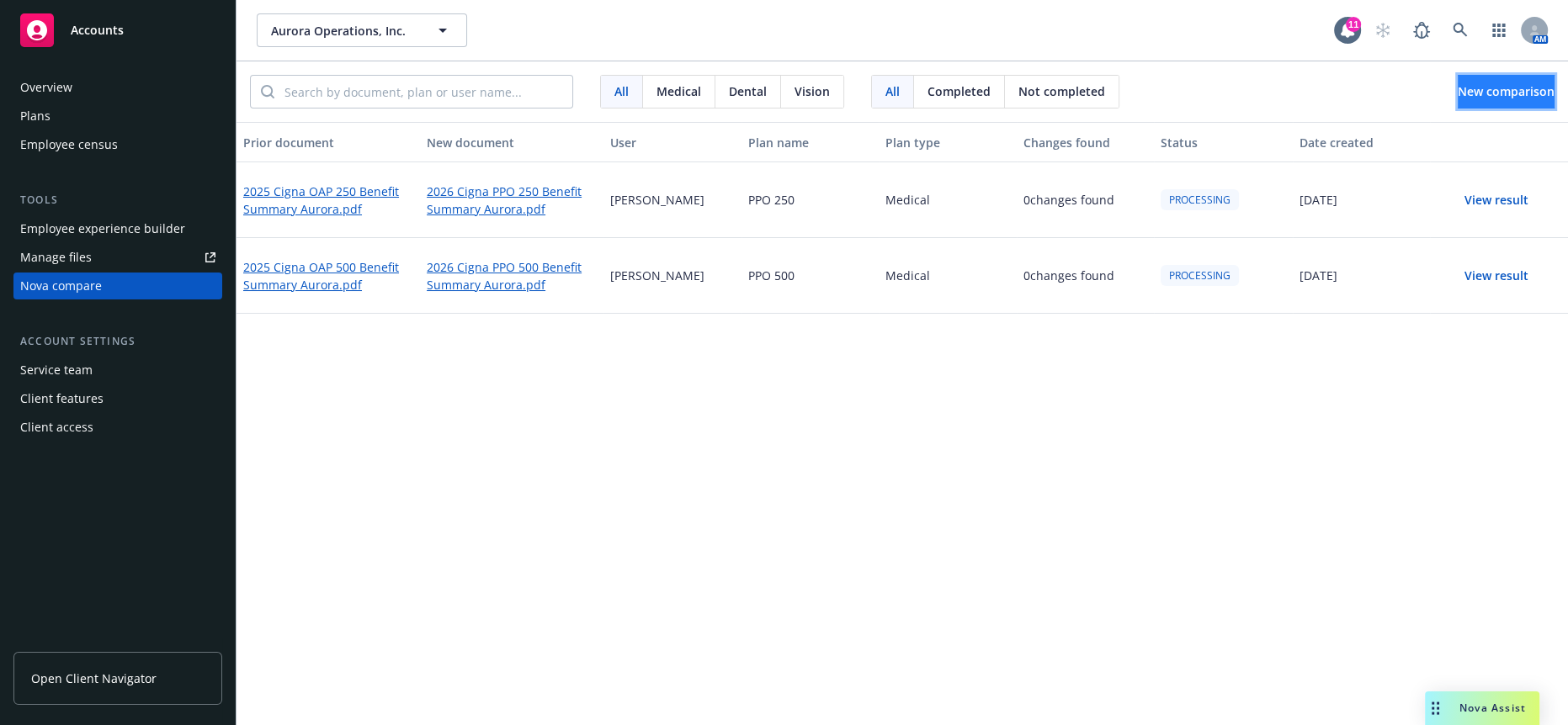
click at [1466, 87] on span "New comparison" at bounding box center [1506, 91] width 97 height 16
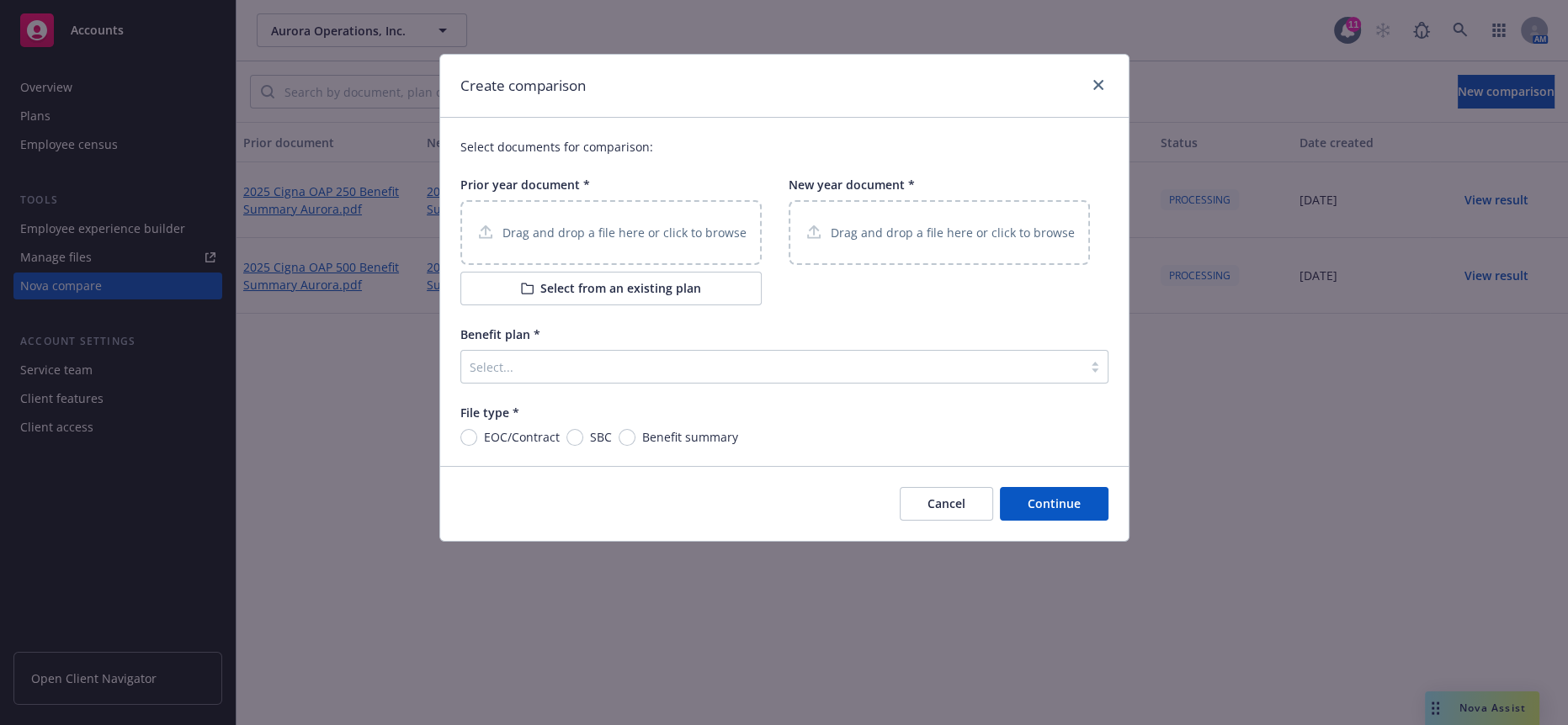
click at [610, 276] on button "Select from an existing plan" at bounding box center [610, 289] width 301 height 34
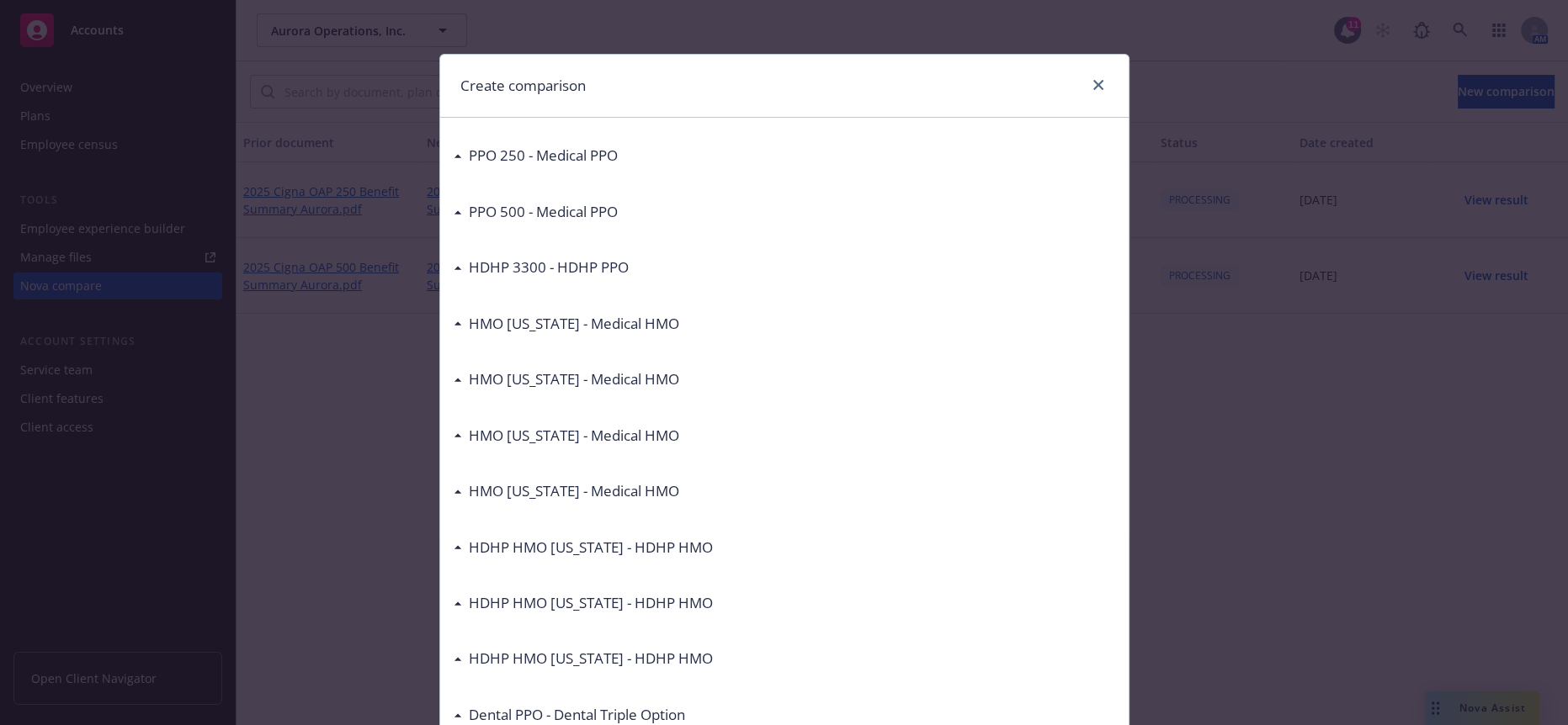
click at [440, 255] on div "PPO 250 - Medical PPO pdf 2025 Cigna PPO 250 EOC [GEOGRAPHIC_DATA]pdf pdf 2025 …" at bounding box center [784, 463] width 688 height 691
click at [454, 257] on div "HDHP 3300 - HDHP PPO" at bounding box center [542, 268] width 175 height 22
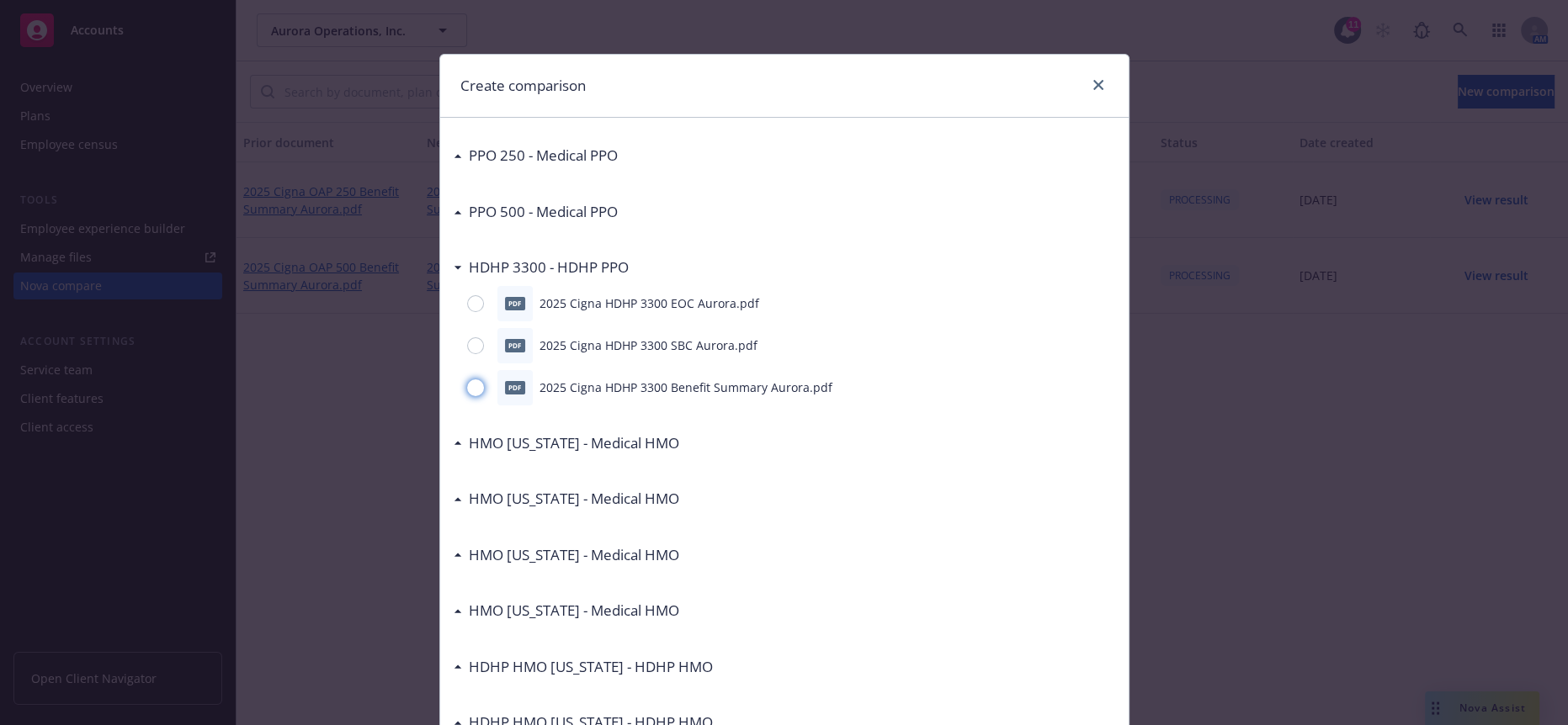
click at [467, 380] on input "radio" at bounding box center [475, 388] width 17 height 17
radio input "true"
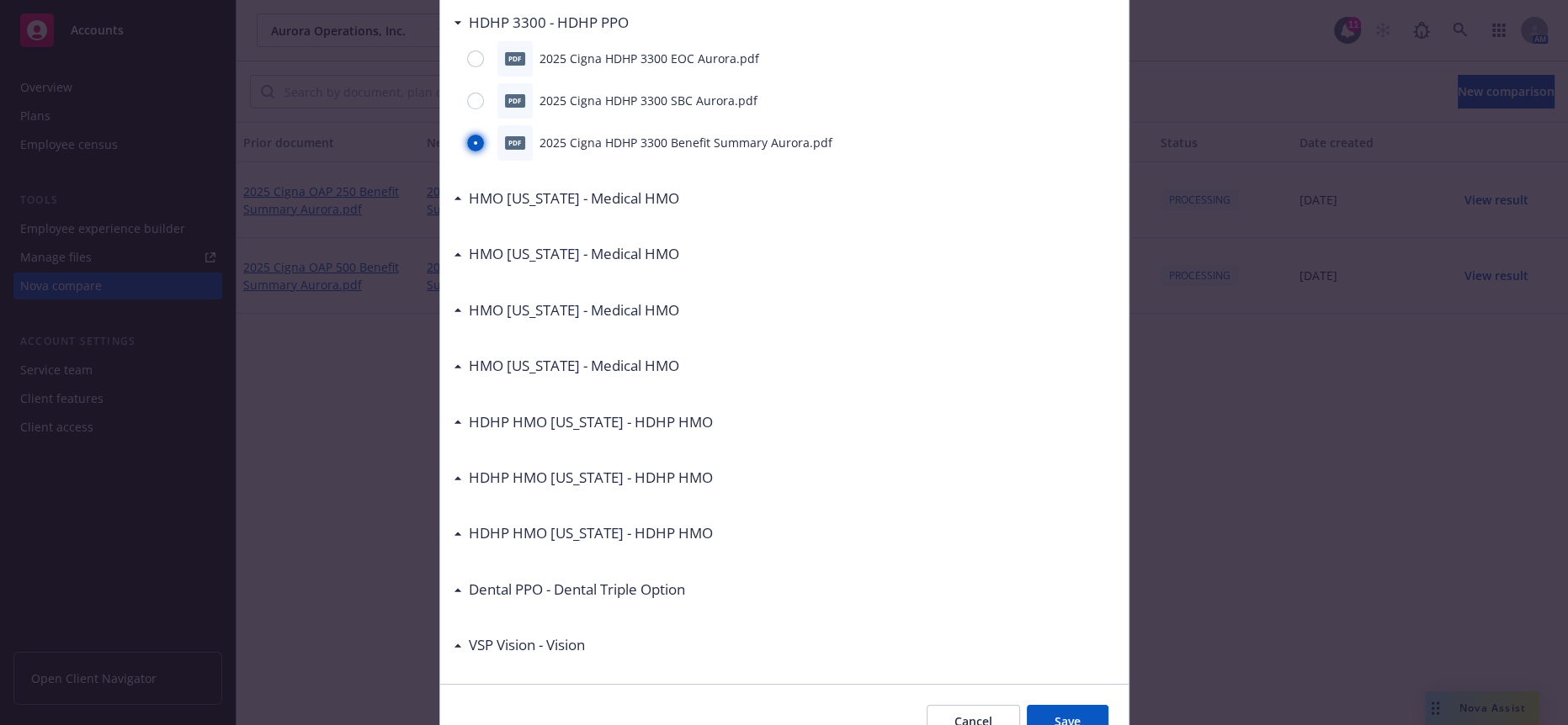
scroll to position [263, 0]
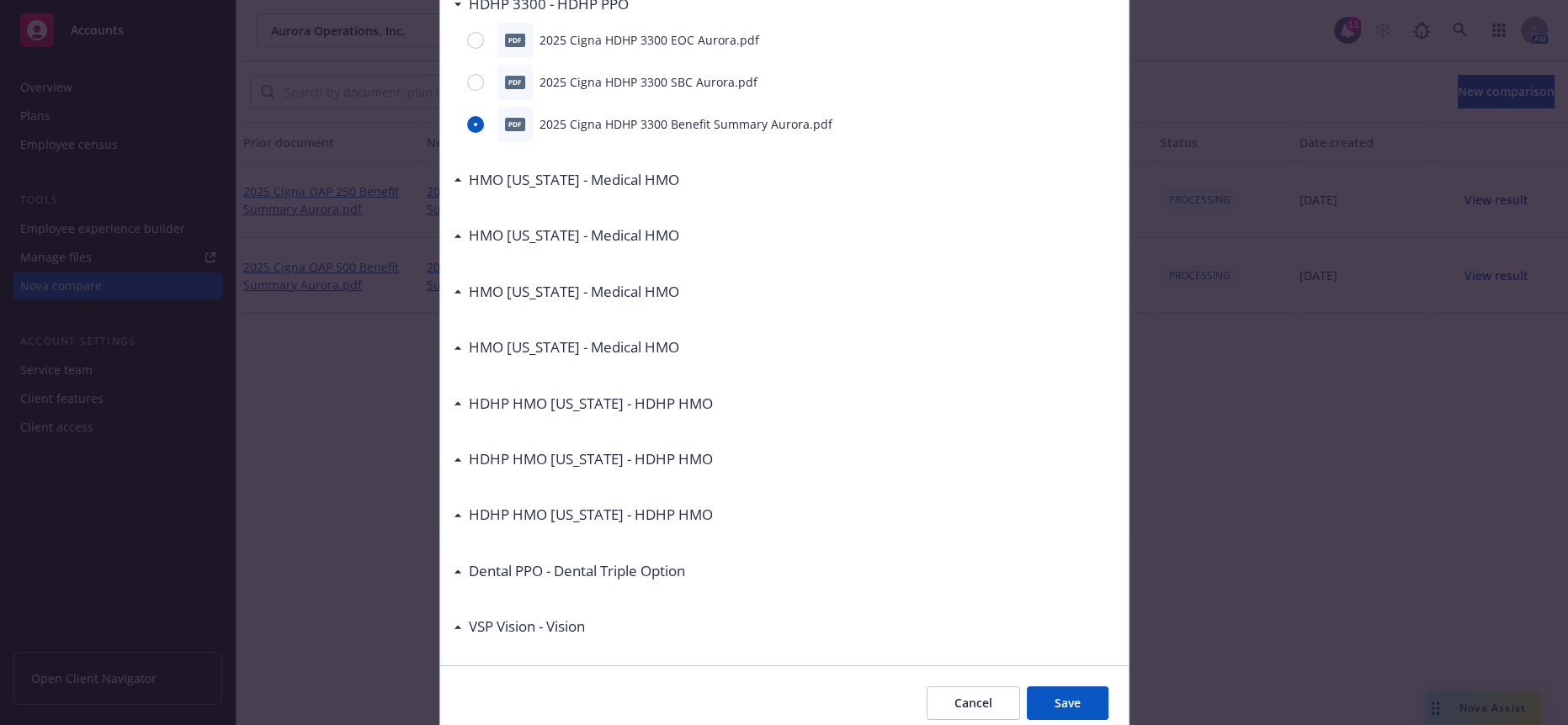
click at [1070, 687] on button "Save" at bounding box center [1068, 704] width 81 height 34
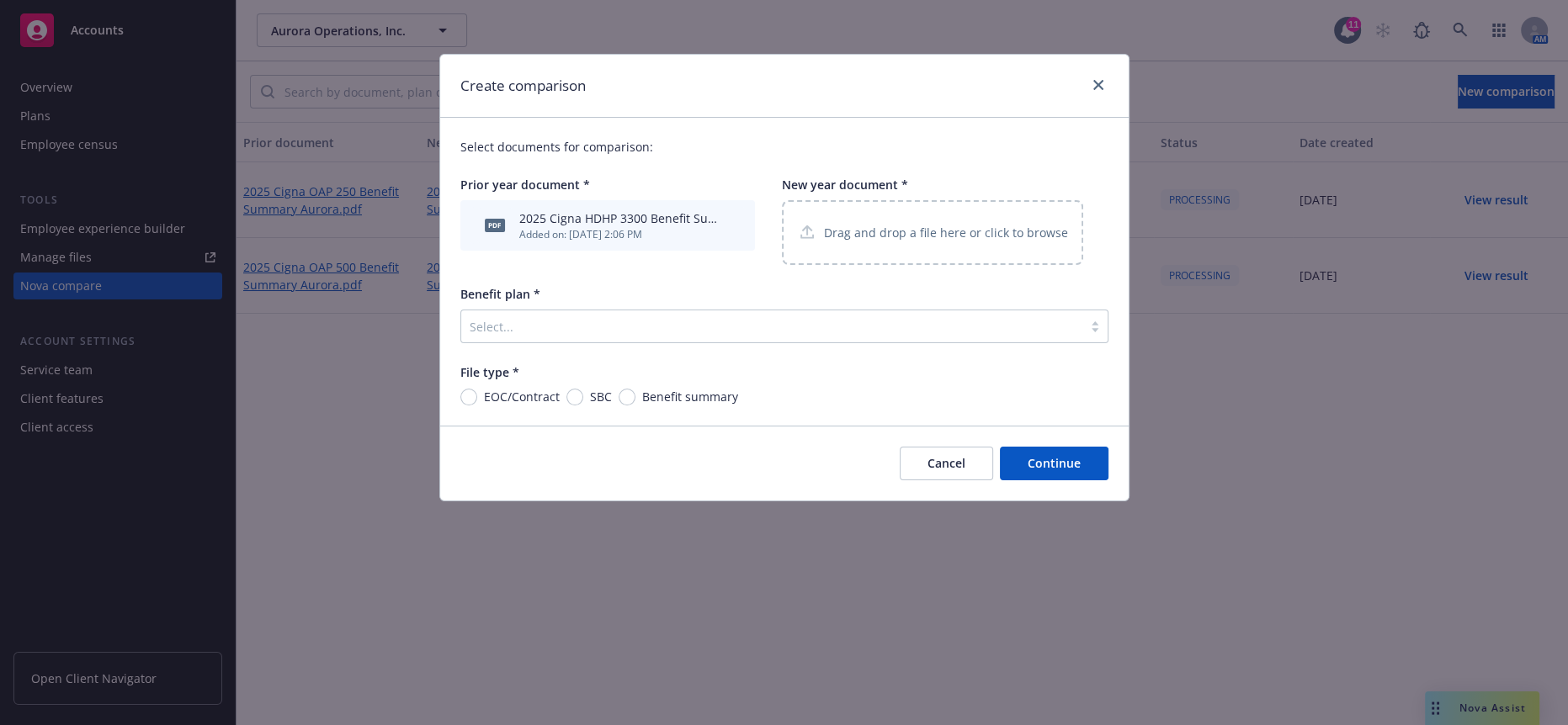
click at [848, 205] on div "Drag and drop a file here or click to browse" at bounding box center [932, 232] width 301 height 64
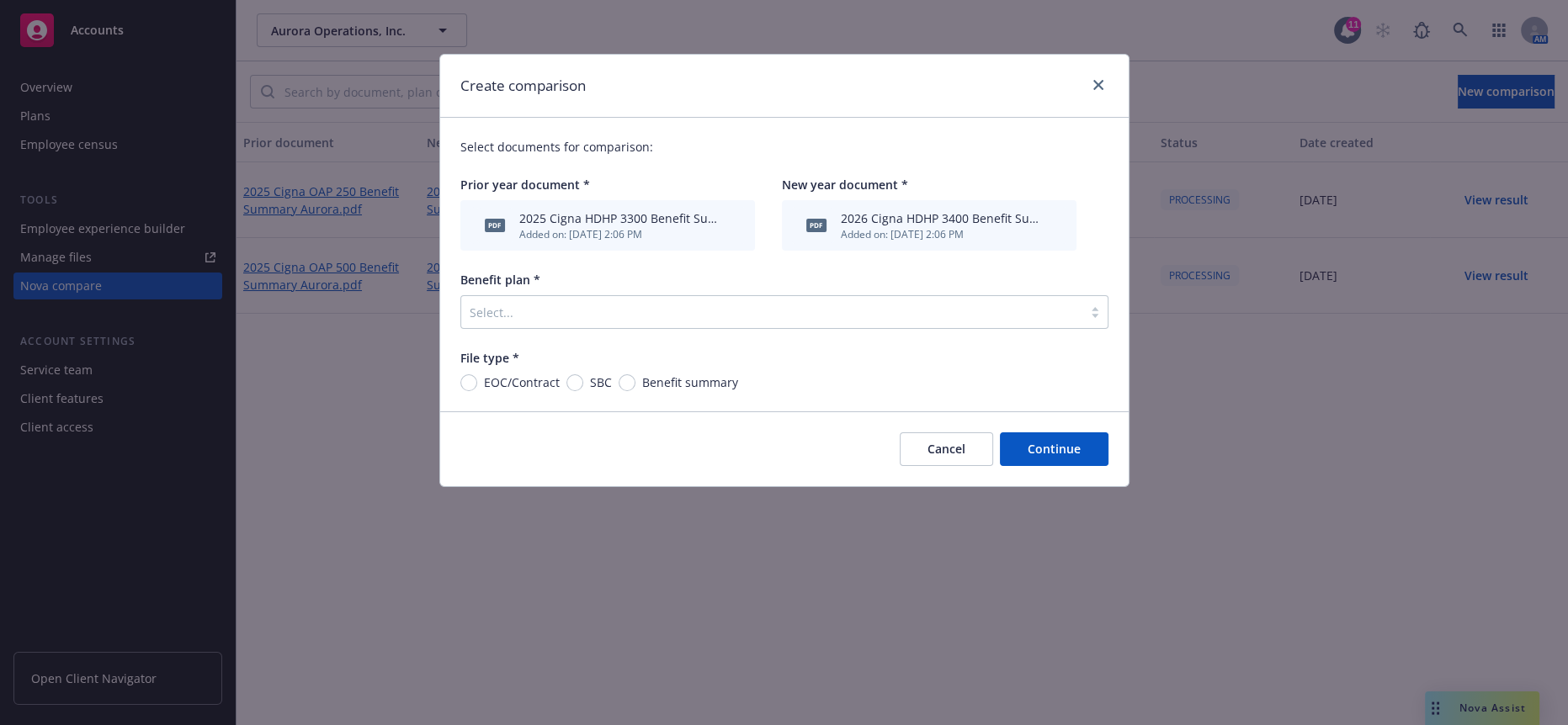
click at [617, 373] on div "Select documents for comparison: Prior year document * pdf 2025 Cigna HDHP 3300…" at bounding box center [784, 264] width 688 height 294
click at [609, 367] on div "Select documents for comparison: Prior year document * pdf 2025 Cigna HDHP 3300…" at bounding box center [784, 264] width 688 height 294
click at [618, 374] on input "Benefit summary" at bounding box center [626, 382] width 17 height 17
radio input "true"
click at [642, 271] on div "Benefit plan *" at bounding box center [784, 280] width 648 height 18
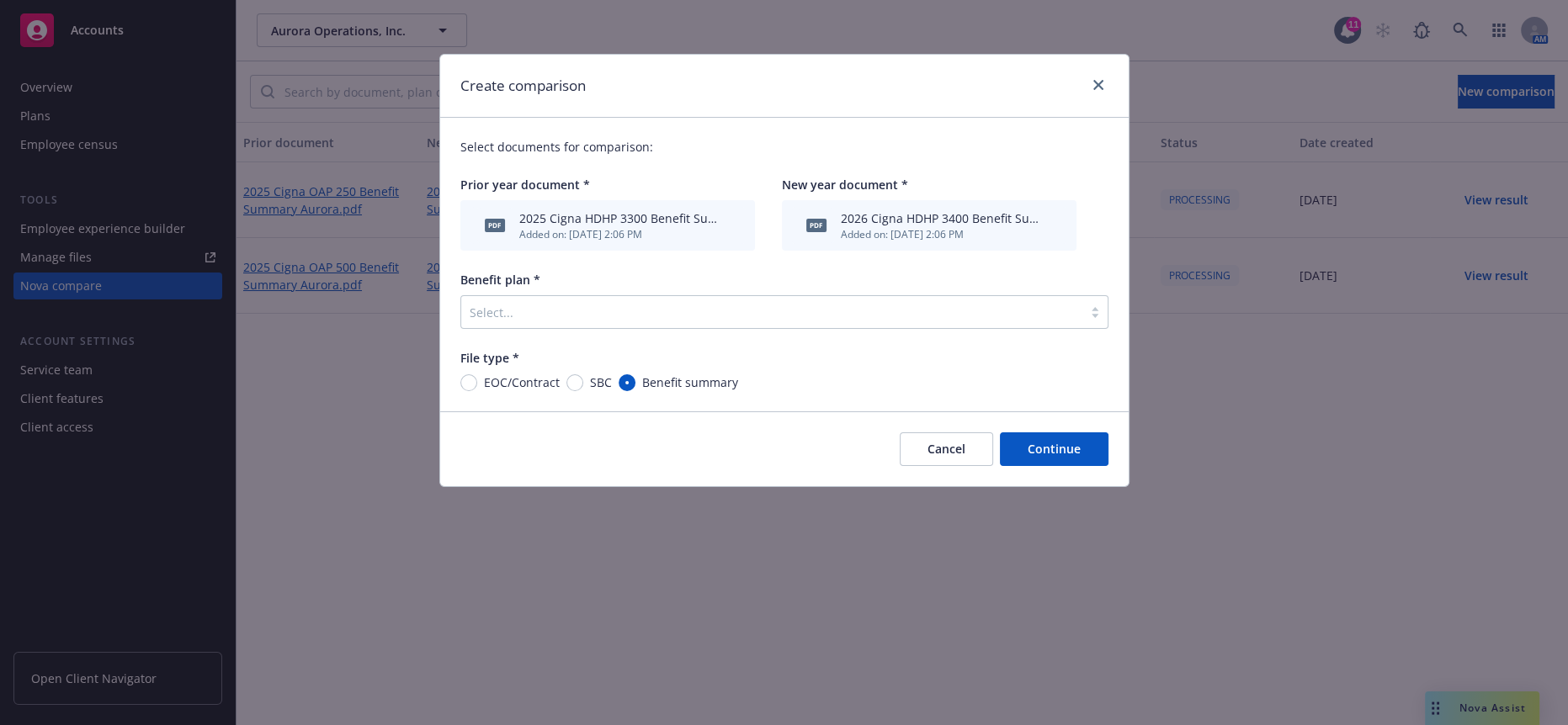
click at [634, 302] on div at bounding box center [772, 312] width 604 height 20
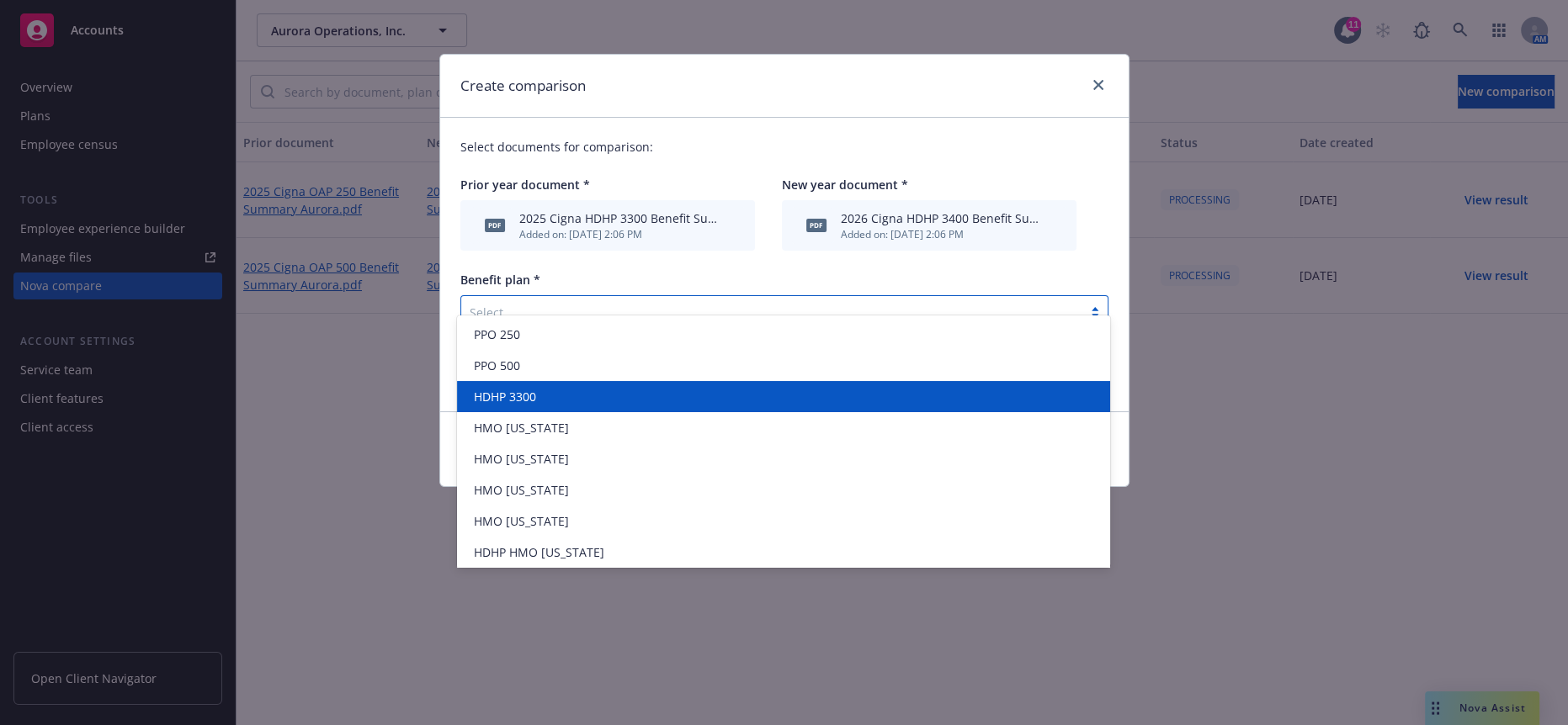
click at [632, 402] on div "HDHP 3300" at bounding box center [784, 396] width 633 height 18
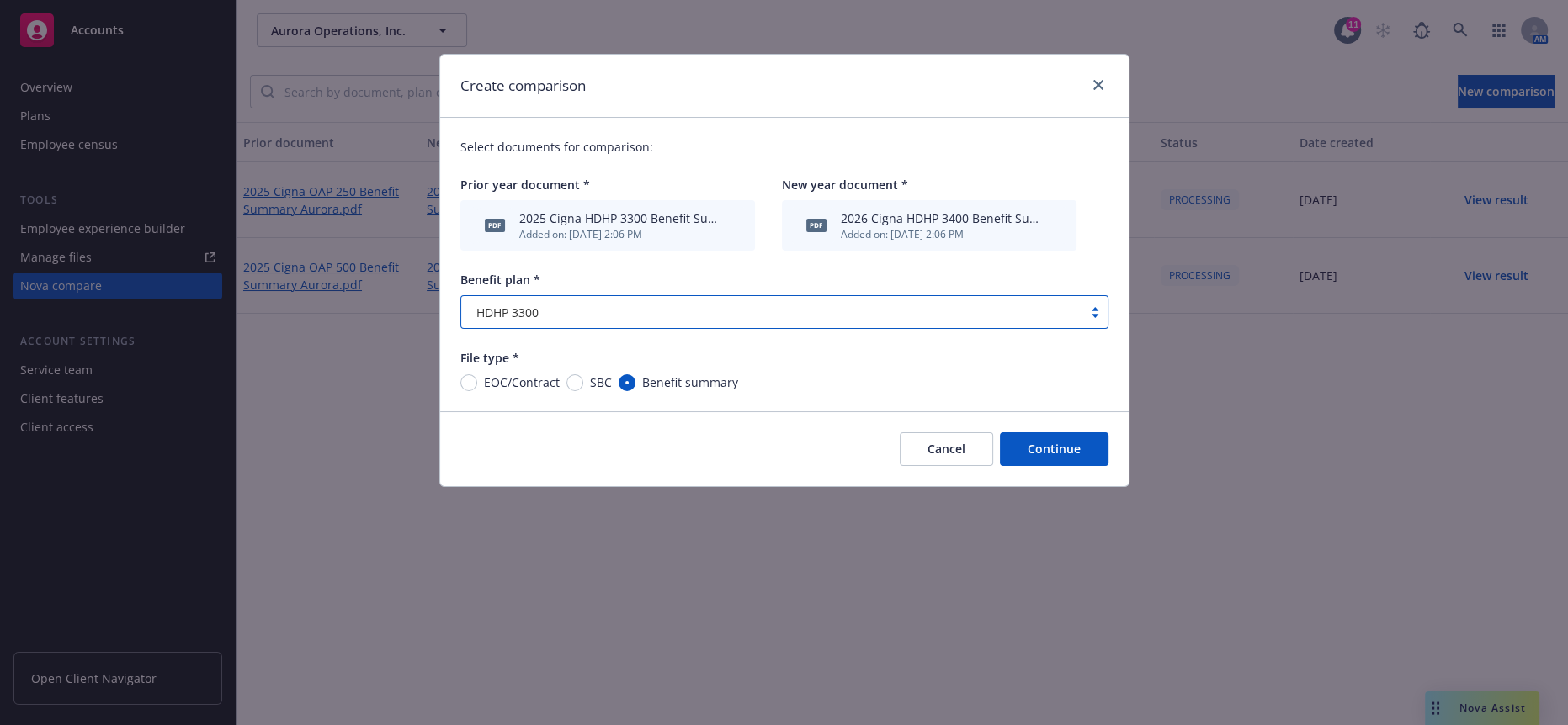
click at [1055, 433] on button "Continue" at bounding box center [1054, 449] width 109 height 34
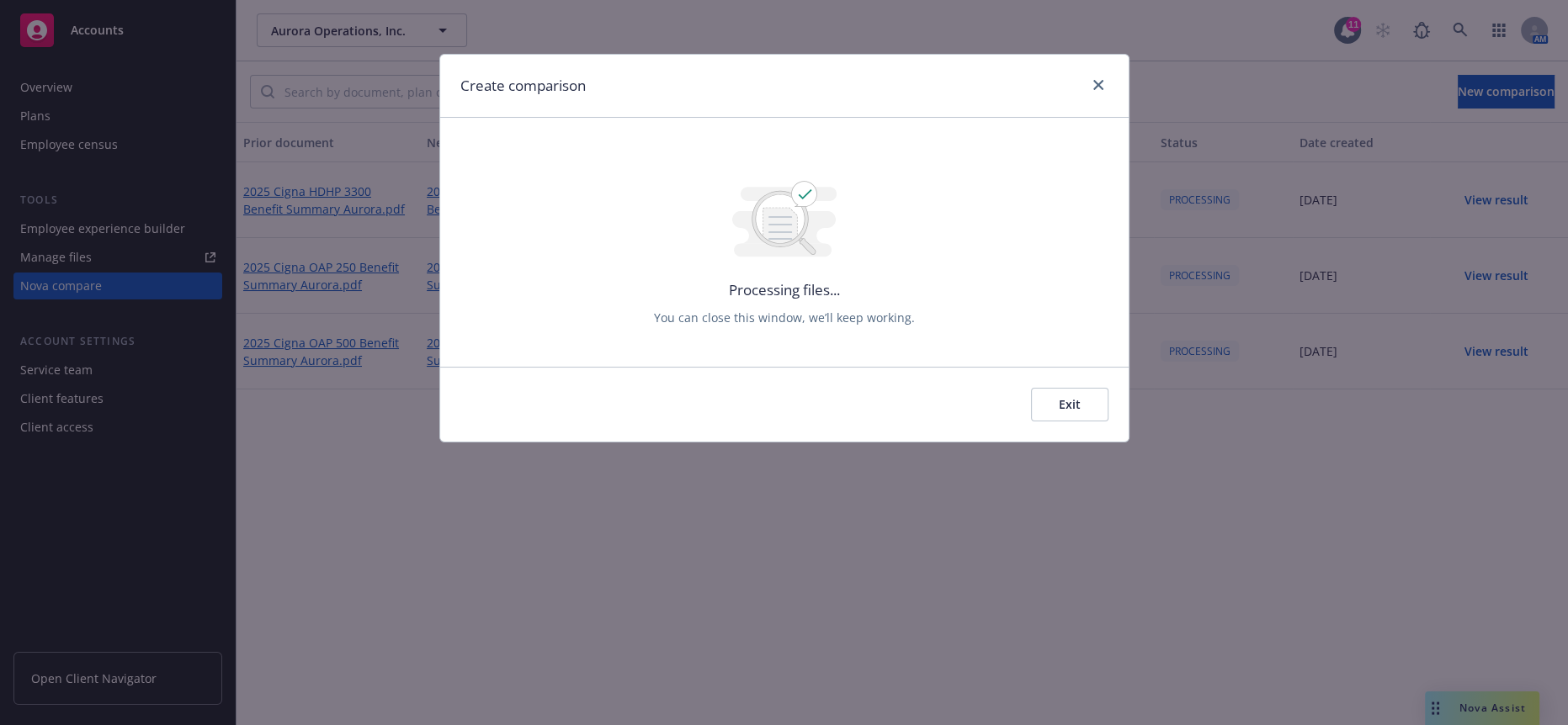
click at [1075, 366] on div "Exit" at bounding box center [784, 404] width 688 height 75
click at [1084, 388] on button "Exit" at bounding box center [1070, 404] width 78 height 34
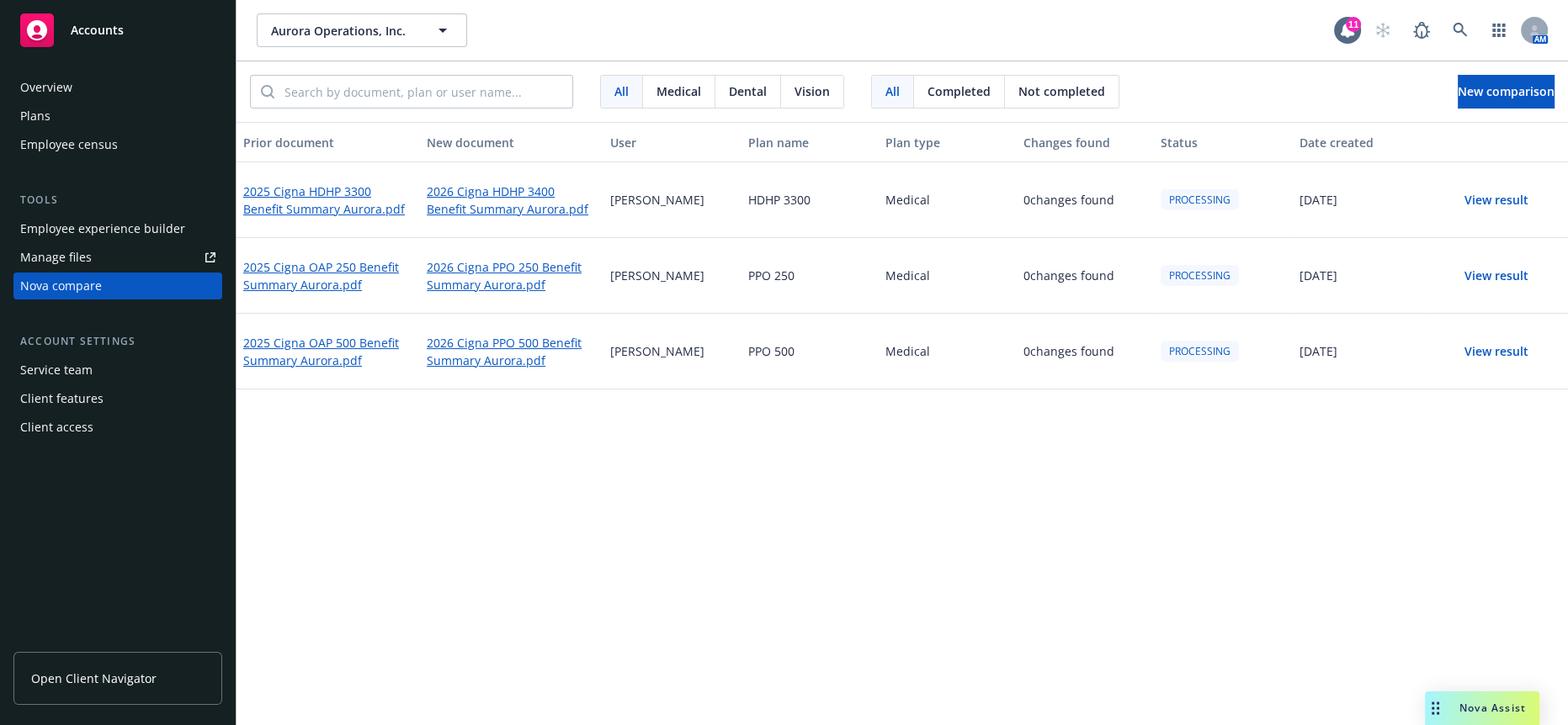
click at [557, 566] on div "Prior document New document User Plan name Plan type Changes found Status Date …" at bounding box center [902, 429] width 1331 height 615
